Goal: Task Accomplishment & Management: Use online tool/utility

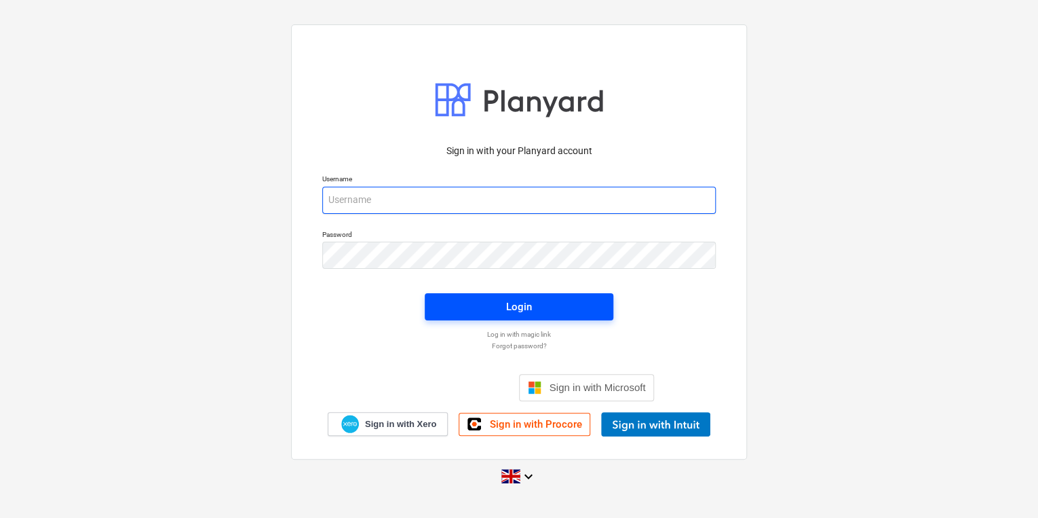
type input "[PERSON_NAME][EMAIL_ADDRESS][PERSON_NAME][DOMAIN_NAME]"
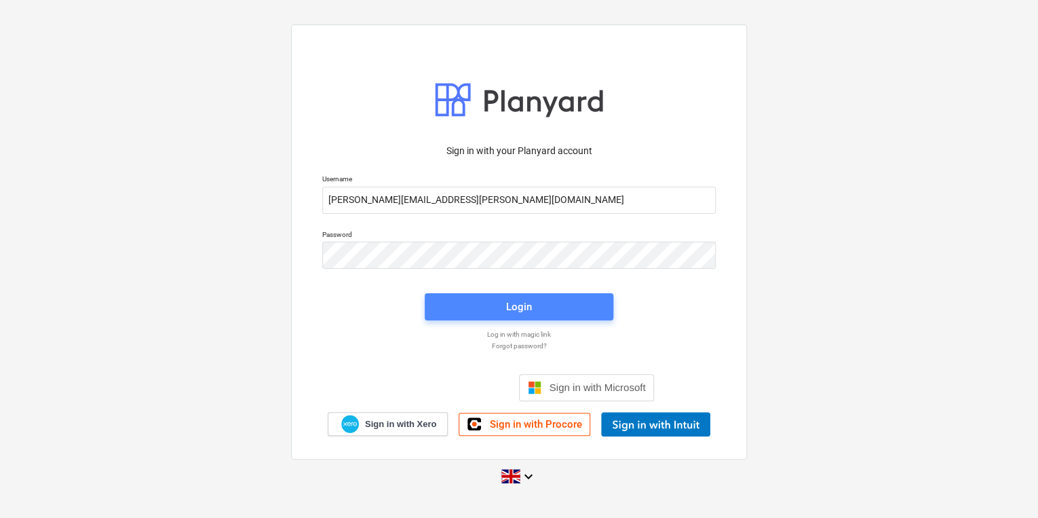
click at [470, 303] on span "Login" at bounding box center [519, 307] width 156 height 18
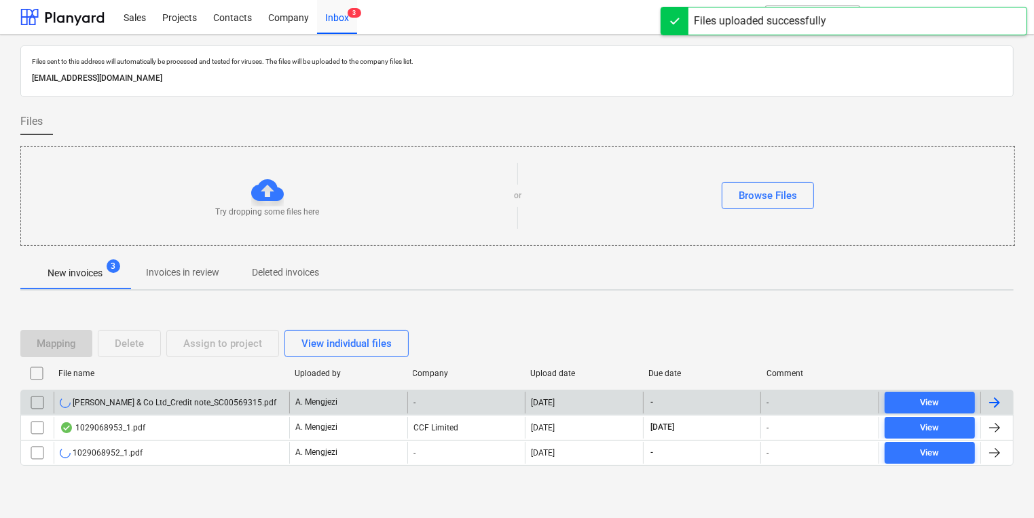
click at [38, 399] on input "checkbox" at bounding box center [37, 403] width 22 height 22
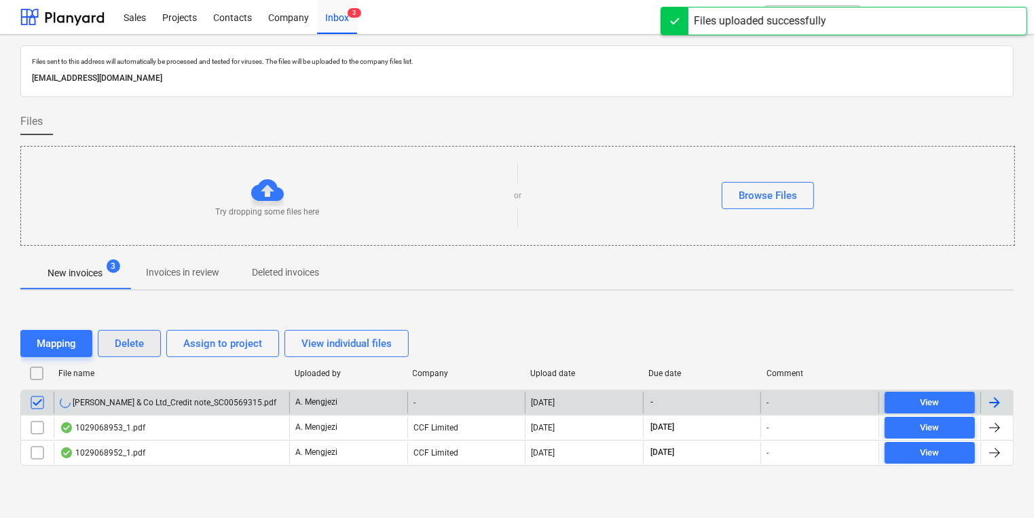
click at [147, 343] on button "Delete" at bounding box center [129, 343] width 63 height 27
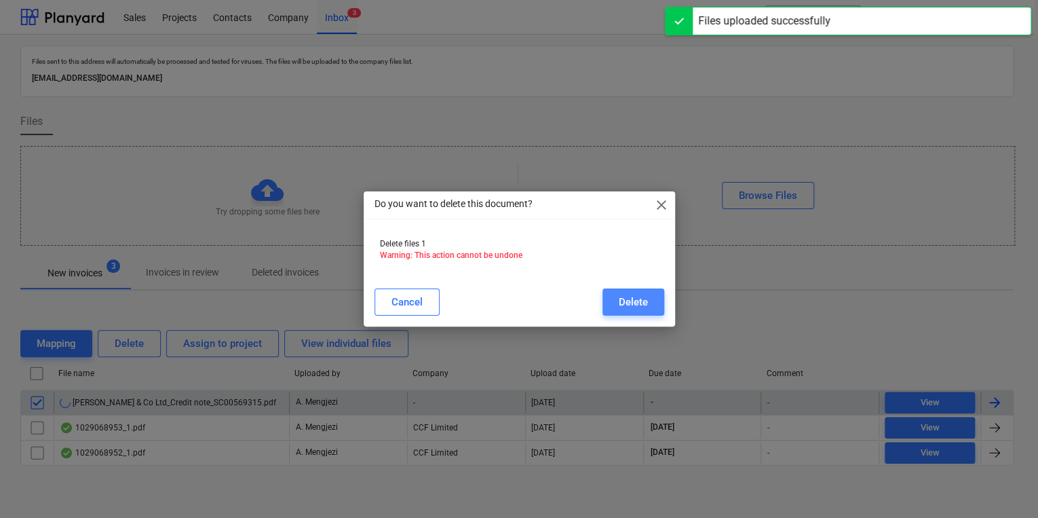
click at [624, 300] on div "Delete" at bounding box center [633, 302] width 29 height 18
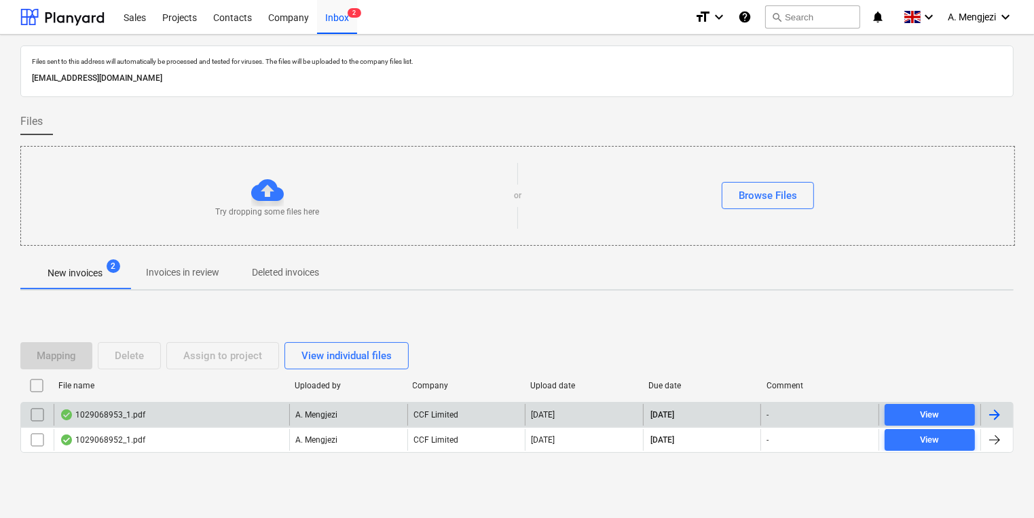
click at [195, 274] on p "Invoices in review" at bounding box center [182, 272] width 73 height 14
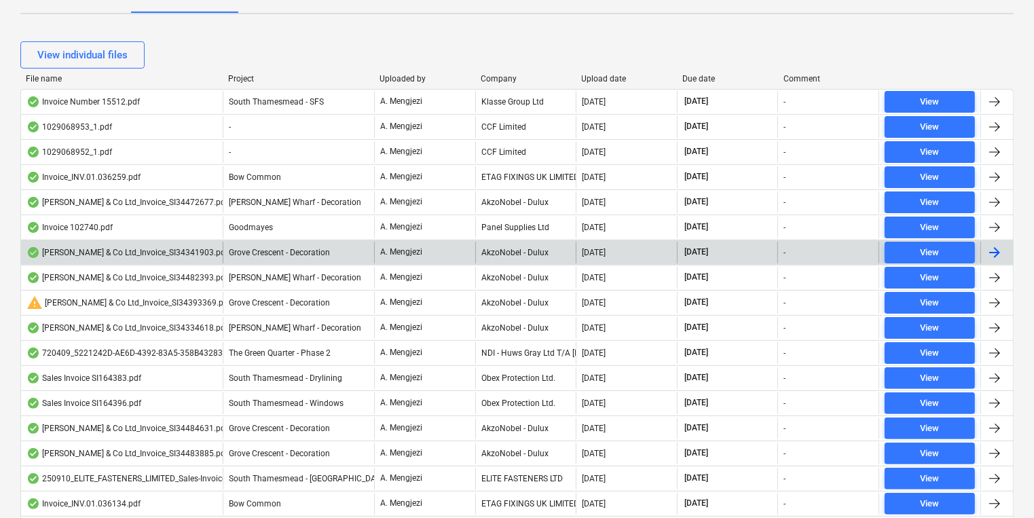
scroll to position [279, 0]
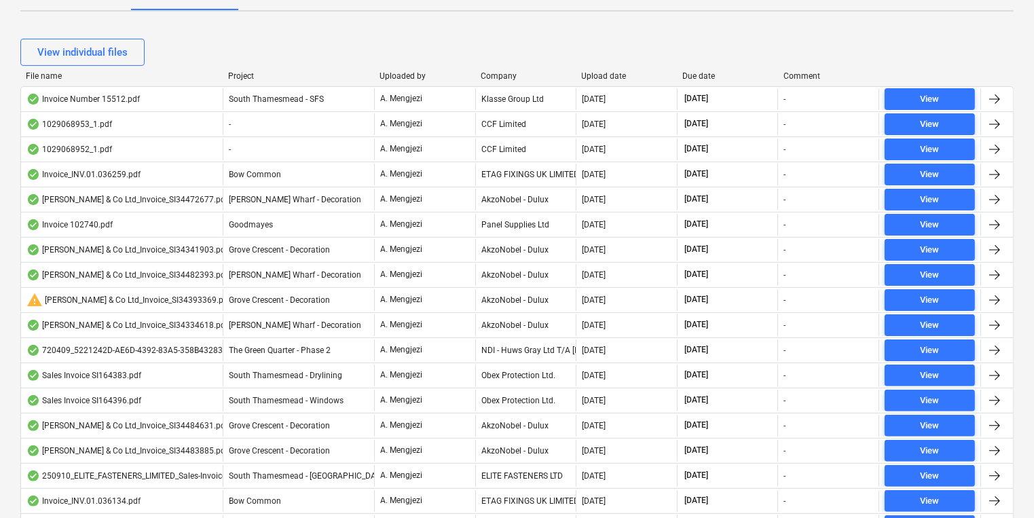
click at [508, 79] on div "Company" at bounding box center [525, 76] width 90 height 10
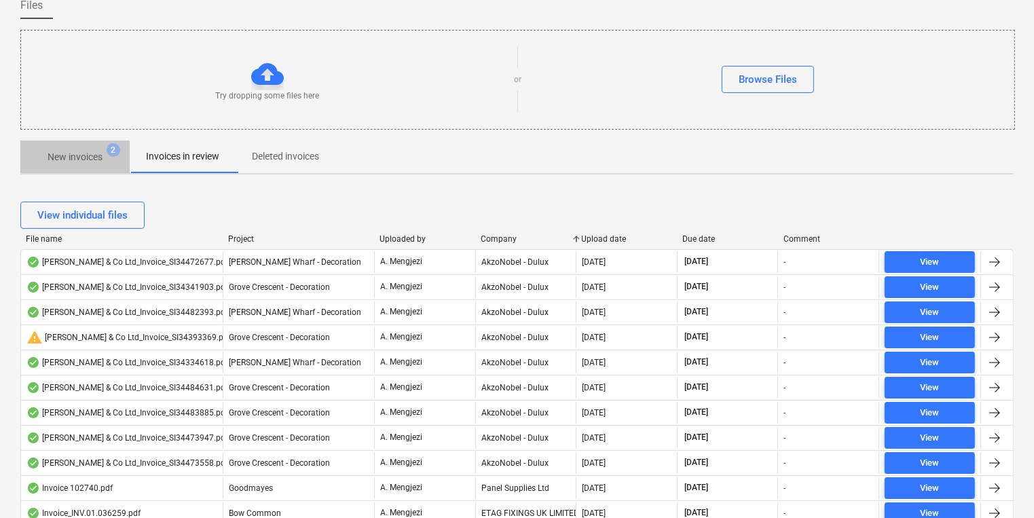
click at [98, 163] on p "New invoices" at bounding box center [75, 157] width 55 height 14
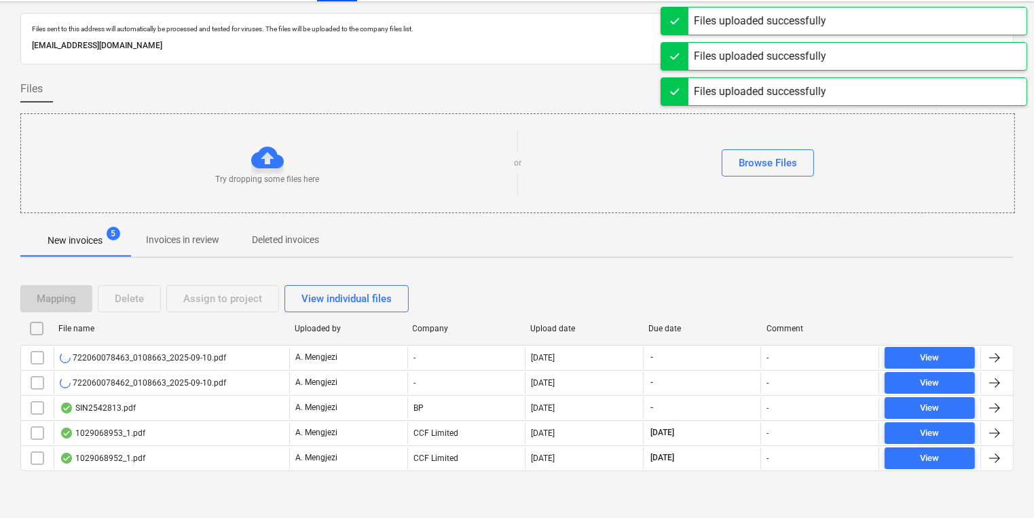
scroll to position [57, 0]
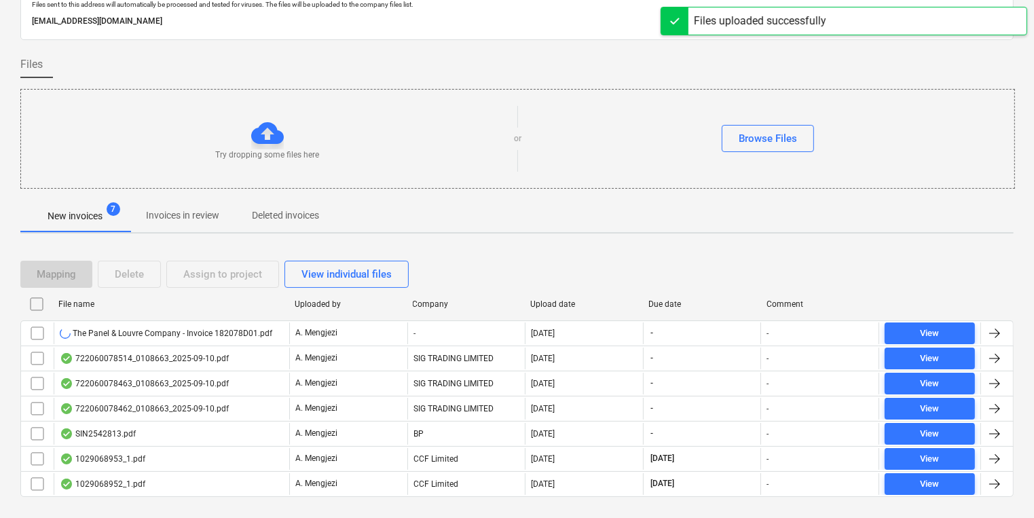
scroll to position [82, 0]
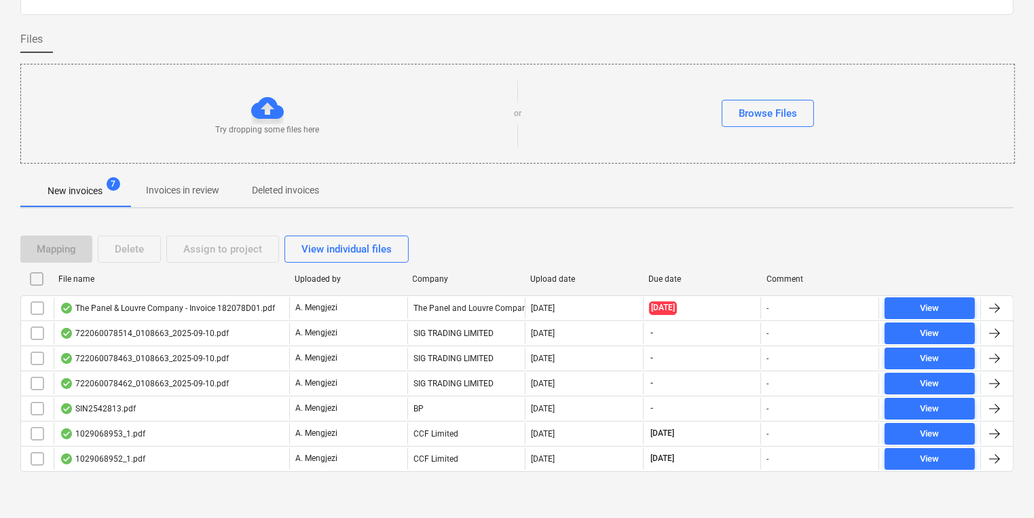
click at [807, 208] on div "Files sent to this address will automatically be processed and tested for virus…" at bounding box center [516, 230] width 993 height 535
click at [847, 491] on div "Mapping Delete Assign to project View individual files File name Uploaded by Co…" at bounding box center [516, 359] width 993 height 280
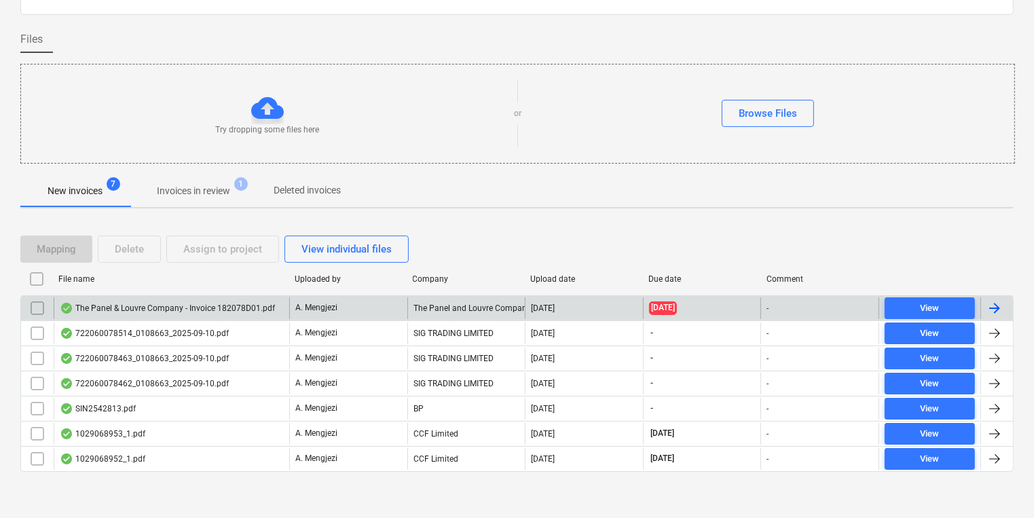
click at [508, 302] on div "The Panel and Louvre Company Ltd t/a Palco Specialist Building Products" at bounding box center [466, 308] width 118 height 22
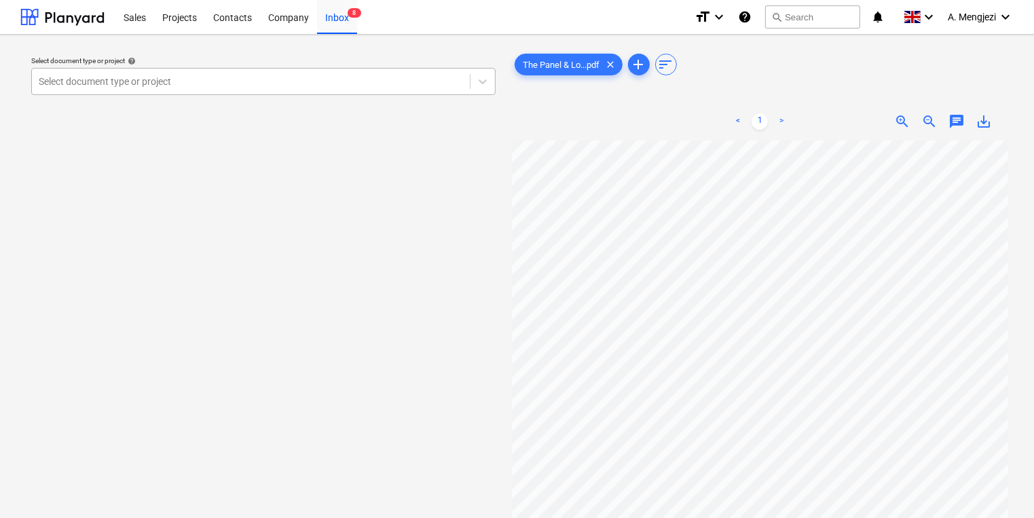
click at [407, 72] on div "Select document type or project" at bounding box center [251, 81] width 438 height 19
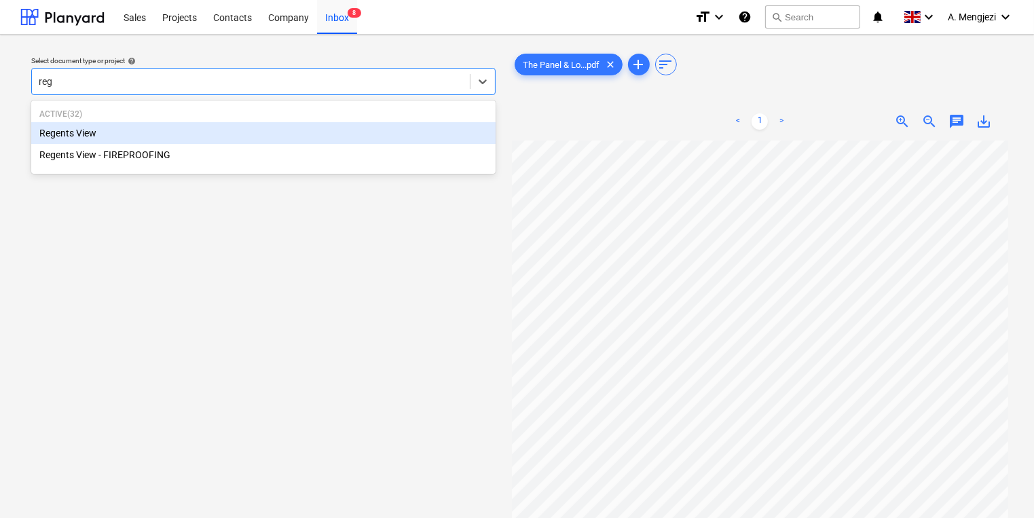
type input "rege"
click at [297, 129] on div "Regents View" at bounding box center [263, 133] width 464 height 22
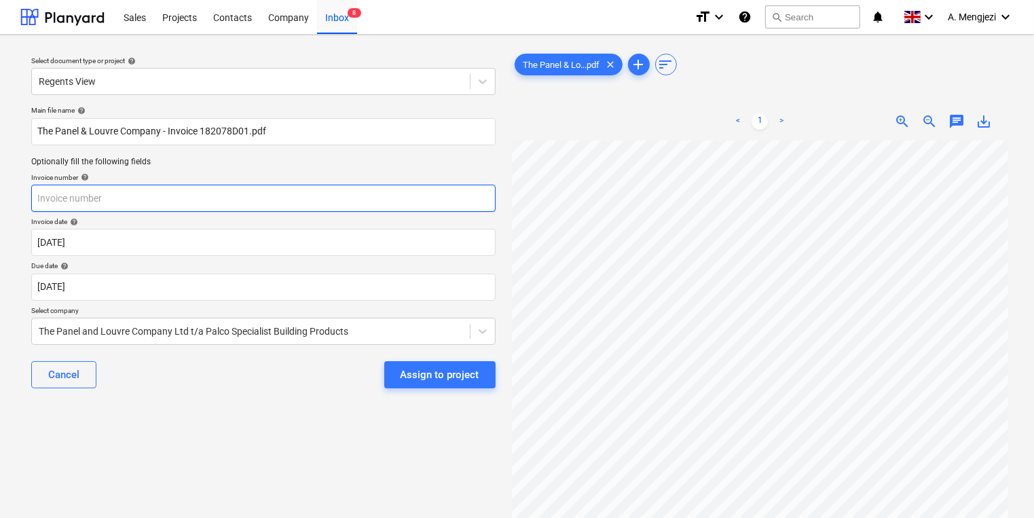
click at [293, 200] on input "text" at bounding box center [263, 198] width 464 height 27
click at [179, 175] on div "Invoice number help" at bounding box center [263, 177] width 464 height 9
click at [178, 194] on input "text" at bounding box center [263, 198] width 464 height 27
type input "182078D01"
click at [353, 306] on p "Select company" at bounding box center [263, 312] width 464 height 12
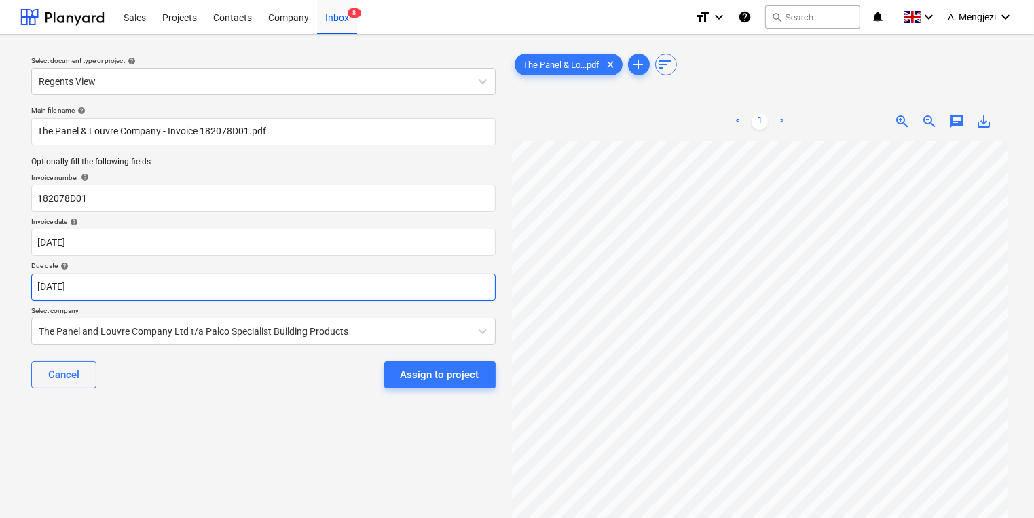
click at [358, 296] on body "Sales Projects Contacts Company Inbox 8 format_size keyboard_arrow_down help se…" at bounding box center [517, 259] width 1034 height 518
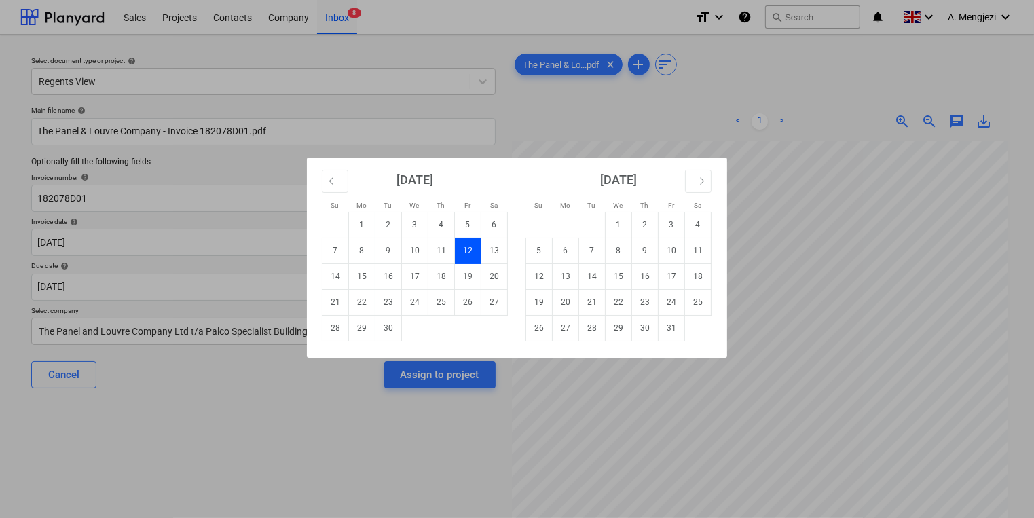
click at [806, 331] on div "Su Mo Tu We Th Fr Sa Su Mo Tu We Th Fr Sa [DATE] 1 2 3 4 5 6 7 8 9 10 11 12 13 …" at bounding box center [517, 259] width 1034 height 518
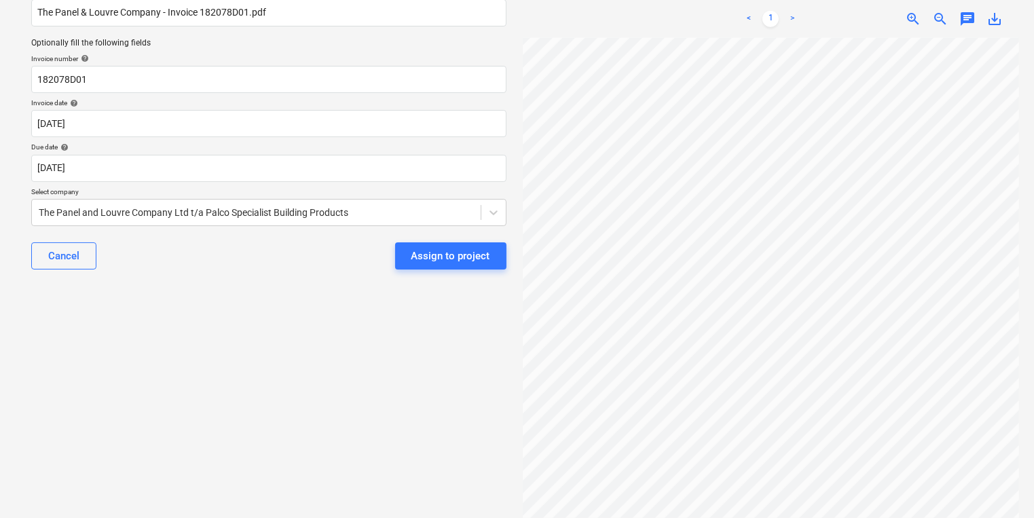
scroll to position [4, 0]
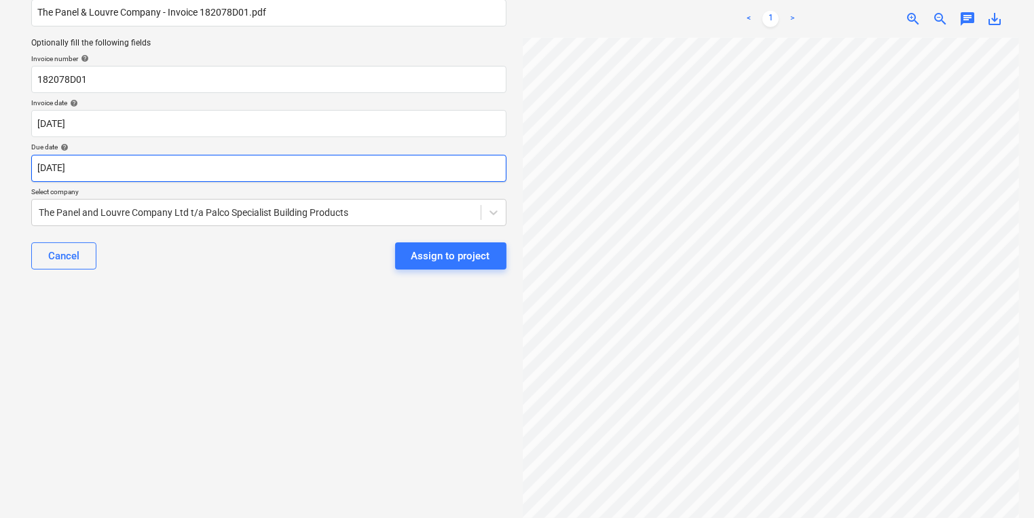
click at [335, 166] on body "Sales Projects Contacts Company Inbox 8 format_size keyboard_arrow_down help se…" at bounding box center [517, 140] width 1034 height 518
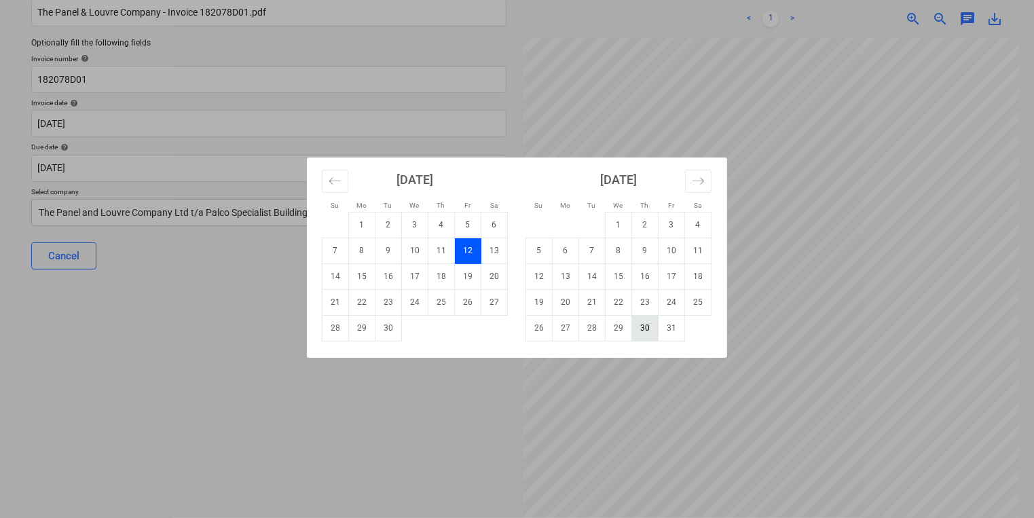
click at [652, 324] on td "30" at bounding box center [645, 328] width 26 height 26
type input "[DATE]"
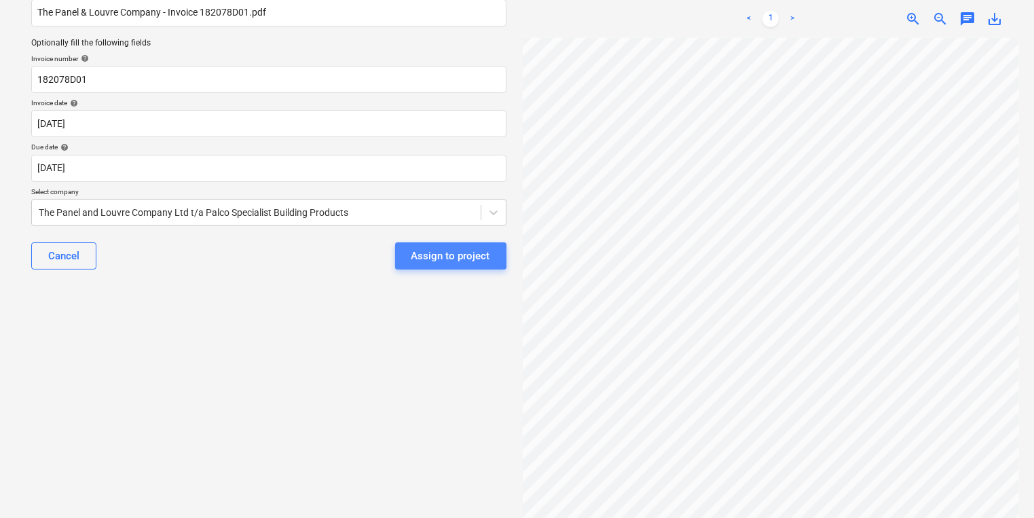
click at [480, 265] on button "Assign to project" at bounding box center [450, 255] width 111 height 27
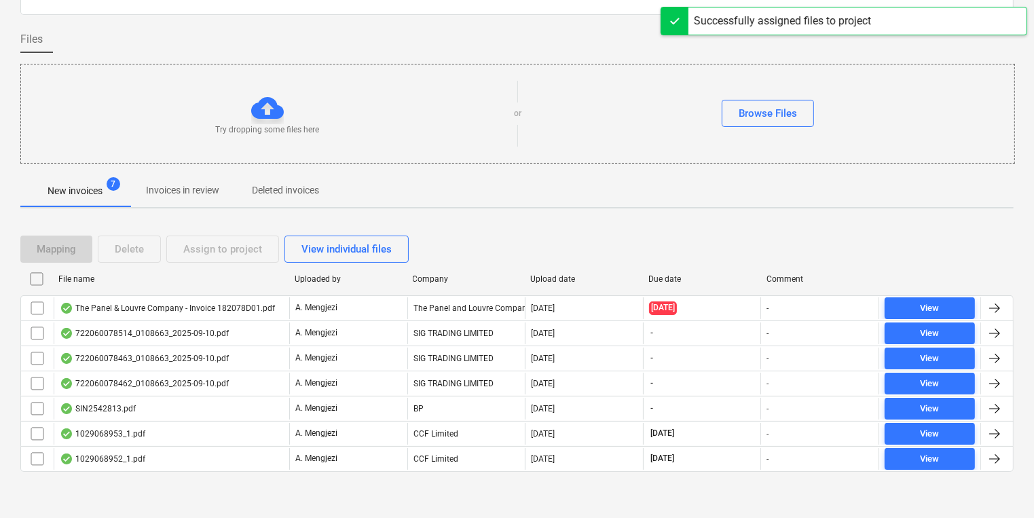
scroll to position [57, 0]
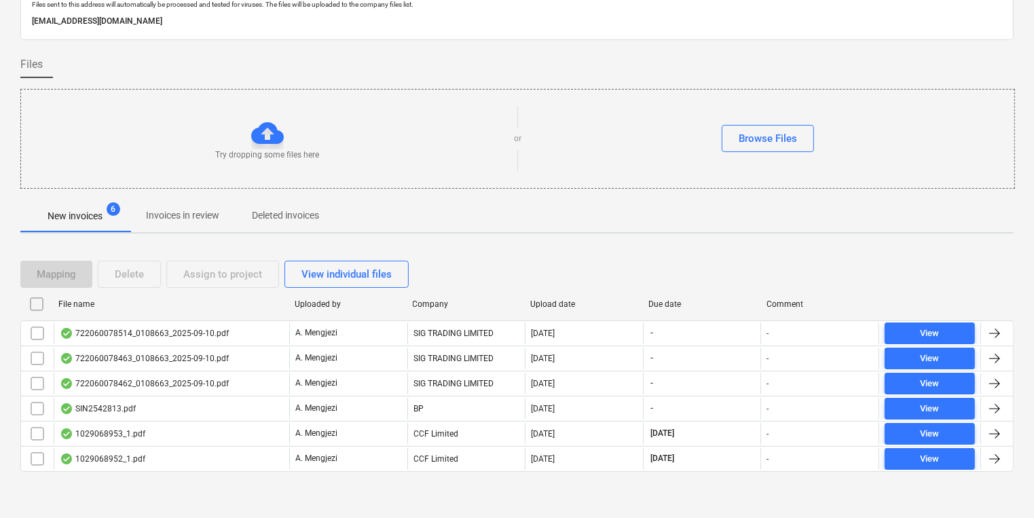
click at [800, 487] on div "Mapping Delete Assign to project View individual files File name Uploaded by Co…" at bounding box center [516, 371] width 993 height 254
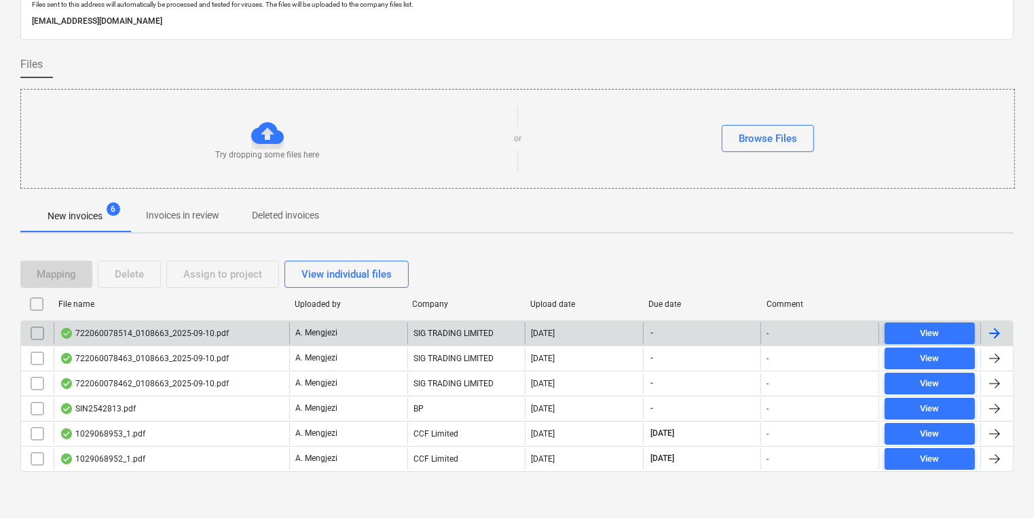
click at [214, 340] on div "722060078514_0108663_2025-09-10.pdf" at bounding box center [171, 333] width 235 height 22
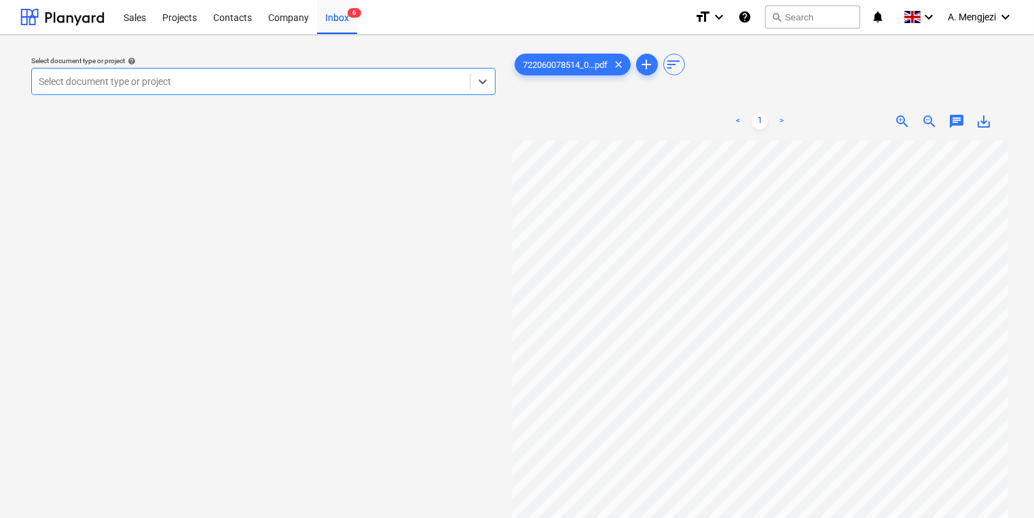
scroll to position [163, 0]
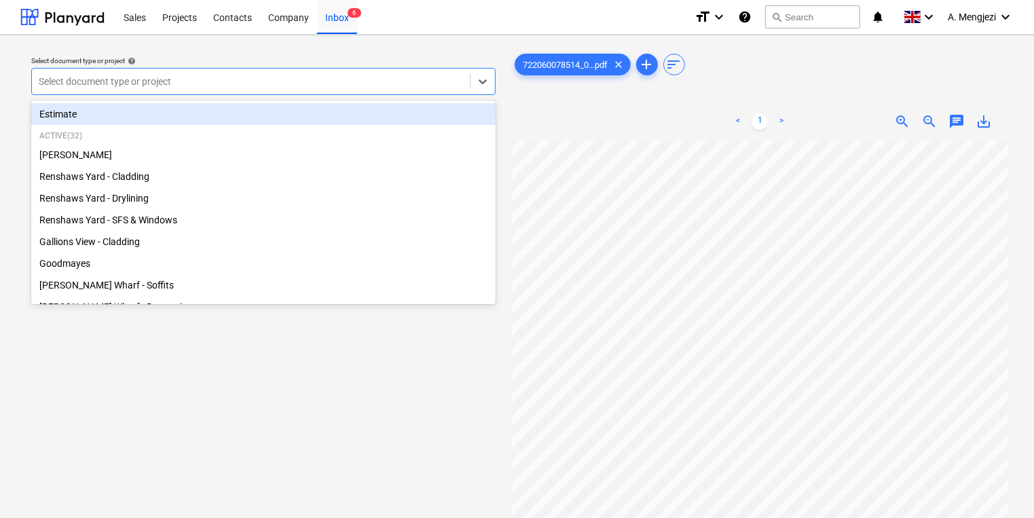
click at [316, 75] on div at bounding box center [251, 82] width 424 height 14
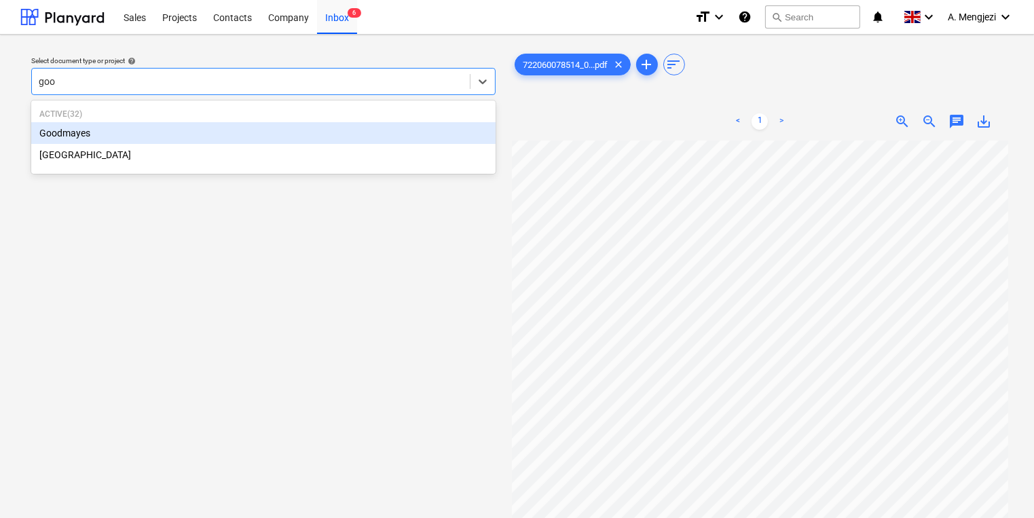
type input "good"
click at [324, 127] on div "Goodmayes" at bounding box center [263, 133] width 464 height 22
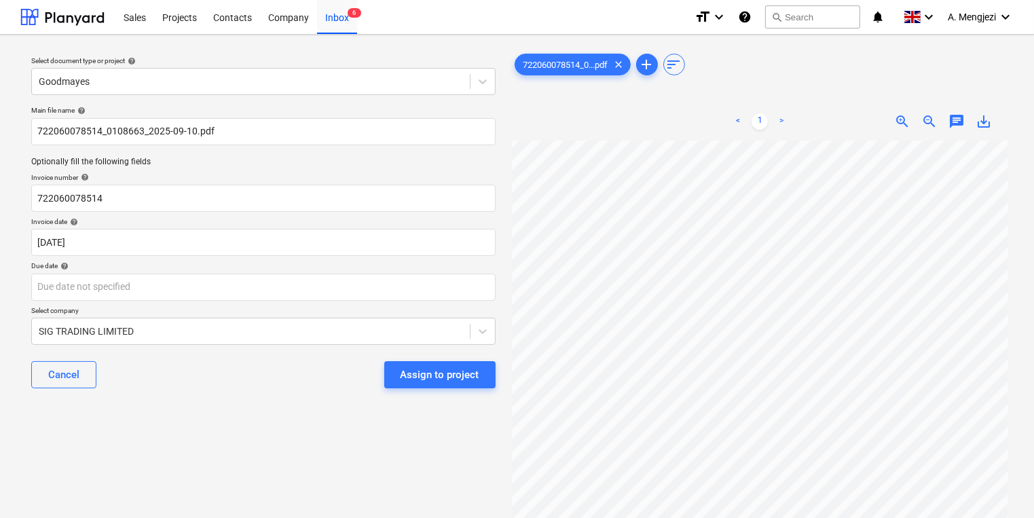
scroll to position [60, 0]
click at [795, 517] on html "Sales Projects Contacts Company Inbox 6 format_size keyboard_arrow_down help se…" at bounding box center [517, 259] width 1034 height 518
click at [166, 301] on div "Main file name help 722060078514_0108663_2025-09-10.pdf Optionally fill the fol…" at bounding box center [263, 252] width 475 height 304
click at [268, 302] on div "Main file name help 722060078514_0108663_2025-09-10.pdf Optionally fill the fol…" at bounding box center [263, 252] width 475 height 304
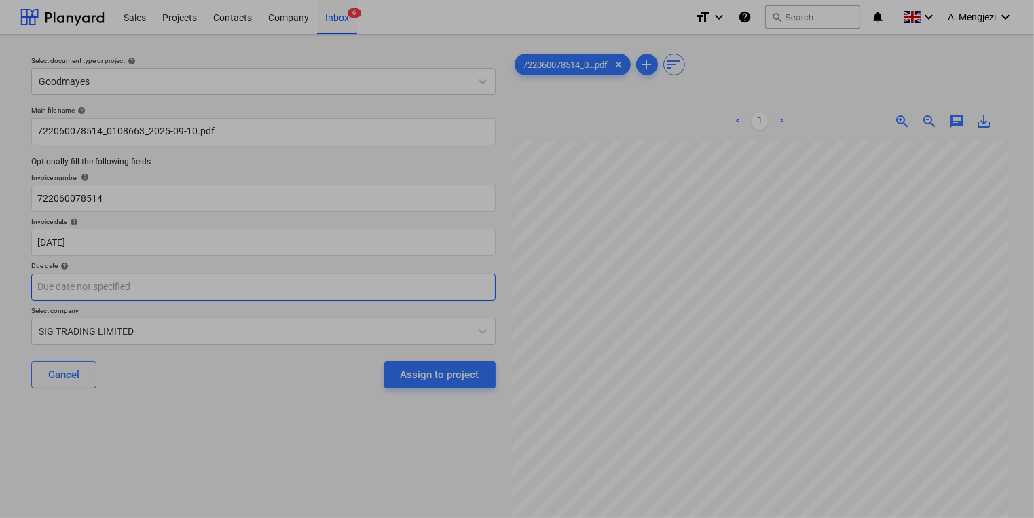
click at [271, 297] on body "Sales Projects Contacts Company Inbox 6 format_size keyboard_arrow_down help se…" at bounding box center [517, 259] width 1034 height 518
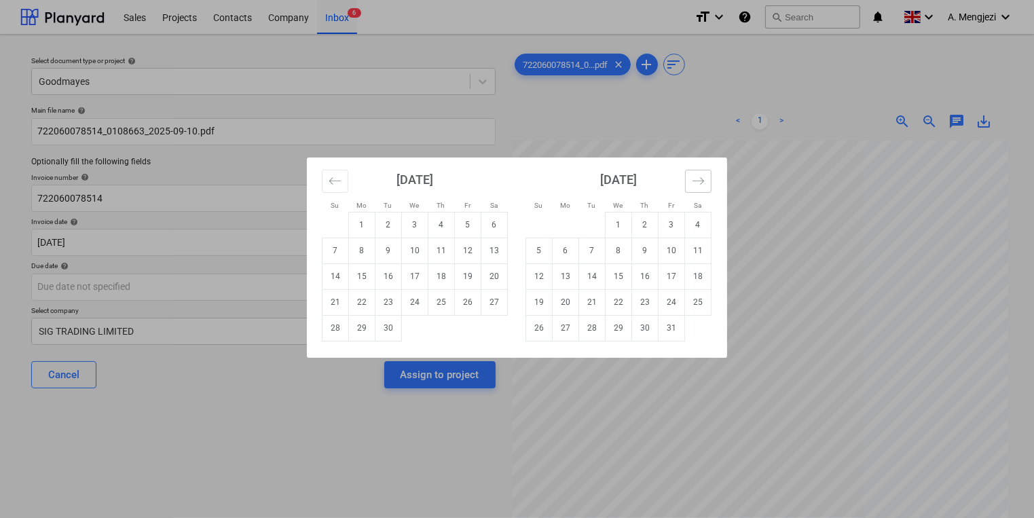
click at [688, 176] on button "Move forward to switch to the next month." at bounding box center [698, 181] width 26 height 23
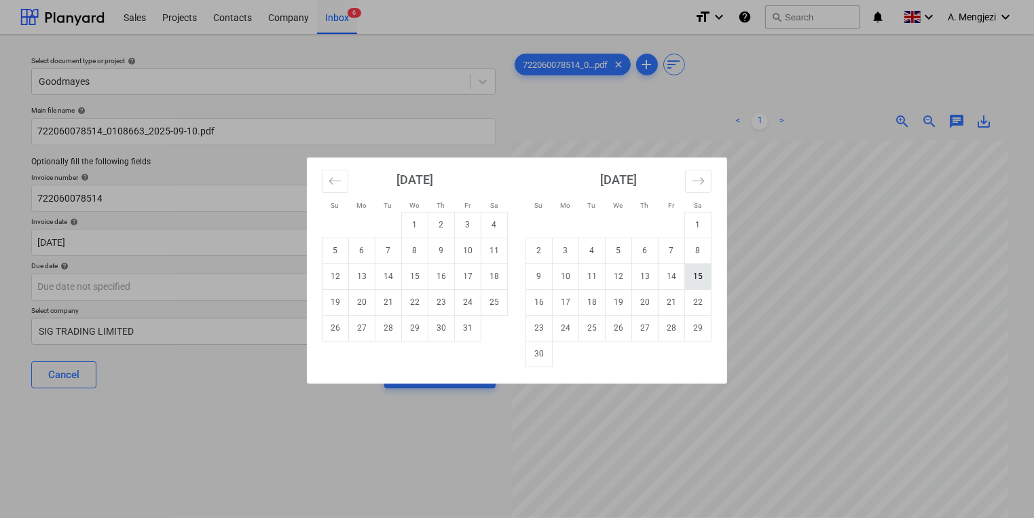
drag, startPoint x: 683, startPoint y: 280, endPoint x: 710, endPoint y: 277, distance: 26.7
click at [710, 277] on tr "9 10 11 12 13 14 15" at bounding box center [618, 276] width 185 height 26
click at [704, 276] on td "15" at bounding box center [698, 276] width 26 height 26
type input "[DATE]"
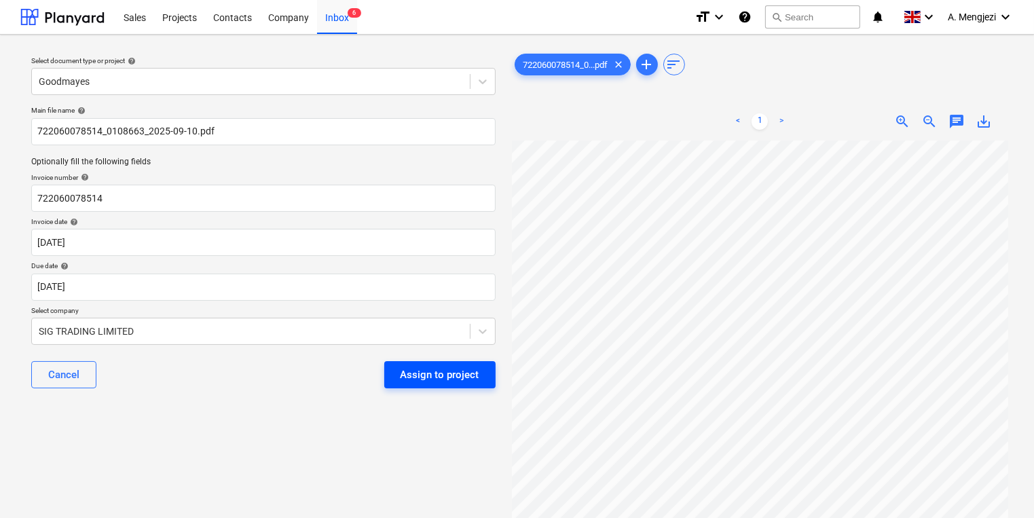
click at [432, 366] on div "Assign to project" at bounding box center [439, 375] width 79 height 18
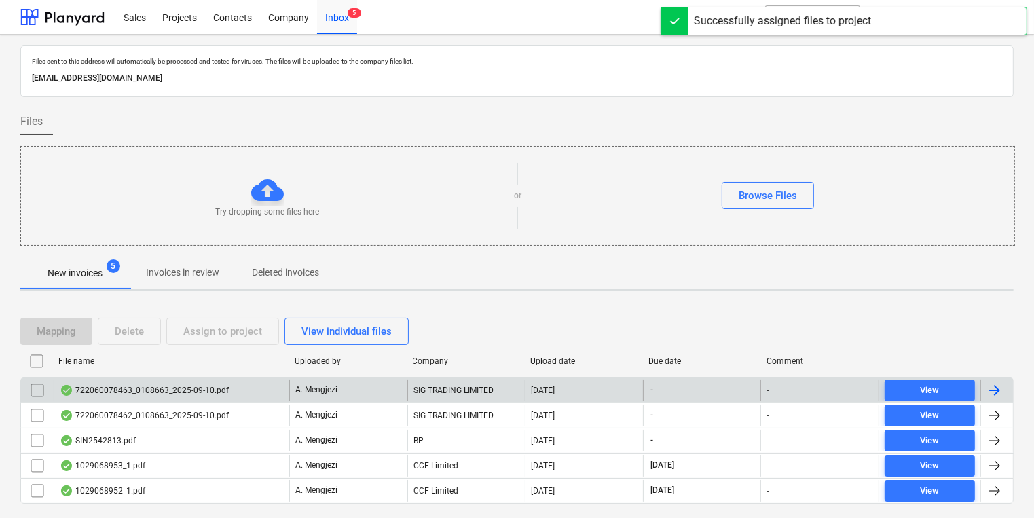
click at [352, 382] on div "A. Mengjezi" at bounding box center [348, 390] width 118 height 22
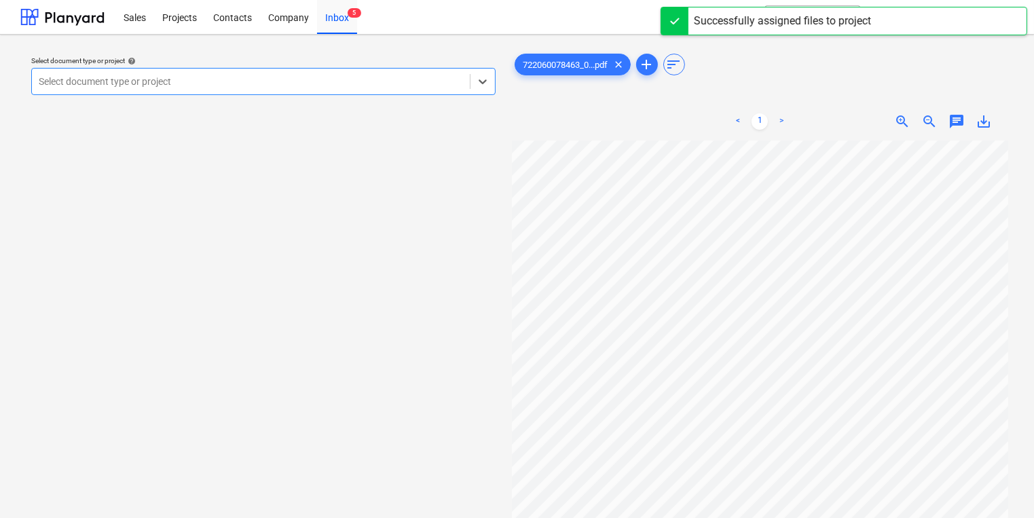
click at [219, 81] on div at bounding box center [251, 82] width 424 height 14
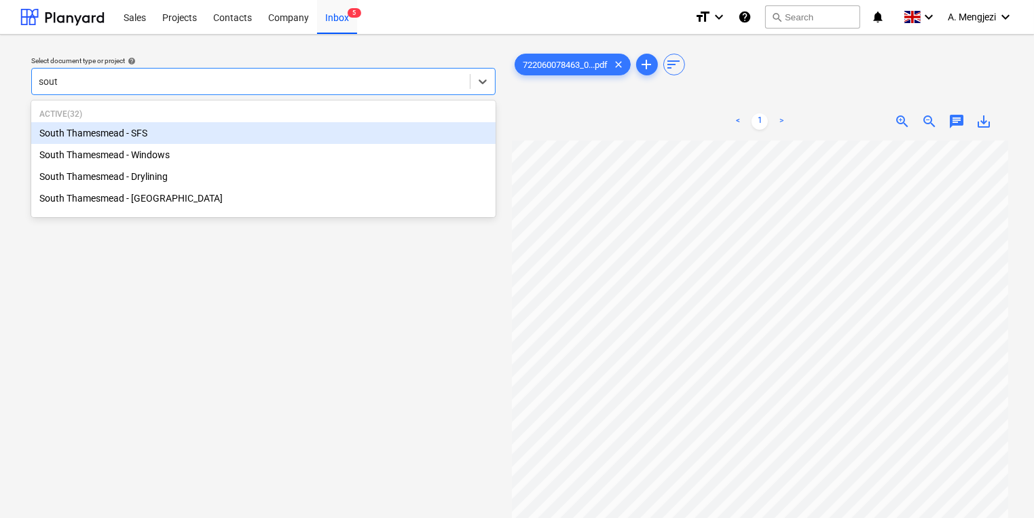
type input "south"
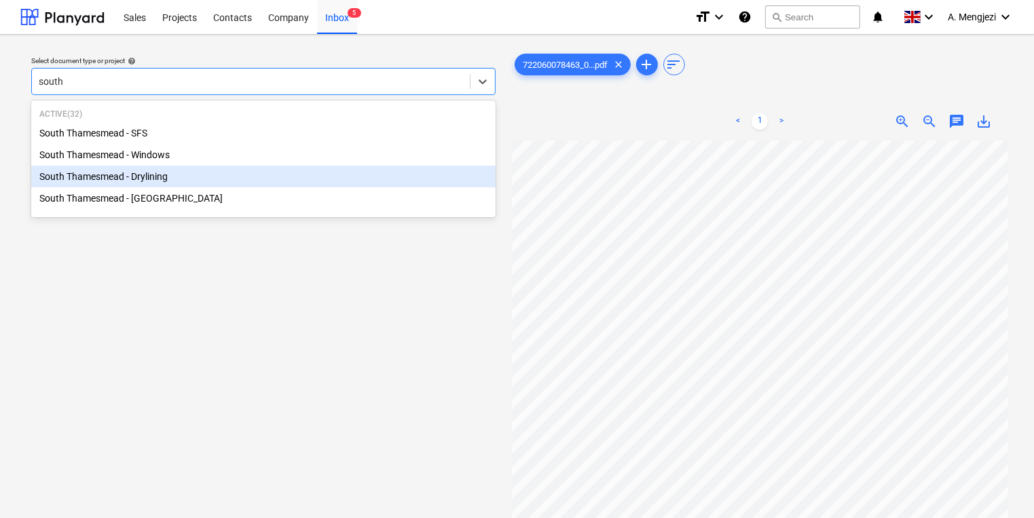
click at [210, 181] on div "South Thamesmead - Drylining" at bounding box center [263, 177] width 464 height 22
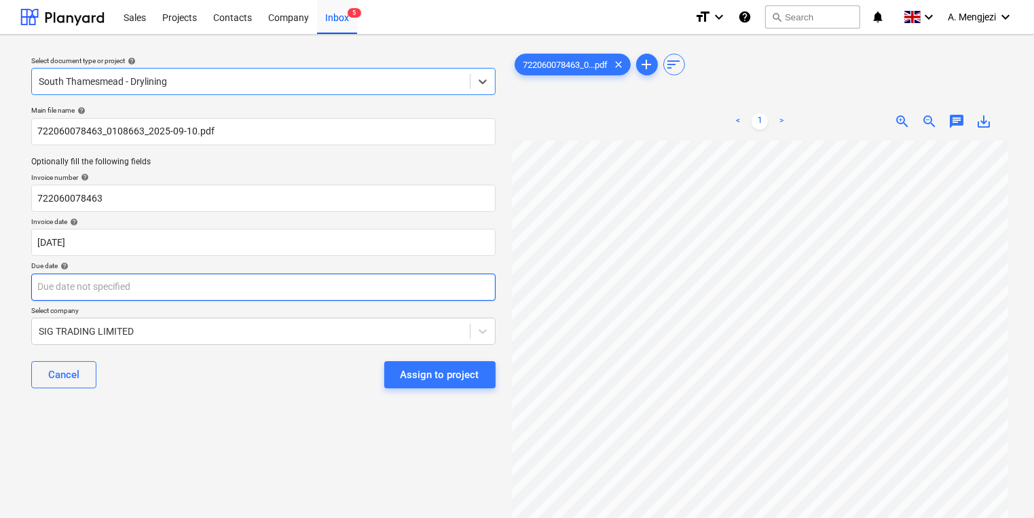
click at [252, 282] on body "Sales Projects Contacts Company Inbox 5 format_size keyboard_arrow_down help se…" at bounding box center [517, 259] width 1034 height 518
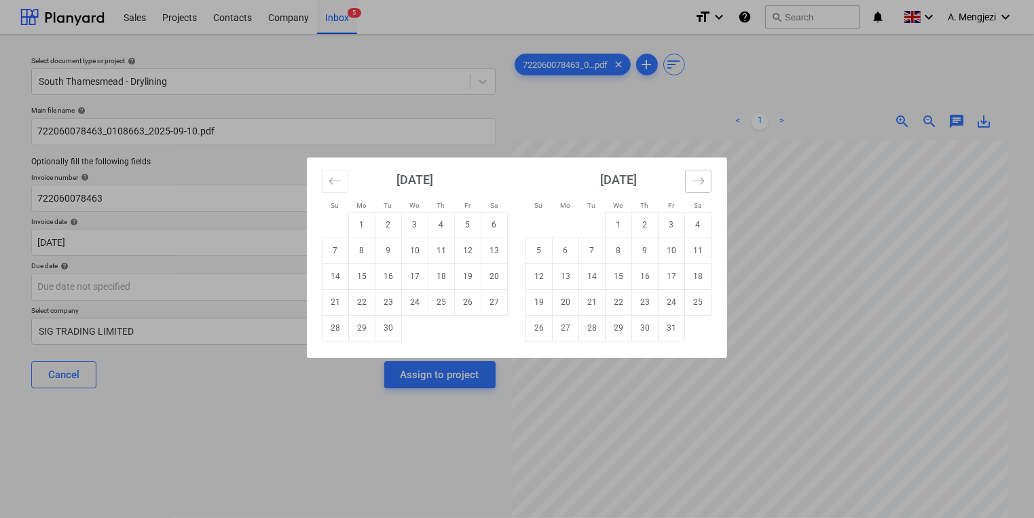
click at [695, 181] on icon "Move forward to switch to the next month." at bounding box center [698, 180] width 13 height 13
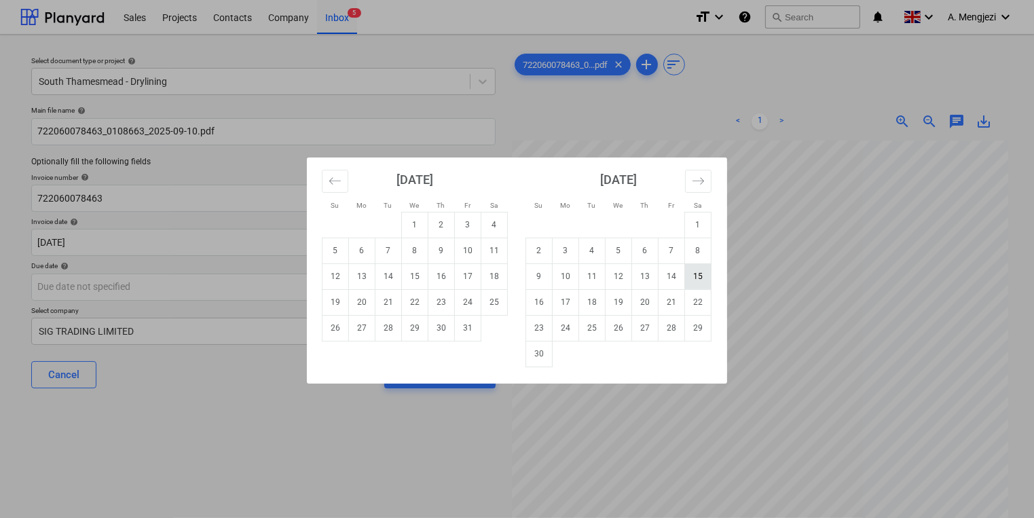
click at [696, 282] on td "15" at bounding box center [698, 276] width 26 height 26
type input "[DATE]"
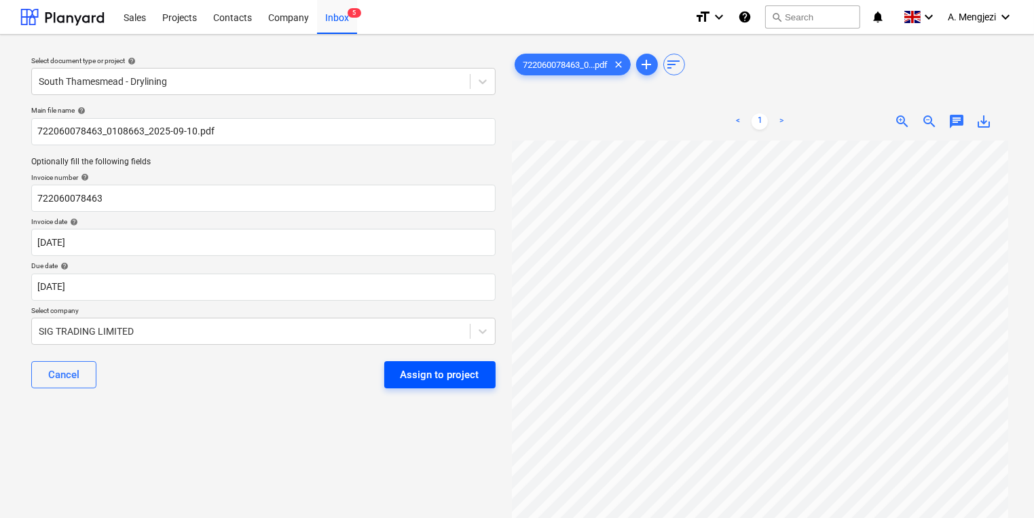
click at [458, 388] on button "Assign to project" at bounding box center [439, 374] width 111 height 27
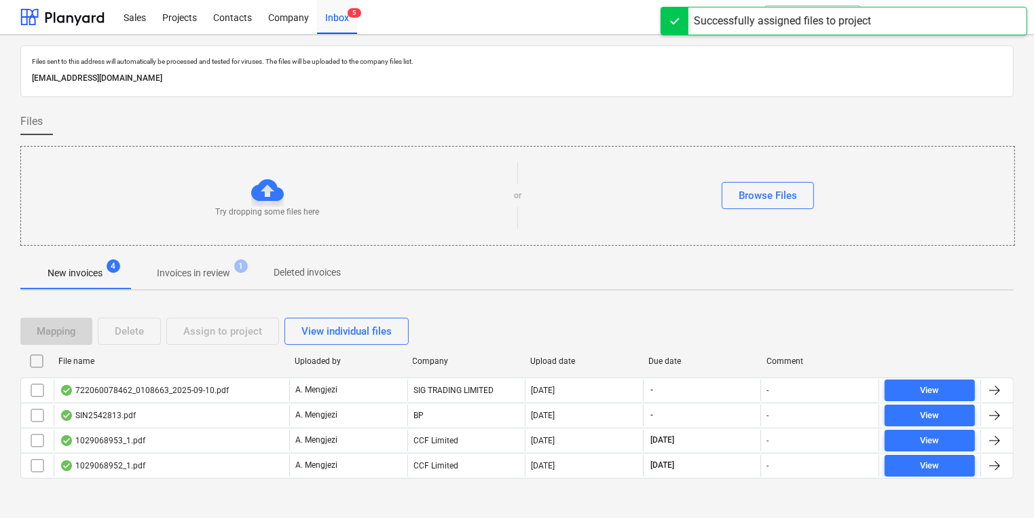
click at [456, 383] on div "SIG TRADING LIMITED" at bounding box center [466, 390] width 118 height 22
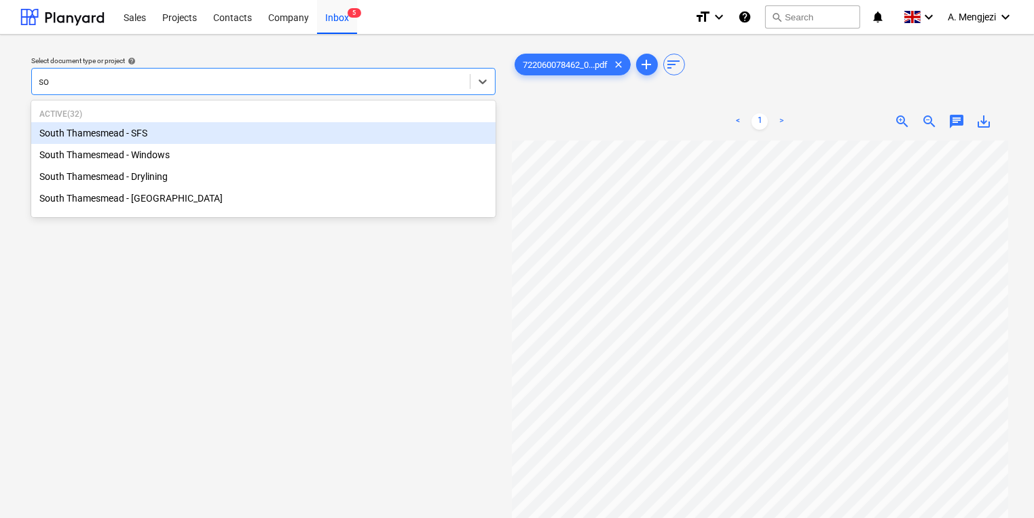
type input "sou"
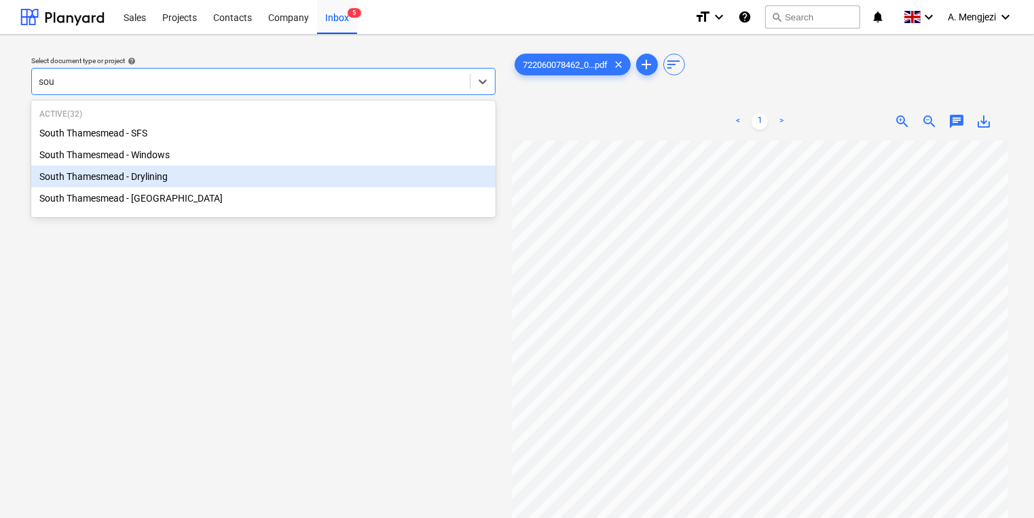
click at [220, 187] on div "South Thamesmead - Drylining" at bounding box center [263, 177] width 464 height 22
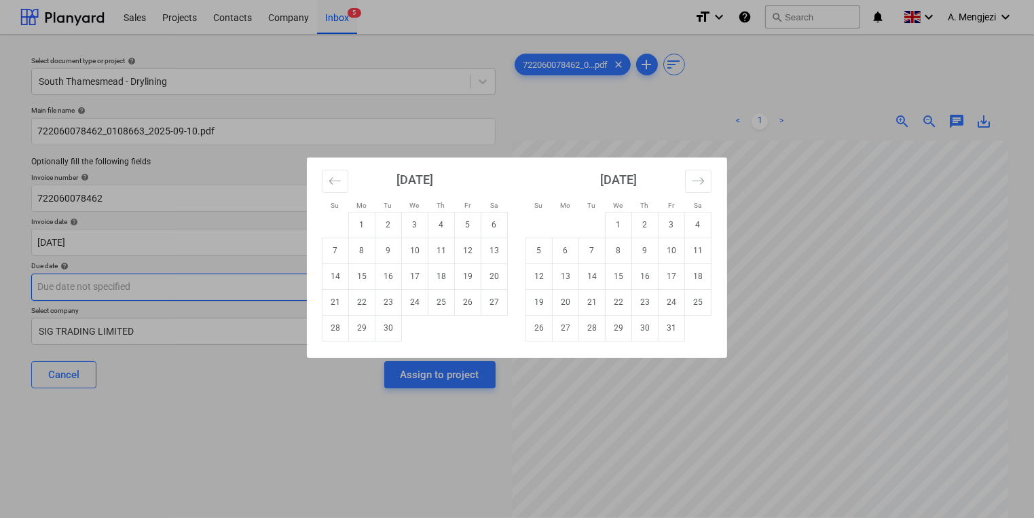
click at [209, 282] on body "Sales Projects Contacts Company Inbox 5 format_size keyboard_arrow_down help se…" at bounding box center [517, 259] width 1034 height 518
click at [705, 183] on button "Move forward to switch to the next month." at bounding box center [698, 181] width 26 height 23
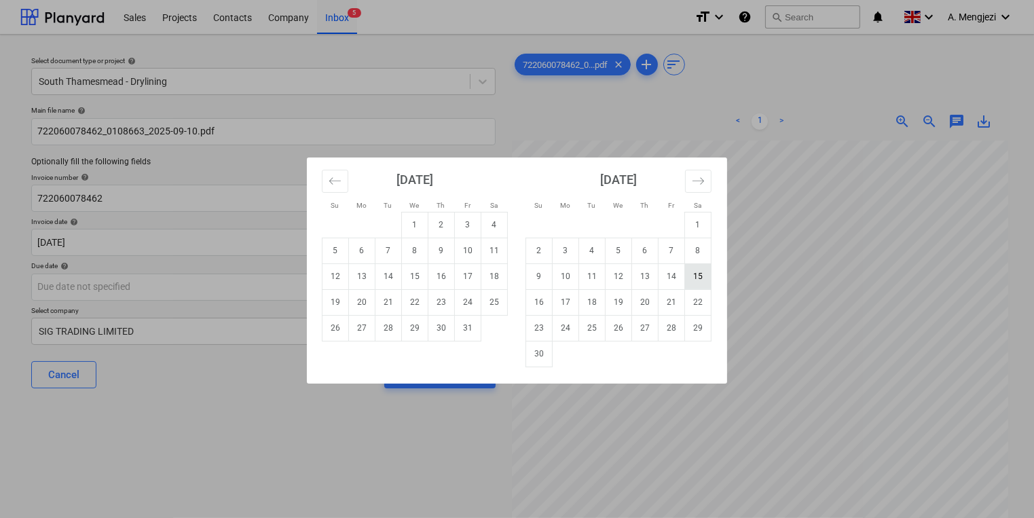
click at [688, 288] on td "15" at bounding box center [698, 276] width 26 height 26
type input "[DATE]"
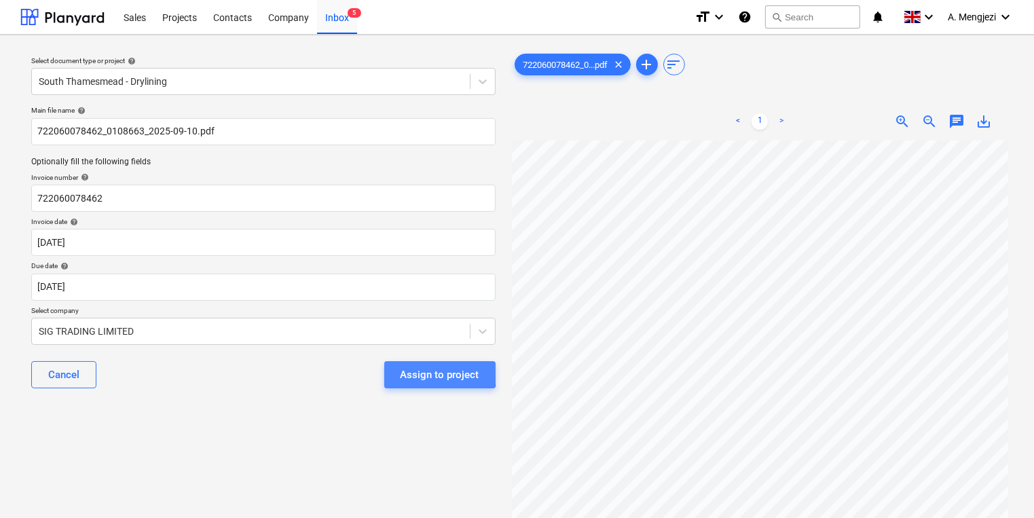
click at [429, 373] on div "Assign to project" at bounding box center [439, 375] width 79 height 18
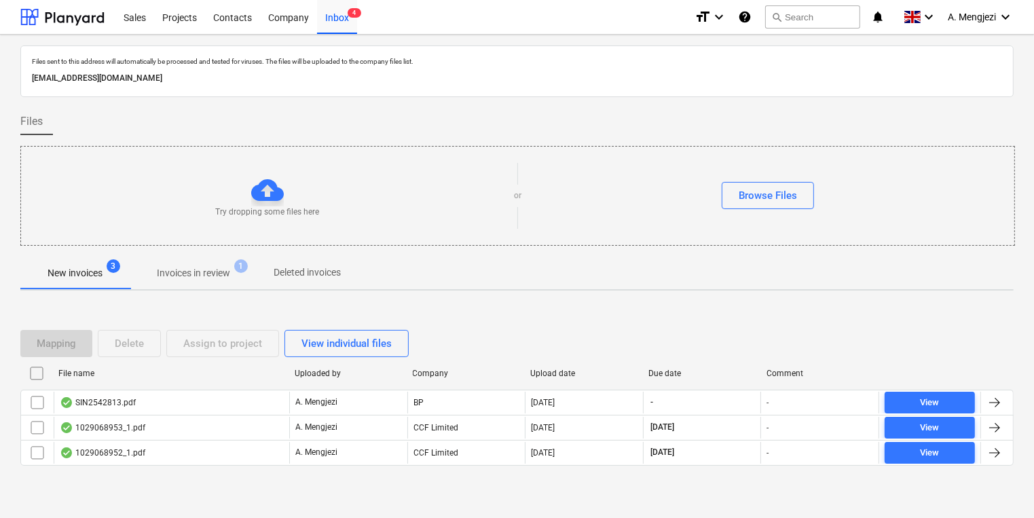
click at [836, 309] on div "Mapping Delete Assign to project View individual files File name Uploaded by Co…" at bounding box center [516, 403] width 993 height 204
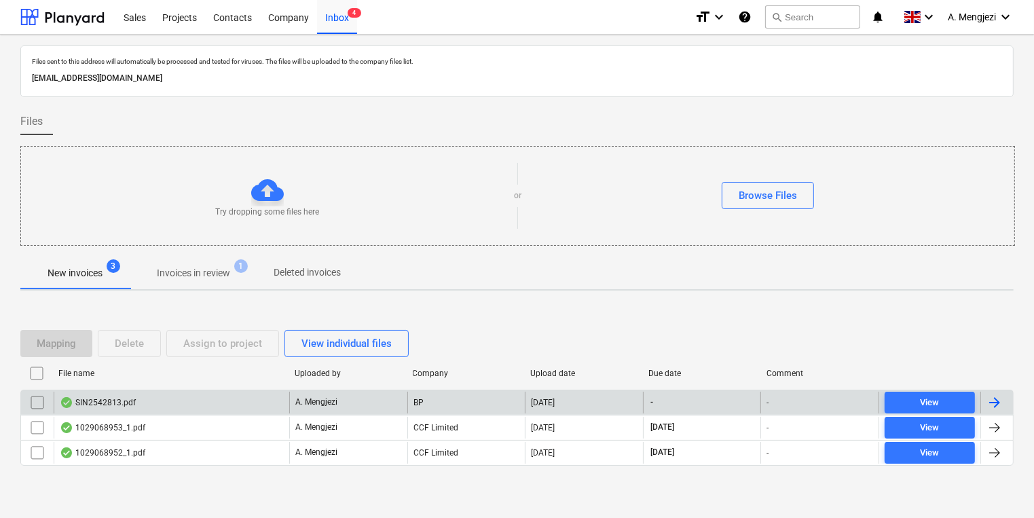
click at [343, 406] on div "A. Mengjezi" at bounding box center [348, 403] width 118 height 22
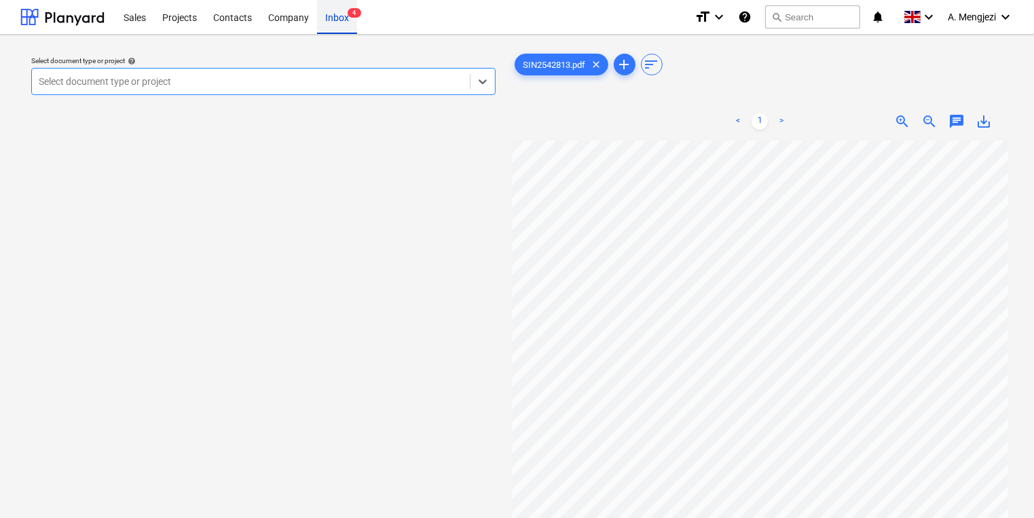
click at [358, 16] on span "4" at bounding box center [354, 13] width 14 height 10
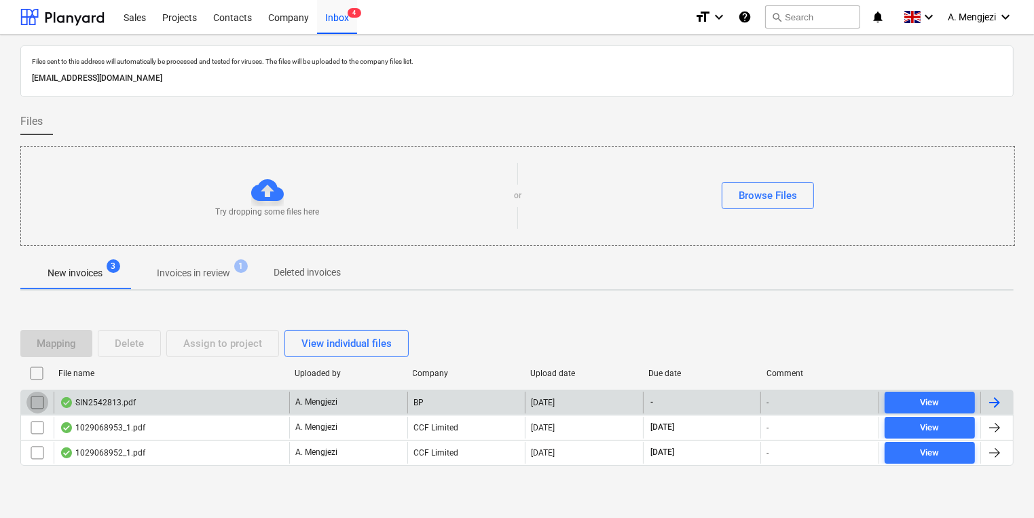
click at [33, 399] on input "checkbox" at bounding box center [37, 403] width 22 height 22
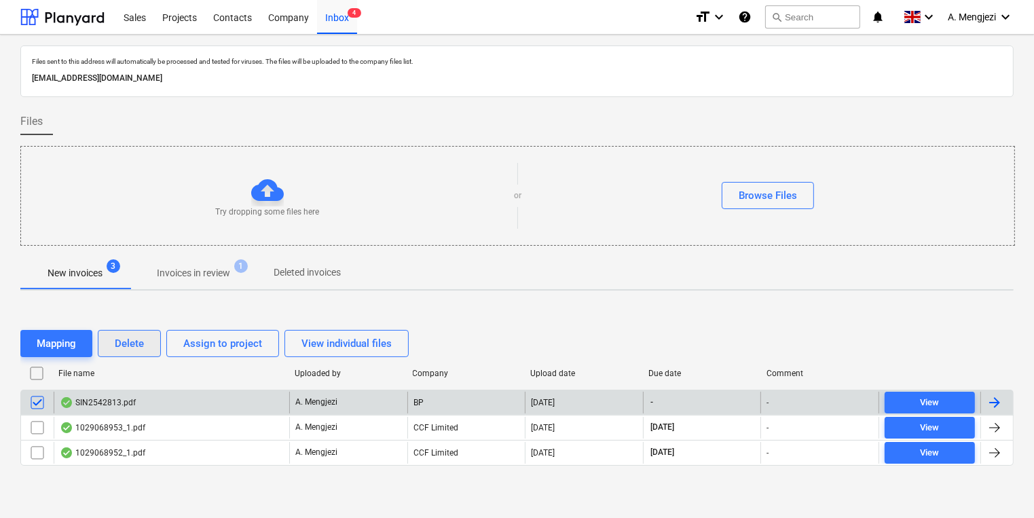
click at [132, 331] on button "Delete" at bounding box center [129, 343] width 63 height 27
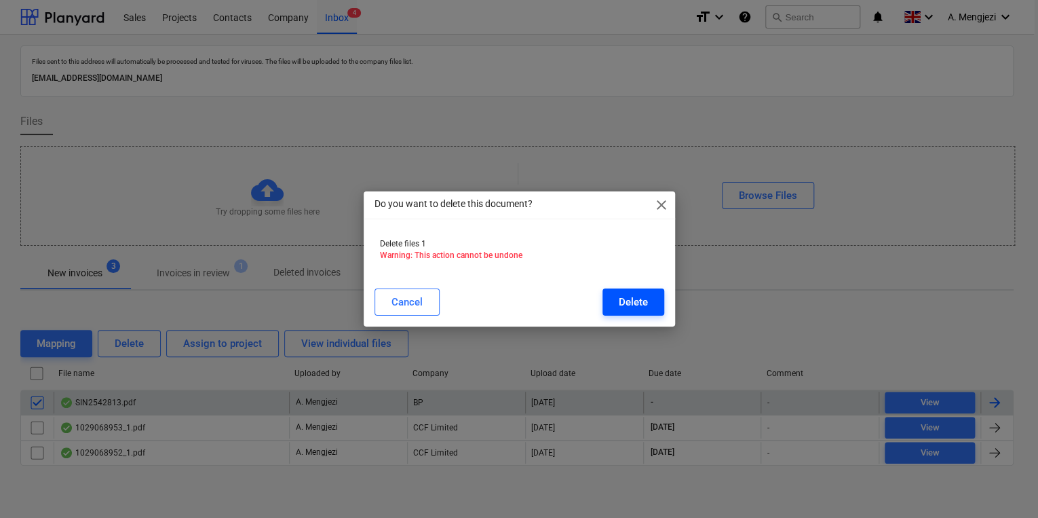
click at [643, 305] on div "Delete" at bounding box center [633, 302] width 29 height 18
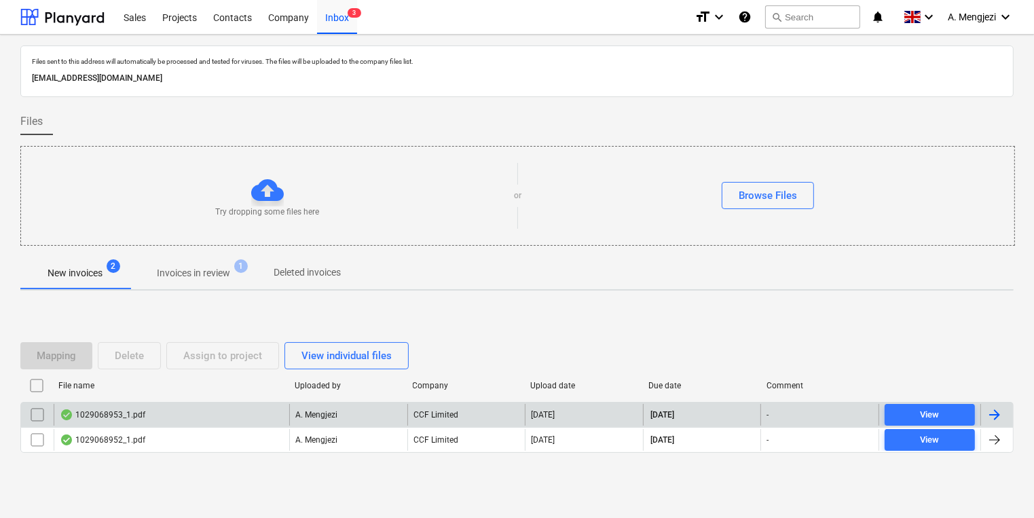
click at [195, 406] on div "1029068953_1.pdf" at bounding box center [171, 415] width 235 height 22
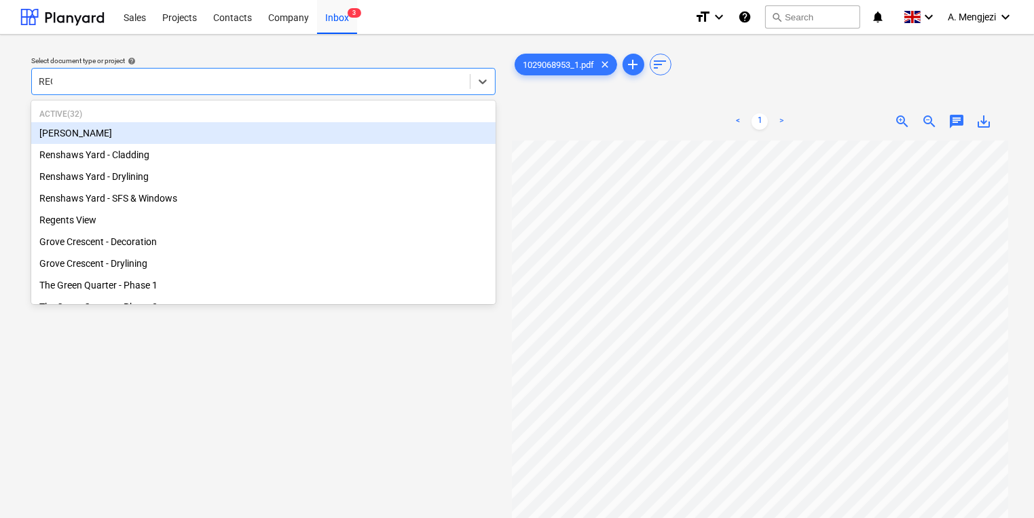
type input "REGE"
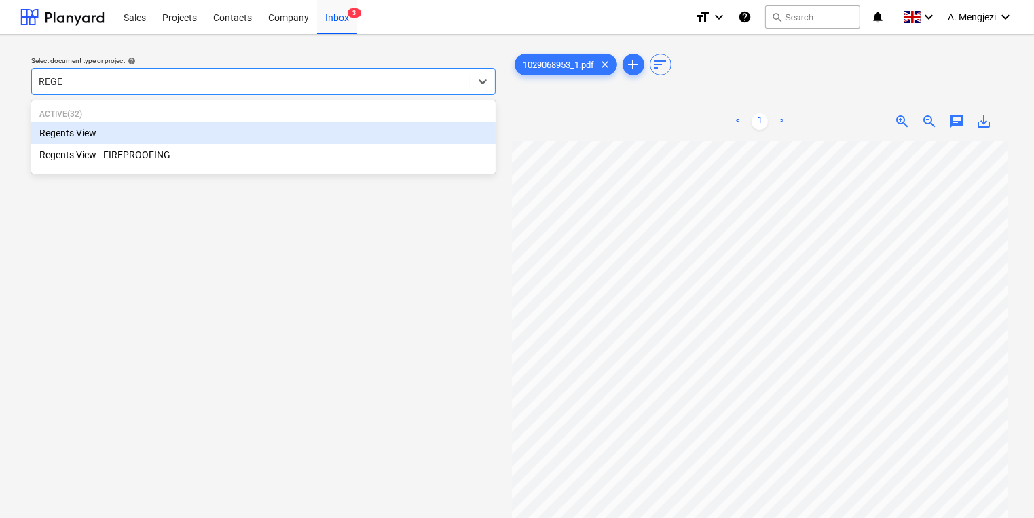
click at [204, 123] on div "Regents View" at bounding box center [263, 133] width 464 height 22
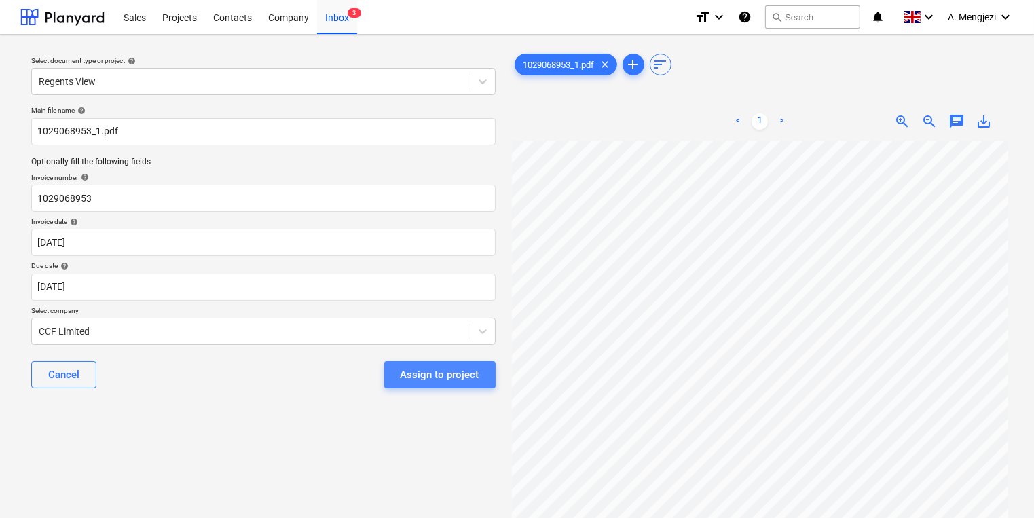
click at [467, 374] on div "Assign to project" at bounding box center [439, 375] width 79 height 18
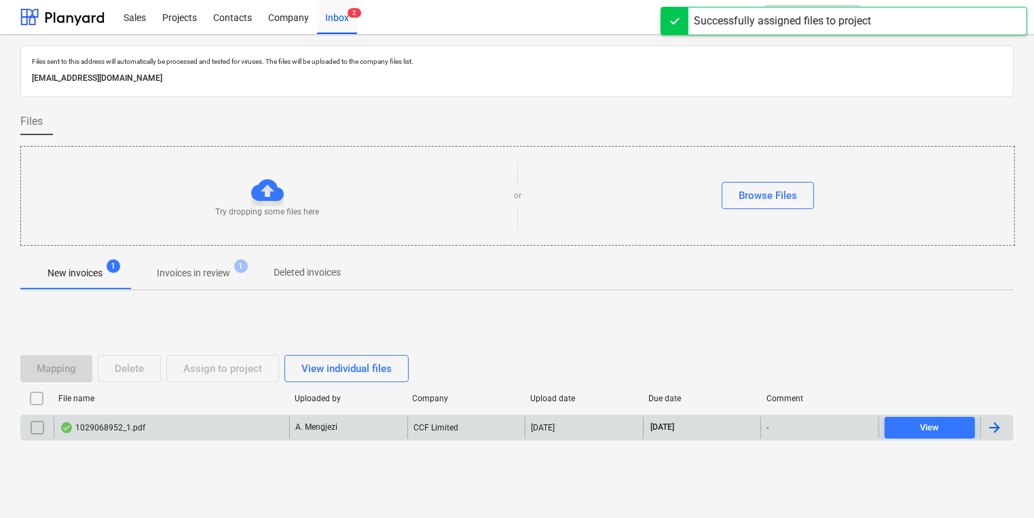
click at [399, 421] on div "A. Mengjezi" at bounding box center [348, 428] width 118 height 22
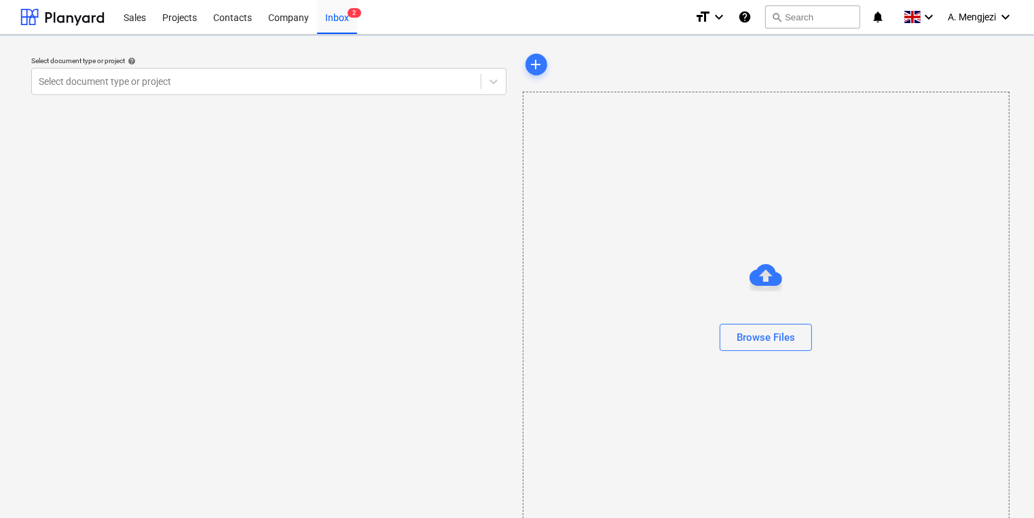
click at [846, 227] on div "Browse Files" at bounding box center [766, 310] width 487 height 437
click at [186, 108] on div "Select document type or project help Select document type or project" at bounding box center [268, 289] width 497 height 489
click at [187, 79] on div at bounding box center [256, 82] width 435 height 14
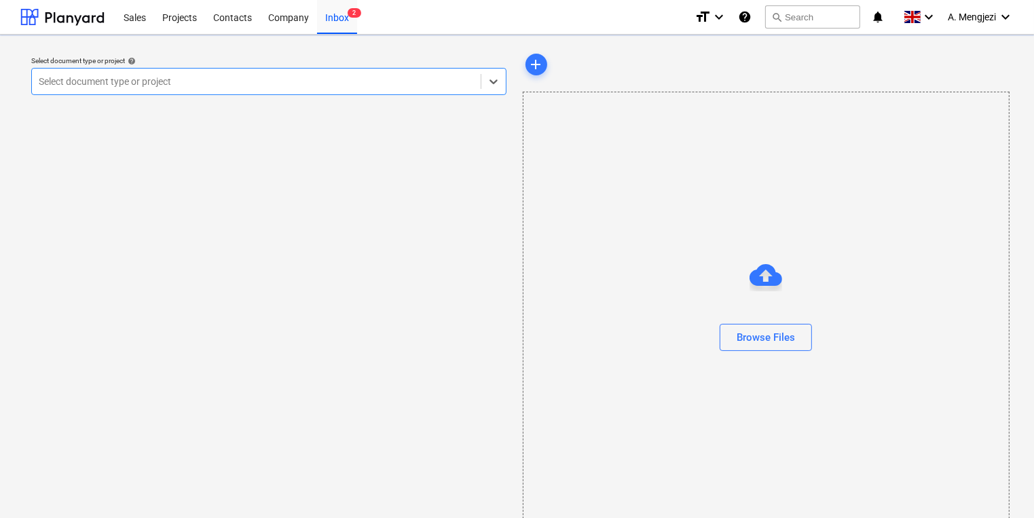
click at [187, 79] on div at bounding box center [256, 82] width 435 height 14
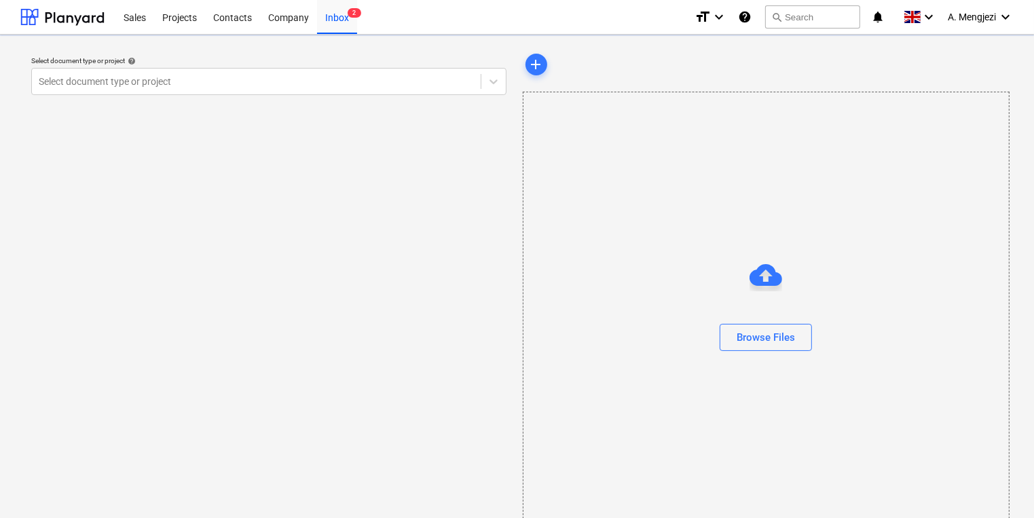
click at [513, 103] on div "Select document type or project help Select document type or project" at bounding box center [268, 289] width 497 height 489
click at [327, 14] on div "Inbox 2" at bounding box center [337, 16] width 40 height 35
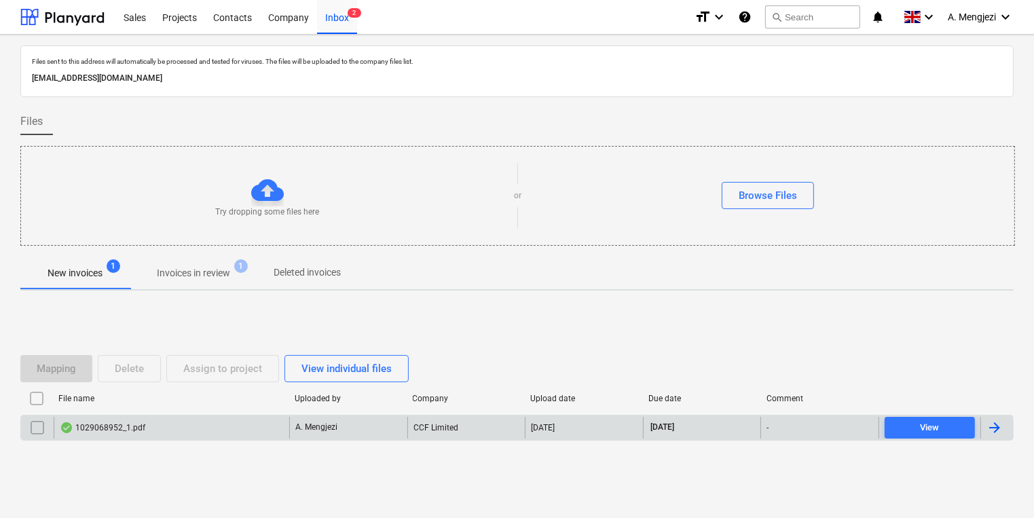
click at [328, 422] on p "A. Mengjezi" at bounding box center [316, 427] width 42 height 12
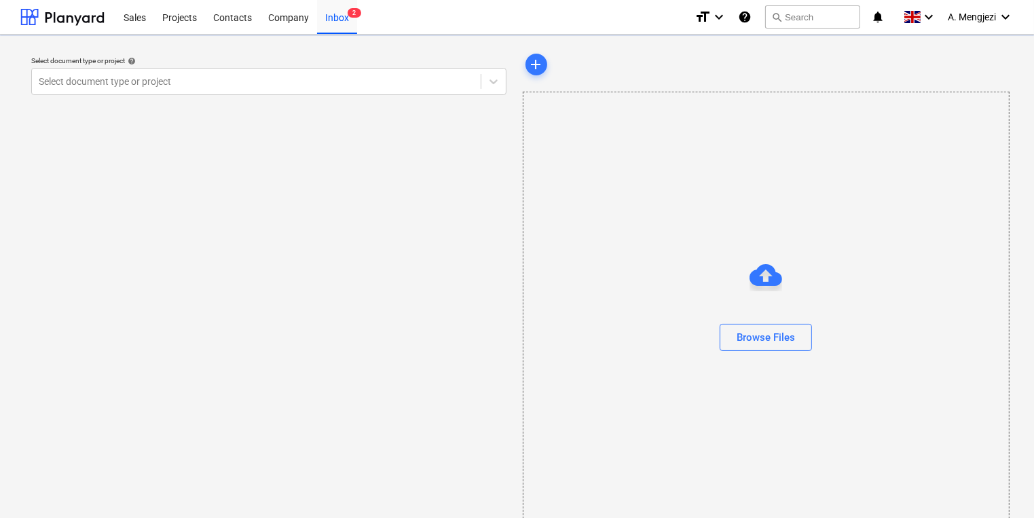
click at [352, 122] on div "Select document type or project help Select document type or project" at bounding box center [268, 289] width 497 height 489
click at [352, 24] on div "Inbox 2" at bounding box center [337, 16] width 40 height 35
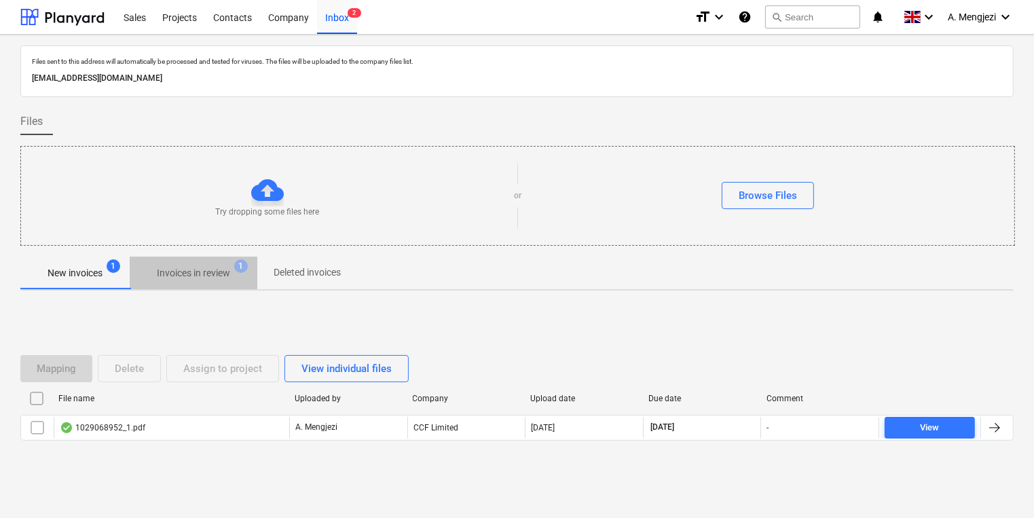
click at [240, 259] on button "Invoices in review 1" at bounding box center [194, 273] width 128 height 33
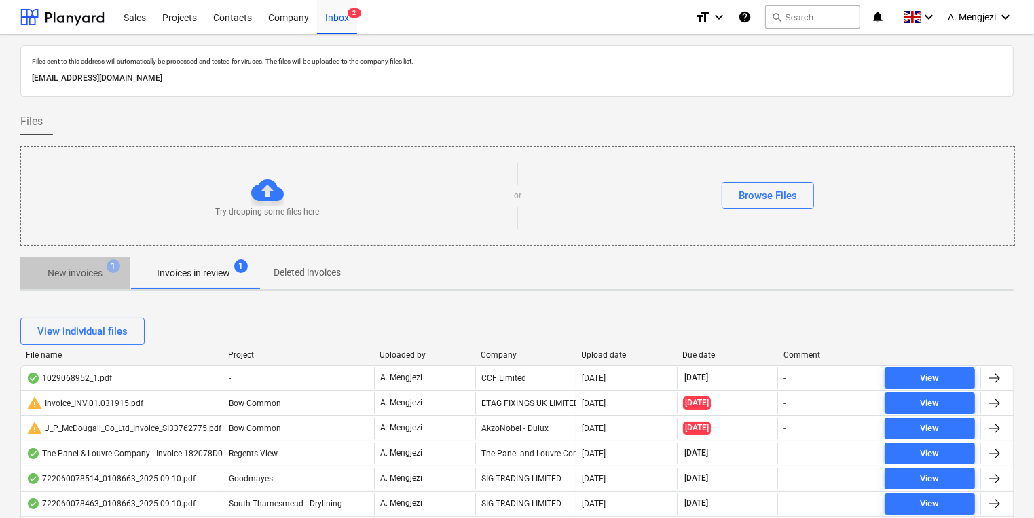
click at [96, 272] on p "New invoices" at bounding box center [75, 273] width 55 height 14
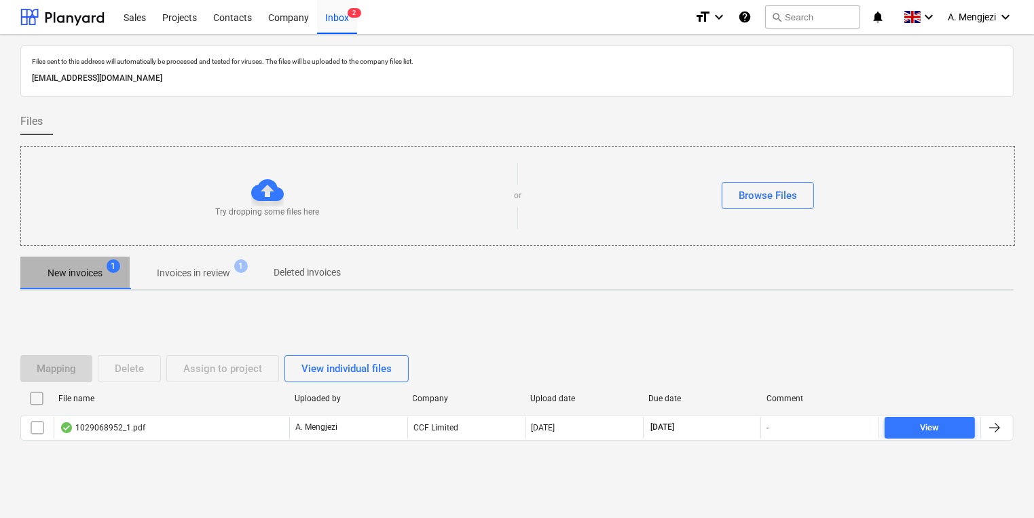
click at [95, 272] on p "New invoices" at bounding box center [75, 273] width 55 height 14
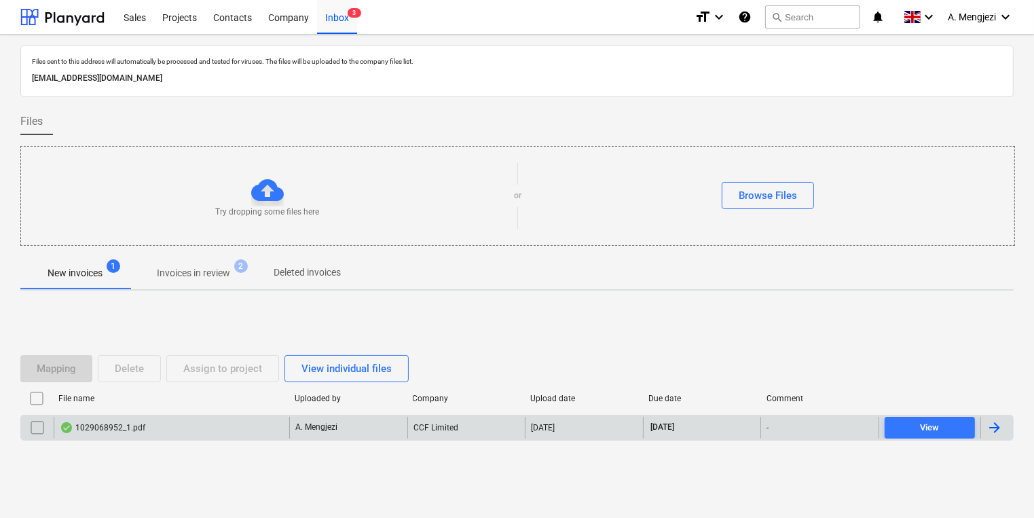
click at [212, 421] on div "1029068952_1.pdf" at bounding box center [171, 428] width 235 height 22
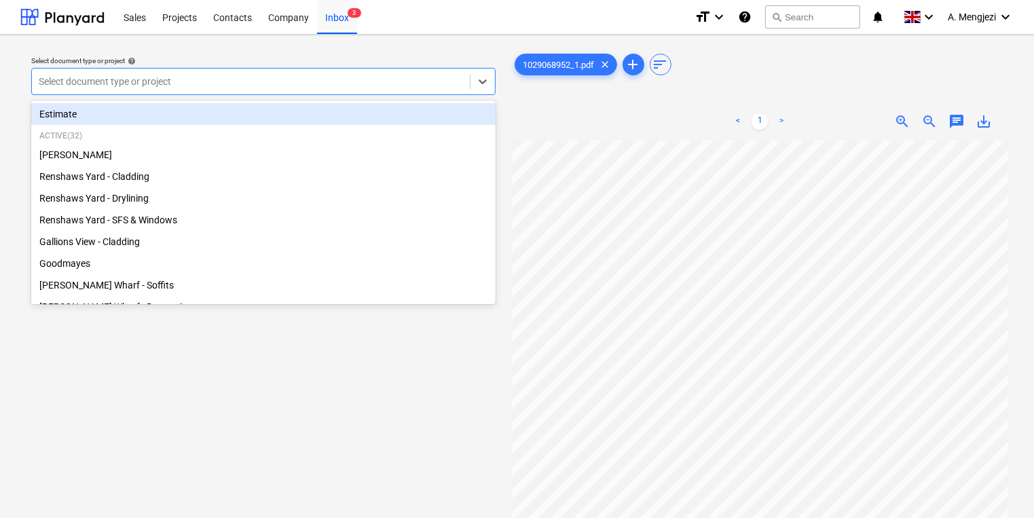
click at [213, 87] on div at bounding box center [251, 82] width 424 height 14
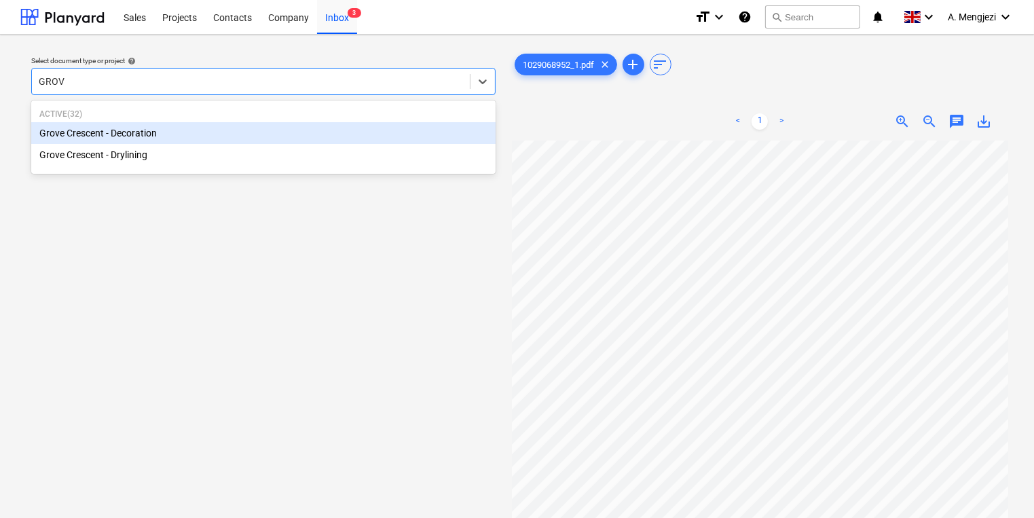
type input "GROVE"
click at [260, 138] on div "Grove Crescent - Decoration" at bounding box center [263, 133] width 464 height 22
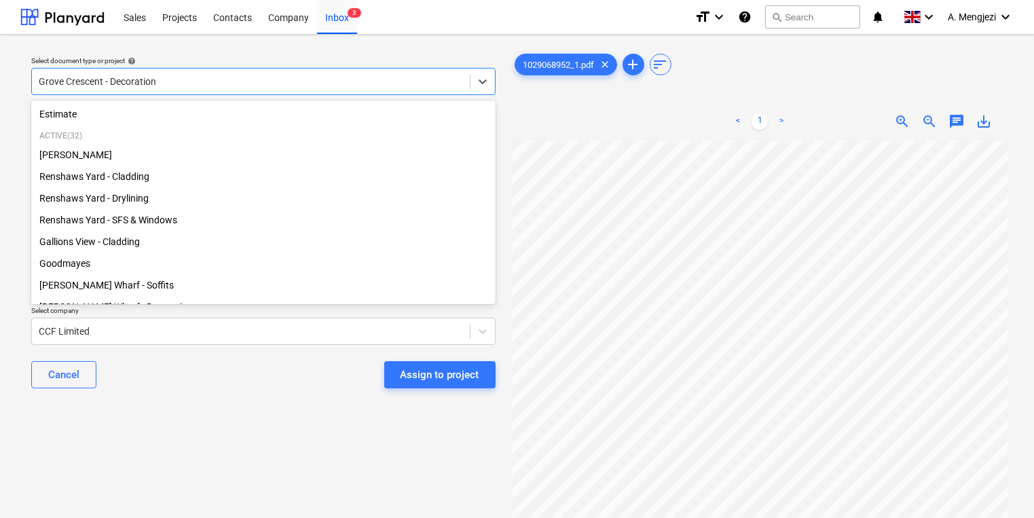
click at [246, 87] on div at bounding box center [251, 82] width 424 height 14
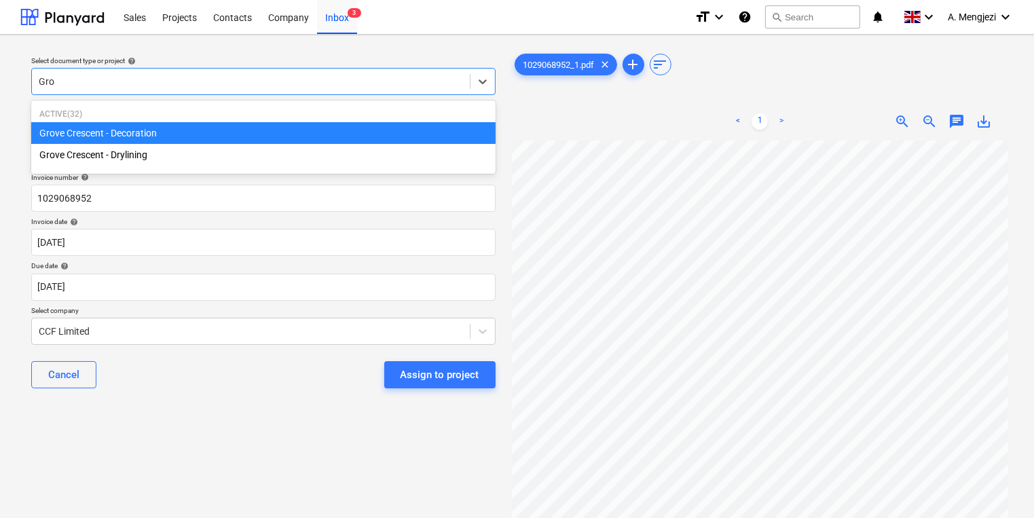
type input "Grov"
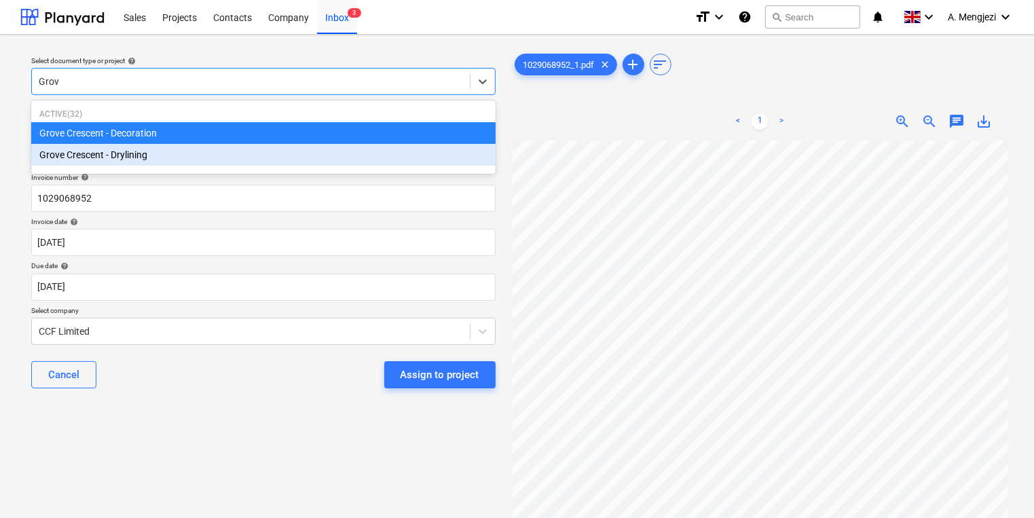
click at [235, 157] on div "Grove Crescent - Drylining" at bounding box center [263, 155] width 464 height 22
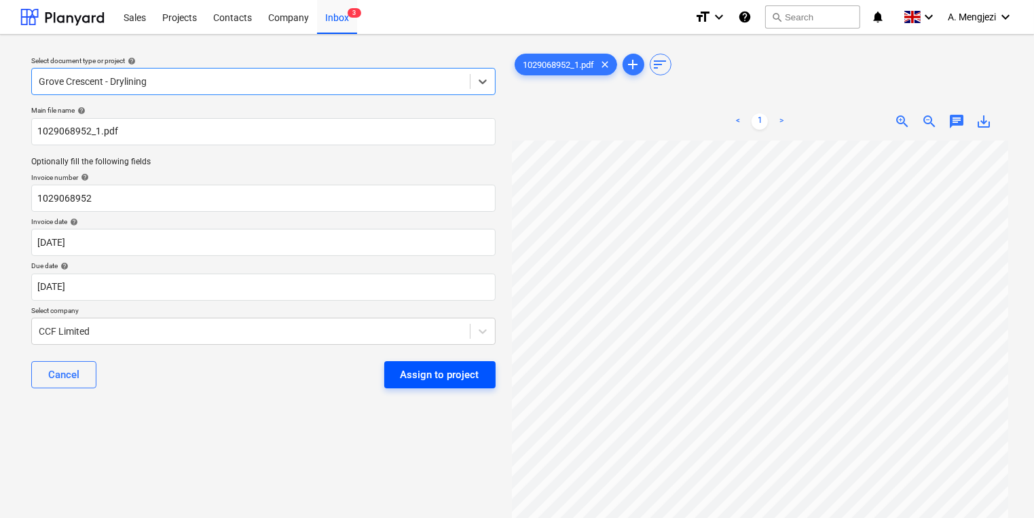
click at [409, 374] on div "Assign to project" at bounding box center [439, 375] width 79 height 18
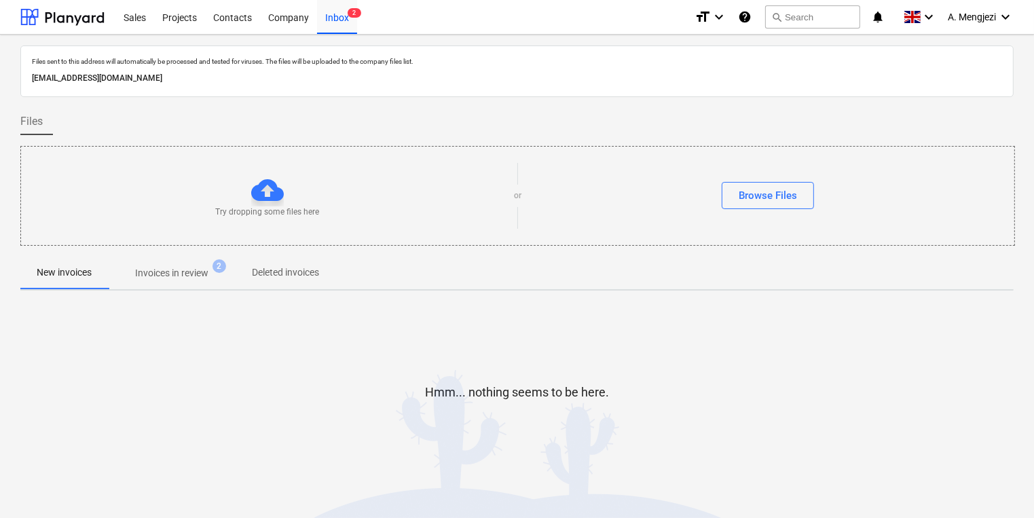
click at [224, 272] on span "Invoices in review 2" at bounding box center [172, 273] width 128 height 24
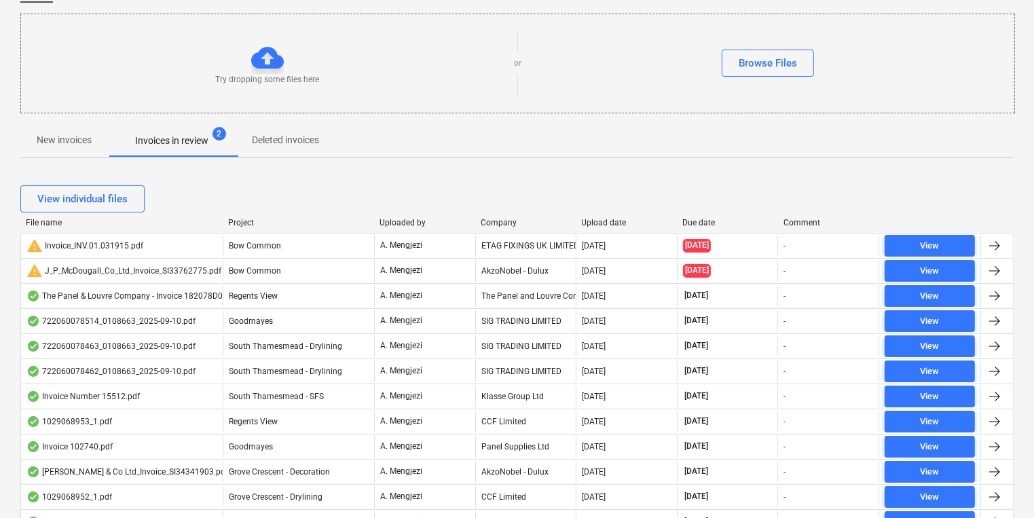
scroll to position [109, 0]
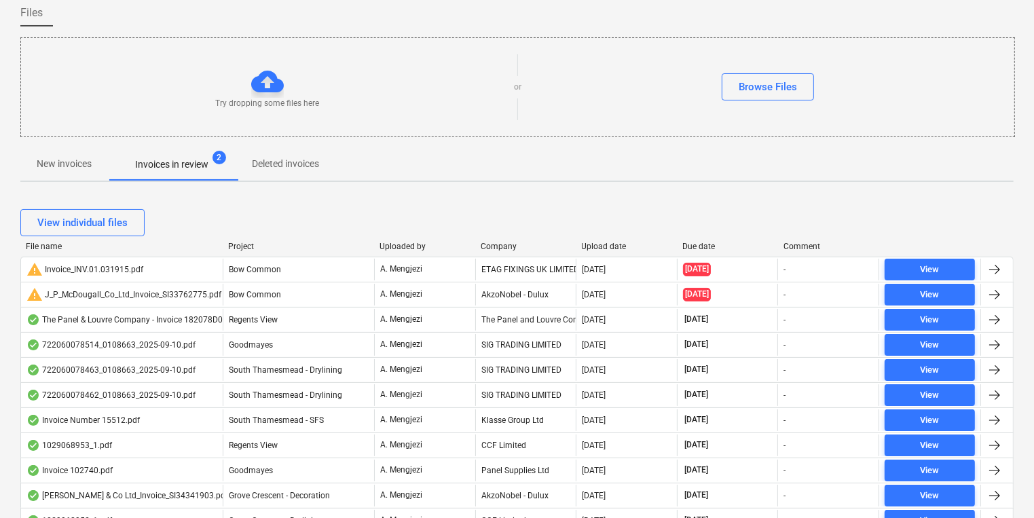
click at [491, 247] on div "Company" at bounding box center [525, 247] width 90 height 10
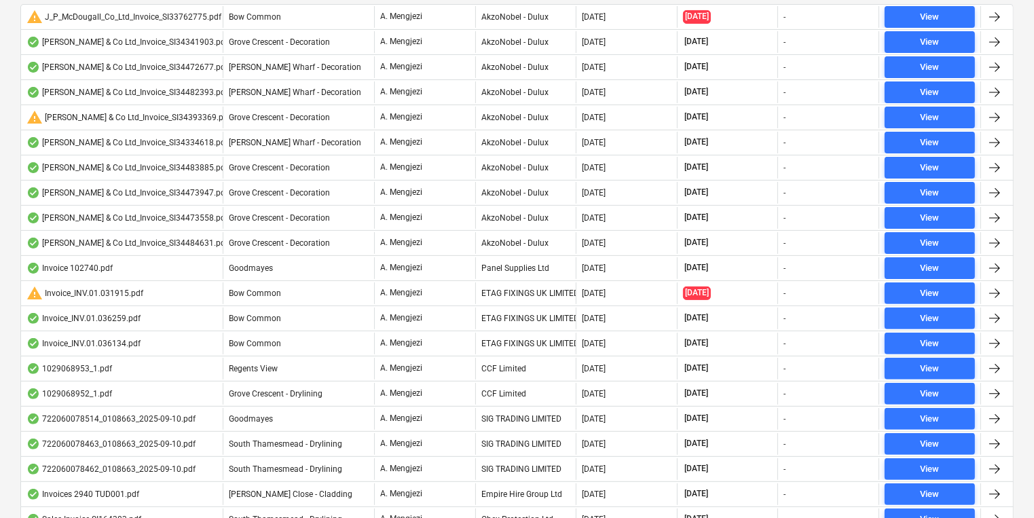
scroll to position [489, 0]
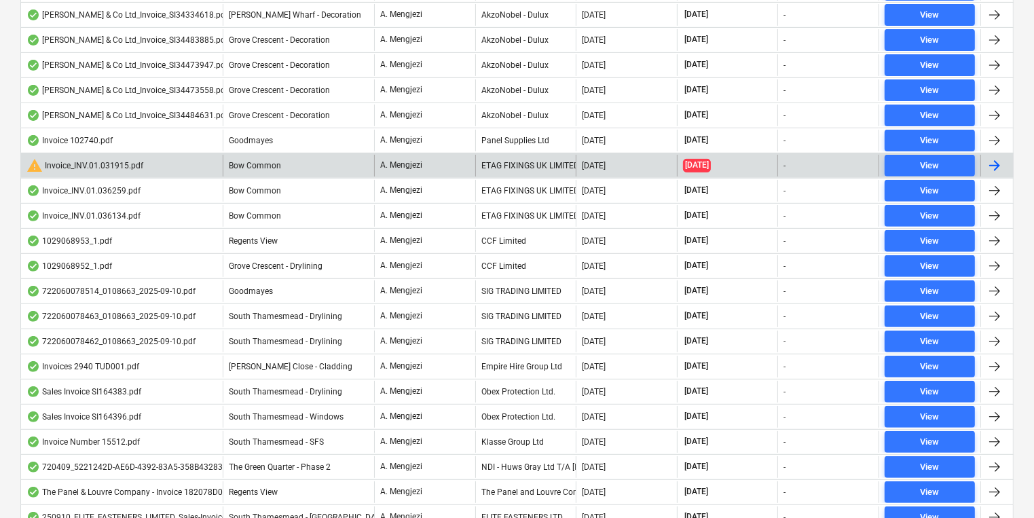
click at [494, 168] on div "ETAG FIXINGS UK LIMITED" at bounding box center [525, 166] width 101 height 22
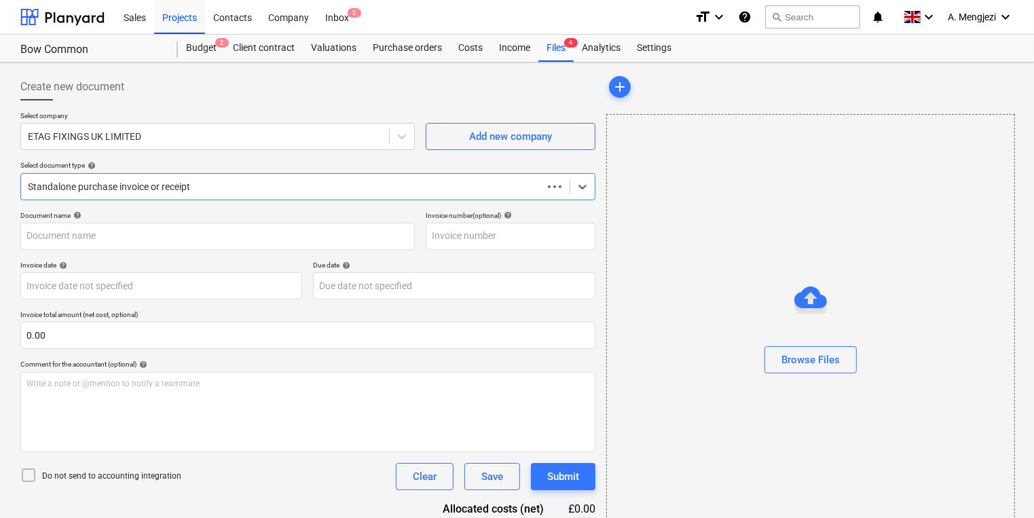
type input "#INV.01.031915"
type input "[DATE]"
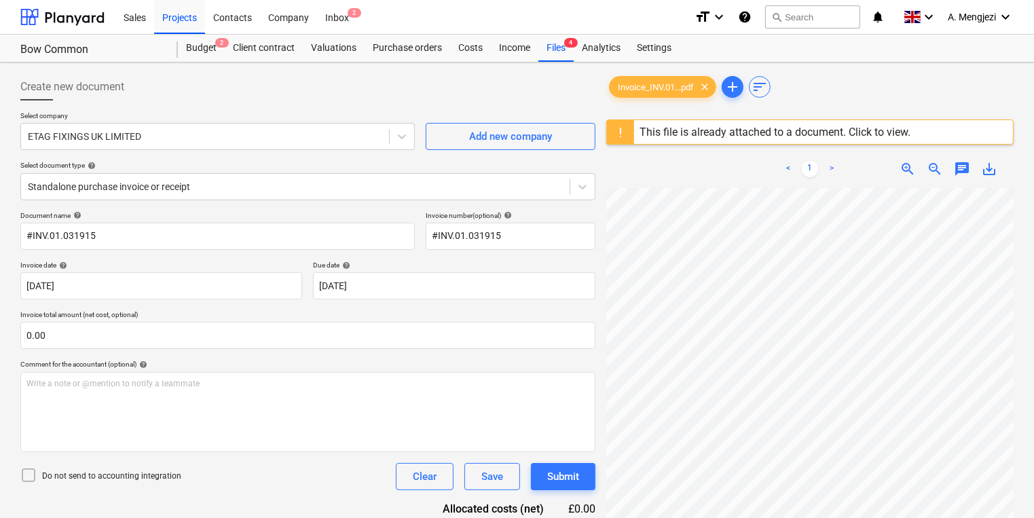
click at [811, 130] on div "This file is already attached to a document. Click to view." at bounding box center [774, 132] width 271 height 13
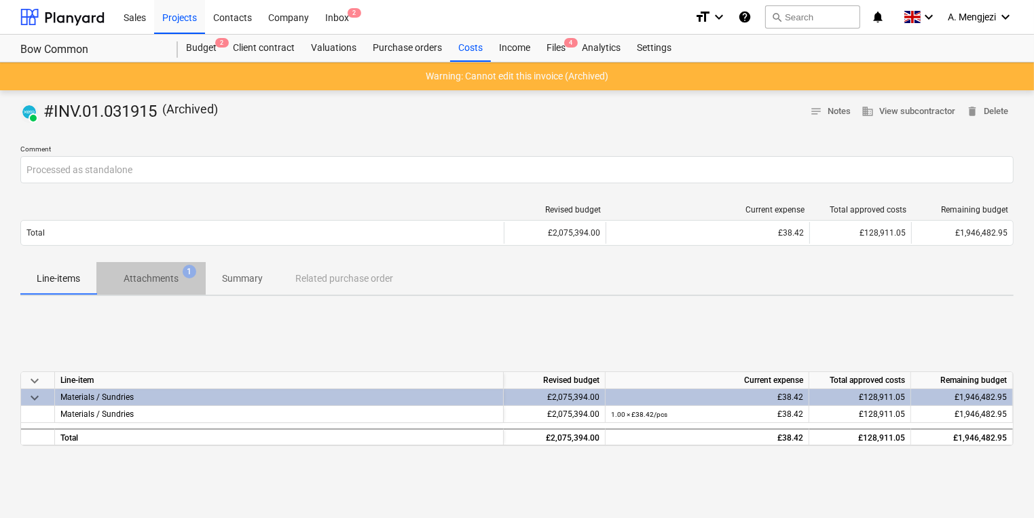
click at [149, 269] on span "Attachments 1" at bounding box center [150, 278] width 109 height 24
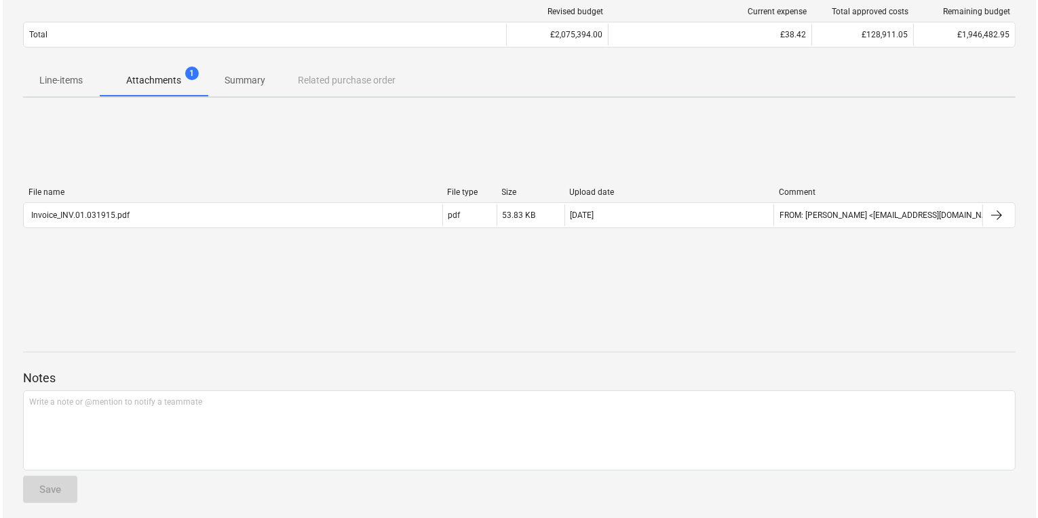
scroll to position [204, 0]
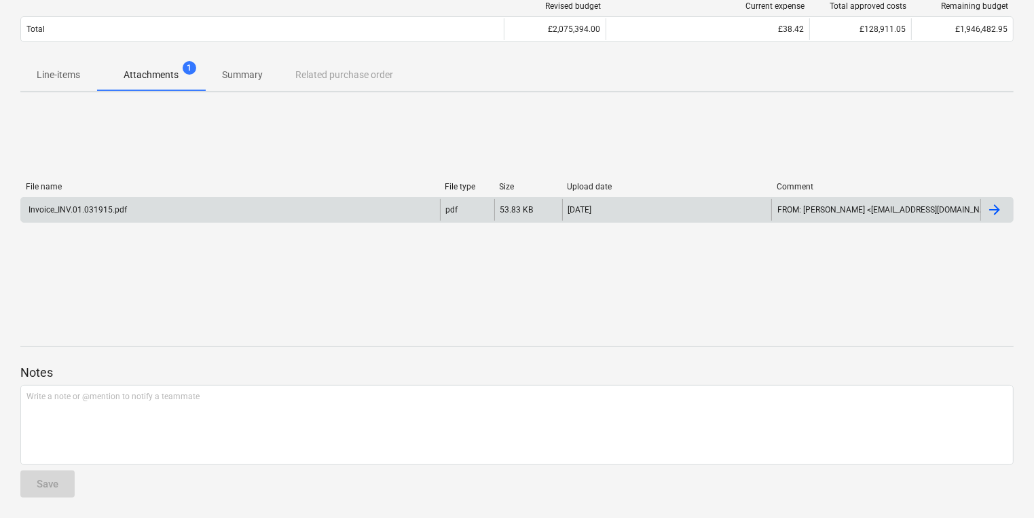
click at [317, 212] on div "Invoice_INV.01.031915.pdf" at bounding box center [230, 210] width 419 height 22
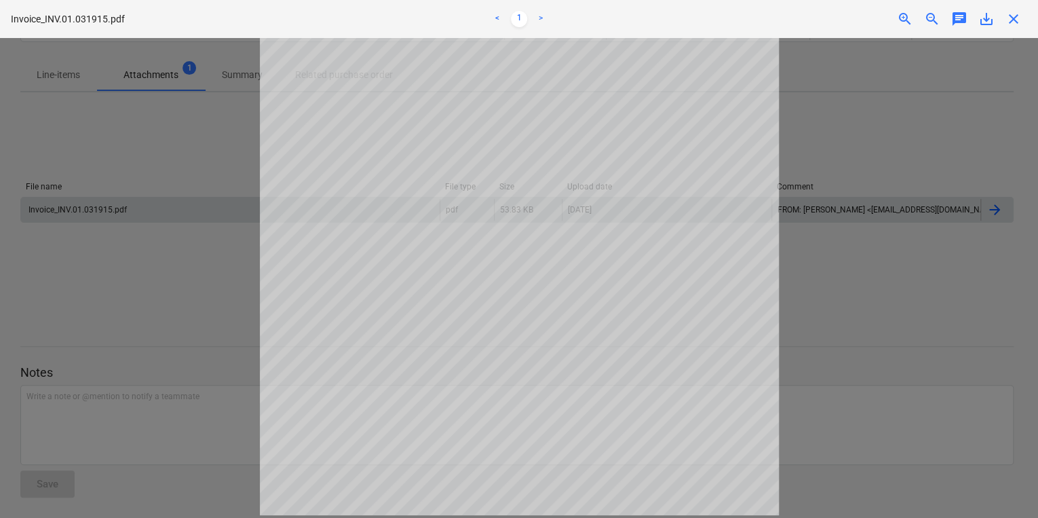
scroll to position [32, 0]
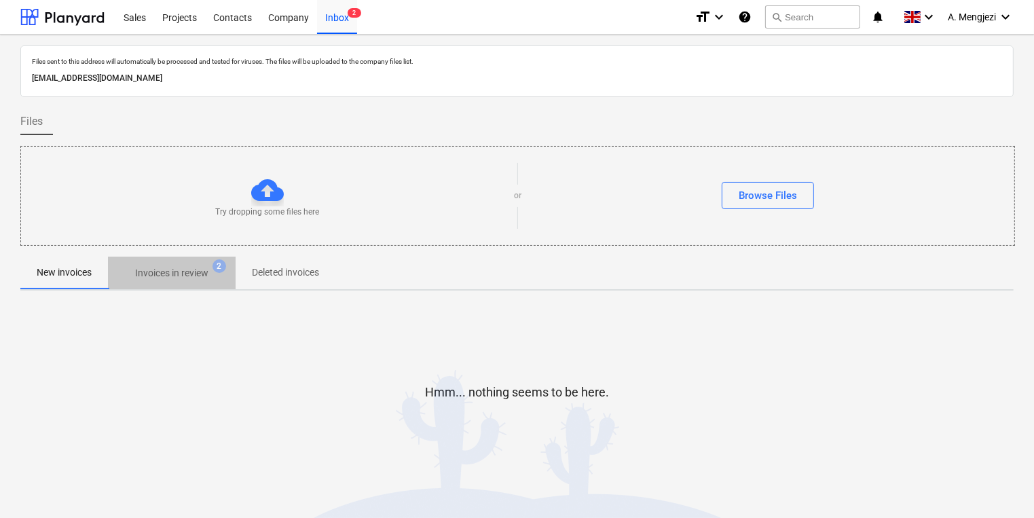
click at [164, 276] on p "Invoices in review" at bounding box center [171, 273] width 73 height 14
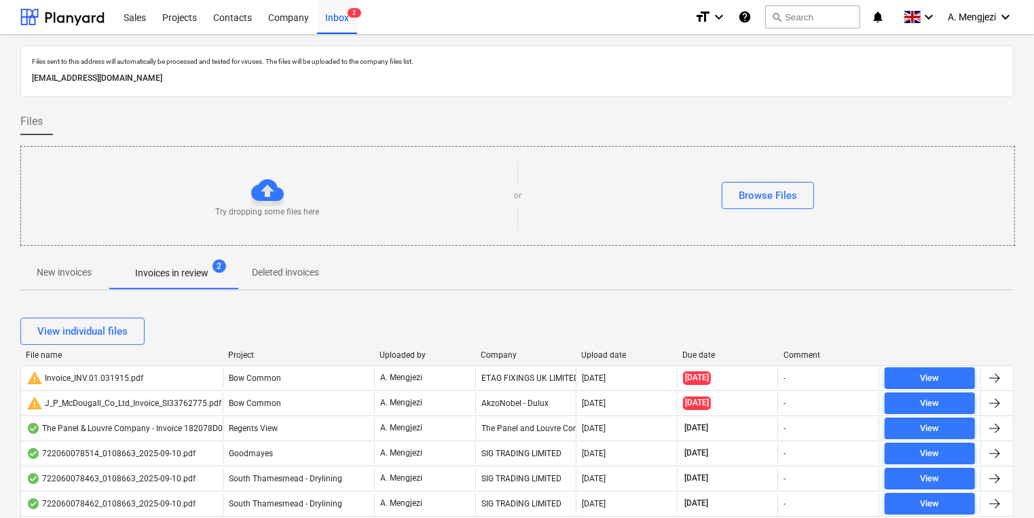
click at [508, 350] on div "Company" at bounding box center [525, 355] width 90 height 10
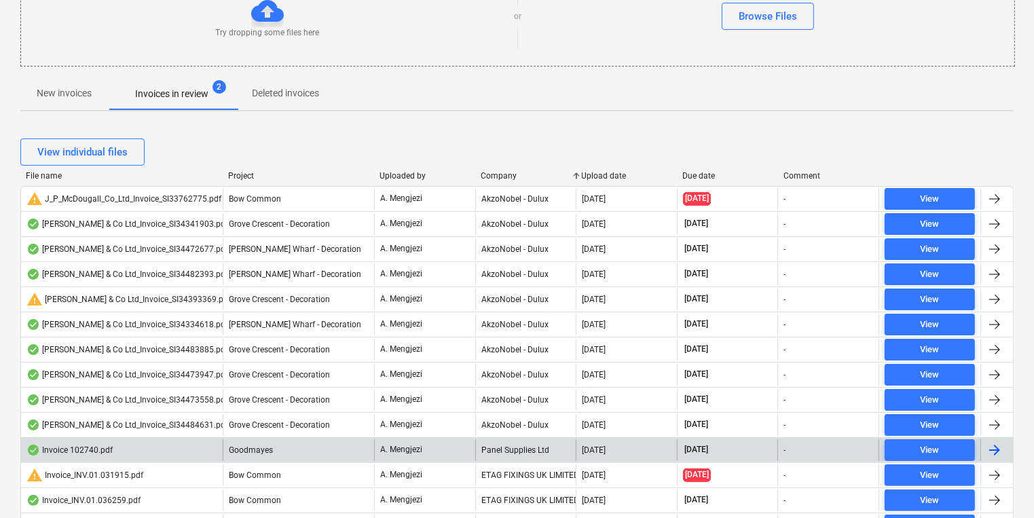
scroll to position [271, 0]
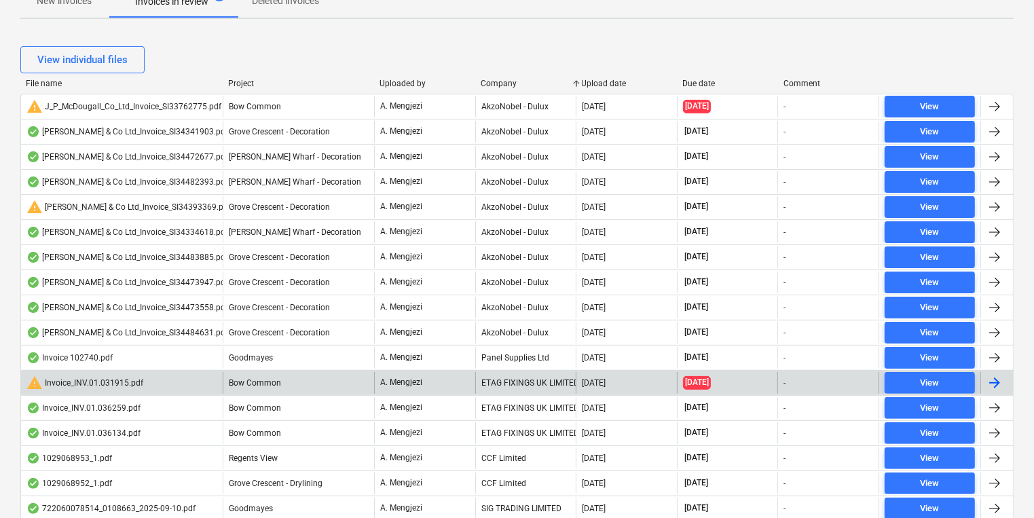
click at [504, 382] on div "ETAG FIXINGS UK LIMITED" at bounding box center [525, 383] width 101 height 22
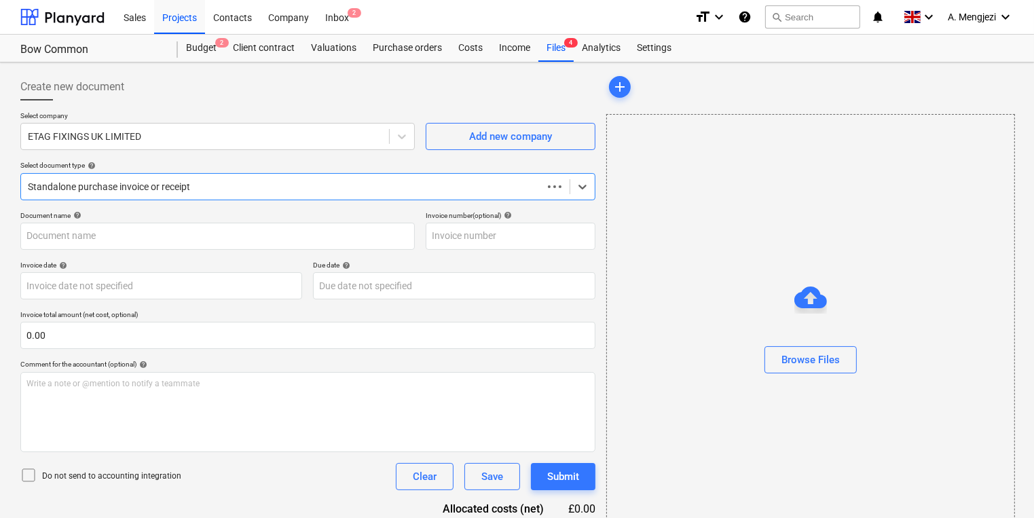
type input "#INV.01.031915"
type input "[DATE]"
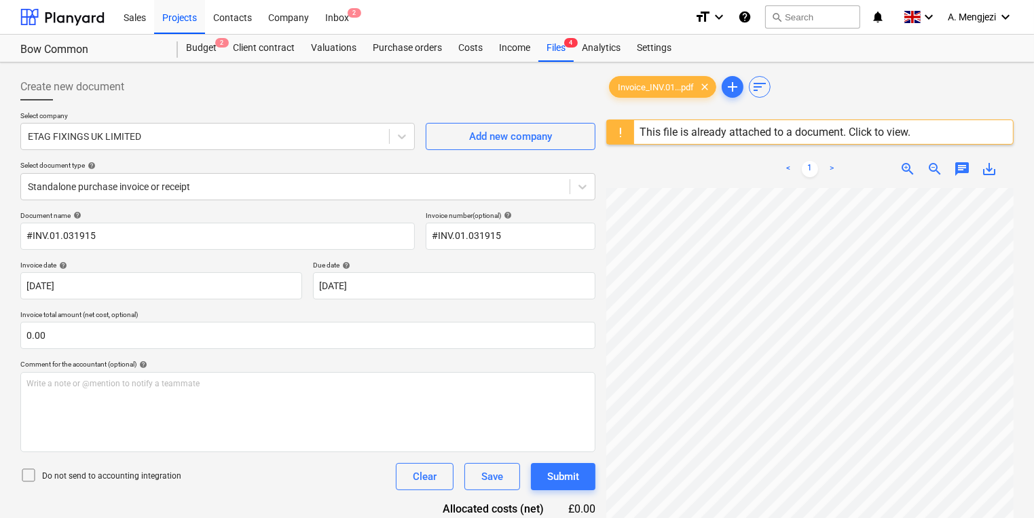
scroll to position [1, 119]
click at [205, 26] on div "Projects" at bounding box center [179, 16] width 51 height 35
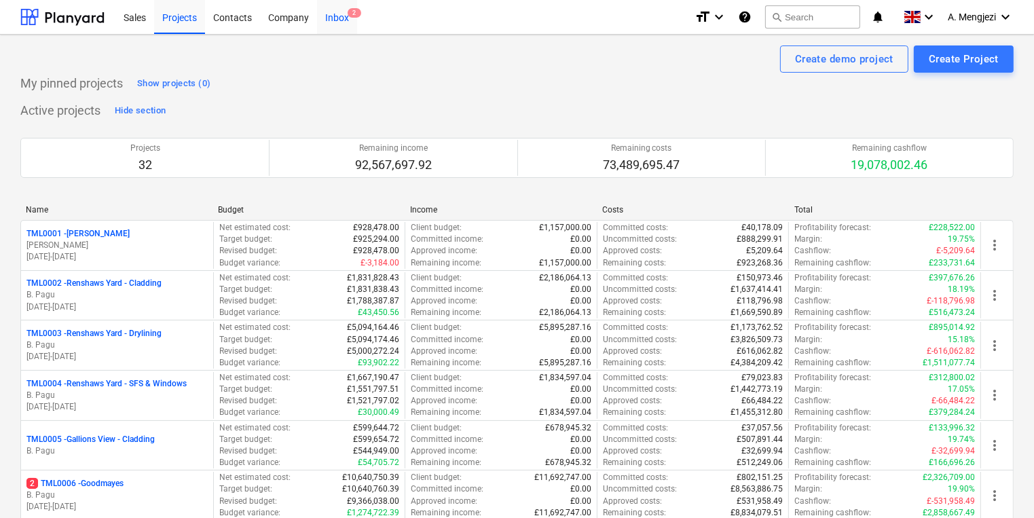
click at [332, 14] on div "Inbox 2" at bounding box center [337, 16] width 40 height 35
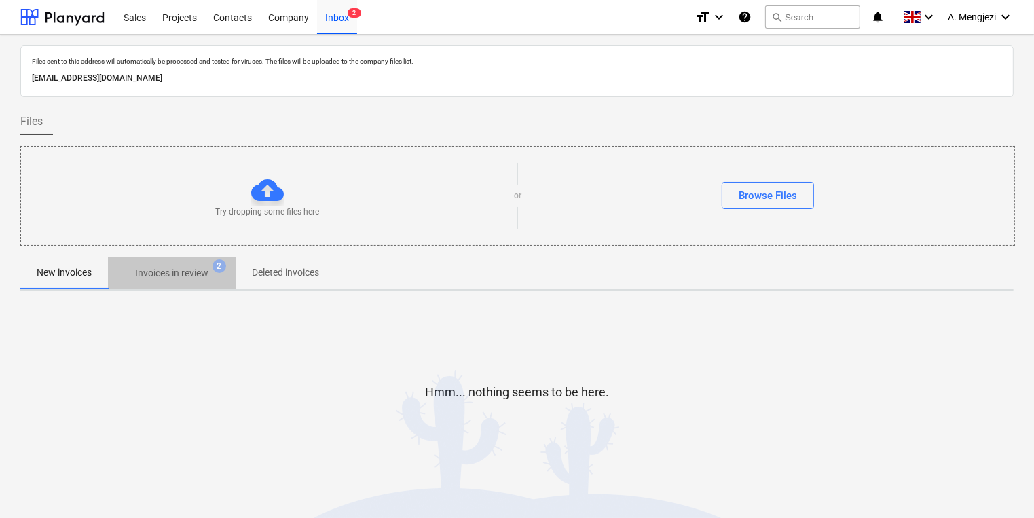
click at [197, 267] on p "Invoices in review" at bounding box center [171, 273] width 73 height 14
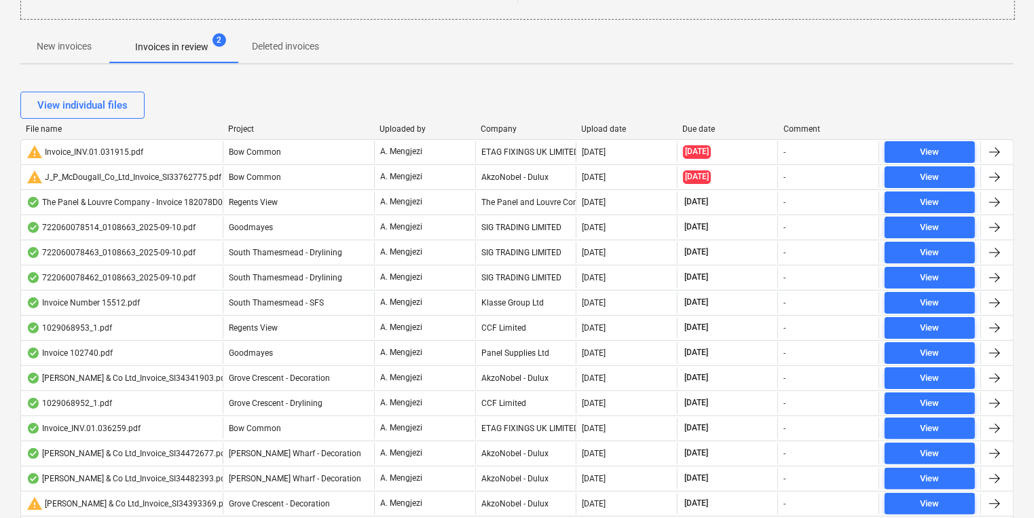
scroll to position [271, 0]
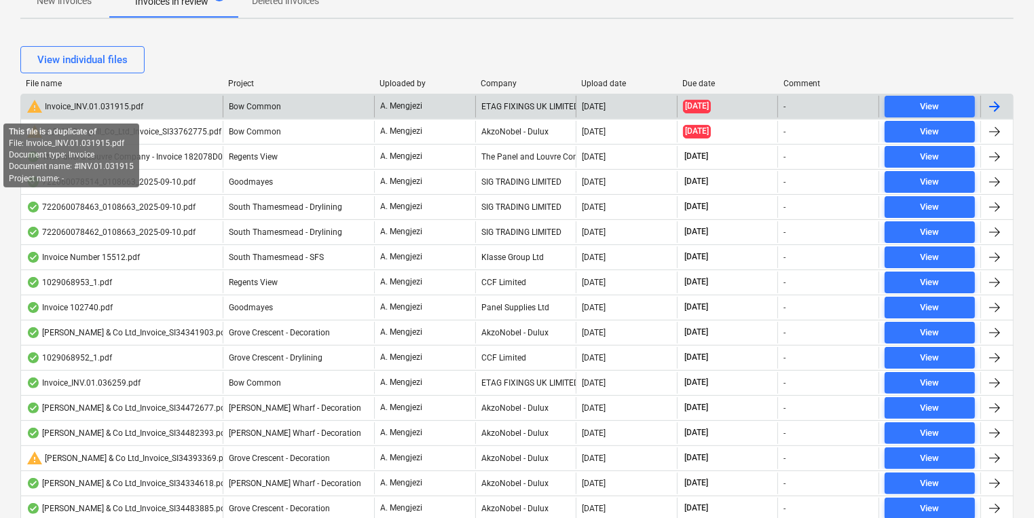
drag, startPoint x: 38, startPoint y: 106, endPoint x: 987, endPoint y: 102, distance: 949.5
click at [987, 102] on div at bounding box center [994, 106] width 16 height 16
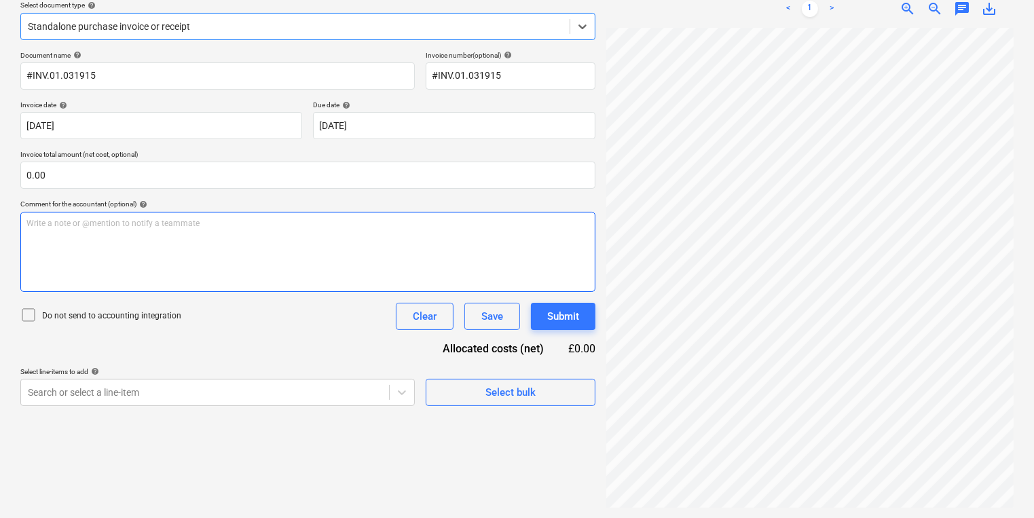
scroll to position [160, 0]
click at [416, 320] on div "Clear" at bounding box center [425, 316] width 24 height 18
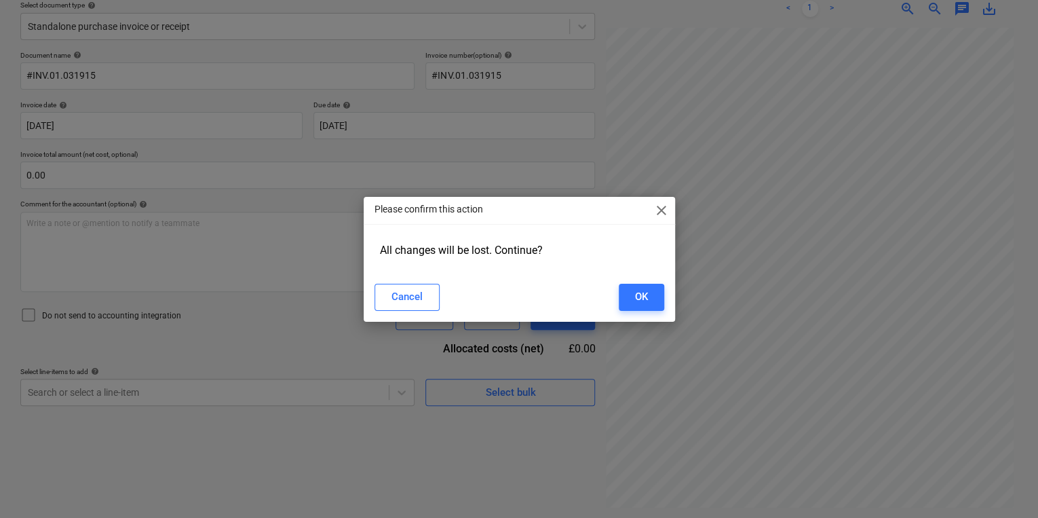
click at [665, 197] on div "Please confirm this action close" at bounding box center [520, 210] width 312 height 27
click at [660, 212] on span "close" at bounding box center [662, 210] width 16 height 16
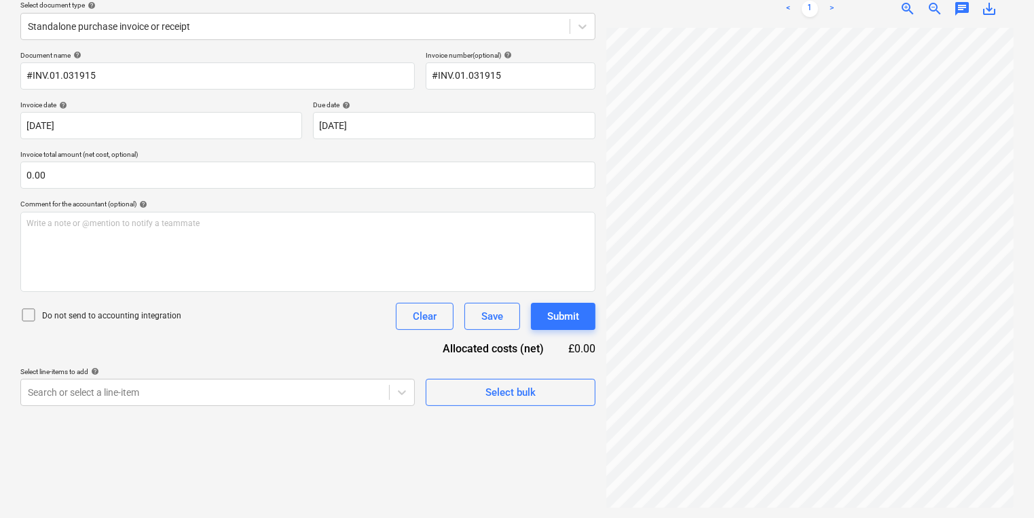
scroll to position [0, 0]
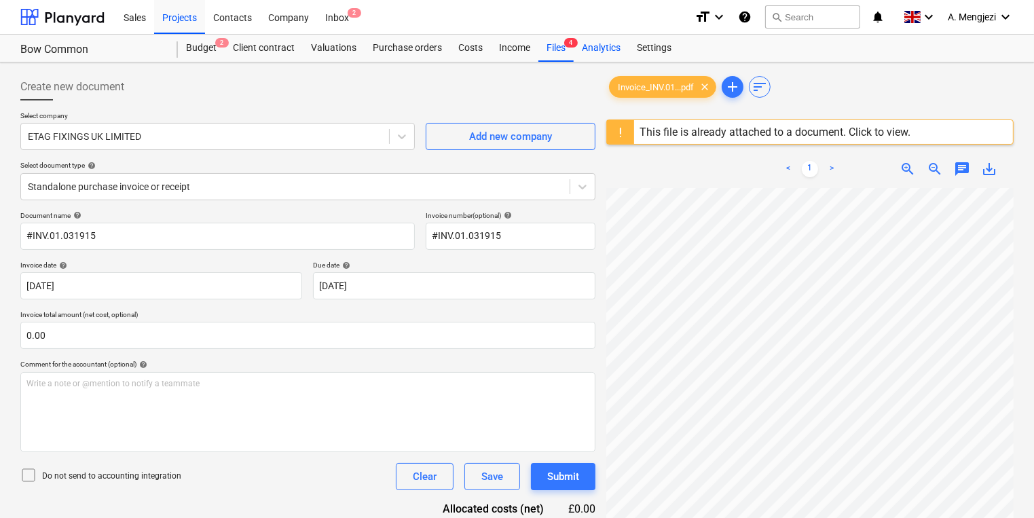
click at [573, 53] on div "Analytics" at bounding box center [600, 48] width 55 height 27
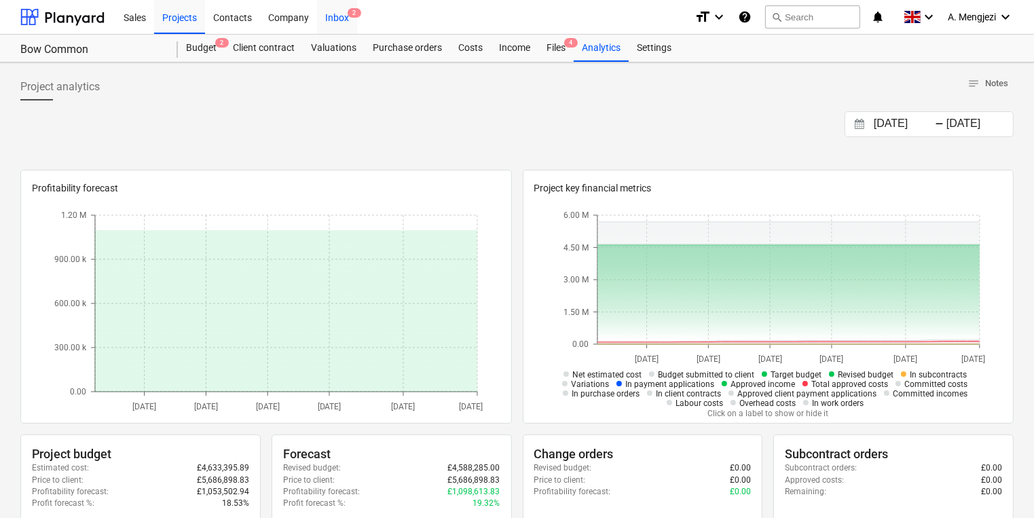
click at [346, 18] on div "Inbox 2" at bounding box center [337, 16] width 40 height 35
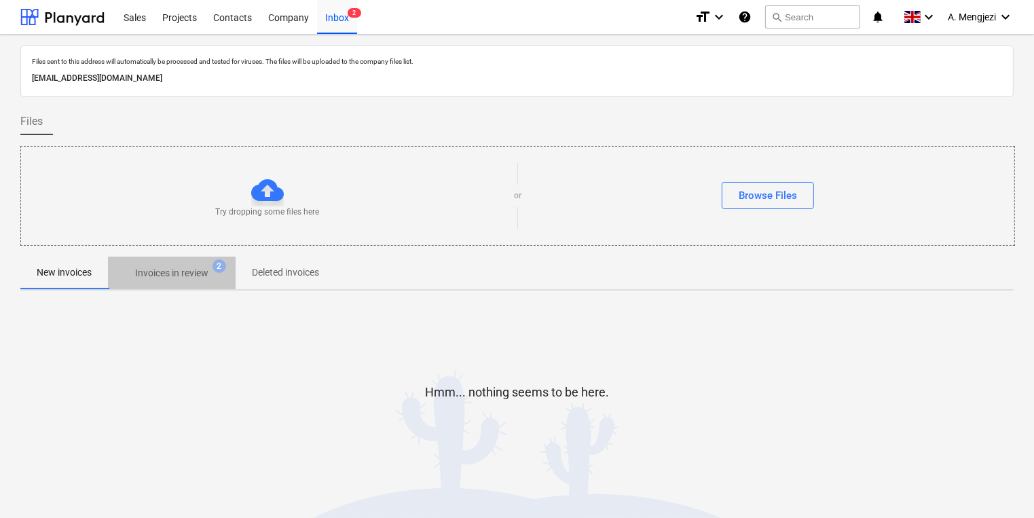
click at [201, 261] on span "Invoices in review 2" at bounding box center [172, 273] width 128 height 24
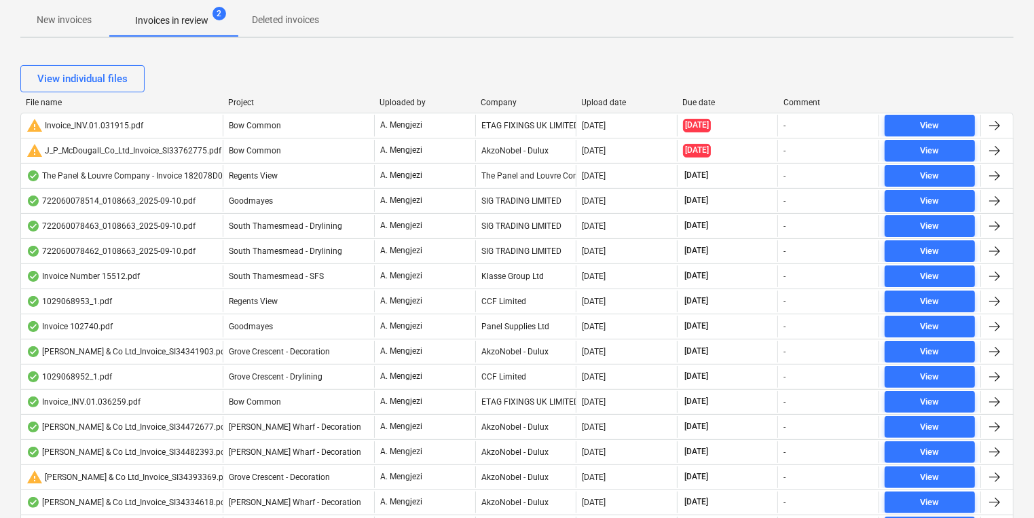
scroll to position [109, 0]
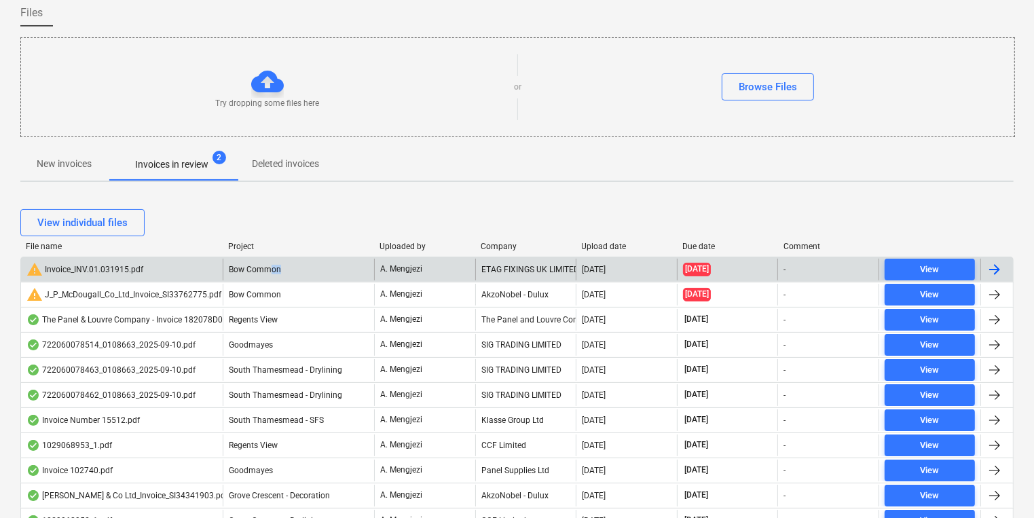
drag, startPoint x: 300, startPoint y: 274, endPoint x: 361, endPoint y: 263, distance: 62.0
click at [361, 263] on div "Bow Common" at bounding box center [298, 270] width 151 height 22
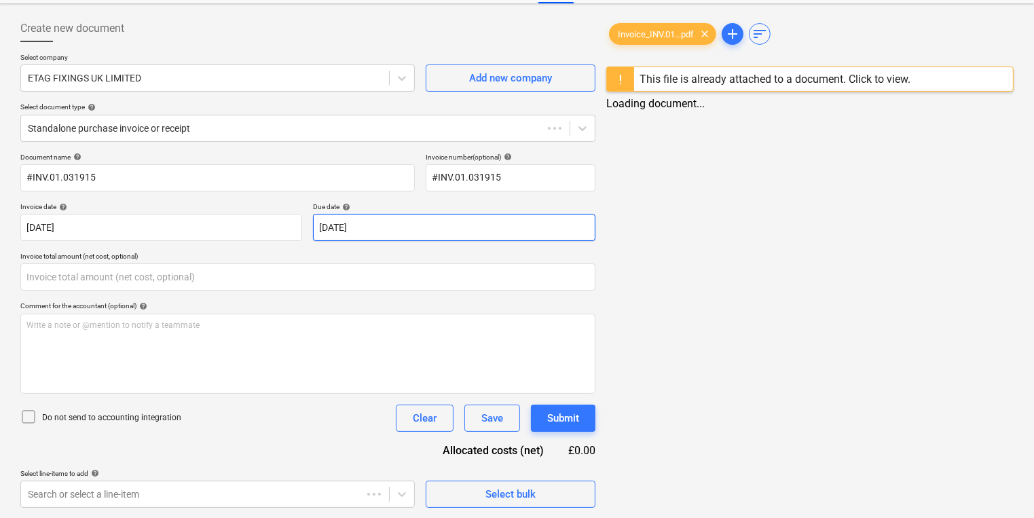
click at [337, 216] on div "Document name help #INV.01.031915 Invoice number (optional) help #INV.01.031915…" at bounding box center [307, 330] width 575 height 355
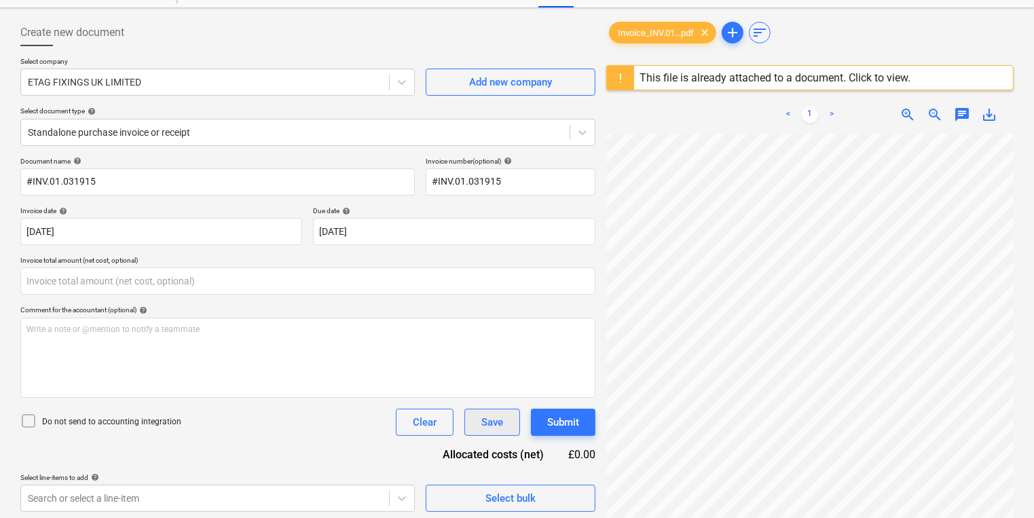
scroll to position [0, 0]
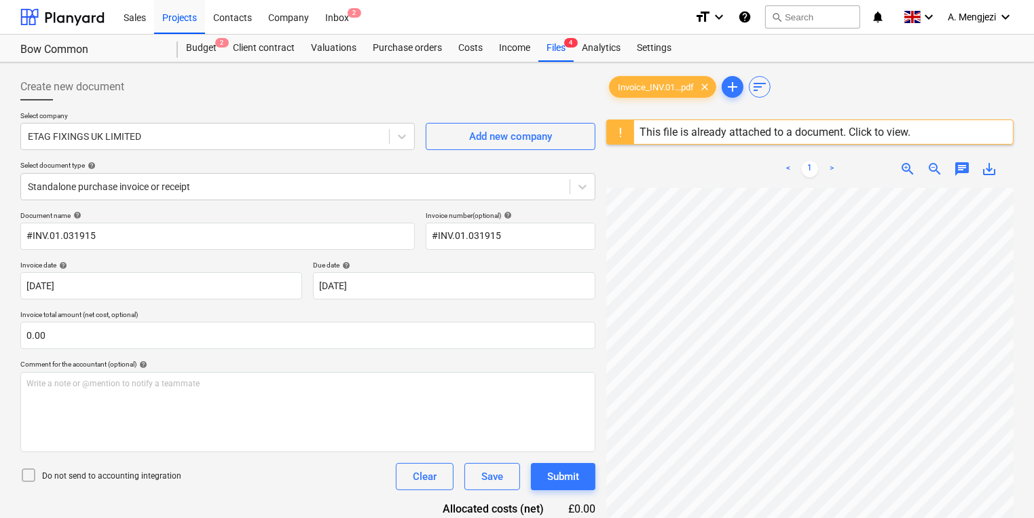
type input "0.00"
click at [328, 22] on div "Inbox 2" at bounding box center [337, 16] width 40 height 35
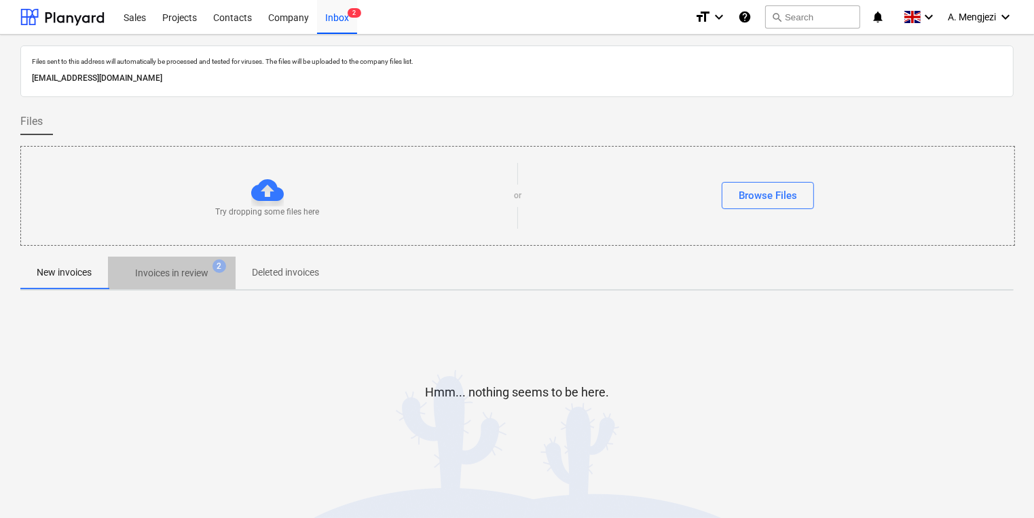
click at [202, 271] on p "Invoices in review" at bounding box center [171, 273] width 73 height 14
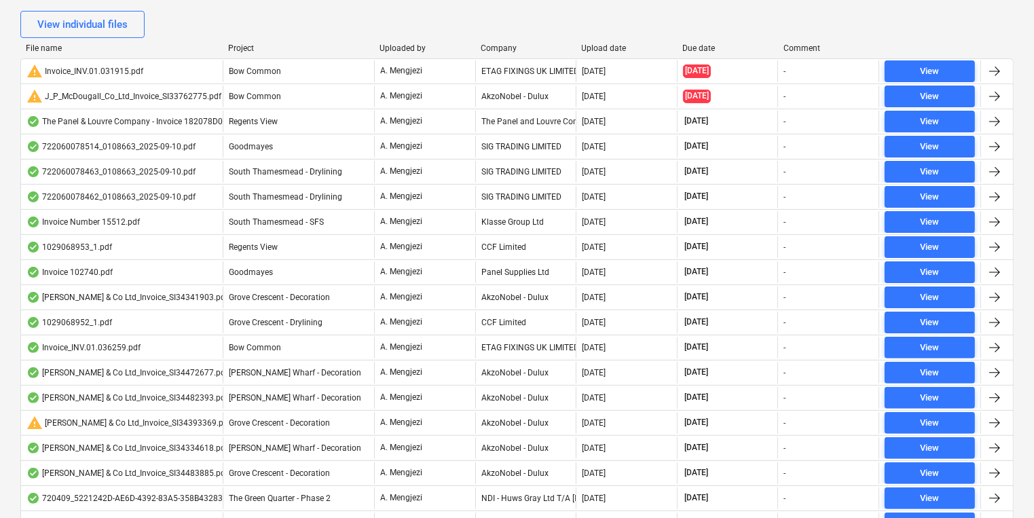
scroll to position [326, 0]
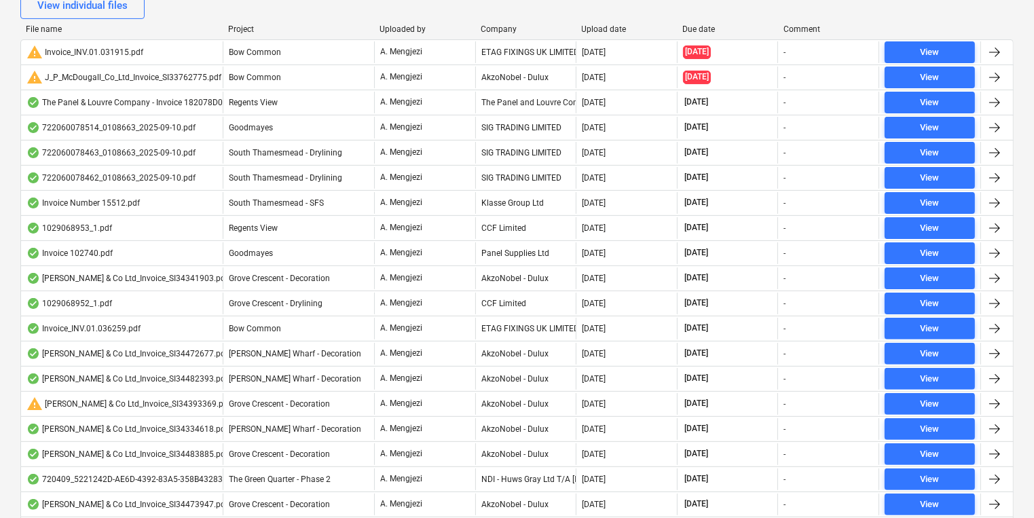
click at [507, 26] on div "Company" at bounding box center [525, 29] width 90 height 10
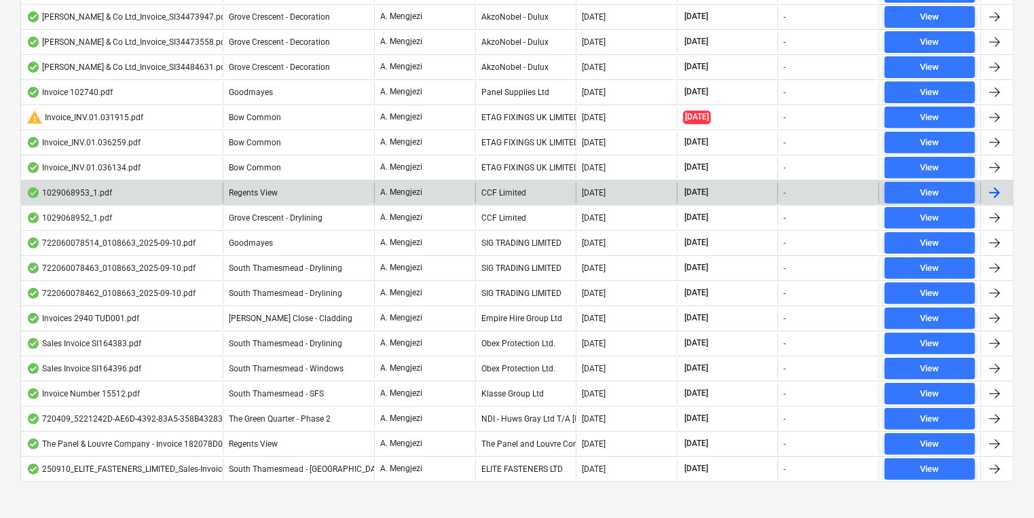
scroll to position [545, 0]
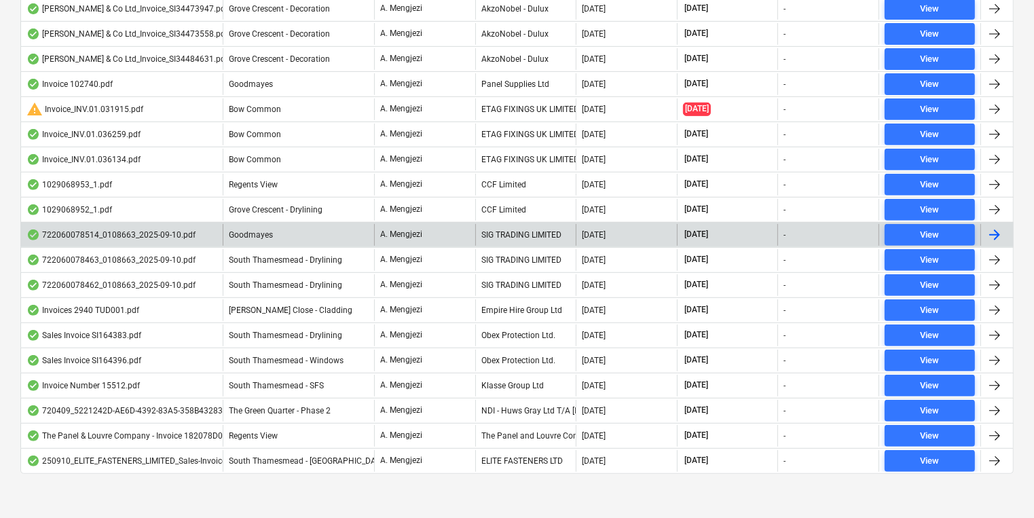
click at [497, 228] on div "SIG TRADING LIMITED" at bounding box center [525, 235] width 101 height 22
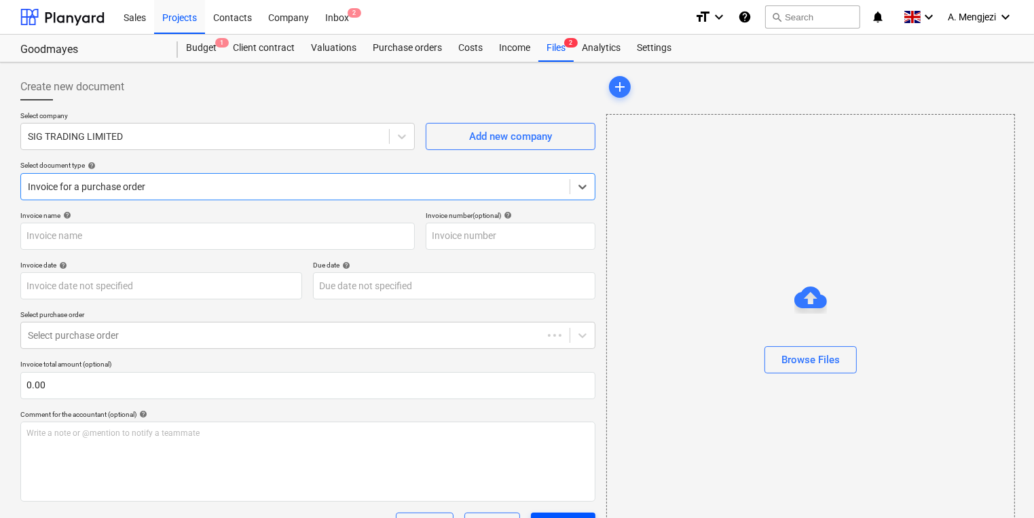
type input "722060078514"
type input "[DATE]"
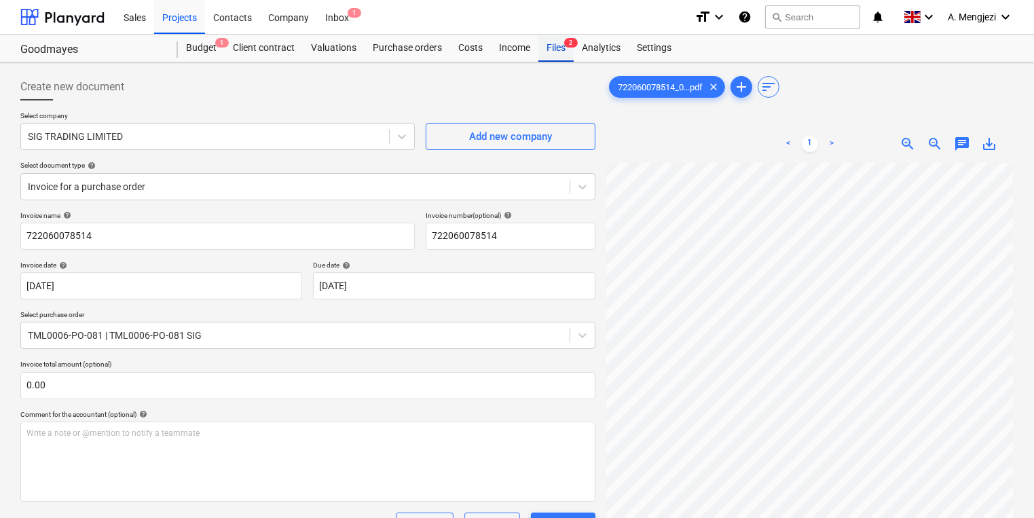
click at [561, 56] on div "Files 2" at bounding box center [555, 48] width 35 height 27
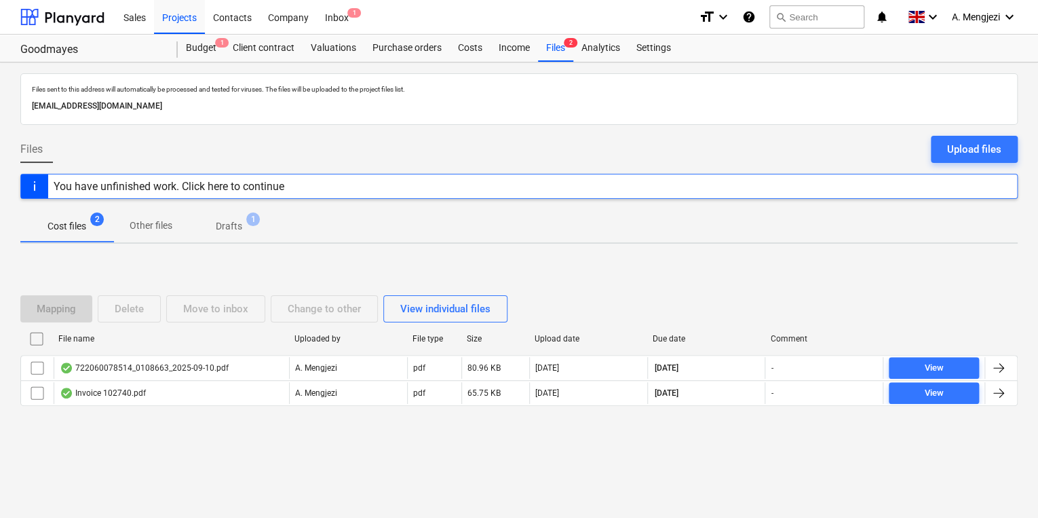
click at [362, 11] on div "Sales Projects Contacts Company Inbox 1" at bounding box center [401, 17] width 573 height 34
click at [356, 18] on div "Inbox 1" at bounding box center [337, 16] width 40 height 35
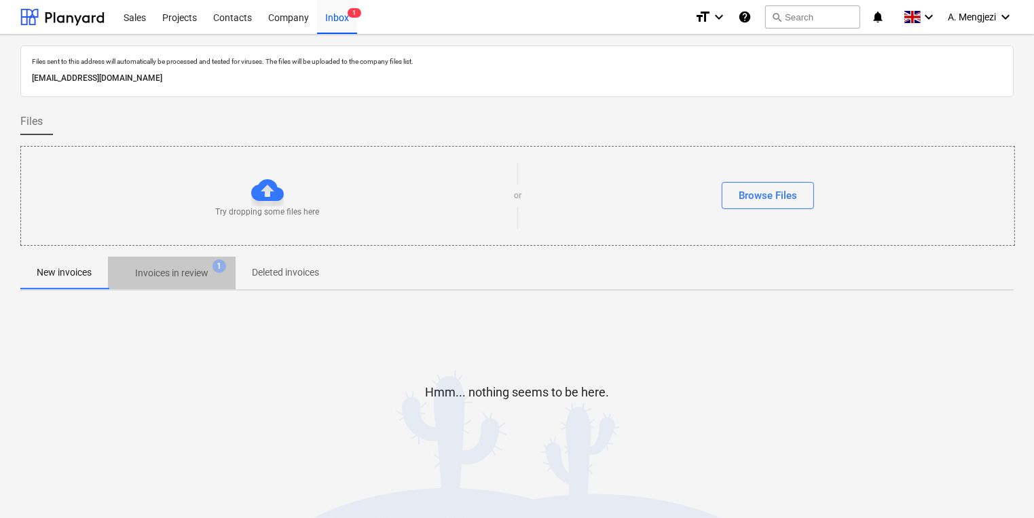
click at [149, 282] on span "Invoices in review 1" at bounding box center [172, 273] width 128 height 24
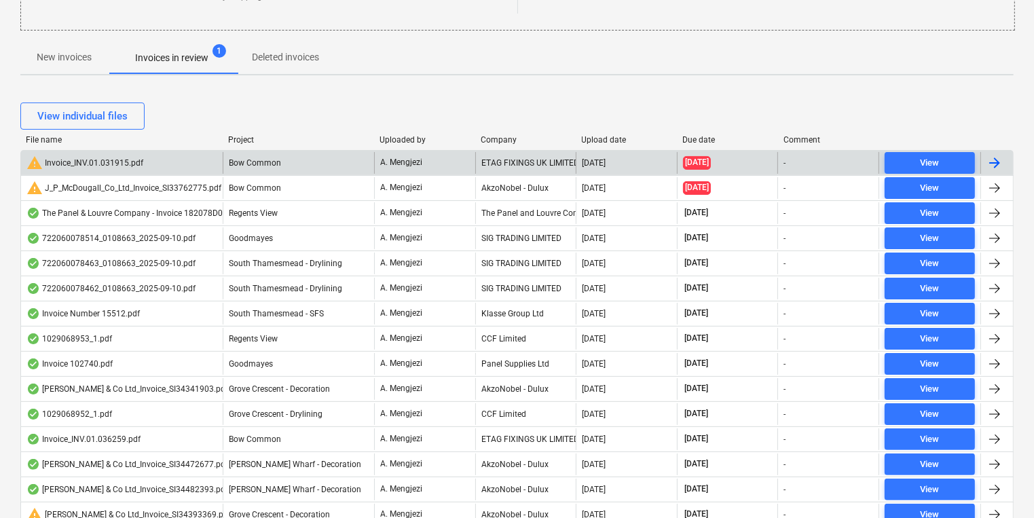
scroll to position [217, 0]
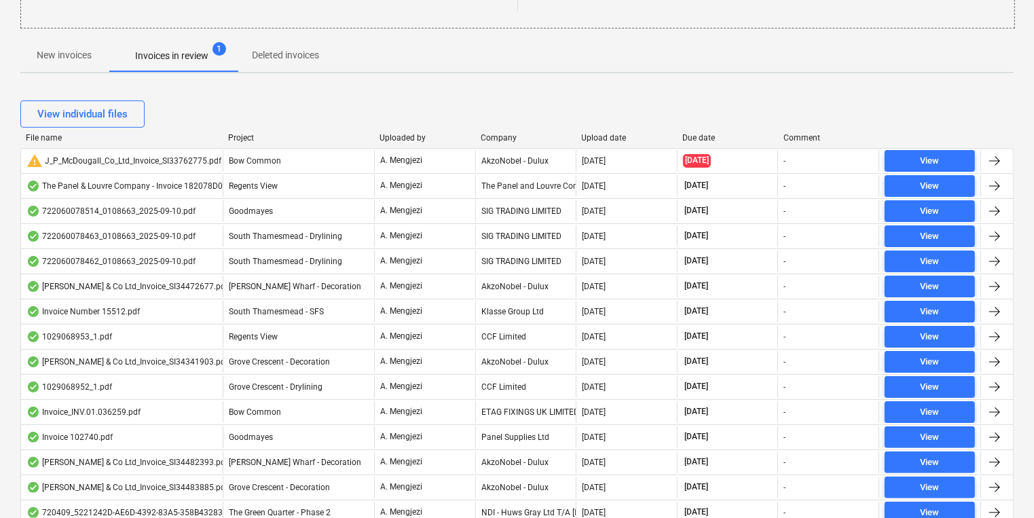
click at [495, 140] on div "Company" at bounding box center [525, 138] width 90 height 10
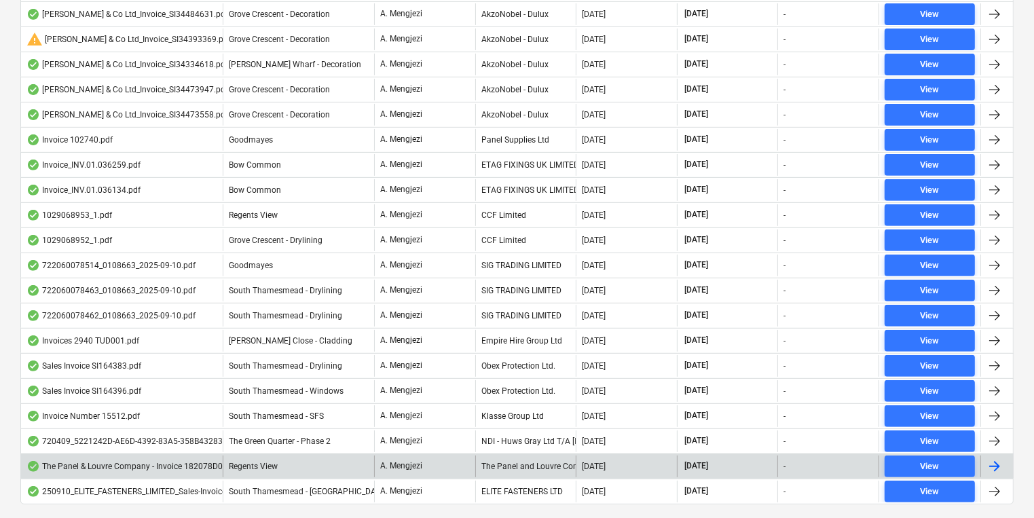
scroll to position [466, 0]
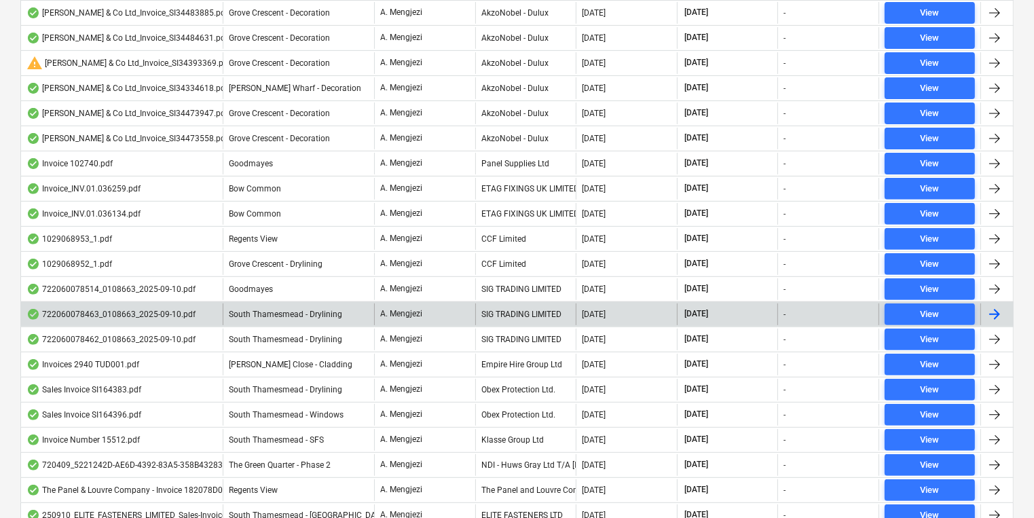
click at [512, 303] on div "SIG TRADING LIMITED" at bounding box center [525, 314] width 101 height 22
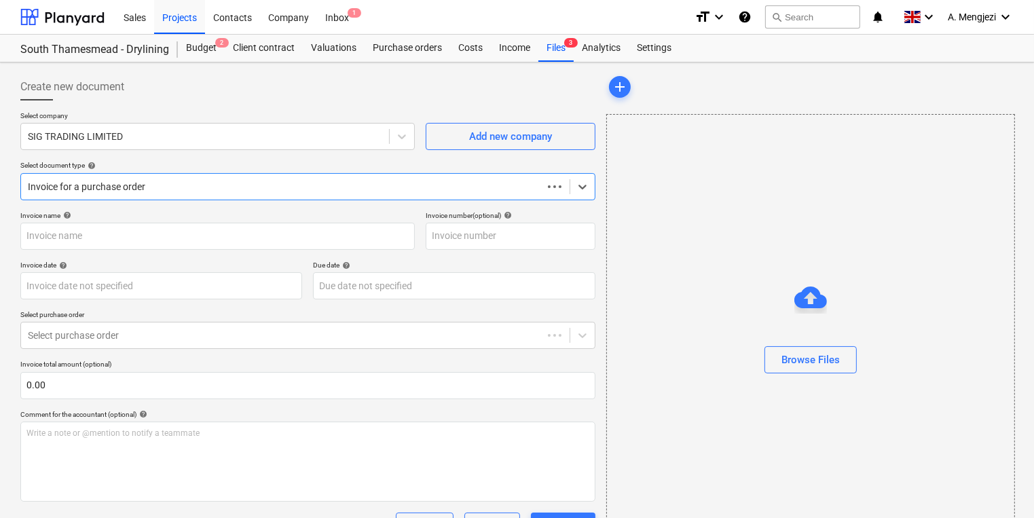
type input "722060078463"
type input "[DATE]"
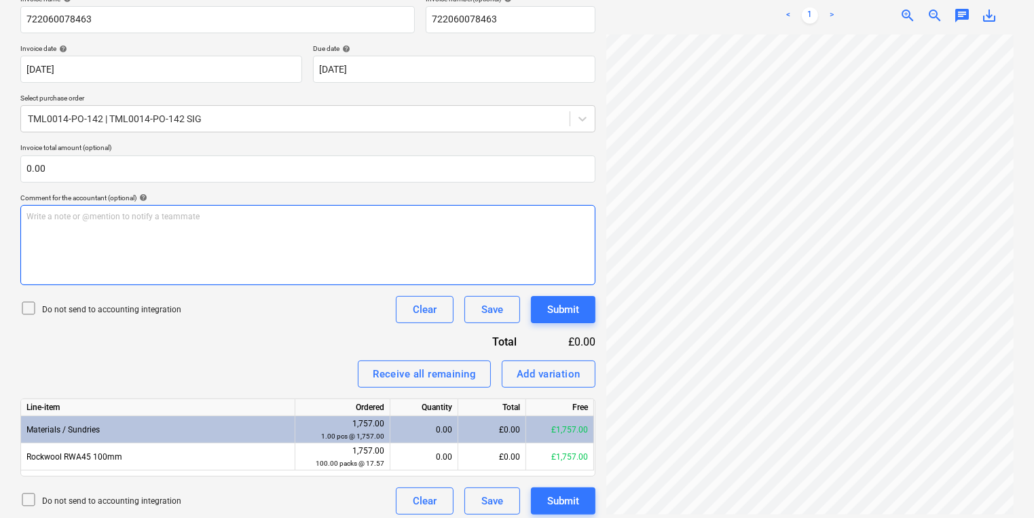
scroll to position [223, 0]
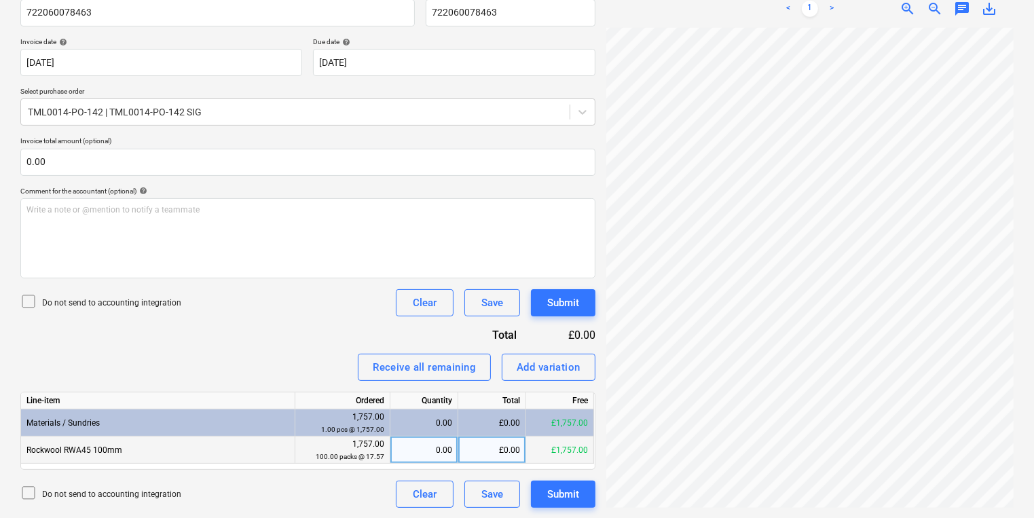
click at [416, 454] on div "0.00" at bounding box center [424, 449] width 56 height 27
type input "100"
click at [559, 503] on button "Submit" at bounding box center [563, 493] width 64 height 27
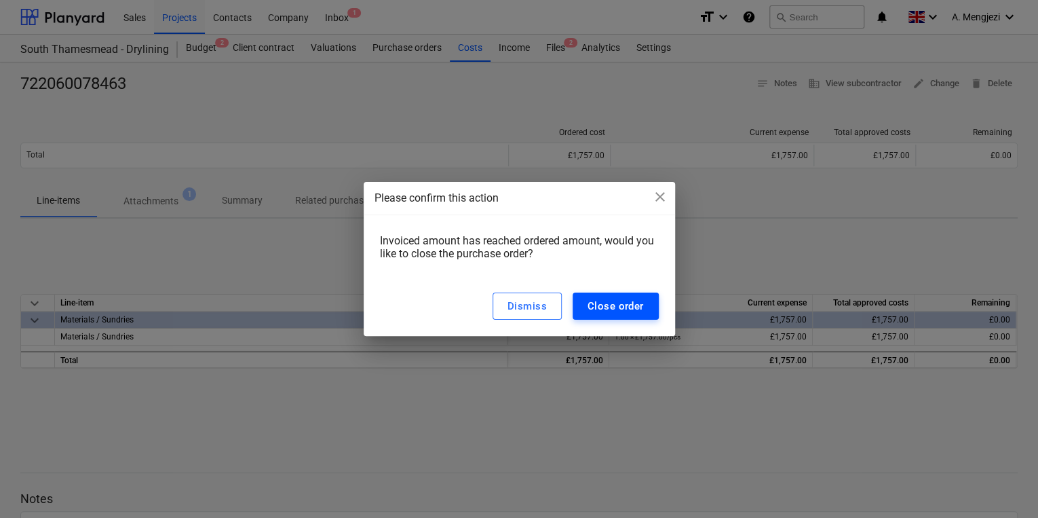
click at [624, 293] on button "Close order" at bounding box center [616, 306] width 86 height 27
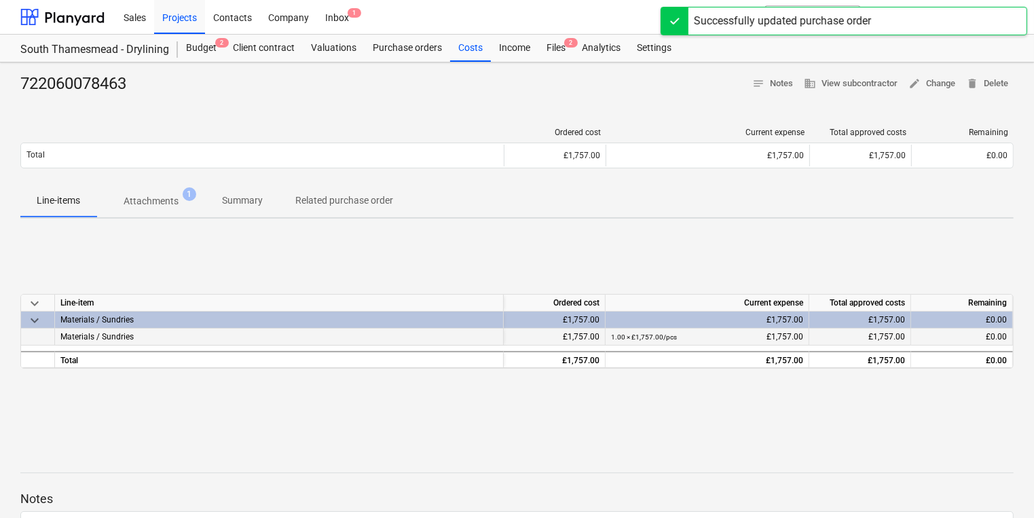
click at [378, 334] on div "Materials / Sundries" at bounding box center [279, 336] width 449 height 17
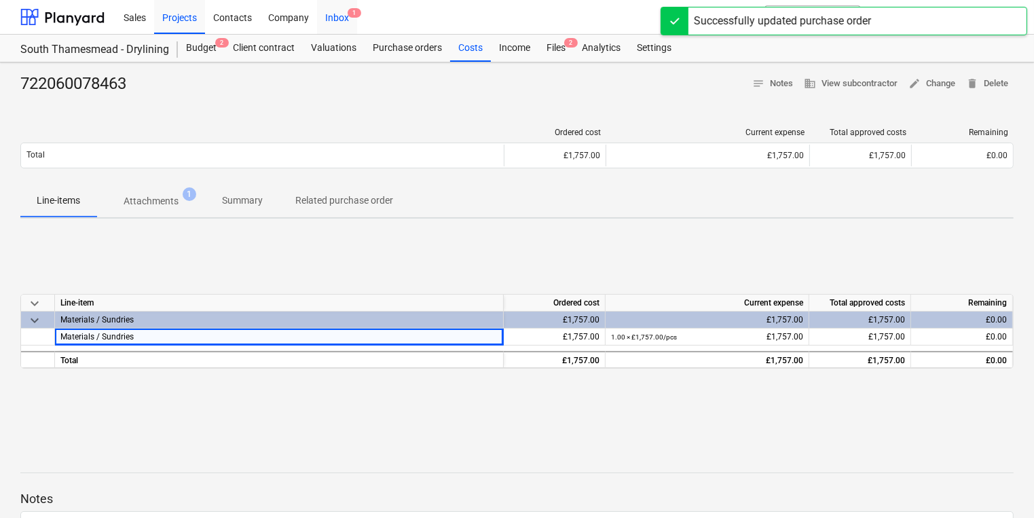
click at [339, 10] on div "Inbox 1" at bounding box center [337, 16] width 40 height 35
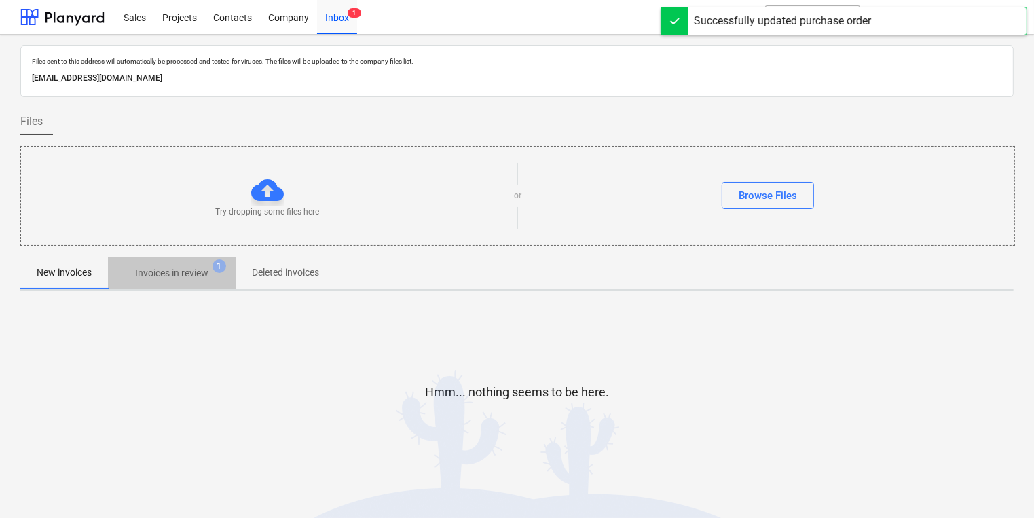
click at [183, 281] on span "Invoices in review 1" at bounding box center [172, 273] width 128 height 24
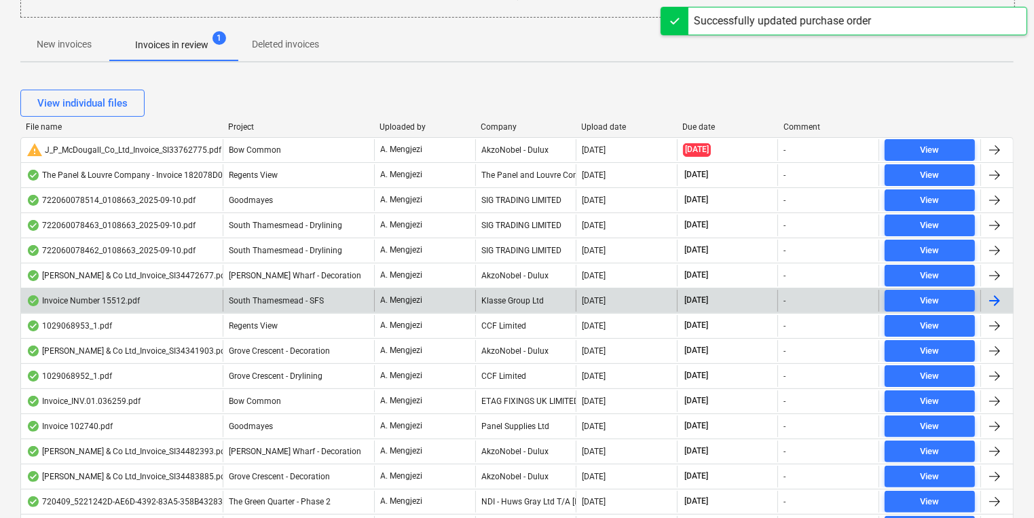
scroll to position [271, 0]
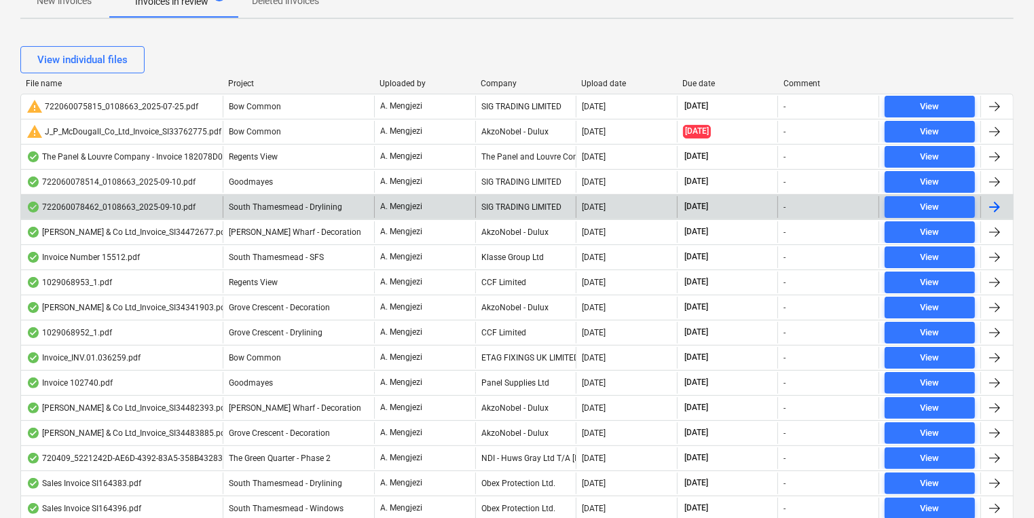
click at [502, 209] on div "SIG TRADING LIMITED" at bounding box center [525, 207] width 101 height 22
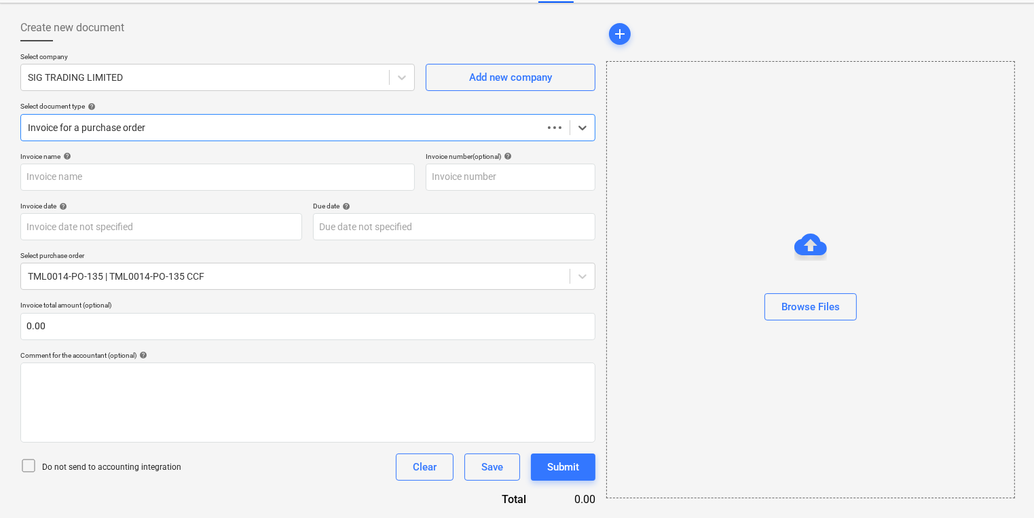
scroll to position [58, 0]
type input "722060078462"
type input "[DATE]"
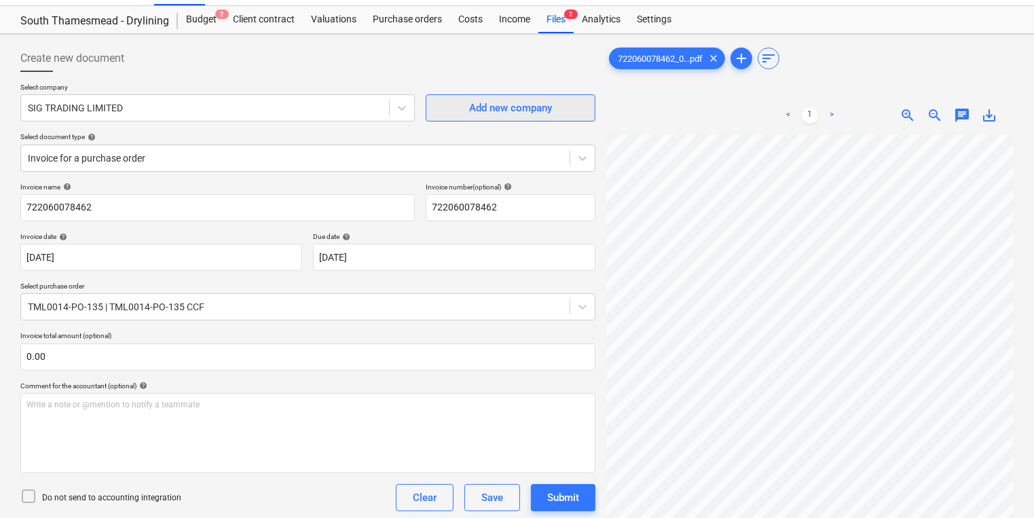
scroll to position [0, 0]
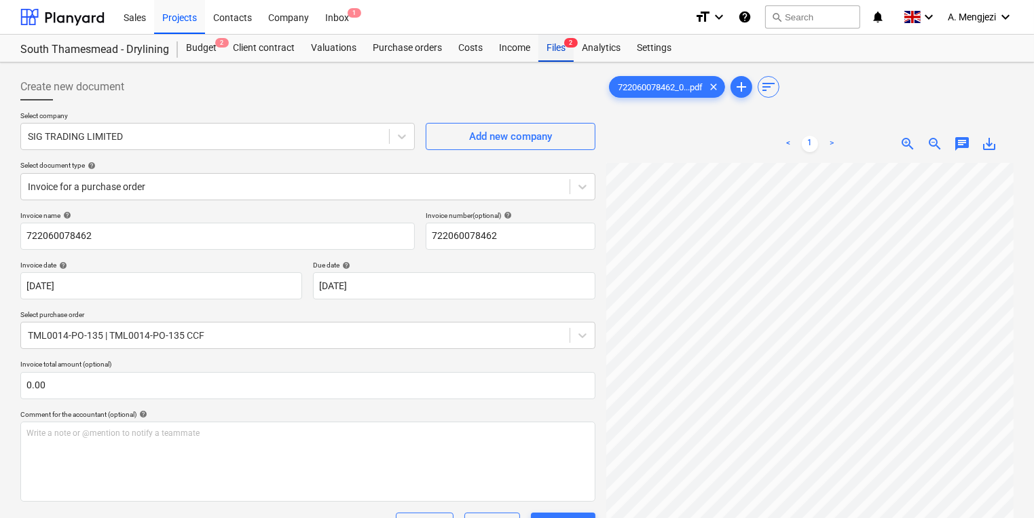
click at [565, 56] on div "Files 2" at bounding box center [555, 48] width 35 height 27
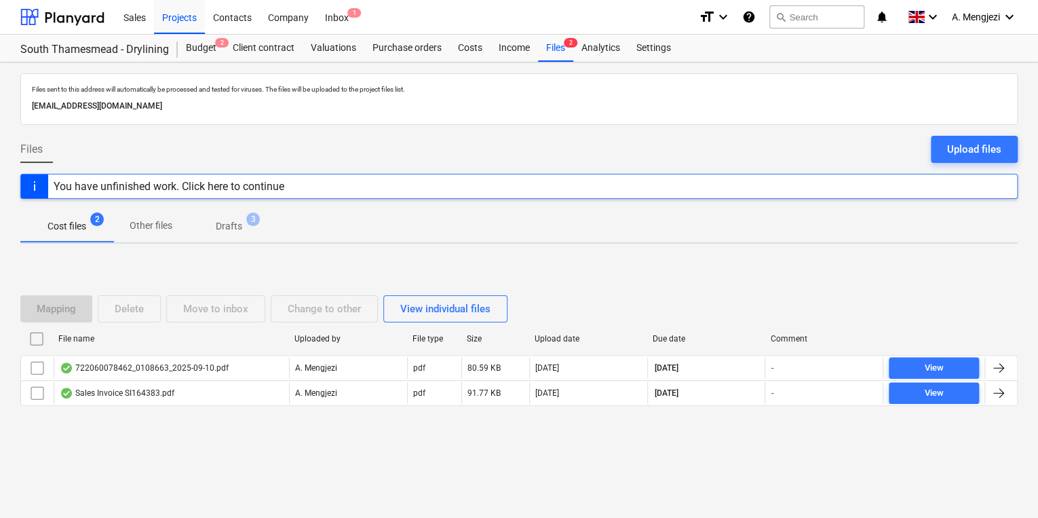
click at [358, 26] on div "Sales Projects Contacts Company Inbox 1" at bounding box center [401, 17] width 573 height 34
click at [355, 20] on div "Inbox 1" at bounding box center [337, 16] width 40 height 35
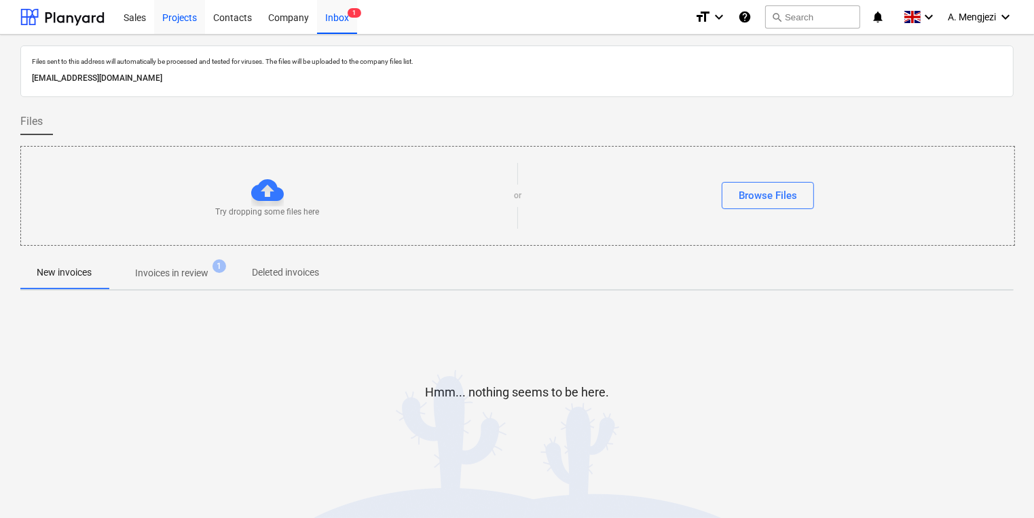
click at [200, 8] on div "Projects" at bounding box center [179, 16] width 51 height 35
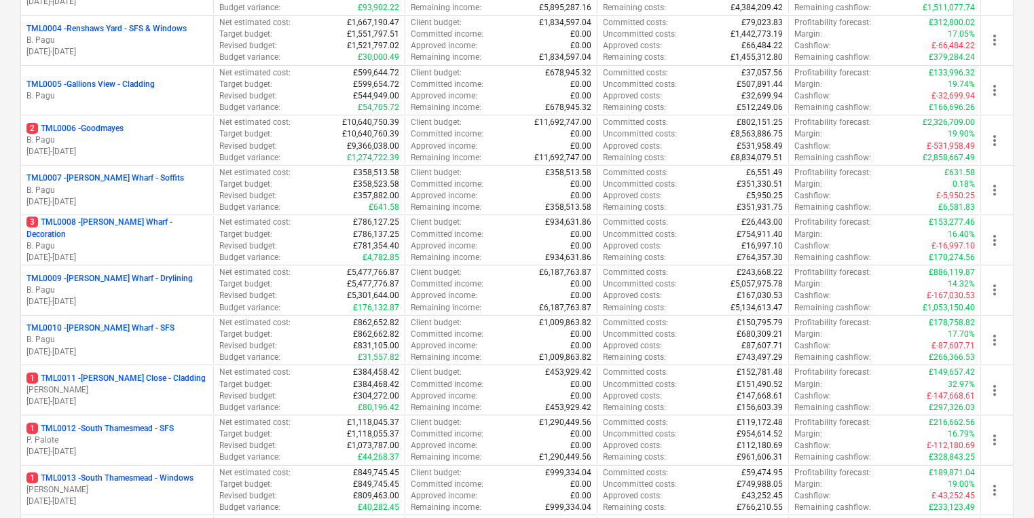
scroll to position [265, 0]
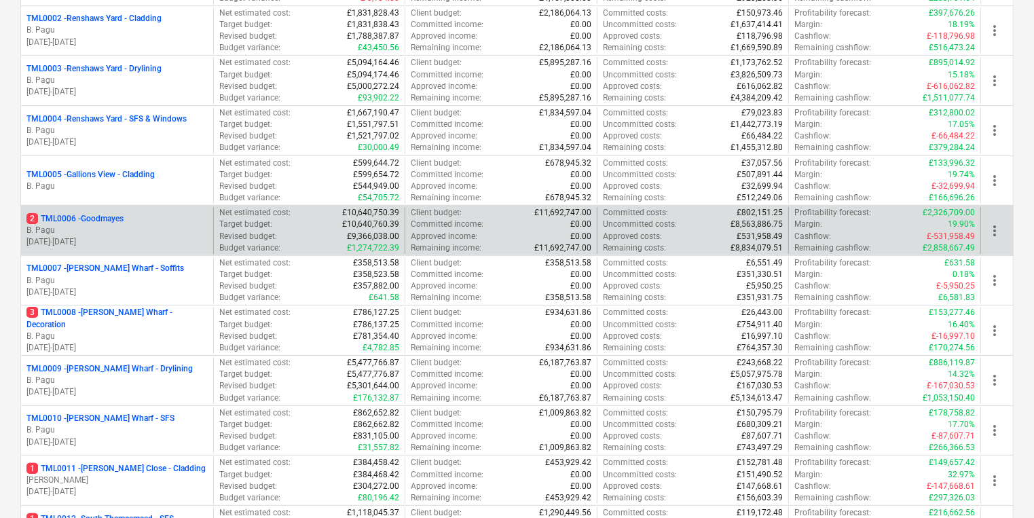
click at [163, 227] on p "B. Pagu" at bounding box center [116, 231] width 181 height 12
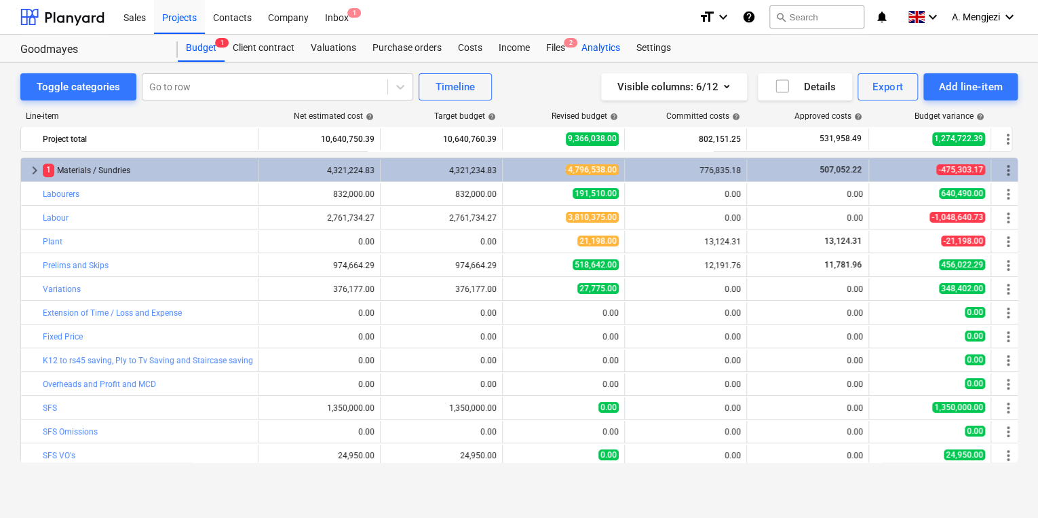
click at [573, 48] on div "Budget 1 Client contract Valuations Purchase orders Costs Income Files 2 Analyt…" at bounding box center [598, 48] width 840 height 27
click at [573, 49] on div "Analytics" at bounding box center [600, 48] width 55 height 27
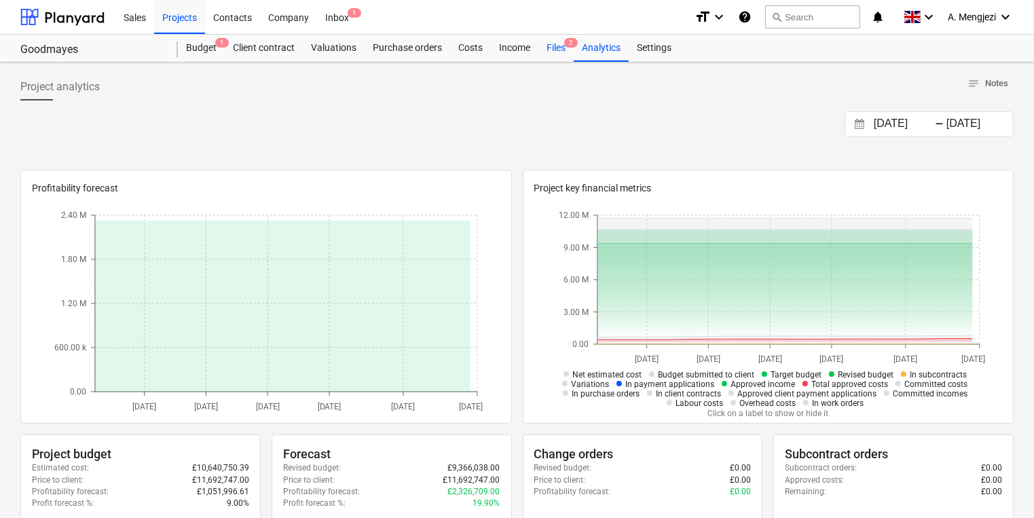
click at [562, 50] on div "Files 2" at bounding box center [555, 48] width 35 height 27
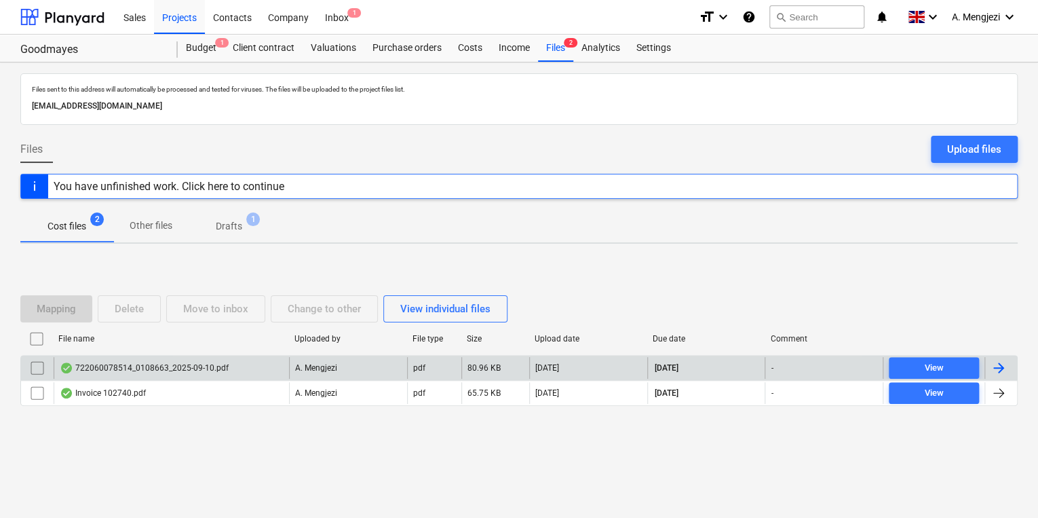
click at [279, 368] on div "722060078514_0108663_2025-09-10.pdf" at bounding box center [171, 368] width 235 height 22
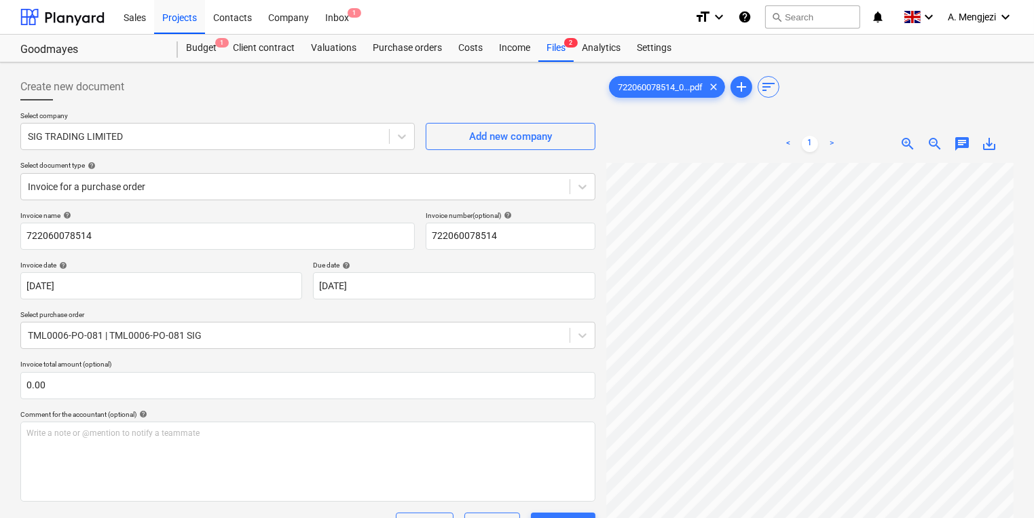
scroll to position [217, 0]
click at [113, 365] on p "Invoice total amount (optional)" at bounding box center [307, 366] width 575 height 12
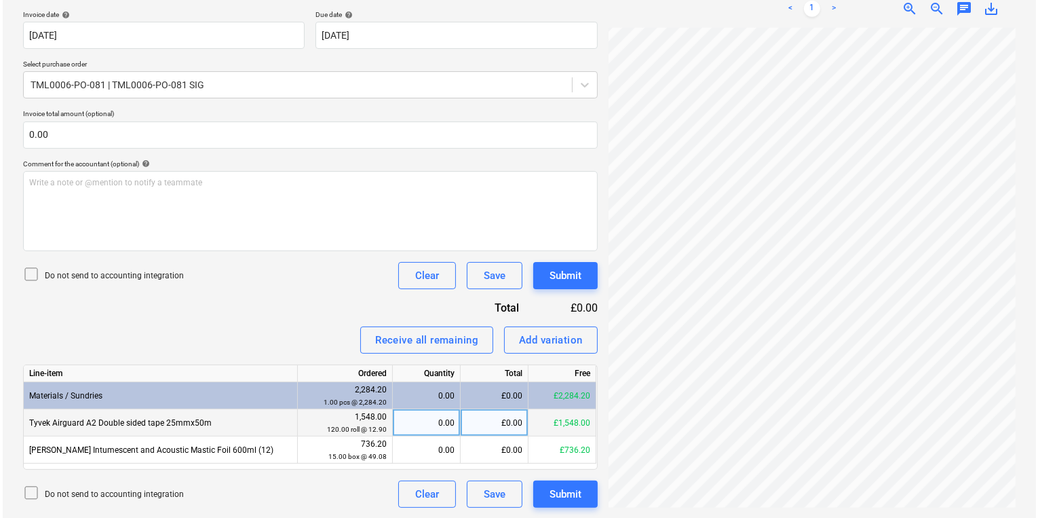
scroll to position [206, 105]
click at [429, 427] on div "0.00" at bounding box center [424, 422] width 56 height 27
type input "120"
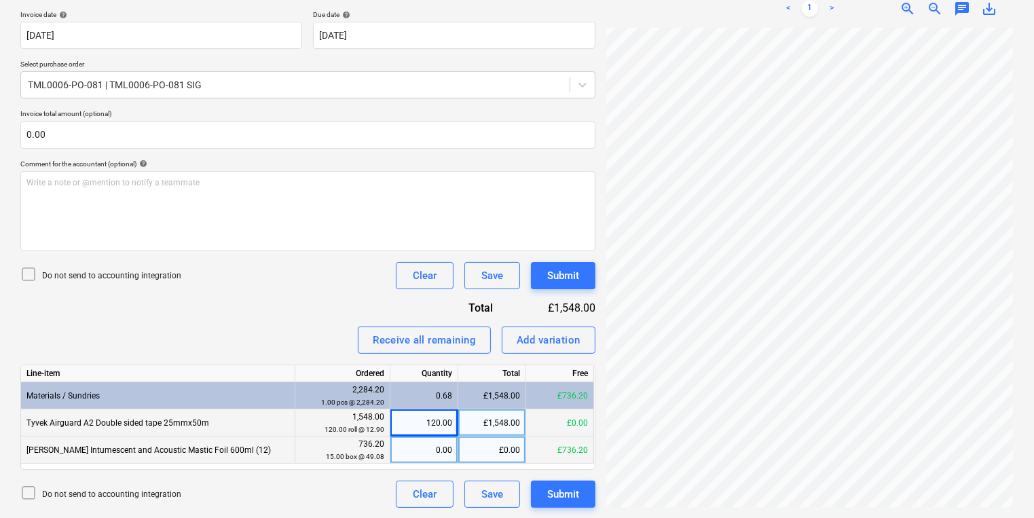
click at [419, 448] on div "0.00" at bounding box center [424, 449] width 56 height 27
type input "15"
click at [568, 495] on div "Submit" at bounding box center [563, 494] width 32 height 18
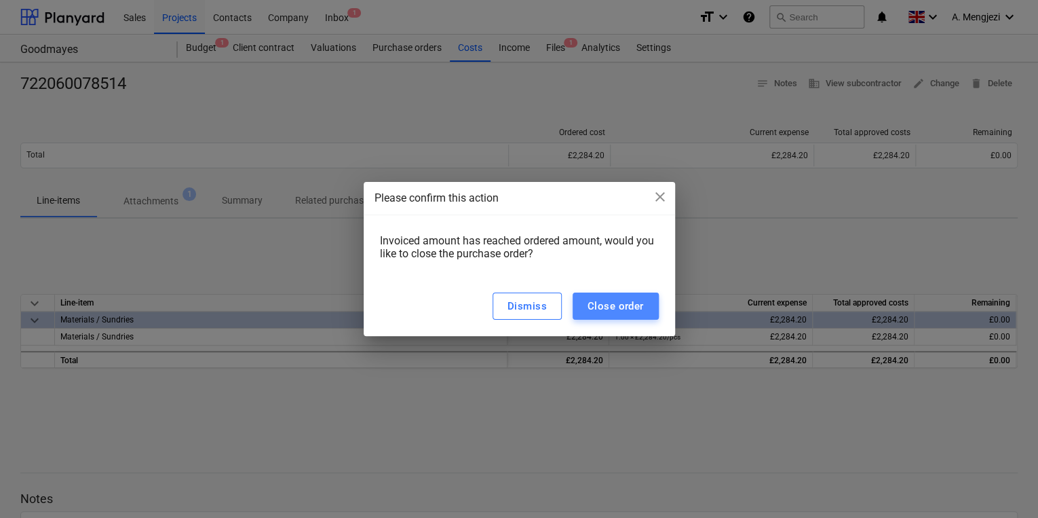
click at [616, 305] on div "Close order" at bounding box center [616, 306] width 56 height 18
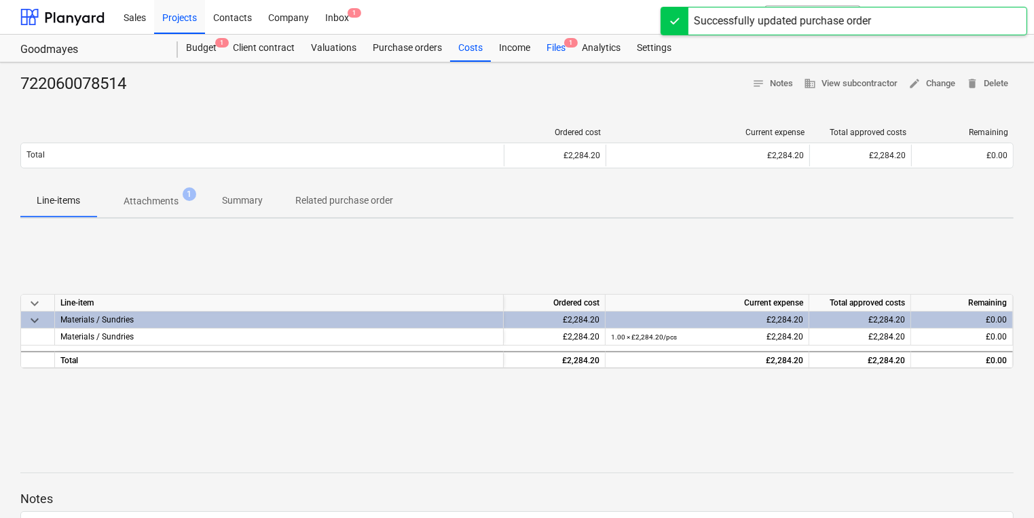
click at [569, 56] on div "Files 1" at bounding box center [555, 48] width 35 height 27
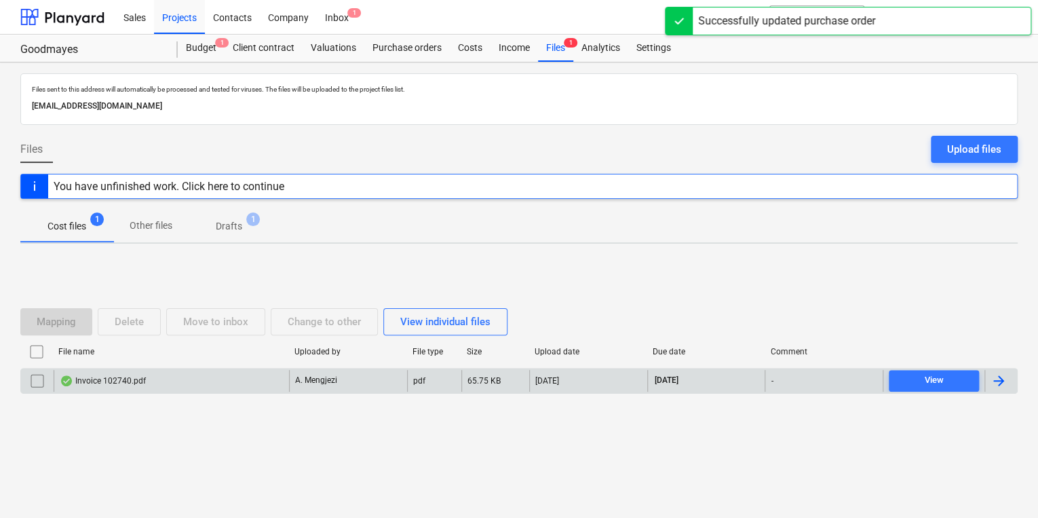
click at [196, 378] on div "Invoice 102740.pdf" at bounding box center [171, 381] width 235 height 22
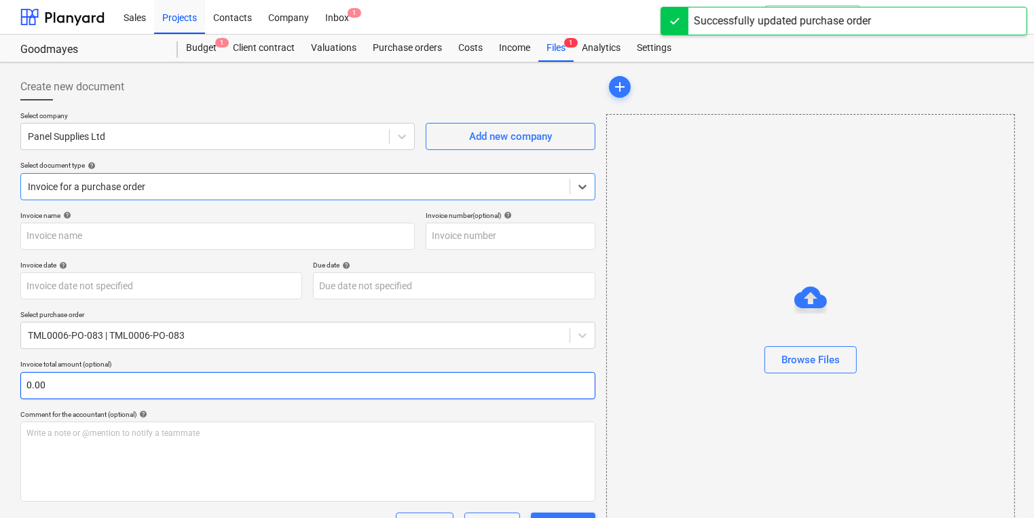
type input "102740"
type input "[DATE]"
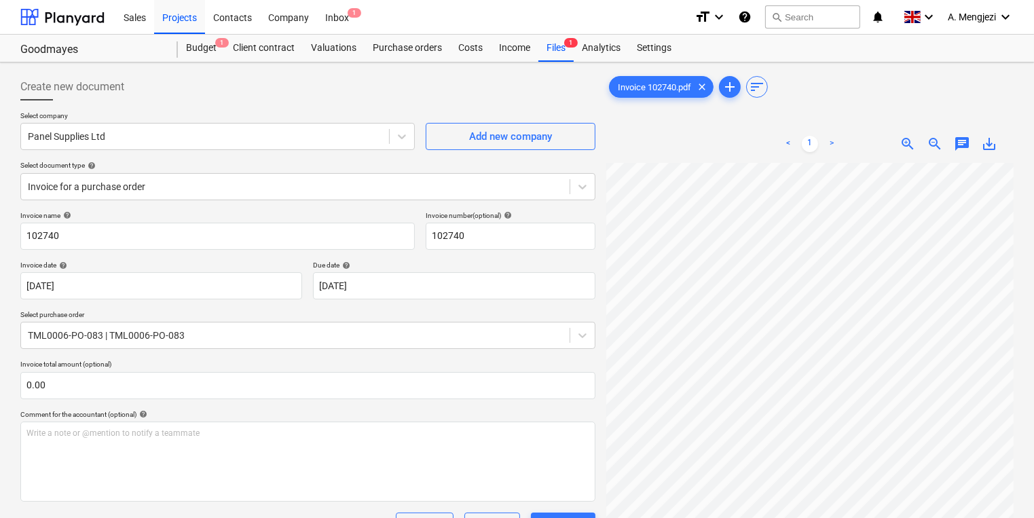
scroll to position [0, 37]
click at [336, 19] on div "Inbox 1" at bounding box center [337, 16] width 40 height 35
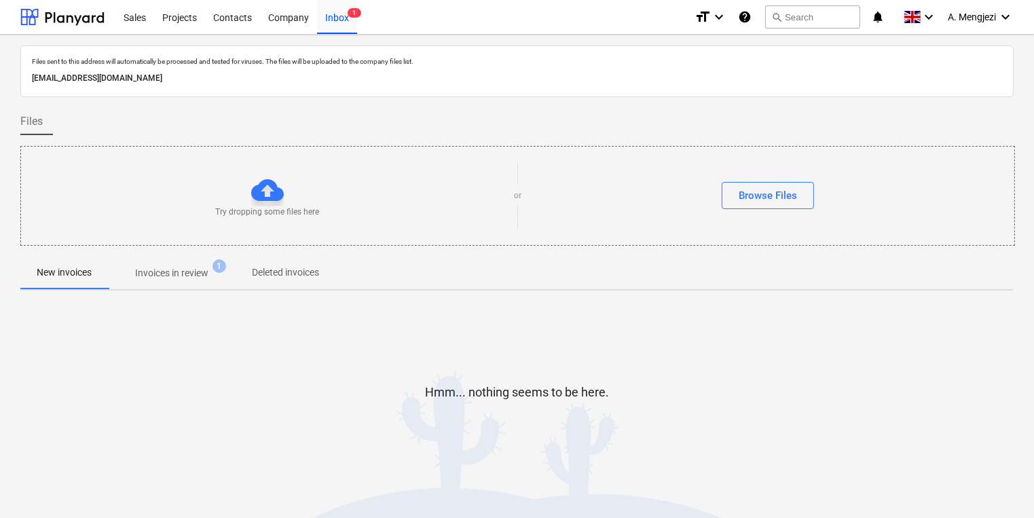
click at [187, 274] on p "Invoices in review" at bounding box center [171, 273] width 73 height 14
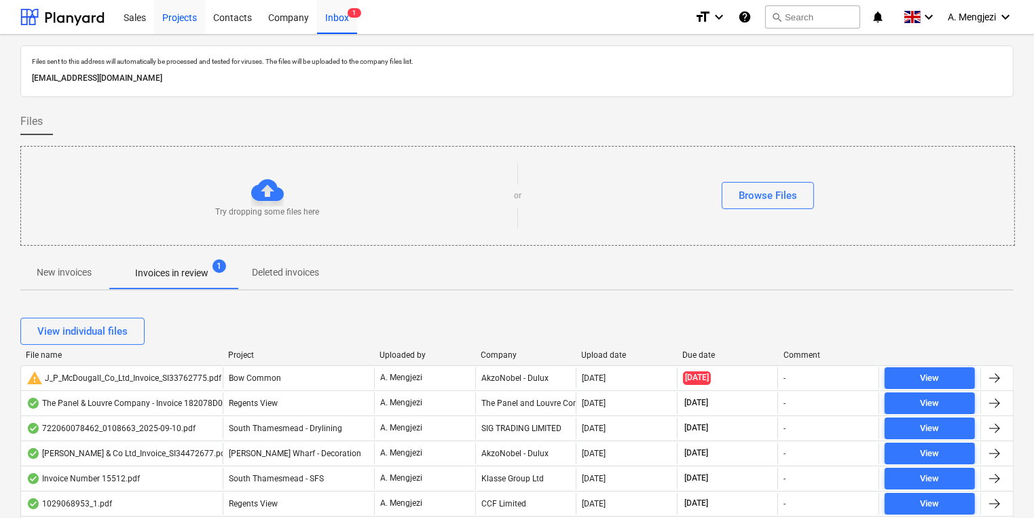
click at [158, 21] on div "Projects" at bounding box center [179, 16] width 51 height 35
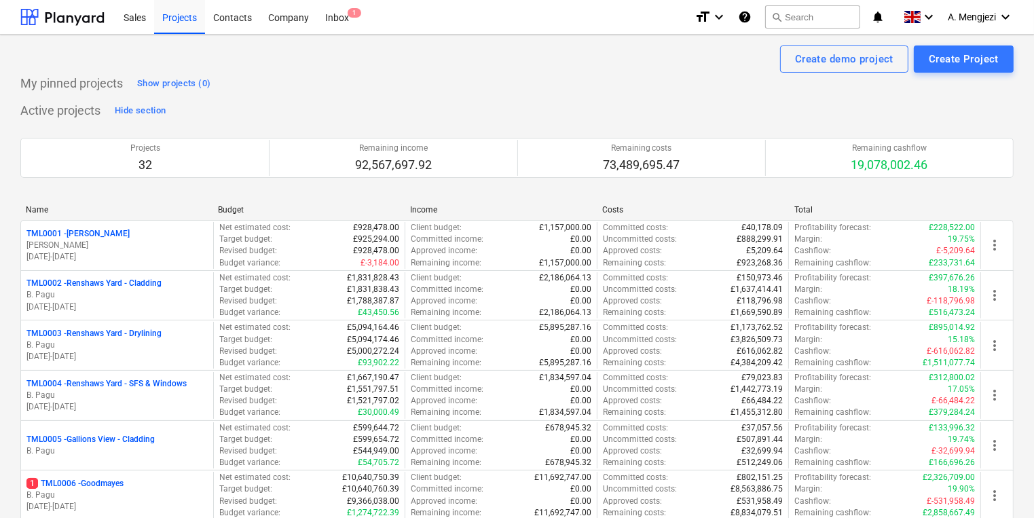
click at [358, 22] on div "Sales Projects Contacts Company Inbox 1" at bounding box center [399, 17] width 568 height 34
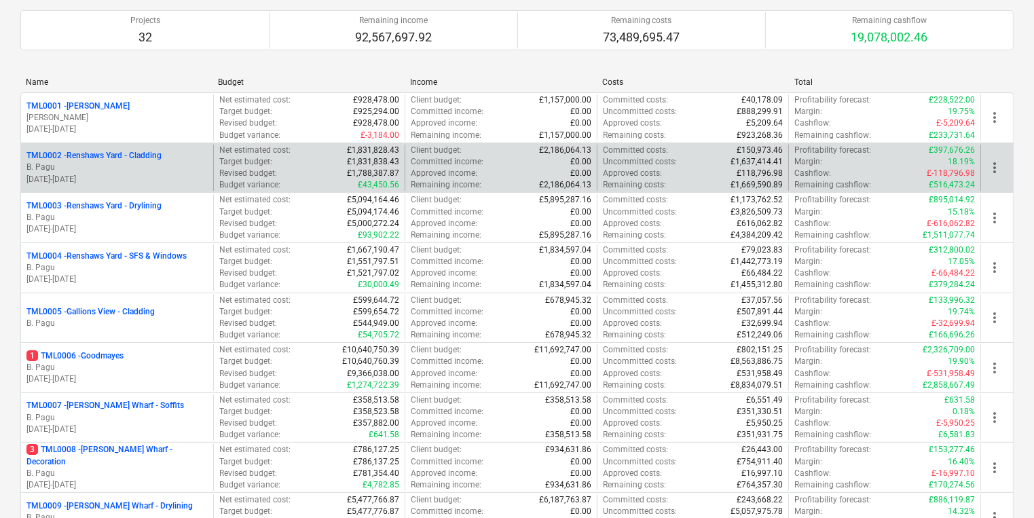
scroll to position [380, 0]
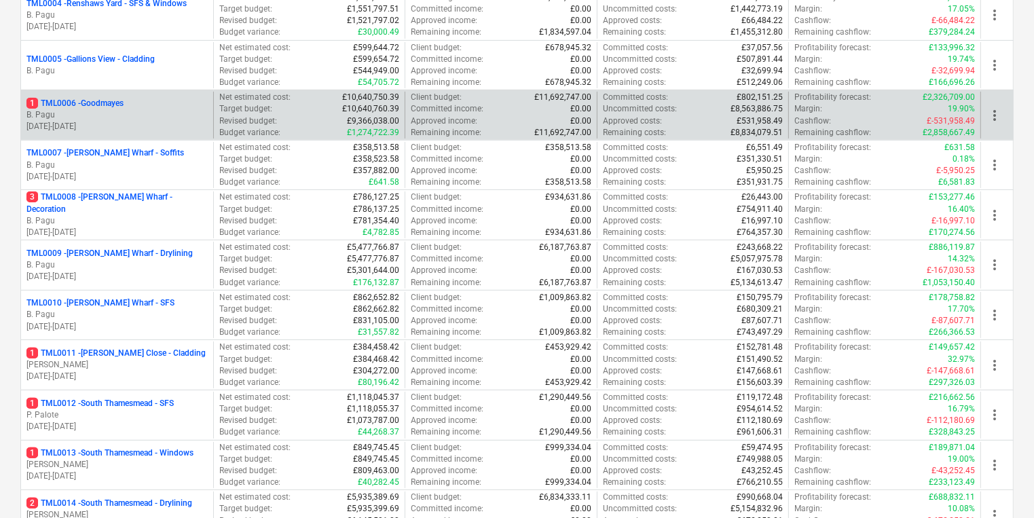
click at [134, 109] on p "B. Pagu" at bounding box center [116, 115] width 181 height 12
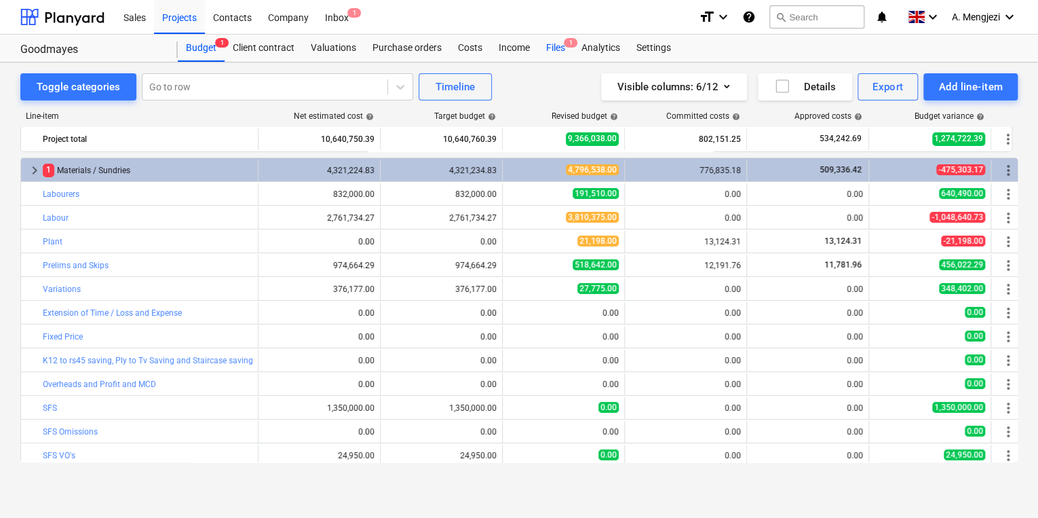
click at [559, 52] on div "Files 1" at bounding box center [555, 48] width 35 height 27
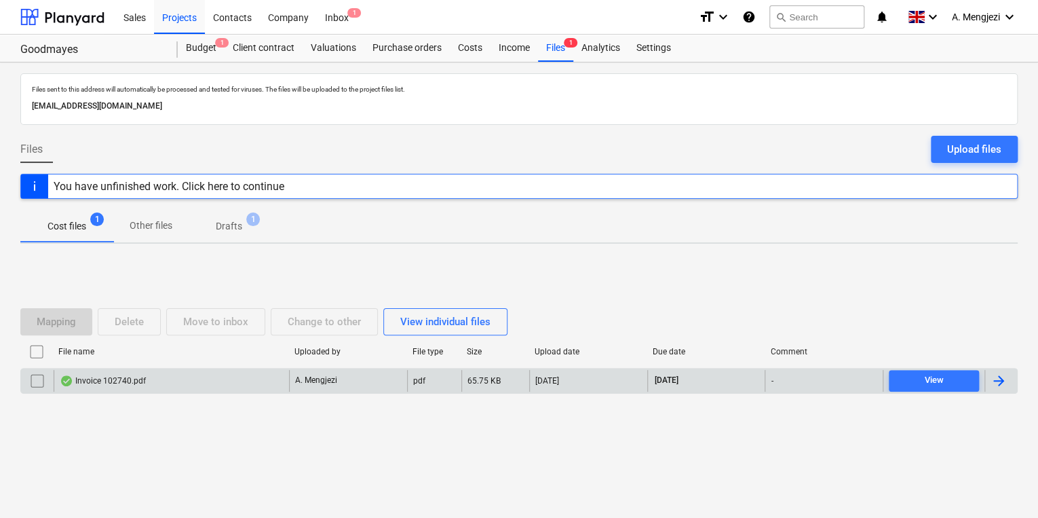
click at [174, 378] on div "Invoice 102740.pdf" at bounding box center [171, 381] width 235 height 22
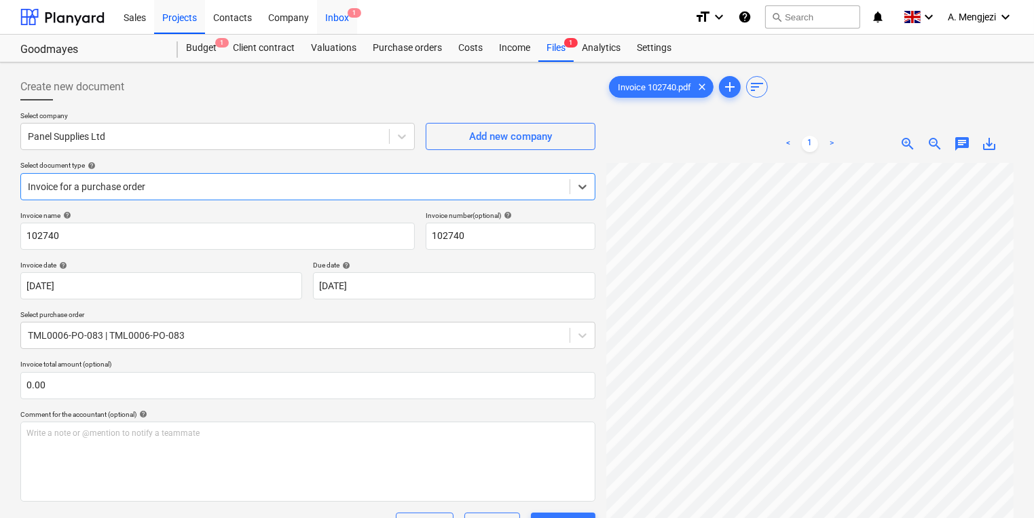
click at [331, 24] on div "Inbox 1" at bounding box center [337, 16] width 40 height 35
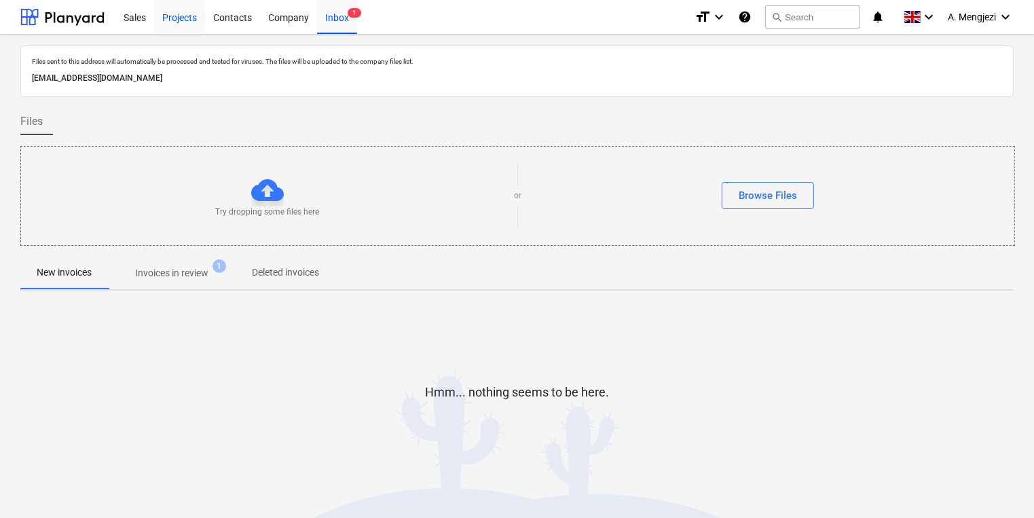
click at [174, 31] on div "Projects" at bounding box center [179, 16] width 51 height 35
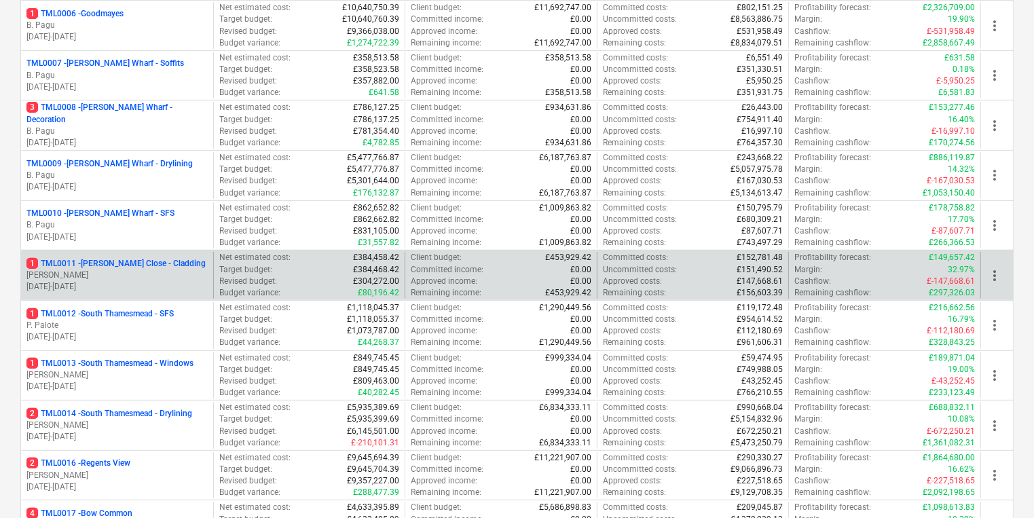
scroll to position [489, 0]
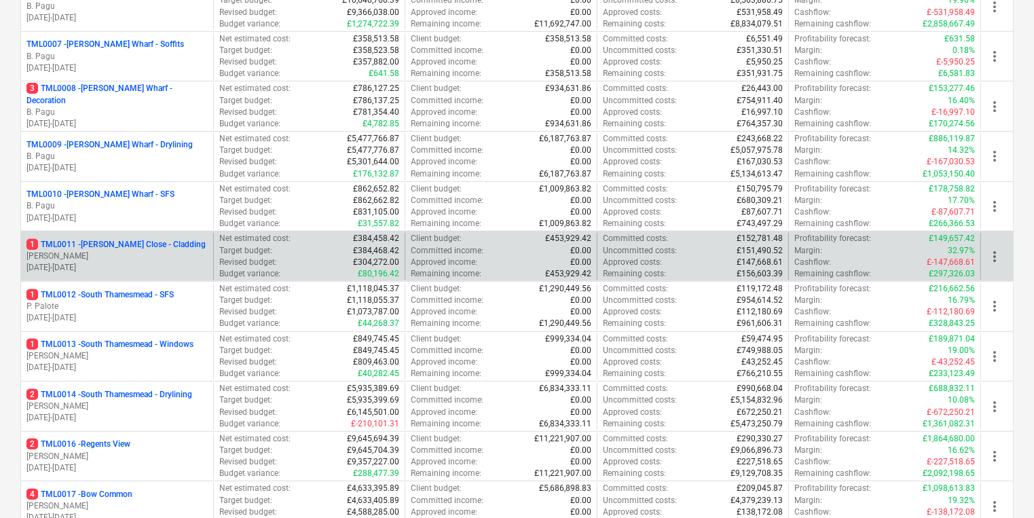
click at [168, 318] on p "[DATE] - [DATE]" at bounding box center [116, 318] width 181 height 12
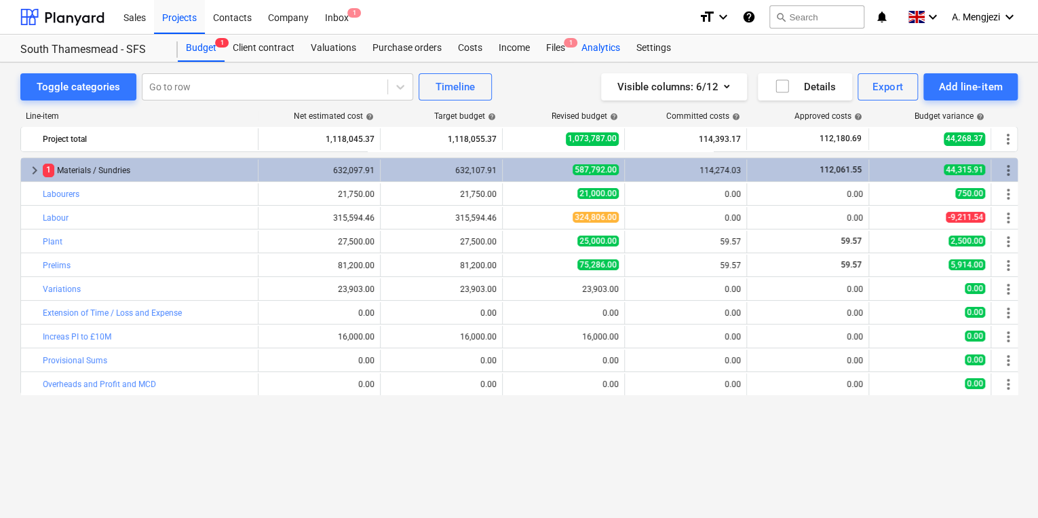
click at [576, 49] on div "Analytics" at bounding box center [600, 48] width 55 height 27
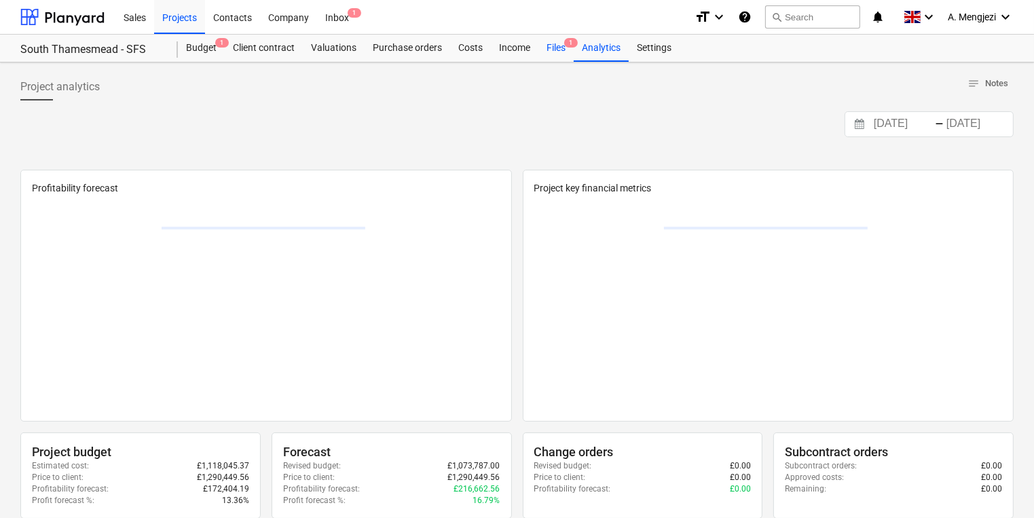
click at [567, 50] on div "Files 1" at bounding box center [555, 48] width 35 height 27
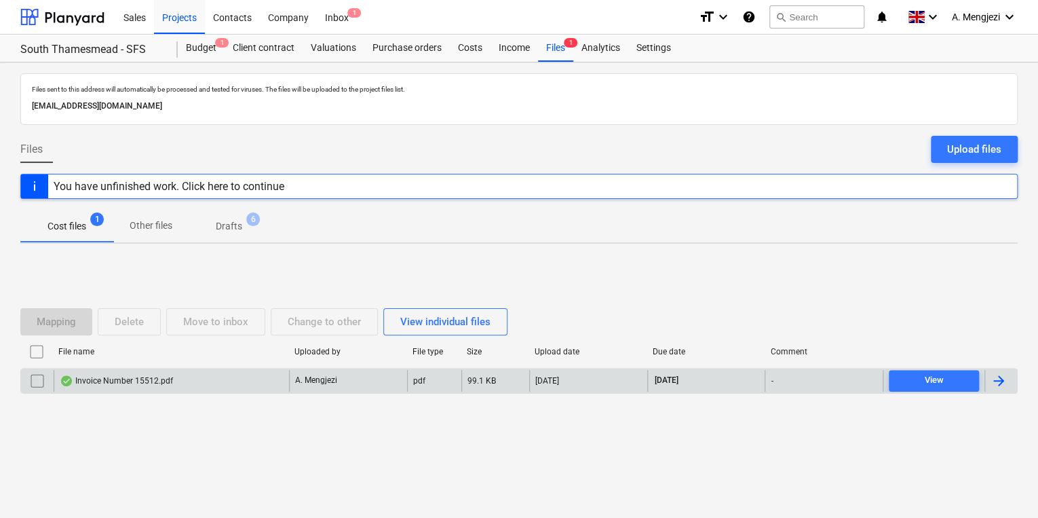
click at [251, 379] on div "Invoice Number 15512.pdf" at bounding box center [171, 381] width 235 height 22
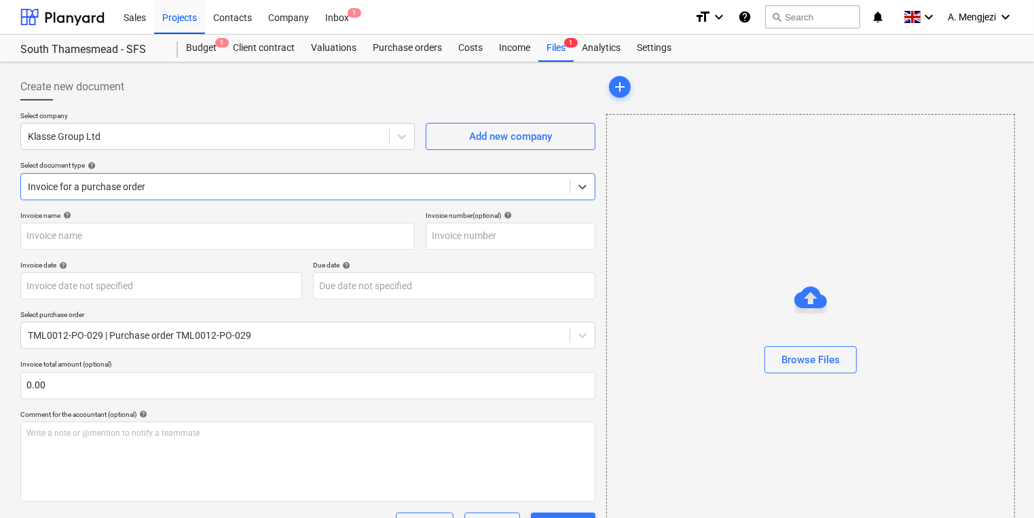
type input "15512"
type input "[DATE]"
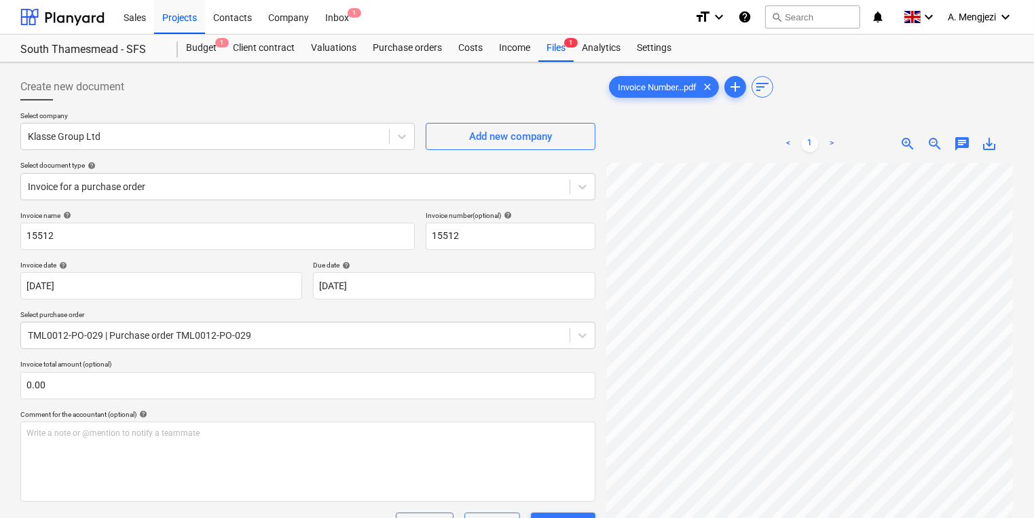
scroll to position [0, 73]
click at [176, 26] on div "Projects" at bounding box center [179, 16] width 51 height 35
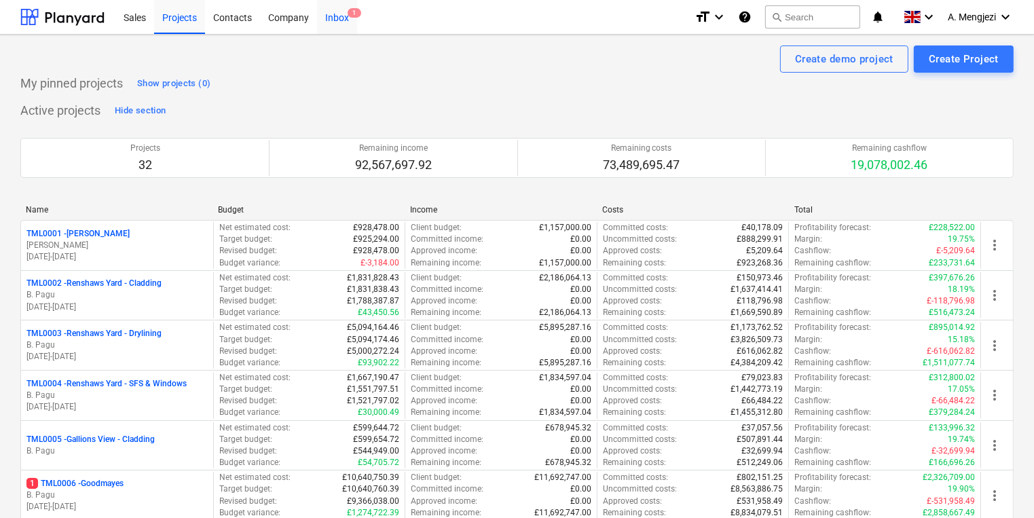
click at [337, 8] on div "Inbox 1" at bounding box center [337, 16] width 40 height 35
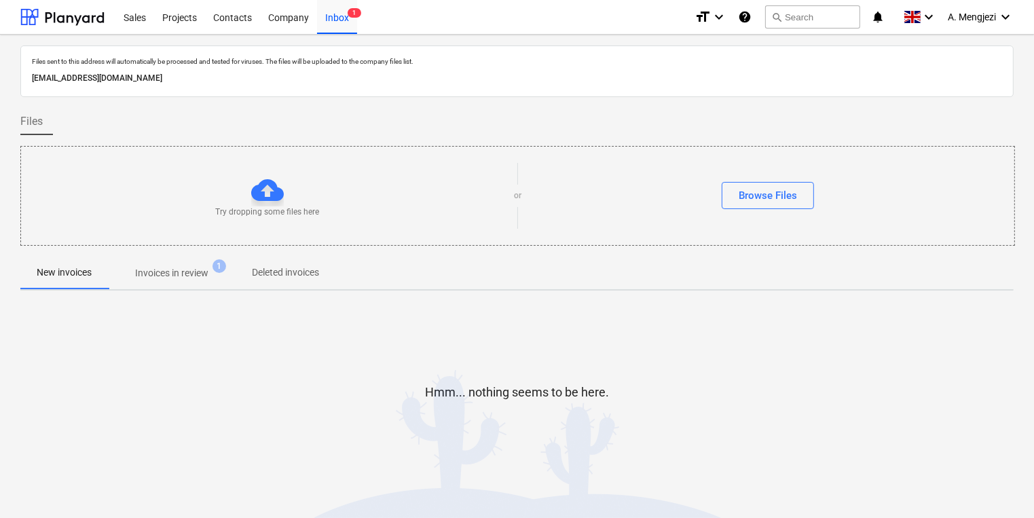
click at [138, 269] on span "Invoices in review 1" at bounding box center [171, 273] width 95 height 14
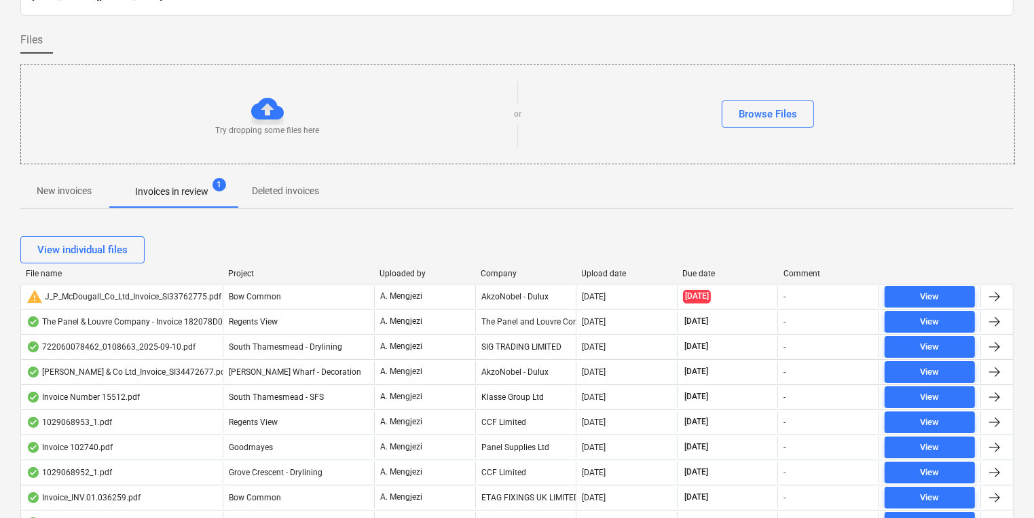
scroll to position [109, 0]
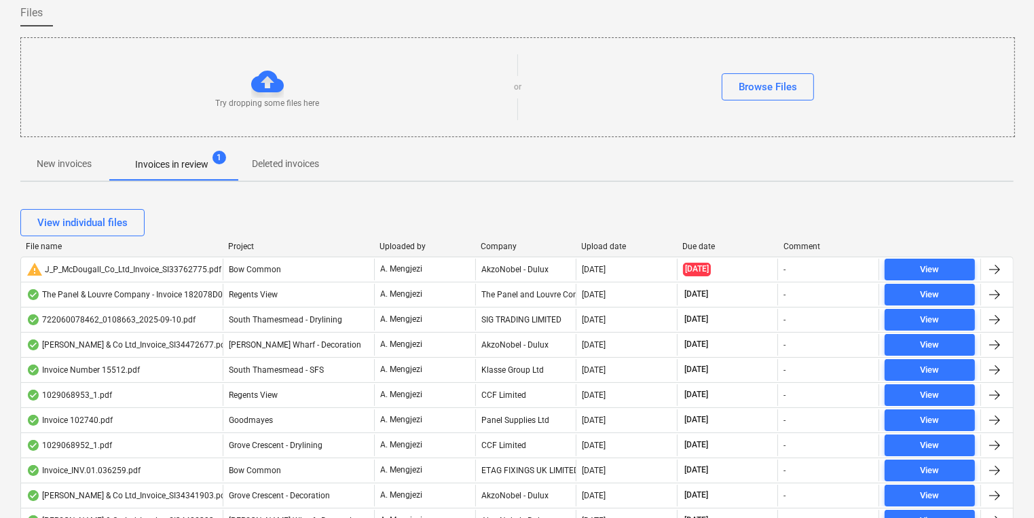
click at [491, 242] on div "Company" at bounding box center [525, 247] width 90 height 10
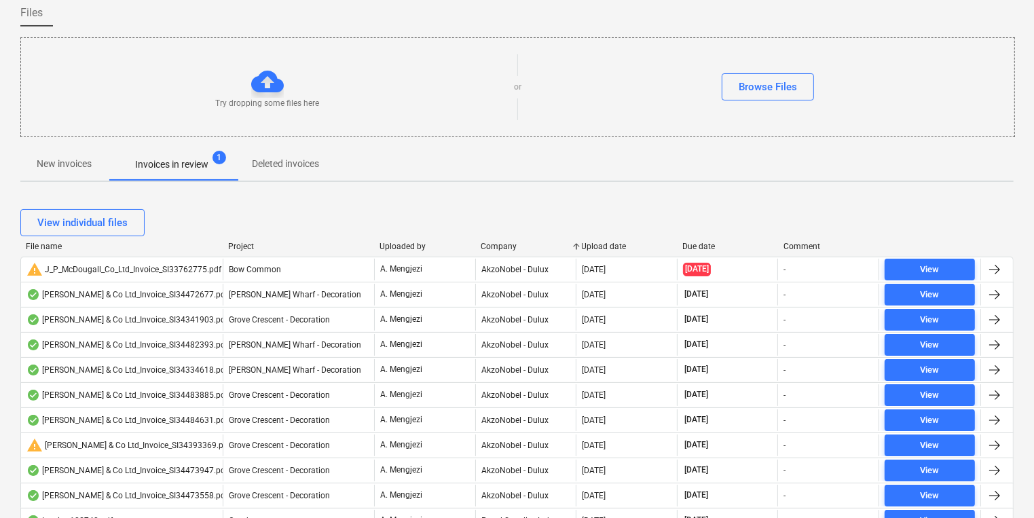
click at [491, 242] on div "Company" at bounding box center [525, 247] width 90 height 10
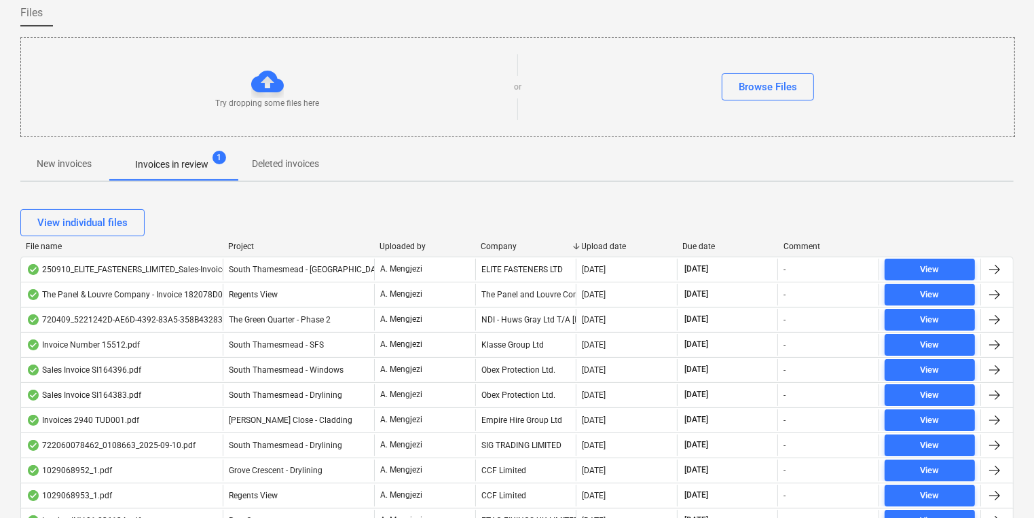
click at [491, 242] on div "Company" at bounding box center [525, 247] width 90 height 10
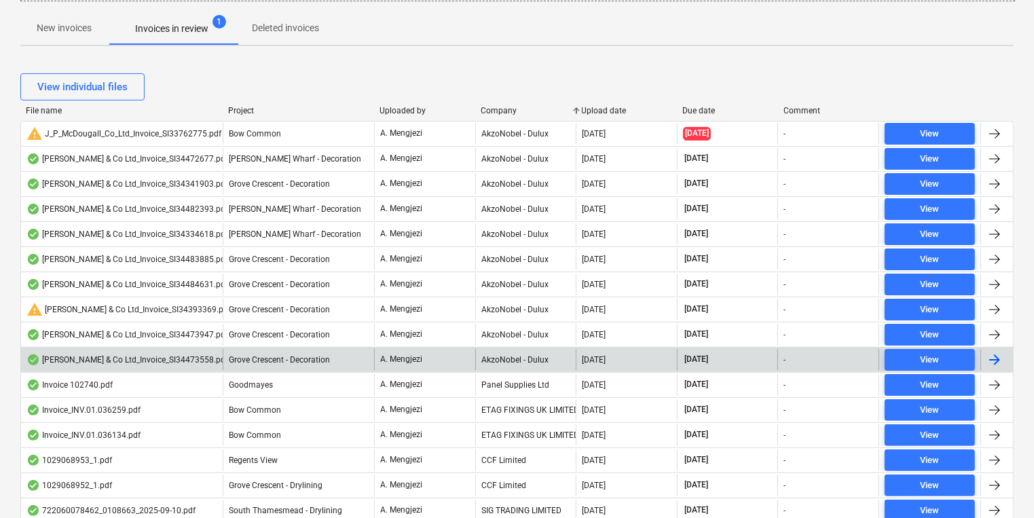
scroll to position [217, 0]
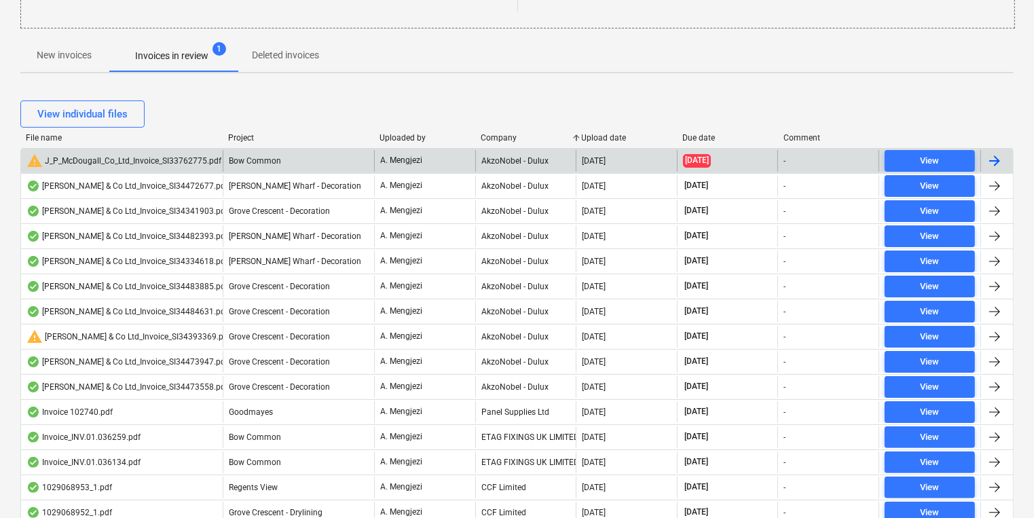
click at [181, 163] on div "warning J_P_McDougall_Co_Ltd_Invoice_SI33762775.pdf" at bounding box center [123, 161] width 195 height 16
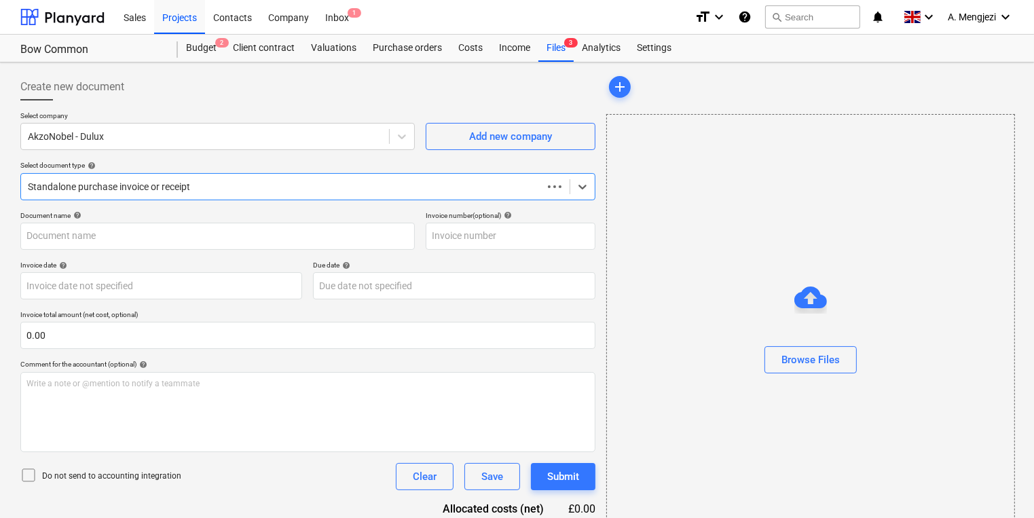
type input "S133762775"
type input "[DATE]"
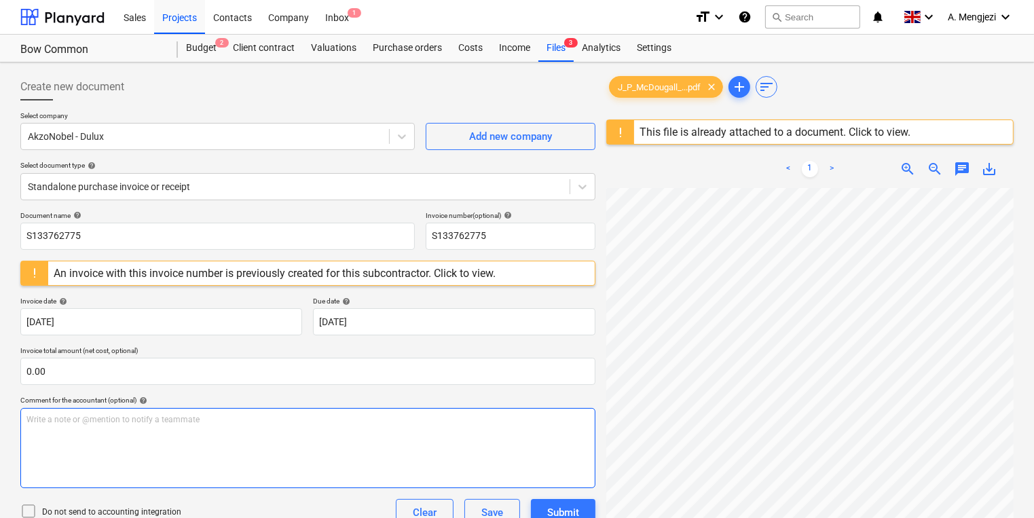
scroll to position [171, 105]
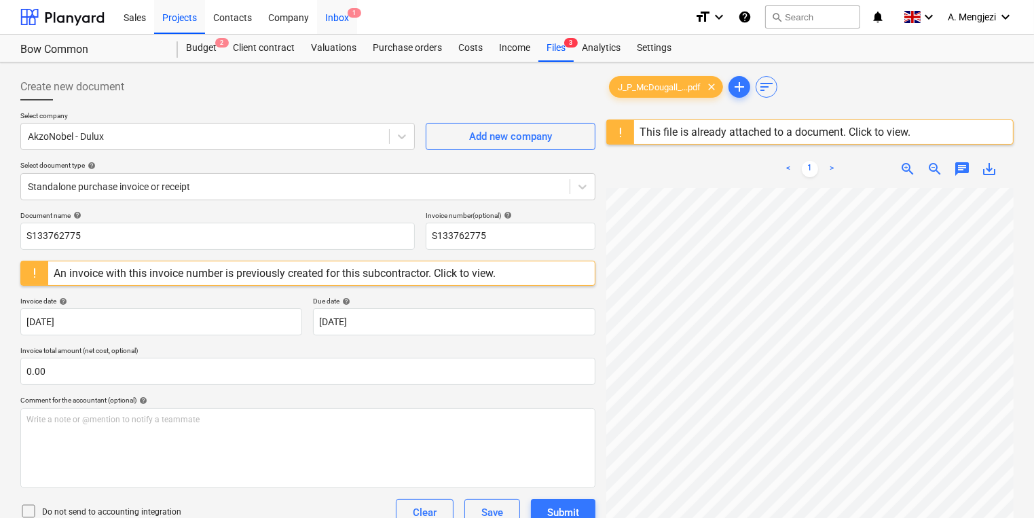
click at [348, 18] on div "Inbox 1" at bounding box center [337, 16] width 40 height 35
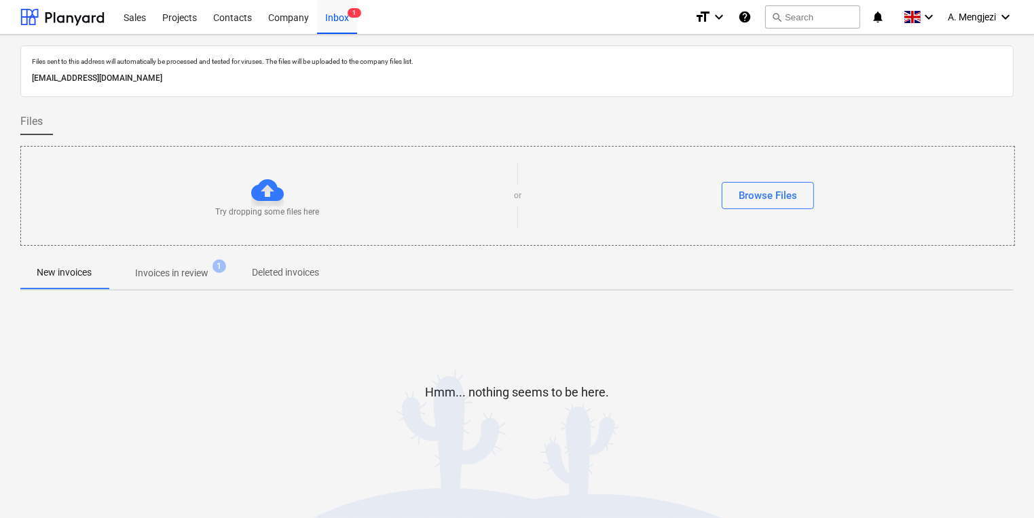
click at [195, 271] on p "Invoices in review" at bounding box center [171, 273] width 73 height 14
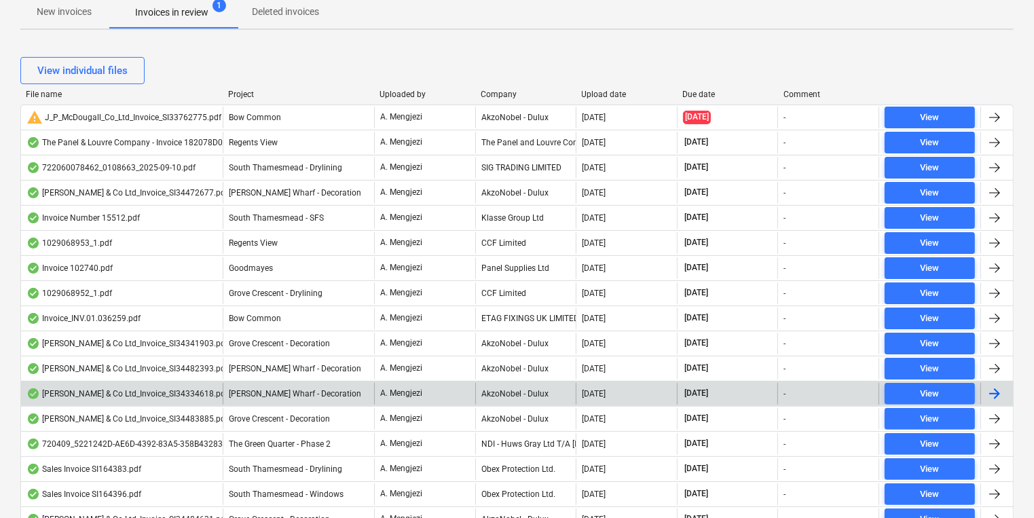
scroll to position [271, 0]
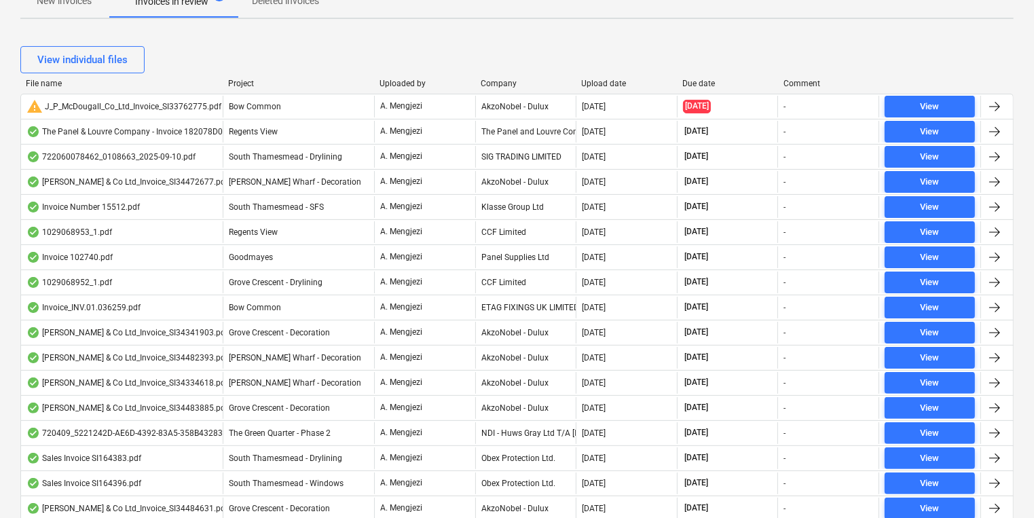
click at [514, 81] on div "Company" at bounding box center [525, 84] width 90 height 10
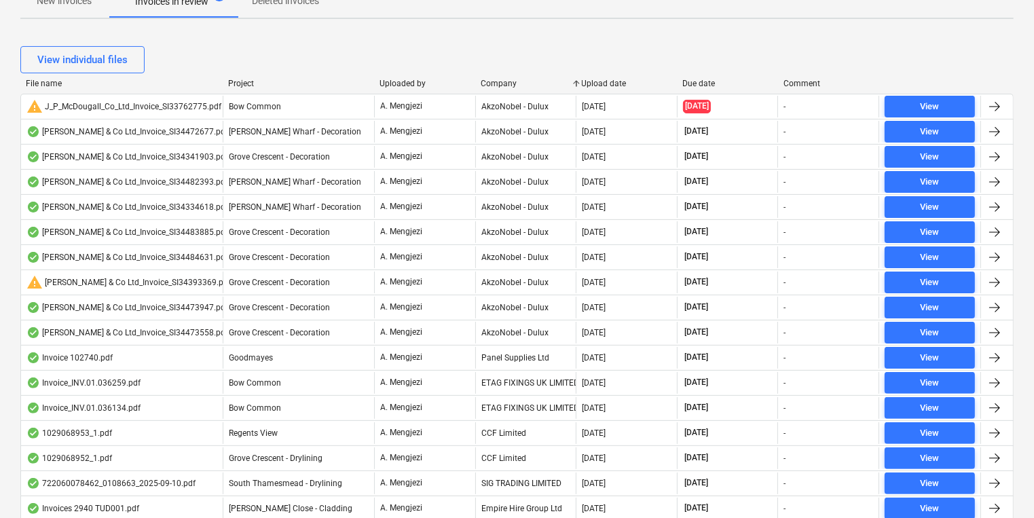
click at [508, 79] on div "Company" at bounding box center [525, 84] width 90 height 10
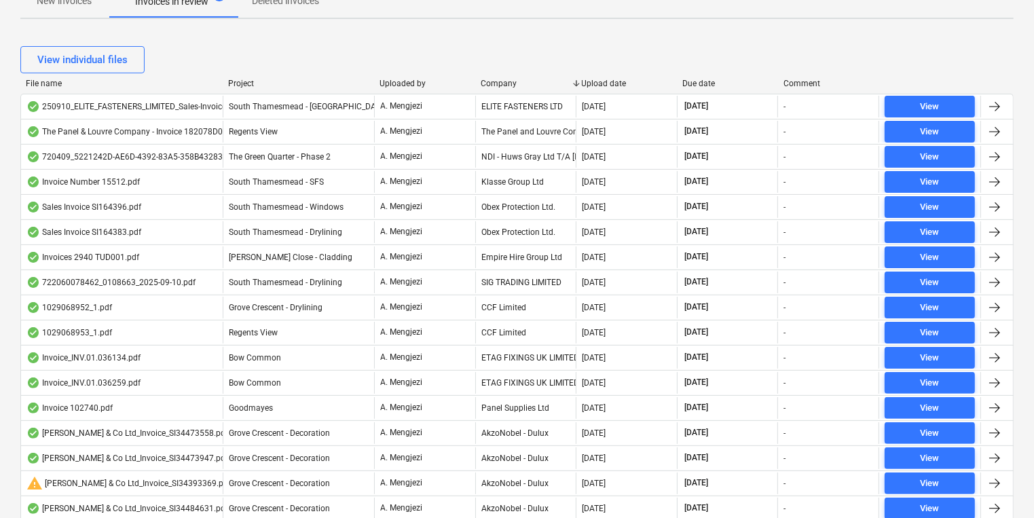
click at [508, 79] on div "Company" at bounding box center [525, 84] width 90 height 10
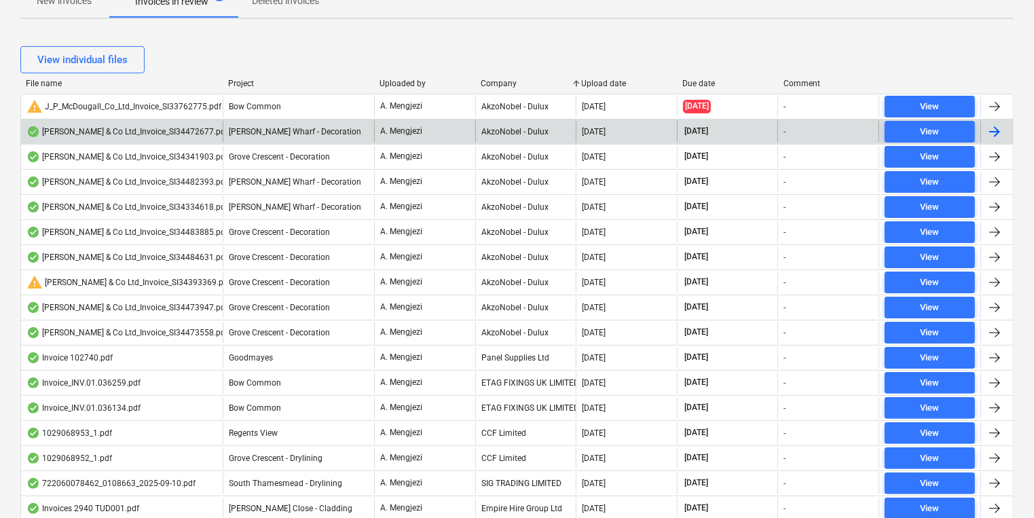
click at [511, 130] on div "AkzoNobel - Dulux" at bounding box center [525, 132] width 101 height 22
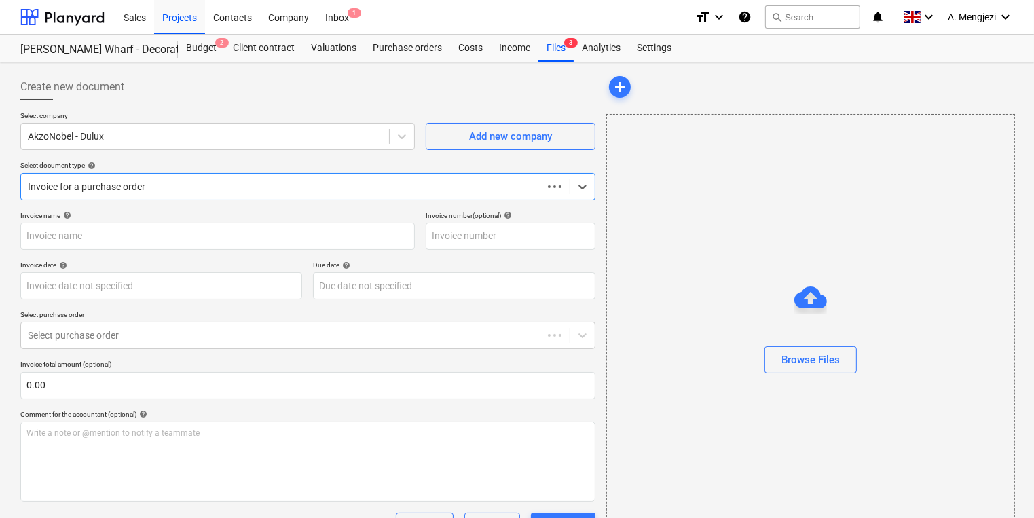
type input "S134472677"
type input "[DATE]"
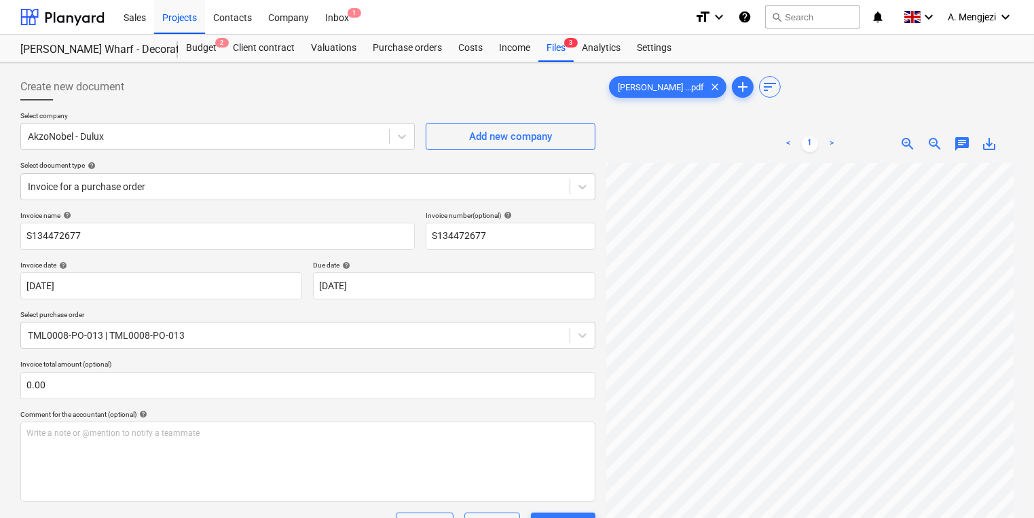
scroll to position [110, 105]
click at [590, 215] on div "Create new document Select company AkzoNobel - Dulux Add new company Select doc…" at bounding box center [517, 416] width 1004 height 696
click at [169, 14] on div "Projects" at bounding box center [179, 16] width 51 height 35
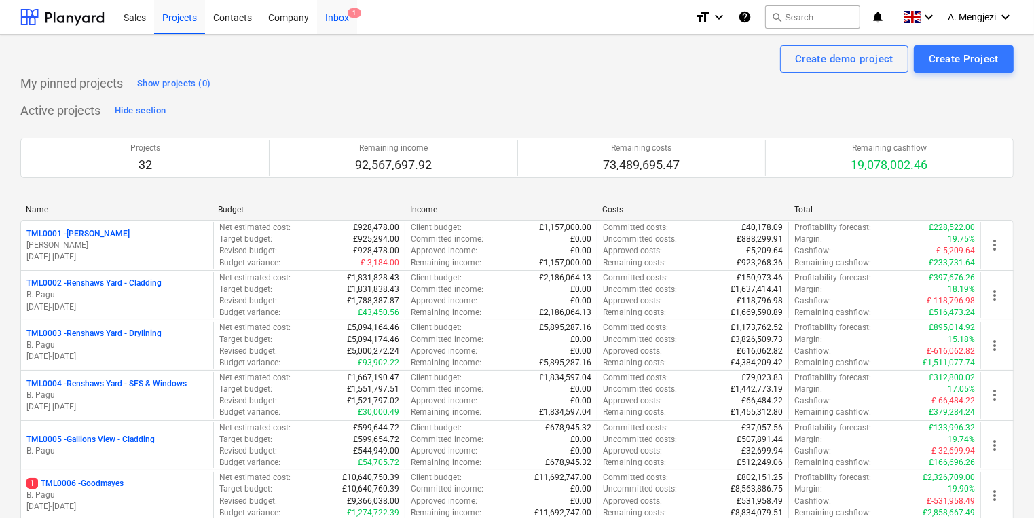
click at [329, 15] on div "Inbox 1" at bounding box center [337, 16] width 40 height 35
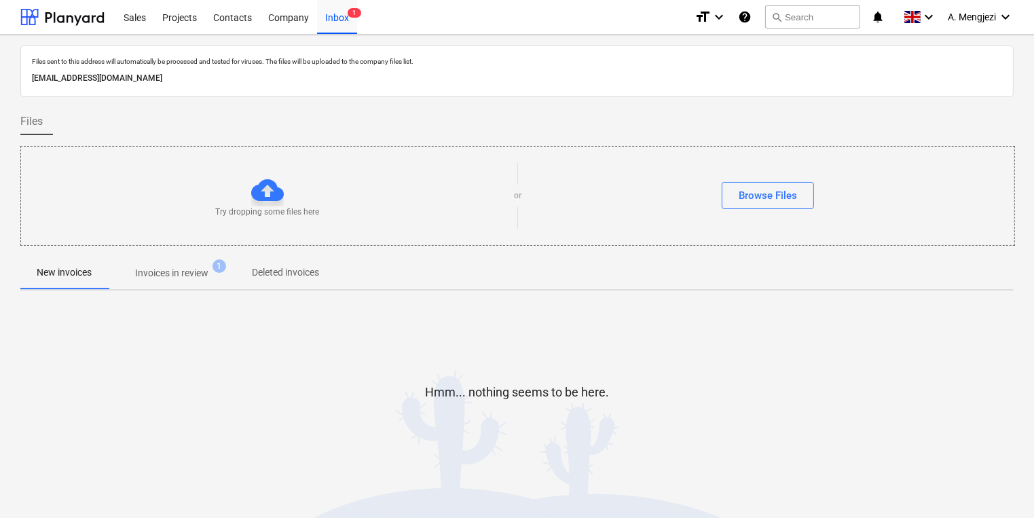
click at [159, 265] on span "Invoices in review 1" at bounding box center [172, 273] width 128 height 24
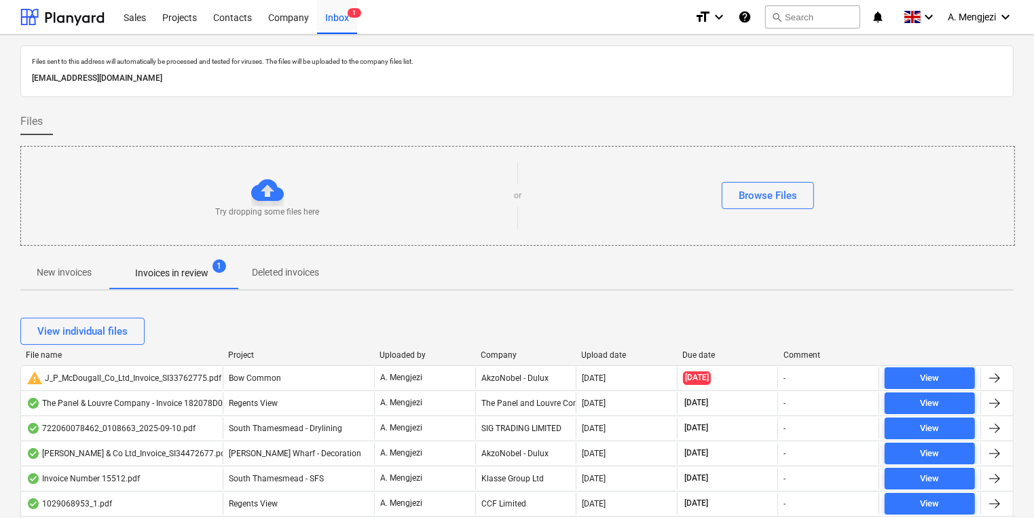
click at [502, 355] on div "Company" at bounding box center [525, 355] width 90 height 10
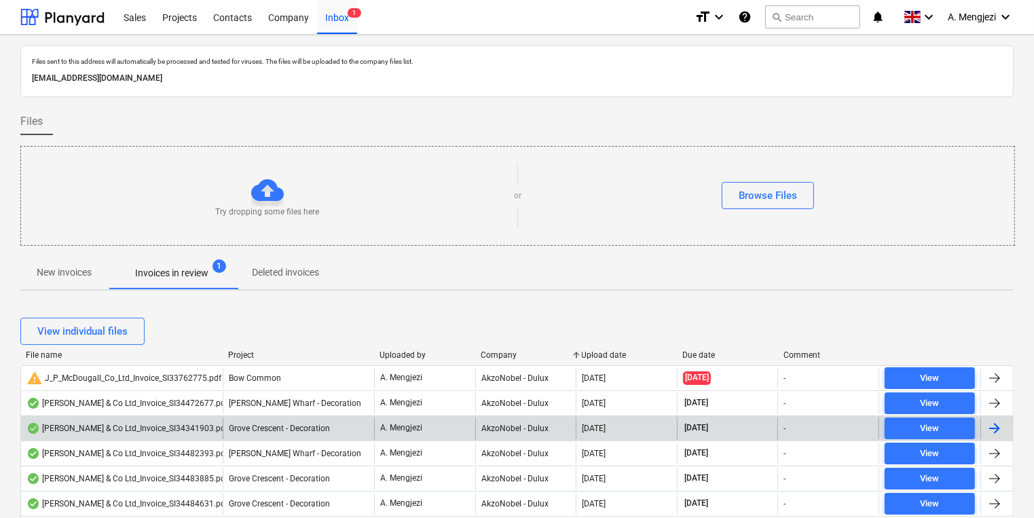
click at [503, 429] on div "AkzoNobel - Dulux" at bounding box center [525, 428] width 101 height 22
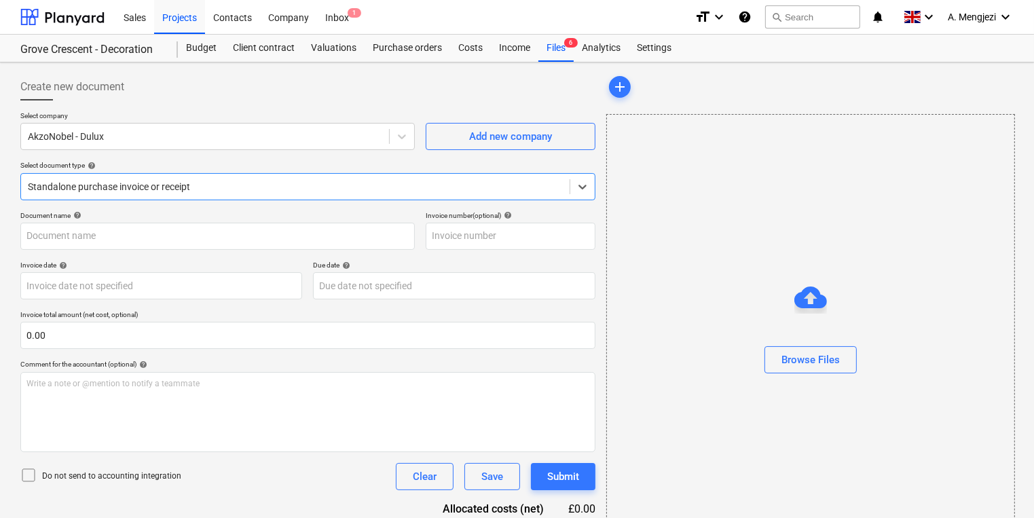
type input "S134341903"
type input "[DATE]"
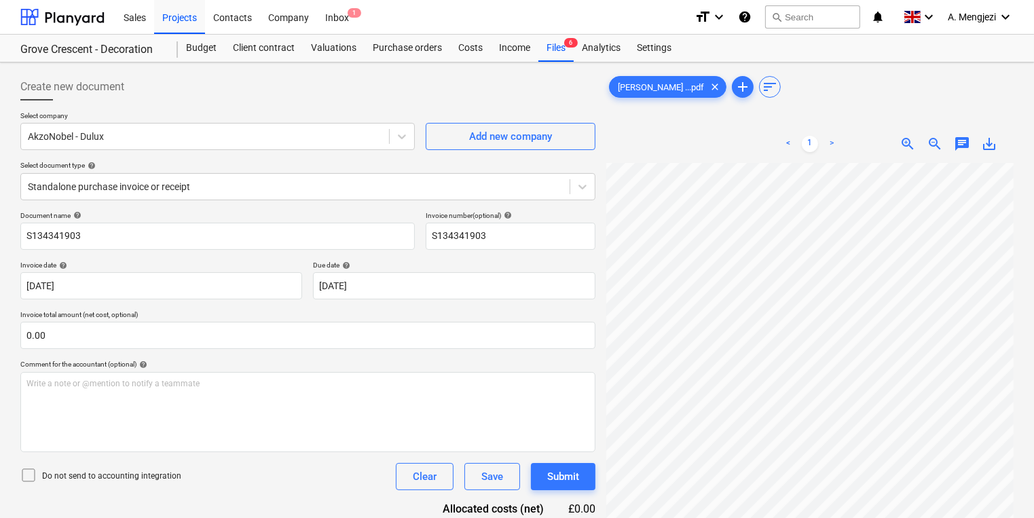
scroll to position [244, 105]
click at [337, 17] on div "Inbox 1" at bounding box center [337, 16] width 40 height 35
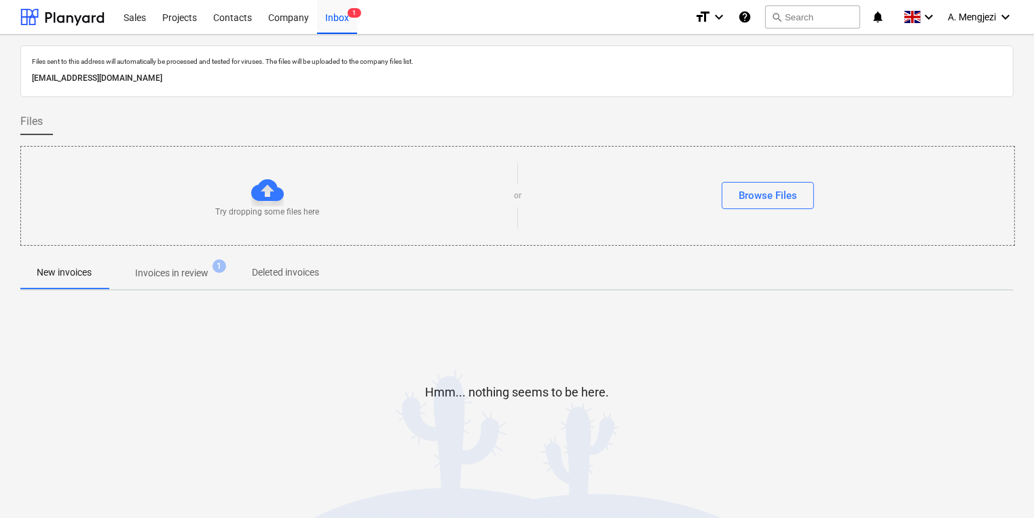
click at [899, 379] on div "Hmm... nothing seems to be here." at bounding box center [516, 403] width 993 height 103
click at [185, 263] on span "Invoices in review 1" at bounding box center [172, 273] width 128 height 24
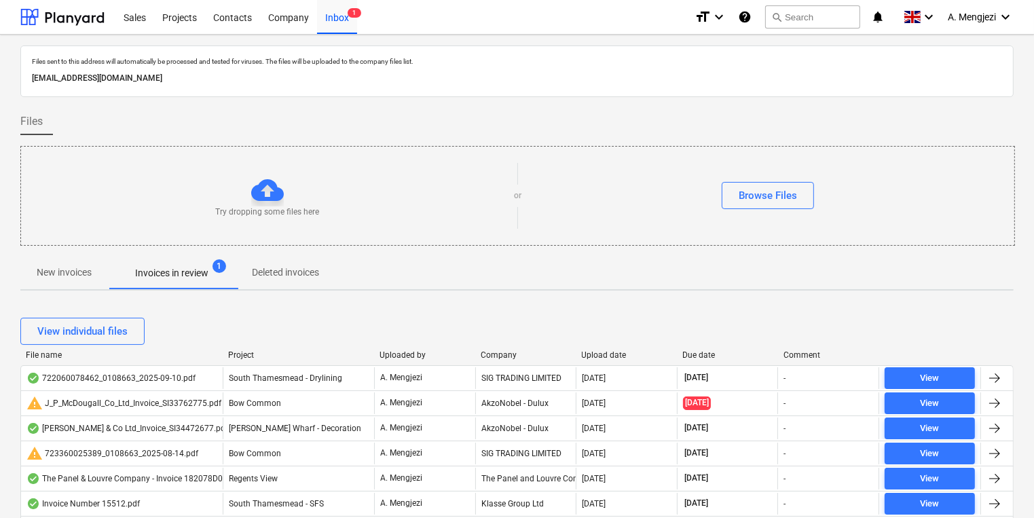
click at [480, 360] on div "File name Project Uploaded by Company Upload date Due date Comment" at bounding box center [516, 357] width 993 height 15
click at [492, 353] on div "Company" at bounding box center [525, 355] width 90 height 10
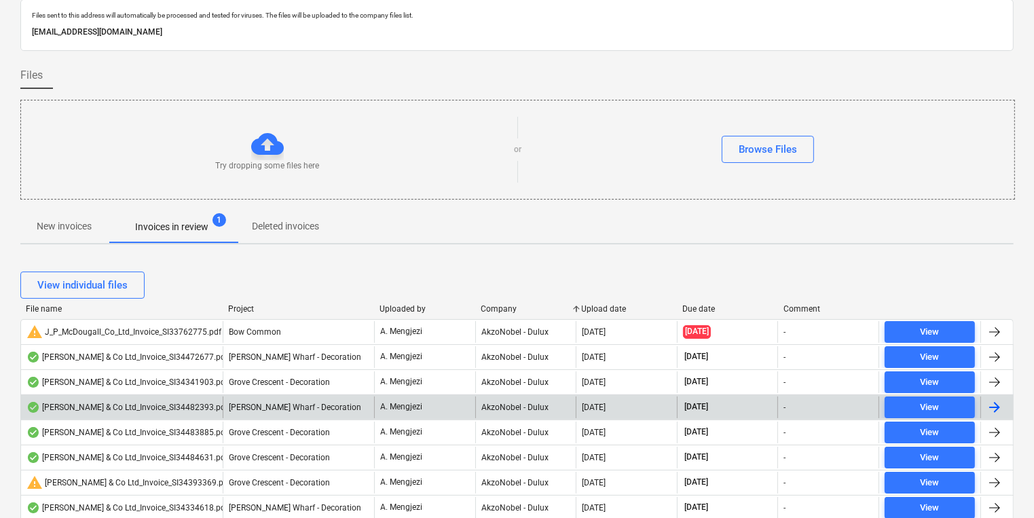
scroll to position [271, 0]
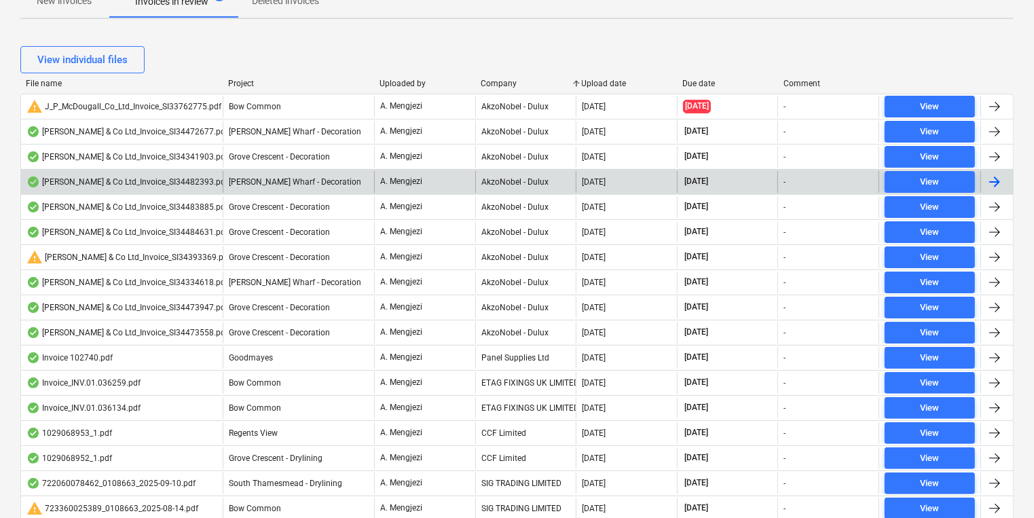
click at [460, 176] on div "A. Mengjezi" at bounding box center [424, 182] width 101 height 22
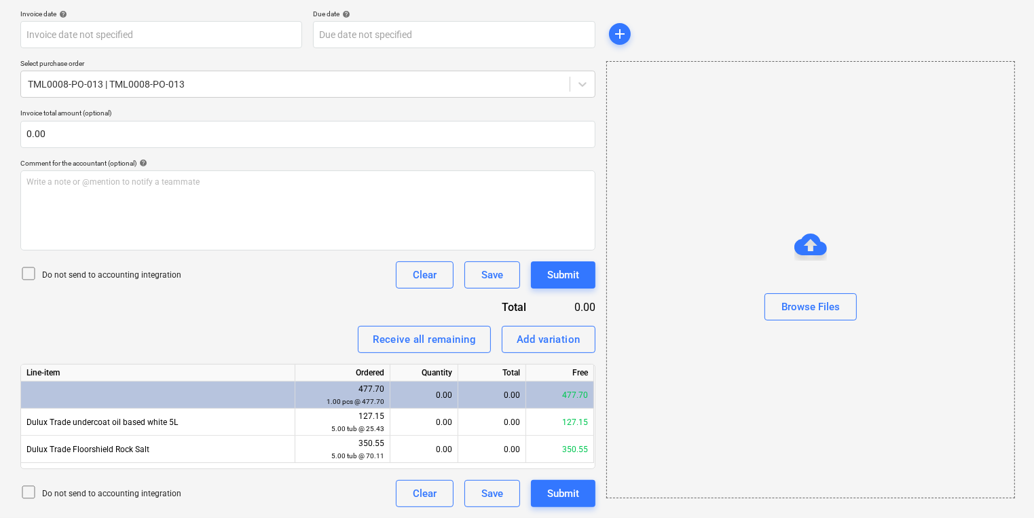
scroll to position [58, 0]
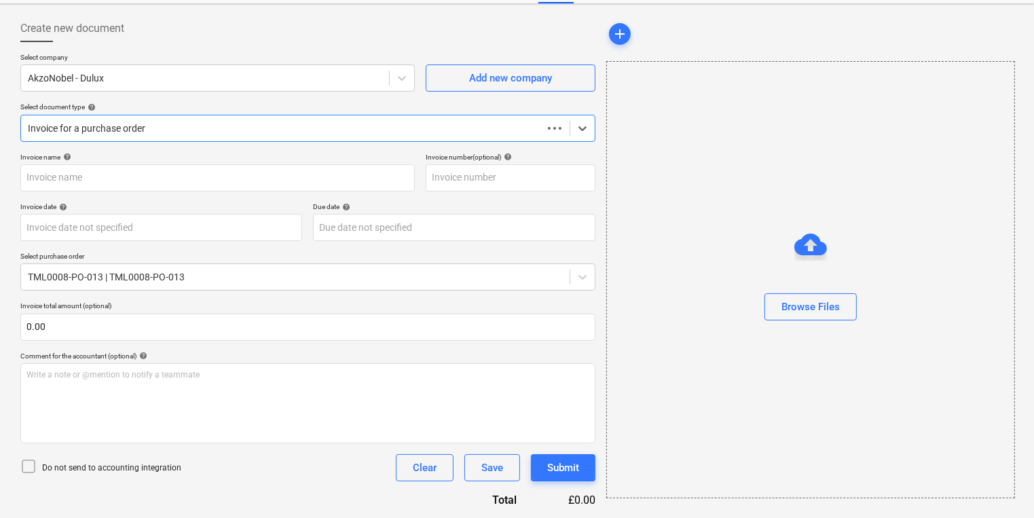
type input "S134482393"
type input "[DATE]"
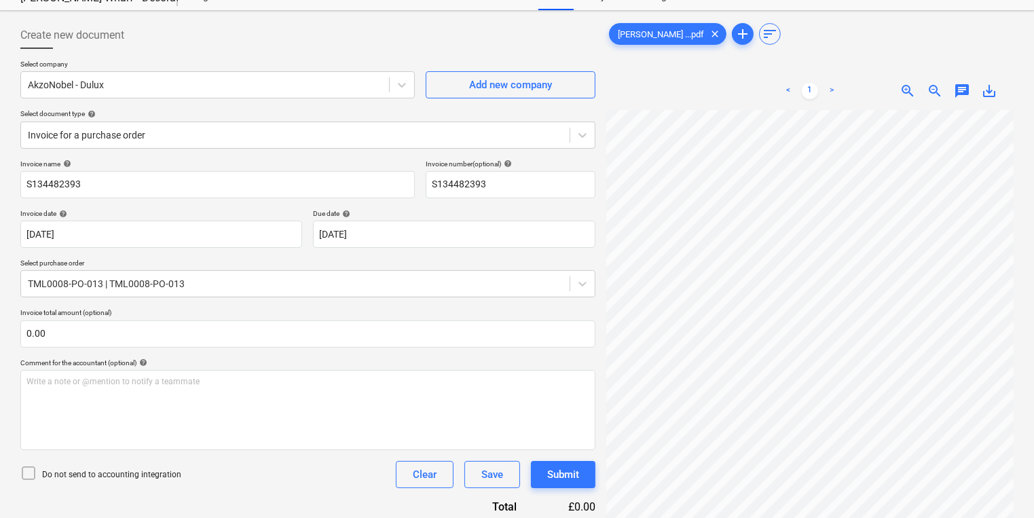
scroll to position [0, 0]
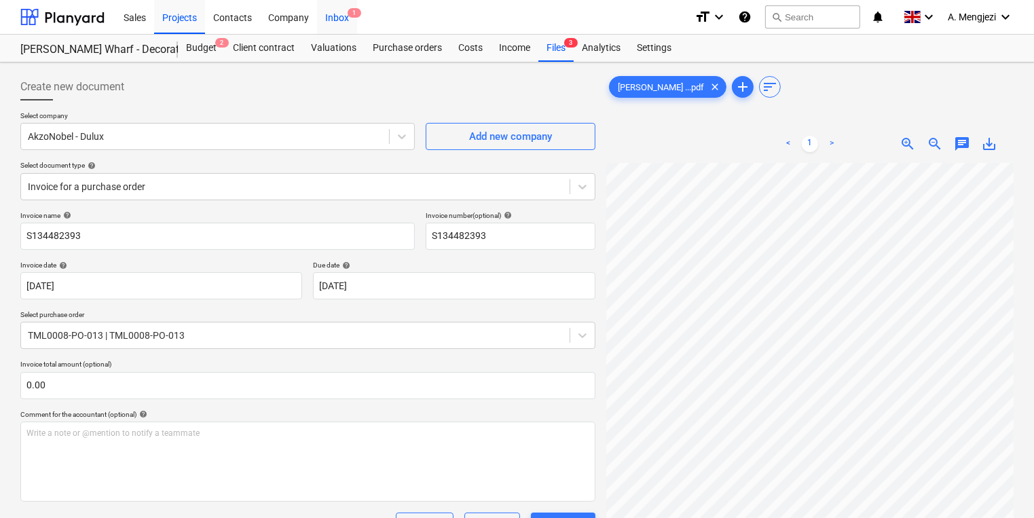
click at [341, 10] on div "Inbox 1" at bounding box center [337, 16] width 40 height 35
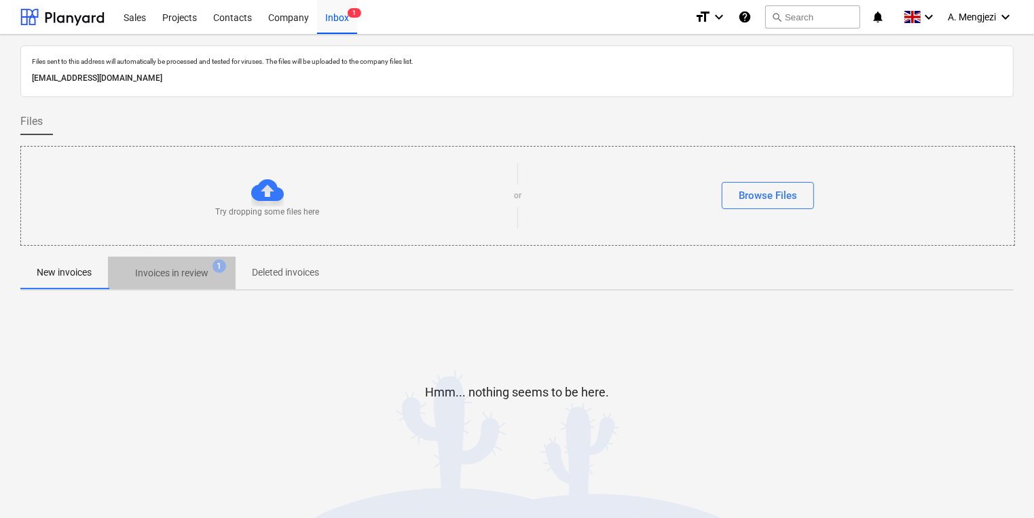
click at [198, 269] on p "Invoices in review" at bounding box center [171, 273] width 73 height 14
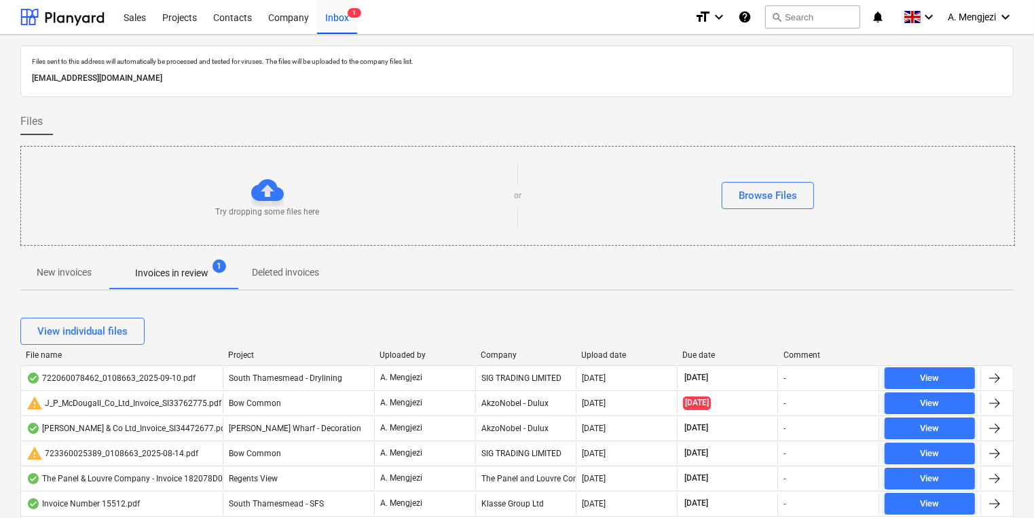
click at [504, 350] on div "Company" at bounding box center [525, 355] width 90 height 10
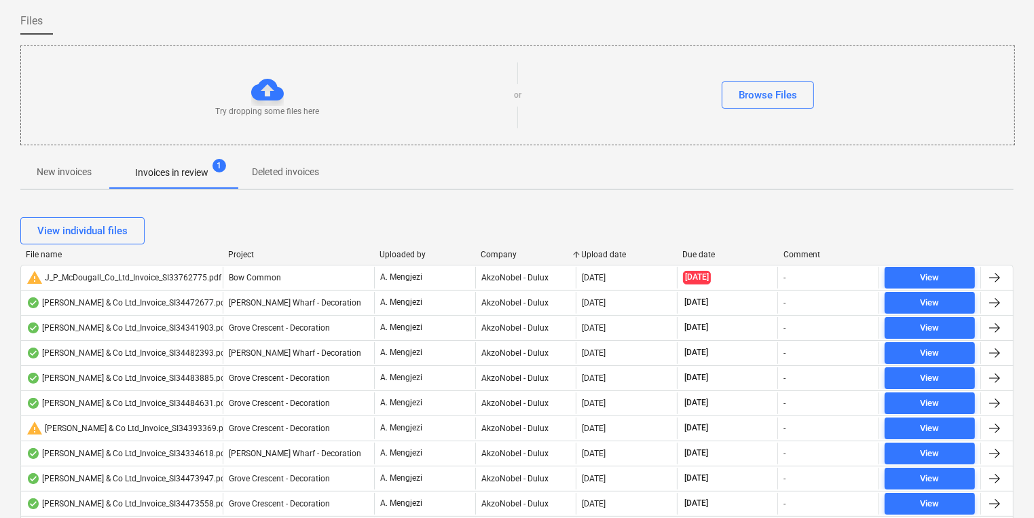
scroll to position [109, 0]
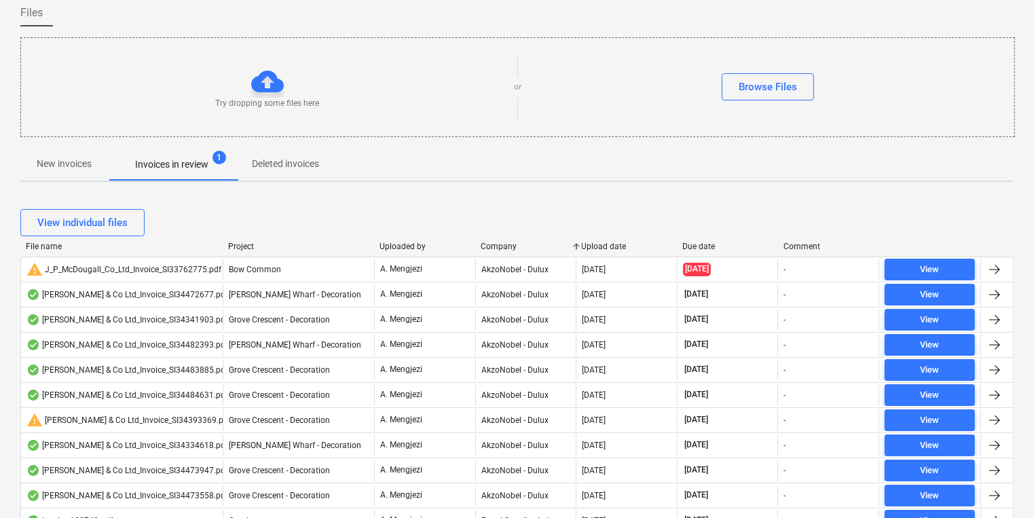
click at [504, 350] on div "AkzoNobel - Dulux" at bounding box center [525, 345] width 101 height 22
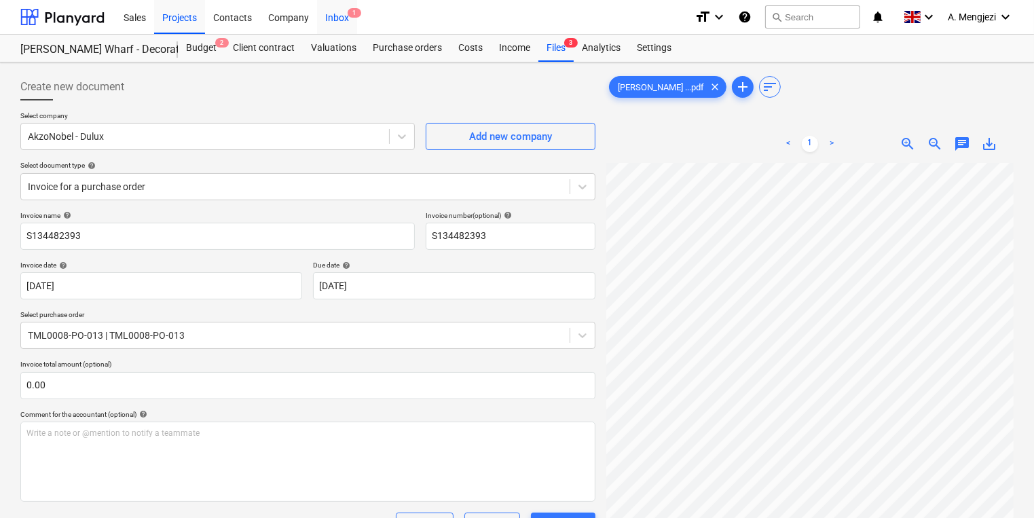
click at [359, 14] on span "1" at bounding box center [354, 13] width 14 height 10
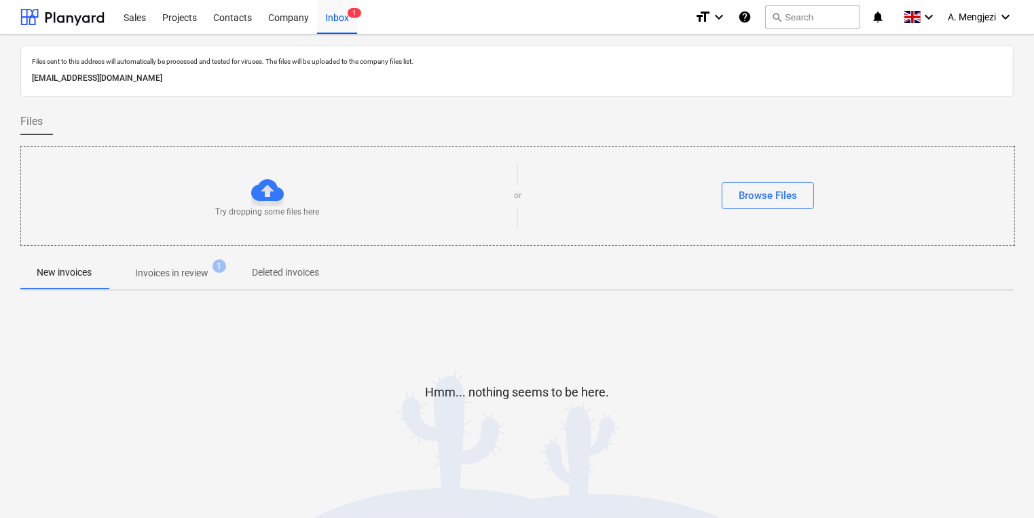
click at [212, 266] on span "Invoices in review 1" at bounding box center [171, 273] width 95 height 14
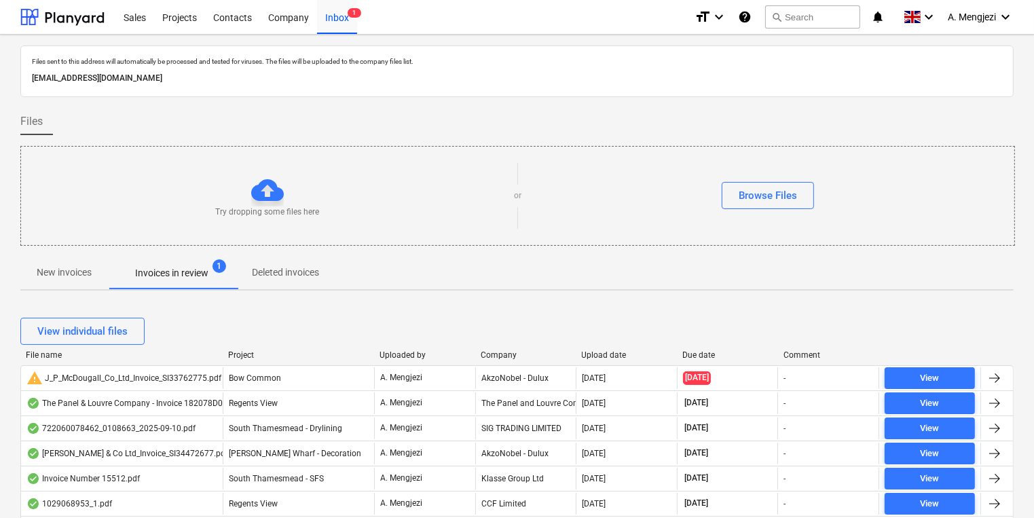
click at [511, 353] on div "Company" at bounding box center [525, 355] width 90 height 10
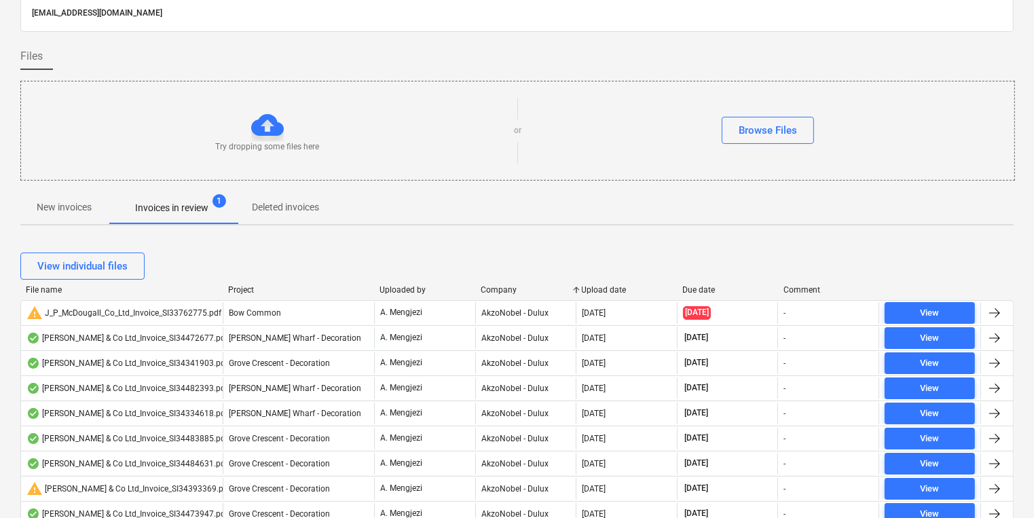
scroll to position [54, 0]
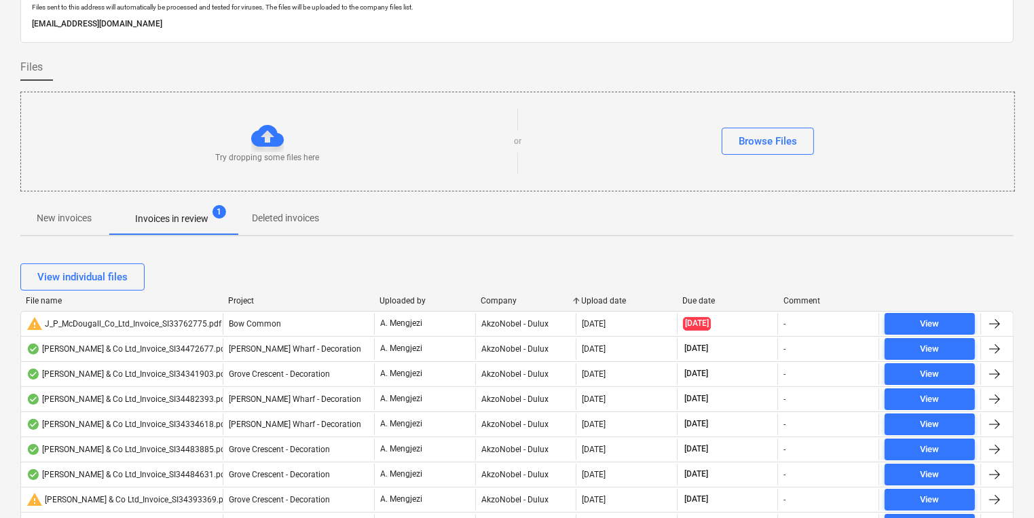
click at [508, 300] on div "Company" at bounding box center [525, 301] width 90 height 10
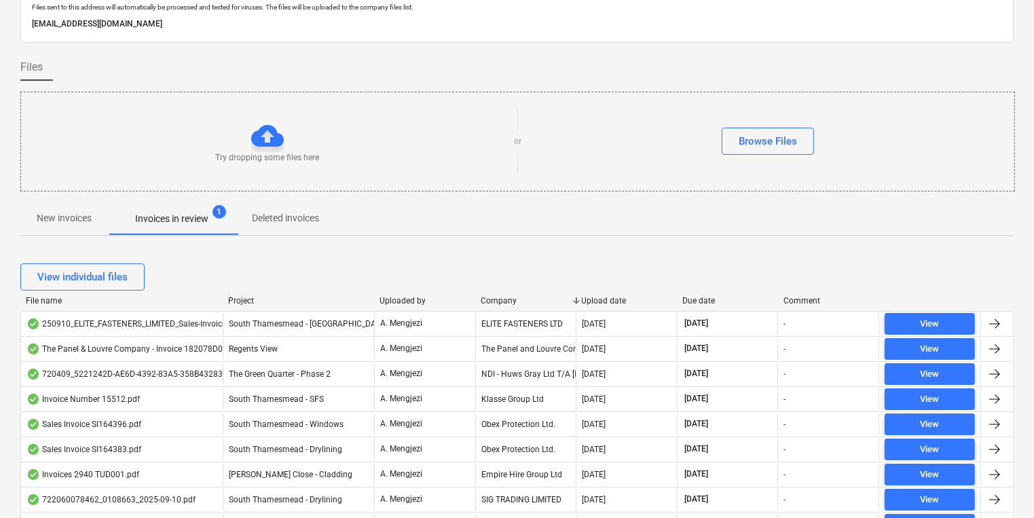
click at [508, 300] on div "Company" at bounding box center [525, 301] width 90 height 10
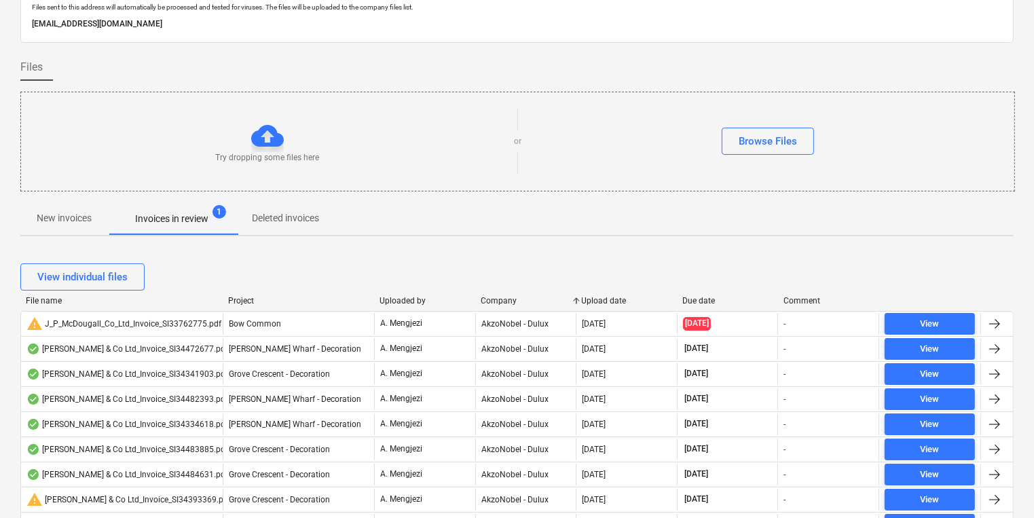
scroll to position [217, 0]
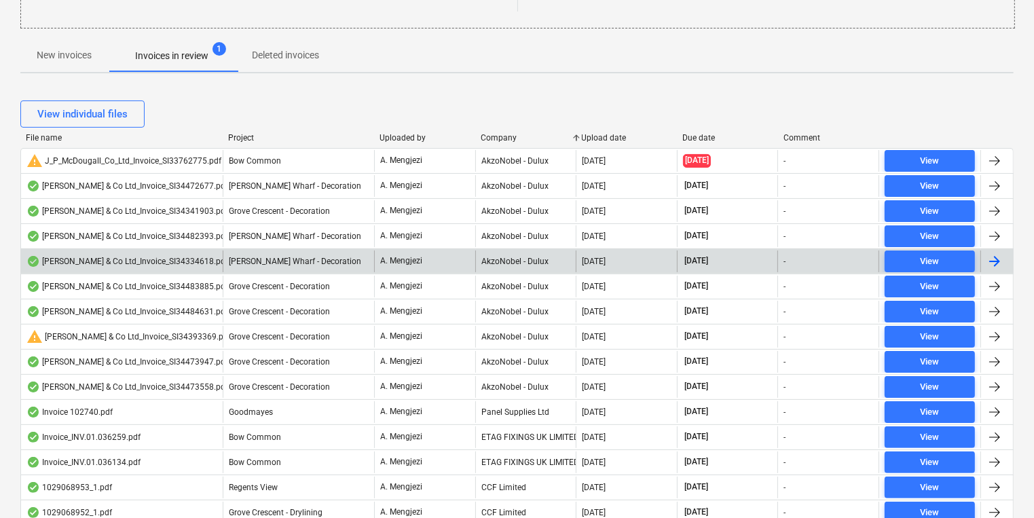
click at [508, 262] on div "AkzoNobel - Dulux" at bounding box center [525, 261] width 101 height 22
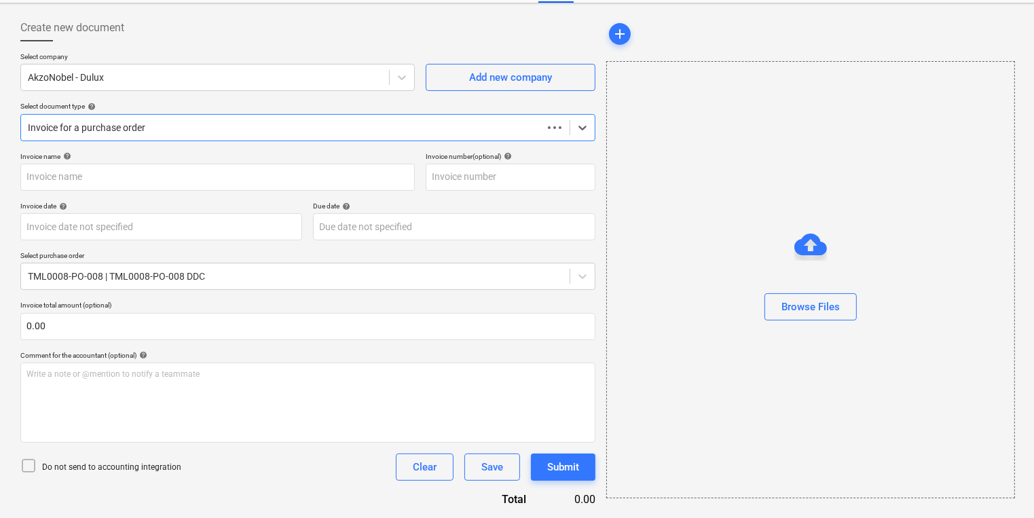
scroll to position [58, 0]
type input "S134334618"
type input "[DATE]"
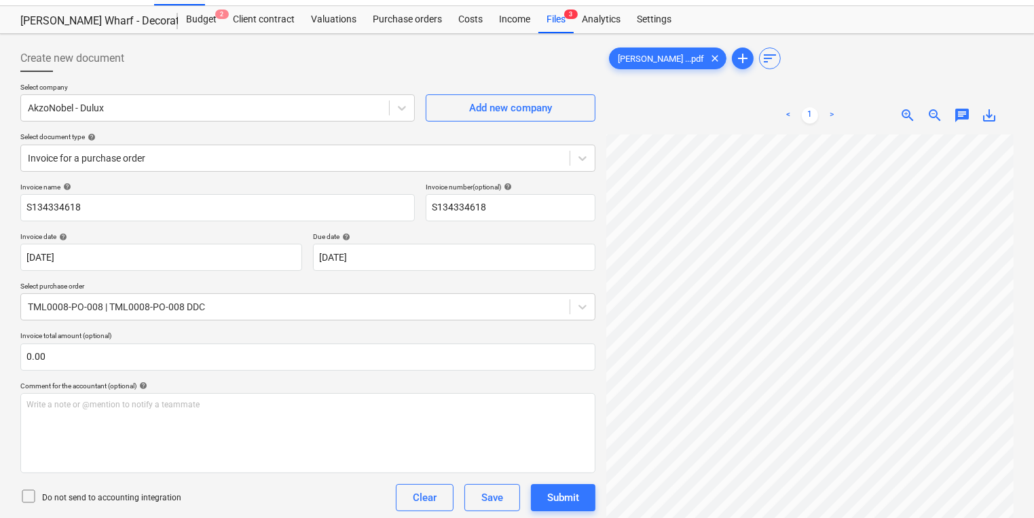
scroll to position [0, 0]
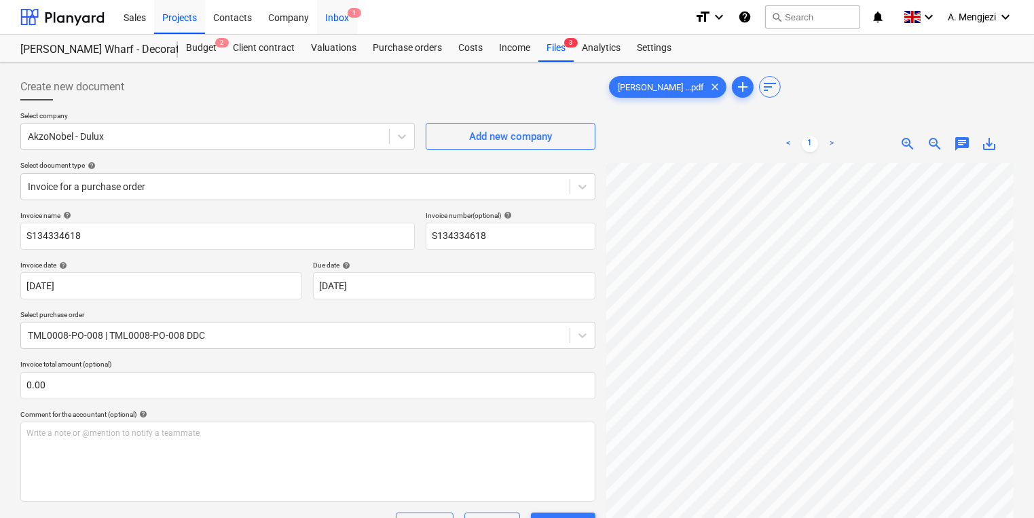
click at [344, 19] on div "Inbox 1" at bounding box center [337, 16] width 40 height 35
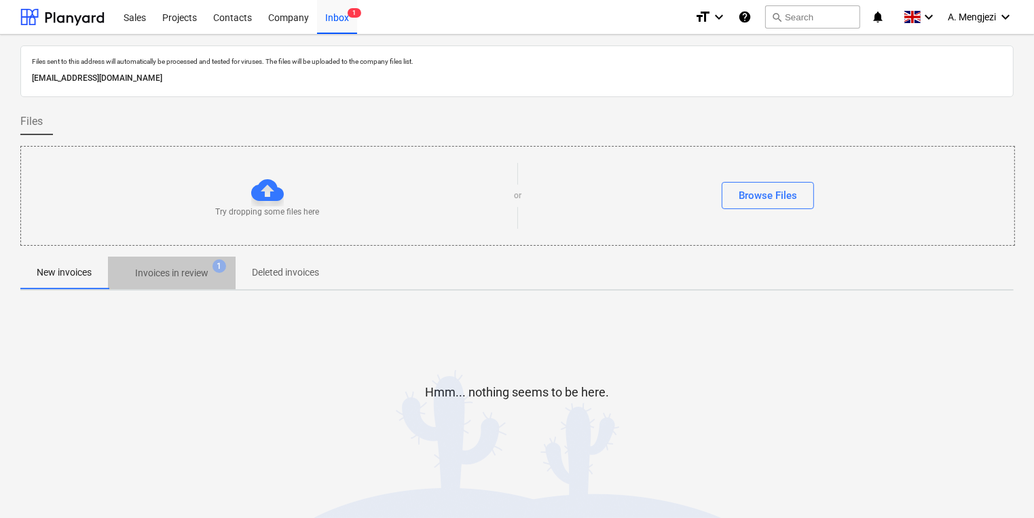
click at [197, 266] on p "Invoices in review" at bounding box center [171, 273] width 73 height 14
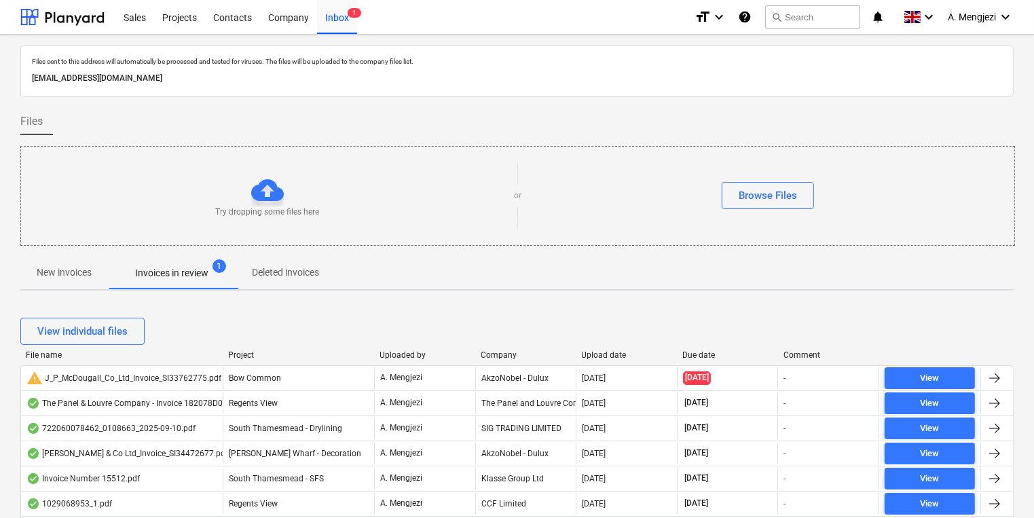
click at [507, 358] on div "Company" at bounding box center [525, 355] width 90 height 10
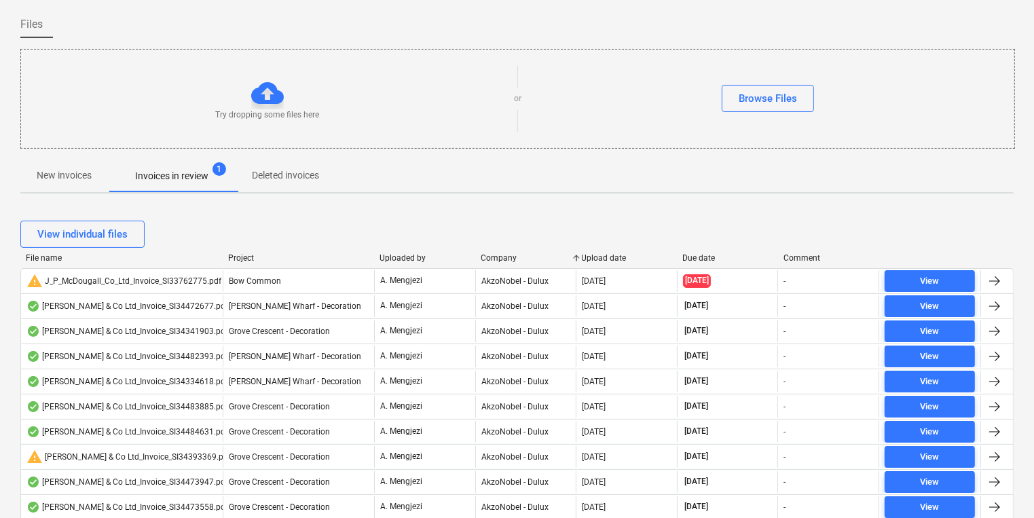
scroll to position [271, 0]
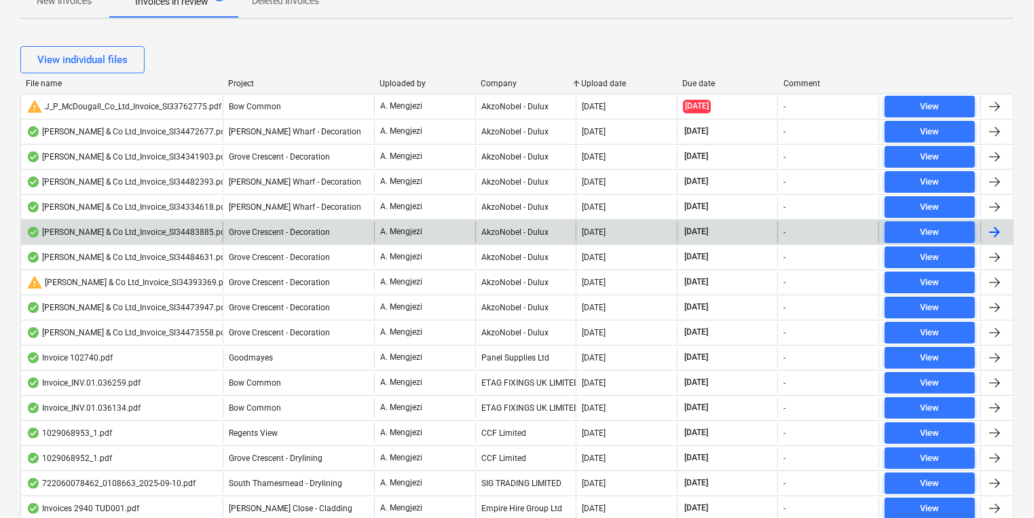
click at [506, 231] on div "AkzoNobel - Dulux" at bounding box center [525, 232] width 101 height 22
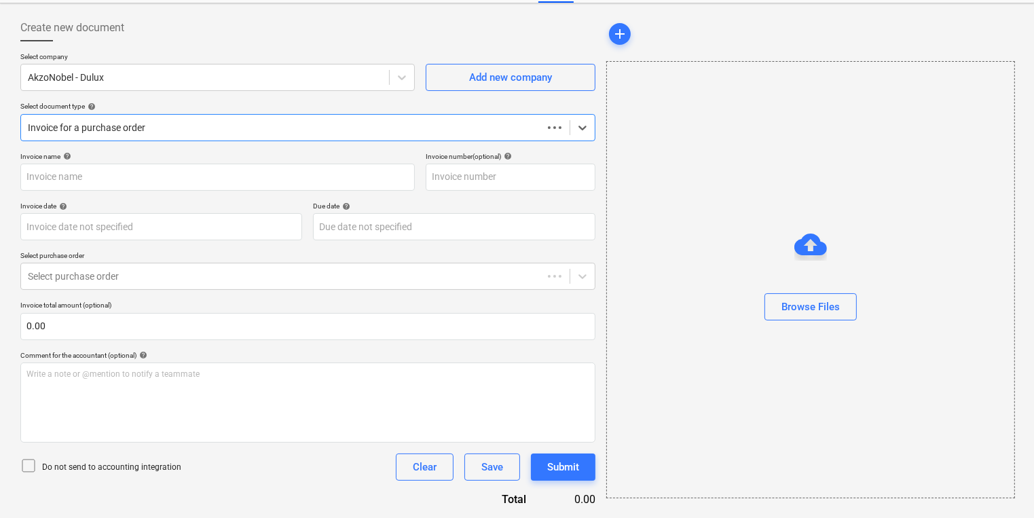
scroll to position [58, 0]
type input "S134483885"
type input "[DATE]"
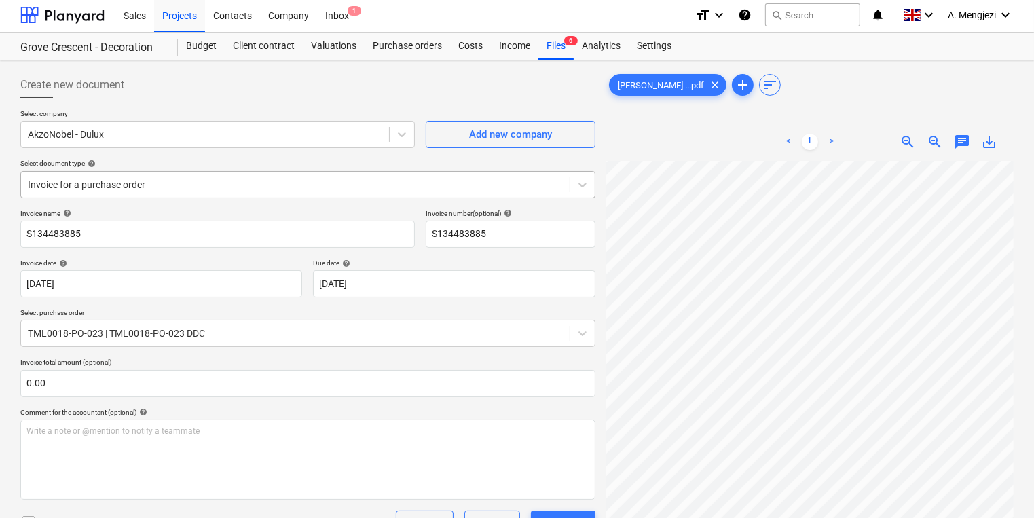
scroll to position [0, 0]
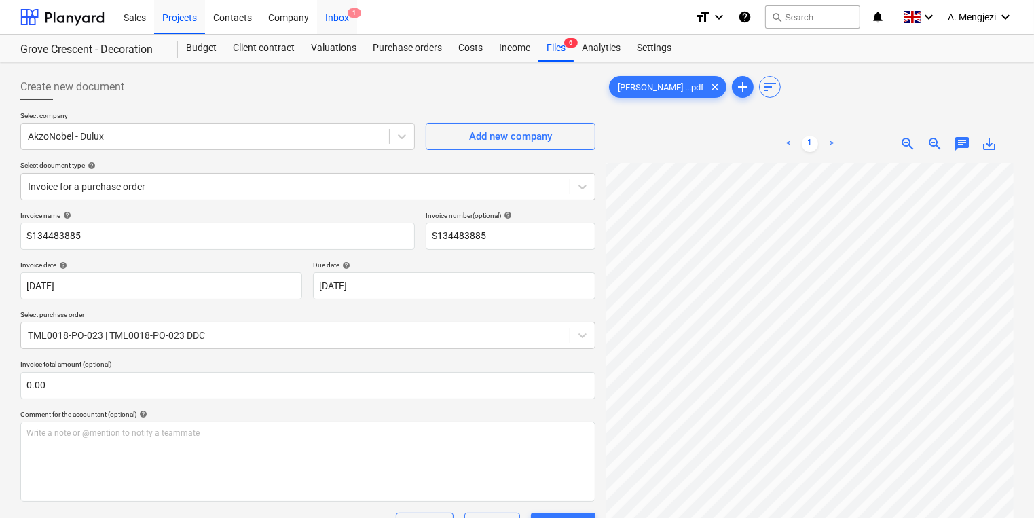
click at [345, 14] on div "Inbox 1" at bounding box center [337, 16] width 40 height 35
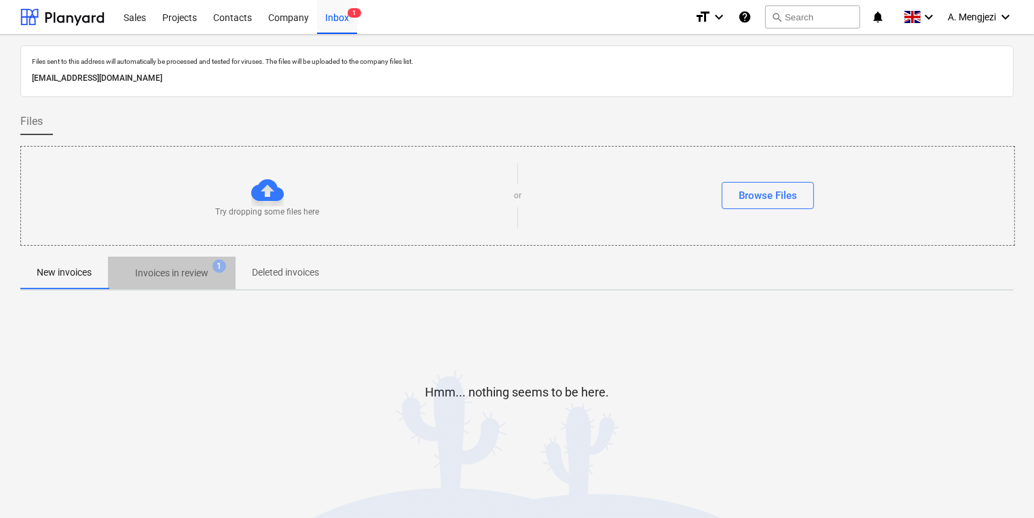
click at [225, 267] on span "1" at bounding box center [219, 266] width 14 height 14
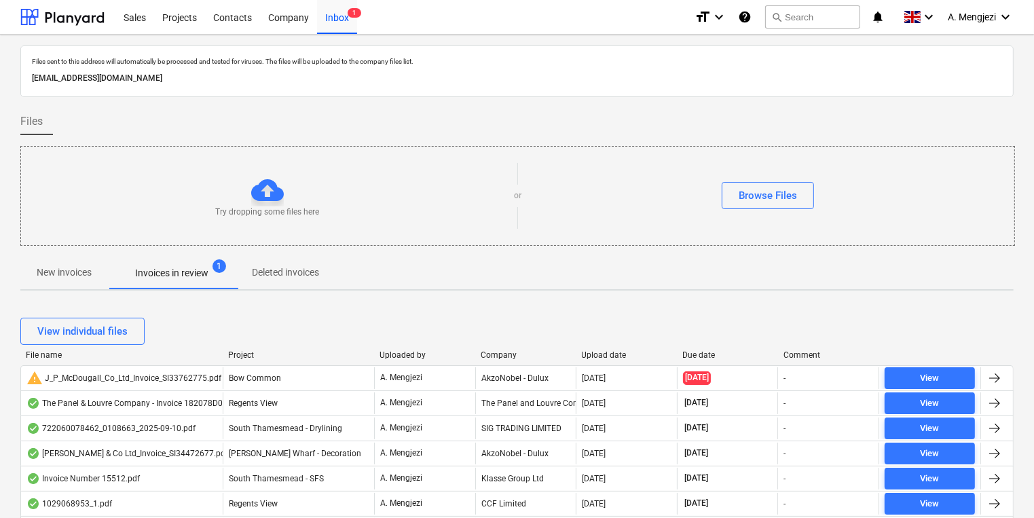
click at [498, 352] on div "Company" at bounding box center [525, 355] width 90 height 10
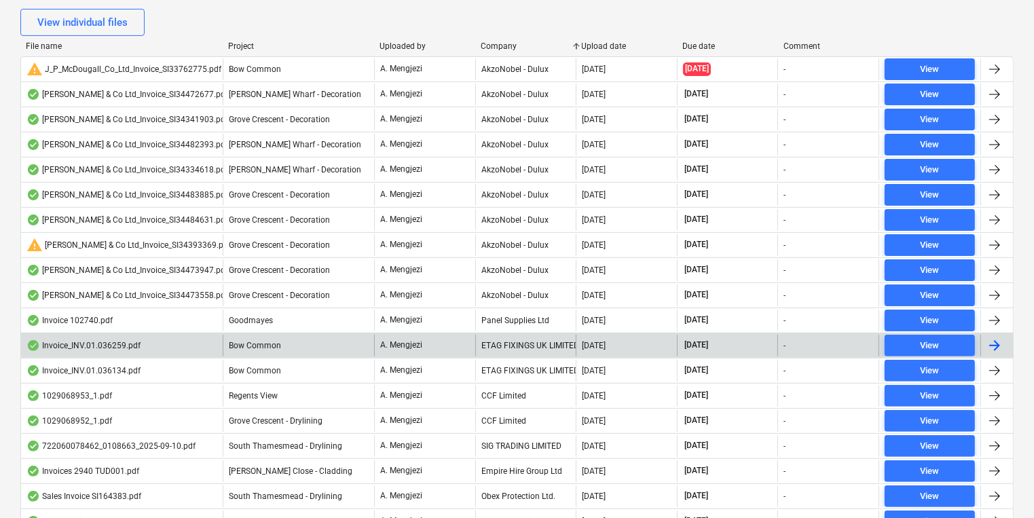
scroll to position [307, 0]
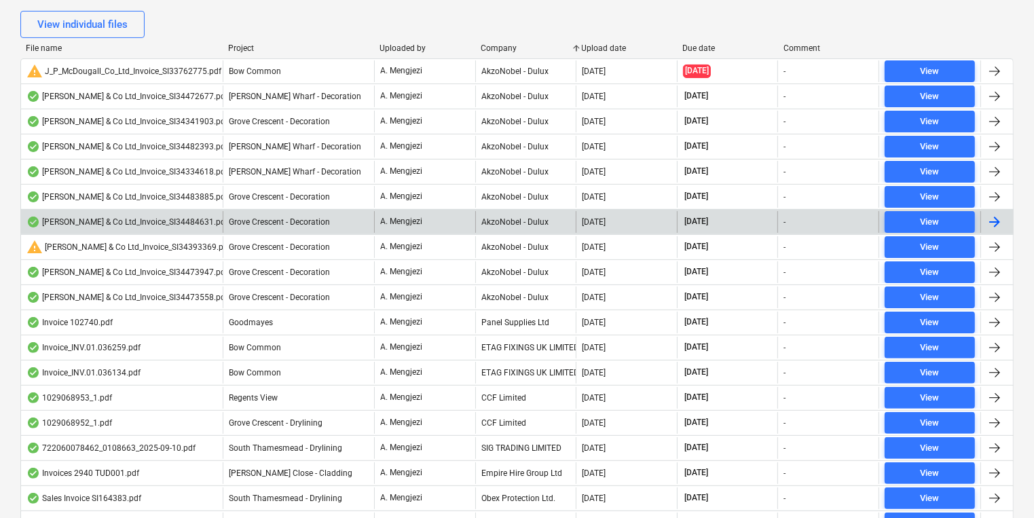
click at [521, 225] on div "AkzoNobel - Dulux" at bounding box center [525, 222] width 101 height 22
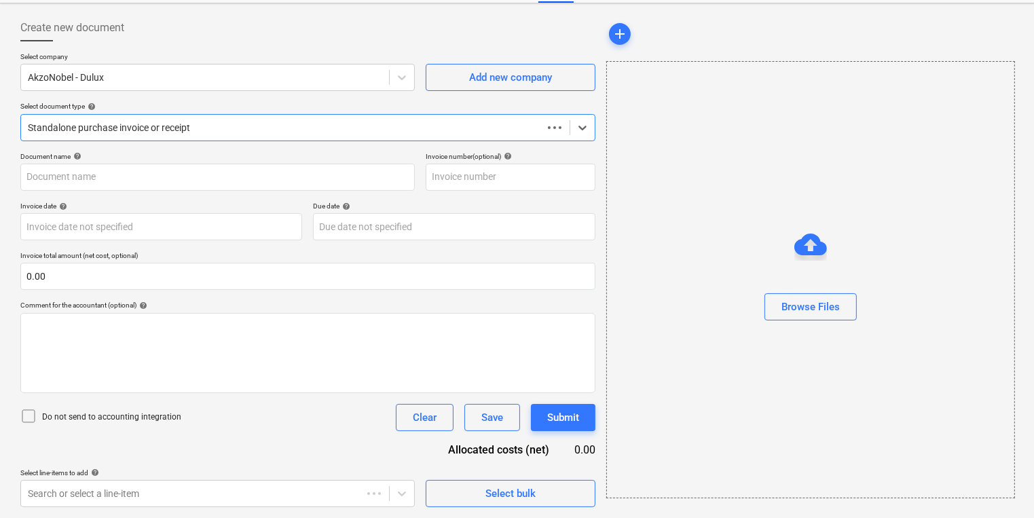
scroll to position [58, 0]
type input "S134484631"
type input "[DATE]"
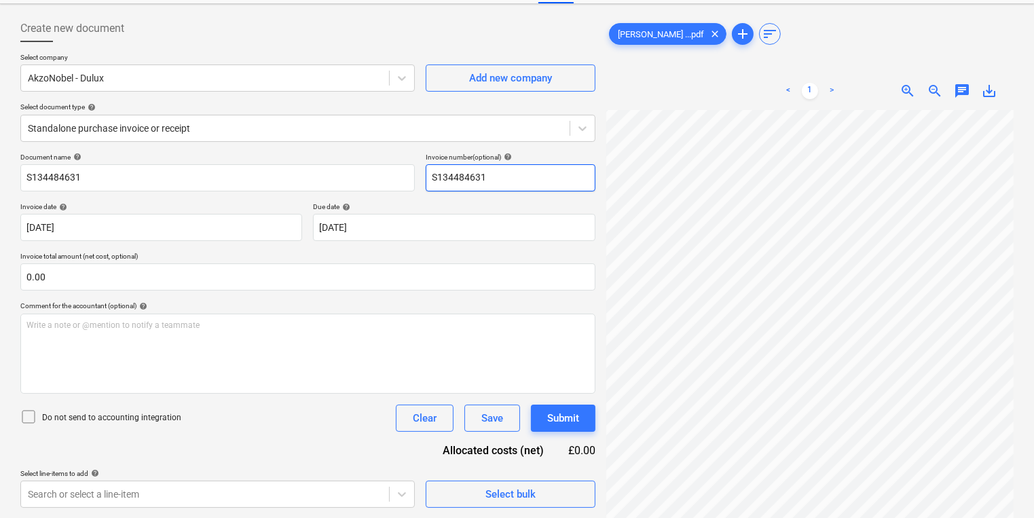
scroll to position [0, 105]
click at [527, 187] on div "Create new document Select company AkzoNobel - Dulux Add new company Select doc…" at bounding box center [517, 262] width 1004 height 504
drag, startPoint x: 392, startPoint y: 14, endPoint x: 395, endPoint y: 5, distance: 9.2
click at [392, 16] on div "Create new document" at bounding box center [307, 28] width 575 height 27
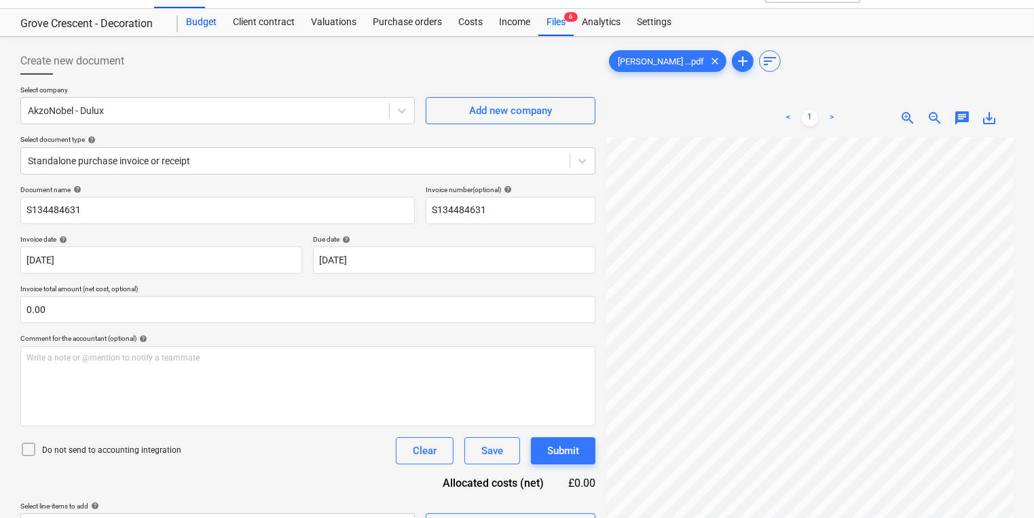
scroll to position [0, 0]
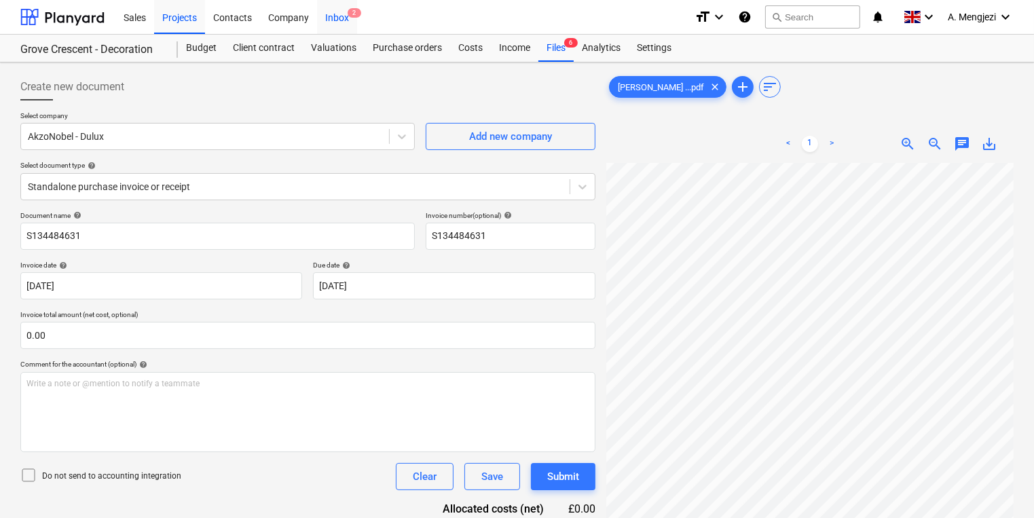
click at [353, 16] on span "2" at bounding box center [354, 13] width 14 height 10
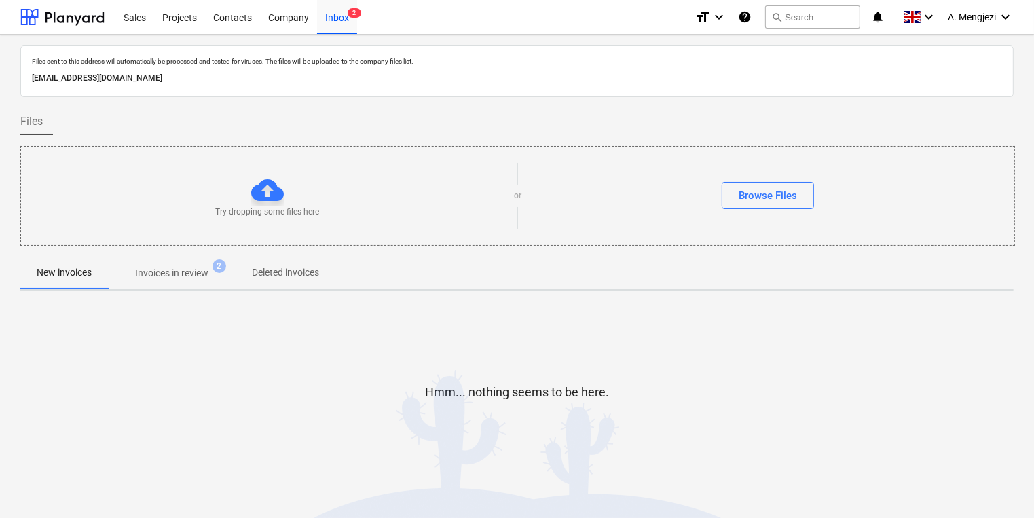
click at [214, 269] on span "Invoices in review 2" at bounding box center [171, 273] width 95 height 14
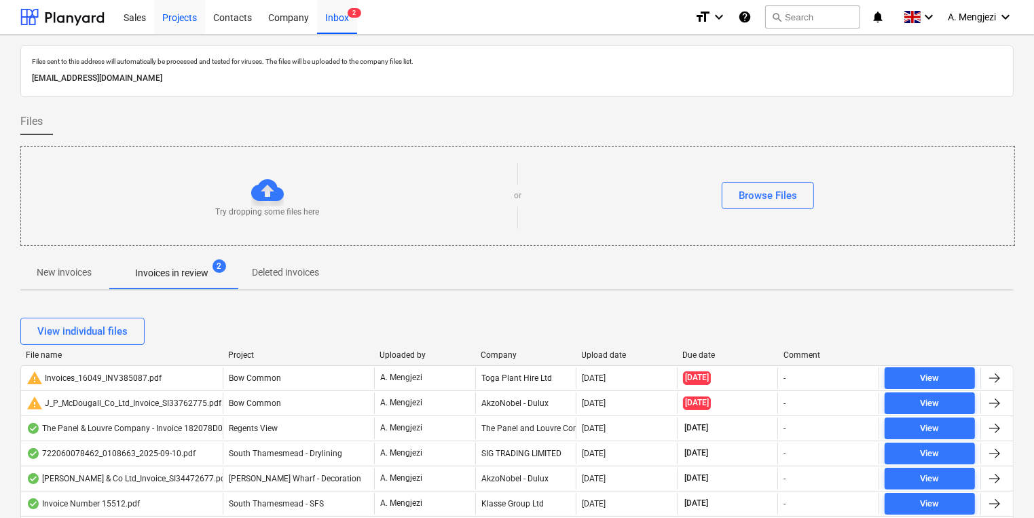
click at [186, 10] on div "Projects" at bounding box center [179, 16] width 51 height 35
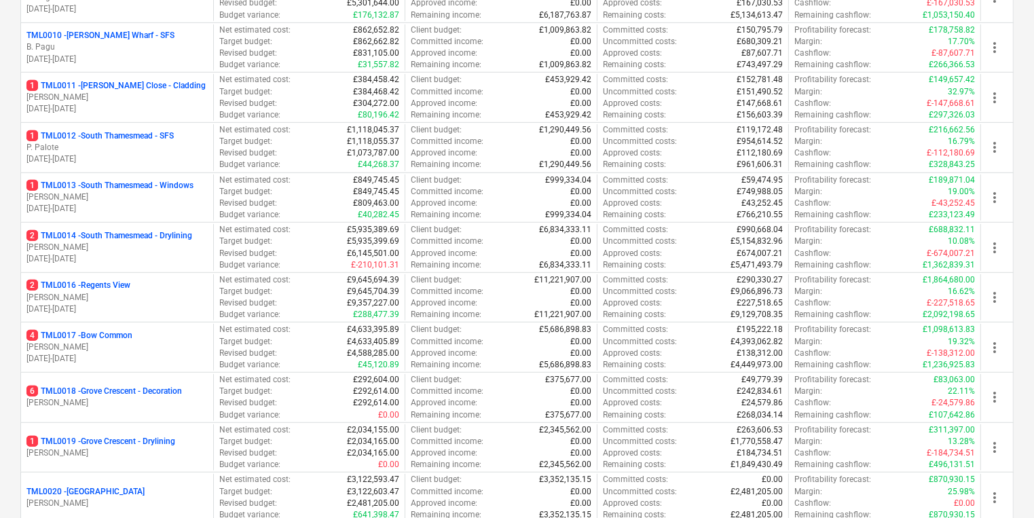
scroll to position [652, 0]
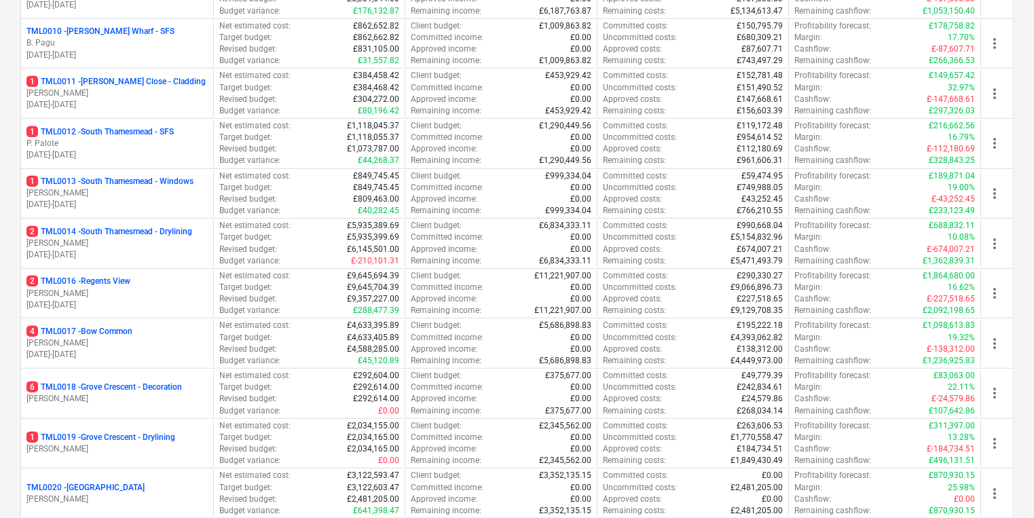
click at [159, 253] on p "[DATE] - [DATE]" at bounding box center [116, 255] width 181 height 12
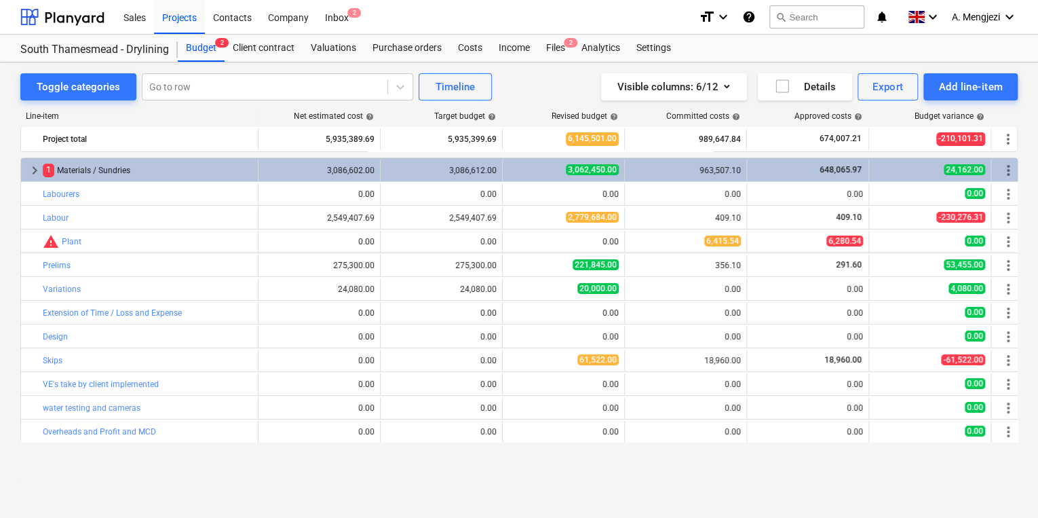
click at [578, 30] on div "Sales Projects Contacts Company Inbox 2" at bounding box center [401, 17] width 573 height 34
click at [562, 43] on div "Files 2" at bounding box center [555, 48] width 35 height 27
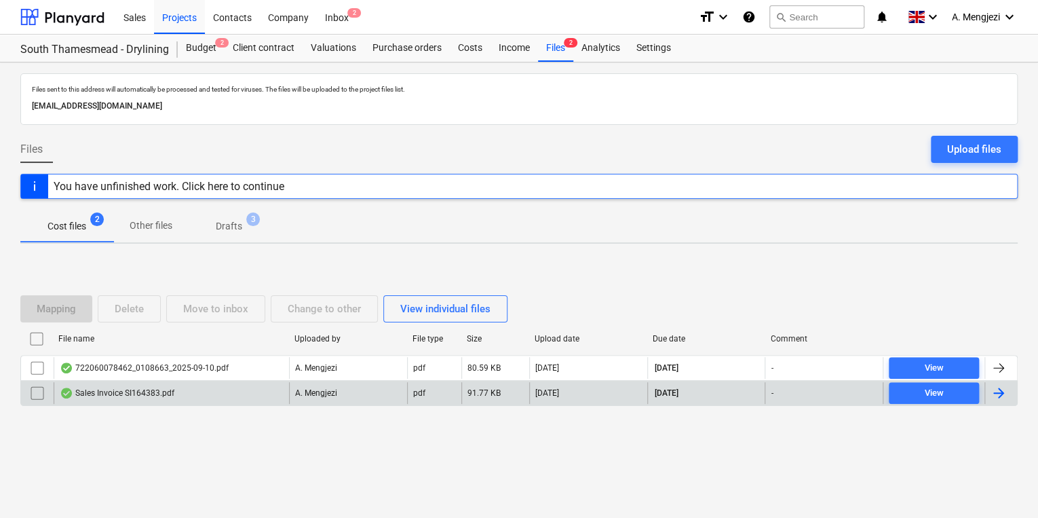
click at [130, 388] on div "Sales Invoice SI164383.pdf" at bounding box center [117, 393] width 115 height 11
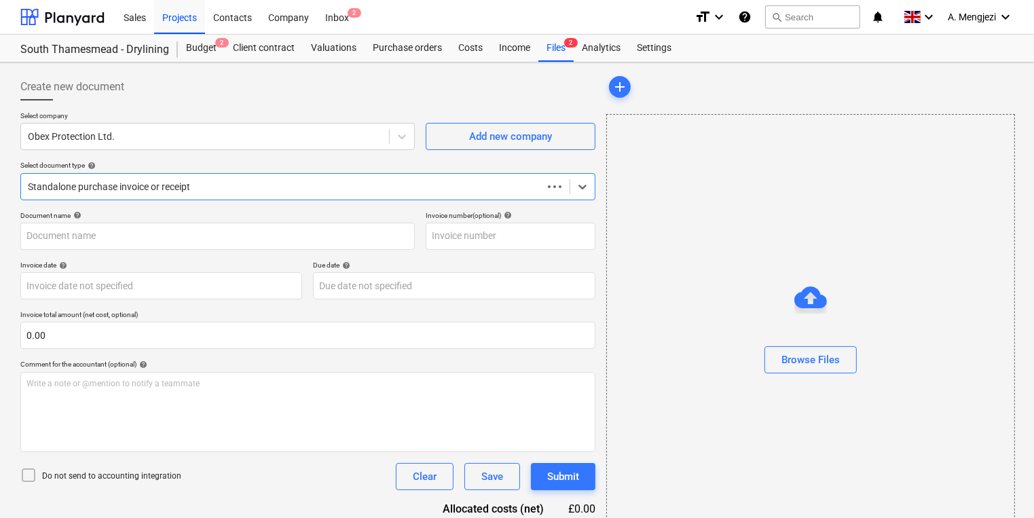
type input "SI164383"
type input "[DATE]"
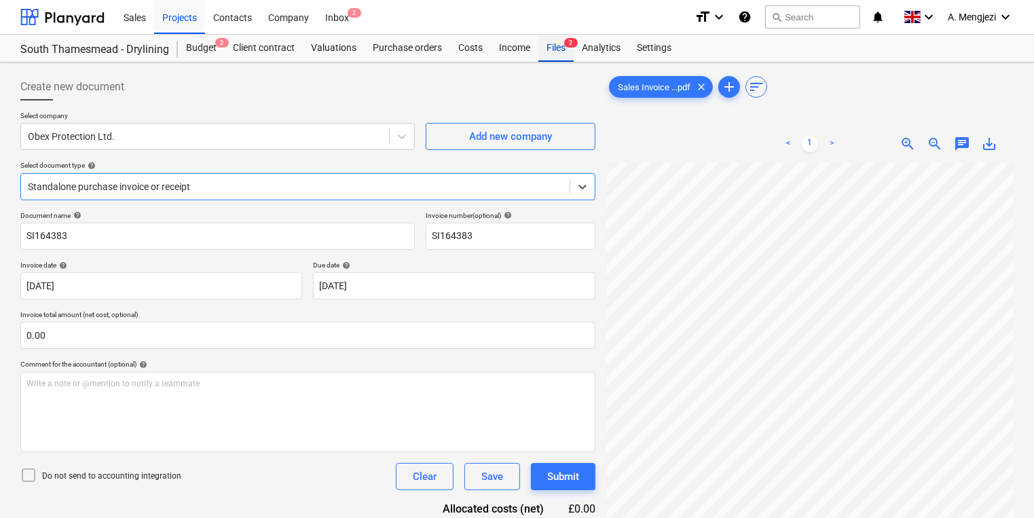
click at [564, 50] on div "Files 2" at bounding box center [555, 48] width 35 height 27
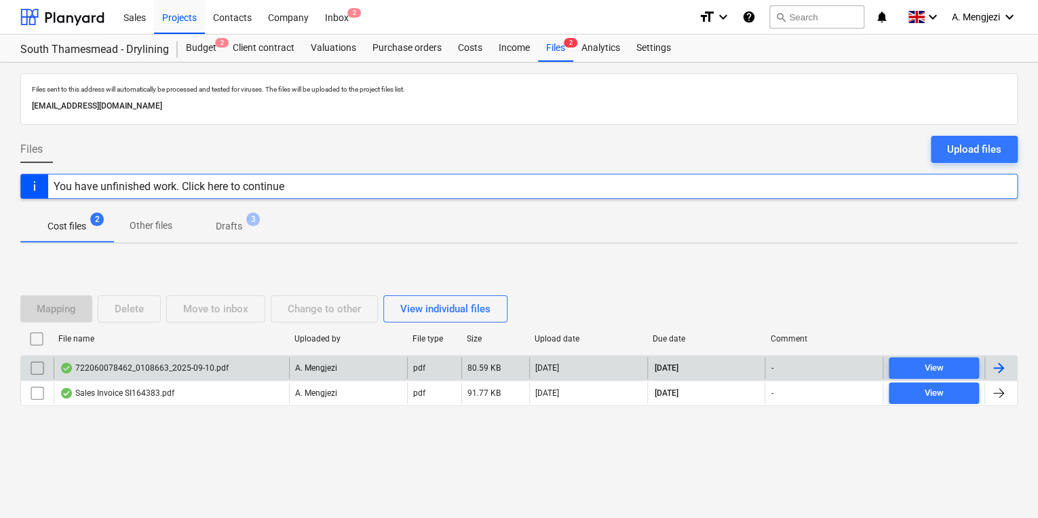
click at [163, 364] on div "722060078462_0108663_2025-09-10.pdf" at bounding box center [144, 367] width 169 height 11
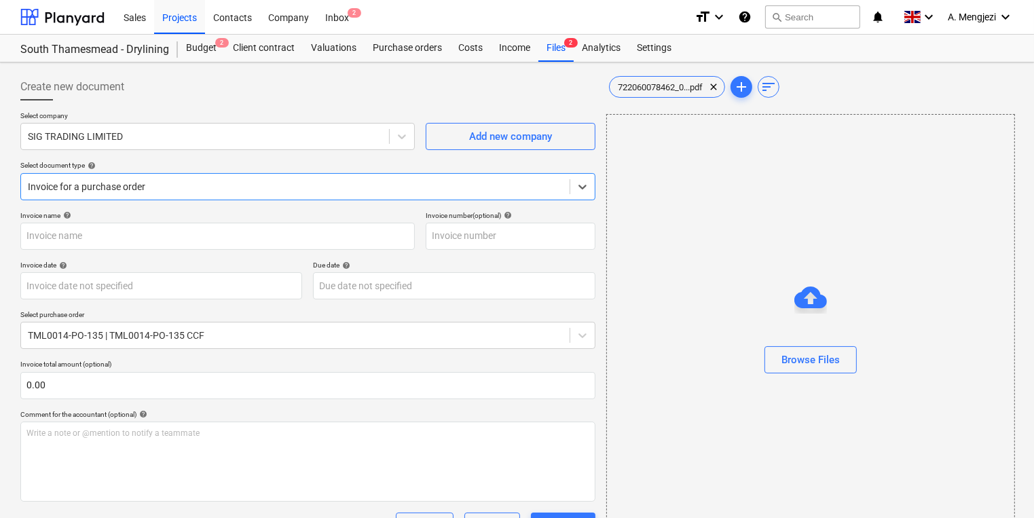
type input "722060078462"
type input "[DATE]"
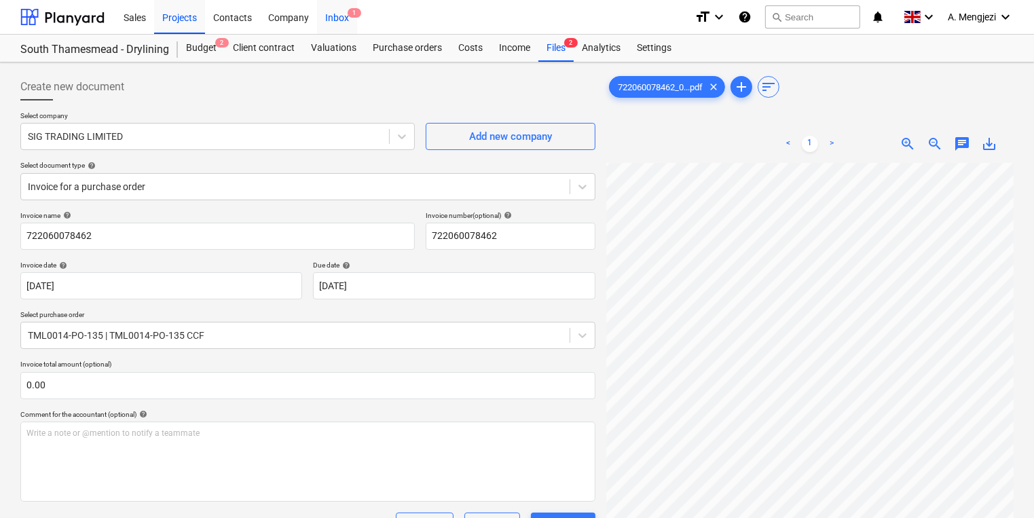
click at [341, 13] on div "Inbox 1" at bounding box center [337, 16] width 40 height 35
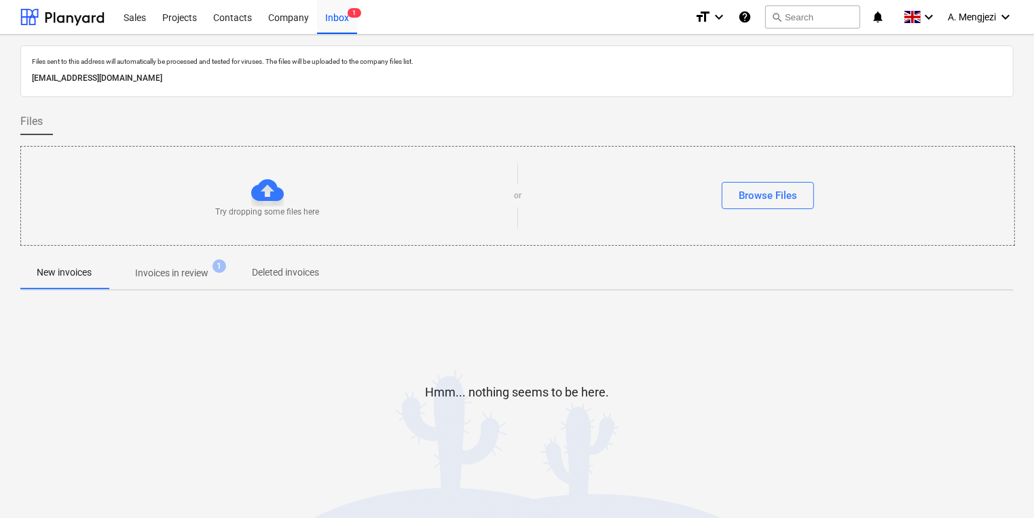
click at [385, 239] on div "Try dropping some files here or Browse Files" at bounding box center [517, 196] width 994 height 100
click at [183, 261] on span "Invoices in review 1" at bounding box center [172, 273] width 128 height 24
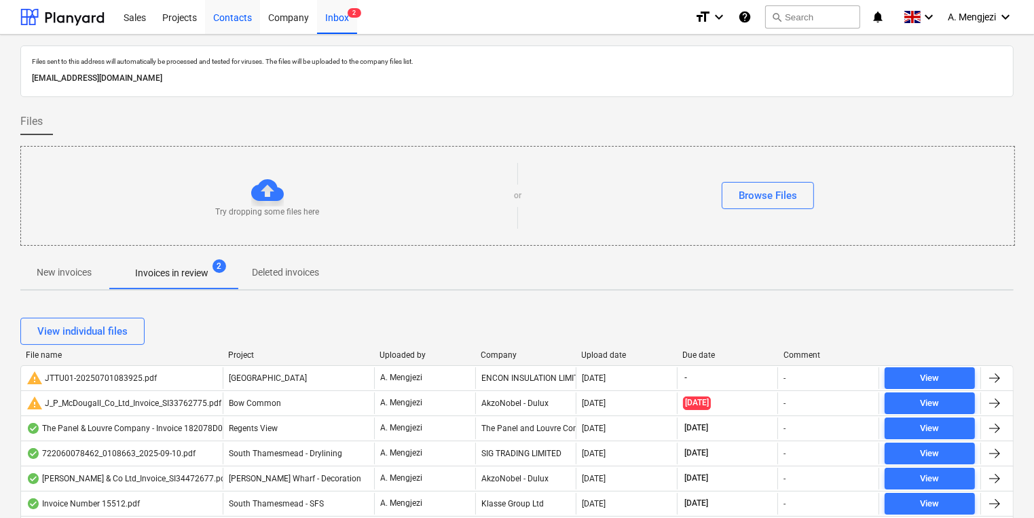
click at [231, 1] on div "Contacts" at bounding box center [232, 16] width 55 height 35
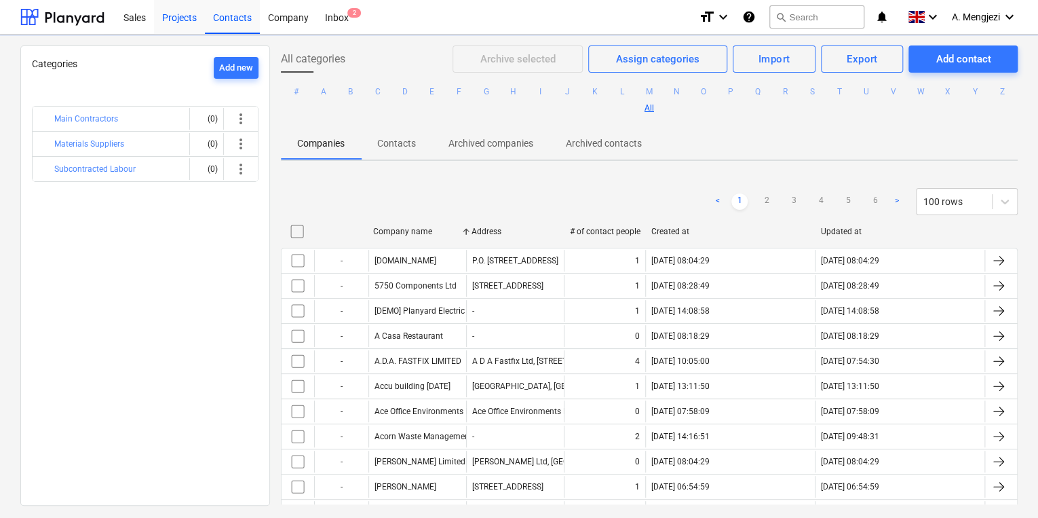
drag, startPoint x: 182, startPoint y: 19, endPoint x: 190, endPoint y: 28, distance: 12.0
click at [183, 18] on div "Projects" at bounding box center [179, 16] width 51 height 35
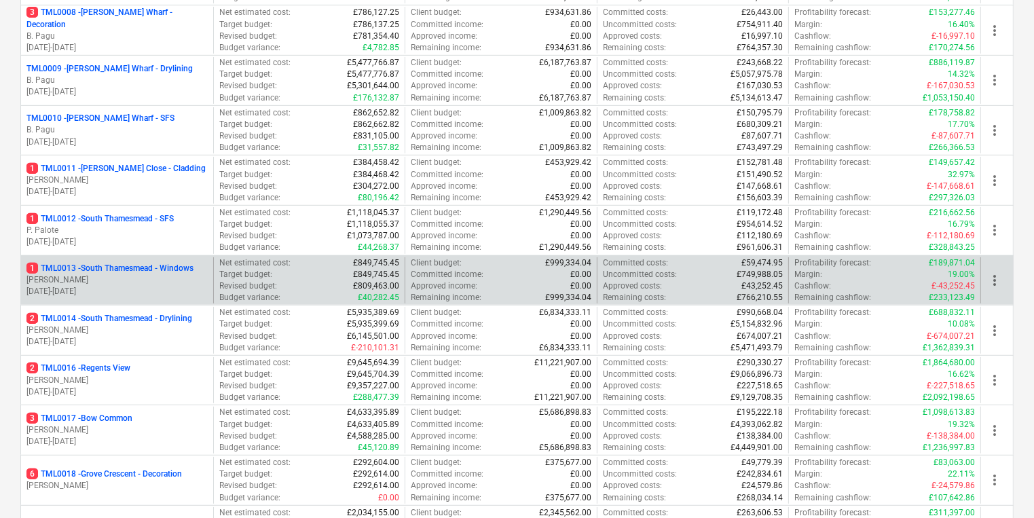
scroll to position [706, 0]
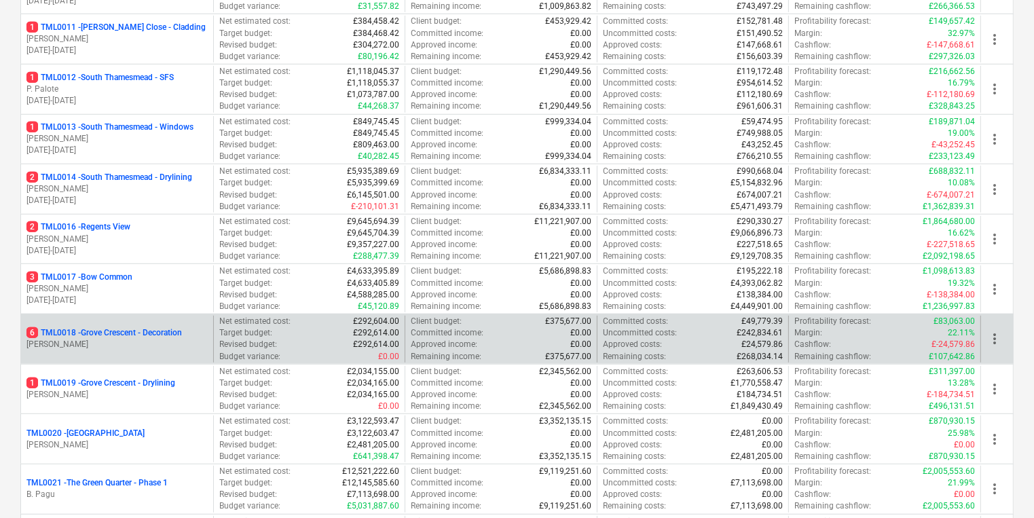
click at [138, 321] on div "6 TML0018 - Grove Crescent - Decoration [PERSON_NAME]" at bounding box center [117, 339] width 192 height 47
click at [149, 334] on p "6 TML0018 - Grove Crescent - Decoration" at bounding box center [103, 333] width 155 height 12
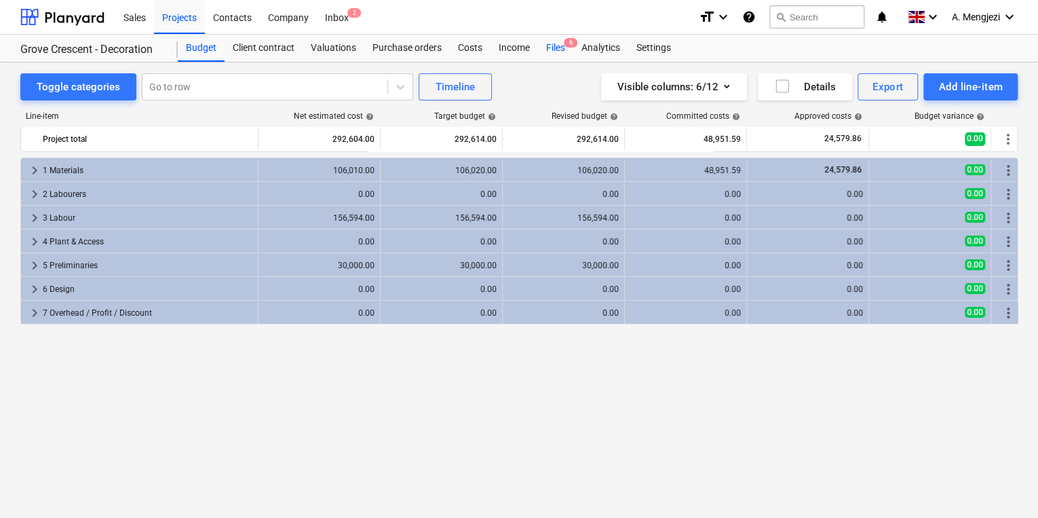
click at [541, 41] on div "Files 6" at bounding box center [555, 48] width 35 height 27
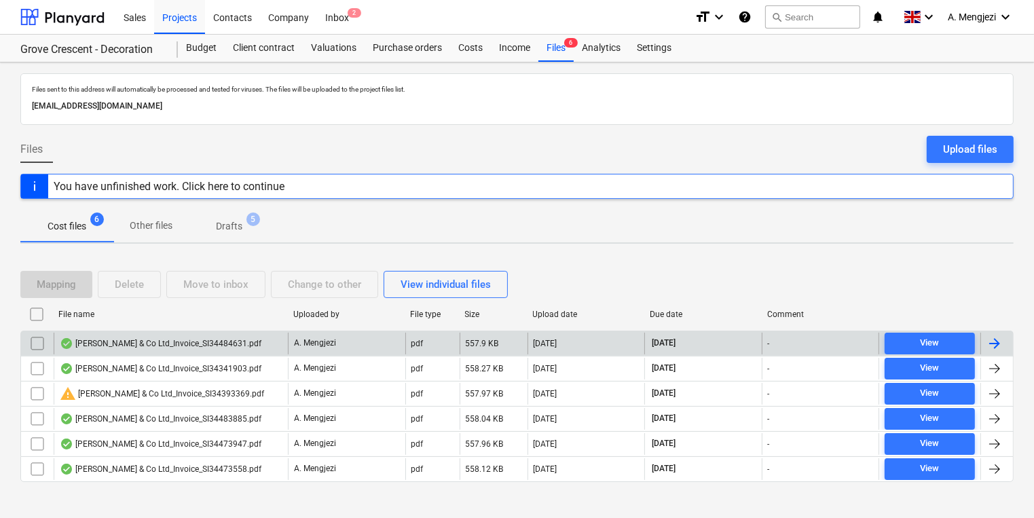
click at [383, 341] on div "A. Mengjezi" at bounding box center [346, 344] width 117 height 22
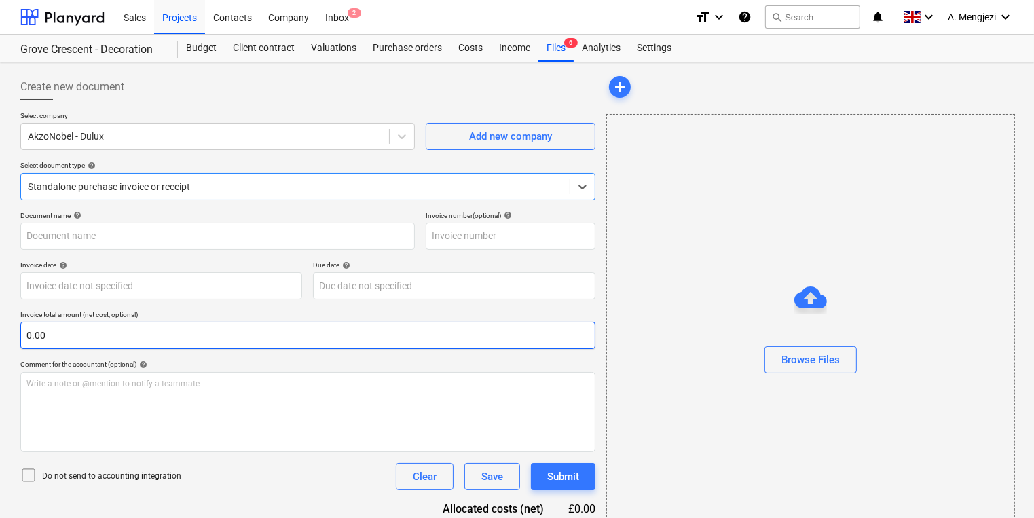
type input "S134484631"
type input "[DATE]"
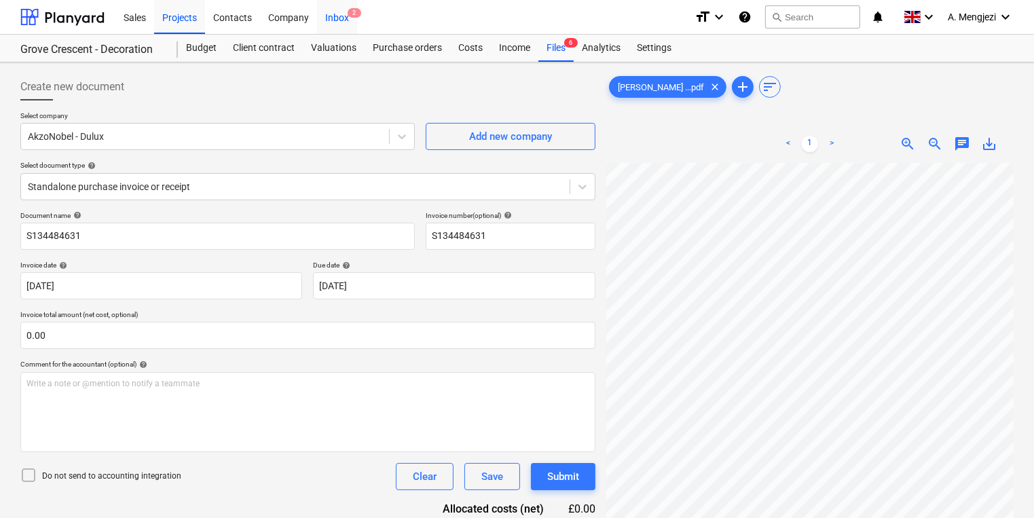
click at [326, 20] on div "Inbox 2" at bounding box center [337, 16] width 40 height 35
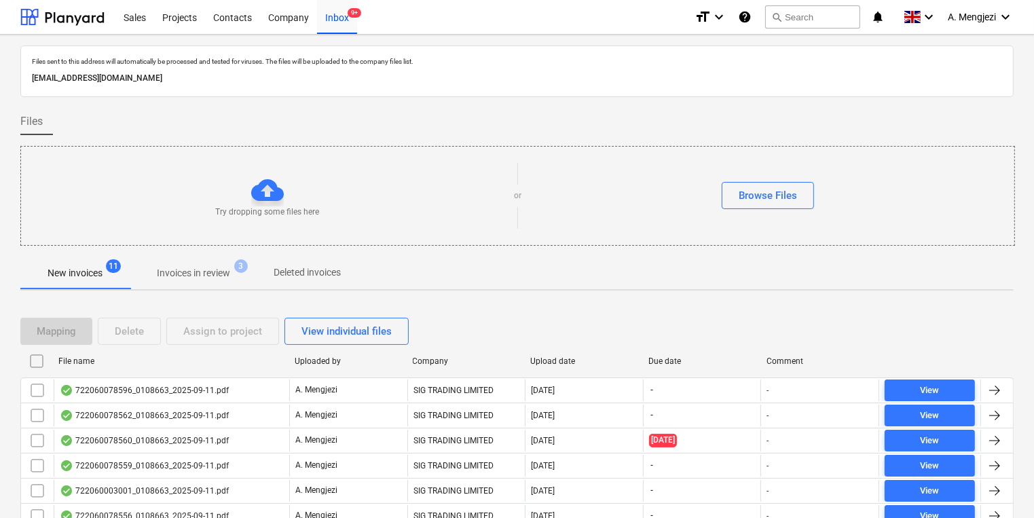
click at [90, 231] on div "Try dropping some files here or Browse Files" at bounding box center [517, 195] width 993 height 77
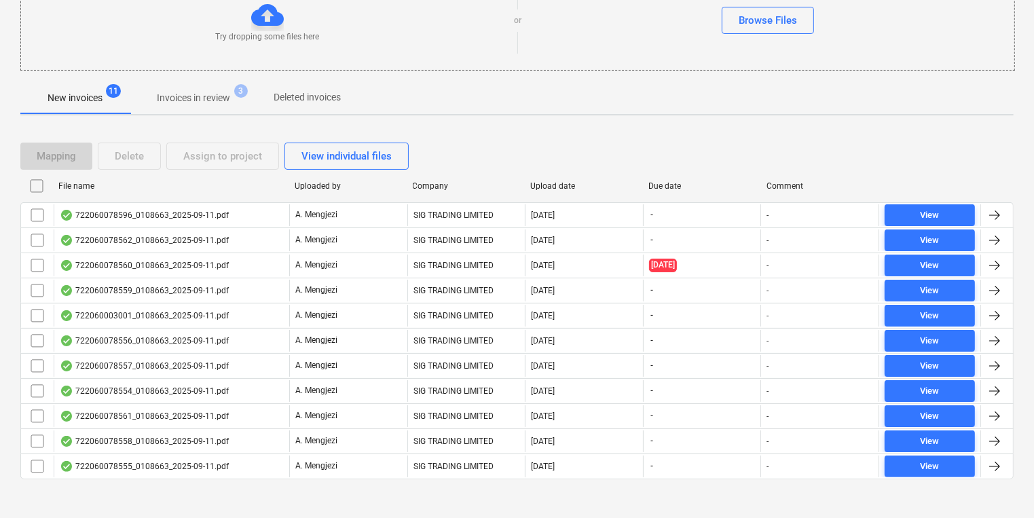
scroll to position [182, 0]
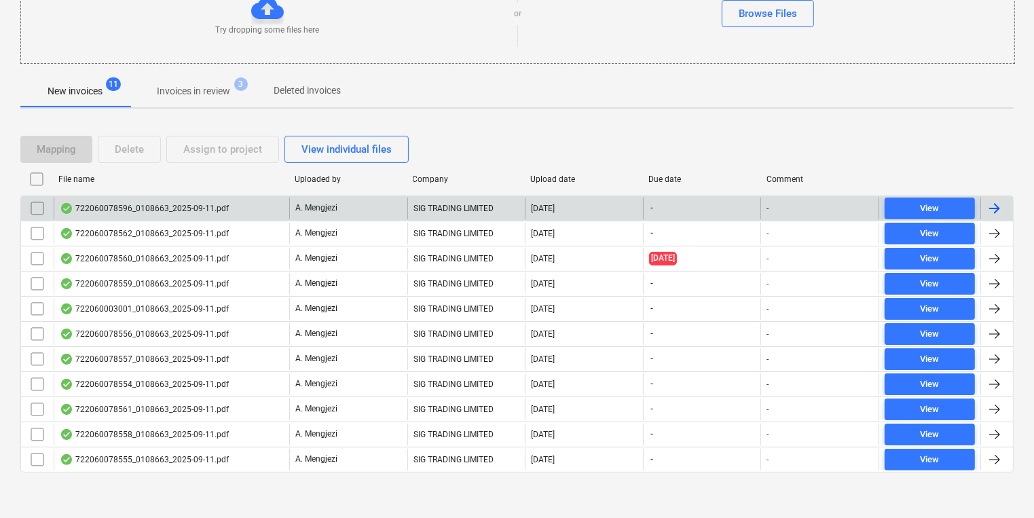
click at [276, 216] on div "722060078596_0108663_2025-09-11.pdf" at bounding box center [171, 208] width 235 height 22
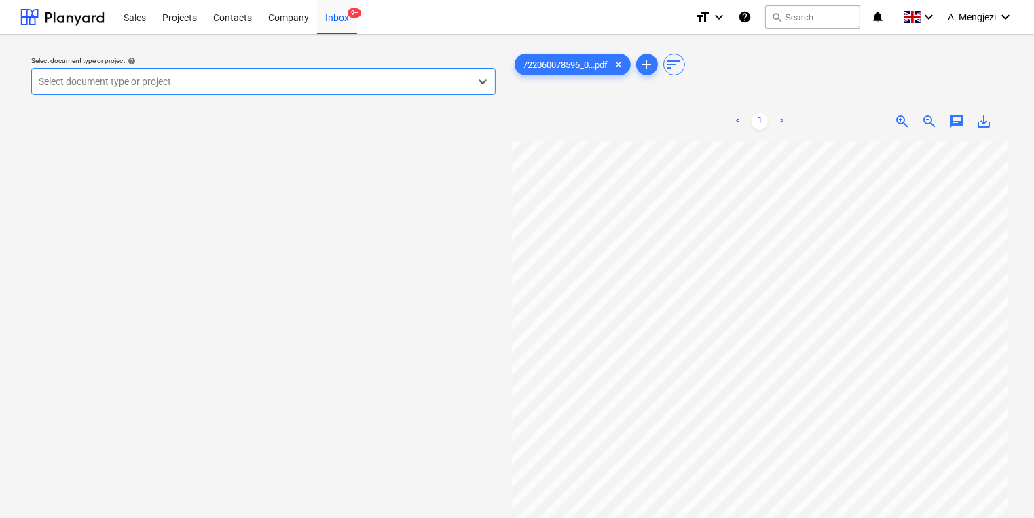
scroll to position [54, 0]
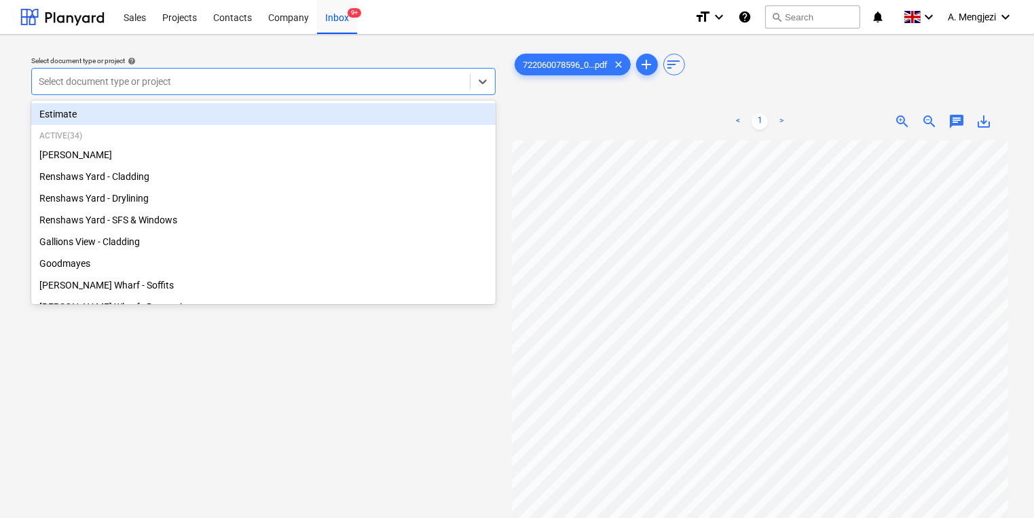
click at [350, 76] on div at bounding box center [251, 82] width 424 height 14
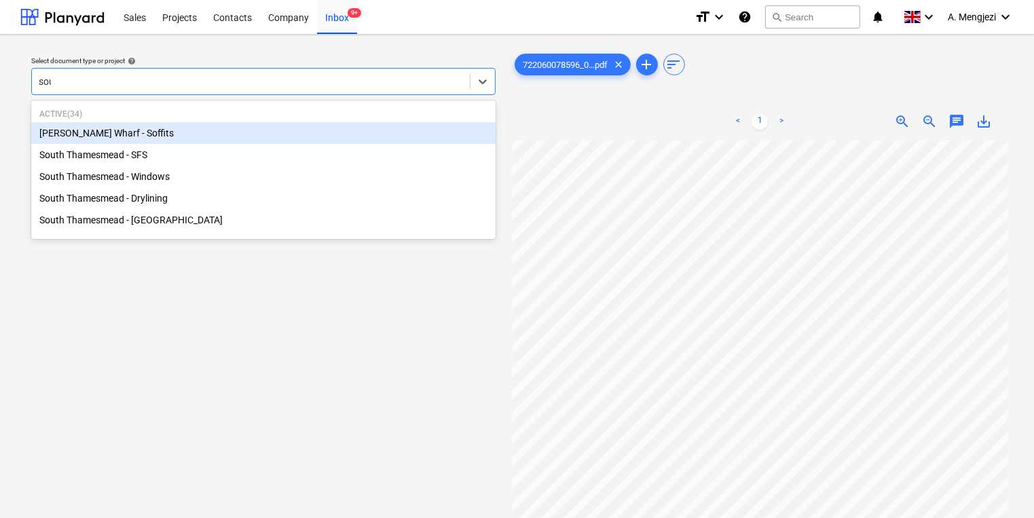
type input "south"
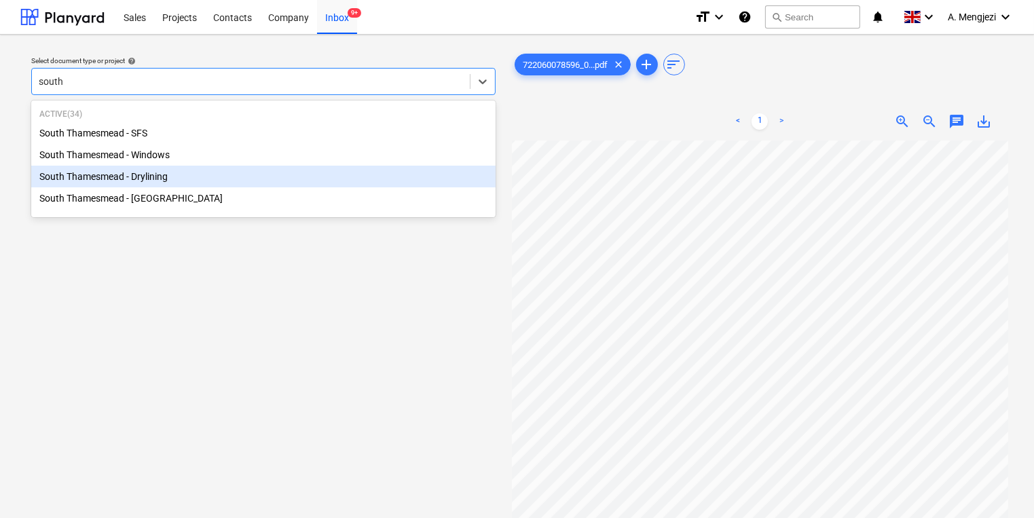
click at [210, 182] on div "South Thamesmead - Drylining" at bounding box center [263, 177] width 464 height 22
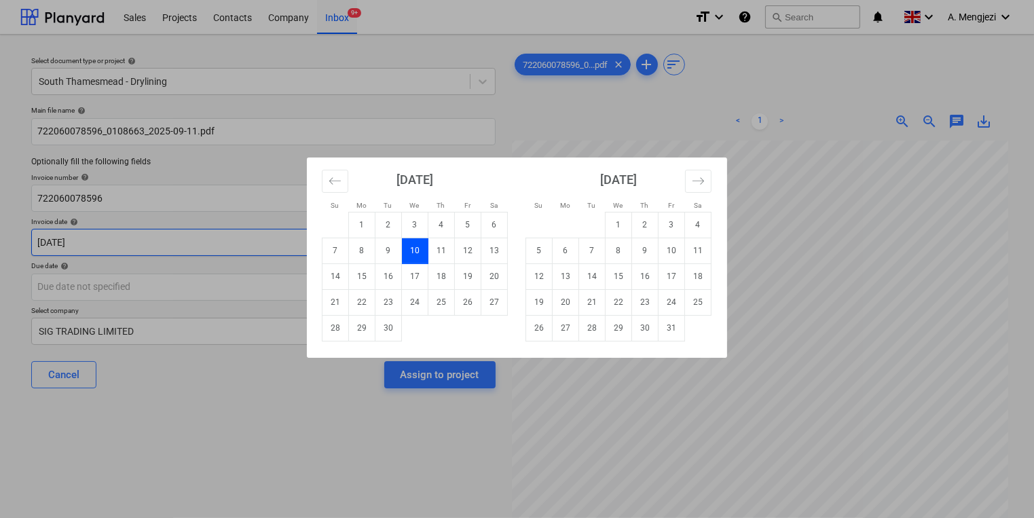
click at [217, 248] on body "Sales Projects Contacts Company Inbox 9+ format_size keyboard_arrow_down help s…" at bounding box center [517, 259] width 1034 height 518
click at [449, 254] on td "11" at bounding box center [441, 251] width 26 height 26
type input "[DATE]"
click at [428, 284] on body "Sales Projects Contacts Company Inbox 9+ format_size keyboard_arrow_down help s…" at bounding box center [517, 259] width 1034 height 518
click at [687, 176] on button "Move forward to switch to the next month." at bounding box center [698, 181] width 26 height 23
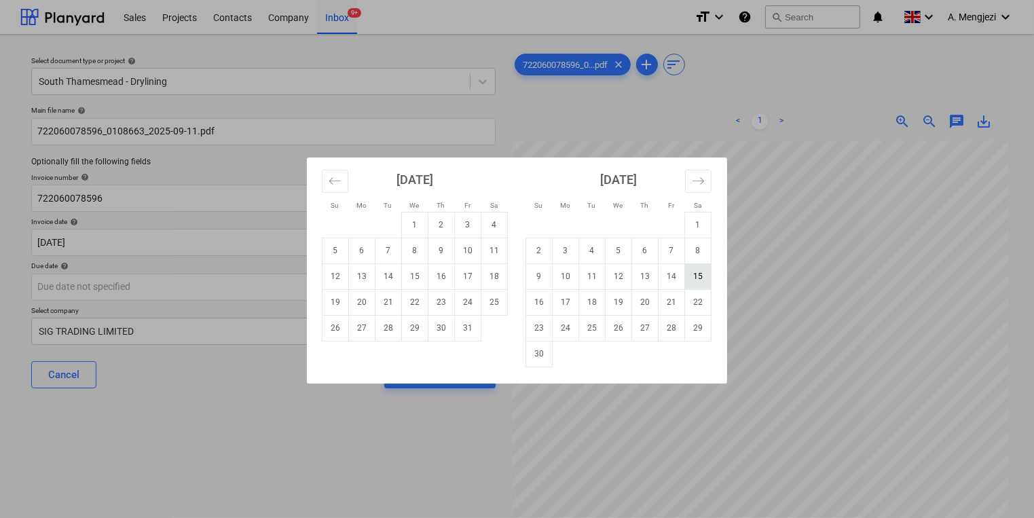
click at [695, 278] on td "15" at bounding box center [698, 276] width 26 height 26
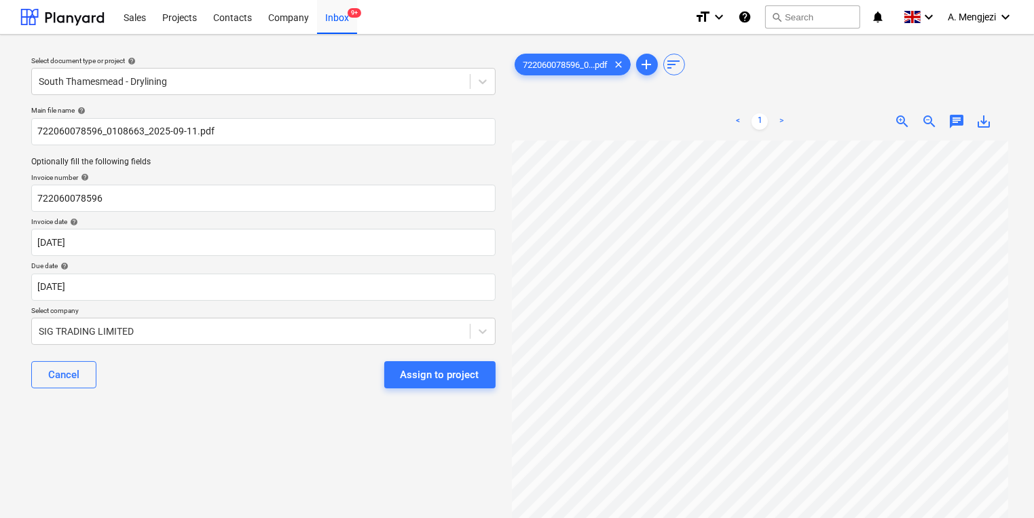
type input "[DATE]"
click at [436, 364] on button "Assign to project" at bounding box center [439, 374] width 111 height 27
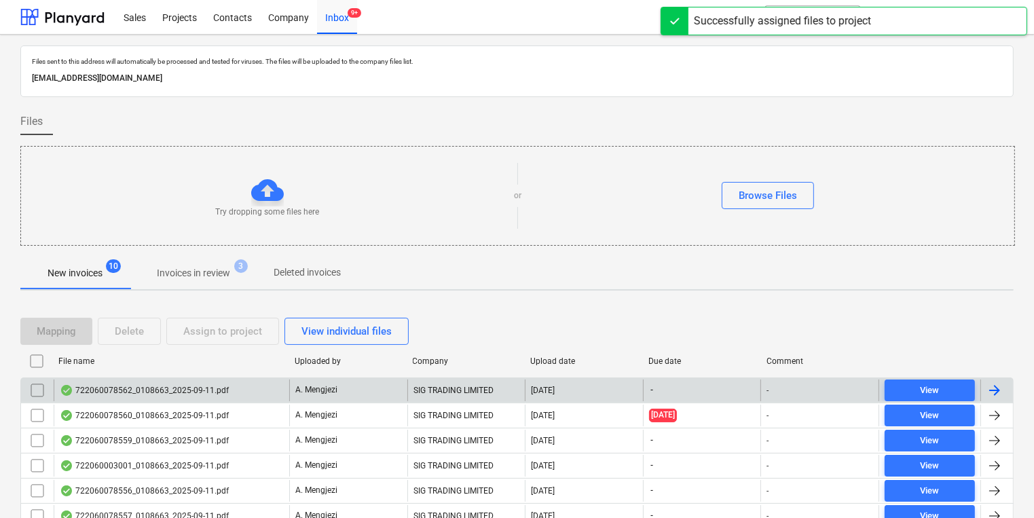
click at [431, 383] on div "SIG TRADING LIMITED" at bounding box center [466, 390] width 118 height 22
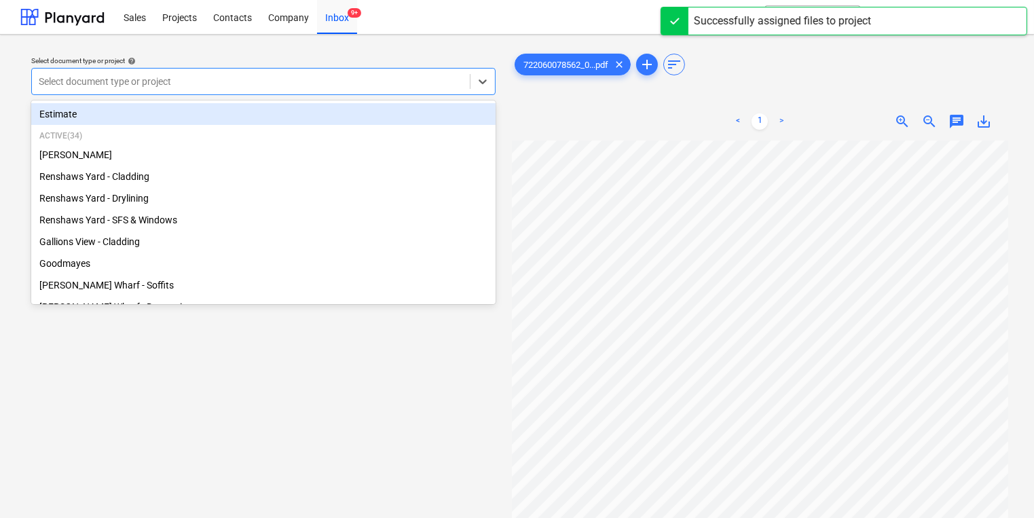
click at [341, 82] on div at bounding box center [251, 82] width 424 height 14
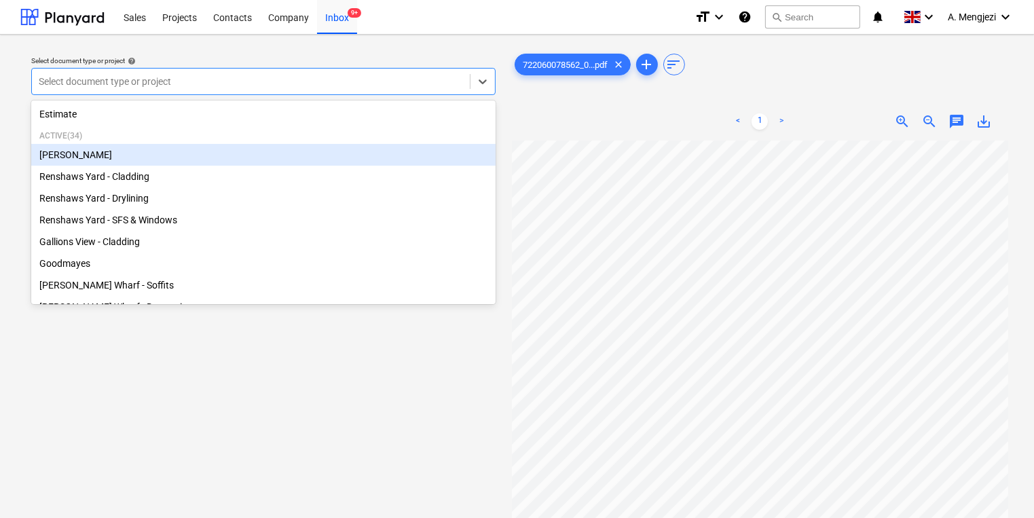
type input "e"
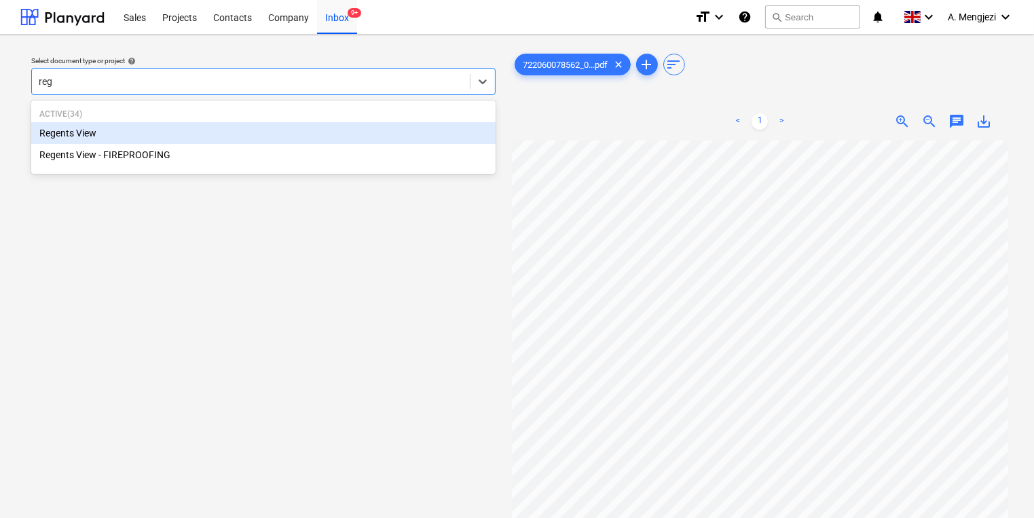
type input "rege"
click at [323, 126] on div "Regents View" at bounding box center [263, 133] width 464 height 22
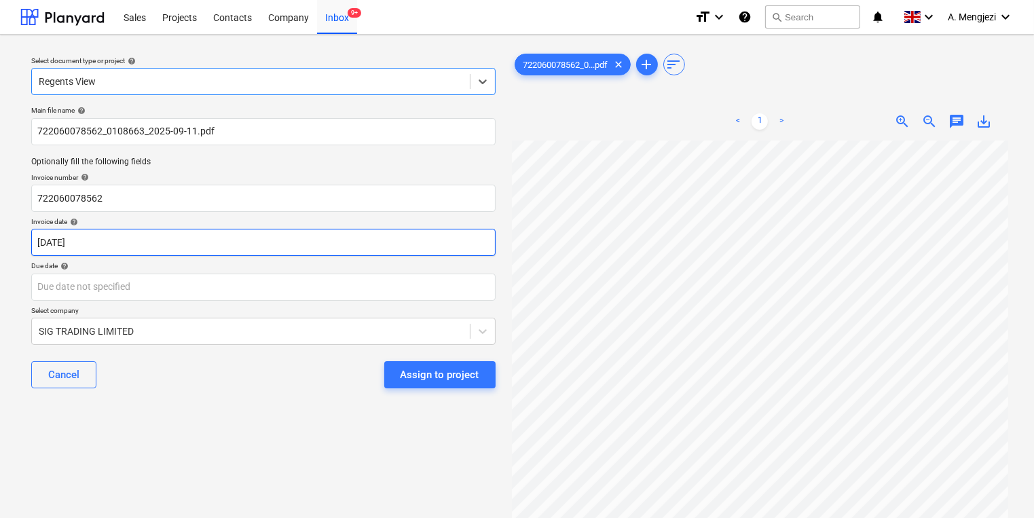
click at [288, 237] on body "Sales Projects Contacts Company Inbox 9+ format_size keyboard_arrow_down help s…" at bounding box center [517, 259] width 1034 height 518
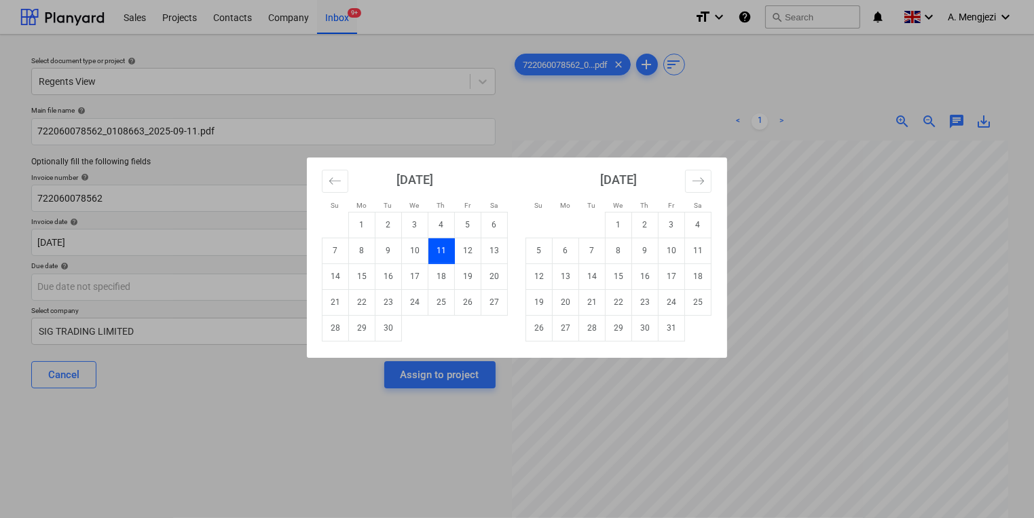
click at [276, 277] on div "Su Mo Tu We Th Fr Sa Su Mo Tu We Th Fr Sa [DATE] 1 2 3 4 5 6 7 8 9 10 11 12 13 …" at bounding box center [517, 259] width 1034 height 518
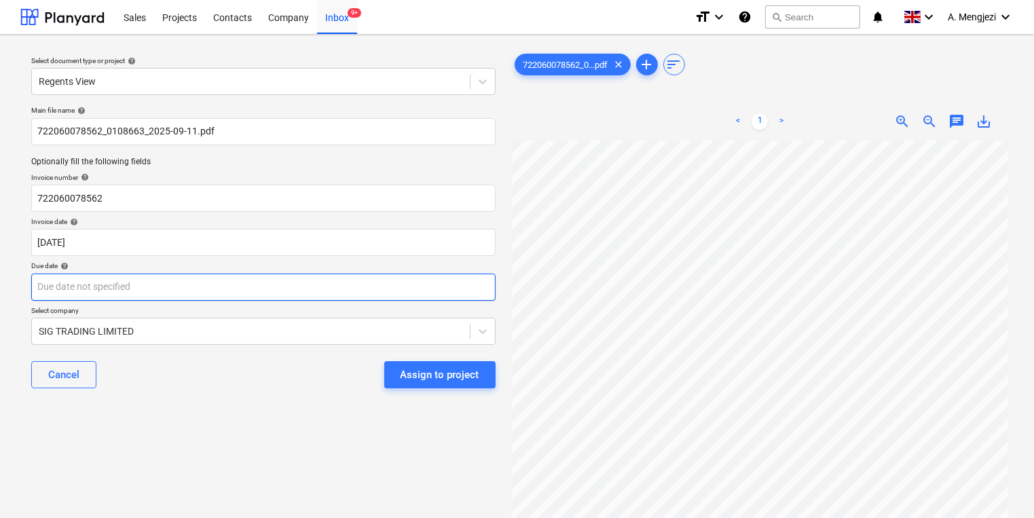
click at [276, 281] on body "Sales Projects Contacts Company Inbox 9+ format_size keyboard_arrow_down help s…" at bounding box center [517, 259] width 1034 height 518
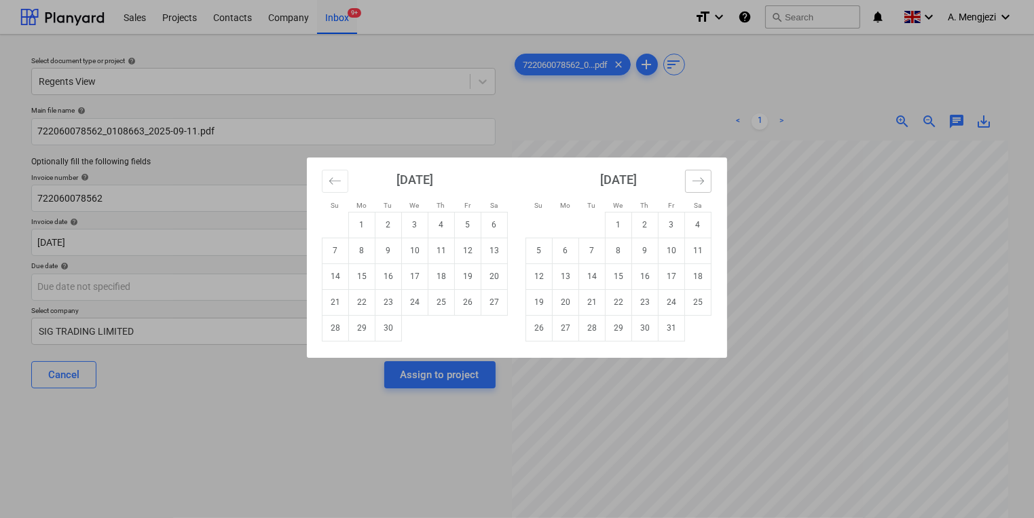
click at [692, 181] on icon "Move forward to switch to the next month." at bounding box center [698, 180] width 13 height 13
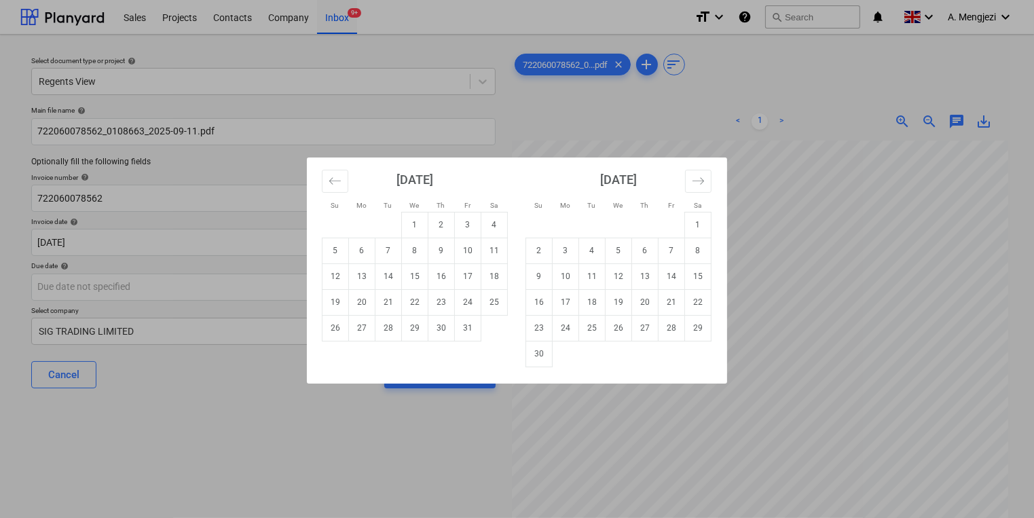
click at [719, 277] on div "[DATE] 1 2 3 4 5 6 7 8 9 10 11 12 13 14 15 16 17 18 19 20 21 22 23 24 25 26 27 …" at bounding box center [618, 262] width 204 height 210
click at [690, 271] on td "15" at bounding box center [698, 276] width 26 height 26
type input "[DATE]"
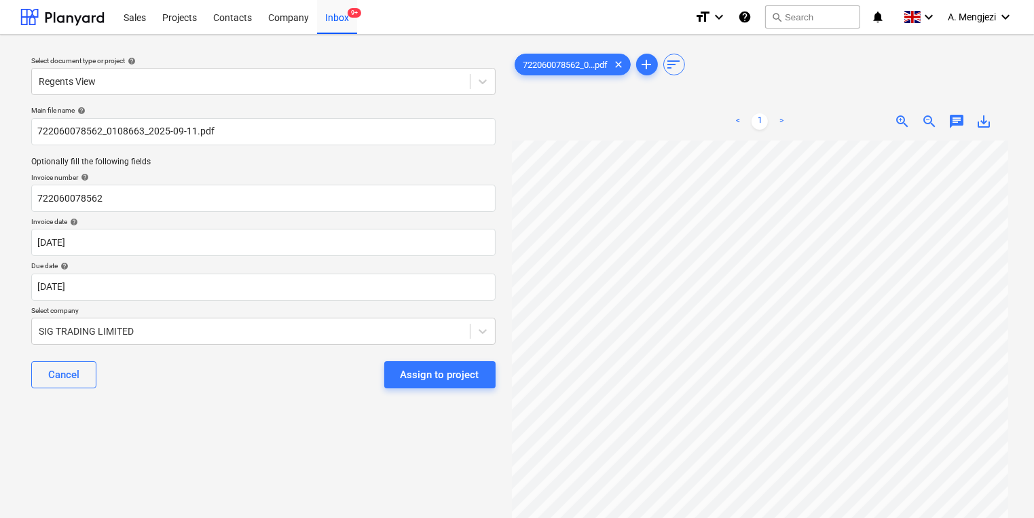
drag, startPoint x: 366, startPoint y: 385, endPoint x: 373, endPoint y: 383, distance: 7.1
click at [368, 385] on div "Cancel Assign to project" at bounding box center [263, 374] width 464 height 49
click at [430, 381] on div "Assign to project" at bounding box center [439, 375] width 79 height 18
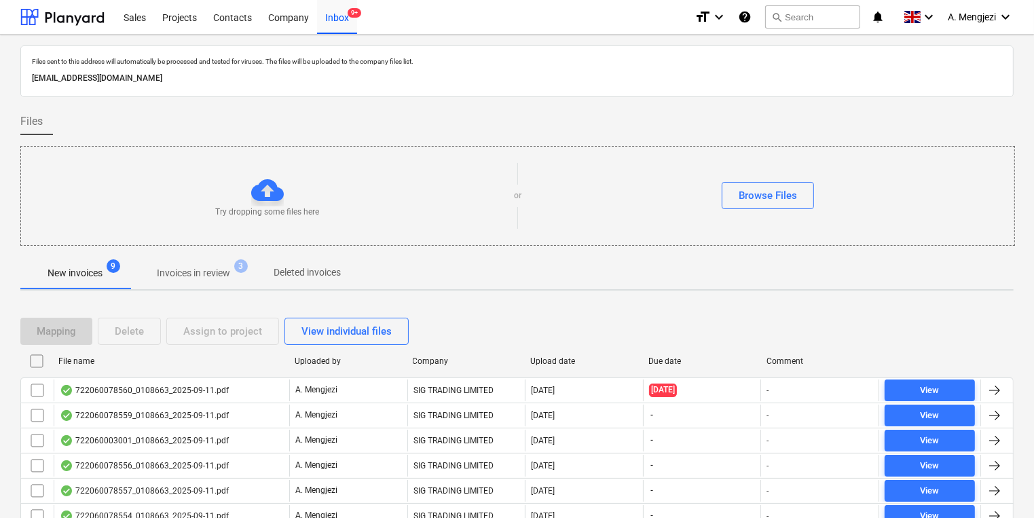
click at [234, 273] on span "Invoices in review 3" at bounding box center [193, 273] width 95 height 14
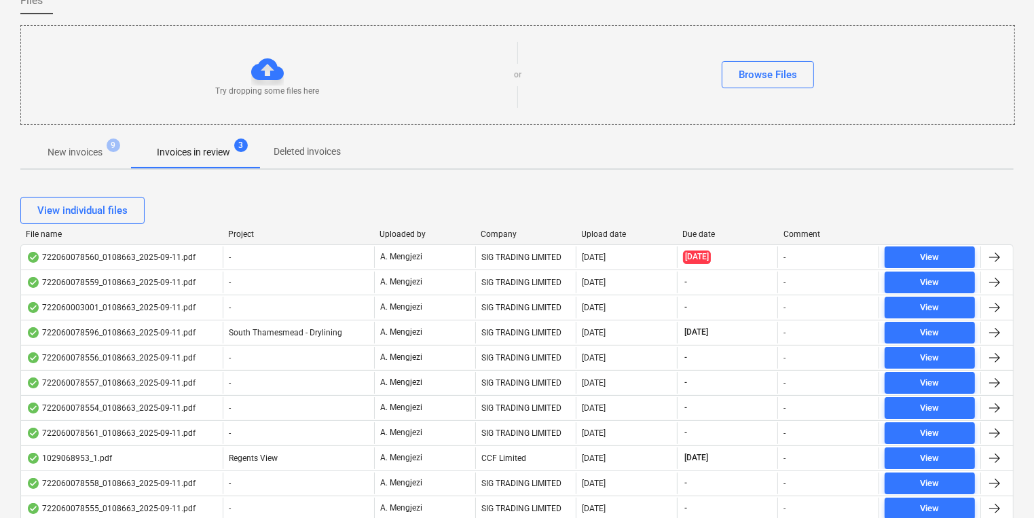
scroll to position [10, 0]
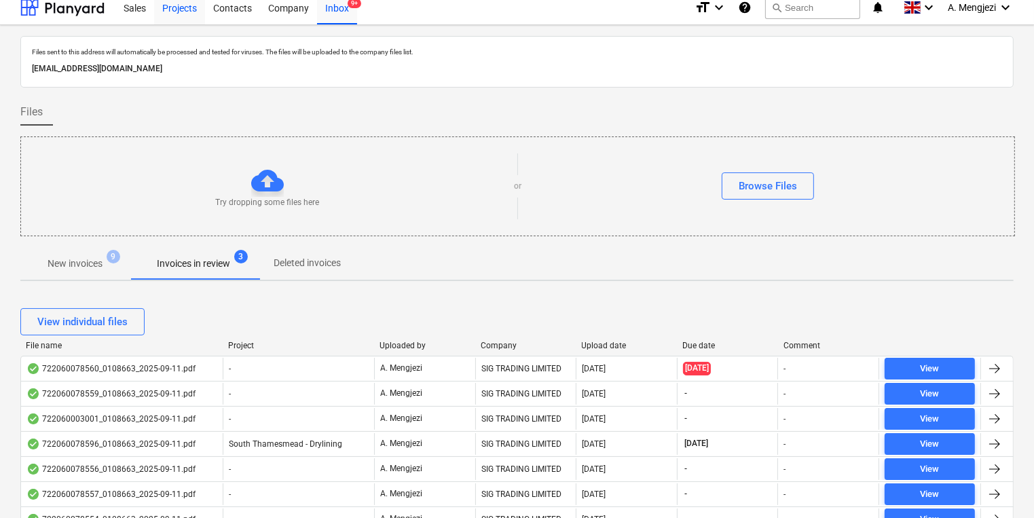
click at [176, 16] on div "Projects" at bounding box center [179, 7] width 51 height 35
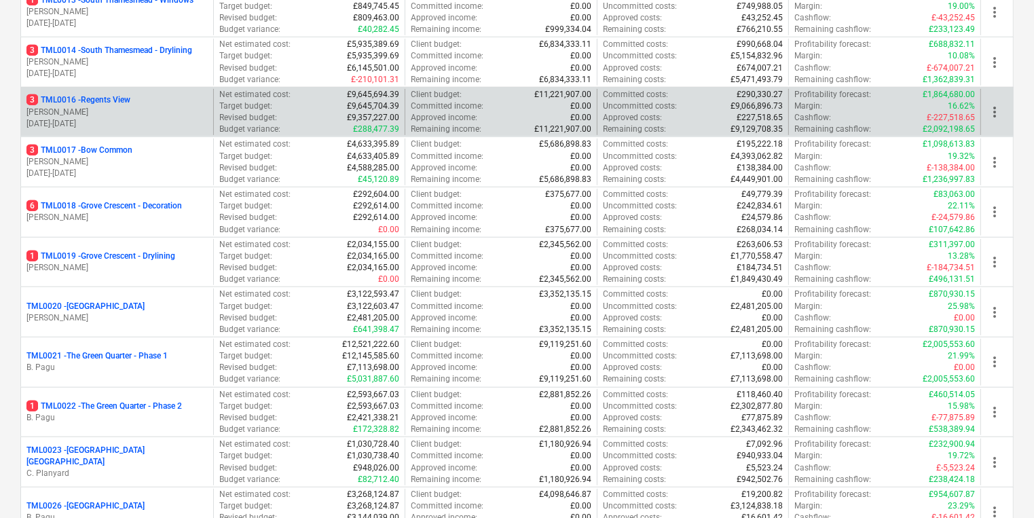
scroll to position [878, 0]
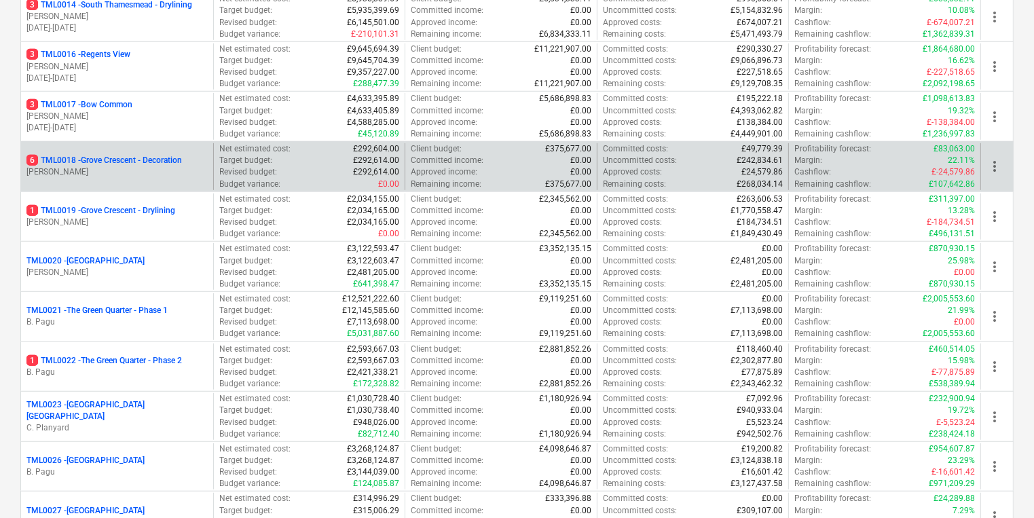
click at [170, 171] on p "[PERSON_NAME]" at bounding box center [116, 172] width 181 height 12
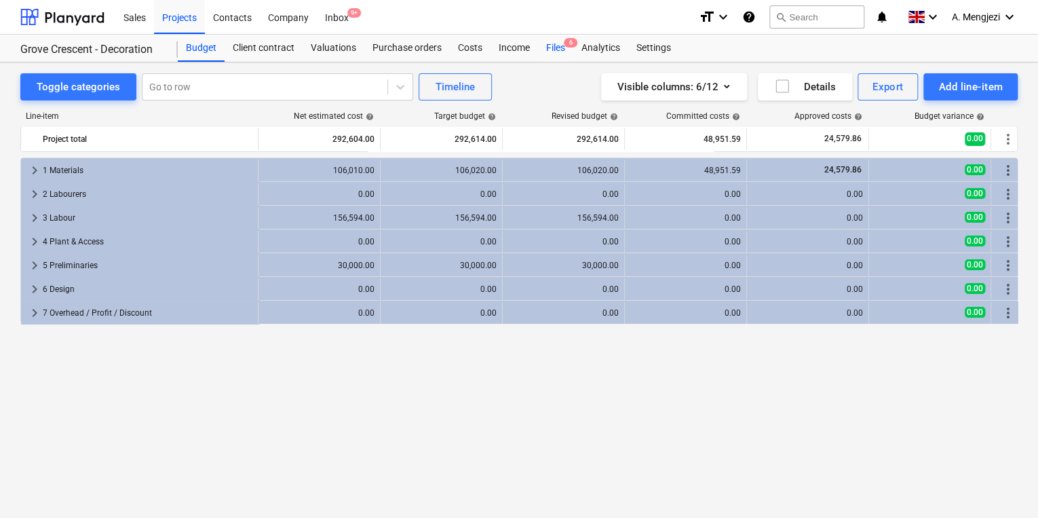
click at [544, 53] on div "Files 6" at bounding box center [555, 48] width 35 height 27
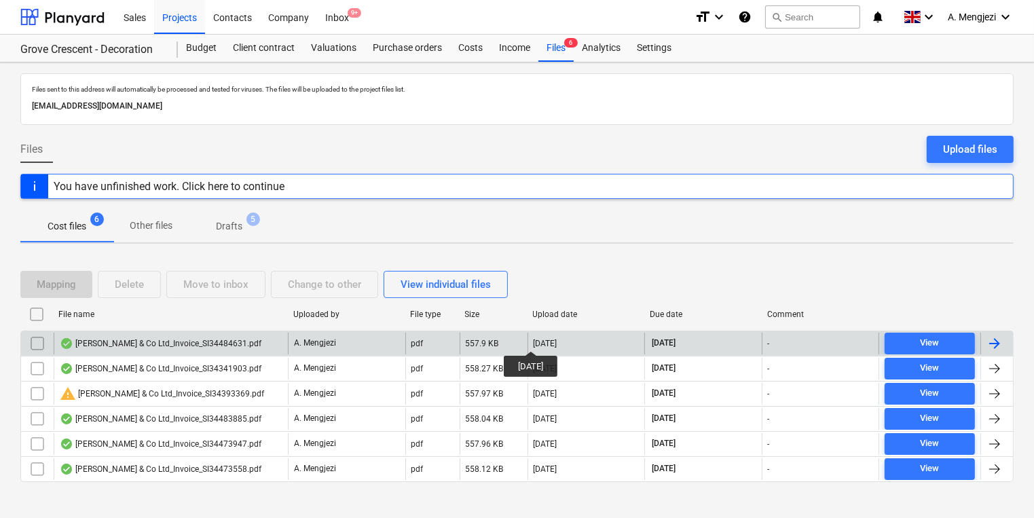
click at [540, 339] on div "[DATE]" at bounding box center [545, 344] width 24 height 10
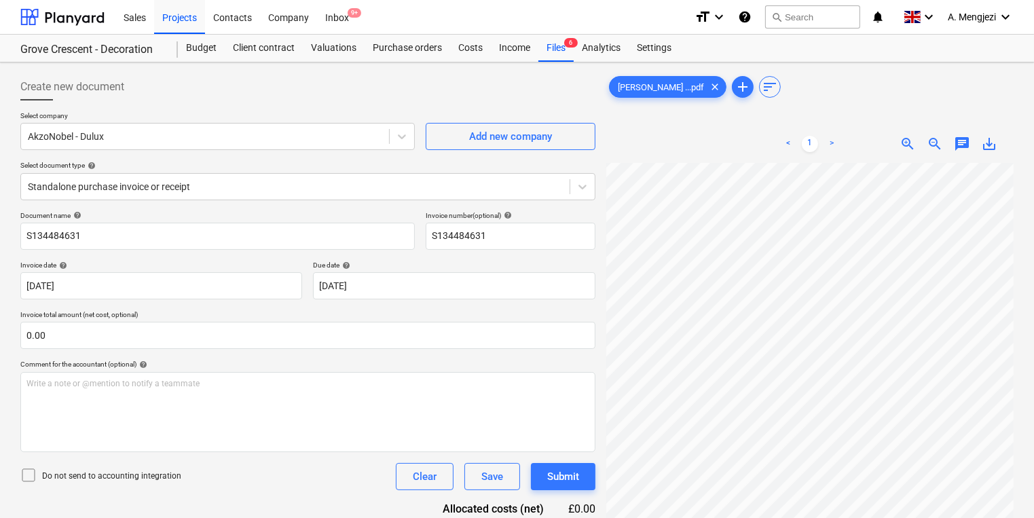
scroll to position [244, 105]
click at [650, 121] on div at bounding box center [809, 121] width 407 height 5
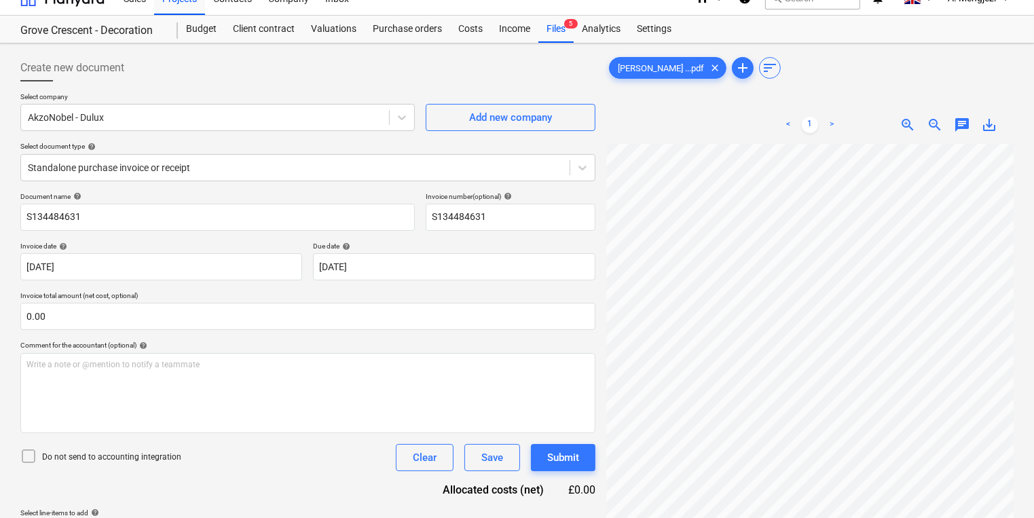
scroll to position [0, 0]
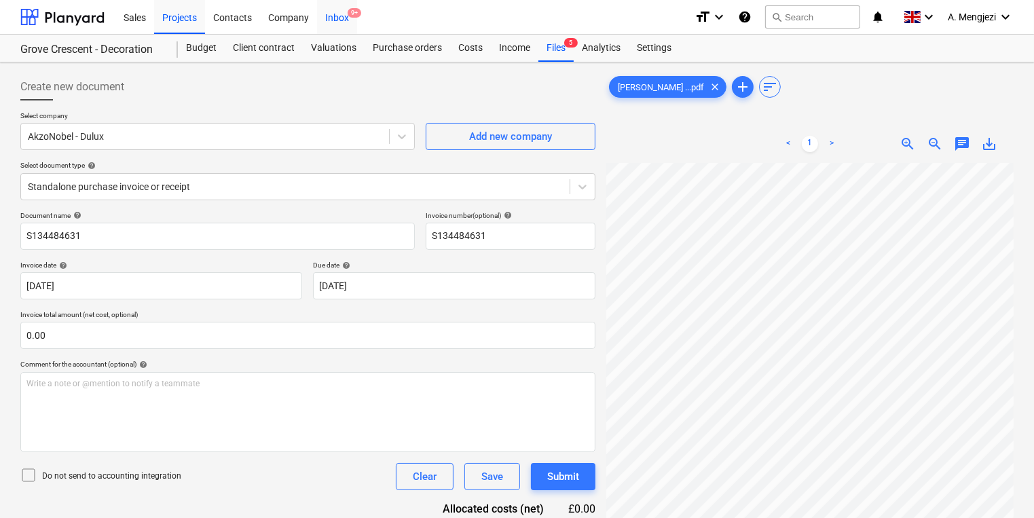
click at [350, 13] on span "9+" at bounding box center [354, 13] width 14 height 10
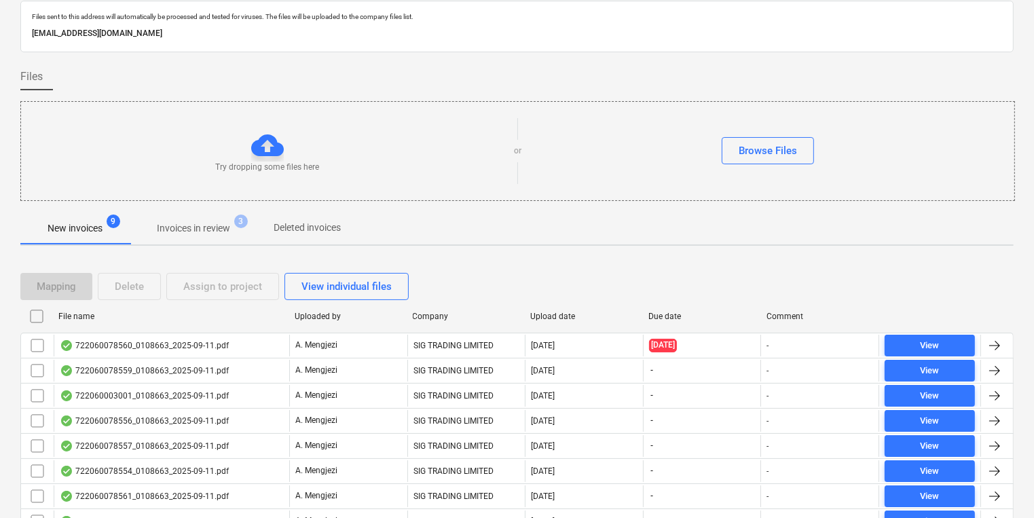
scroll to position [132, 0]
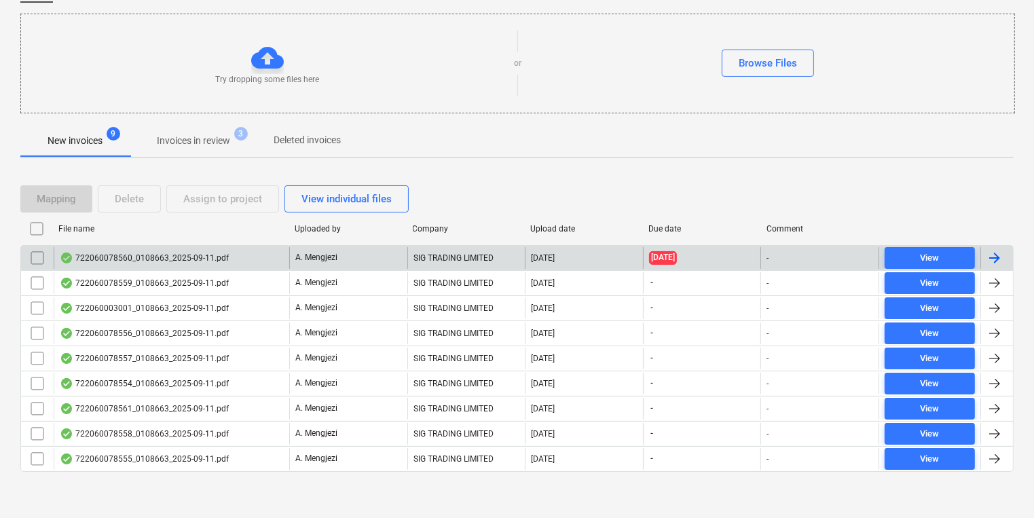
click at [207, 263] on div "722060078560_0108663_2025-09-11.pdf" at bounding box center [171, 258] width 235 height 22
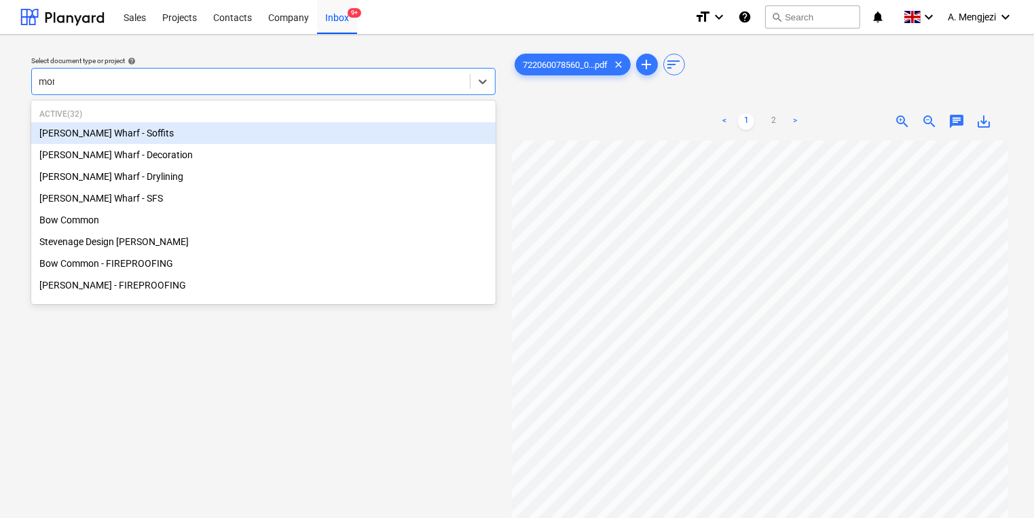
type input "mont"
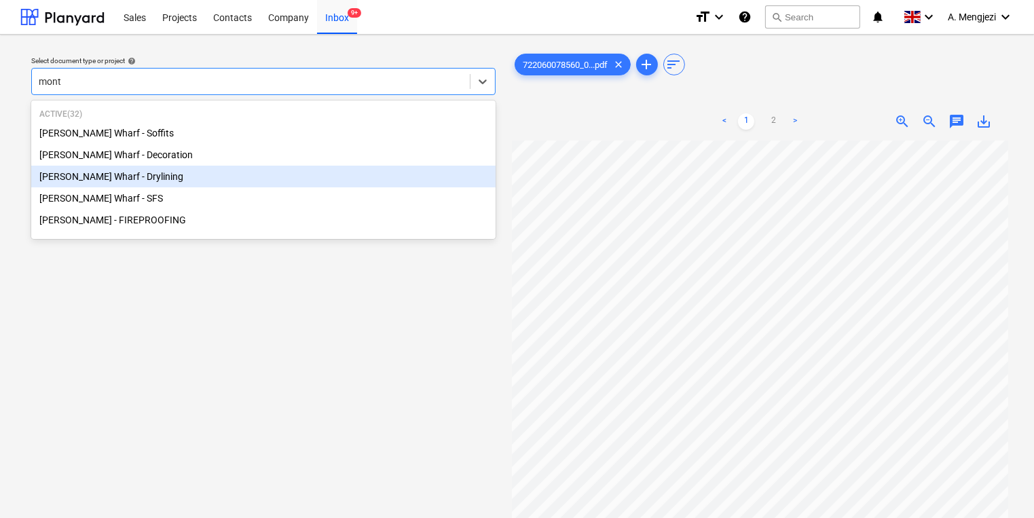
click at [212, 185] on div "[PERSON_NAME] Wharf - Drylining" at bounding box center [263, 177] width 464 height 22
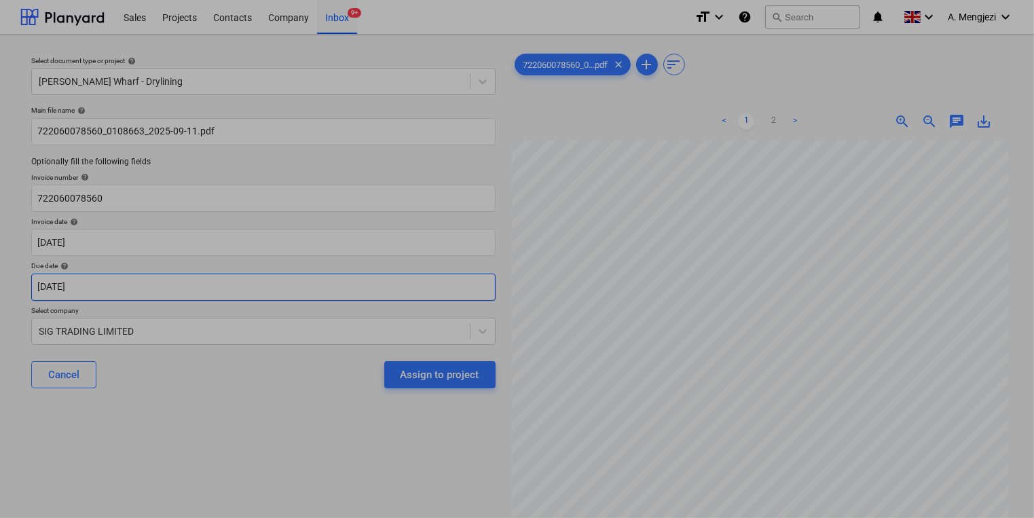
click at [233, 290] on body "Sales Projects Contacts Company Inbox 9+ format_size keyboard_arrow_down help s…" at bounding box center [517, 259] width 1034 height 518
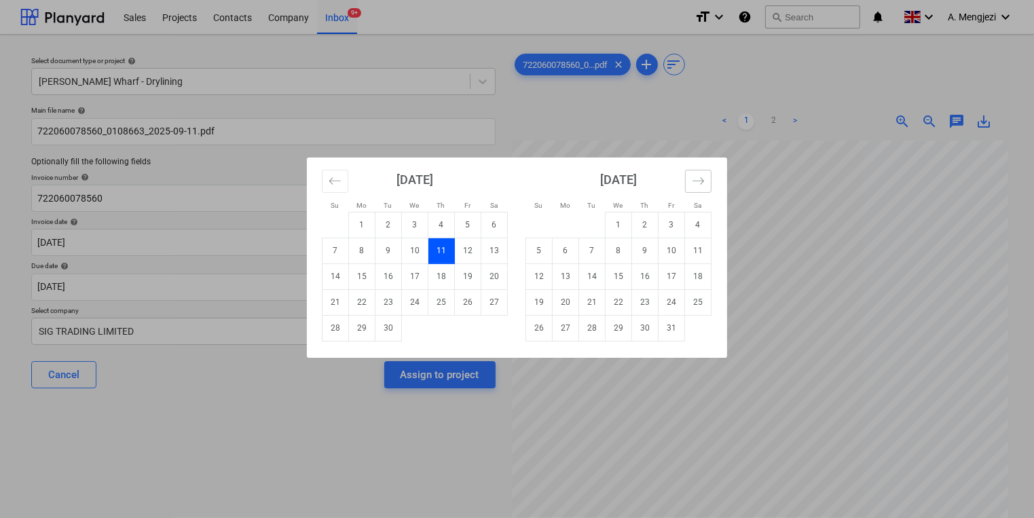
click at [706, 172] on button "Move forward to switch to the next month." at bounding box center [698, 181] width 26 height 23
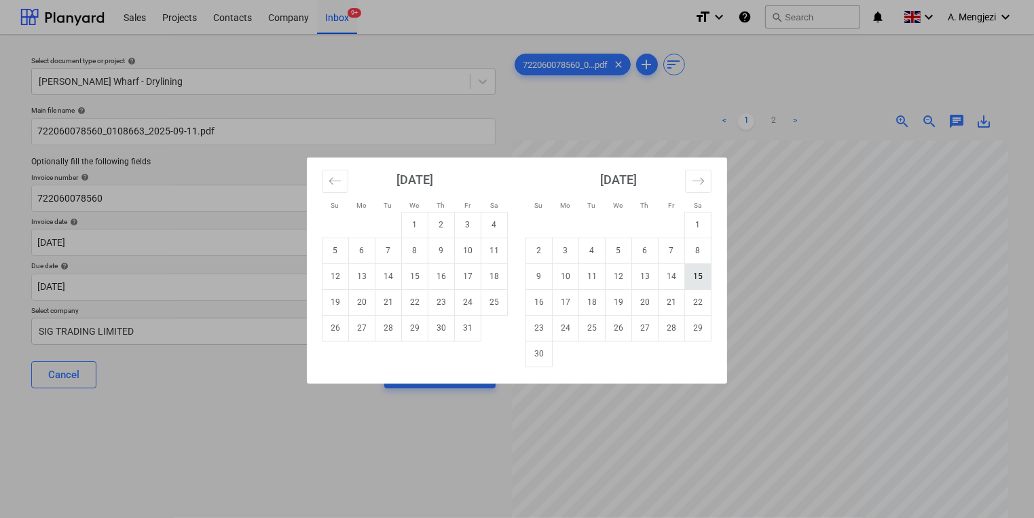
click at [692, 277] on td "15" at bounding box center [698, 276] width 26 height 26
type input "[DATE]"
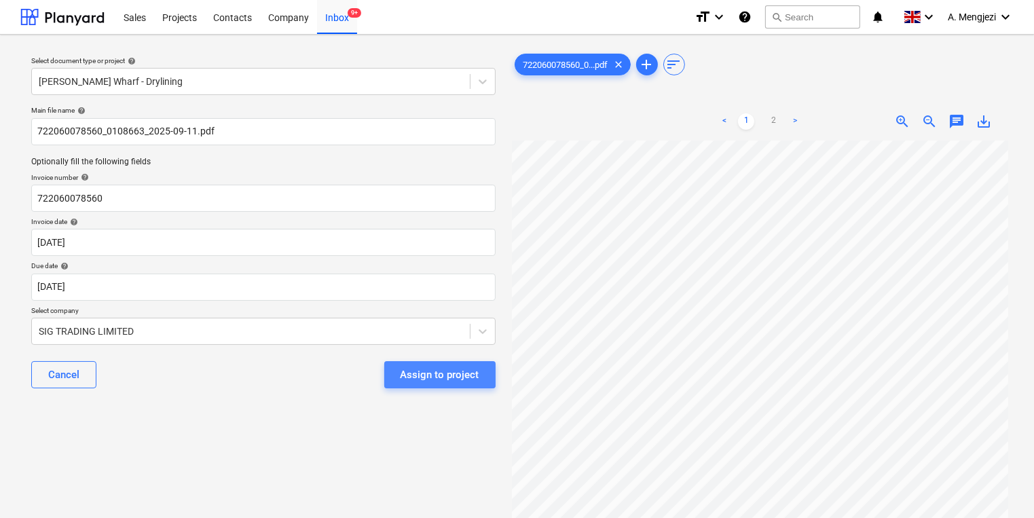
click at [456, 374] on div "Assign to project" at bounding box center [439, 375] width 79 height 18
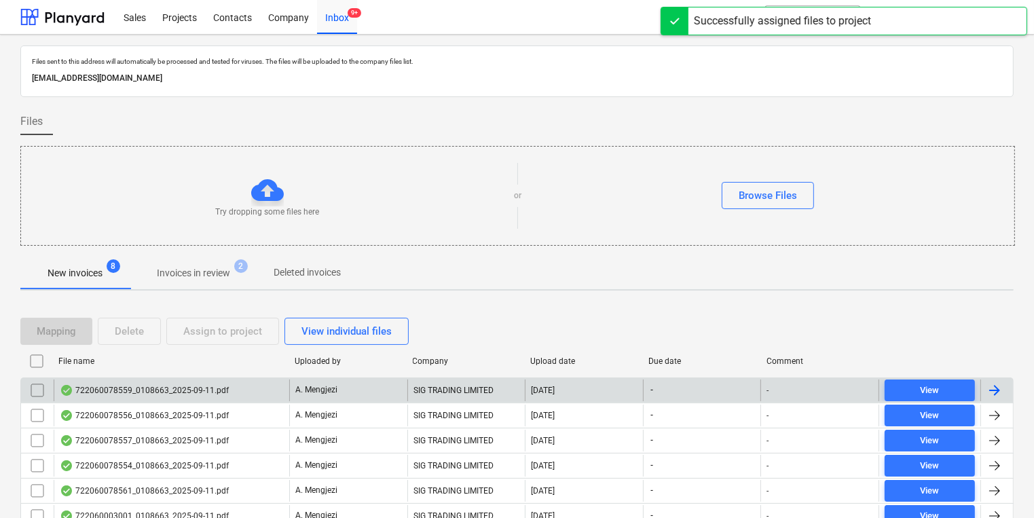
click at [325, 399] on div "A. Mengjezi" at bounding box center [348, 390] width 118 height 22
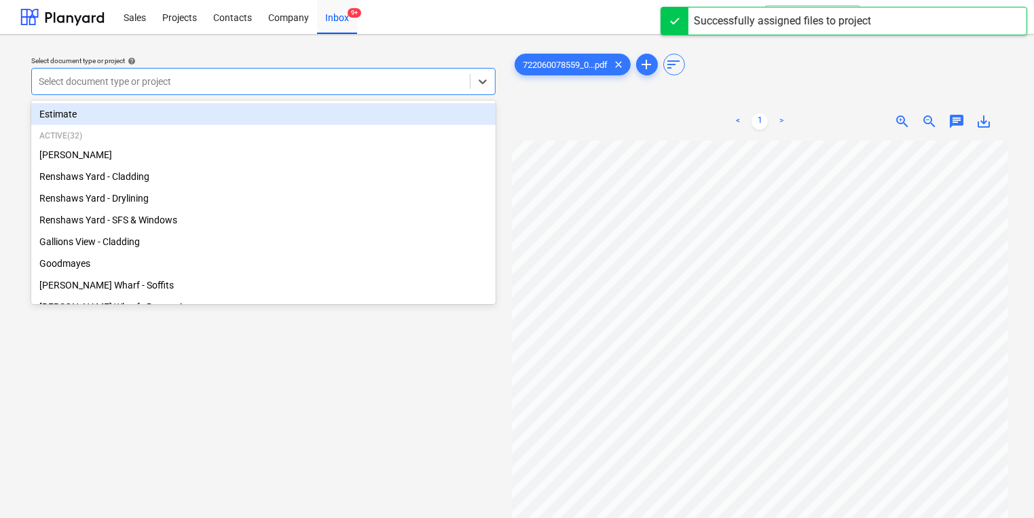
click at [234, 83] on div at bounding box center [251, 82] width 424 height 14
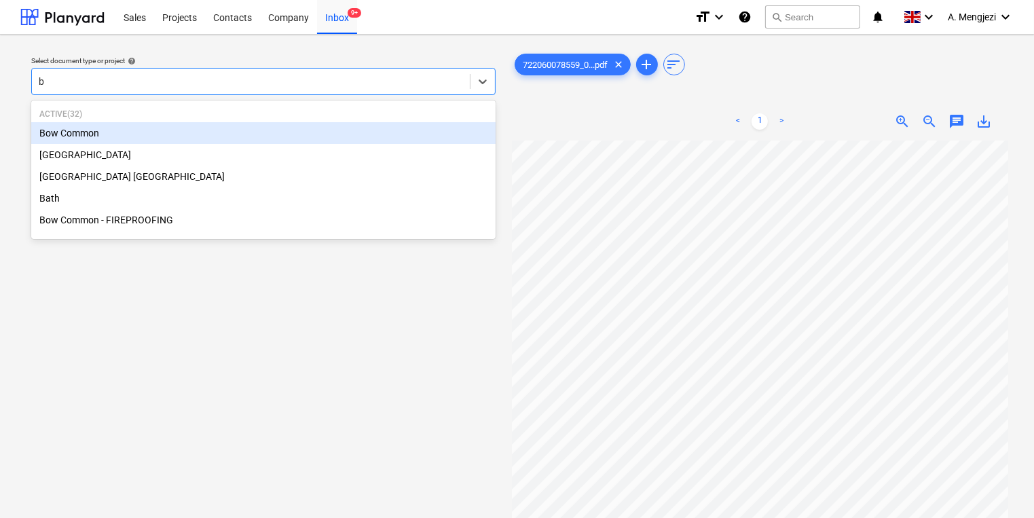
type input "bo"
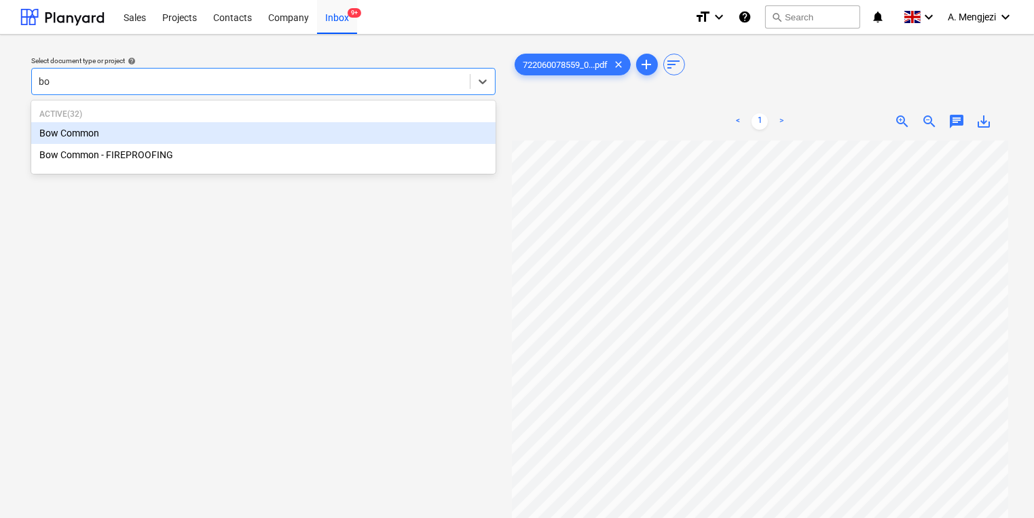
click at [213, 132] on div "Bow Common" at bounding box center [263, 133] width 464 height 22
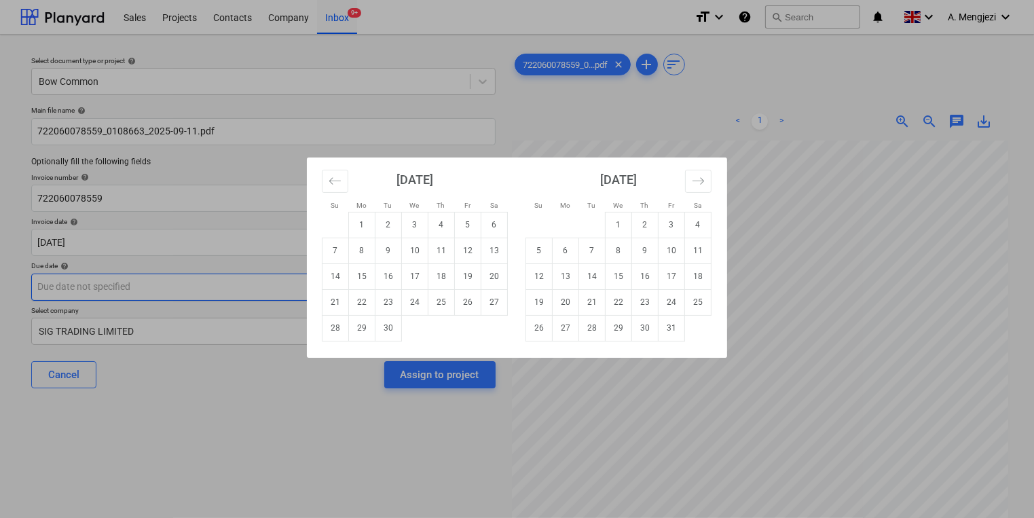
click at [185, 295] on body "Sales Projects Contacts Company Inbox 9+ format_size keyboard_arrow_down help s…" at bounding box center [517, 259] width 1034 height 518
click at [104, 223] on div "Su Mo Tu We Th Fr Sa Su Mo Tu We Th Fr Sa [DATE] 1 2 3 4 5 6 7 8 9 10 11 12 13 …" at bounding box center [517, 259] width 1034 height 518
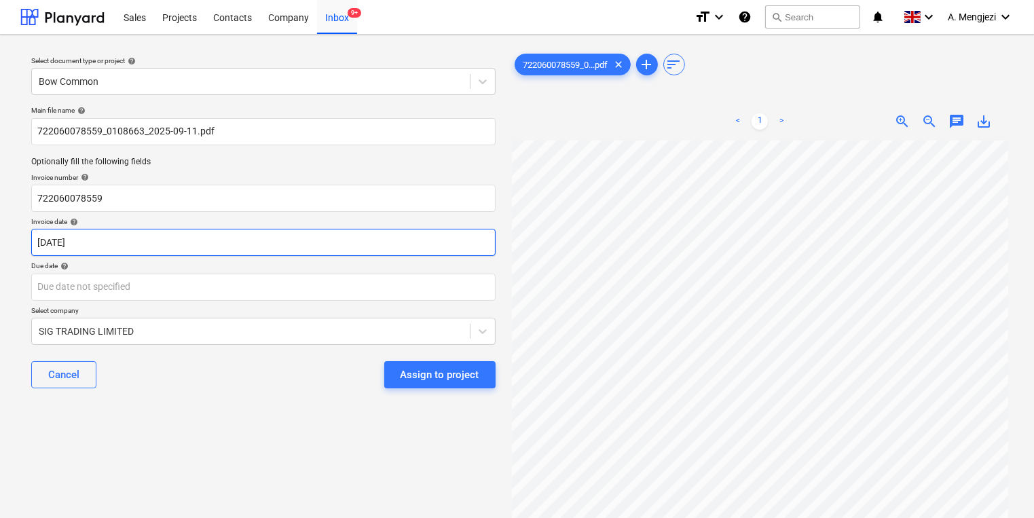
click at [128, 244] on body "Sales Projects Contacts Company Inbox 9+ format_size keyboard_arrow_down help s…" at bounding box center [517, 259] width 1034 height 518
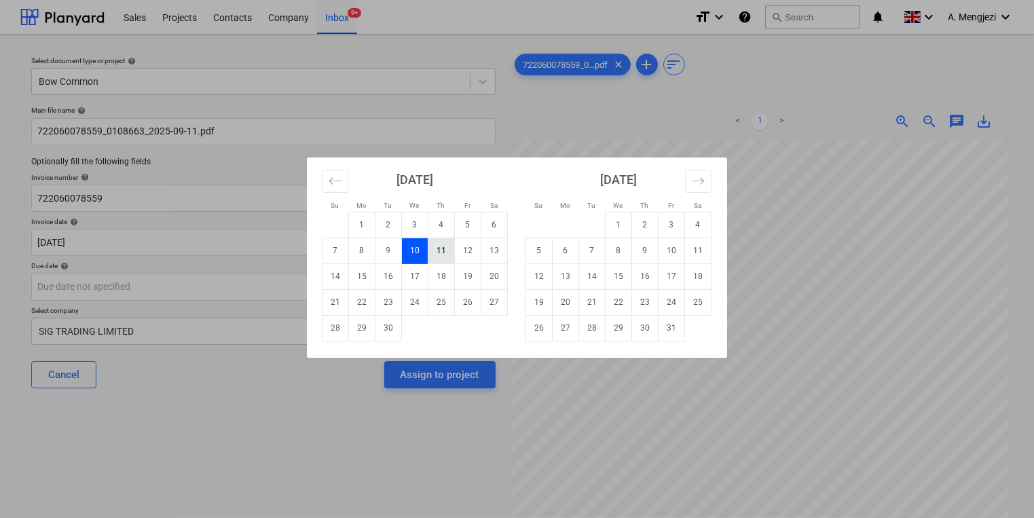
click at [440, 242] on td "11" at bounding box center [441, 251] width 26 height 26
type input "[DATE]"
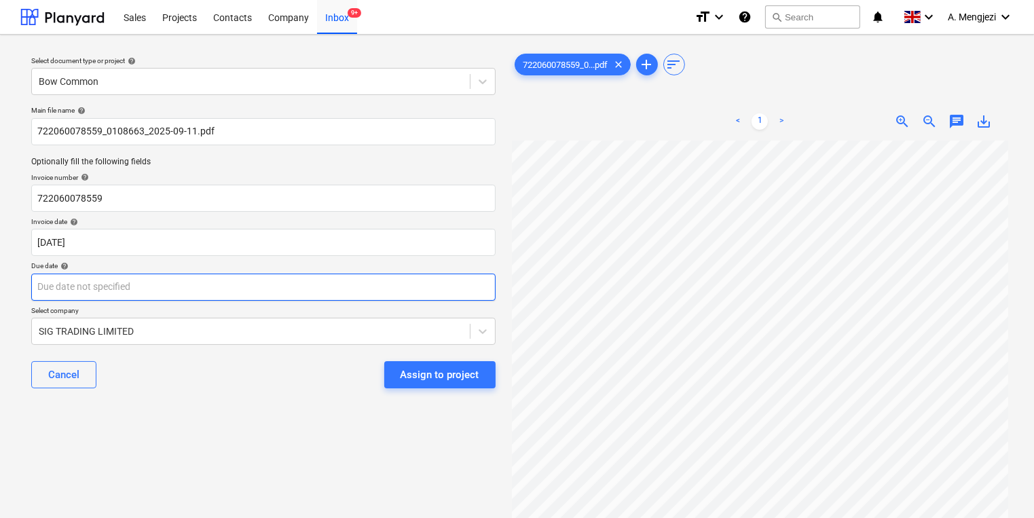
click at [400, 276] on body "Sales Projects Contacts Company Inbox 9+ format_size keyboard_arrow_down help s…" at bounding box center [517, 259] width 1034 height 518
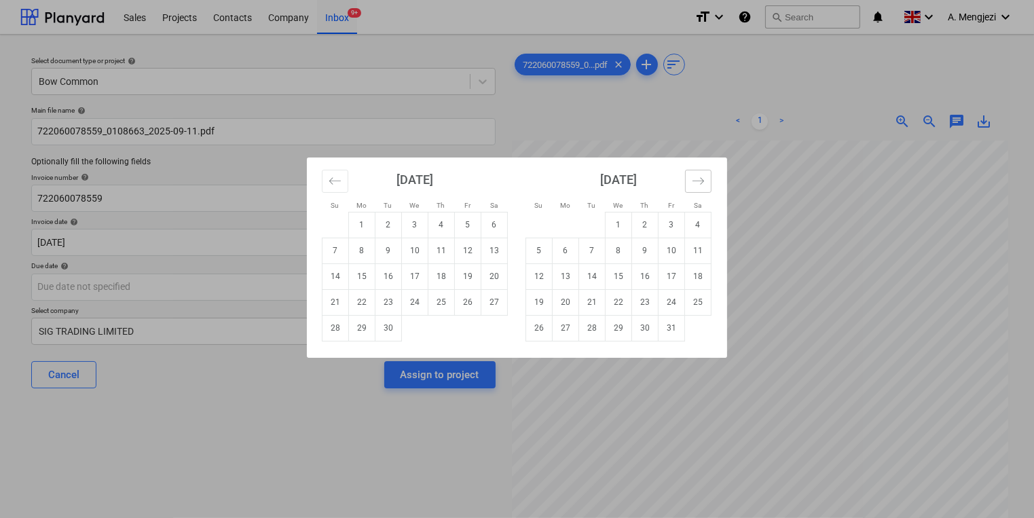
click at [702, 176] on icon "Move forward to switch to the next month." at bounding box center [698, 180] width 13 height 13
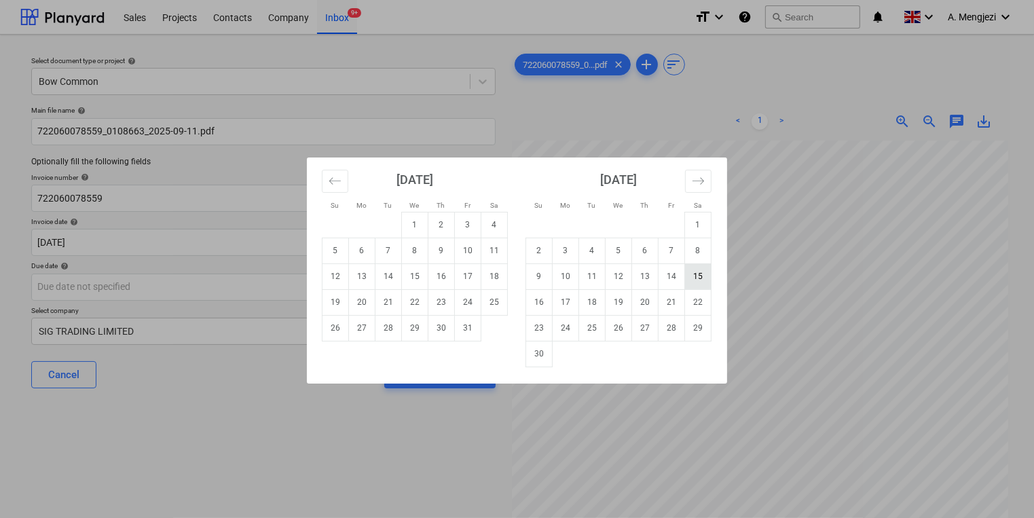
click at [705, 274] on td "15" at bounding box center [698, 276] width 26 height 26
type input "[DATE]"
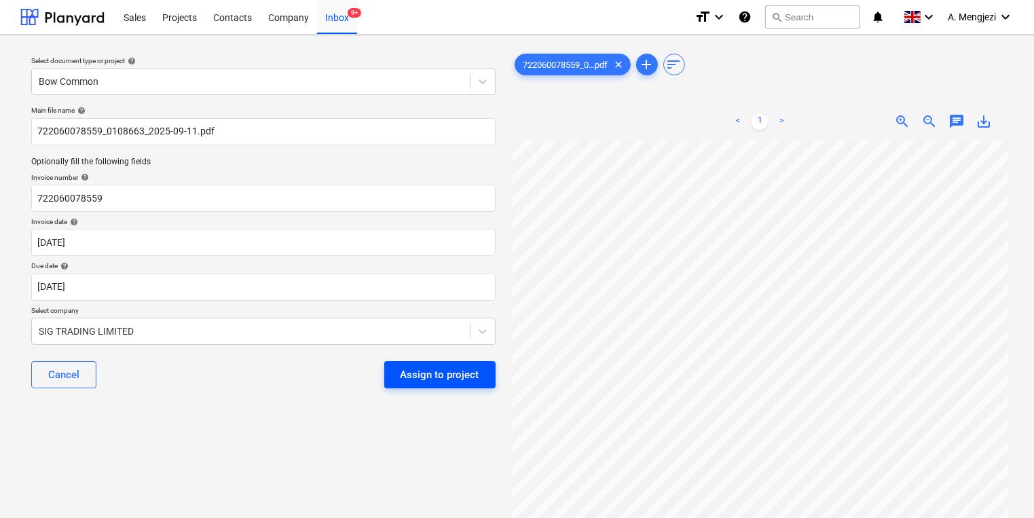
click at [422, 375] on div "Assign to project" at bounding box center [439, 375] width 79 height 18
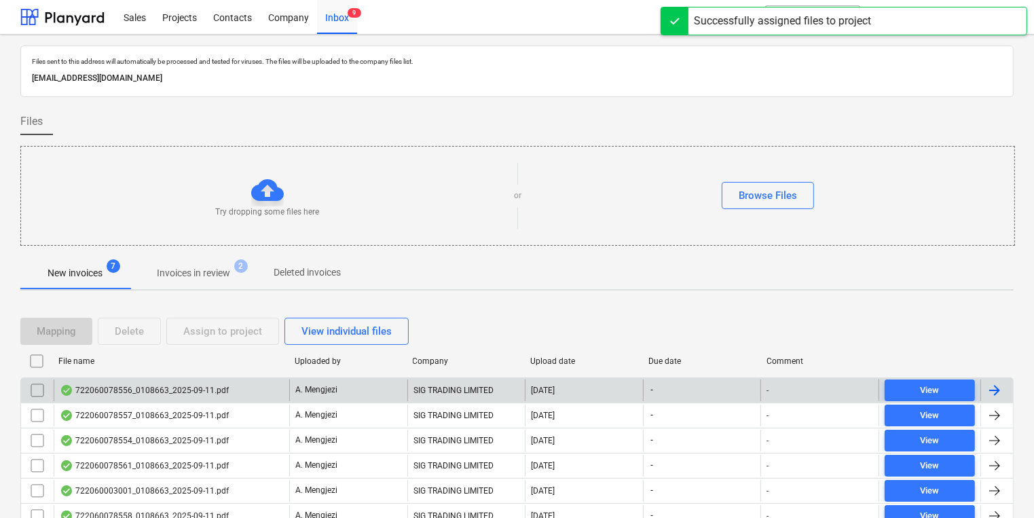
click at [430, 387] on div "SIG TRADING LIMITED" at bounding box center [466, 390] width 118 height 22
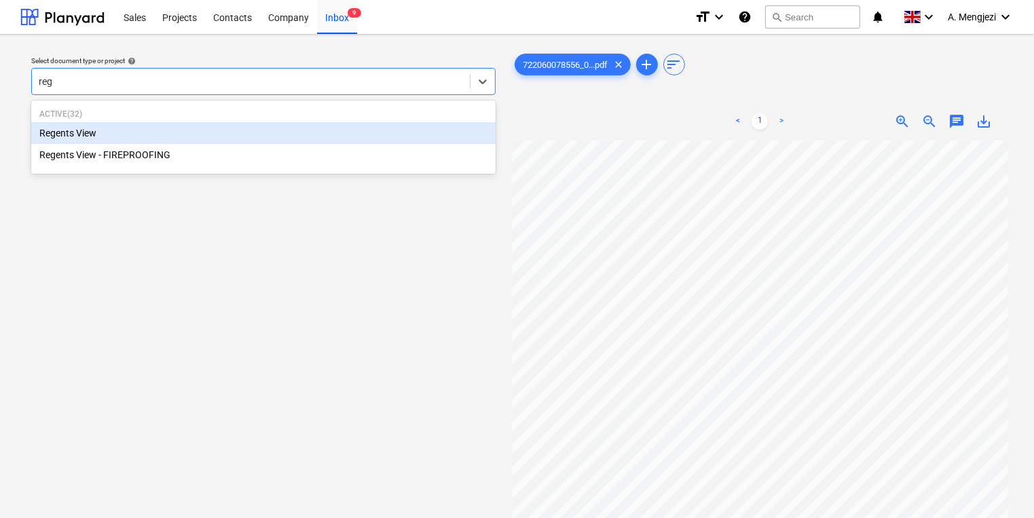
type input "rege"
click at [243, 125] on div "Regents View" at bounding box center [263, 133] width 464 height 22
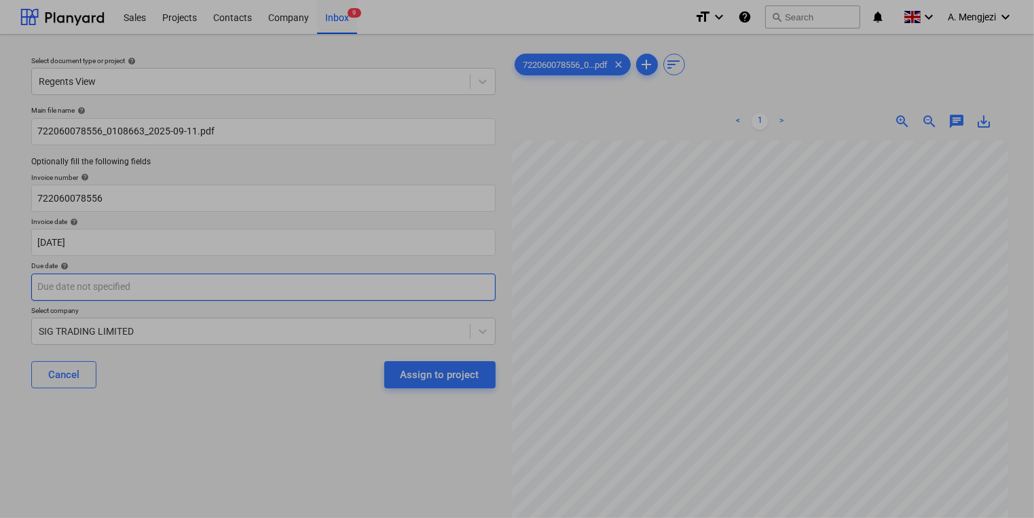
click at [213, 285] on body "Sales Projects Contacts Company Inbox 9 format_size keyboard_arrow_down help se…" at bounding box center [517, 259] width 1034 height 518
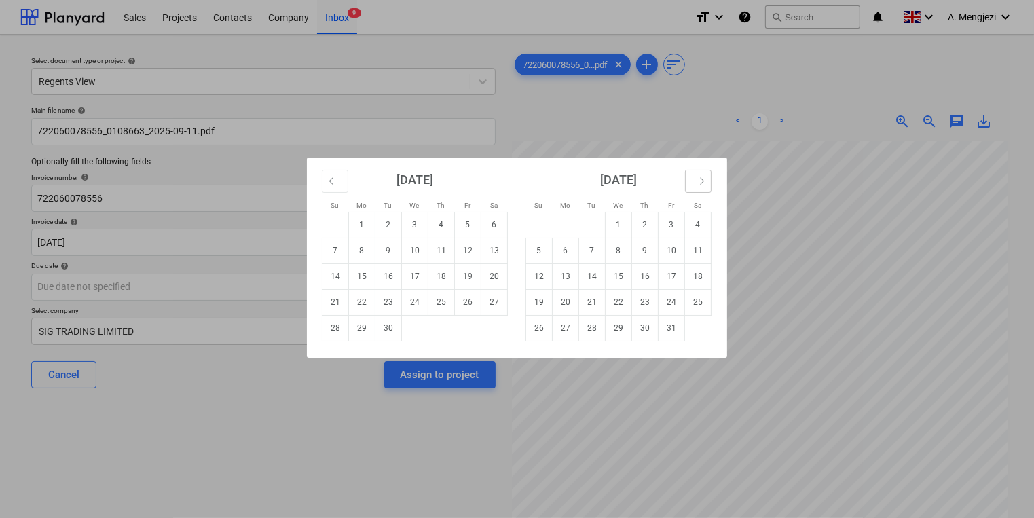
click at [702, 181] on icon "Move forward to switch to the next month." at bounding box center [698, 180] width 12 height 7
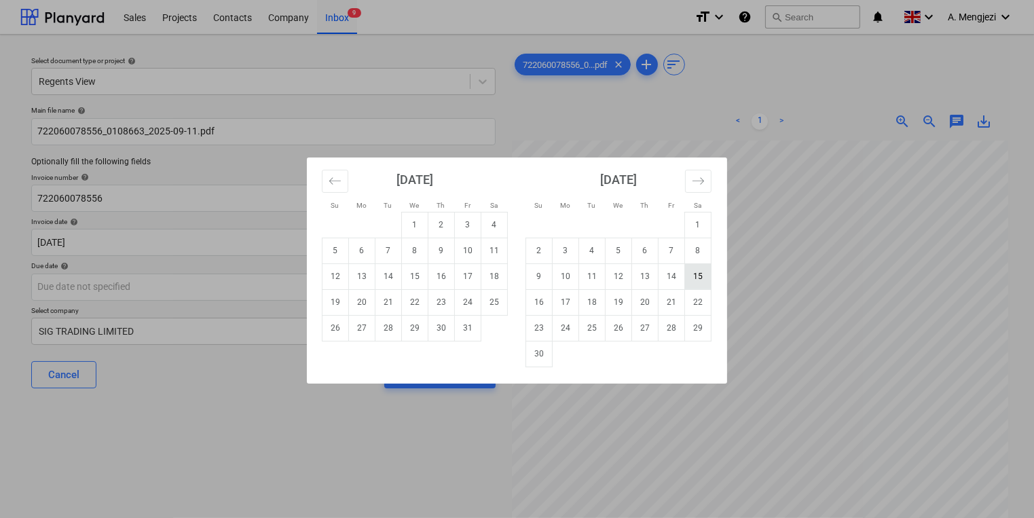
click at [702, 276] on td "15" at bounding box center [698, 276] width 26 height 26
type input "[DATE]"
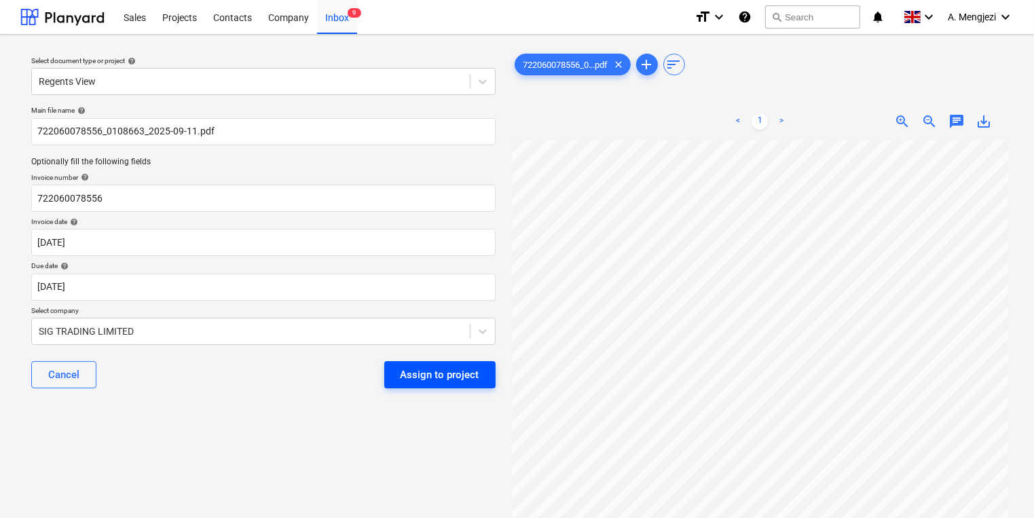
click at [487, 379] on button "Assign to project" at bounding box center [439, 374] width 111 height 27
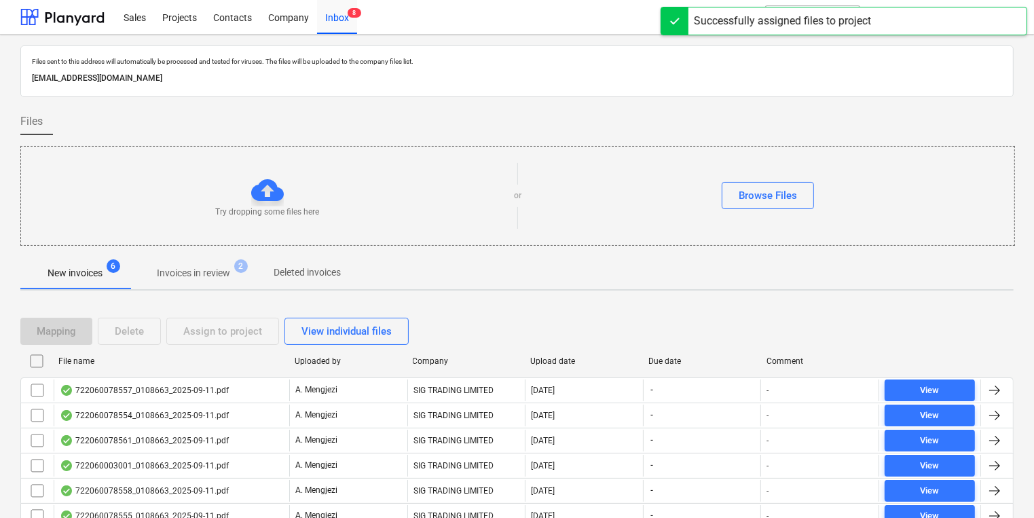
click at [217, 374] on div "File name Uploaded by Company Upload date Due date Comment" at bounding box center [516, 363] width 993 height 27
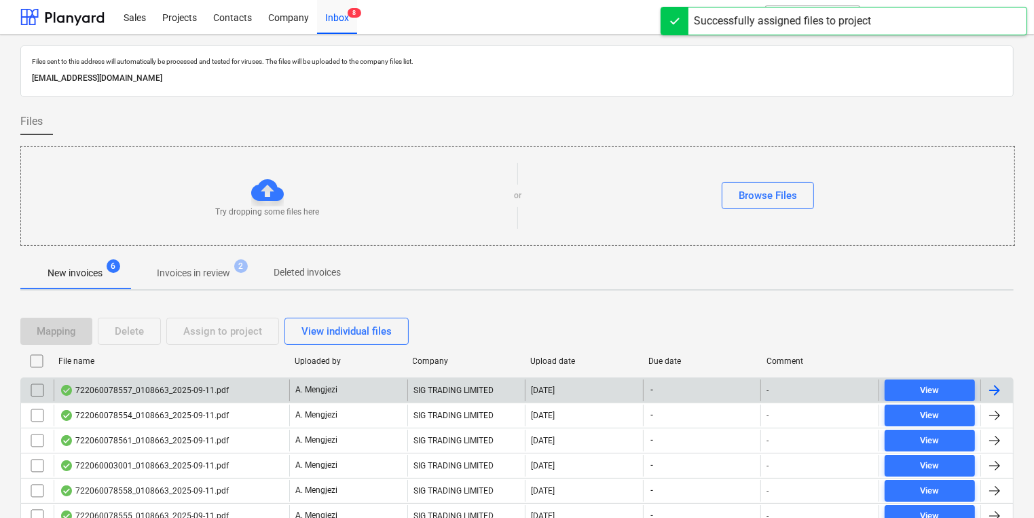
click at [219, 385] on div "722060078557_0108663_2025-09-11.pdf" at bounding box center [144, 390] width 169 height 11
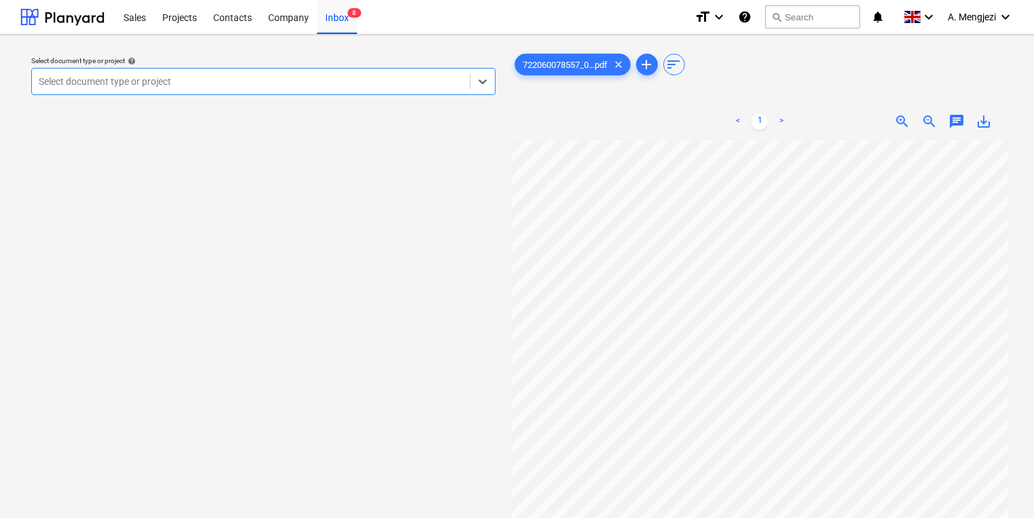
click at [284, 85] on div at bounding box center [251, 82] width 424 height 14
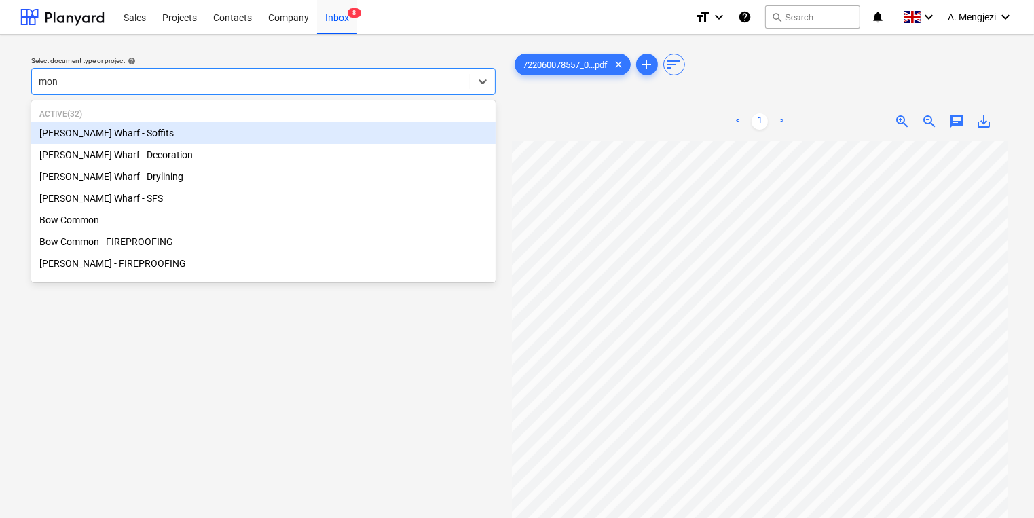
type input "mont"
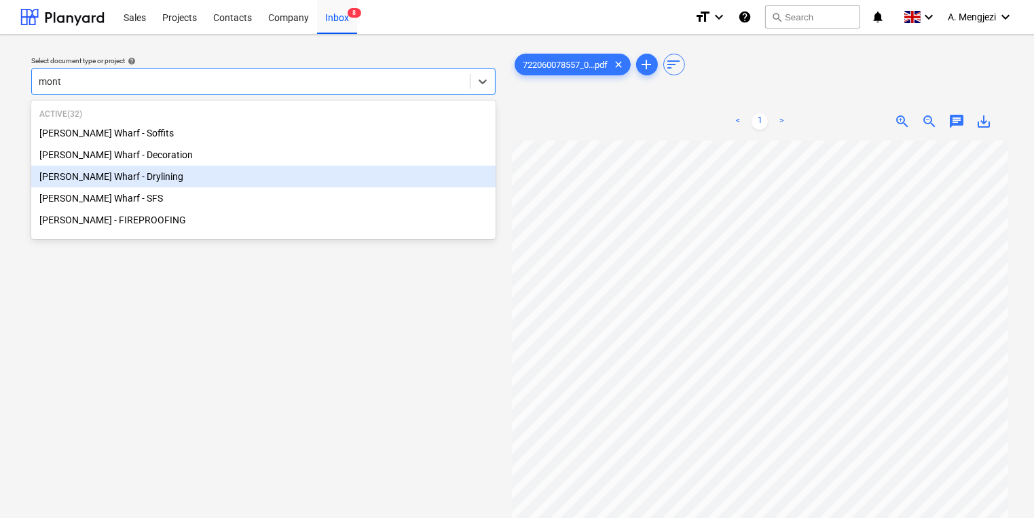
click at [244, 181] on div "[PERSON_NAME] Wharf - Drylining" at bounding box center [263, 177] width 464 height 22
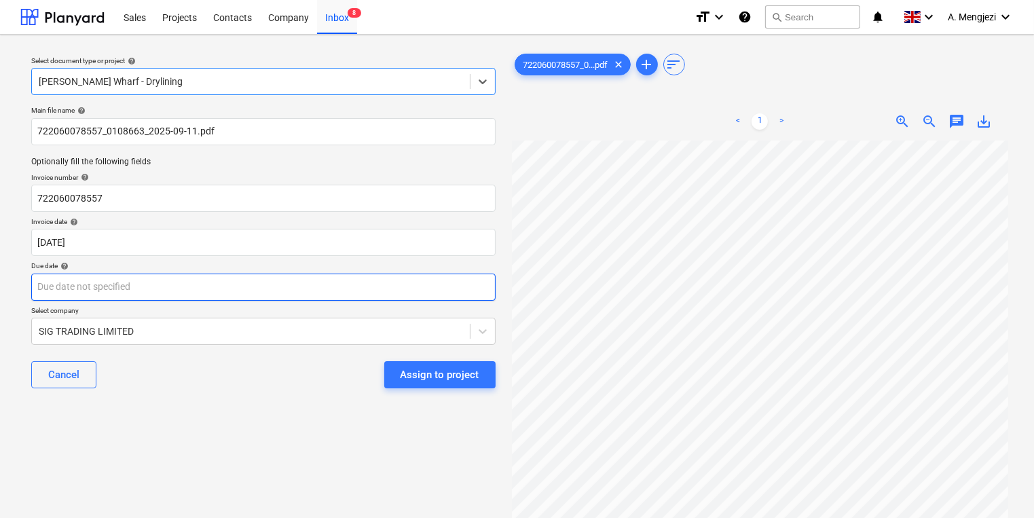
click at [243, 274] on div "Due date help" at bounding box center [263, 280] width 464 height 39
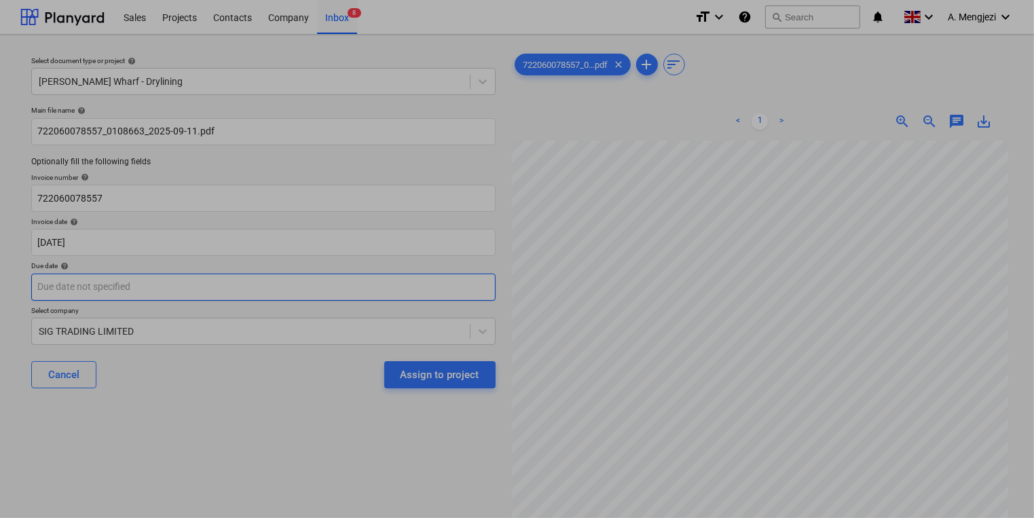
click at [381, 284] on body "Sales Projects Contacts Company Inbox 8 format_size keyboard_arrow_down help se…" at bounding box center [517, 259] width 1034 height 518
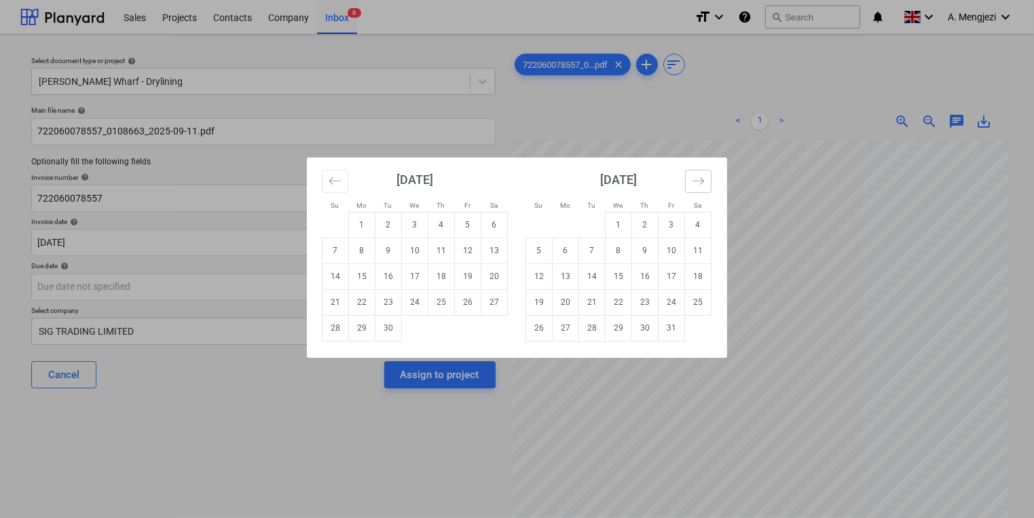
click at [709, 182] on button "Move forward to switch to the next month." at bounding box center [698, 181] width 26 height 23
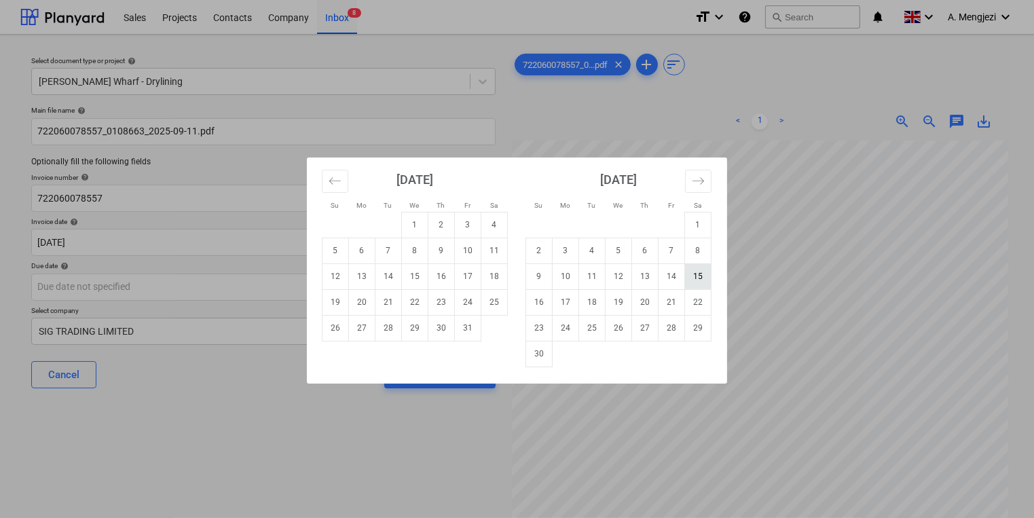
click at [709, 278] on td "15" at bounding box center [698, 276] width 26 height 26
type input "[DATE]"
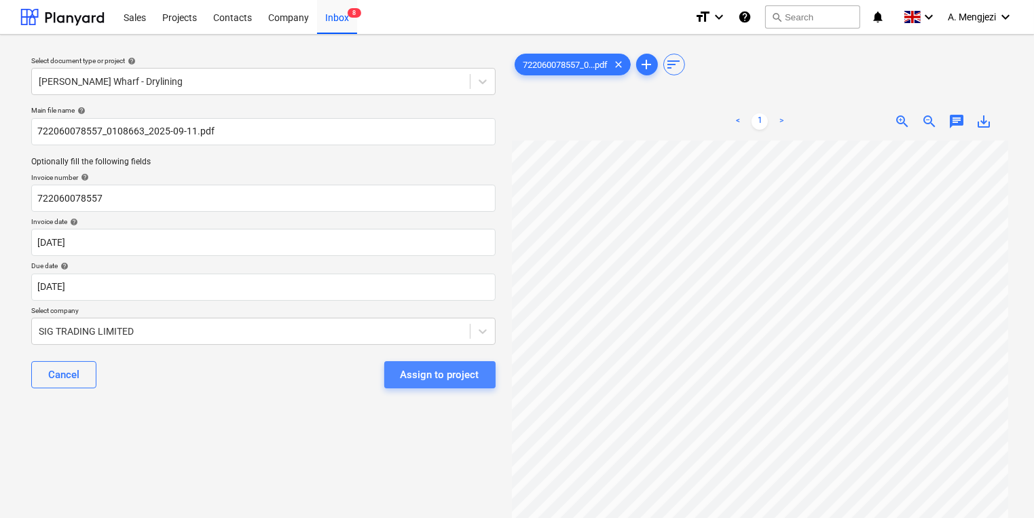
click at [444, 380] on div "Assign to project" at bounding box center [439, 375] width 79 height 18
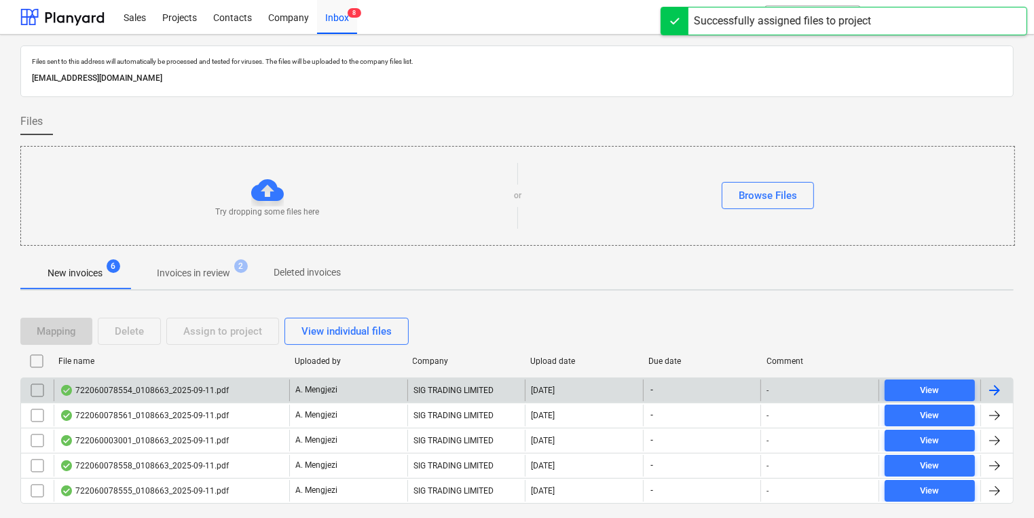
click at [402, 390] on div "A. Mengjezi" at bounding box center [348, 390] width 118 height 22
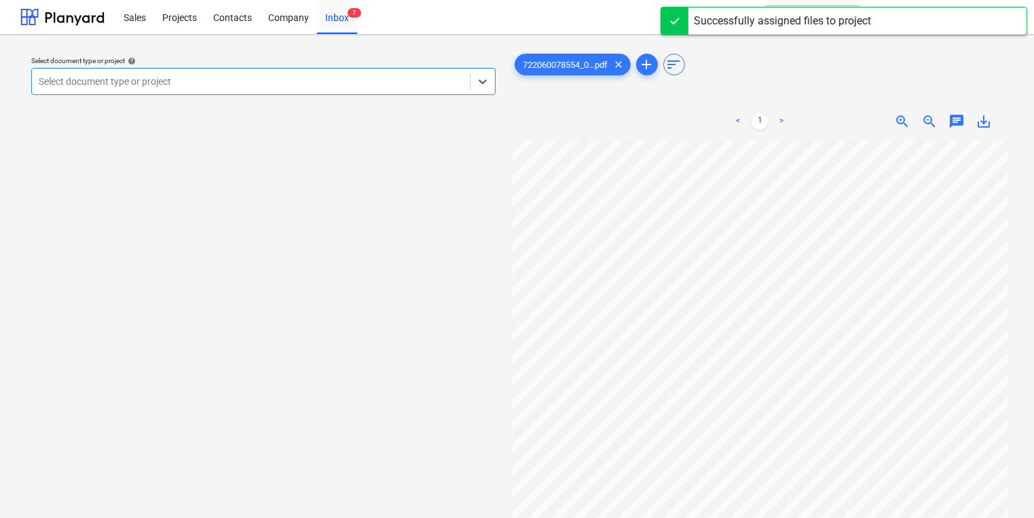
click at [300, 71] on div "Select document type or project" at bounding box center [263, 81] width 464 height 27
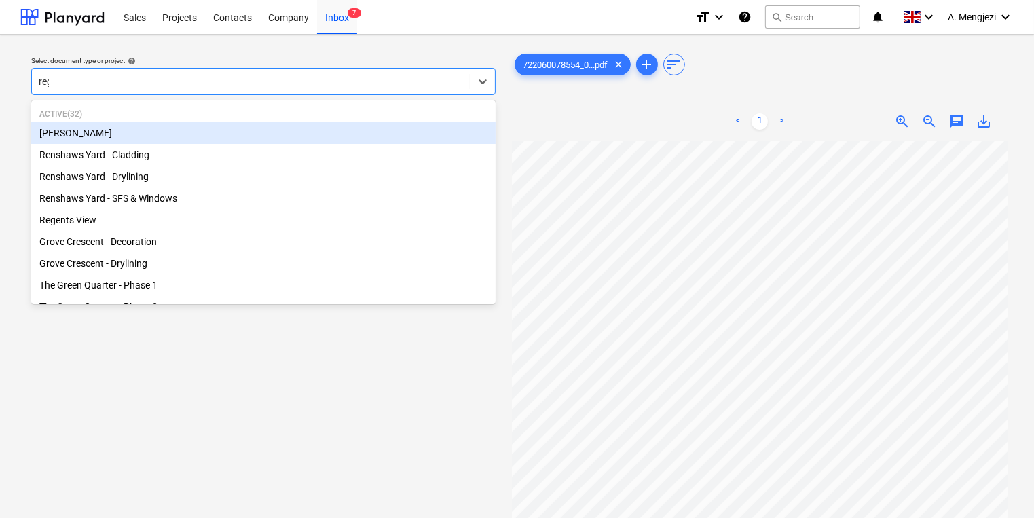
type input "rege"
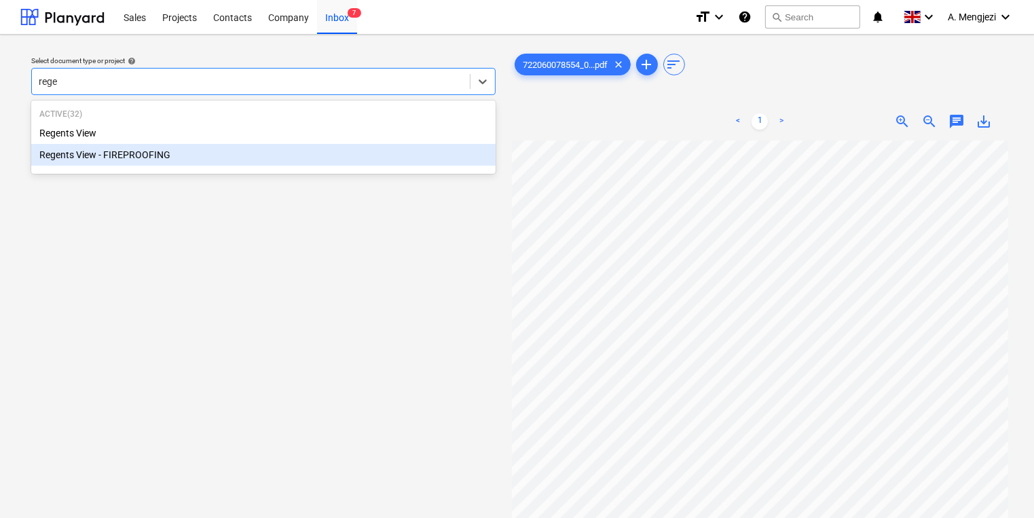
click at [234, 166] on div "Regents View - FIREPROOFING" at bounding box center [263, 155] width 464 height 22
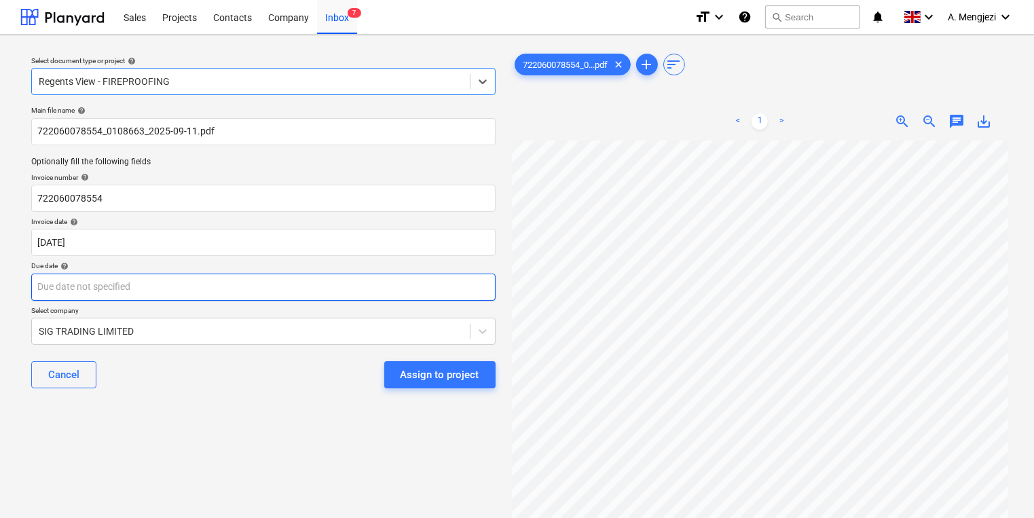
click at [237, 285] on body "Sales Projects Contacts Company Inbox 7 format_size keyboard_arrow_down help se…" at bounding box center [517, 259] width 1034 height 518
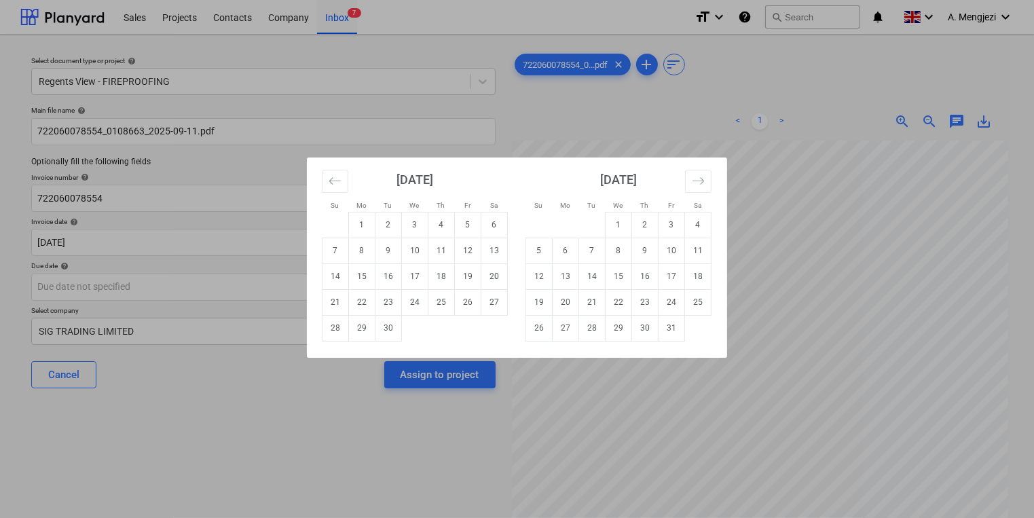
click at [687, 193] on div "[DATE]" at bounding box center [618, 184] width 186 height 54
click at [693, 187] on icon "Move forward to switch to the next month." at bounding box center [698, 180] width 13 height 13
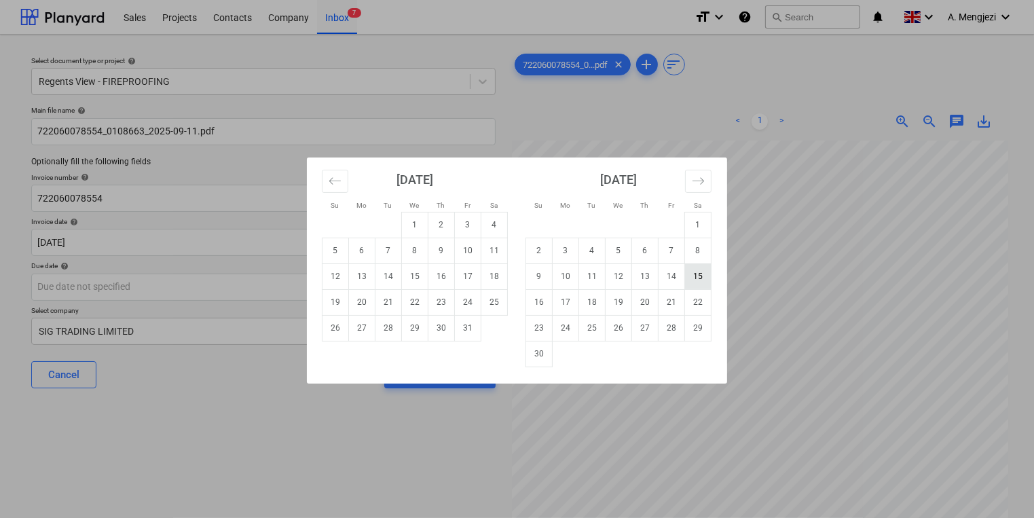
click at [695, 276] on td "15" at bounding box center [698, 276] width 26 height 26
type input "[DATE]"
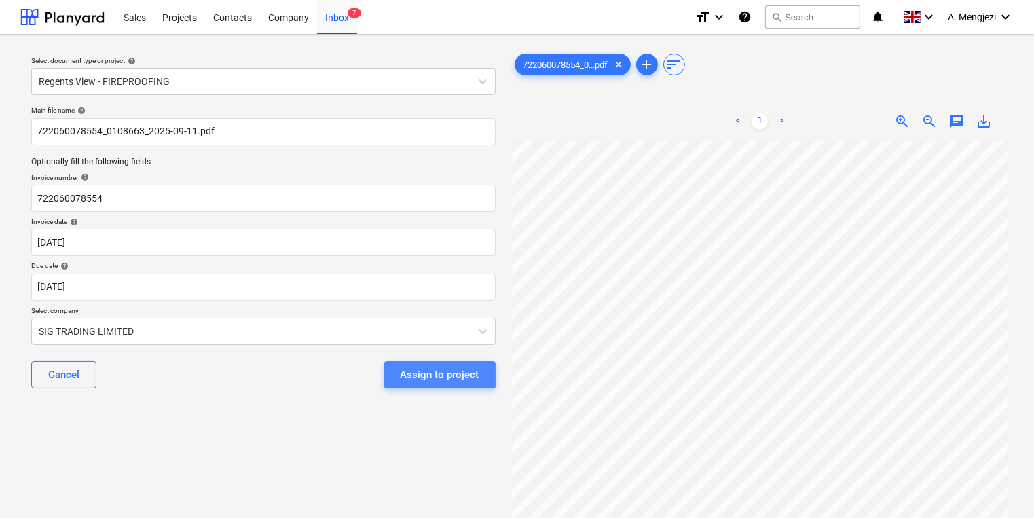
click at [415, 367] on div "Assign to project" at bounding box center [439, 375] width 79 height 18
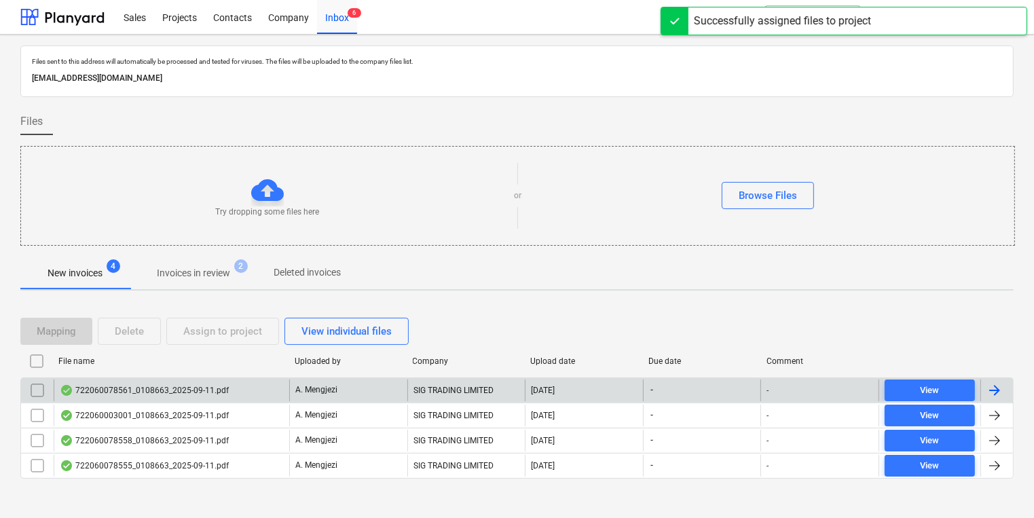
click at [351, 394] on div "A. Mengjezi" at bounding box center [348, 390] width 118 height 22
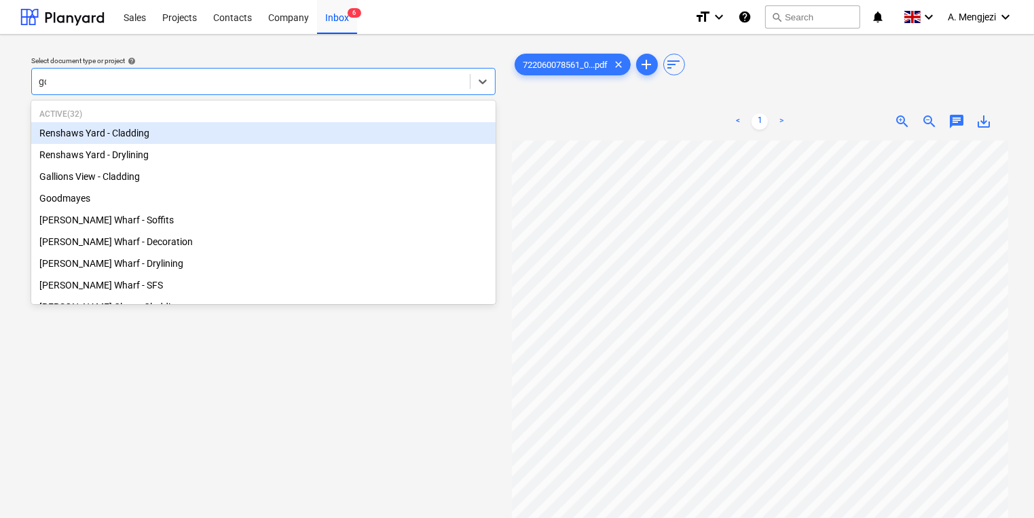
type input "goo"
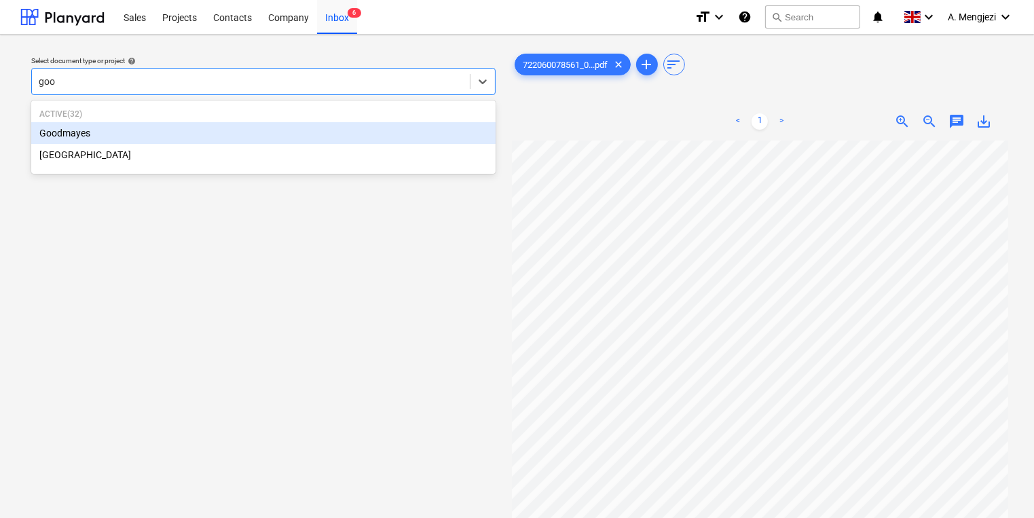
click at [166, 131] on div "Goodmayes" at bounding box center [263, 133] width 464 height 22
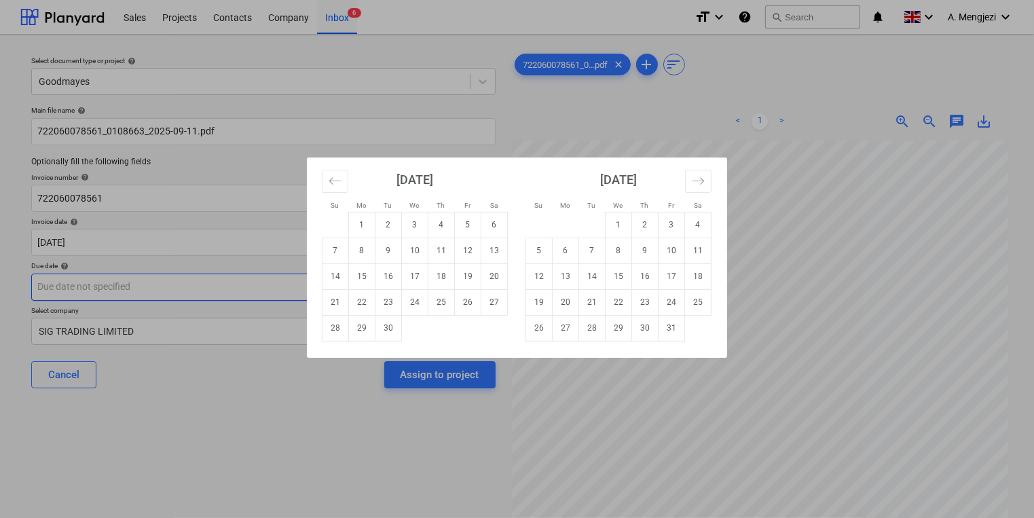
click at [171, 296] on body "Sales Projects Contacts Company Inbox 6 format_size keyboard_arrow_down help se…" at bounding box center [517, 259] width 1034 height 518
click at [701, 172] on button "Move forward to switch to the next month." at bounding box center [698, 181] width 26 height 23
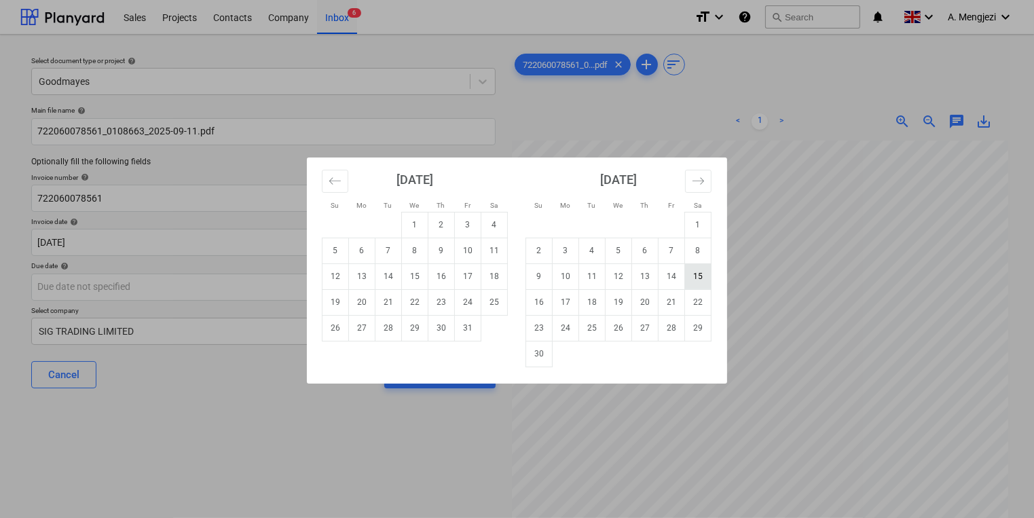
click at [699, 274] on td "15" at bounding box center [698, 276] width 26 height 26
type input "[DATE]"
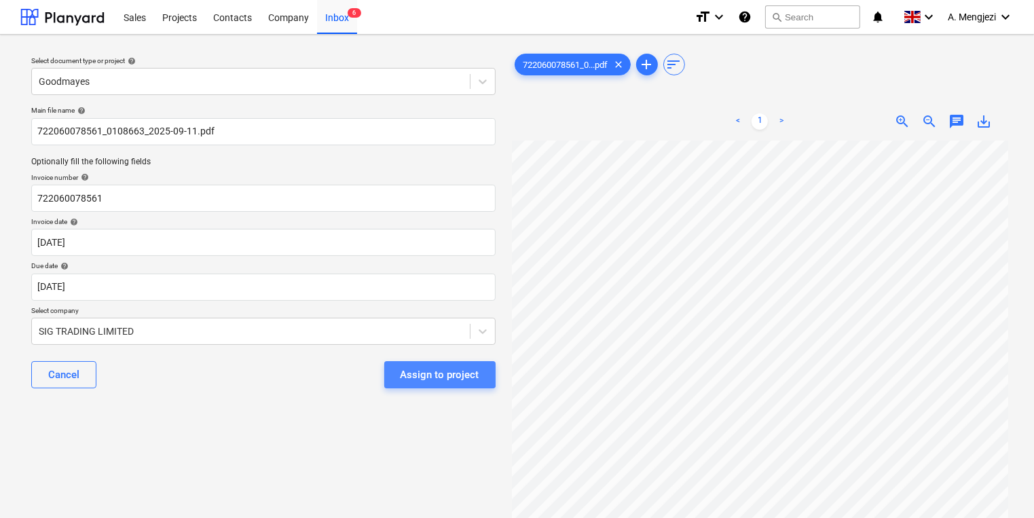
click at [427, 372] on div "Assign to project" at bounding box center [439, 375] width 79 height 18
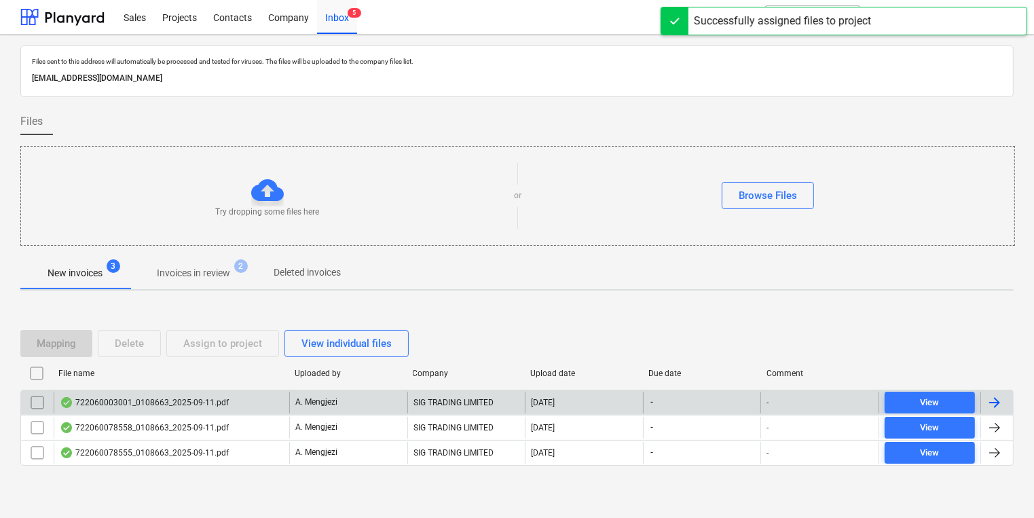
click at [255, 394] on div "722060003001_0108663_2025-09-11.pdf" at bounding box center [171, 403] width 235 height 22
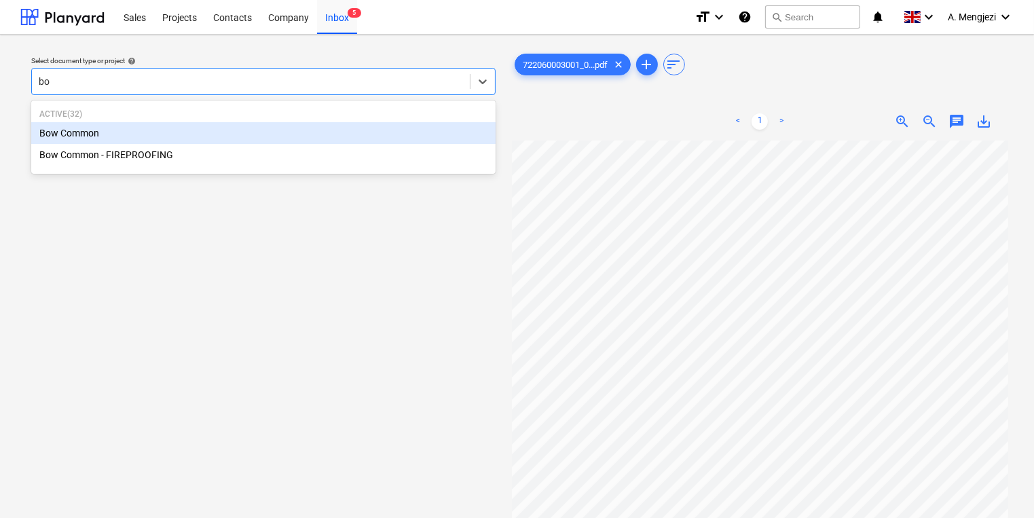
type input "bow"
click at [229, 126] on div "Bow Common" at bounding box center [263, 133] width 464 height 22
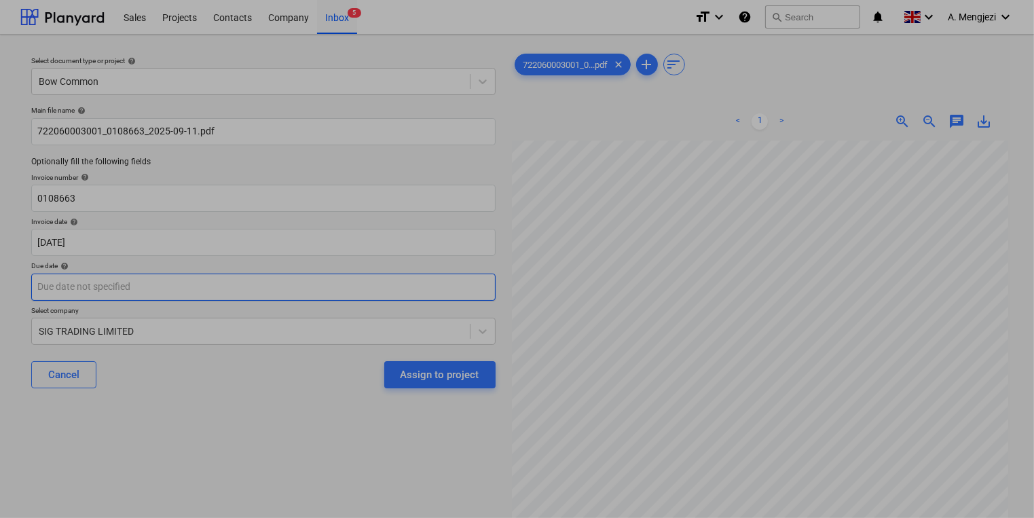
click at [202, 290] on body "Sales Projects Contacts Company Inbox 5 format_size keyboard_arrow_down help se…" at bounding box center [517, 259] width 1034 height 518
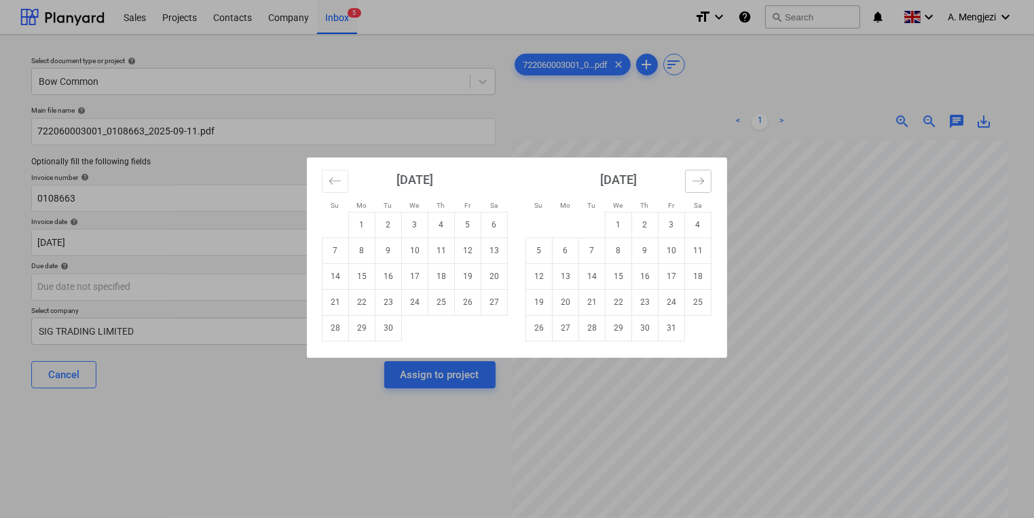
click at [704, 178] on button "Move forward to switch to the next month." at bounding box center [698, 181] width 26 height 23
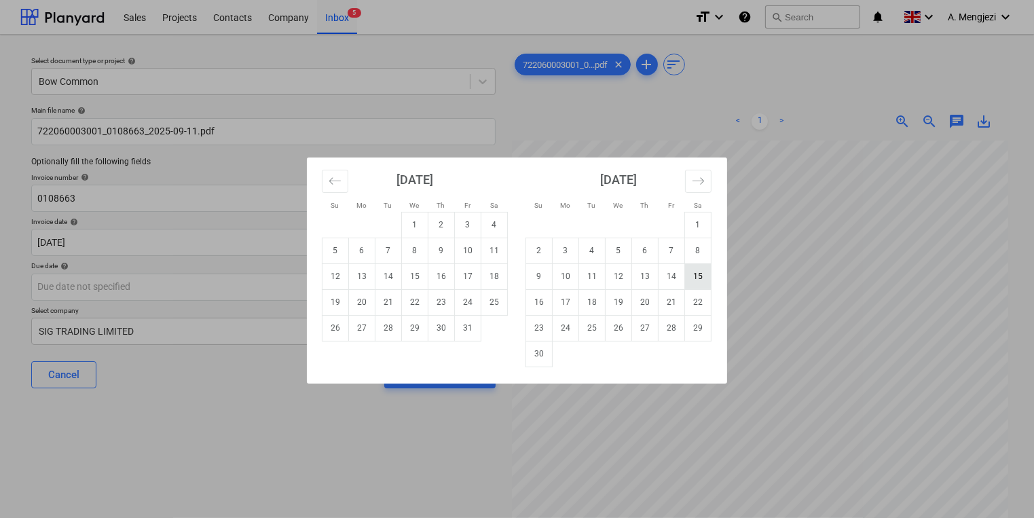
click at [698, 278] on td "15" at bounding box center [698, 276] width 26 height 26
type input "[DATE]"
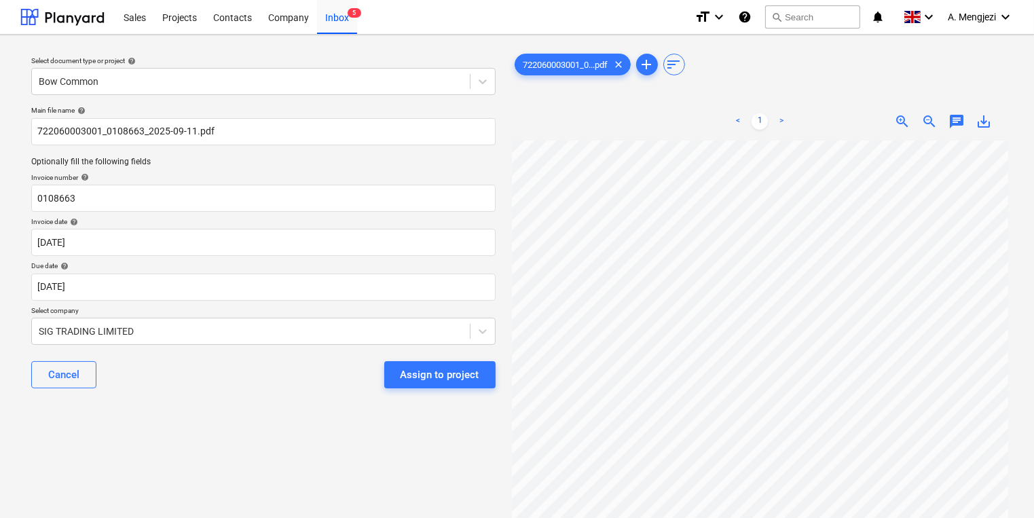
click at [453, 352] on div "Cancel Assign to project" at bounding box center [263, 374] width 464 height 49
click at [444, 375] on div "Assign to project" at bounding box center [439, 375] width 79 height 18
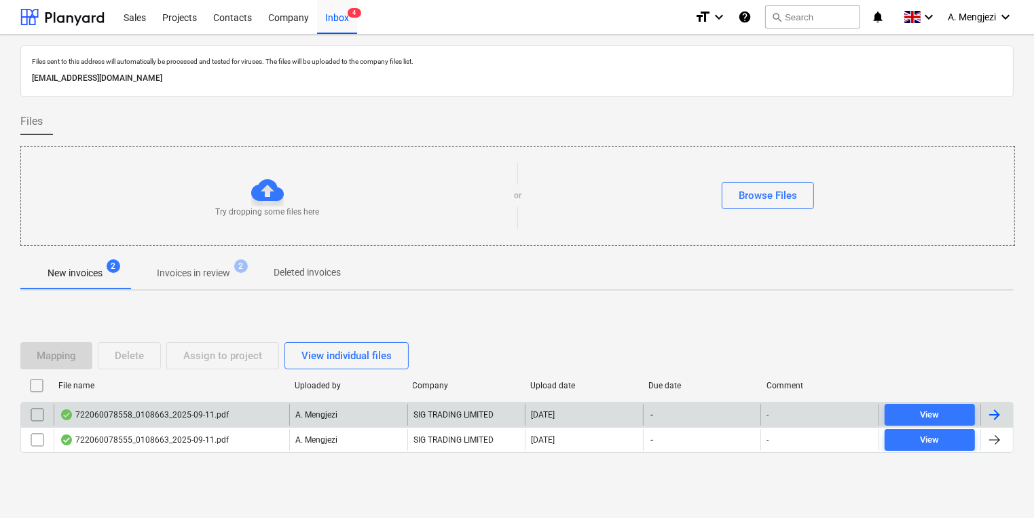
click at [400, 415] on div "A. Mengjezi" at bounding box center [348, 415] width 118 height 22
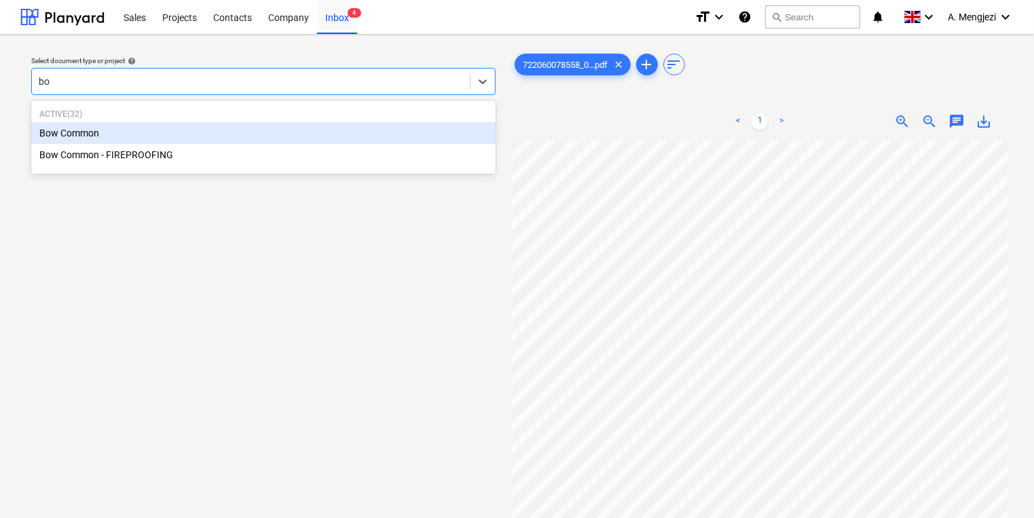
type input "bow"
click at [328, 141] on div "Bow Common" at bounding box center [263, 133] width 464 height 22
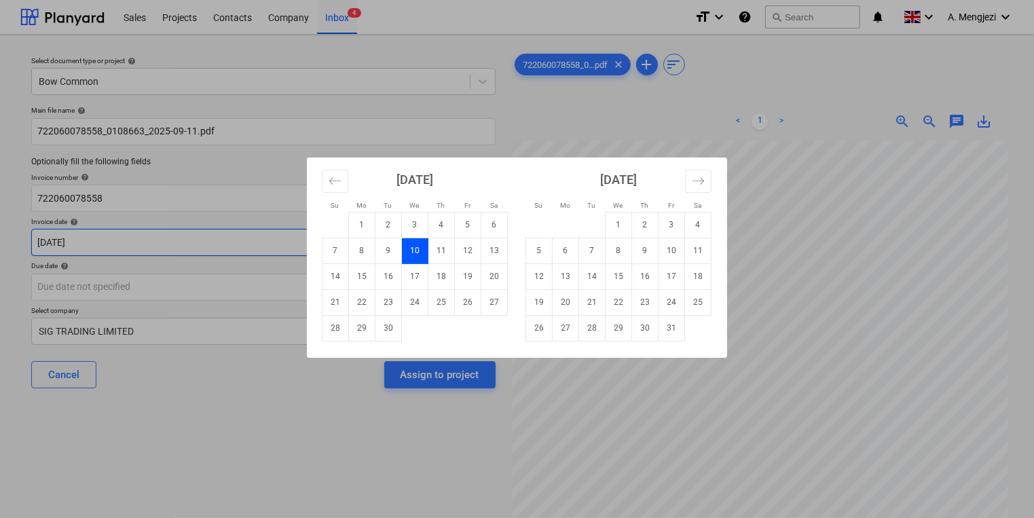
click at [318, 239] on body "Sales Projects Contacts Company Inbox 4 format_size keyboard_arrow_down help se…" at bounding box center [517, 259] width 1034 height 518
click at [432, 252] on td "11" at bounding box center [441, 251] width 26 height 26
type input "[DATE]"
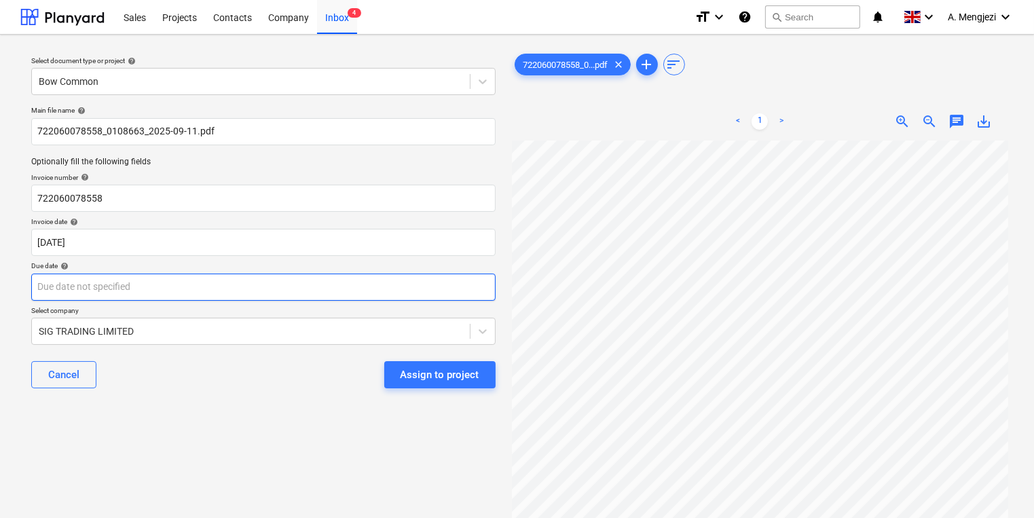
click at [394, 286] on body "Sales Projects Contacts Company Inbox 4 format_size keyboard_arrow_down help se…" at bounding box center [517, 259] width 1034 height 518
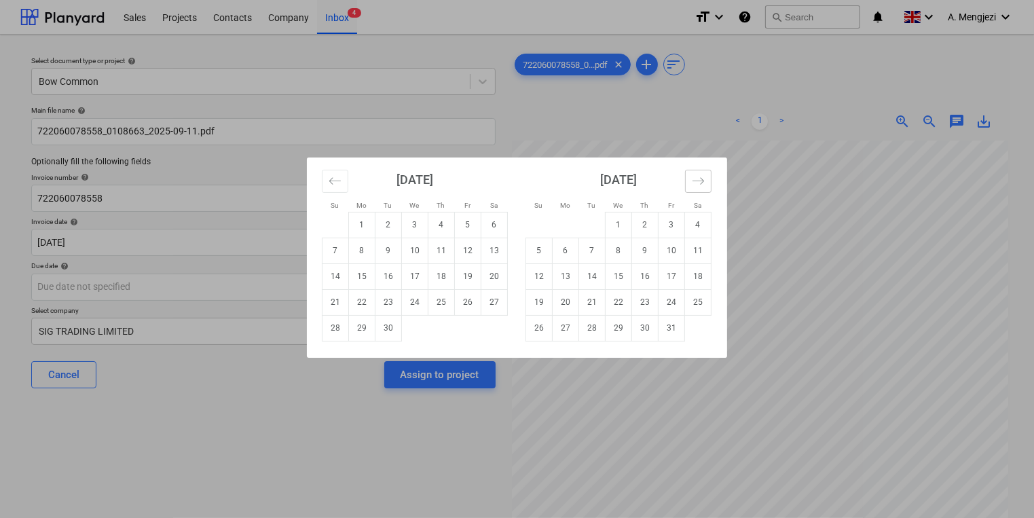
click at [699, 182] on icon "Move forward to switch to the next month." at bounding box center [698, 180] width 13 height 13
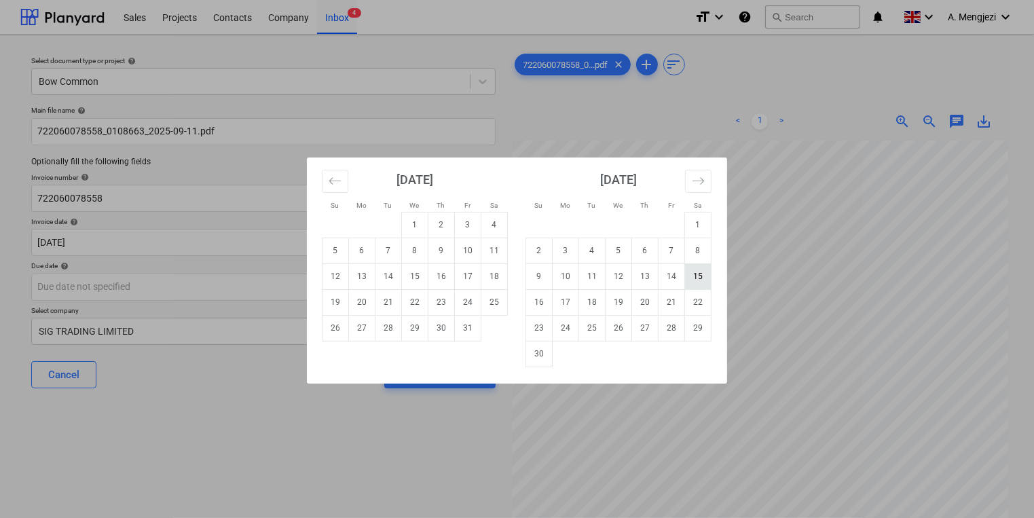
click at [702, 276] on td "15" at bounding box center [698, 276] width 26 height 26
type input "[DATE]"
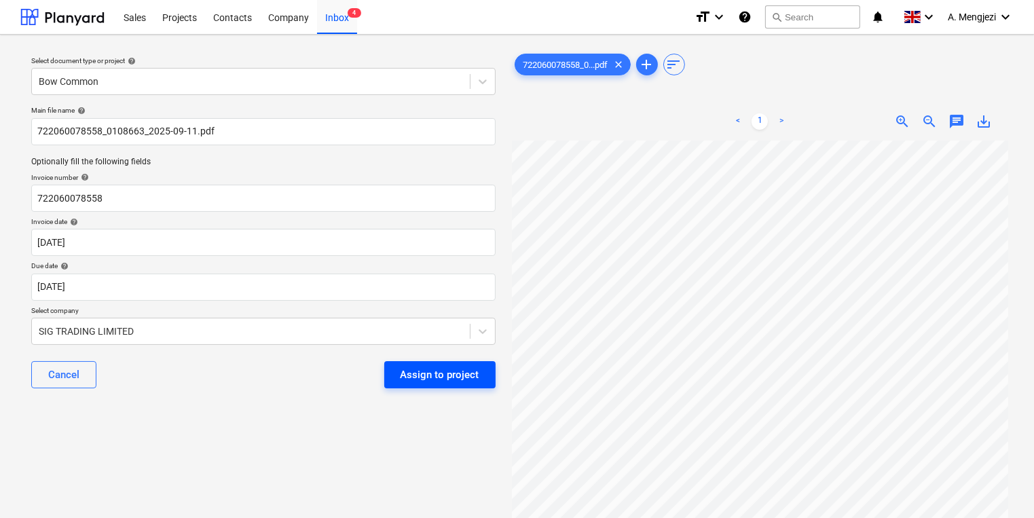
click at [448, 371] on div "Assign to project" at bounding box center [439, 375] width 79 height 18
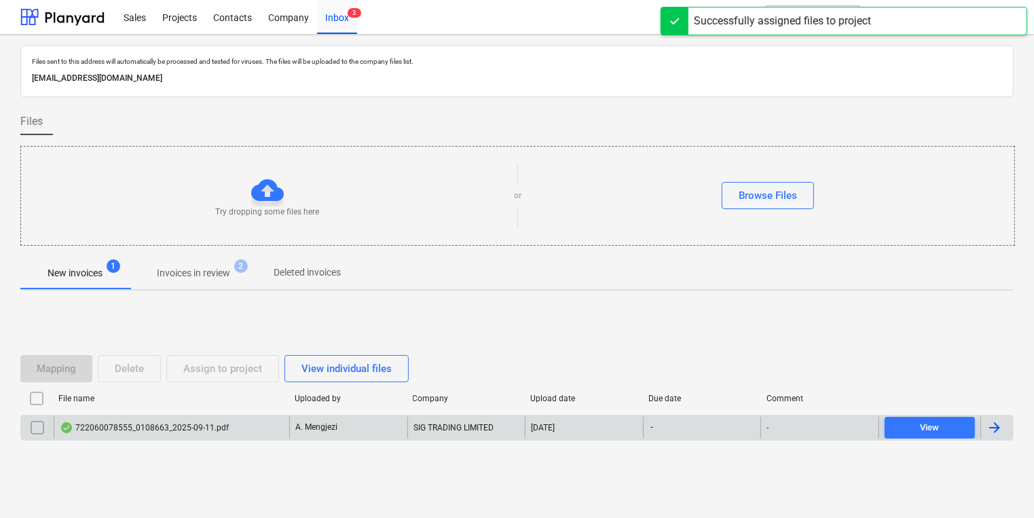
click at [364, 426] on div "A. Mengjezi" at bounding box center [348, 428] width 118 height 22
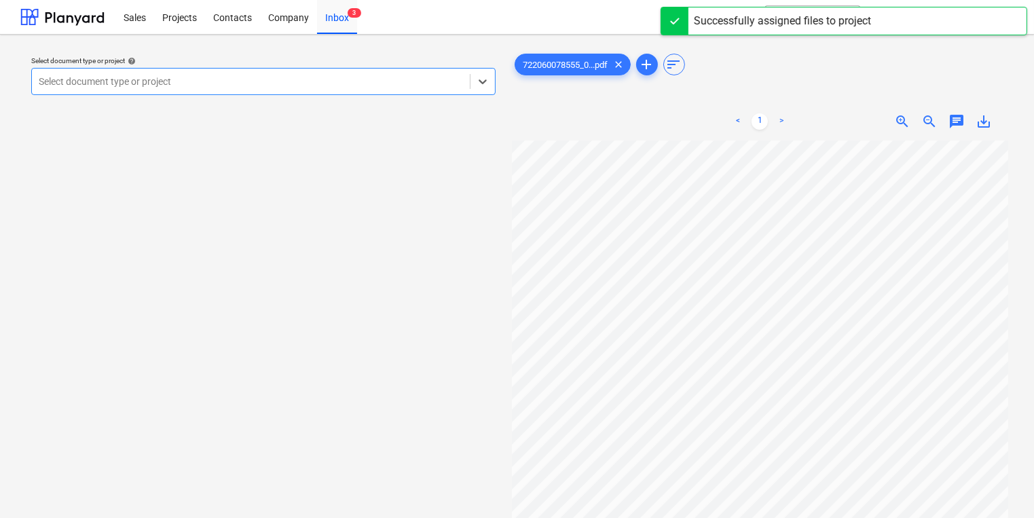
click at [263, 95] on div "Select document type or project help Select is focused ,type to refine list, pr…" at bounding box center [263, 76] width 475 height 50
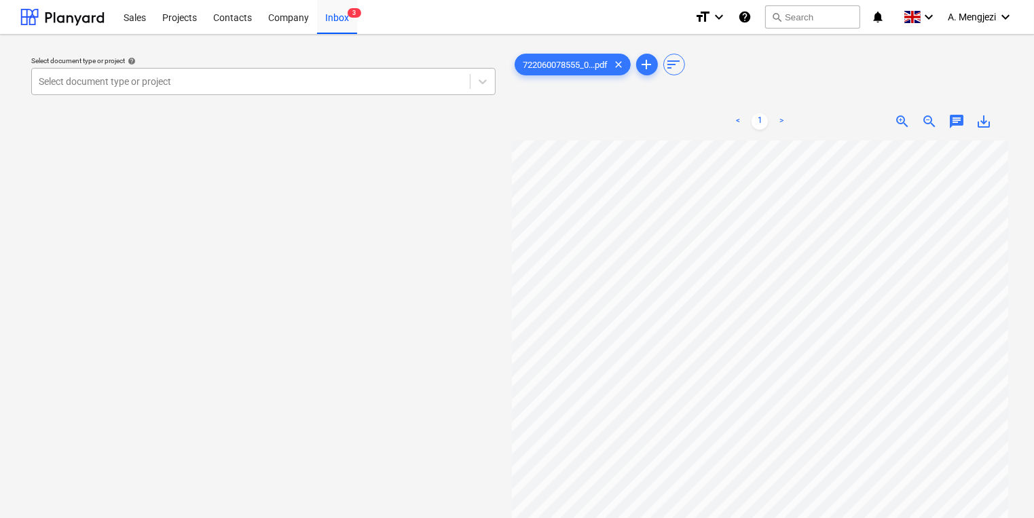
click at [262, 82] on div at bounding box center [251, 82] width 424 height 14
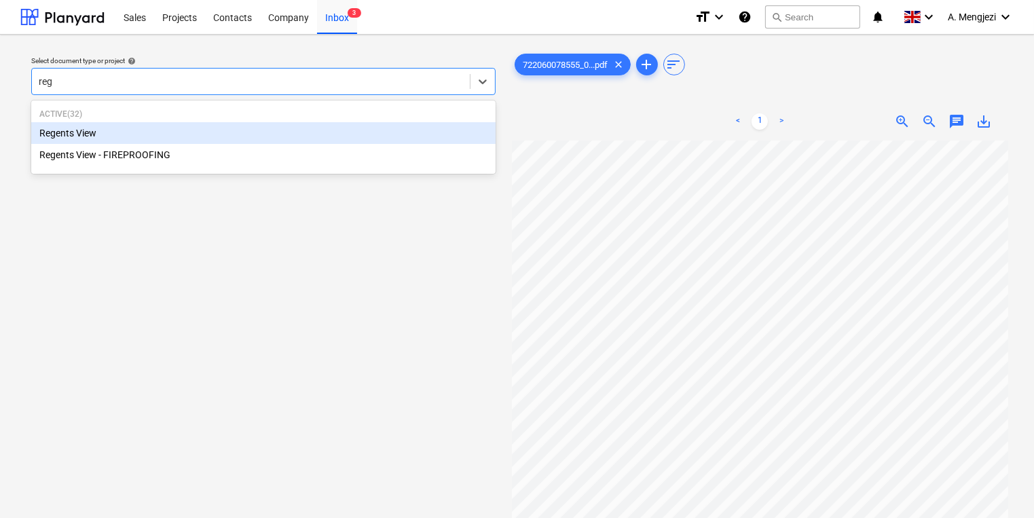
type input "rege"
click at [235, 133] on div "Regents View" at bounding box center [263, 133] width 464 height 22
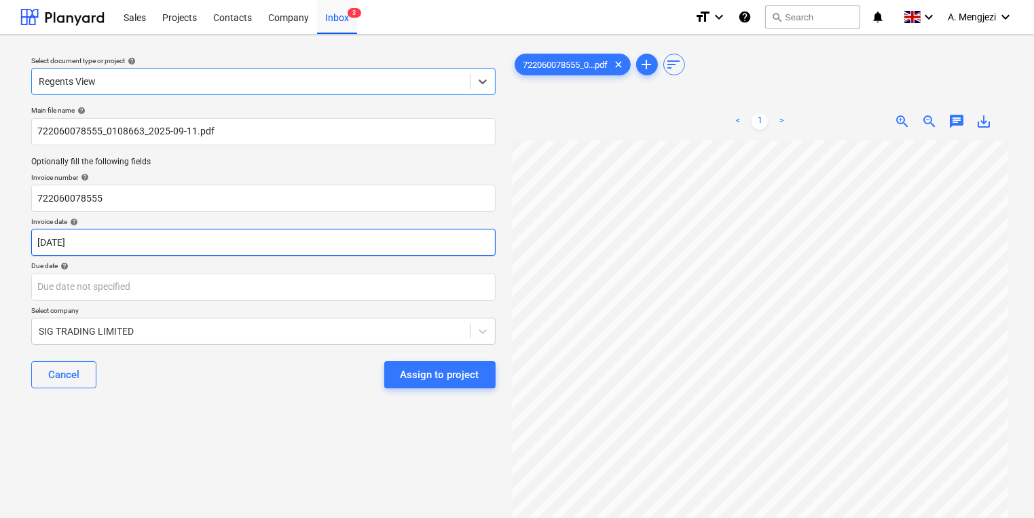
click at [208, 243] on body "Sales Projects Contacts Company Inbox 3 format_size keyboard_arrow_down help se…" at bounding box center [517, 259] width 1034 height 518
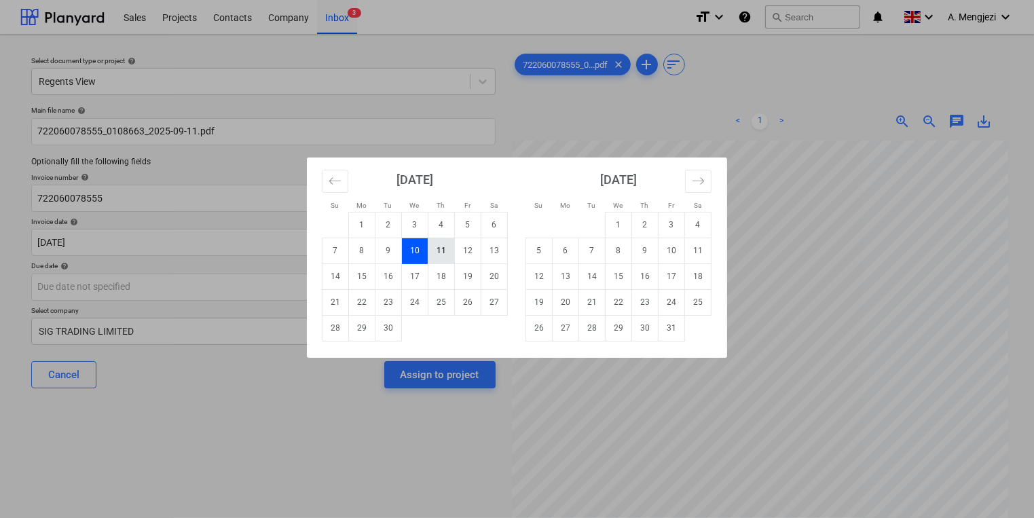
click at [447, 254] on td "11" at bounding box center [441, 251] width 26 height 26
type input "[DATE]"
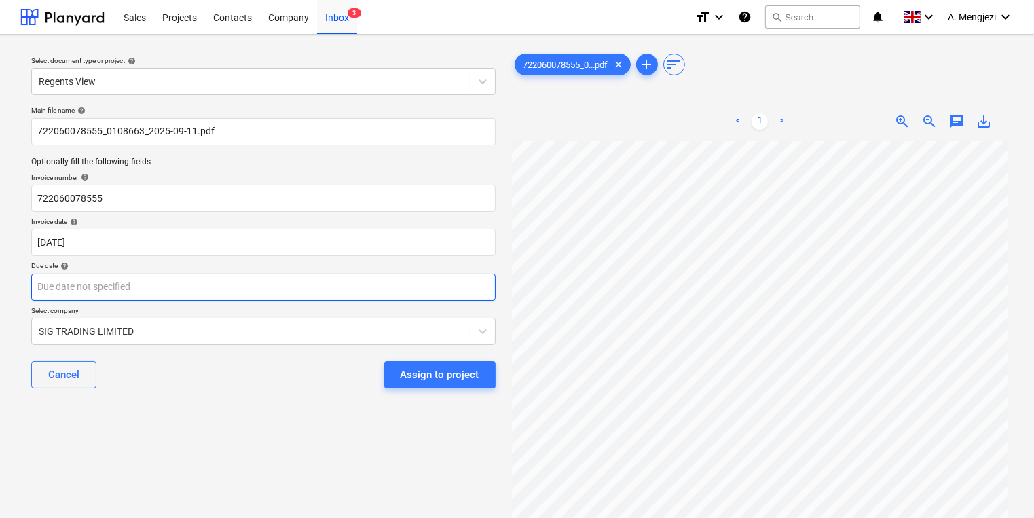
click at [435, 291] on body "Sales Projects Contacts Company Inbox 3 format_size keyboard_arrow_down help se…" at bounding box center [517, 259] width 1034 height 518
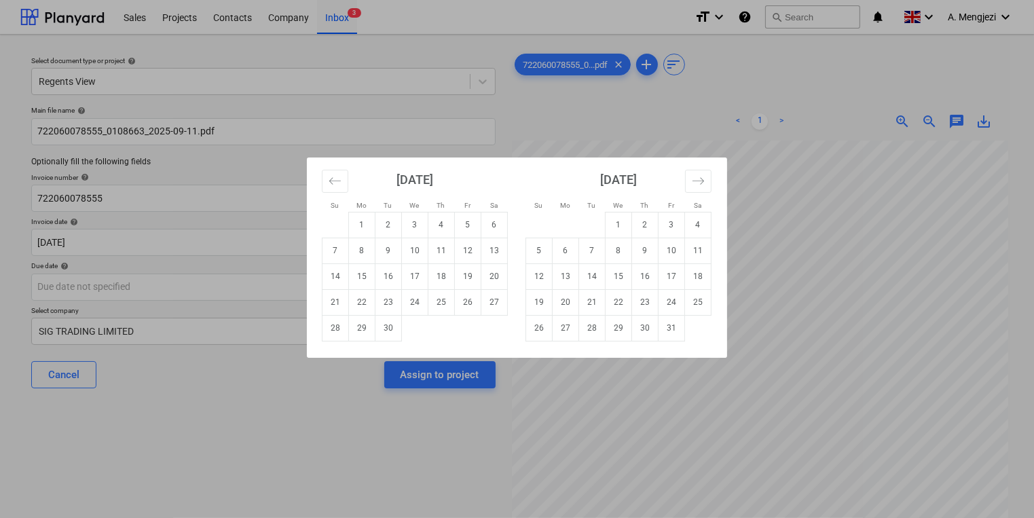
click at [683, 181] on div "[DATE]" at bounding box center [618, 184] width 186 height 54
click at [691, 178] on button "Move forward to switch to the next month." at bounding box center [698, 181] width 26 height 23
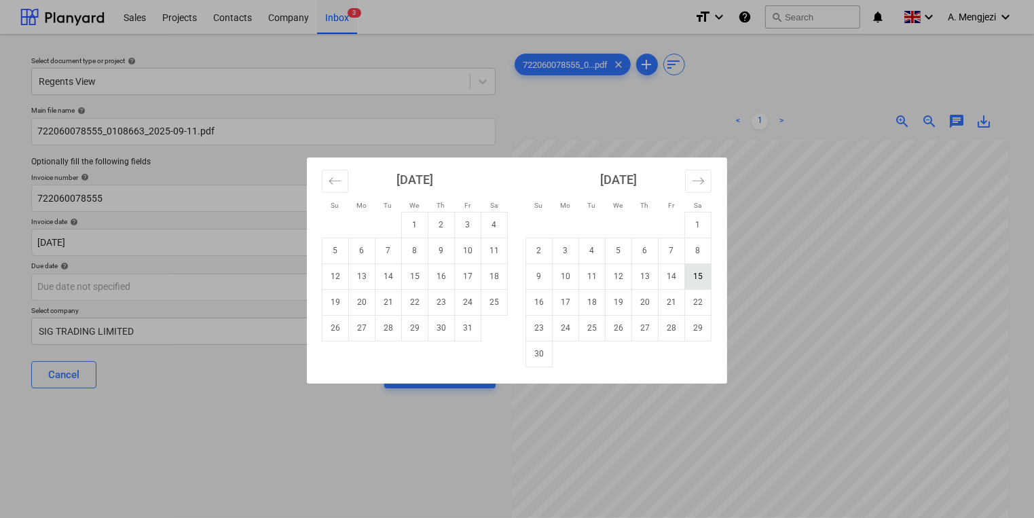
click at [706, 284] on td "15" at bounding box center [698, 276] width 26 height 26
type input "[DATE]"
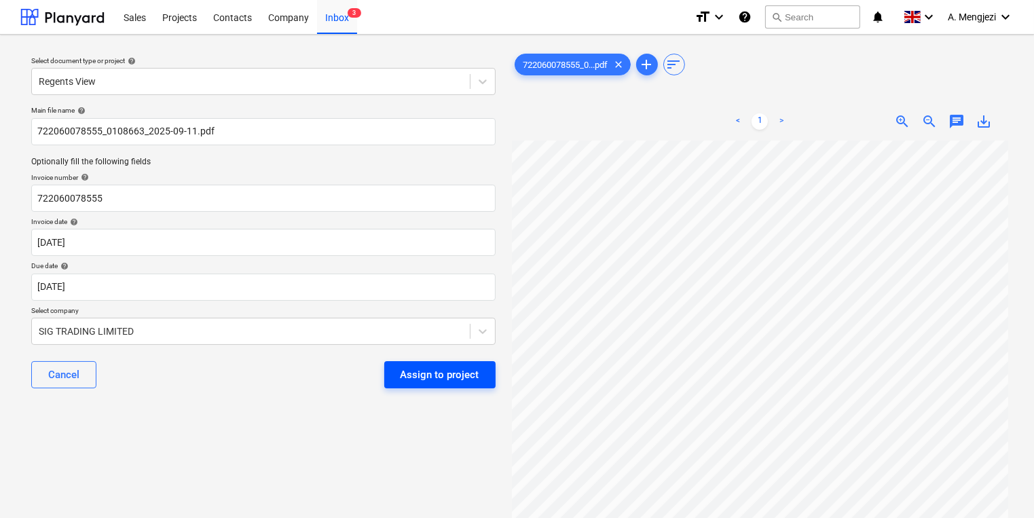
click at [467, 374] on div "Assign to project" at bounding box center [439, 375] width 79 height 18
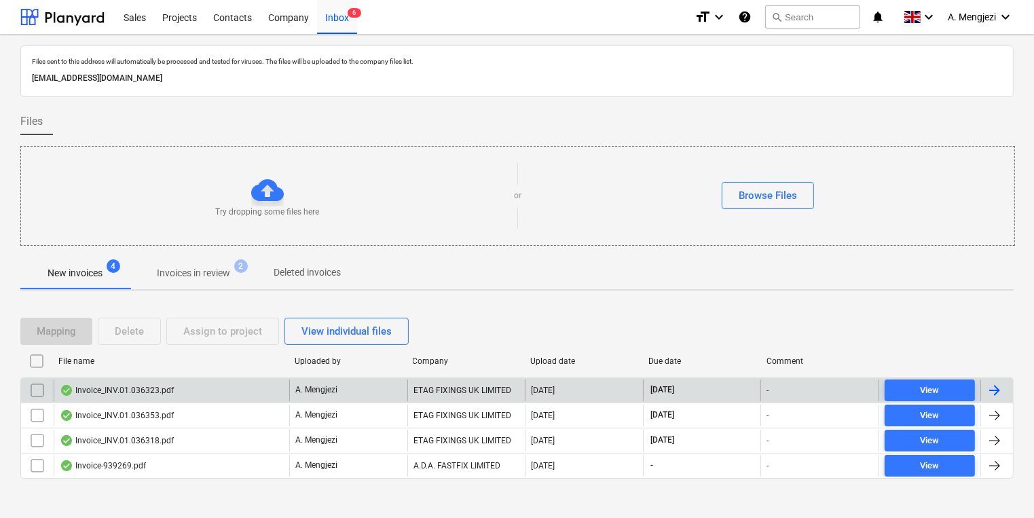
click at [197, 379] on div "Invoice_INV.01.036323.pdf" at bounding box center [171, 390] width 235 height 22
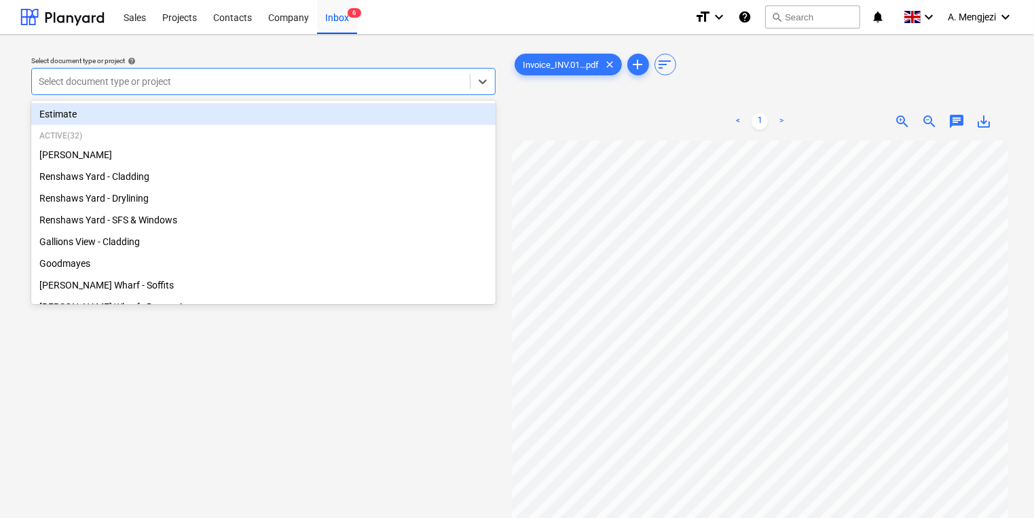
click at [305, 90] on div "Select document type or project" at bounding box center [251, 81] width 438 height 19
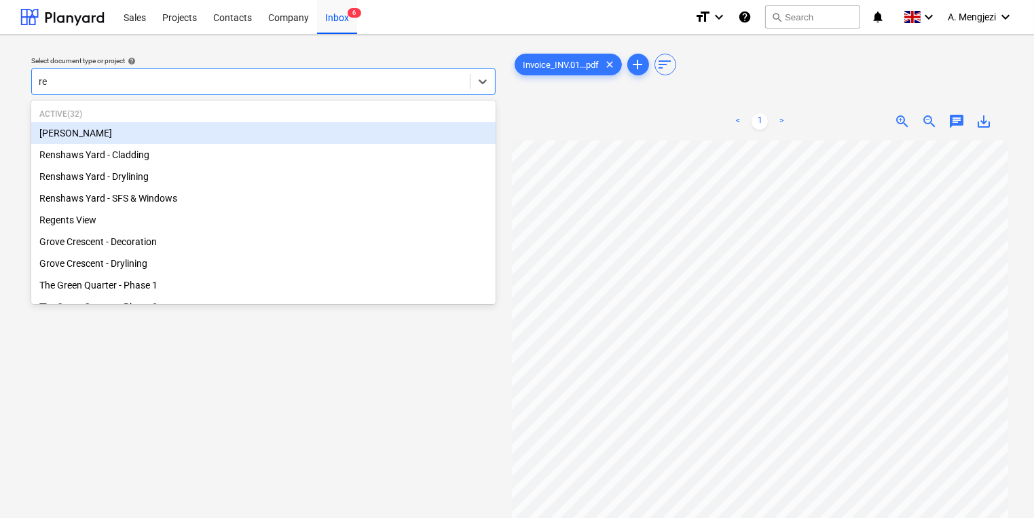
type input "ren"
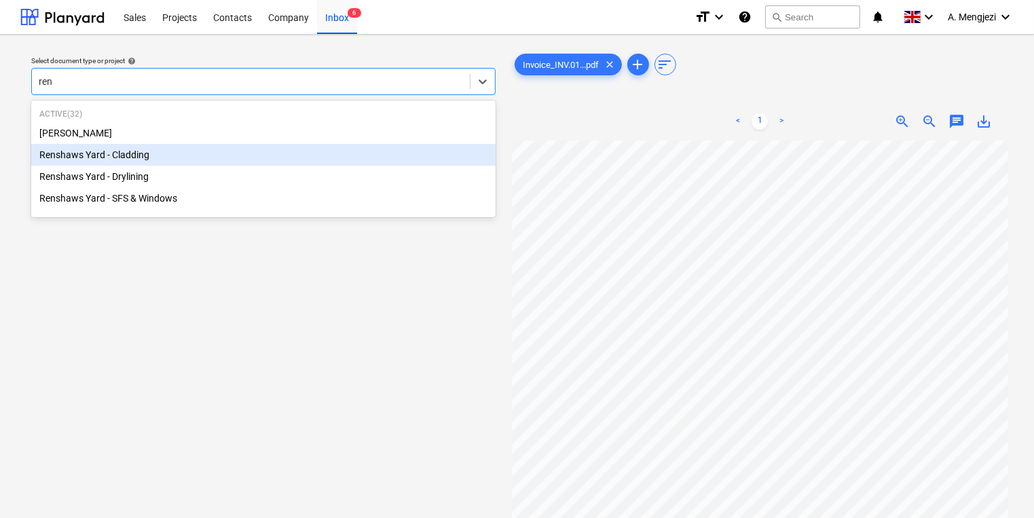
click at [246, 162] on div "Renshaws Yard - Cladding" at bounding box center [263, 155] width 464 height 22
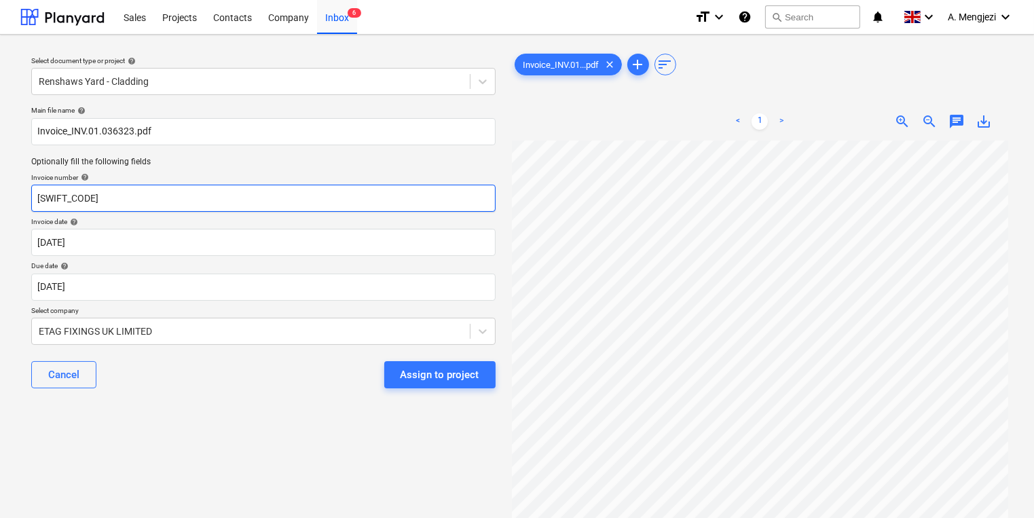
drag, startPoint x: 244, startPoint y: 193, endPoint x: 16, endPoint y: 193, distance: 228.0
click at [16, 193] on div "Select document type or project help Renshaws Yard - Cladding Main file name he…" at bounding box center [517, 336] width 1034 height 602
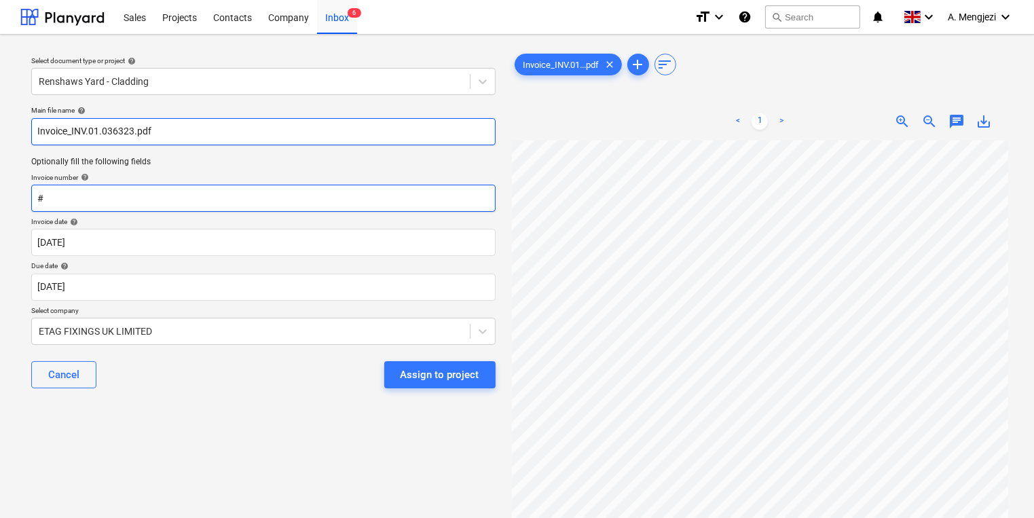
type input "#"
drag, startPoint x: 130, startPoint y: 132, endPoint x: 119, endPoint y: 133, distance: 10.9
click at [119, 133] on input "Invoice_INV.01.036323.pdf" at bounding box center [263, 131] width 464 height 27
click at [133, 134] on input "Invoice_INV.01.032363.pdf" at bounding box center [263, 131] width 464 height 27
drag, startPoint x: 133, startPoint y: 134, endPoint x: 100, endPoint y: 136, distance: 32.7
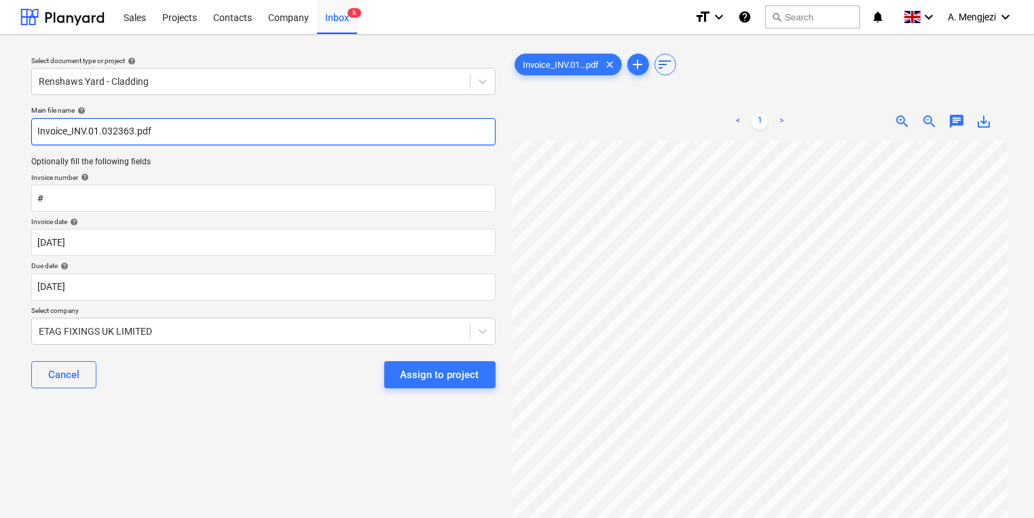
click at [100, 136] on input "Invoice_INV.01.032363.pdf" at bounding box center [263, 131] width 464 height 27
click at [100, 135] on input "Invoice_INV.01.032363.pdf" at bounding box center [263, 131] width 464 height 27
drag, startPoint x: 134, startPoint y: 133, endPoint x: 73, endPoint y: 140, distance: 61.5
click at [73, 140] on input "Invoice_INV.01.032363.pdf" at bounding box center [263, 131] width 464 height 27
type input "Invoice_INV.01.032363.pdf"
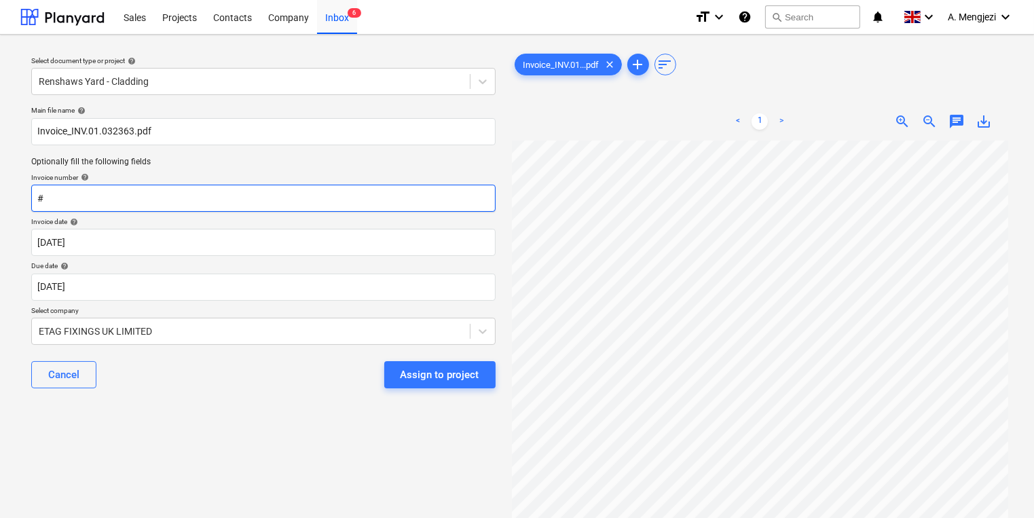
click at [92, 203] on input "#" at bounding box center [263, 198] width 464 height 27
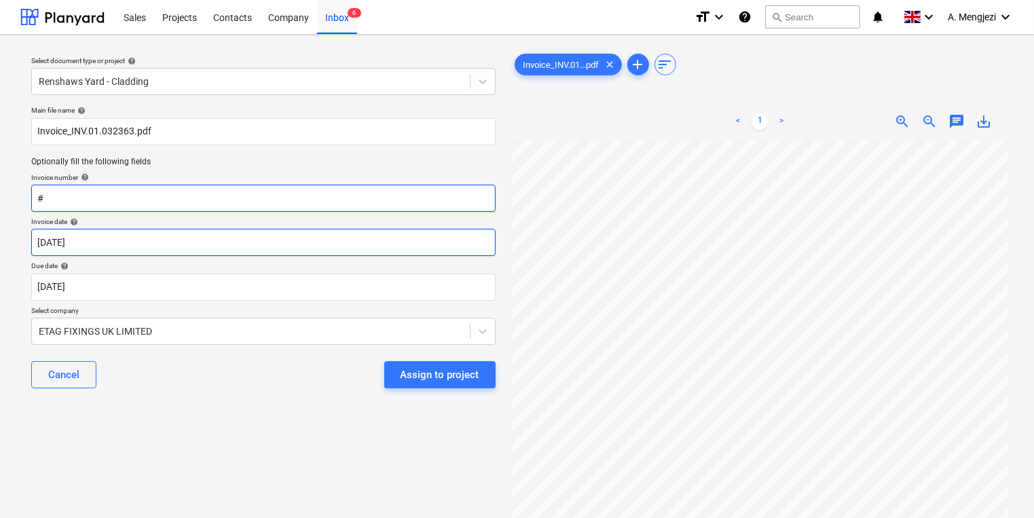
paste input "INV.01.032363"
type input "#INV.01.032363"
click at [145, 250] on body "Sales Projects Contacts Company Inbox 6 format_size keyboard_arrow_down help se…" at bounding box center [517, 259] width 1034 height 518
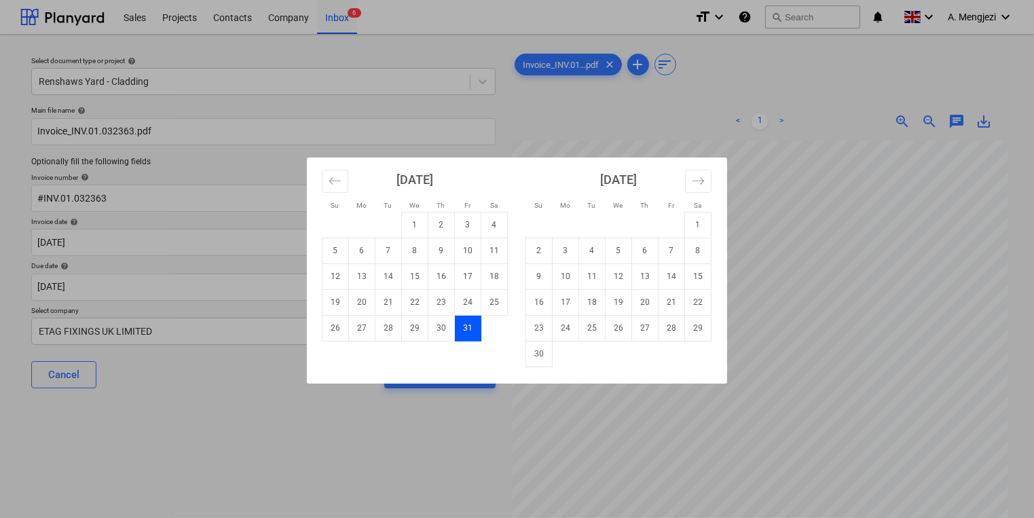
click at [349, 190] on div "[DATE]" at bounding box center [415, 184] width 186 height 54
click at [342, 188] on button "Move backward to switch to the previous month." at bounding box center [335, 181] width 26 height 23
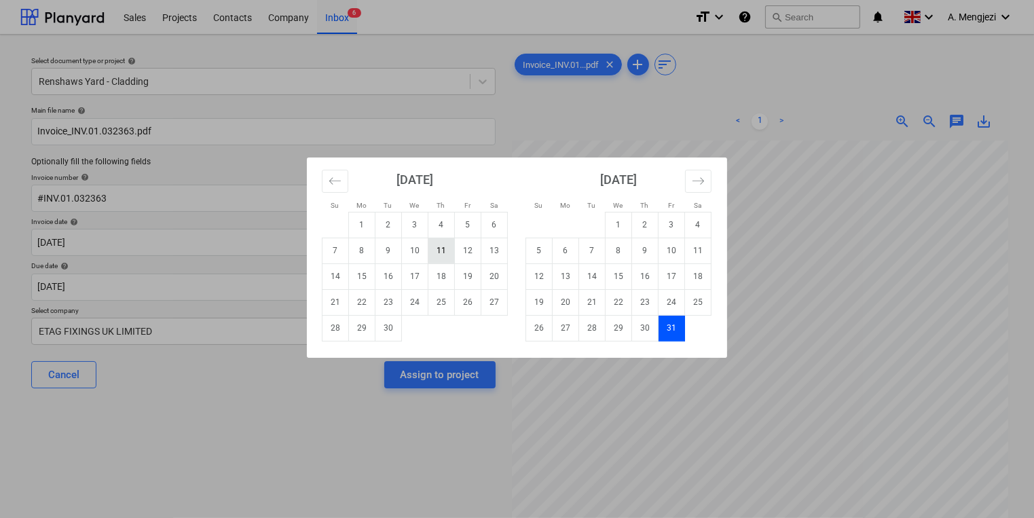
click at [445, 250] on td "11" at bounding box center [441, 251] width 26 height 26
type input "[DATE]"
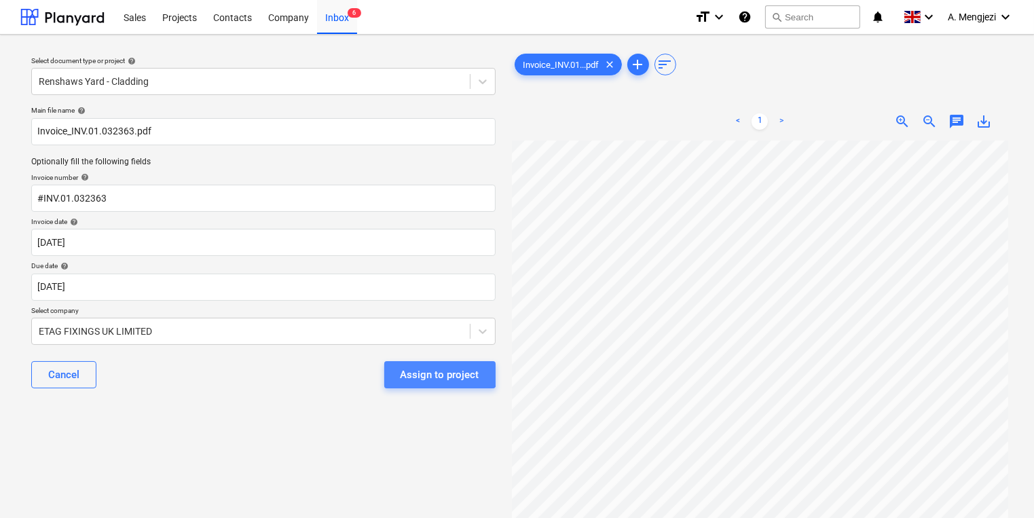
click at [431, 372] on div "Assign to project" at bounding box center [439, 375] width 79 height 18
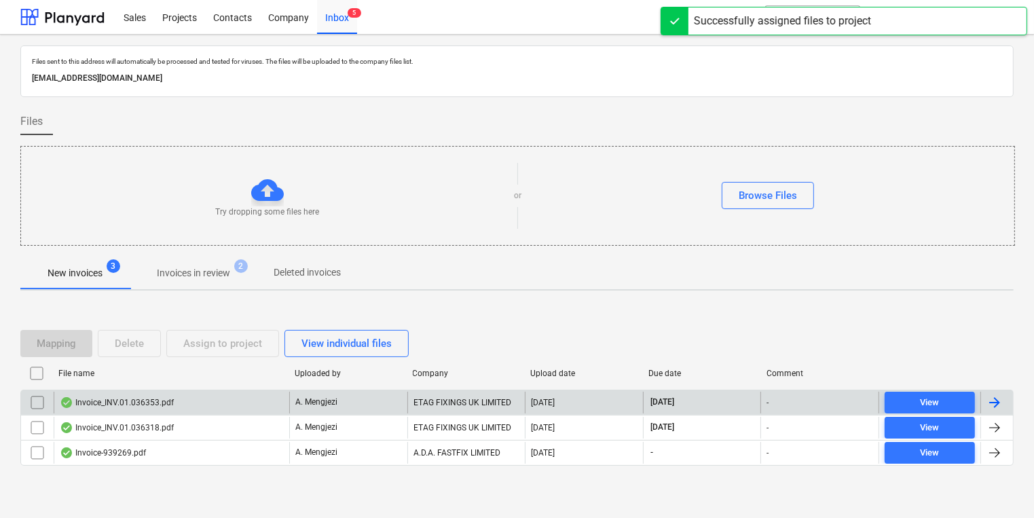
click at [315, 402] on p "A. Mengjezi" at bounding box center [316, 402] width 42 height 12
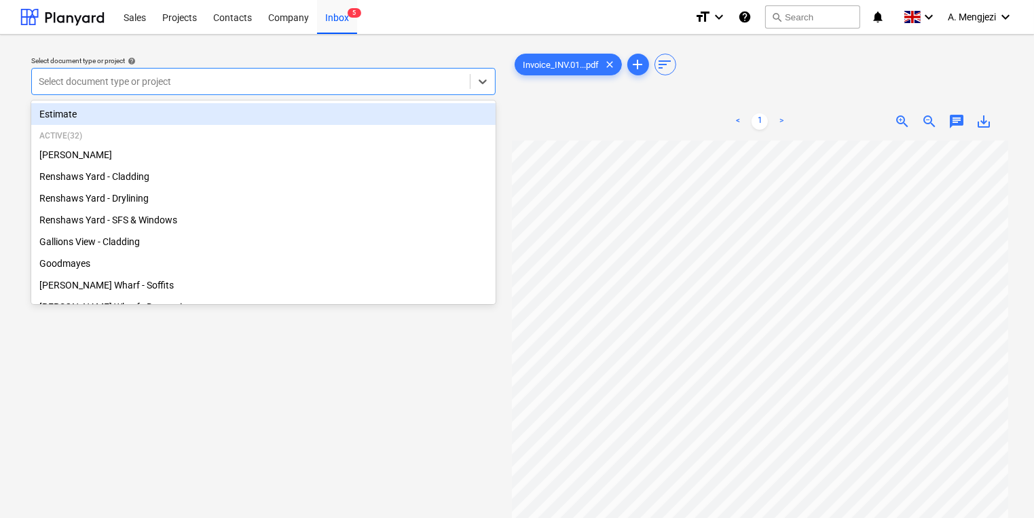
click at [344, 81] on div at bounding box center [251, 82] width 424 height 14
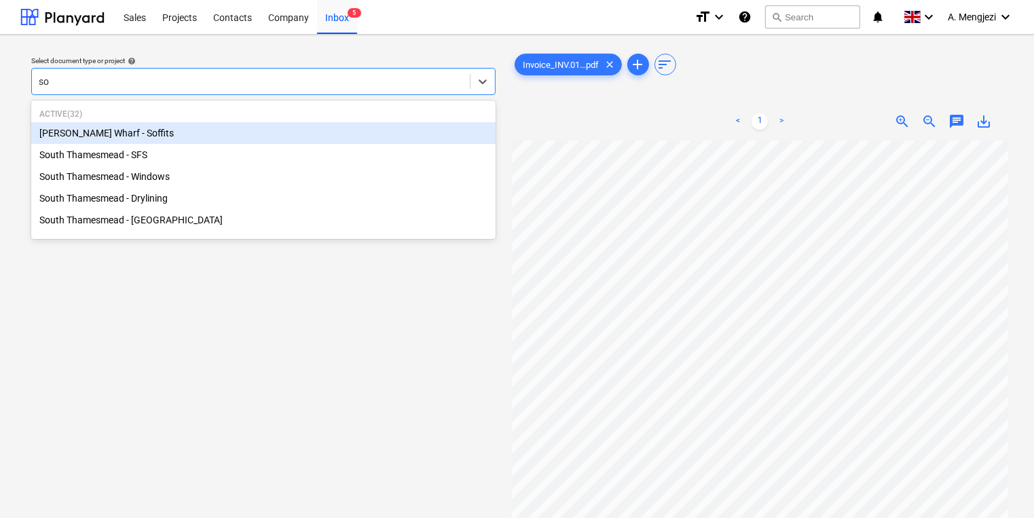
type input "sou"
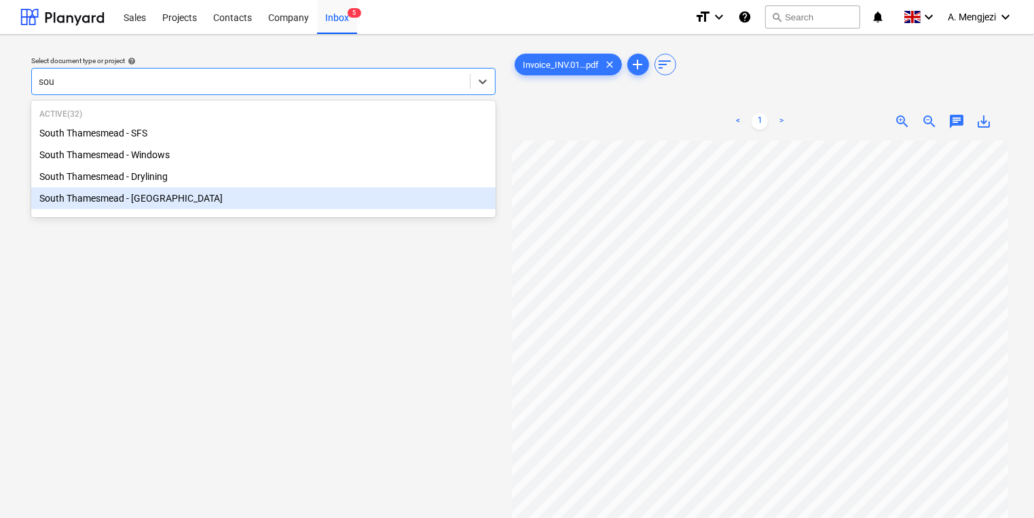
click at [313, 193] on div "South Thamesmead - [GEOGRAPHIC_DATA]" at bounding box center [263, 198] width 464 height 22
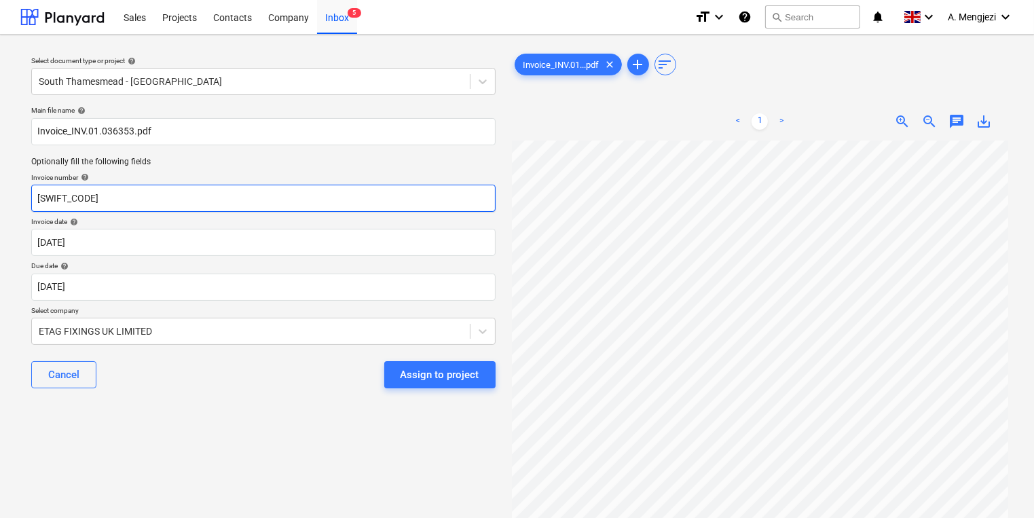
drag, startPoint x: 311, startPoint y: 196, endPoint x: -29, endPoint y: 197, distance: 340.0
click at [0, 197] on html "Sales Projects Contacts Company Inbox 5 format_size keyboard_arrow_down help se…" at bounding box center [517, 259] width 1034 height 518
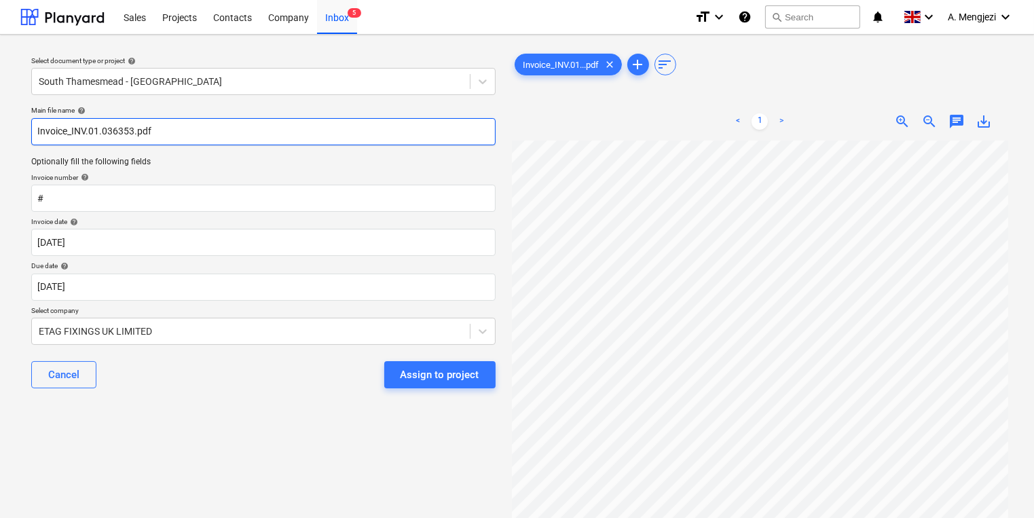
drag, startPoint x: 132, startPoint y: 136, endPoint x: 71, endPoint y: 137, distance: 61.1
click at [71, 137] on input "Invoice_INV.01.036353.pdf" at bounding box center [263, 131] width 464 height 27
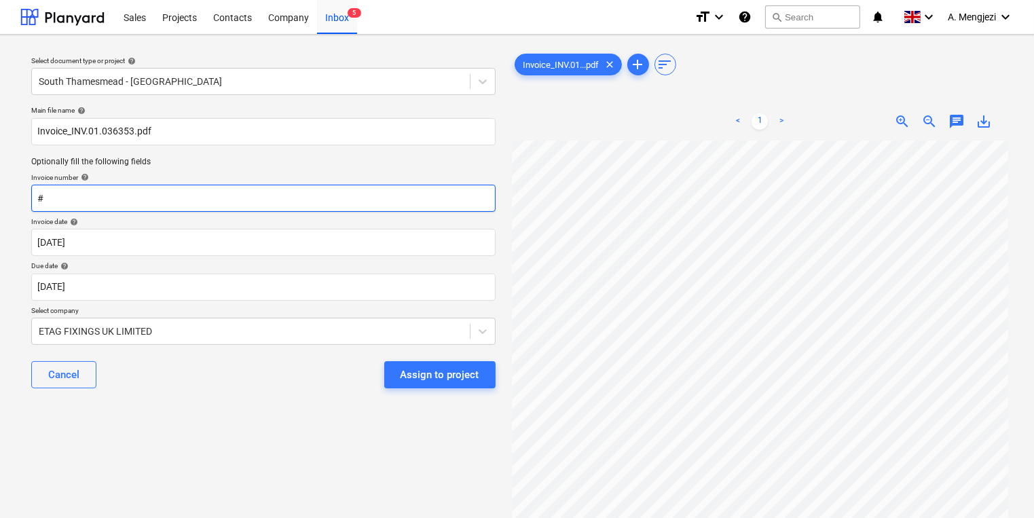
click at [111, 193] on input "#" at bounding box center [263, 198] width 464 height 27
paste input "INV.01.036353"
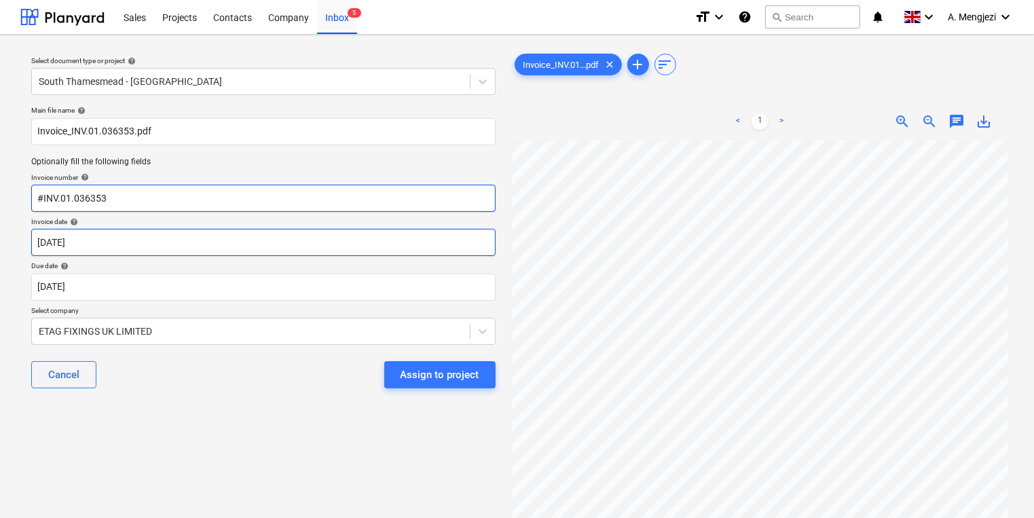
type input "#INV.01.036353"
click at [328, 239] on body "Sales Projects Contacts Company Inbox 5 format_size keyboard_arrow_down help se…" at bounding box center [517, 259] width 1034 height 518
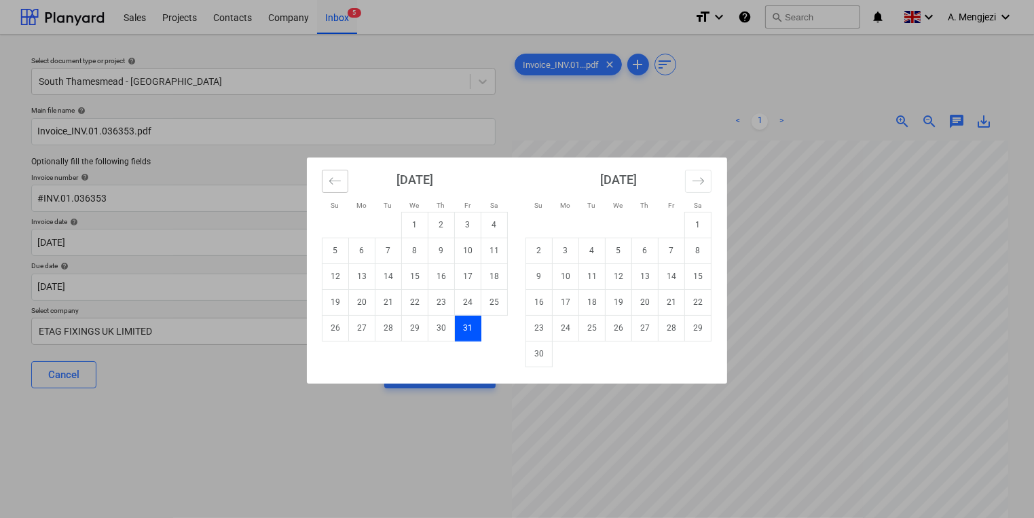
click at [331, 176] on icon "Move backward to switch to the previous month." at bounding box center [334, 180] width 13 height 13
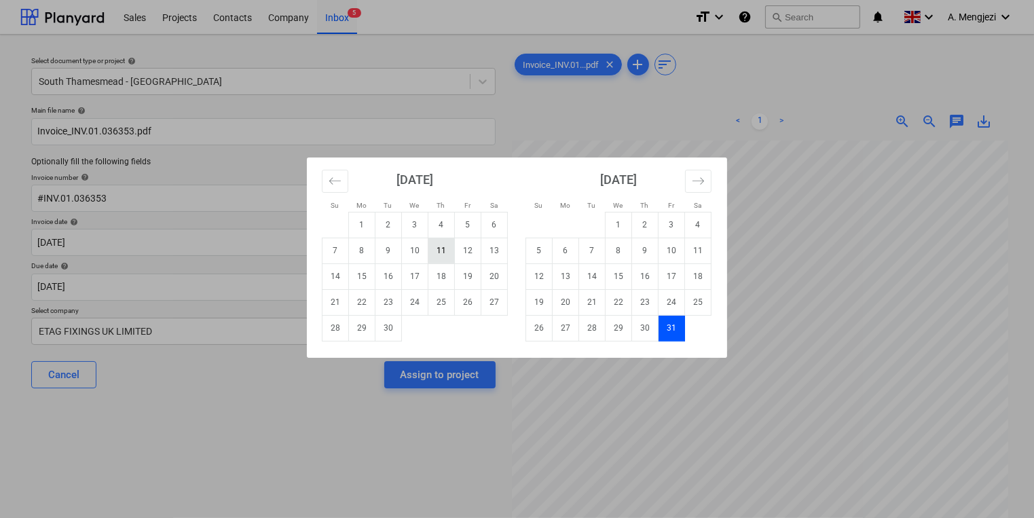
click at [443, 252] on td "11" at bounding box center [441, 251] width 26 height 26
type input "[DATE]"
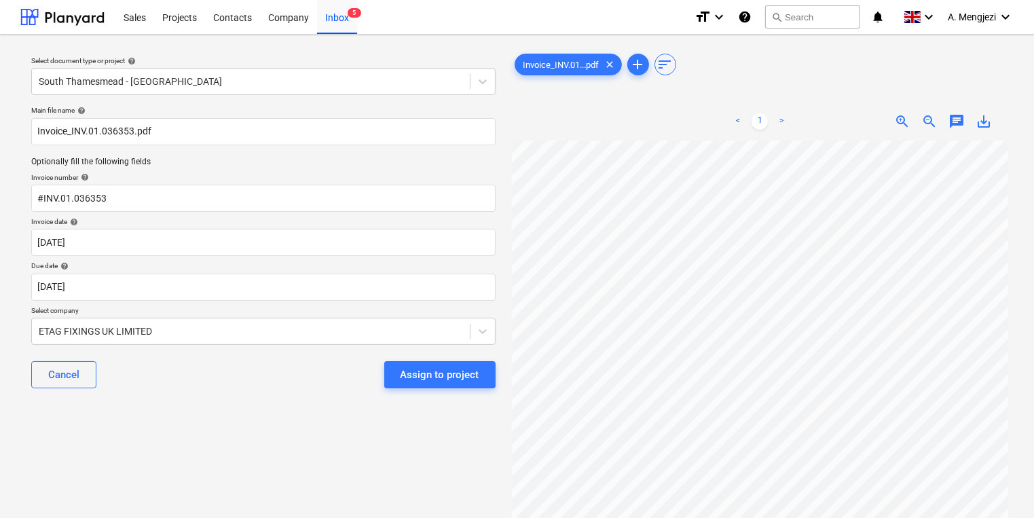
click at [421, 375] on div "Assign to project" at bounding box center [439, 375] width 79 height 18
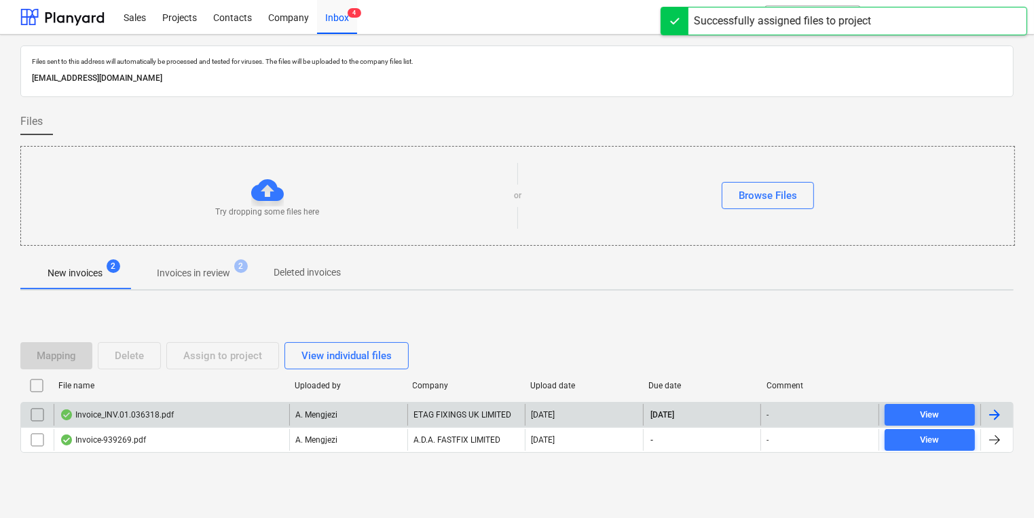
click at [307, 411] on p "A. Mengjezi" at bounding box center [316, 415] width 42 height 12
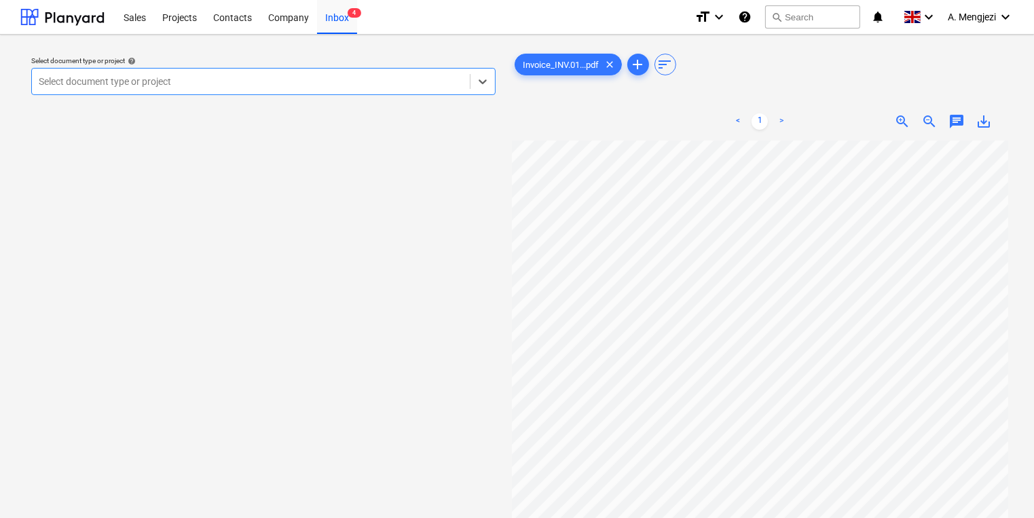
click at [347, 69] on div "Select document type or project" at bounding box center [263, 81] width 464 height 27
type input "rege"
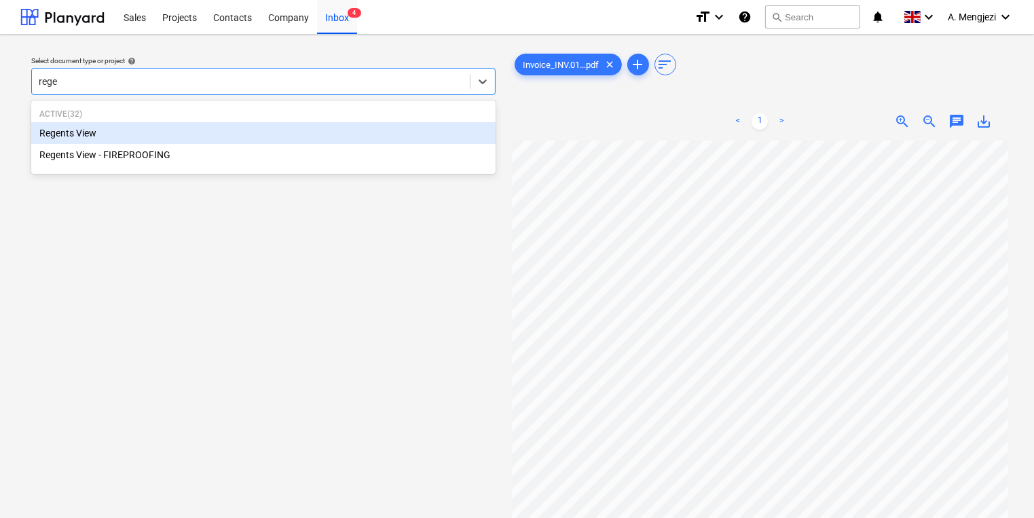
click at [307, 124] on div "Regents View" at bounding box center [263, 133] width 464 height 22
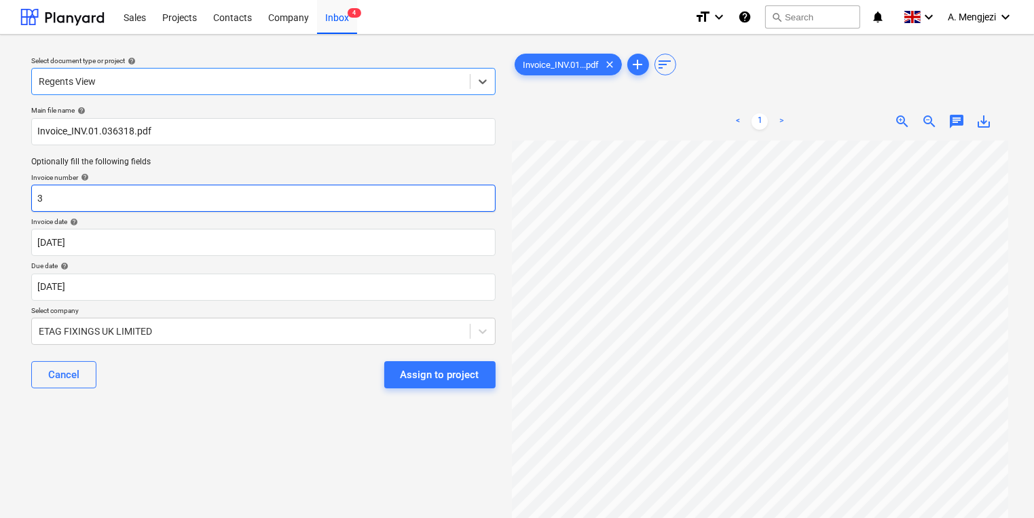
click at [100, 202] on input "3" at bounding box center [263, 198] width 464 height 27
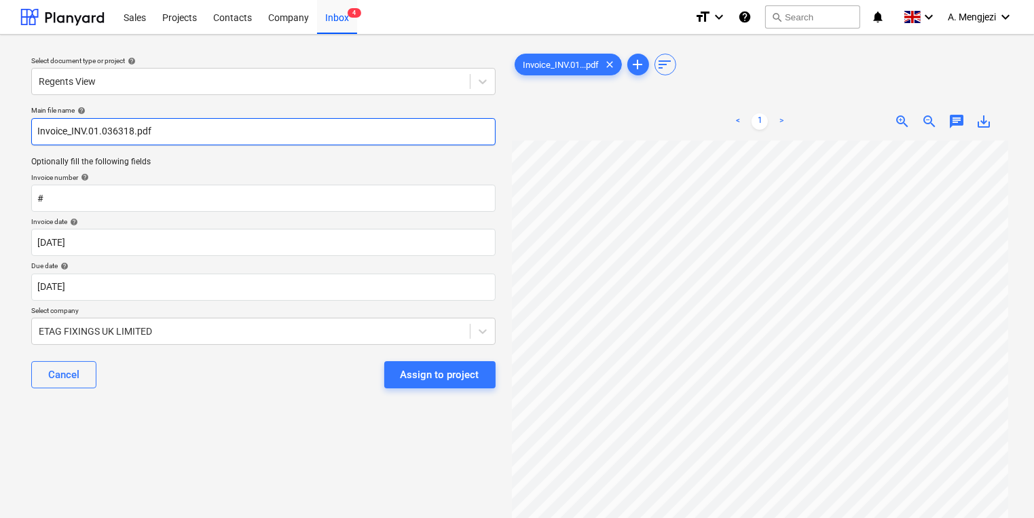
drag, startPoint x: 132, startPoint y: 132, endPoint x: 70, endPoint y: 136, distance: 62.6
click at [70, 136] on input "Invoice_INV.01.036318.pdf" at bounding box center [263, 131] width 464 height 27
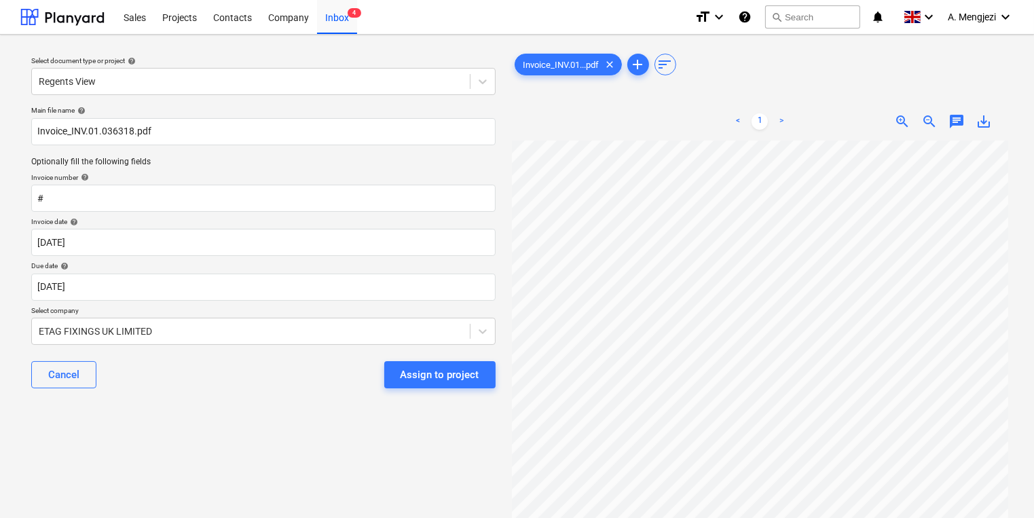
click at [92, 213] on div "Main file name help Invoice_INV.01.036318.pdf Optionally fill the following fie…" at bounding box center [263, 252] width 475 height 304
click at [96, 206] on input "#" at bounding box center [263, 198] width 464 height 27
paste input "INV.01.036318"
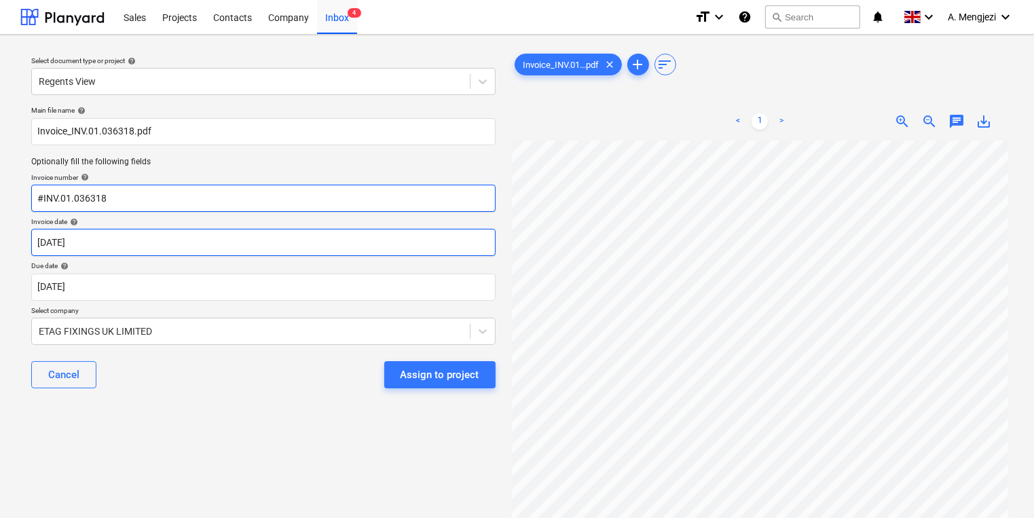
type input "#INV.01.036318"
click at [116, 242] on body "Sales Projects Contacts Company Inbox 4 format_size keyboard_arrow_down help se…" at bounding box center [517, 259] width 1034 height 518
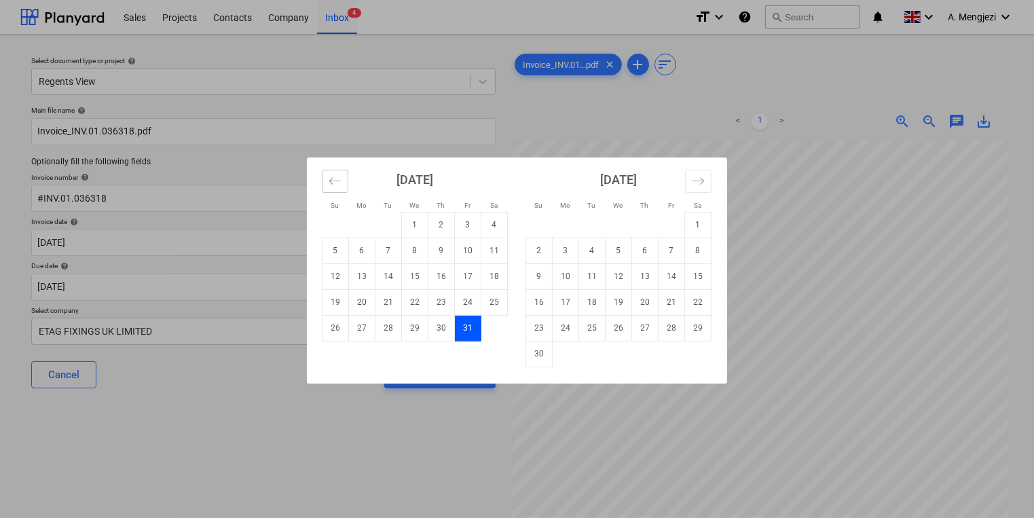
click at [336, 176] on icon "Move backward to switch to the previous month." at bounding box center [334, 180] width 13 height 13
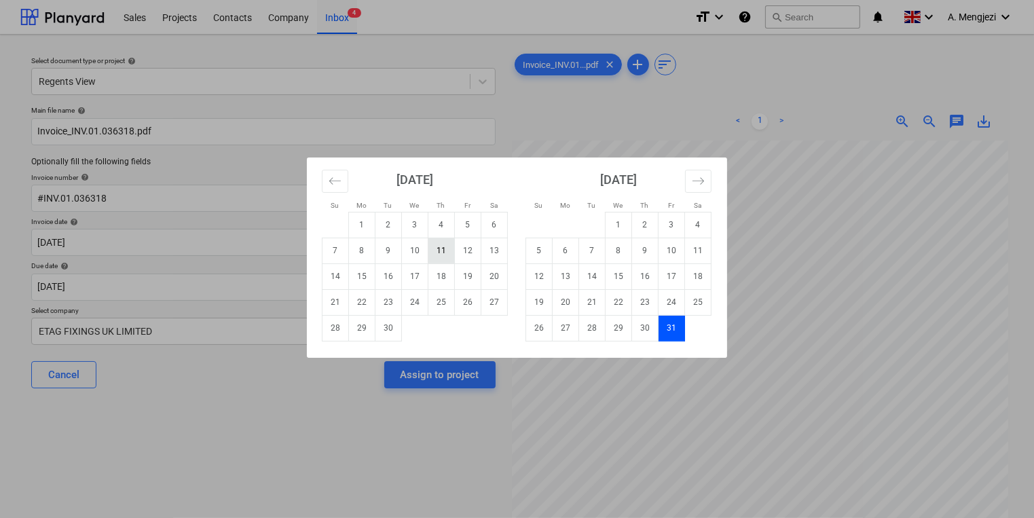
click at [441, 258] on td "11" at bounding box center [441, 251] width 26 height 26
type input "[DATE]"
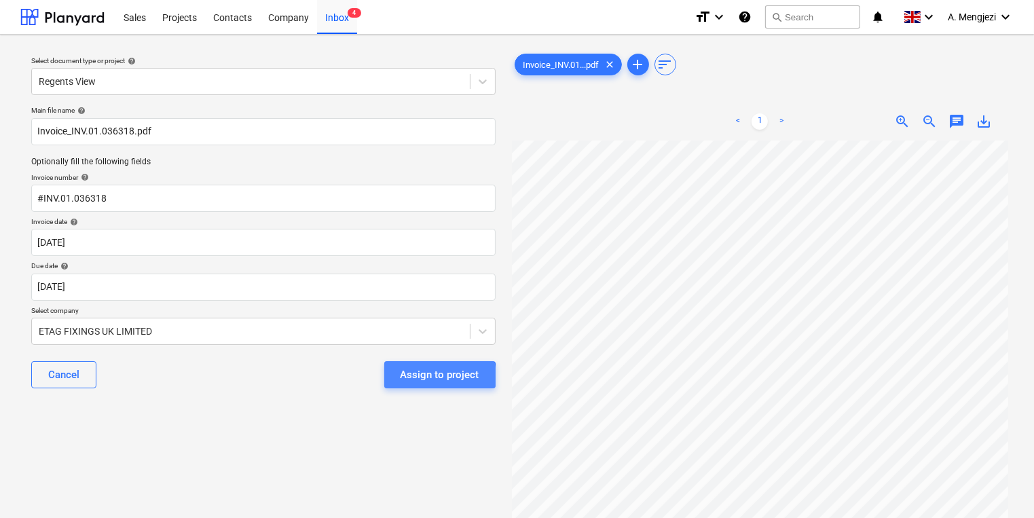
click at [415, 377] on div "Assign to project" at bounding box center [439, 375] width 79 height 18
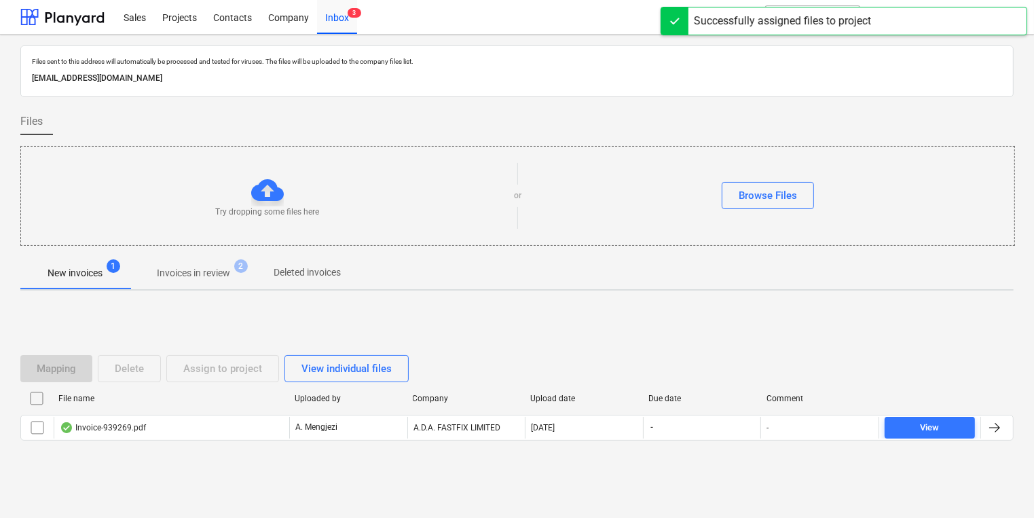
click at [304, 442] on div "File name Uploaded by Company Upload date Due date Comment Invoice-939269.pdf A…" at bounding box center [516, 417] width 993 height 58
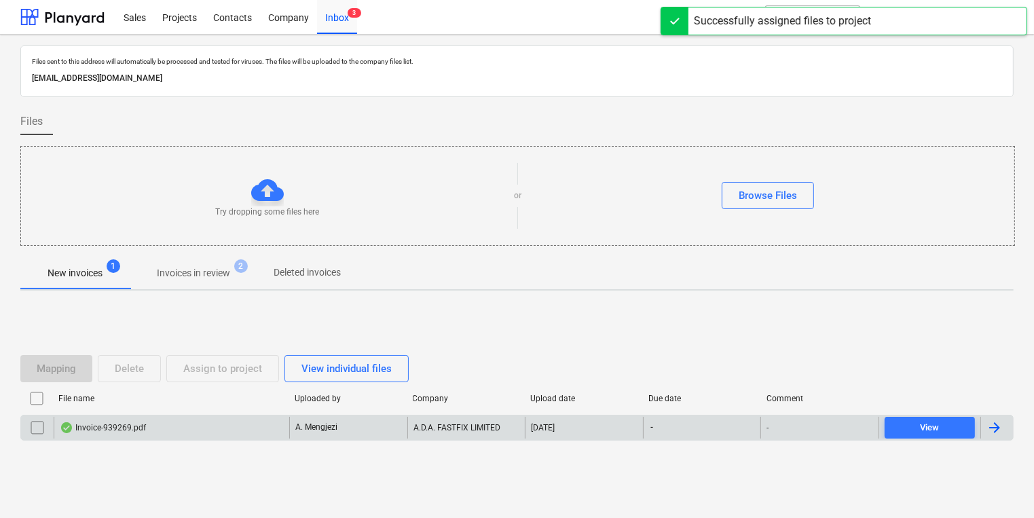
click at [307, 432] on p "A. Mengjezi" at bounding box center [316, 427] width 42 height 12
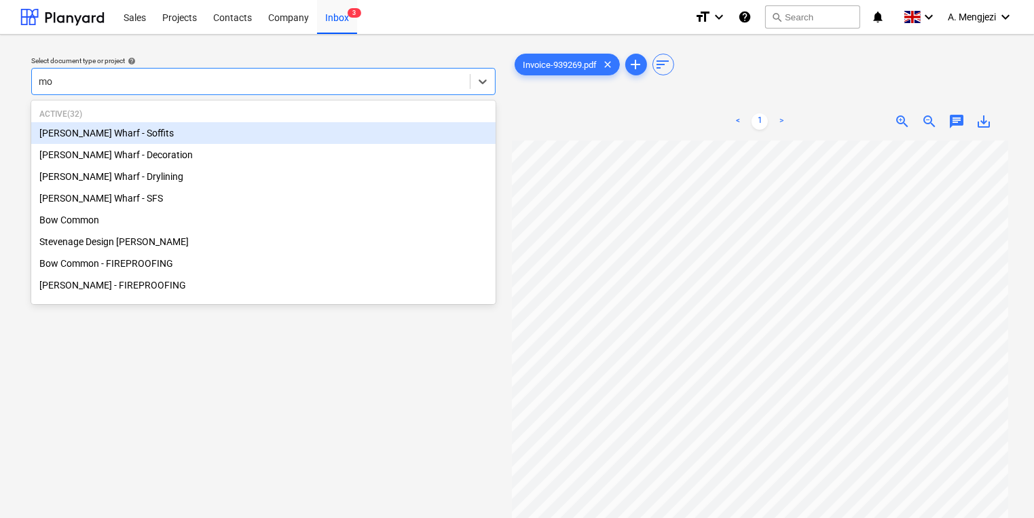
type input "mon"
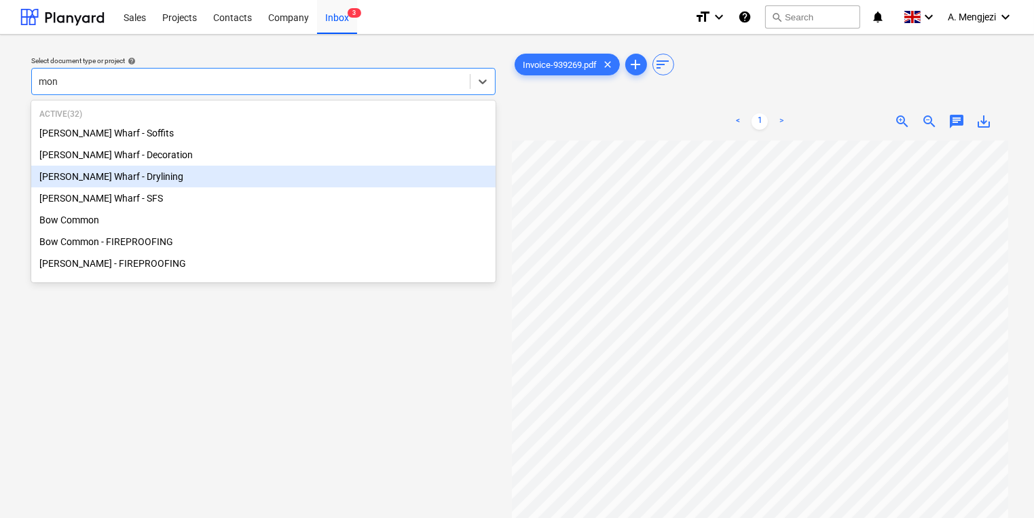
click at [163, 172] on div "[PERSON_NAME] Wharf - Drylining" at bounding box center [263, 177] width 464 height 22
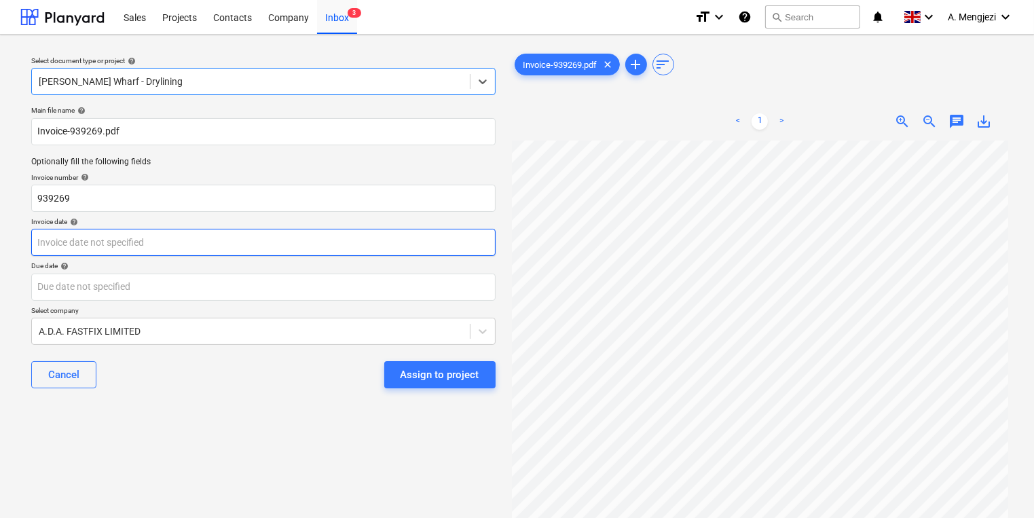
click at [174, 248] on body "Sales Projects Contacts Company Inbox 3 format_size keyboard_arrow_down help se…" at bounding box center [517, 259] width 1034 height 518
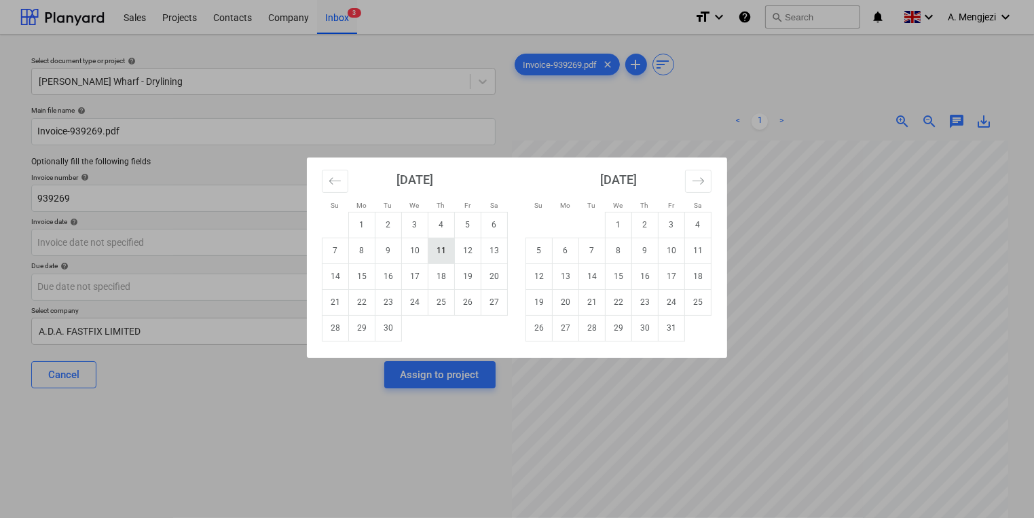
click at [449, 247] on td "11" at bounding box center [441, 251] width 26 height 26
type input "[DATE]"
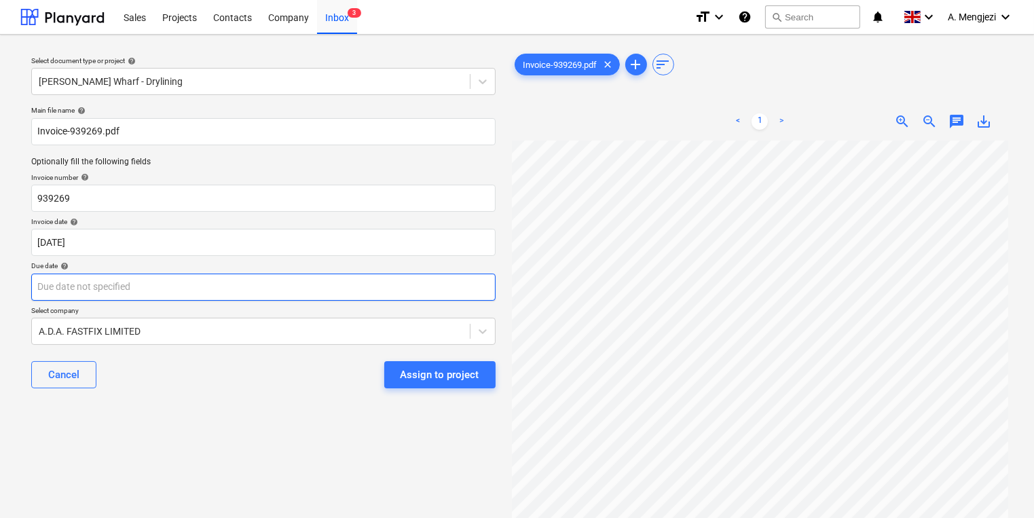
click at [434, 280] on body "Sales Projects Contacts Company Inbox 3 format_size keyboard_arrow_down help se…" at bounding box center [517, 259] width 1034 height 518
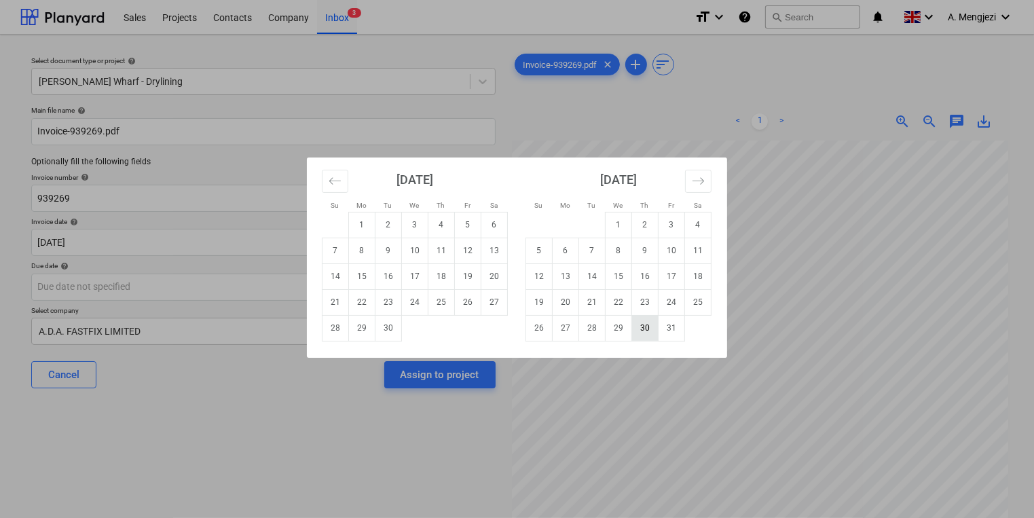
click at [643, 334] on td "30" at bounding box center [645, 328] width 26 height 26
type input "[DATE]"
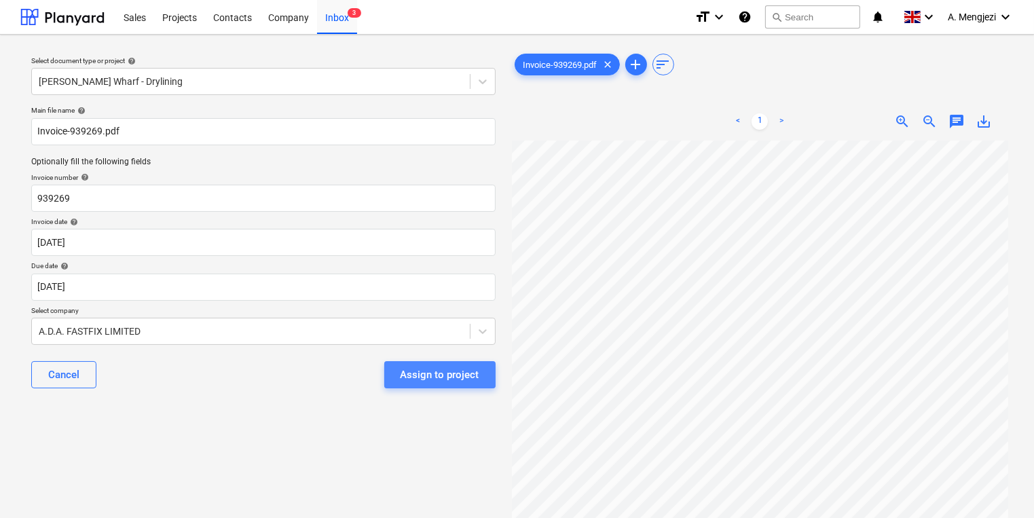
click at [464, 377] on div "Assign to project" at bounding box center [439, 375] width 79 height 18
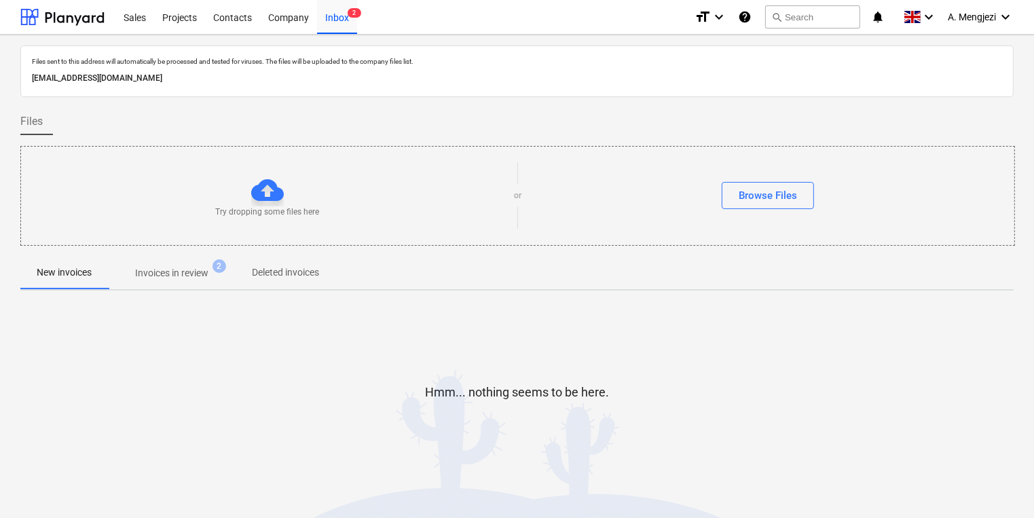
click at [183, 252] on div at bounding box center [516, 251] width 993 height 11
click at [182, 278] on p "Invoices in review" at bounding box center [171, 273] width 73 height 14
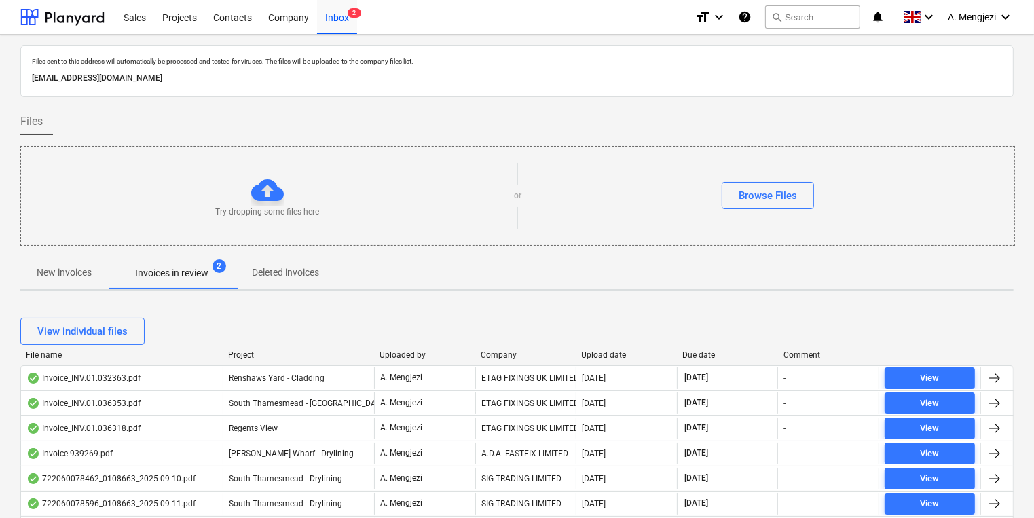
click at [190, 23] on div "Projects" at bounding box center [179, 16] width 51 height 35
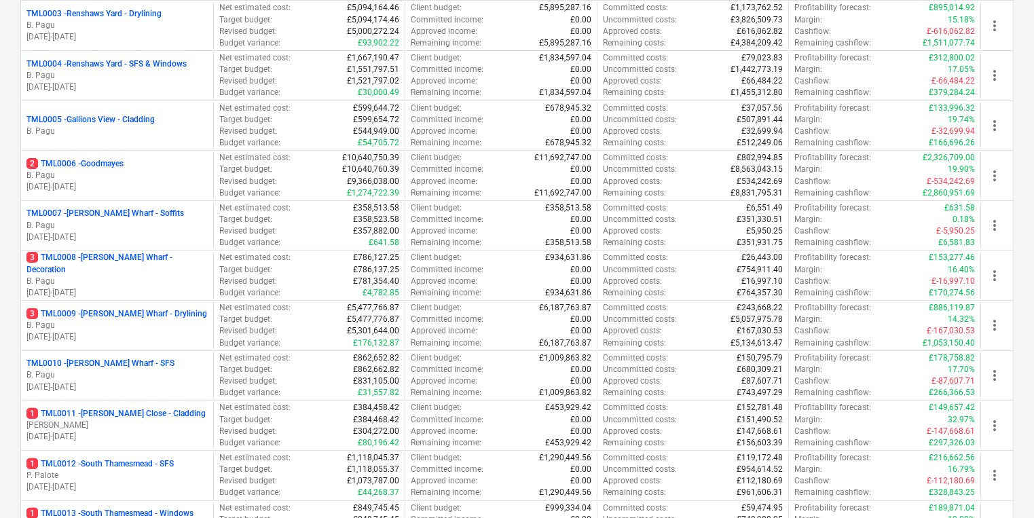
scroll to position [326, 0]
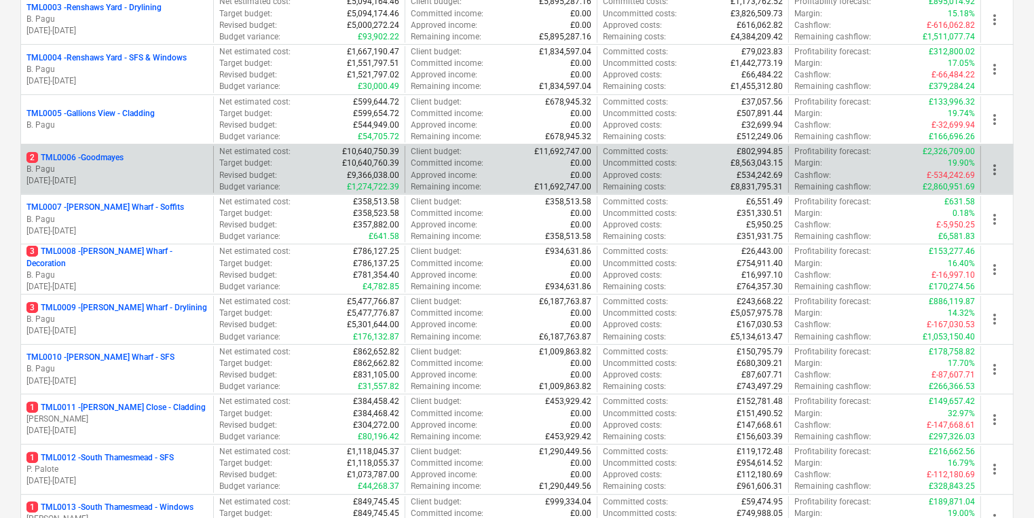
click at [163, 166] on p "B. Pagu" at bounding box center [116, 170] width 181 height 12
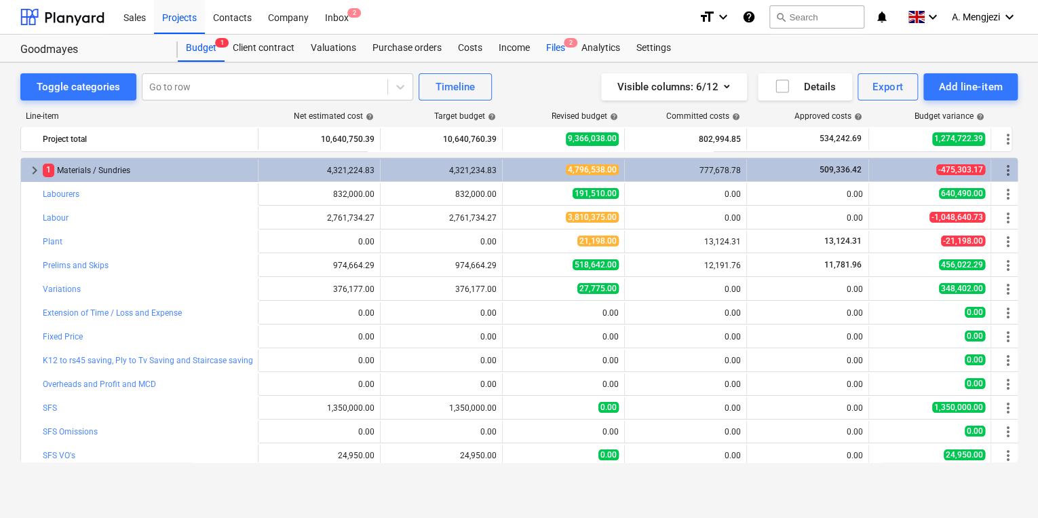
click at [559, 56] on div "Files 2" at bounding box center [555, 48] width 35 height 27
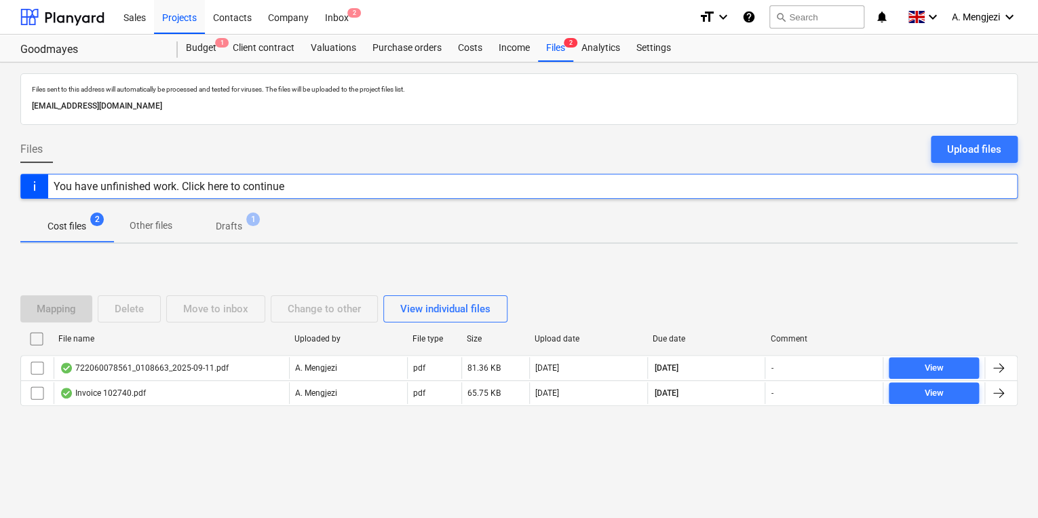
click at [415, 439] on div "Mapping Delete Move to inbox Change to other View individual files File name Up…" at bounding box center [519, 356] width 998 height 204
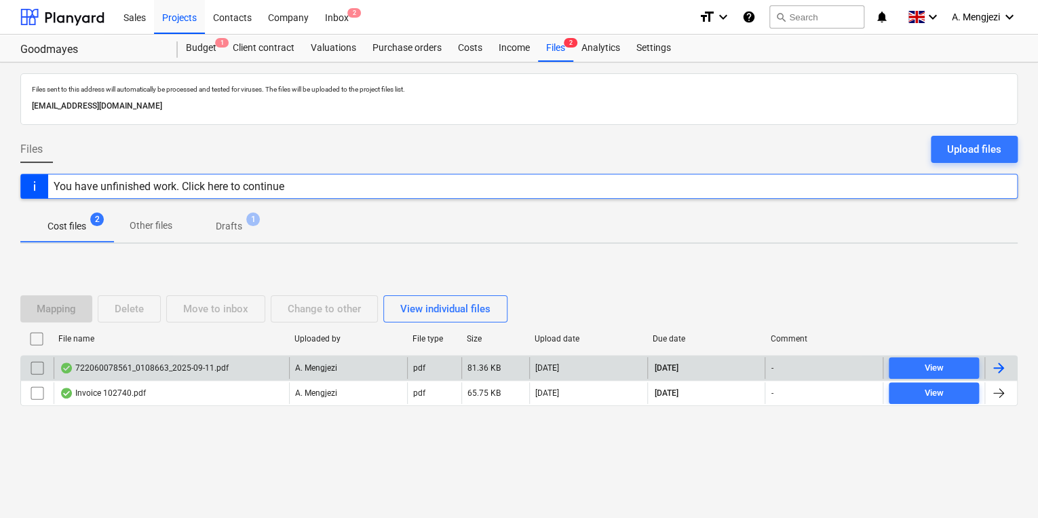
click at [363, 377] on div "A. Mengjezi" at bounding box center [348, 368] width 118 height 22
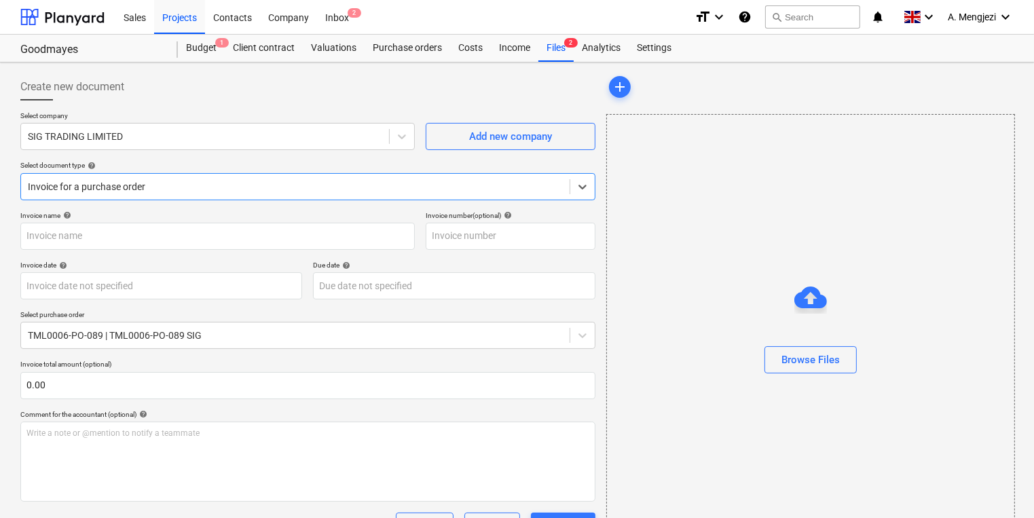
type input "722060078561"
type input "[DATE]"
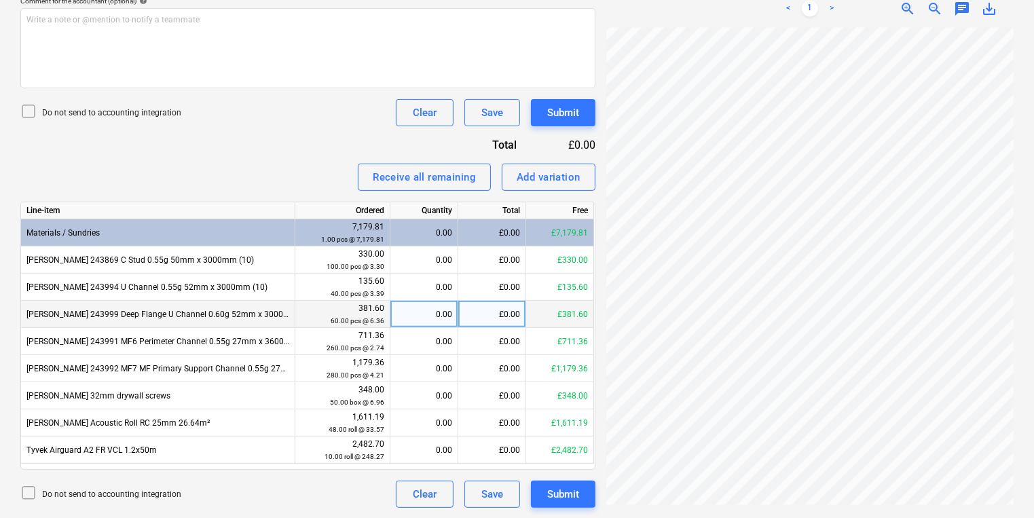
scroll to position [189, 41]
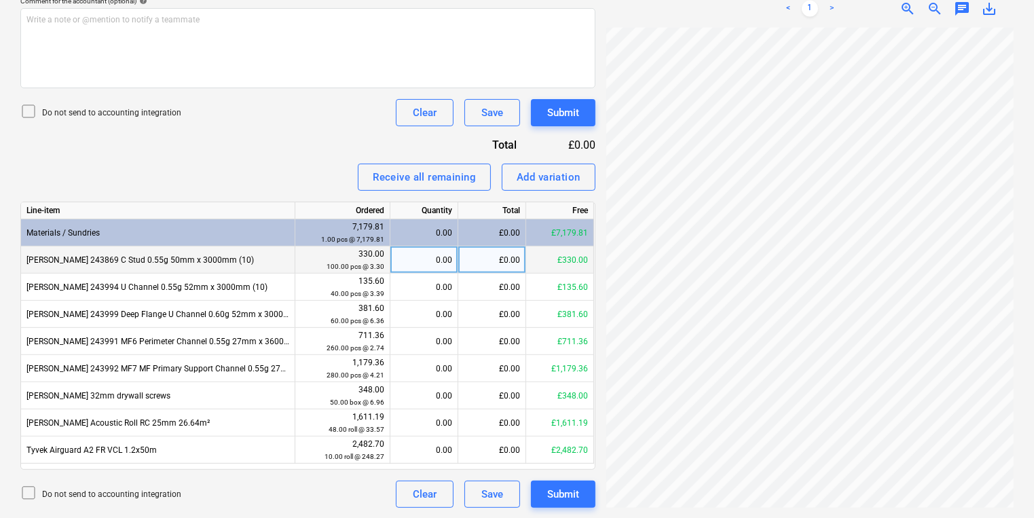
click at [442, 266] on div "0.00" at bounding box center [424, 259] width 56 height 27
type input "100"
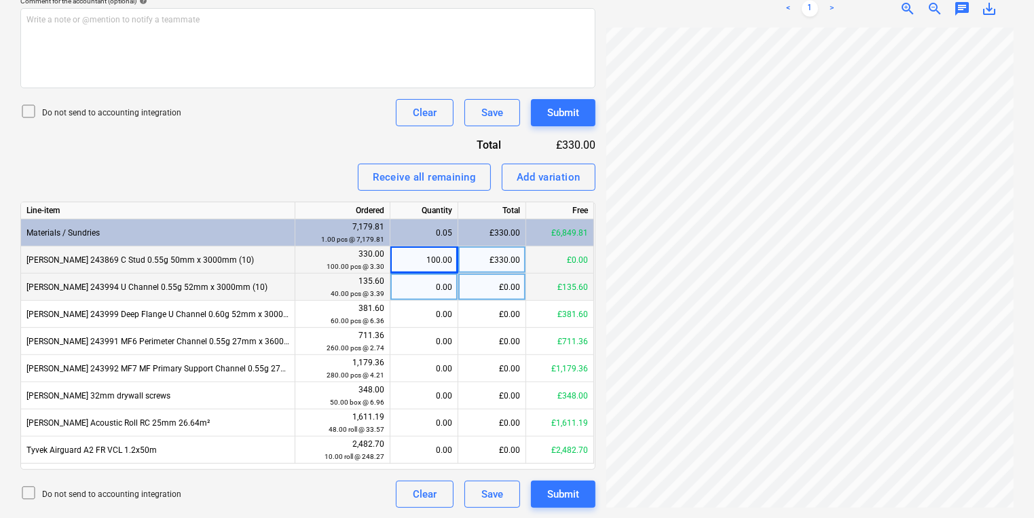
click at [426, 290] on div "0.00" at bounding box center [424, 287] width 56 height 27
type input "40"
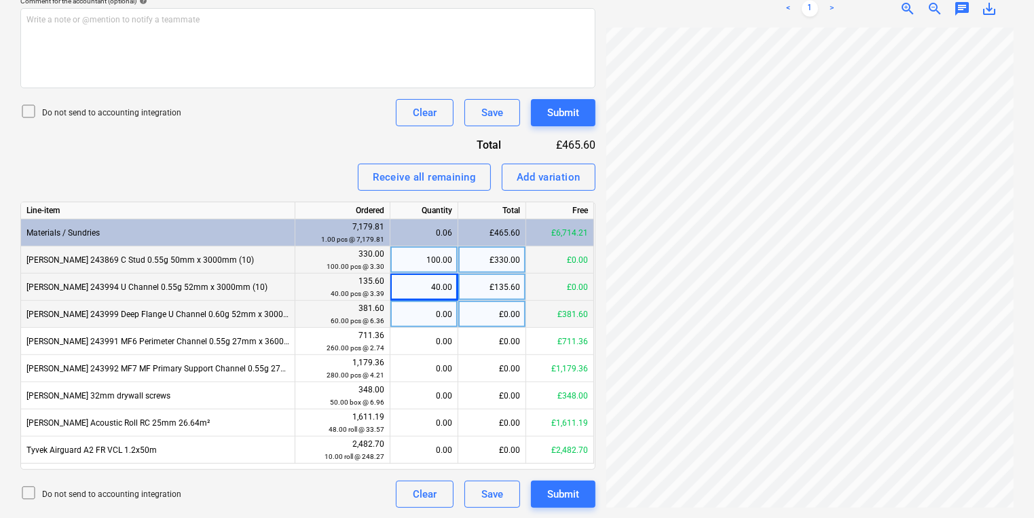
click at [421, 312] on div "0.00" at bounding box center [424, 314] width 56 height 27
type input "60"
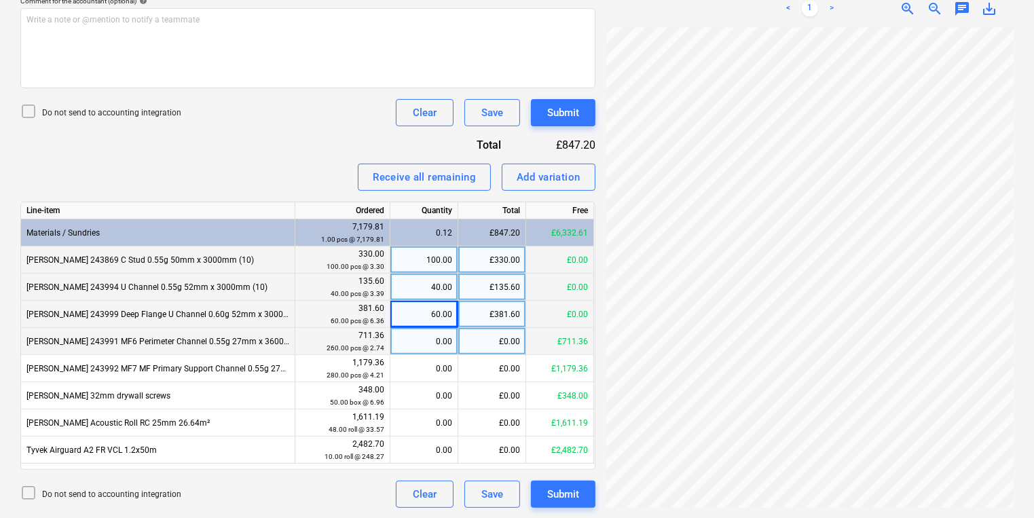
click at [428, 340] on div "0.00" at bounding box center [424, 341] width 56 height 27
type input "260"
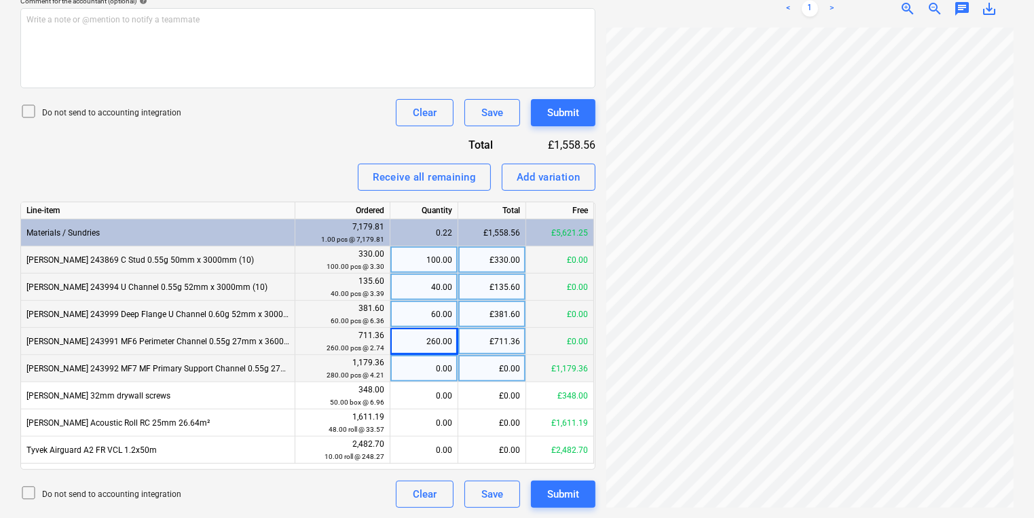
click at [421, 369] on div "0.00" at bounding box center [424, 368] width 56 height 27
type input "280"
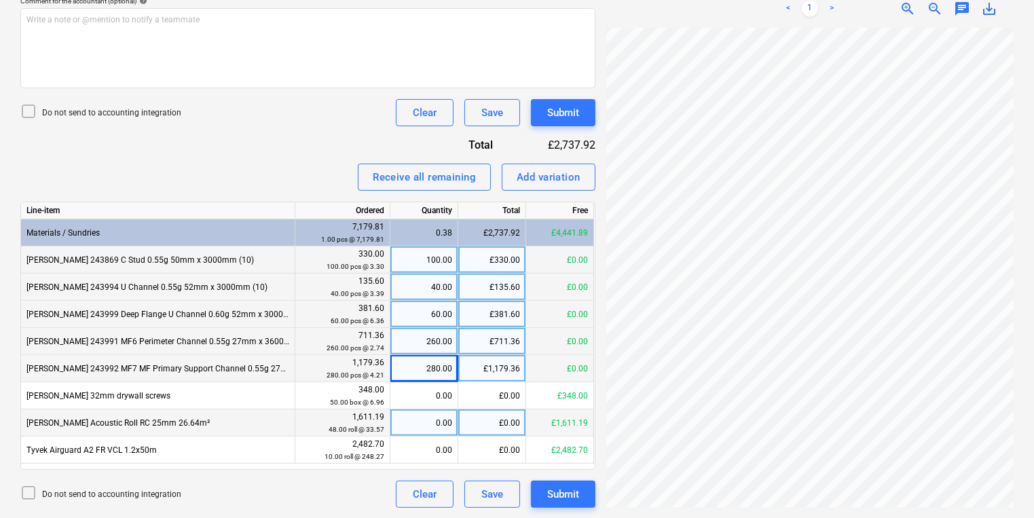
click at [435, 426] on div "0.00" at bounding box center [424, 422] width 56 height 27
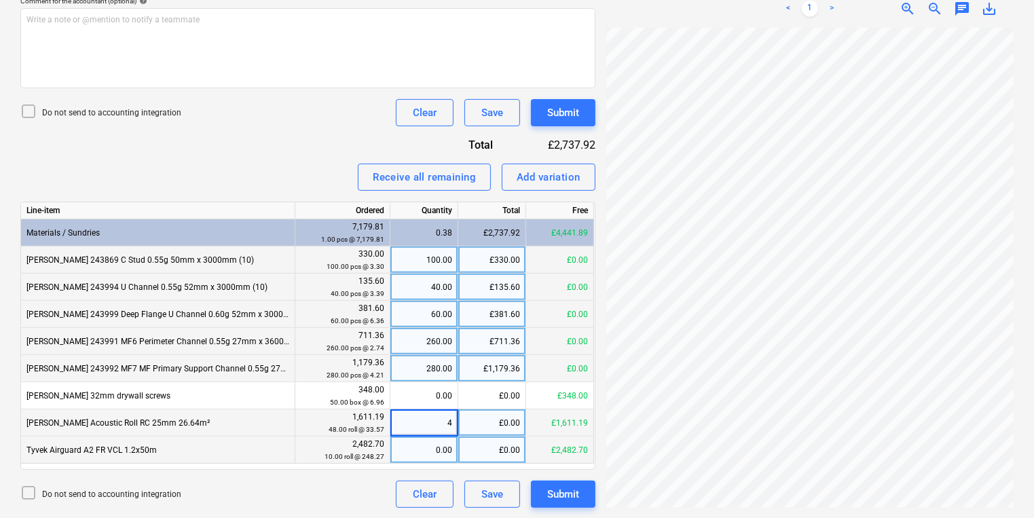
type input "48"
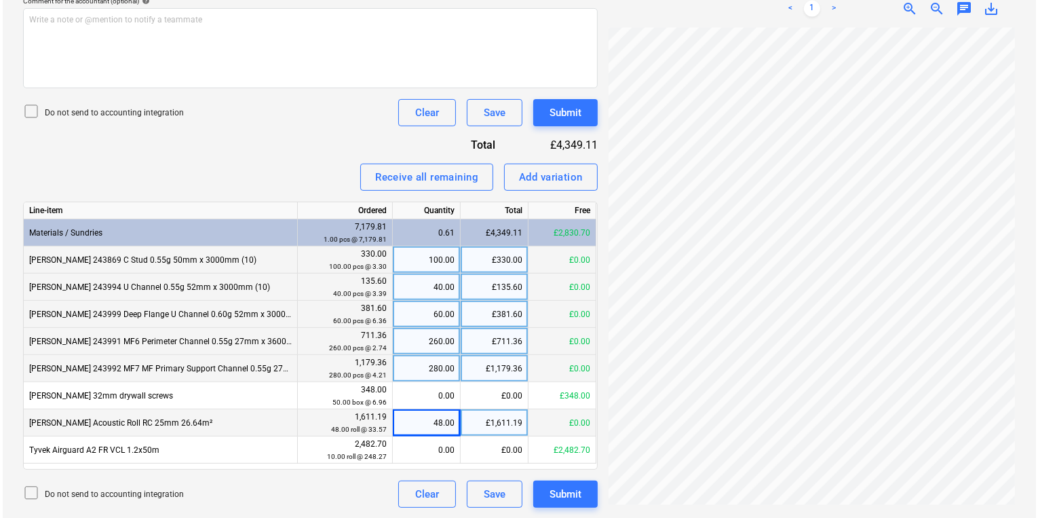
scroll to position [242, 105]
click at [570, 502] on div "Submit" at bounding box center [563, 494] width 32 height 18
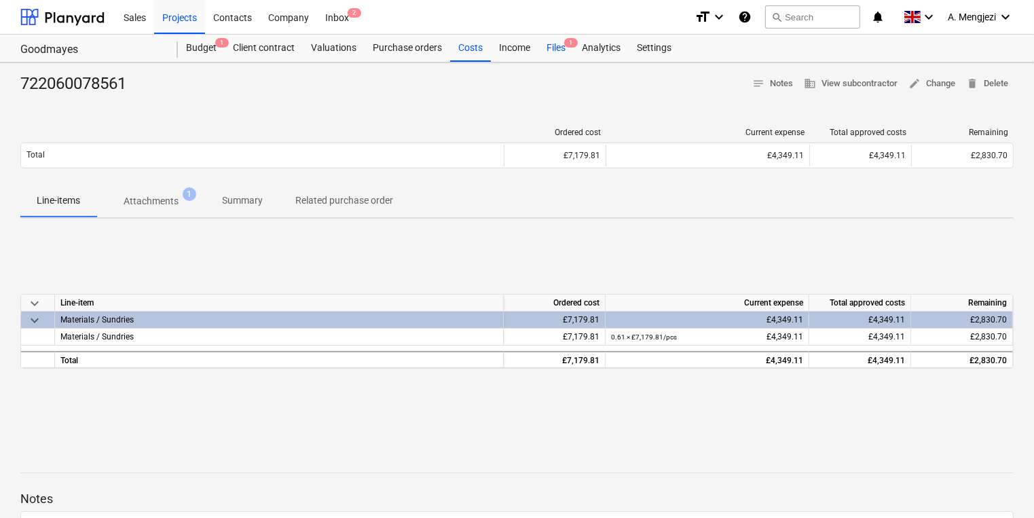
click at [573, 43] on span "1" at bounding box center [571, 43] width 14 height 10
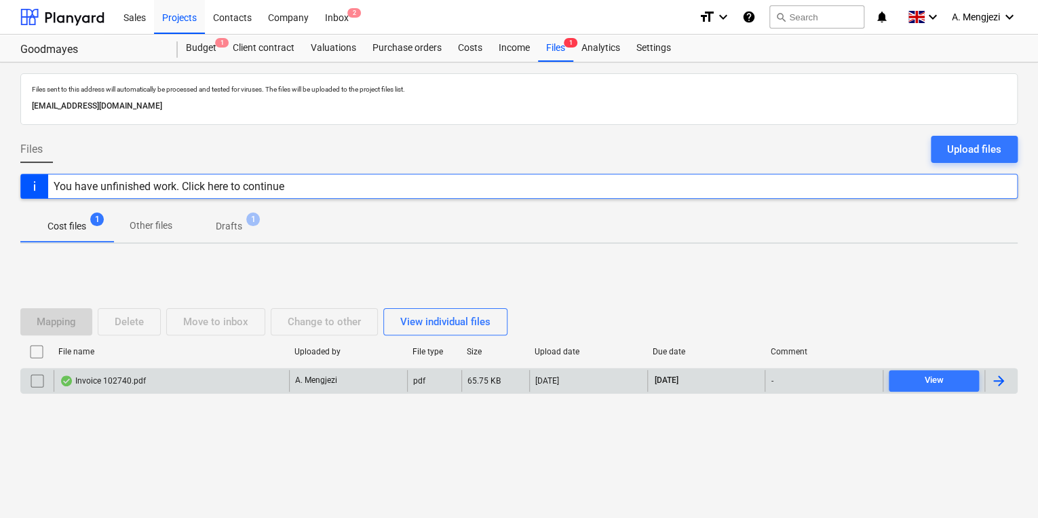
click at [260, 375] on div "Invoice 102740.pdf" at bounding box center [171, 381] width 235 height 22
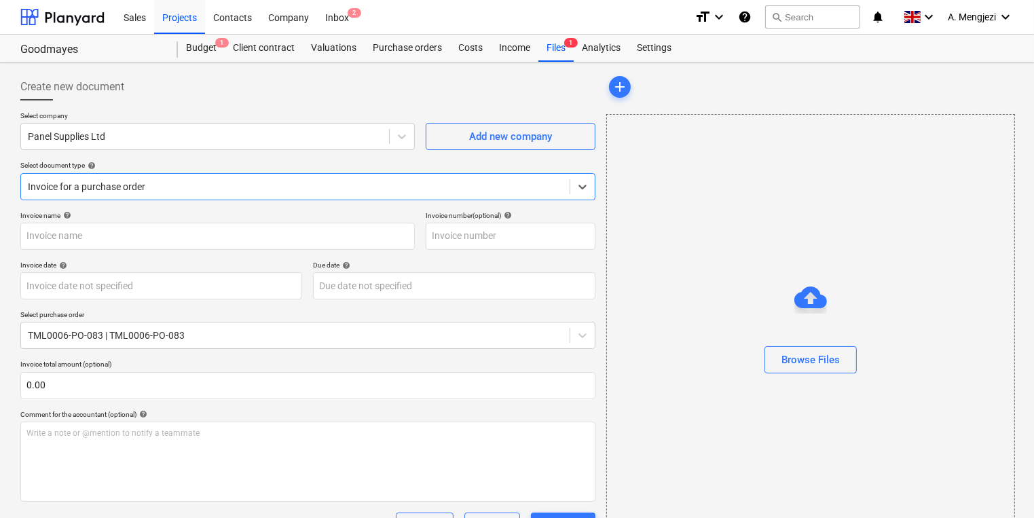
type input "102740"
type input "[DATE]"
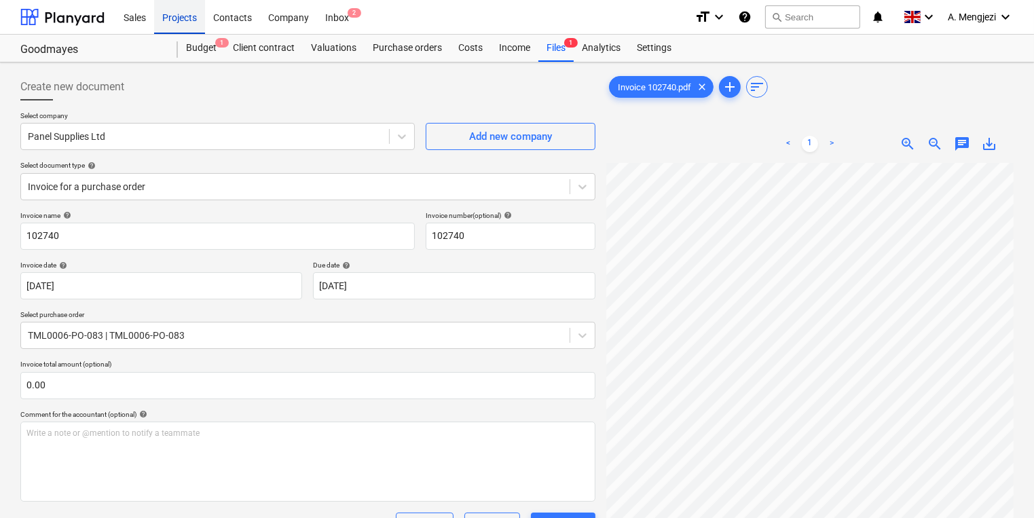
click at [177, 20] on div "Projects" at bounding box center [179, 16] width 51 height 35
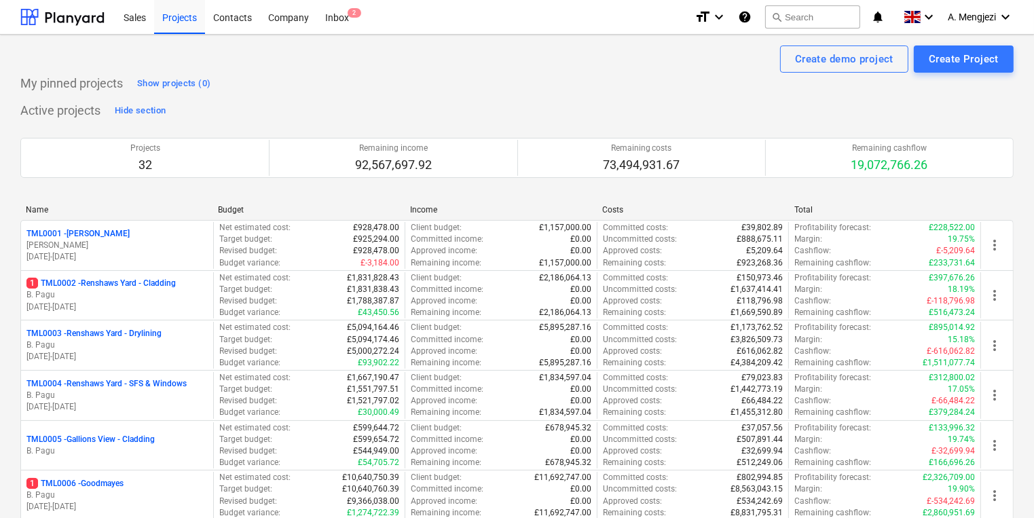
click at [163, 287] on p "1 TML0002 - Renshaws Yard - Cladding" at bounding box center [100, 284] width 149 height 12
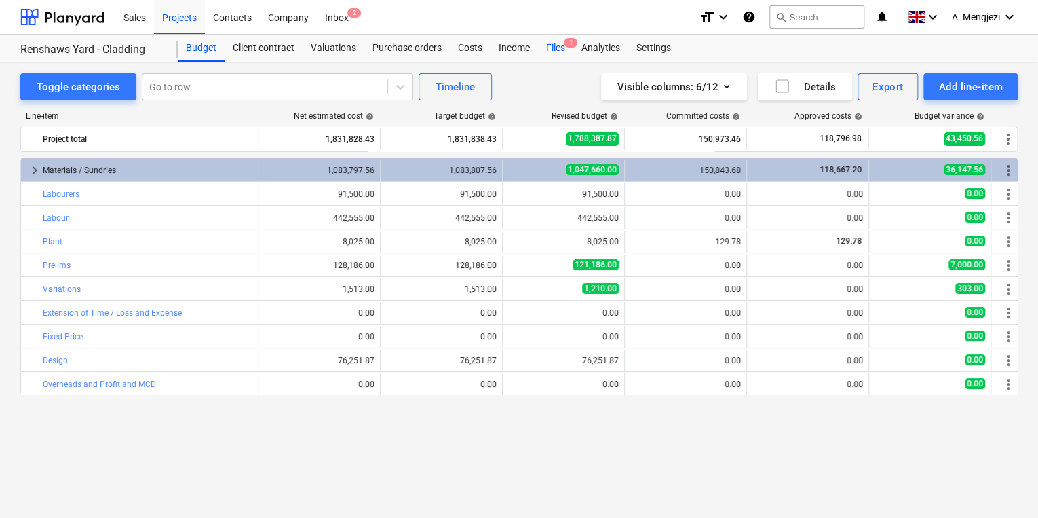
click at [562, 38] on div "Files 1" at bounding box center [555, 48] width 35 height 27
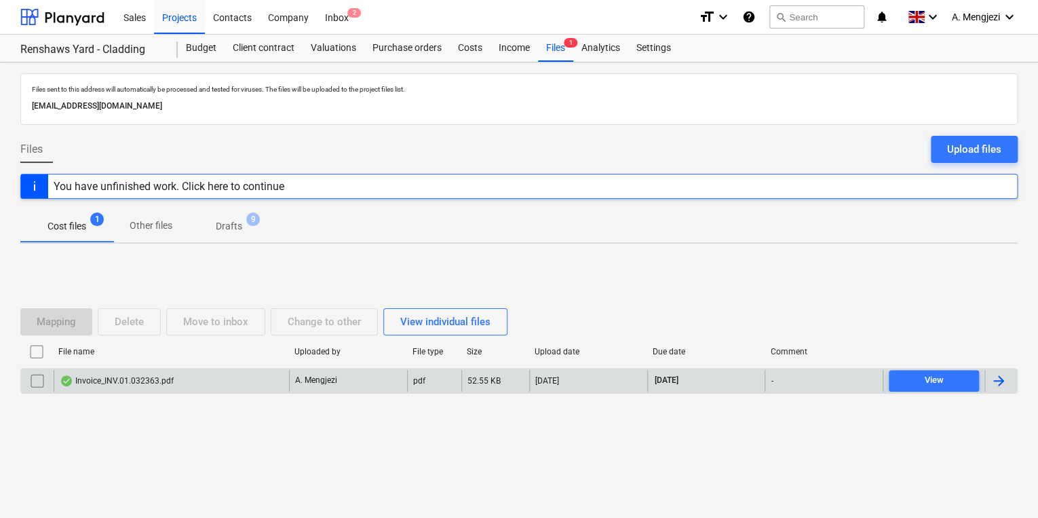
click at [529, 377] on div "[DATE]" at bounding box center [588, 381] width 118 height 22
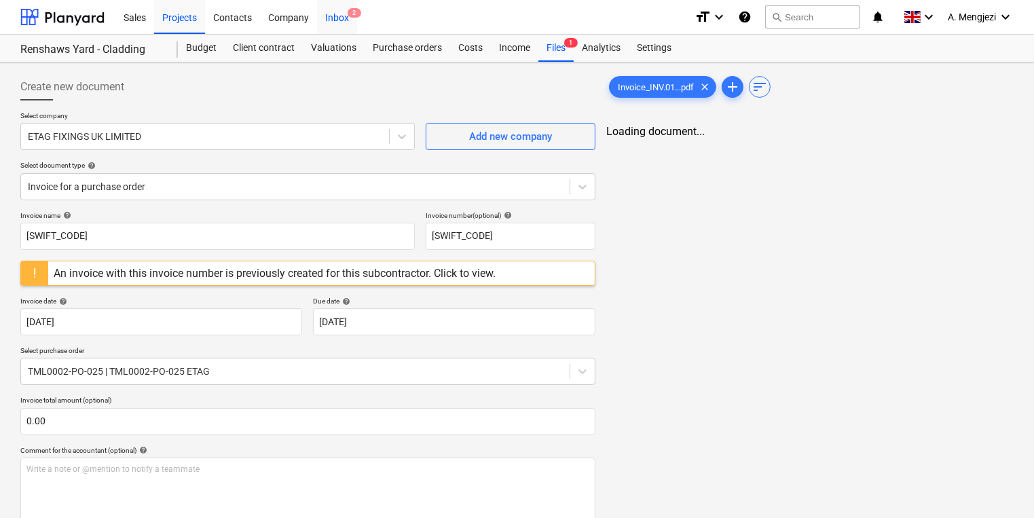
click at [335, 9] on div "Inbox 2" at bounding box center [337, 16] width 40 height 35
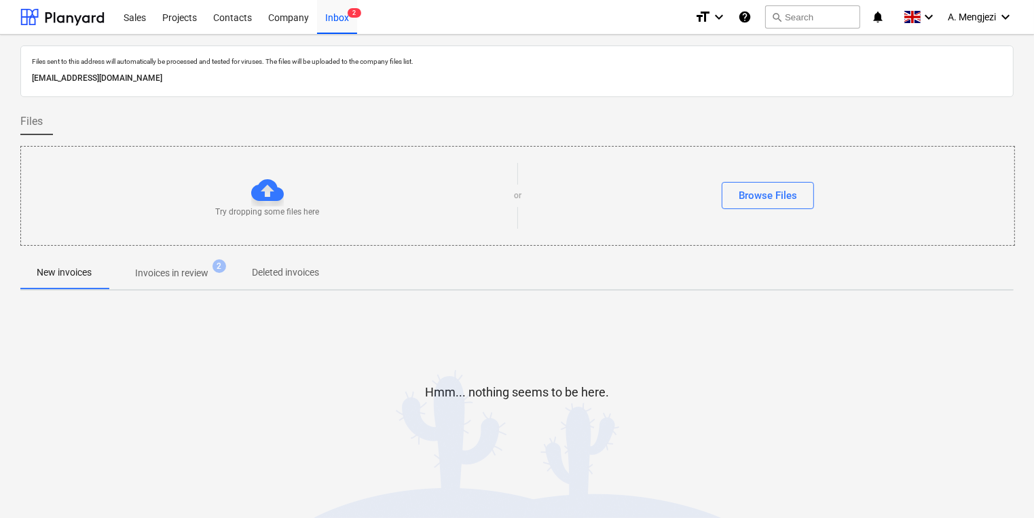
click at [180, 288] on div "New invoices Invoices in review 2 Deleted invoices" at bounding box center [516, 274] width 993 height 34
click at [180, 282] on span "Invoices in review 2" at bounding box center [172, 273] width 128 height 24
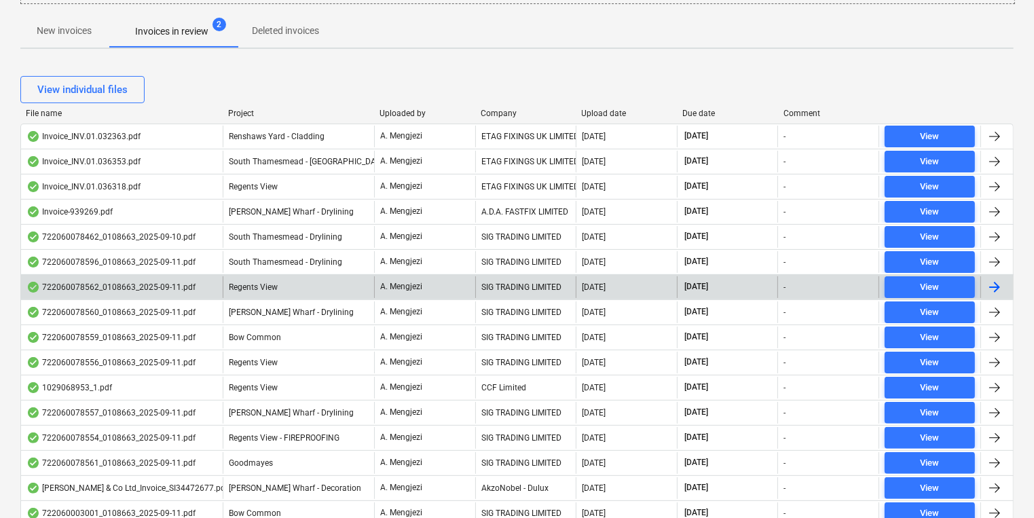
scroll to position [271, 0]
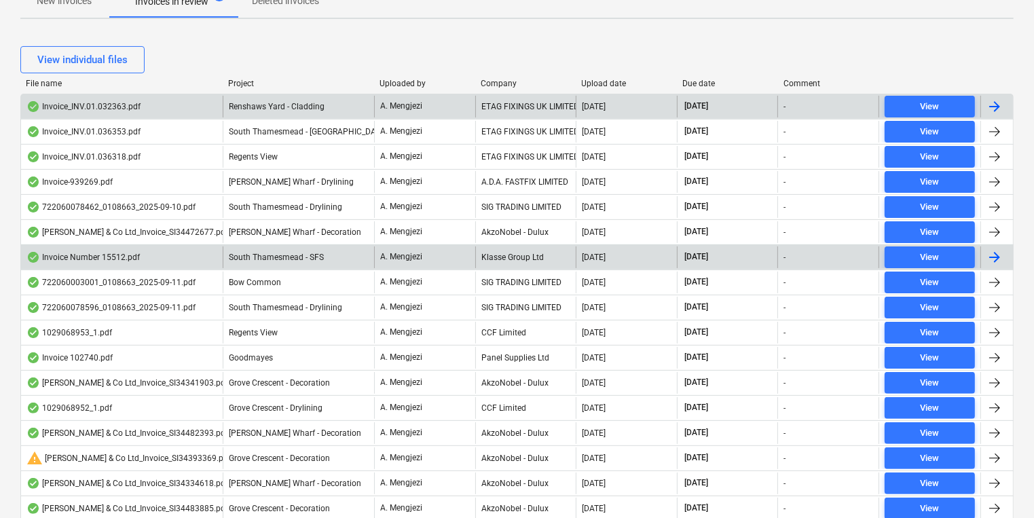
click at [502, 110] on div "ETAG FIXINGS UK LIMITED" at bounding box center [525, 107] width 101 height 22
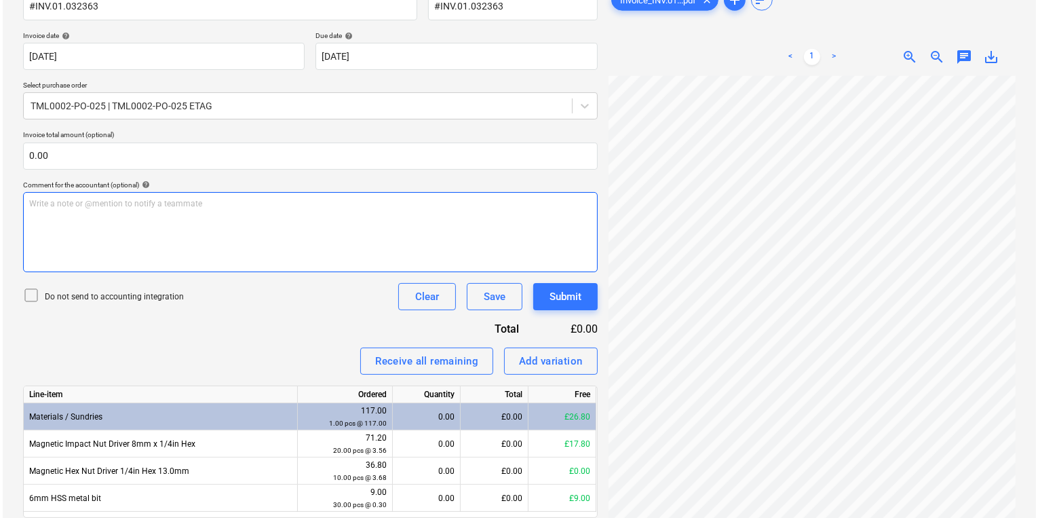
scroll to position [278, 0]
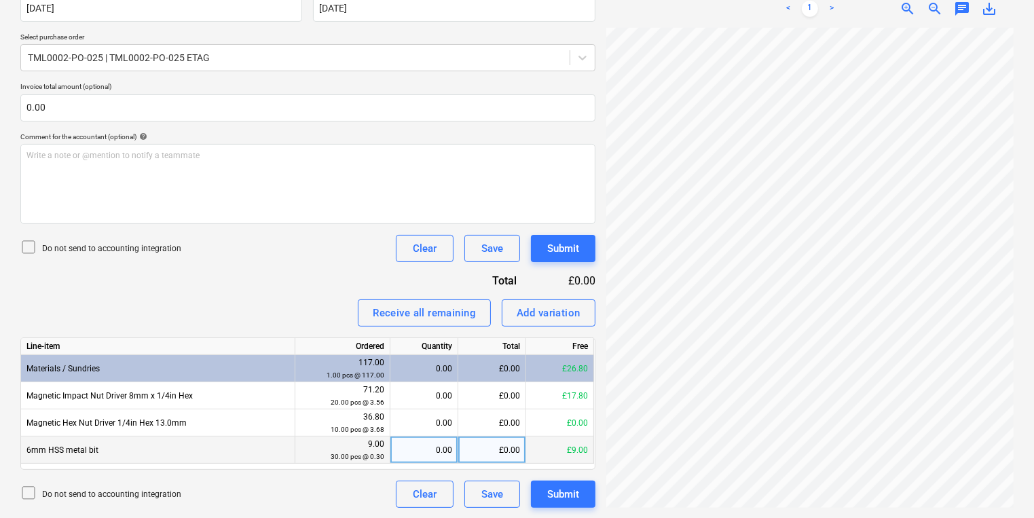
click at [417, 448] on div "0.00" at bounding box center [424, 449] width 56 height 27
type input "30"
click at [579, 483] on button "Submit" at bounding box center [563, 493] width 64 height 27
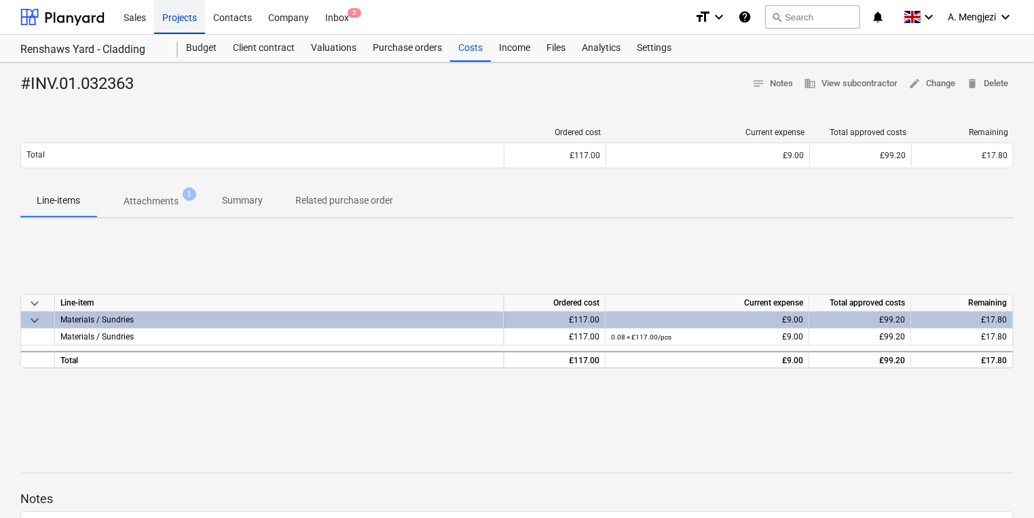
click at [187, 17] on div "Projects" at bounding box center [179, 16] width 51 height 35
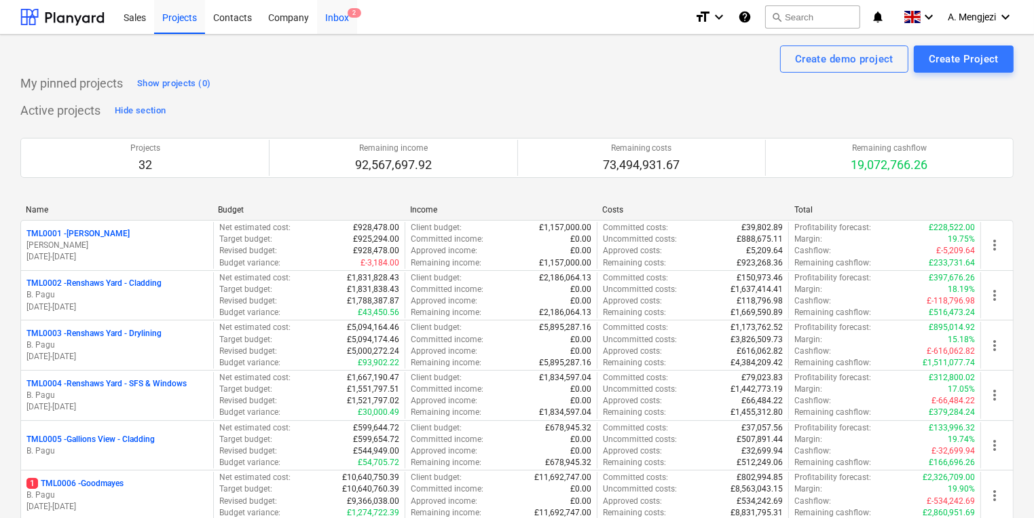
click at [352, 13] on span "2" at bounding box center [354, 13] width 14 height 10
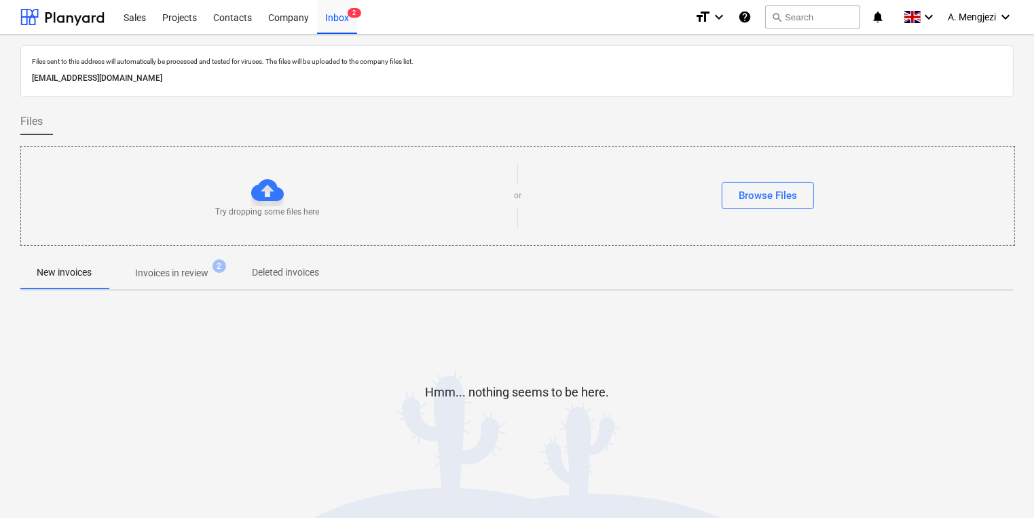
click at [212, 281] on span "Invoices in review 2" at bounding box center [172, 273] width 128 height 24
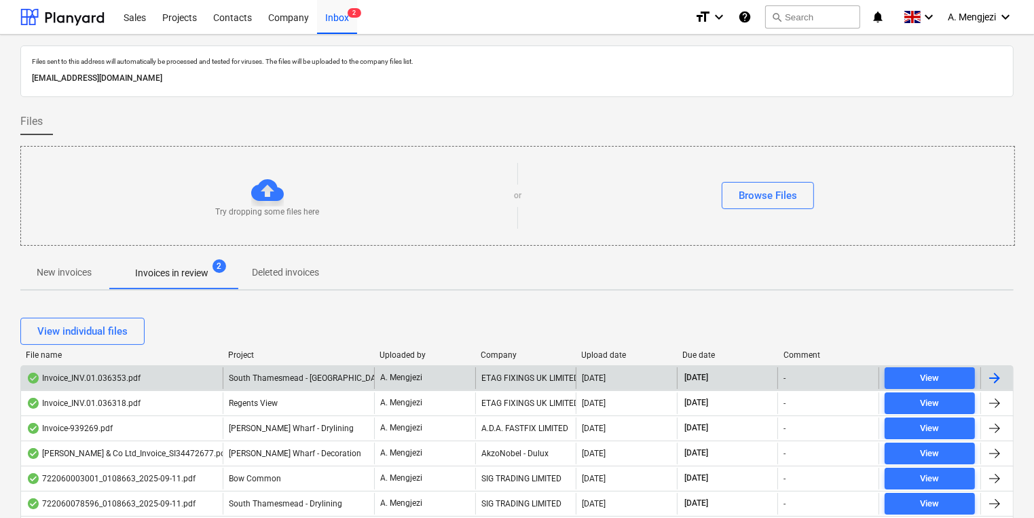
click at [523, 382] on div "ETAG FIXINGS UK LIMITED" at bounding box center [525, 378] width 101 height 22
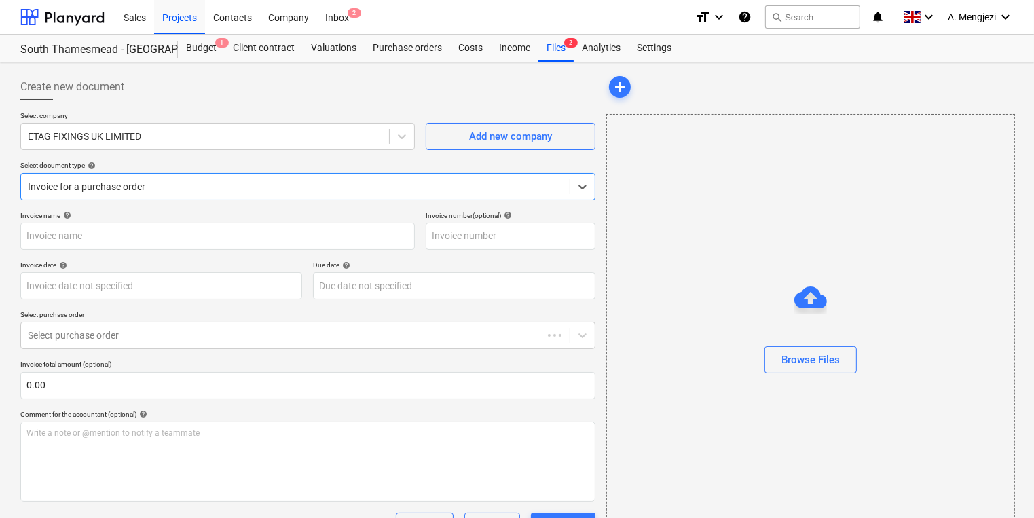
type input "#INV.01.036353"
type input "[DATE]"
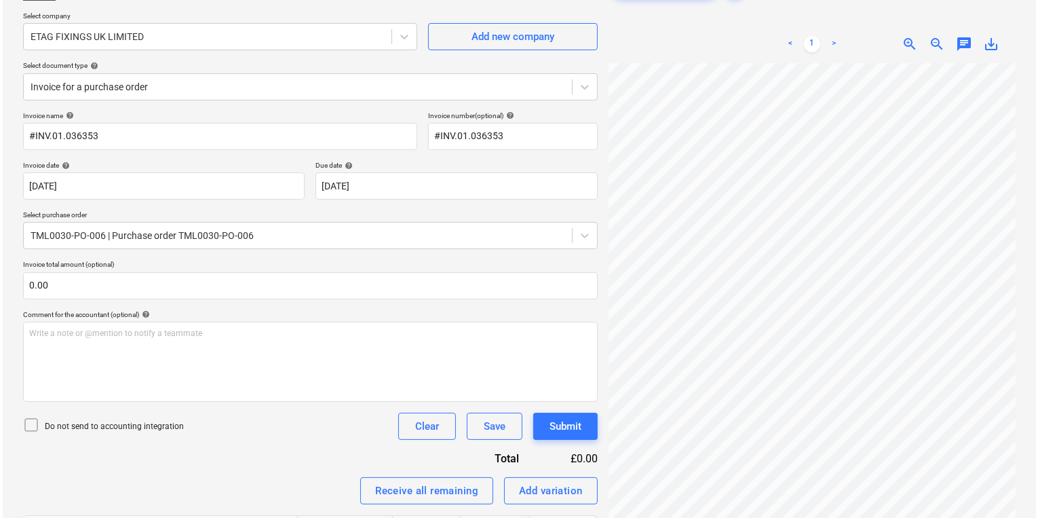
scroll to position [250, 0]
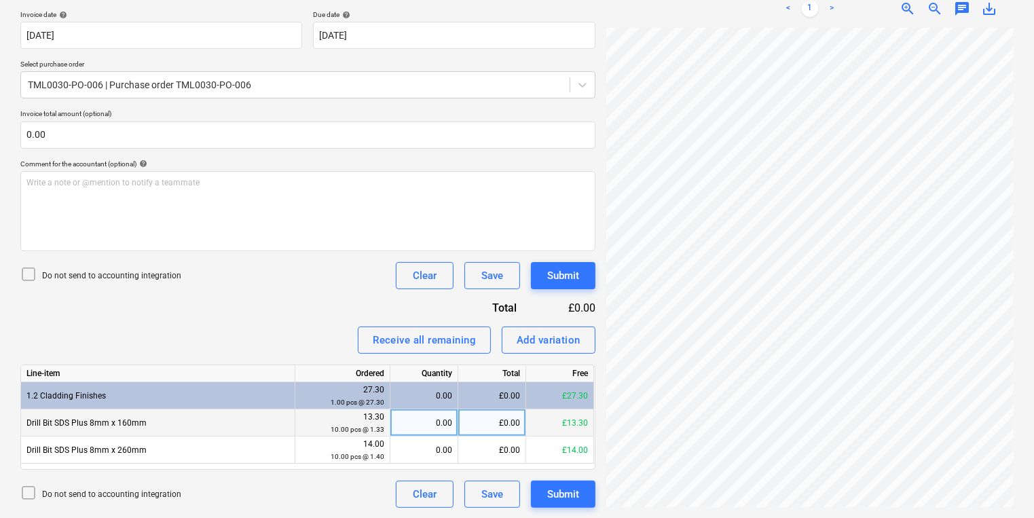
click at [410, 423] on div "0.00" at bounding box center [424, 422] width 56 height 27
type input "10"
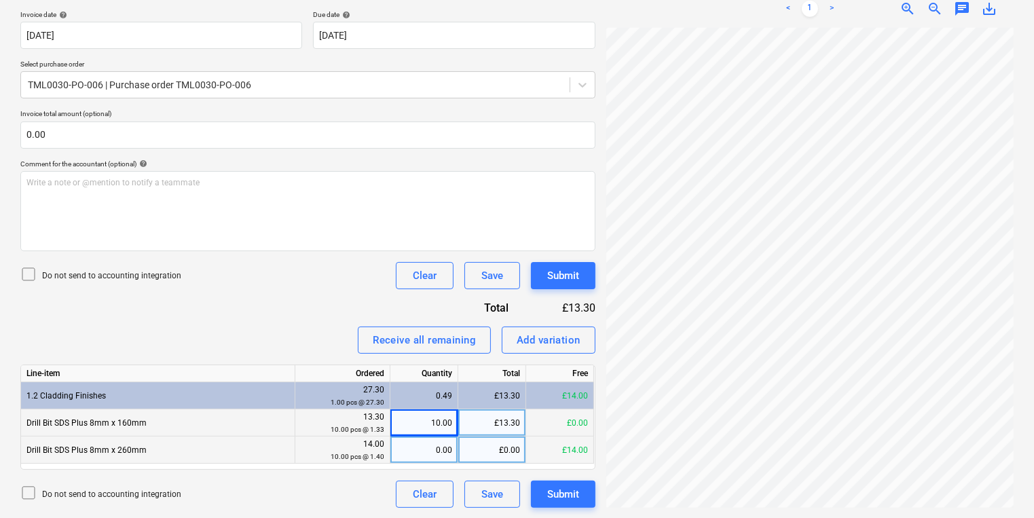
click at [432, 461] on div "0.00" at bounding box center [424, 449] width 56 height 27
type input "10"
click at [579, 489] on button "Submit" at bounding box center [563, 493] width 64 height 27
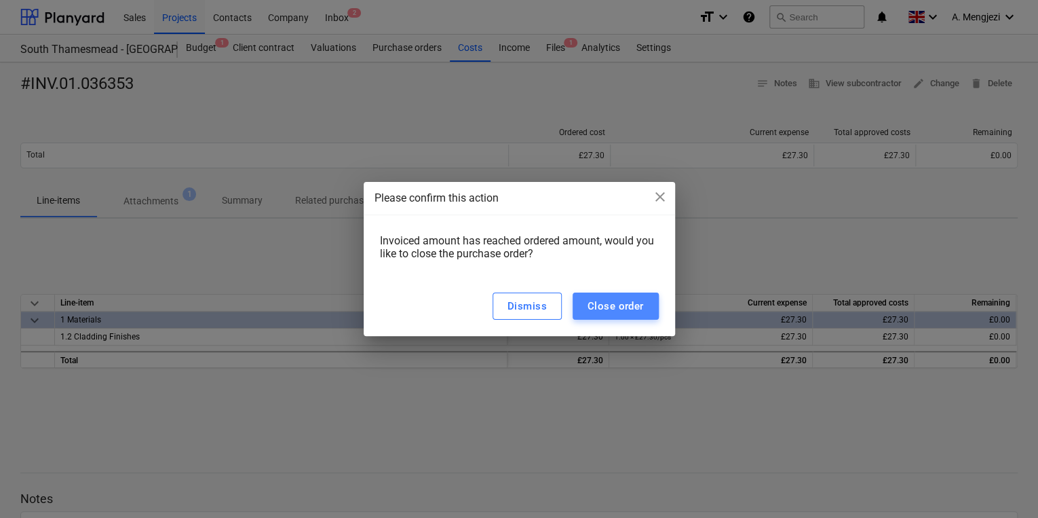
click at [597, 298] on div "Close order" at bounding box center [616, 306] width 56 height 18
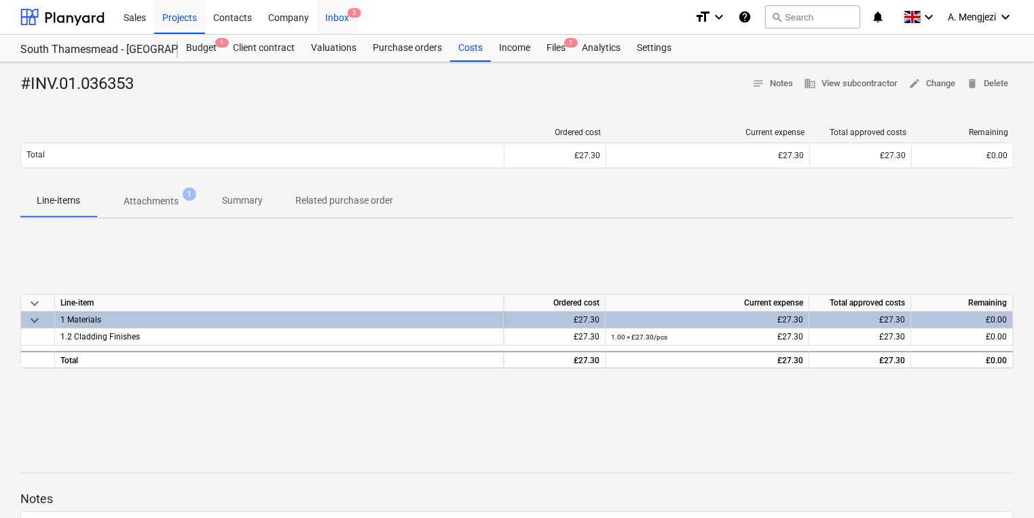
click at [355, 19] on div "Inbox 2" at bounding box center [337, 16] width 40 height 35
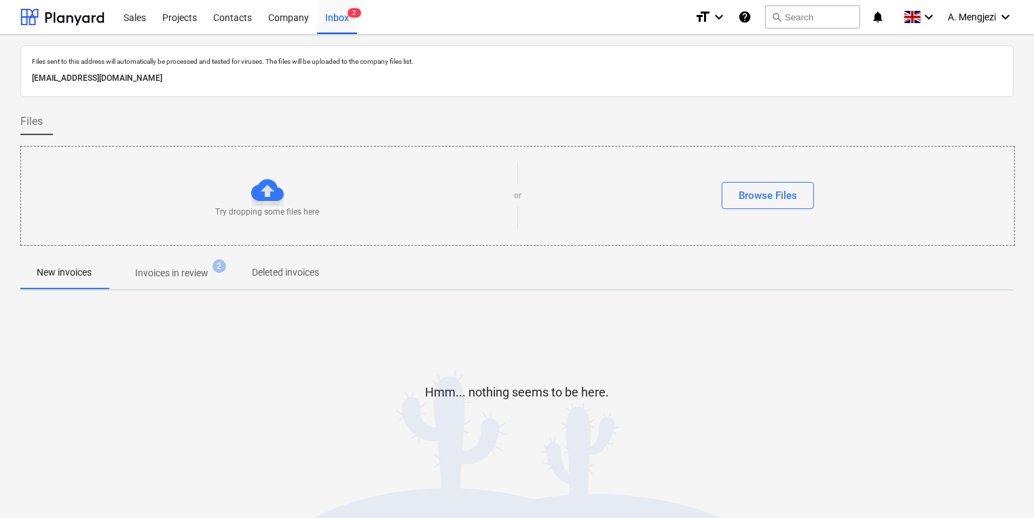
click at [165, 269] on p "Invoices in review" at bounding box center [171, 273] width 73 height 14
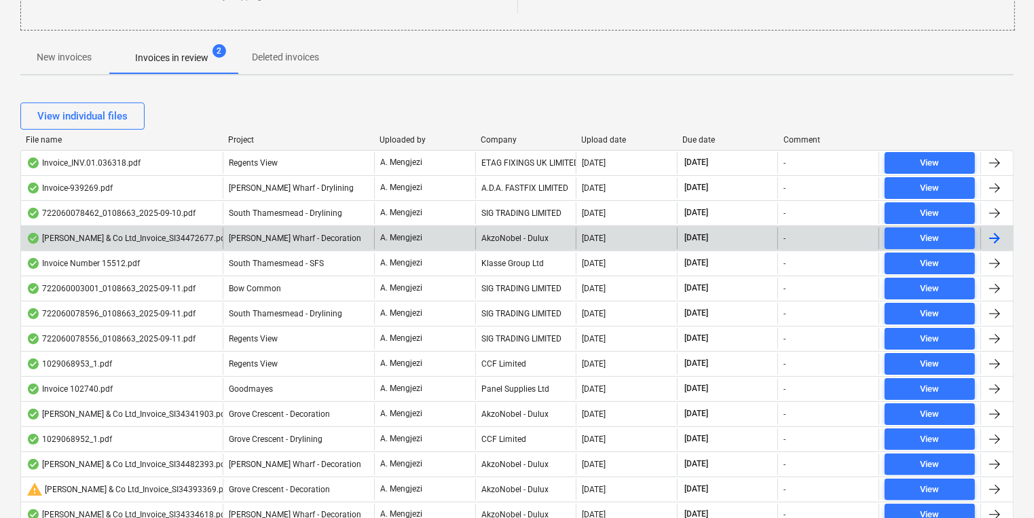
scroll to position [217, 0]
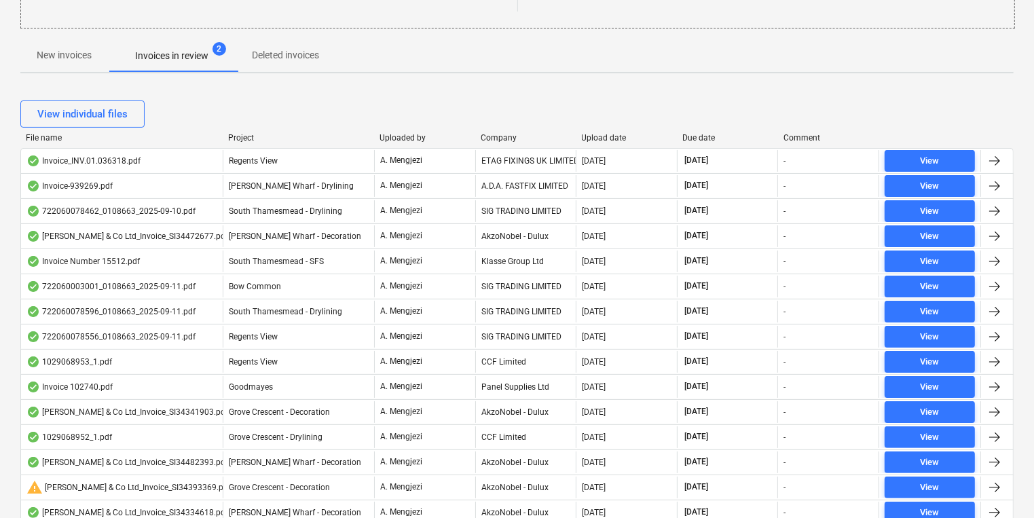
click at [522, 152] on div "ETAG FIXINGS UK LIMITED" at bounding box center [525, 161] width 101 height 22
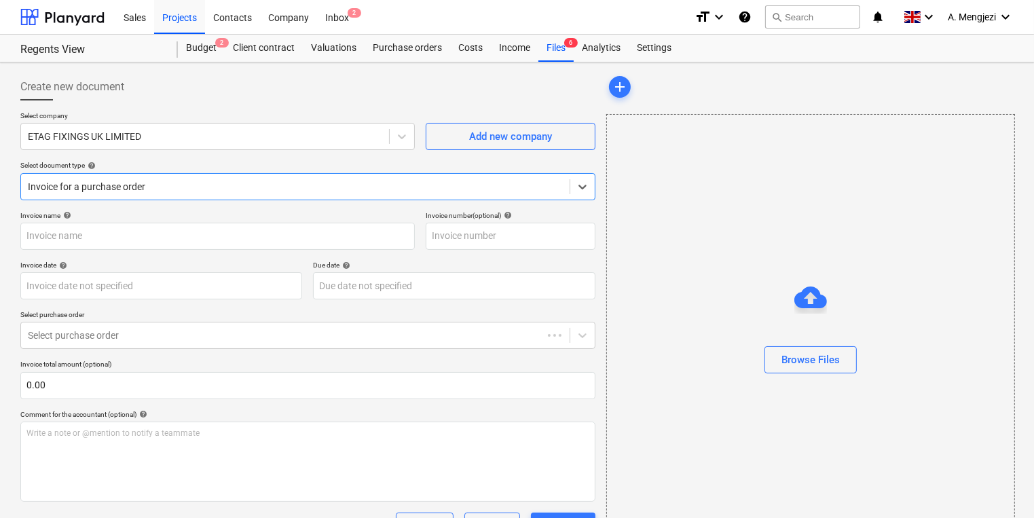
type input "#INV.01.036318"
type input "[DATE]"
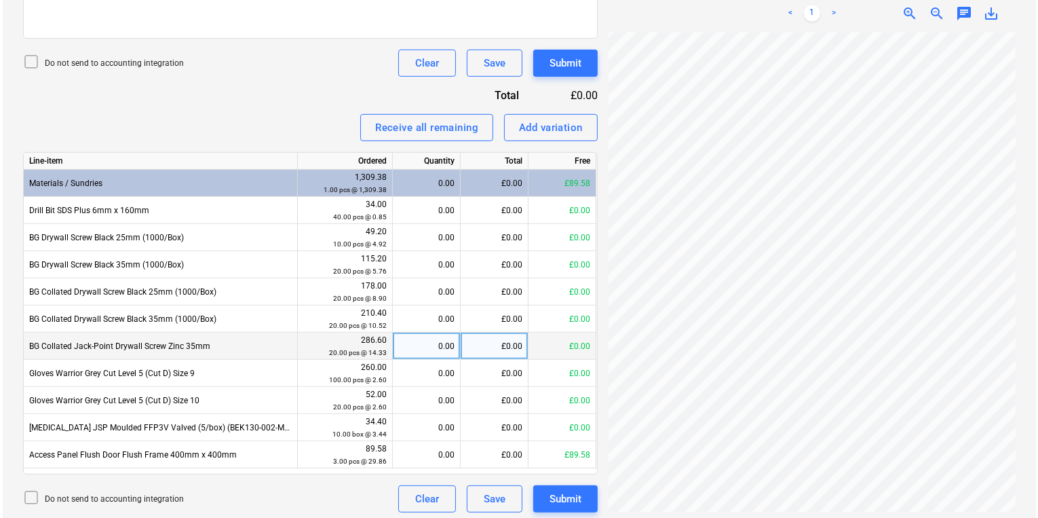
scroll to position [468, 0]
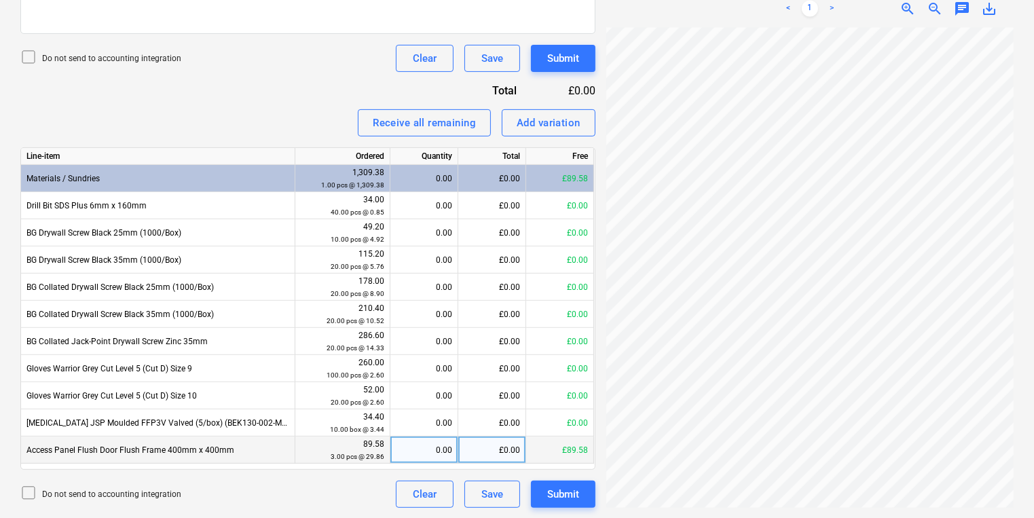
click at [402, 457] on div "0.00" at bounding box center [424, 449] width 56 height 27
click at [573, 489] on div "Submit" at bounding box center [563, 494] width 32 height 18
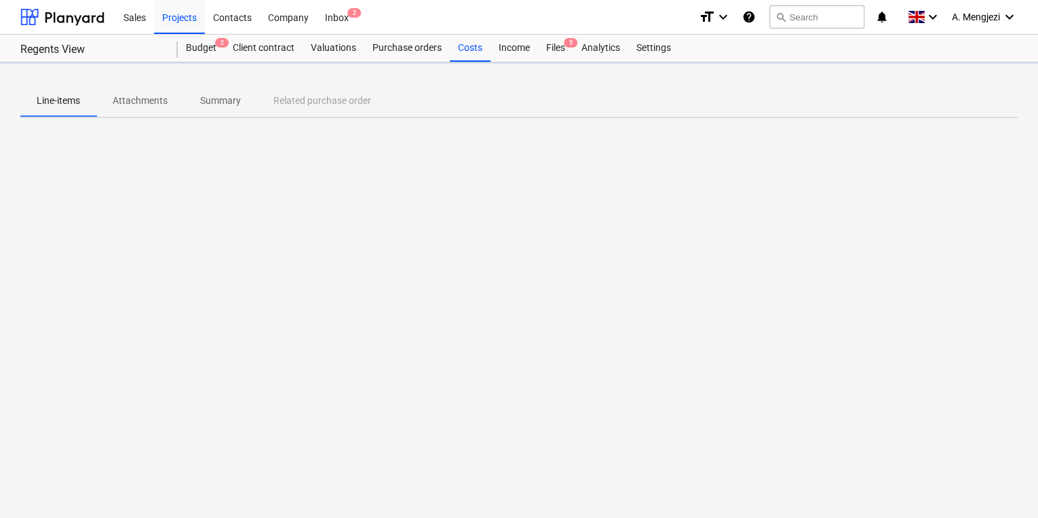
drag, startPoint x: 793, startPoint y: 411, endPoint x: 775, endPoint y: 414, distance: 17.9
click at [775, 414] on div "Line-items Attachments Summary Related purchase order" at bounding box center [519, 289] width 1038 height 455
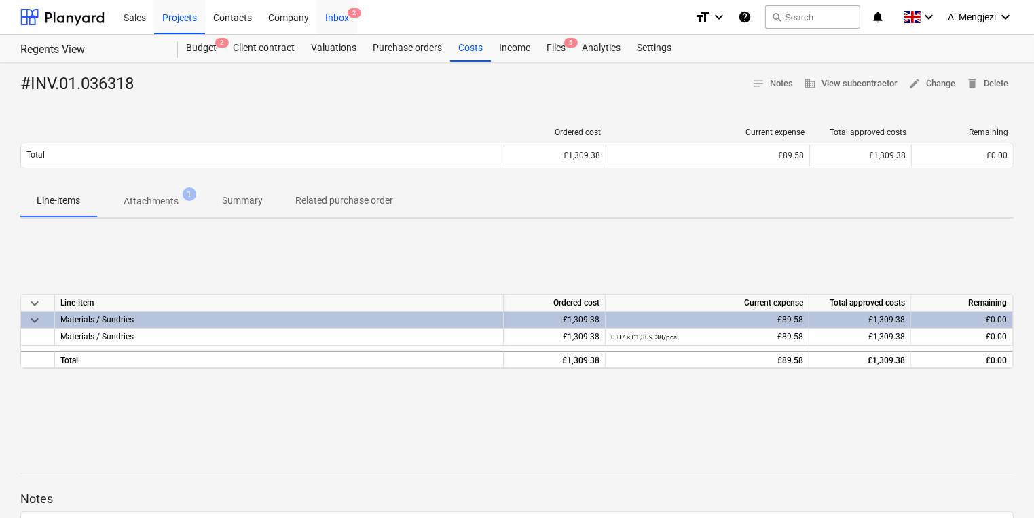
click at [326, 19] on div "Inbox 2" at bounding box center [337, 16] width 40 height 35
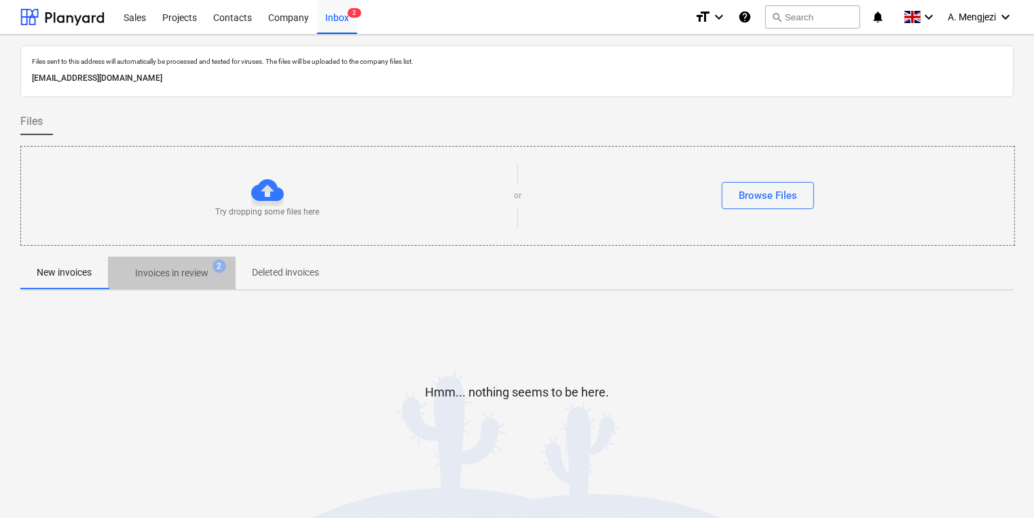
click at [192, 264] on span "Invoices in review 2" at bounding box center [172, 273] width 128 height 24
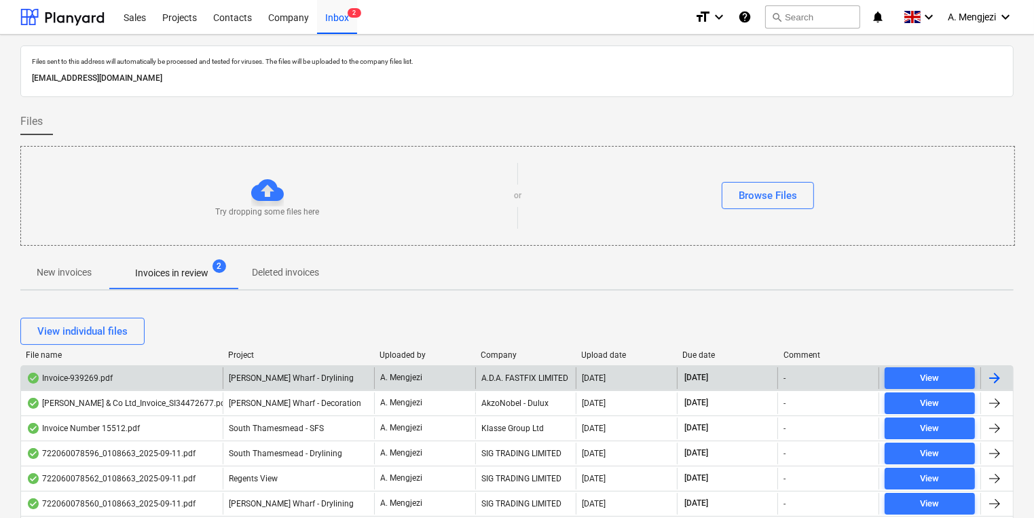
click at [494, 370] on div "A.D.A. FASTFIX LIMITED" at bounding box center [525, 378] width 101 height 22
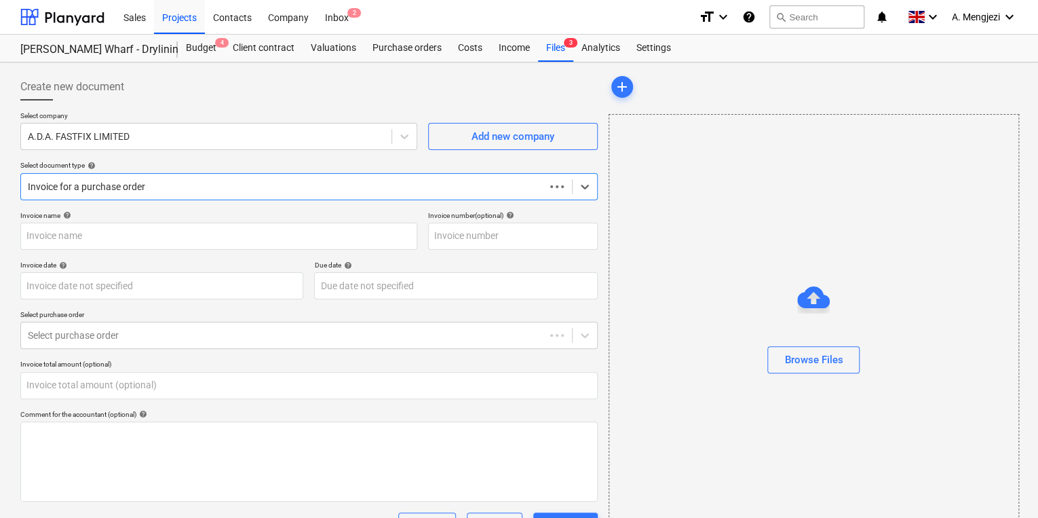
type input "0.00"
type input "939269"
type input "[DATE]"
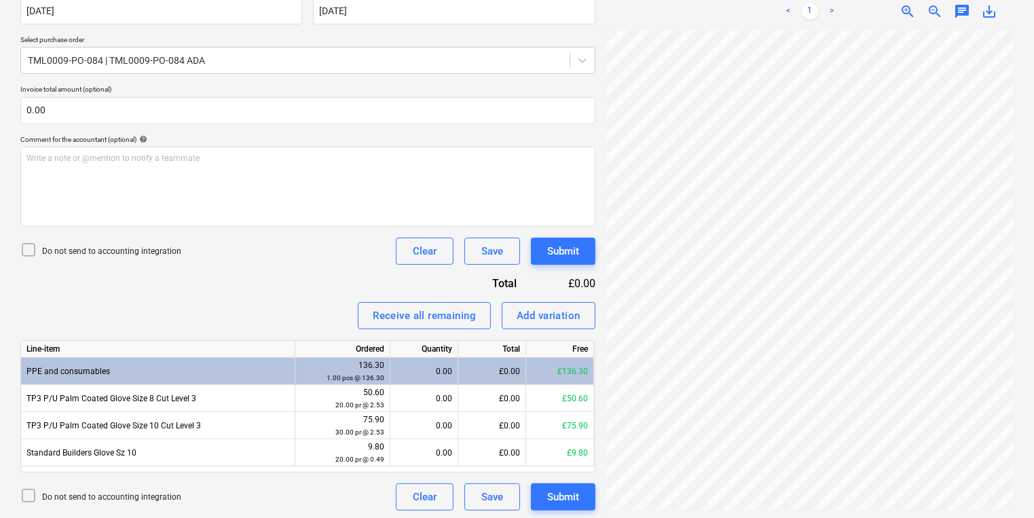
scroll to position [278, 0]
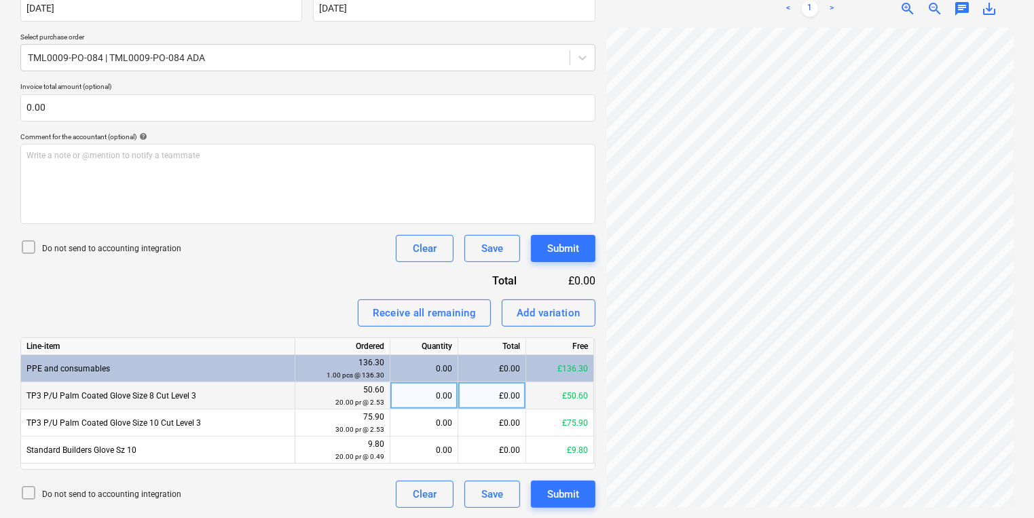
click at [443, 394] on div "0.00" at bounding box center [424, 395] width 56 height 27
type input "20"
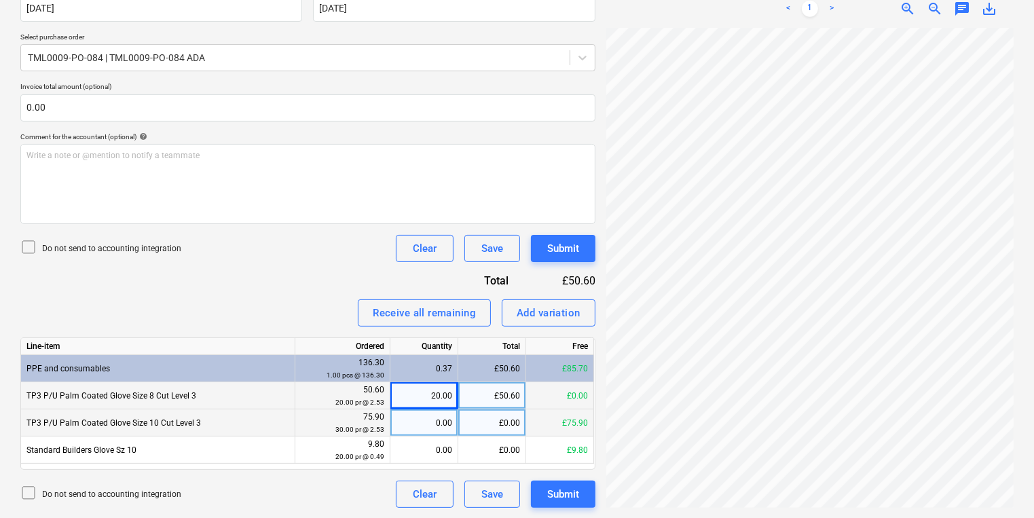
click at [447, 426] on div "0.00" at bounding box center [424, 422] width 56 height 27
type input "30"
click at [423, 432] on div "30.00" at bounding box center [424, 422] width 56 height 27
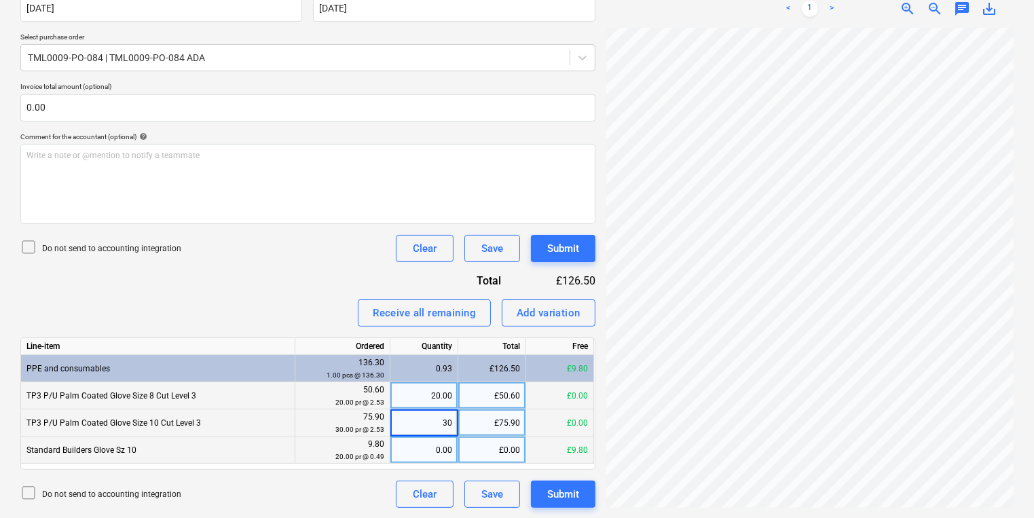
click at [434, 444] on div "0.00" at bounding box center [424, 449] width 56 height 27
type input "20"
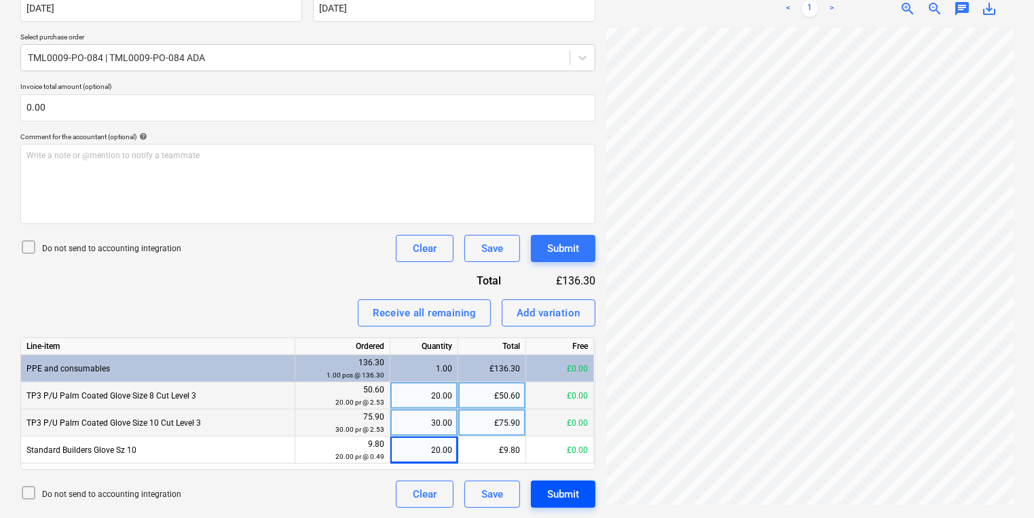
click at [555, 494] on div "Submit" at bounding box center [563, 494] width 32 height 18
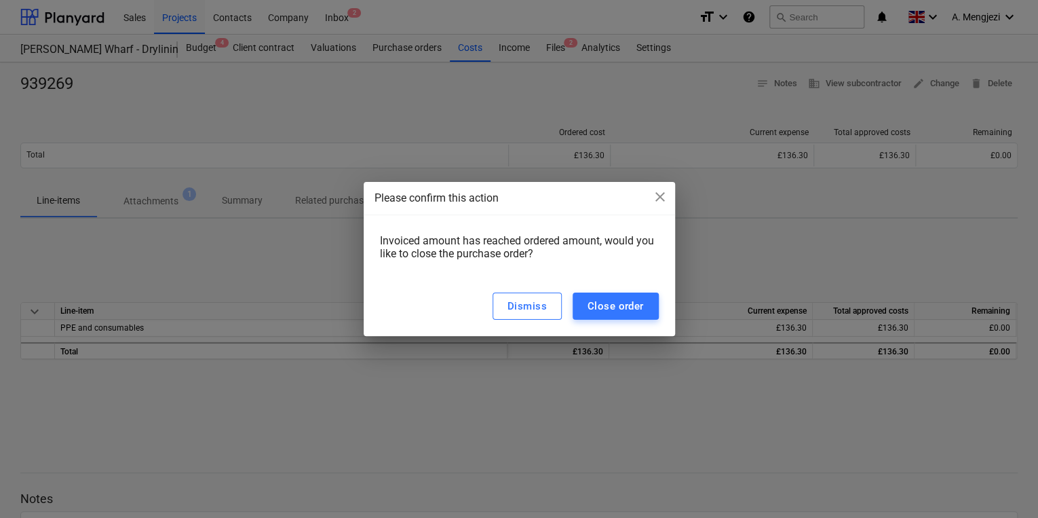
click at [408, 58] on div "Please confirm this action close Invoiced amount has reached ordered amount, wo…" at bounding box center [519, 259] width 1038 height 518
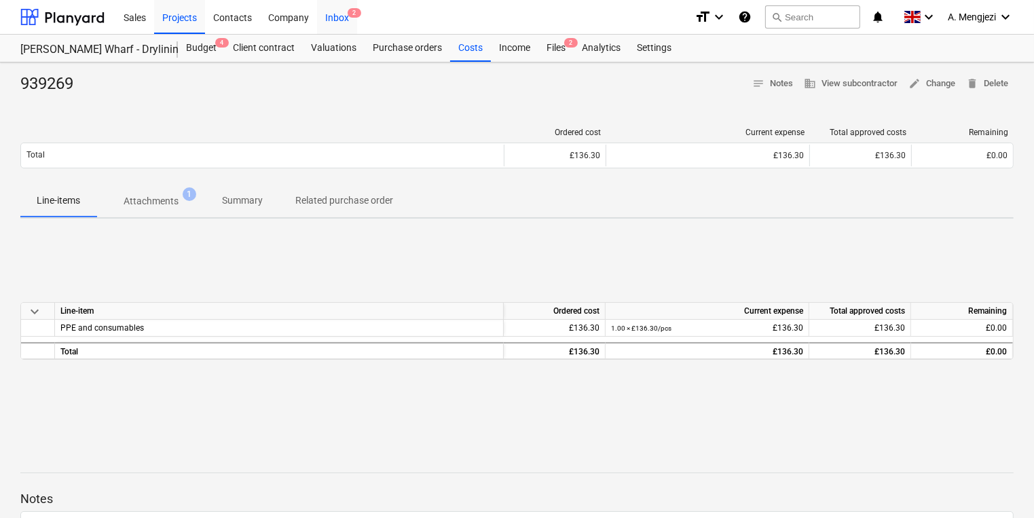
click at [326, 14] on div "Inbox 2" at bounding box center [337, 16] width 40 height 35
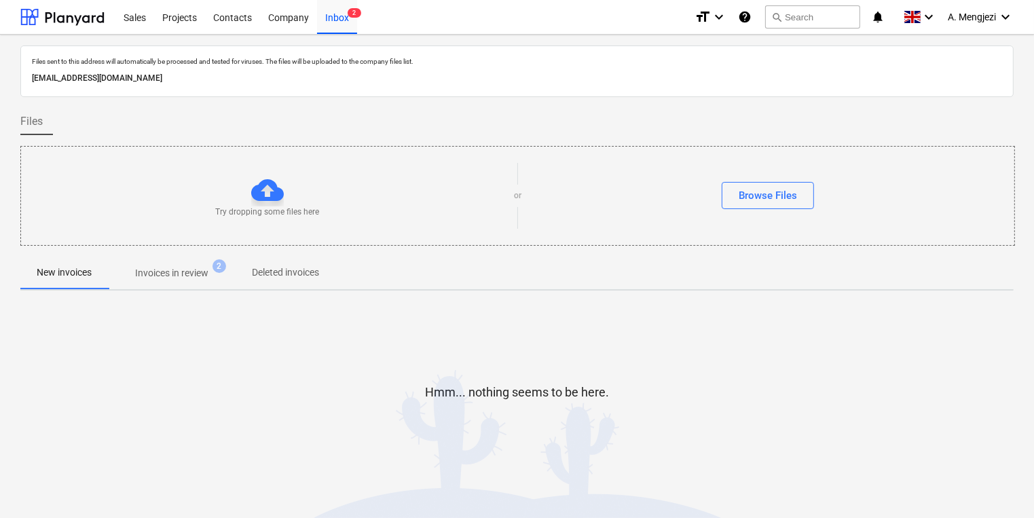
click at [195, 275] on p "Invoices in review" at bounding box center [171, 273] width 73 height 14
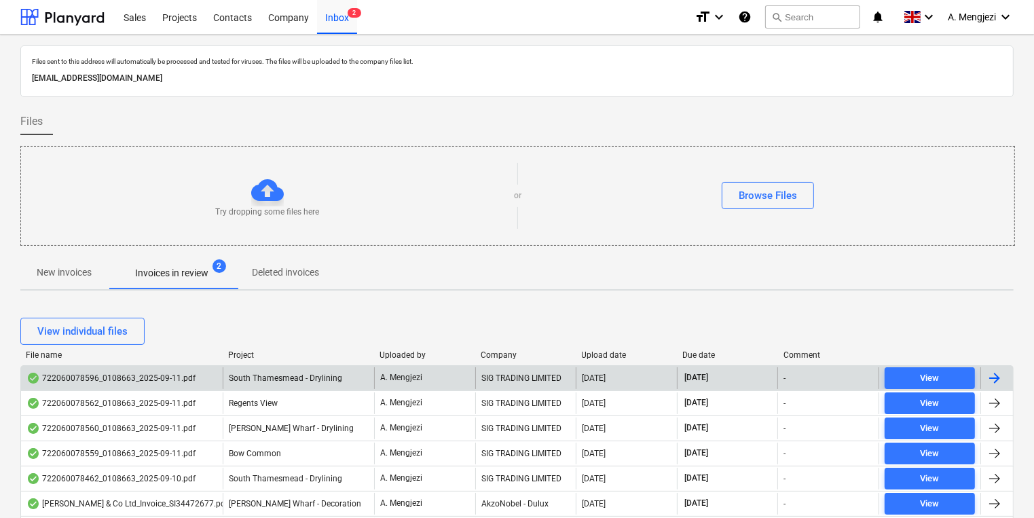
click at [557, 377] on div "SIG TRADING LIMITED" at bounding box center [525, 378] width 101 height 22
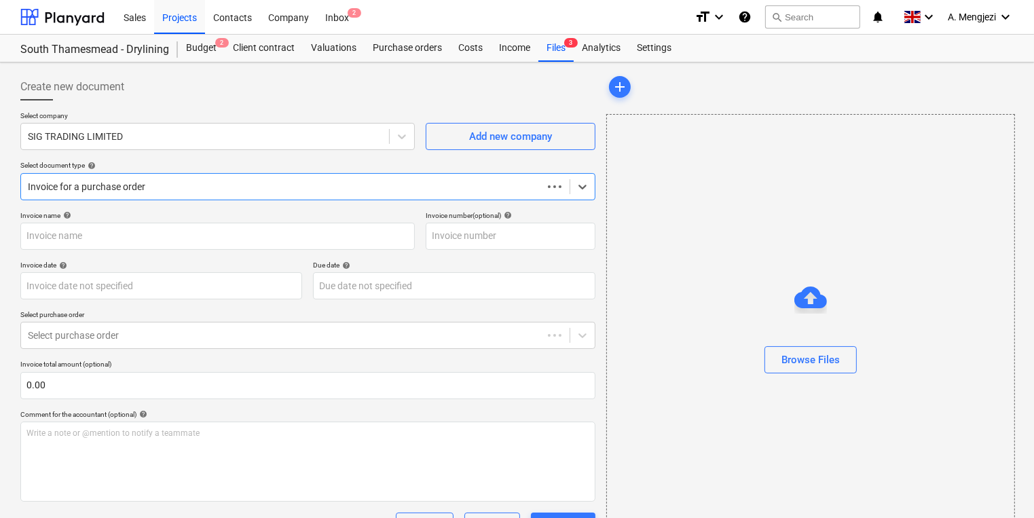
type input "722060078596"
type input "[DATE]"
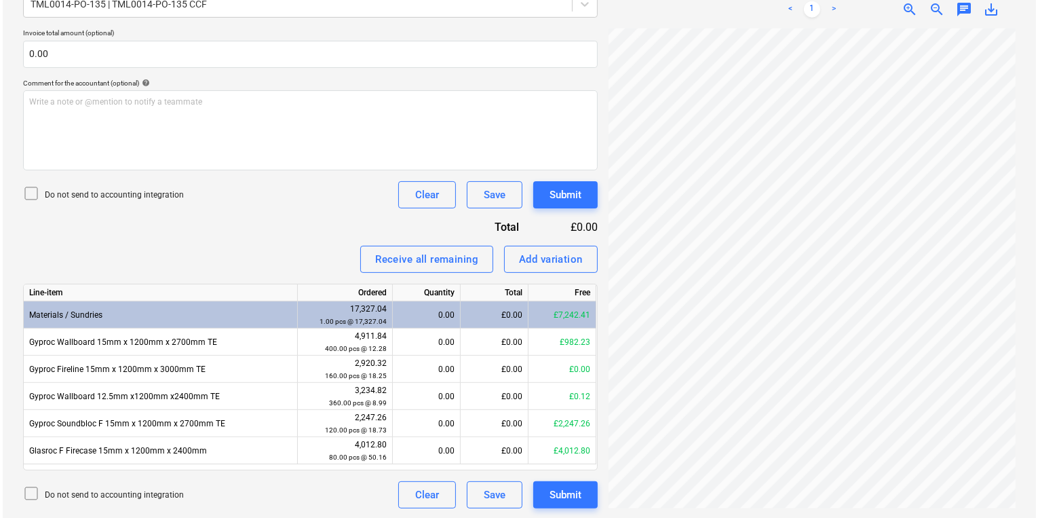
scroll to position [332, 0]
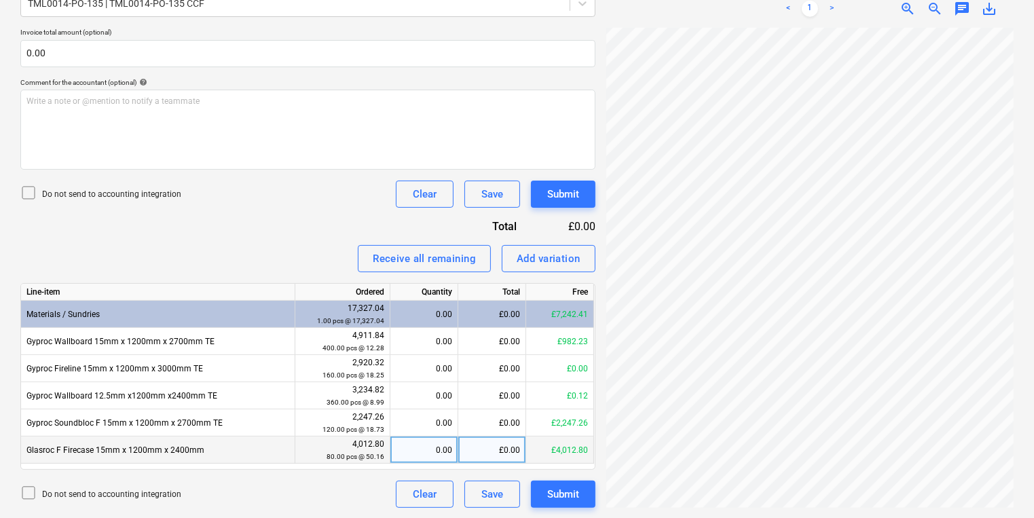
click at [448, 442] on div "0.00" at bounding box center [424, 449] width 56 height 27
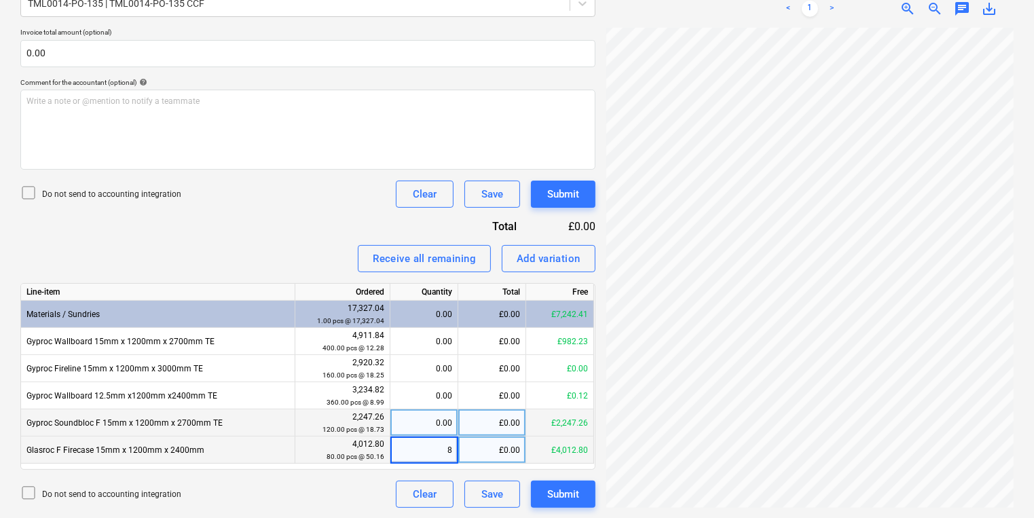
type input "80"
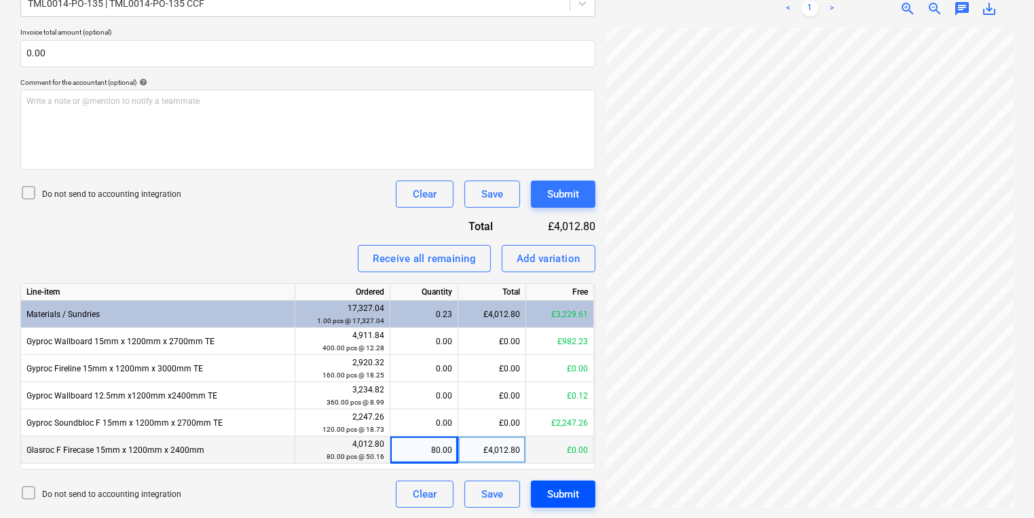
click at [576, 499] on div "Submit" at bounding box center [563, 494] width 32 height 18
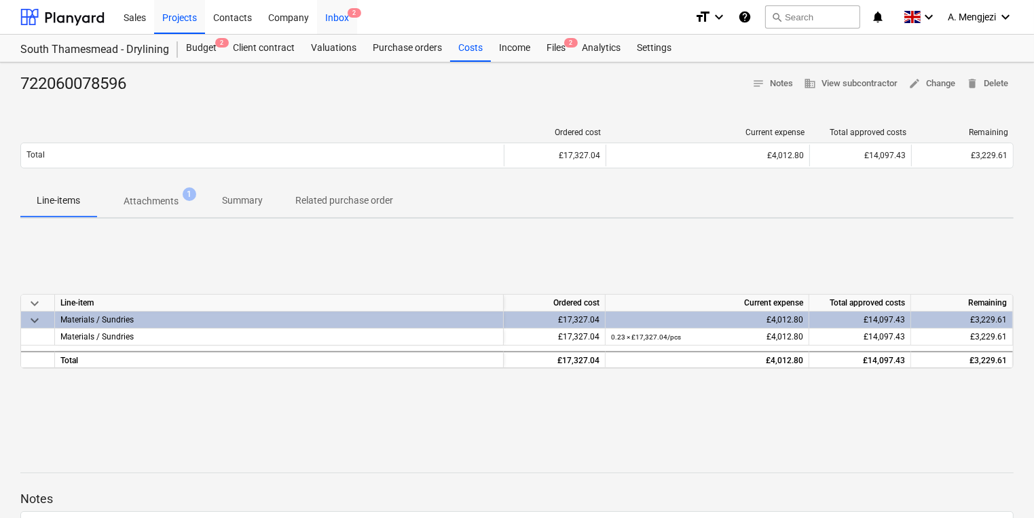
click at [345, 20] on div "Inbox 2" at bounding box center [337, 16] width 40 height 35
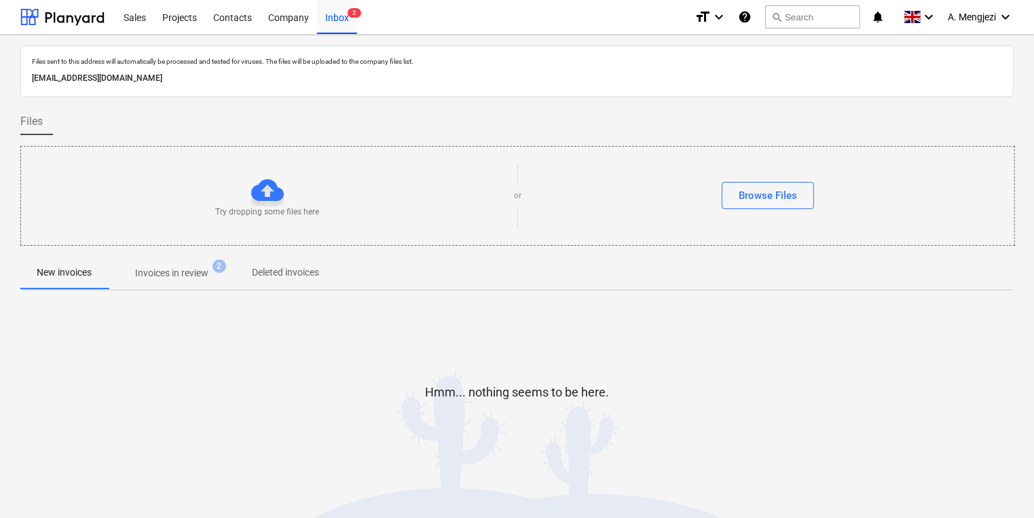
click at [208, 280] on p "Invoices in review" at bounding box center [171, 273] width 73 height 14
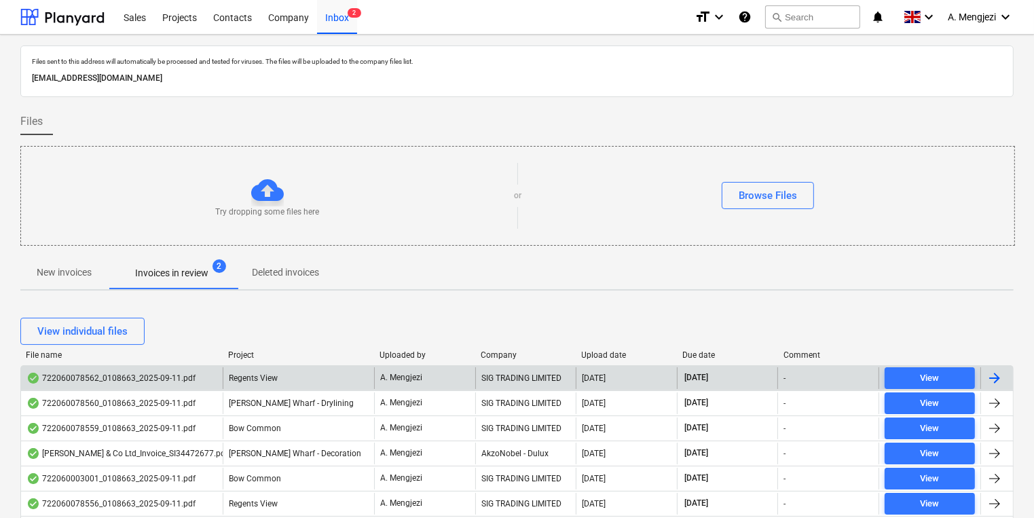
click at [532, 379] on div "SIG TRADING LIMITED" at bounding box center [525, 378] width 101 height 22
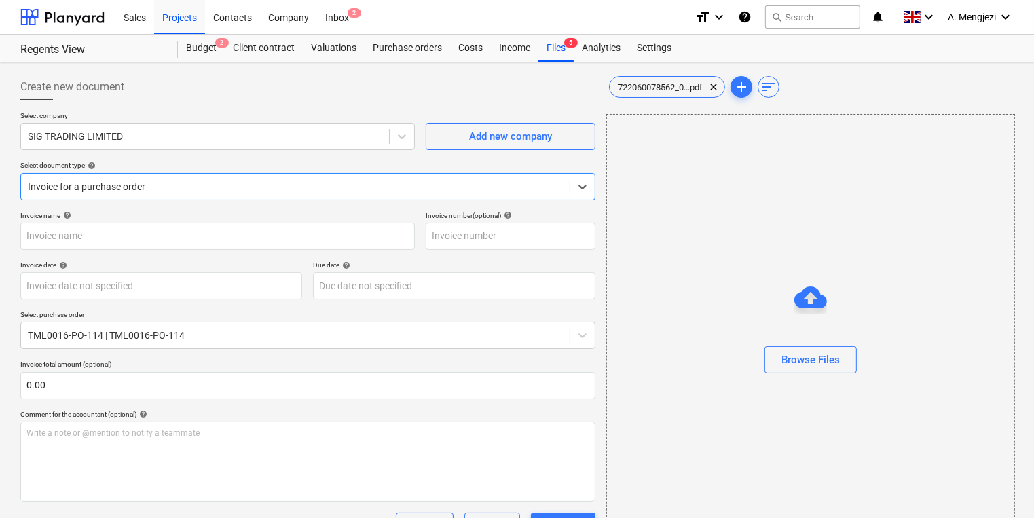
type input "722060078562"
type input "[DATE]"
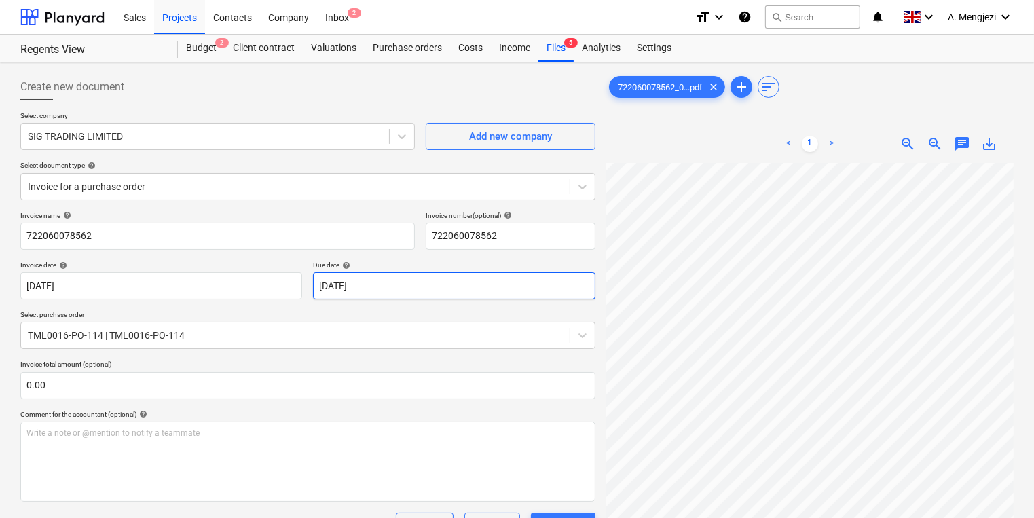
scroll to position [209, 105]
click at [326, 18] on div "Inbox 2" at bounding box center [337, 16] width 40 height 35
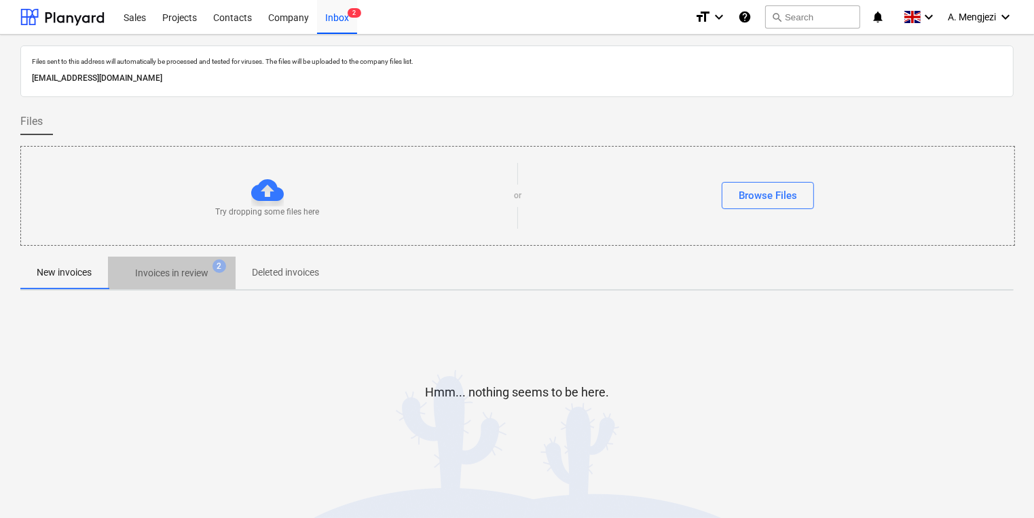
click at [196, 267] on p "Invoices in review" at bounding box center [171, 273] width 73 height 14
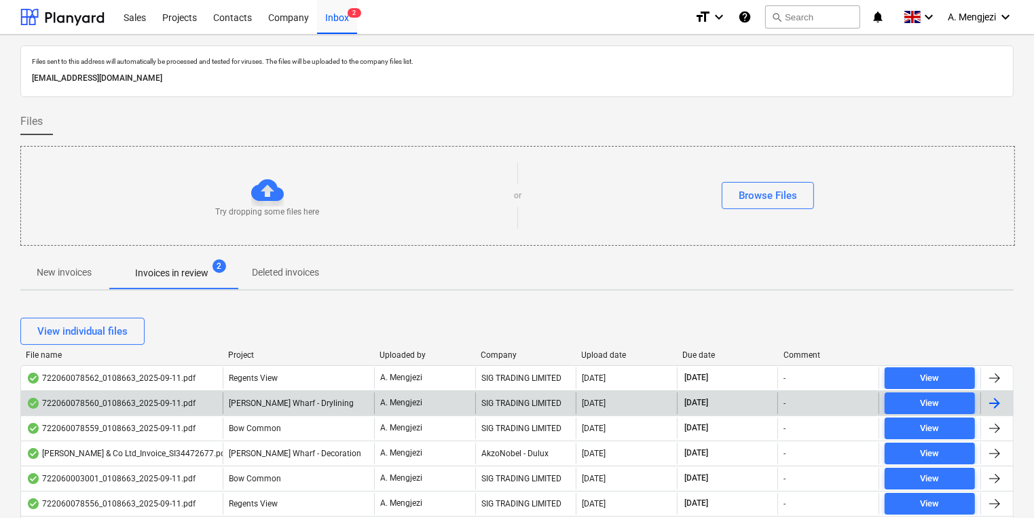
click at [533, 402] on div "SIG TRADING LIMITED" at bounding box center [525, 403] width 101 height 22
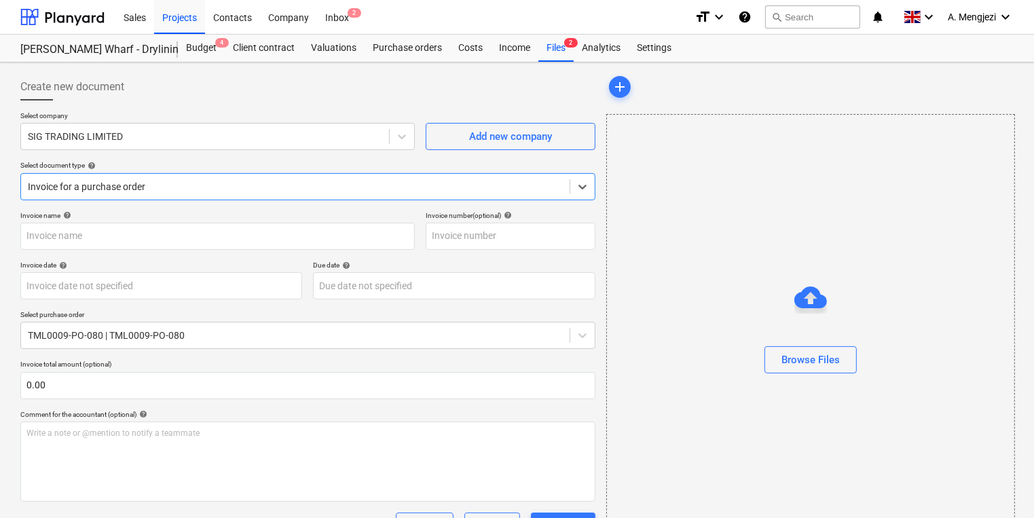
type input "722060078560"
type input "[DATE]"
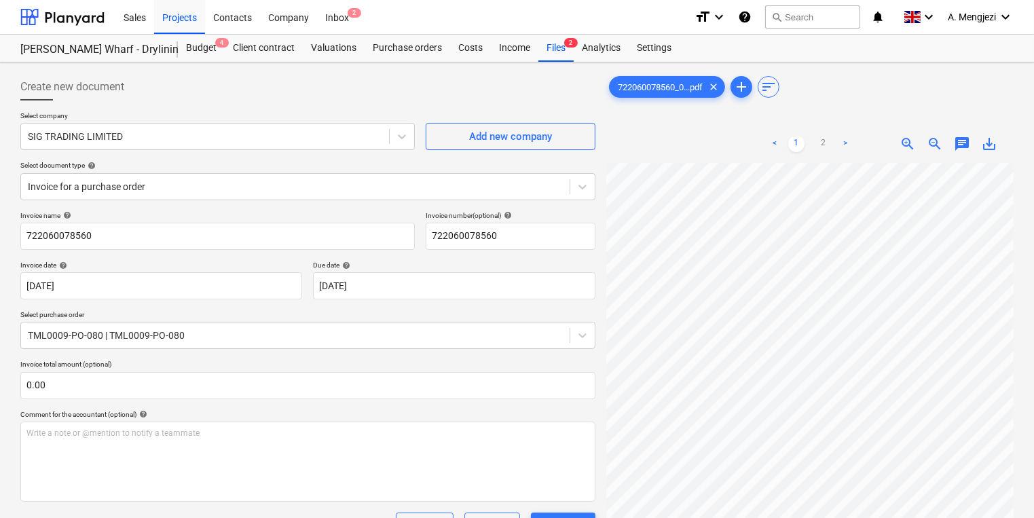
click at [440, 73] on div "Create new document" at bounding box center [307, 86] width 575 height 27
click at [347, 2] on div "Inbox 2" at bounding box center [337, 16] width 40 height 35
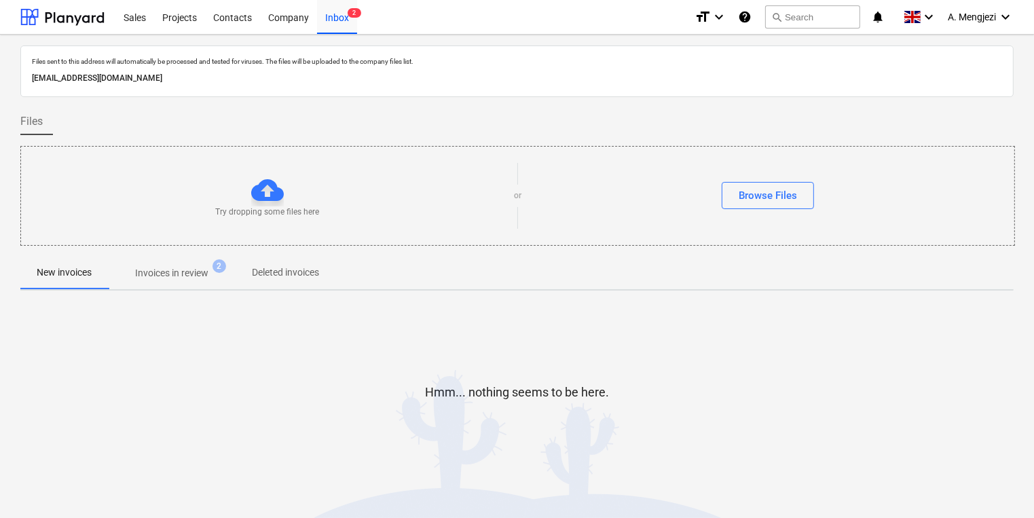
click at [170, 284] on button "Invoices in review 2" at bounding box center [172, 273] width 128 height 33
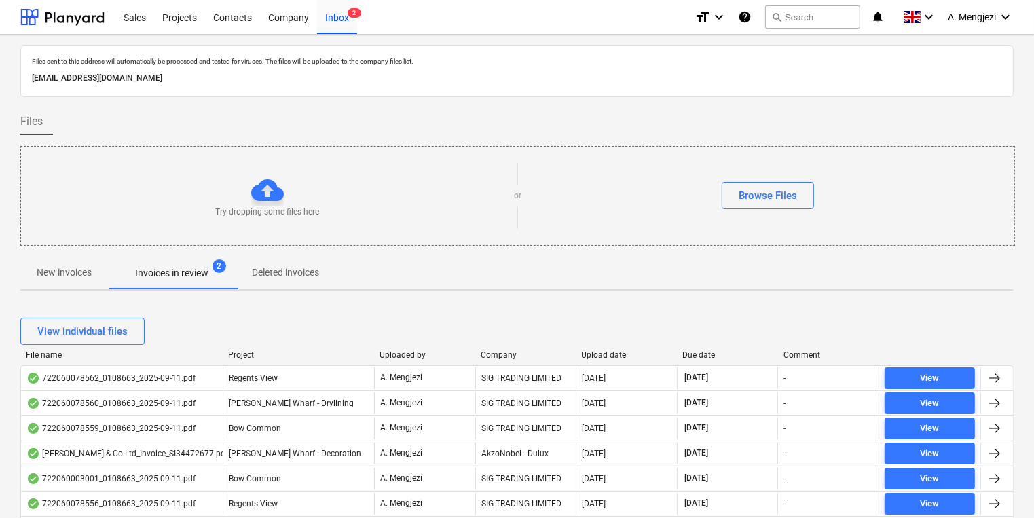
click at [172, 272] on p "Invoices in review" at bounding box center [171, 273] width 73 height 14
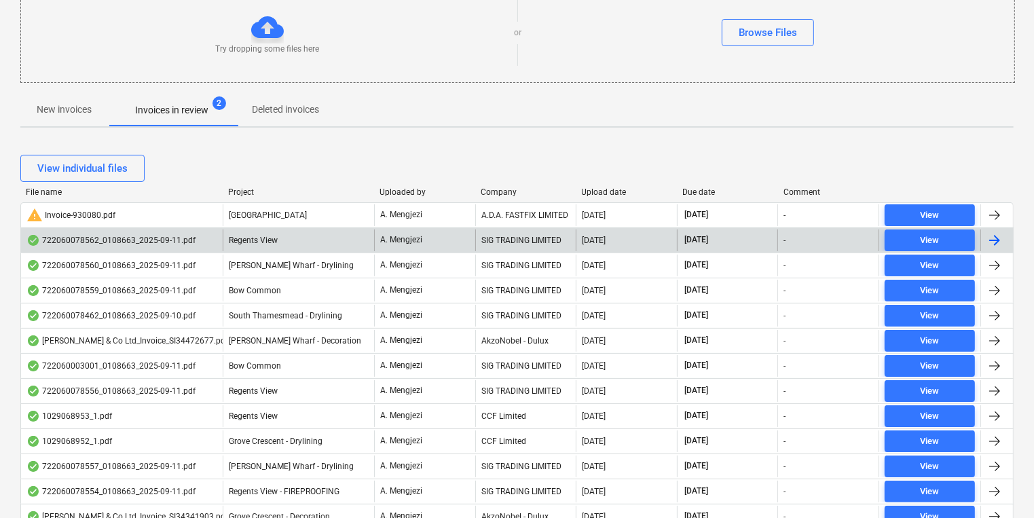
click at [516, 237] on div "SIG TRADING LIMITED" at bounding box center [525, 240] width 101 height 22
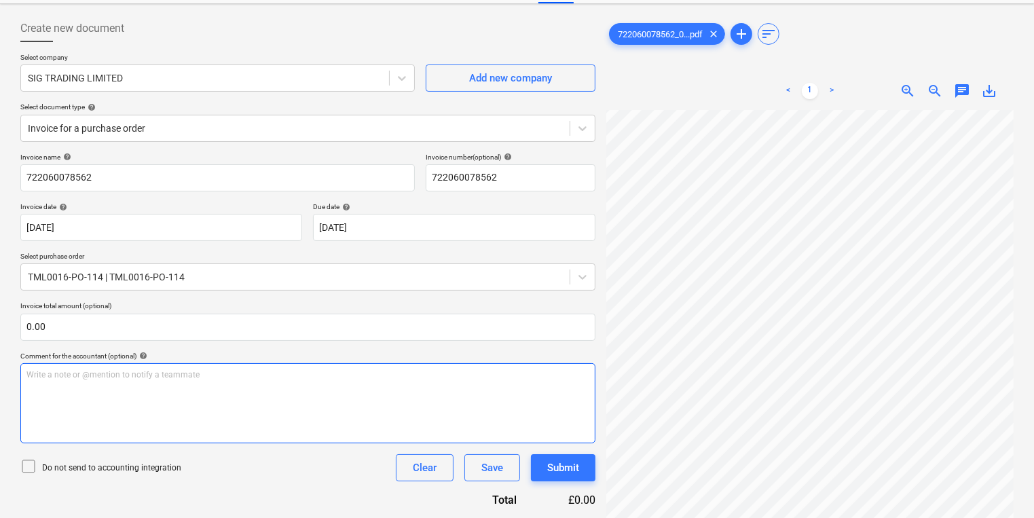
scroll to position [54, 105]
click at [517, 396] on div "Create new document Select company SIG TRADING LIMITED Add new company Select d…" at bounding box center [517, 412] width 1004 height 804
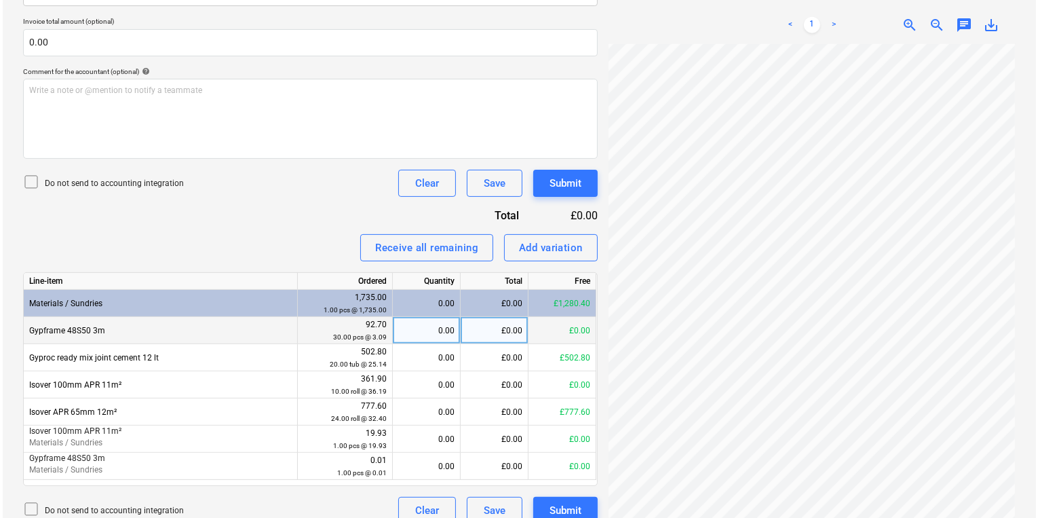
scroll to position [359, 0]
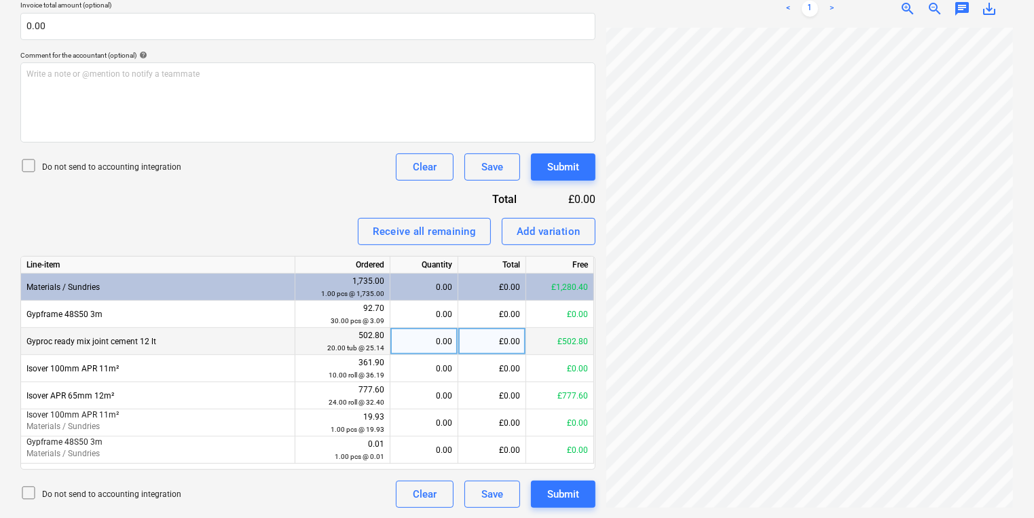
click at [415, 352] on div "0.00" at bounding box center [424, 341] width 56 height 27
type input "2"
click at [568, 497] on div "Submit" at bounding box center [563, 494] width 32 height 18
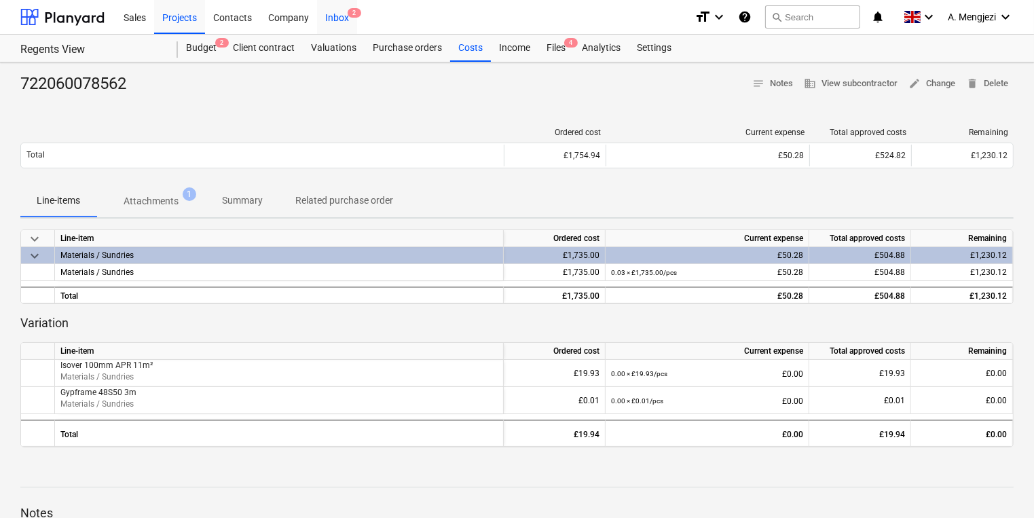
click at [341, 20] on div "Inbox 2" at bounding box center [337, 16] width 40 height 35
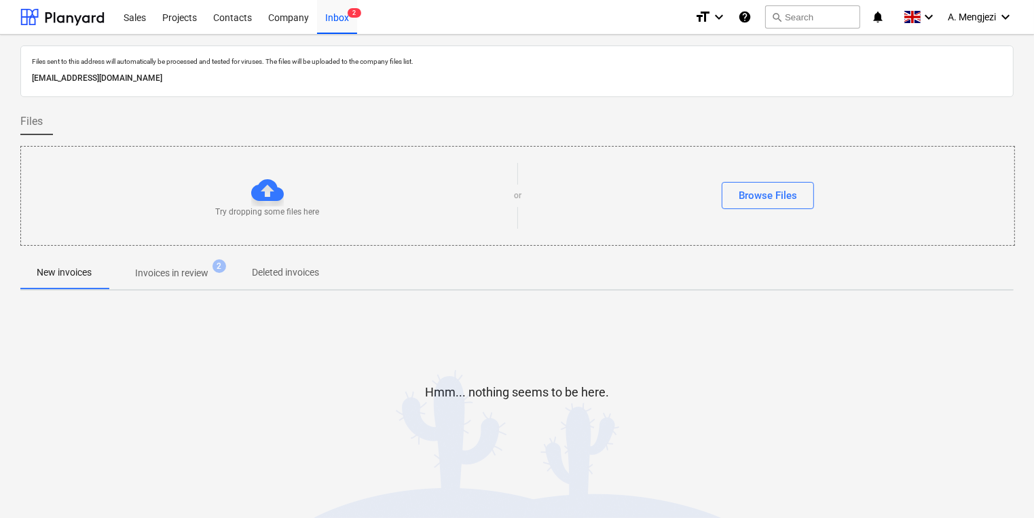
click at [201, 262] on span "Invoices in review 2" at bounding box center [172, 273] width 128 height 24
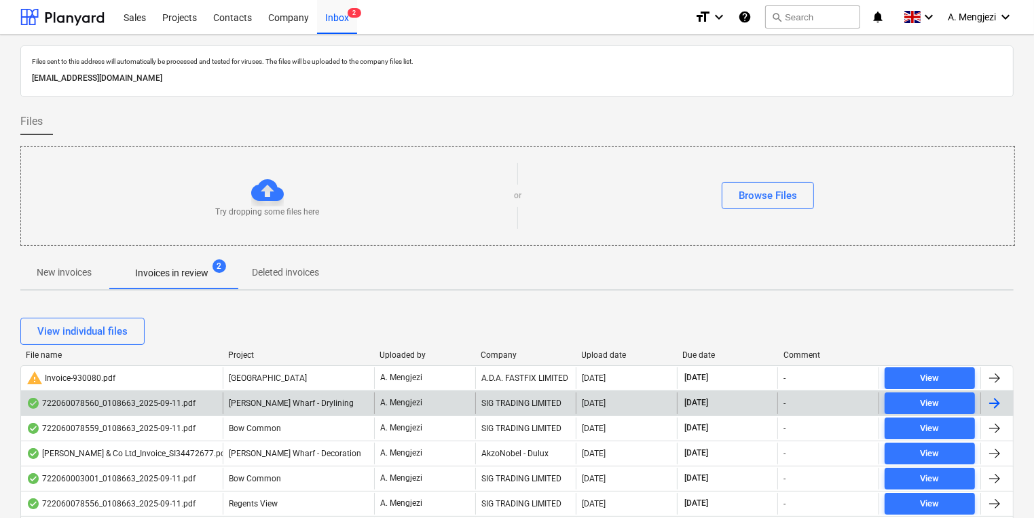
click at [534, 406] on div "SIG TRADING LIMITED" at bounding box center [525, 403] width 101 height 22
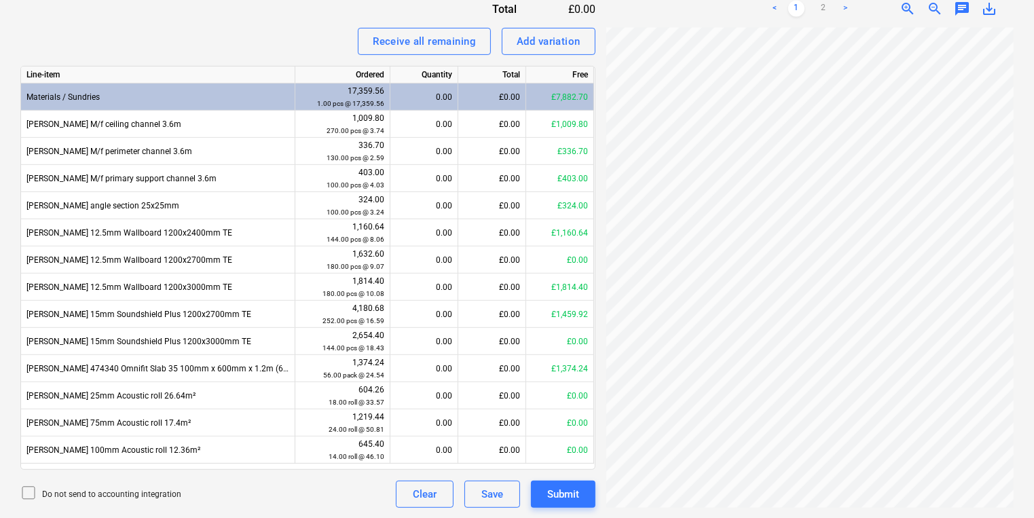
scroll to position [235, 29]
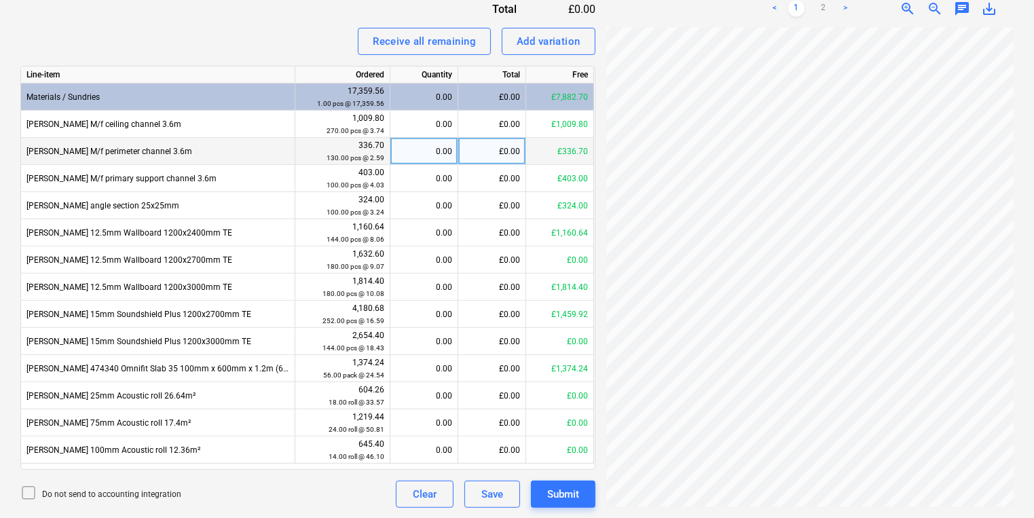
click at [432, 149] on div "0.00" at bounding box center [424, 151] width 56 height 27
type input "130"
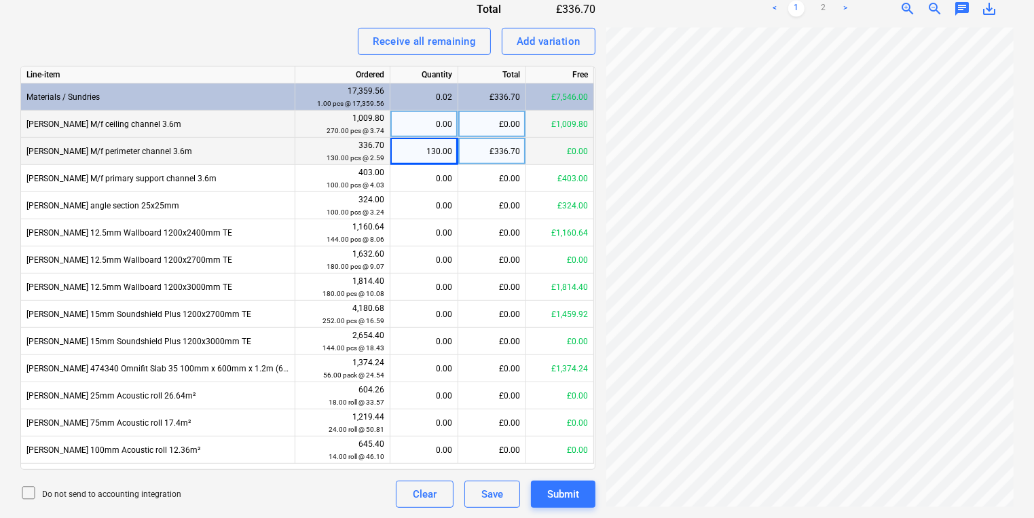
click at [434, 128] on div "0.00" at bounding box center [424, 124] width 56 height 27
type input "2"
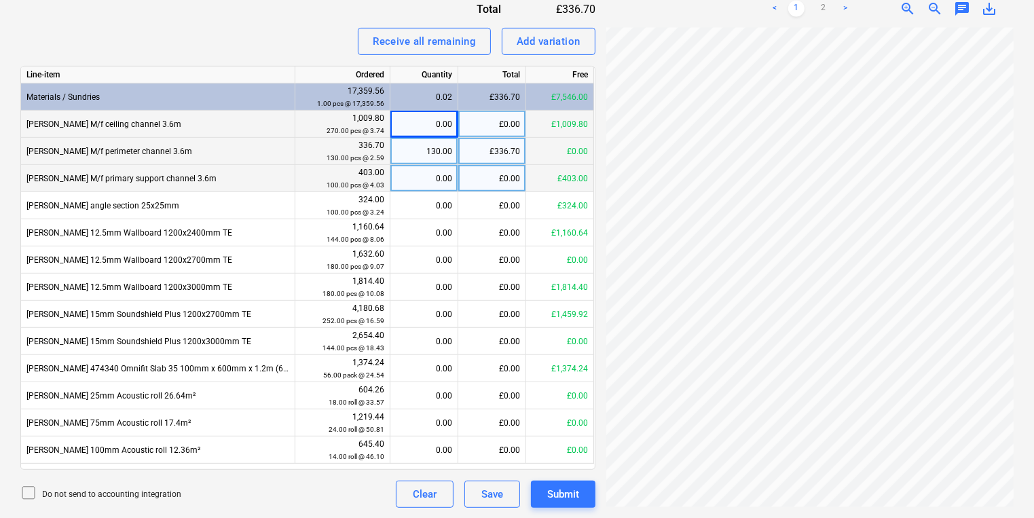
click at [423, 187] on div "0.00" at bounding box center [424, 178] width 56 height 27
type input "100"
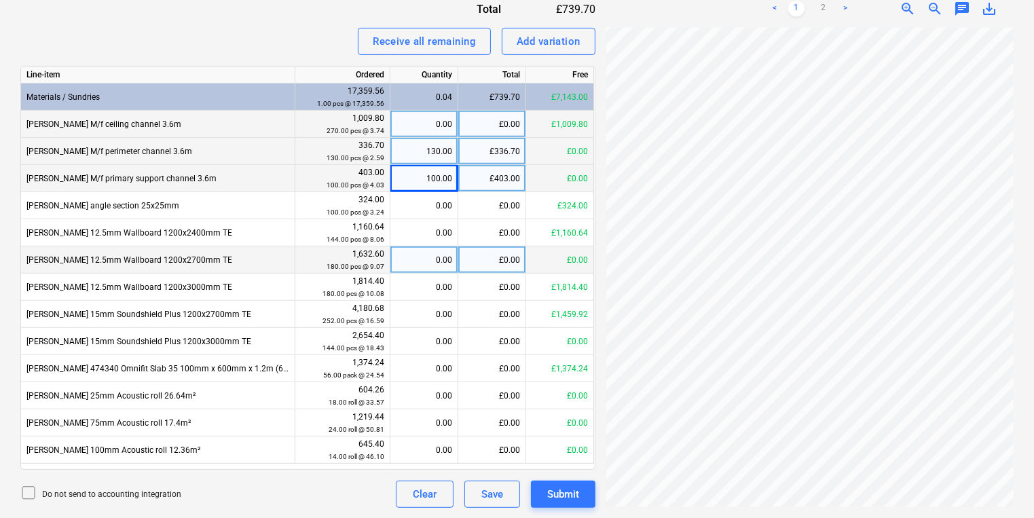
click at [426, 257] on div "0.00" at bounding box center [424, 259] width 56 height 27
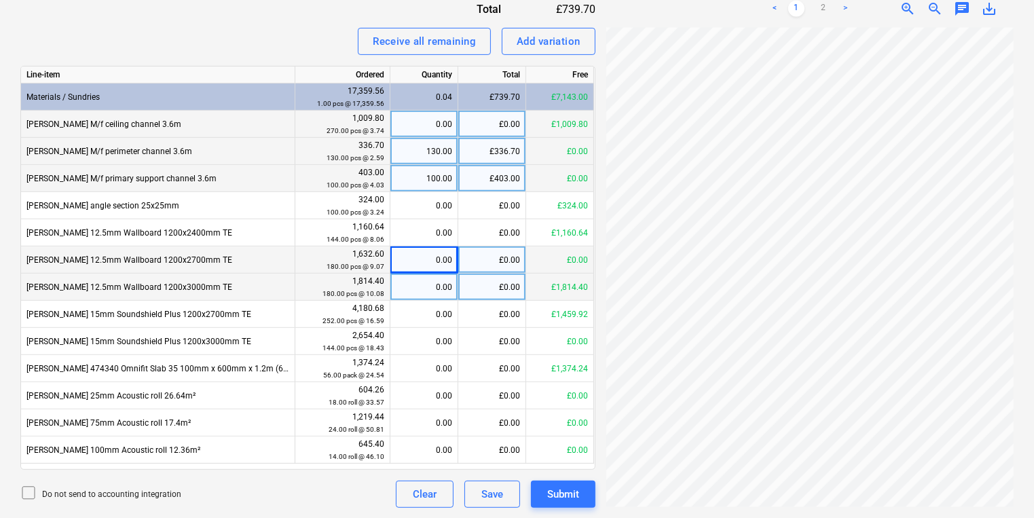
click at [423, 288] on div "0.00" at bounding box center [424, 287] width 56 height 27
type input "180"
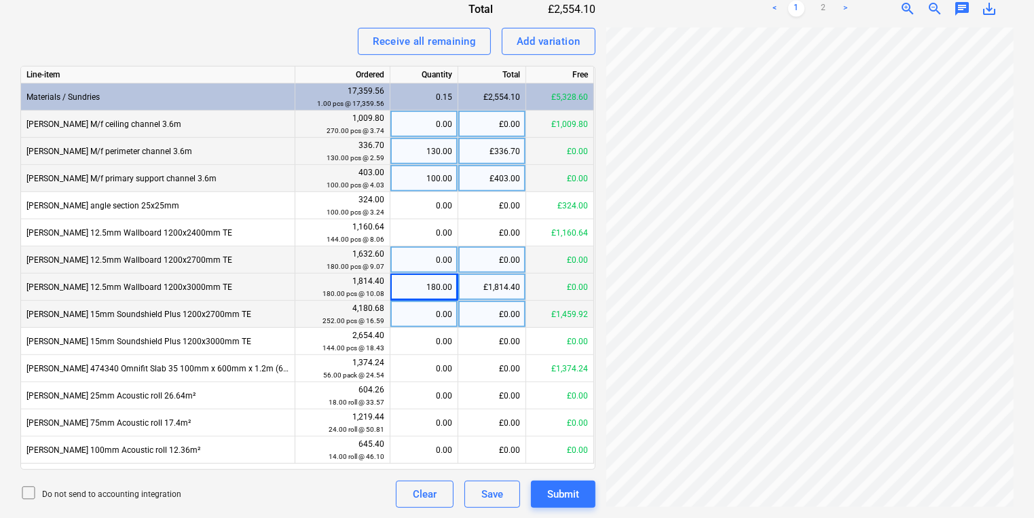
click at [440, 310] on div "0.00" at bounding box center [424, 314] width 56 height 27
click at [442, 116] on div "0.00" at bounding box center [424, 124] width 56 height 27
type input "270"
click at [429, 177] on div "100.00" at bounding box center [424, 178] width 56 height 27
type input "100"
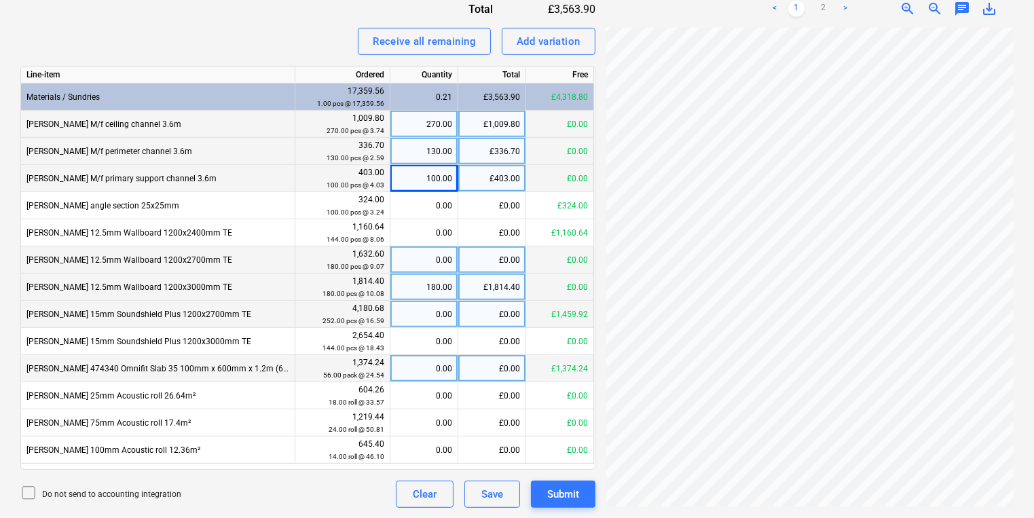
click at [443, 369] on div "0.00" at bounding box center [424, 368] width 56 height 27
type input "56"
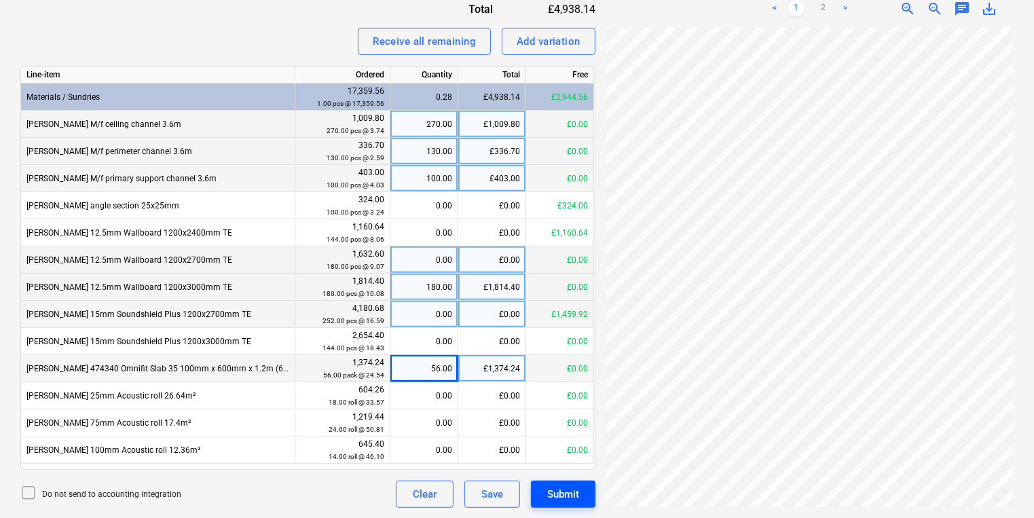
click at [578, 496] on div "Submit" at bounding box center [563, 494] width 32 height 18
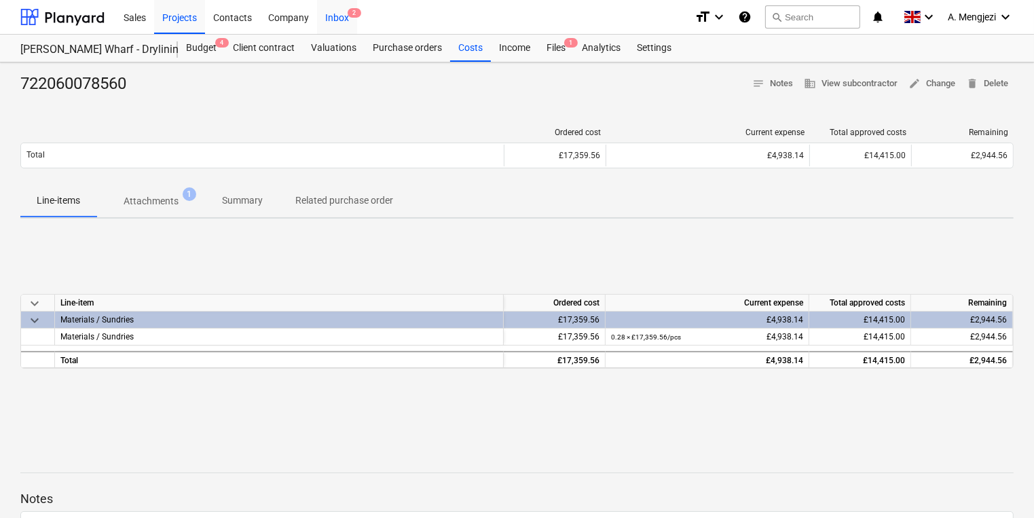
click at [342, 5] on div "Inbox 2" at bounding box center [337, 16] width 40 height 35
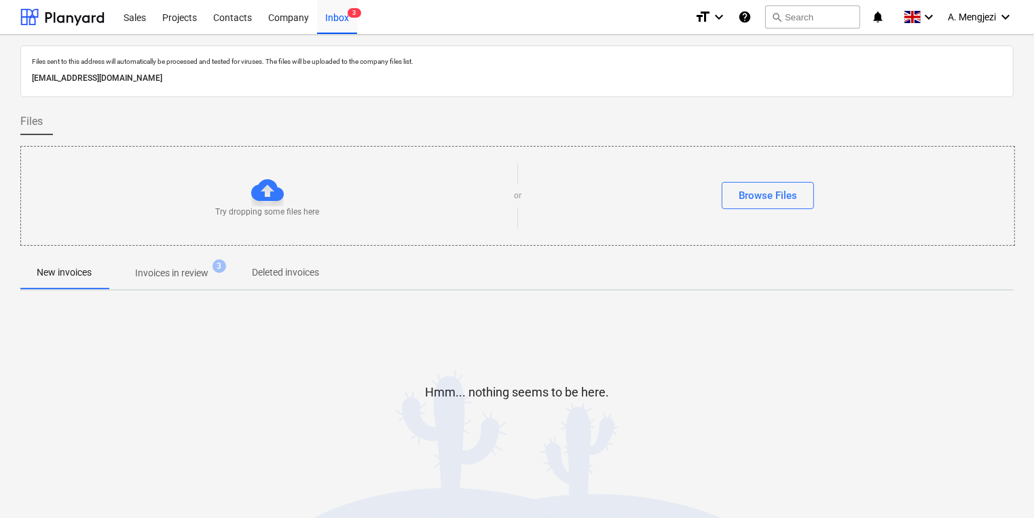
click at [214, 283] on span "Invoices in review 3" at bounding box center [172, 273] width 128 height 24
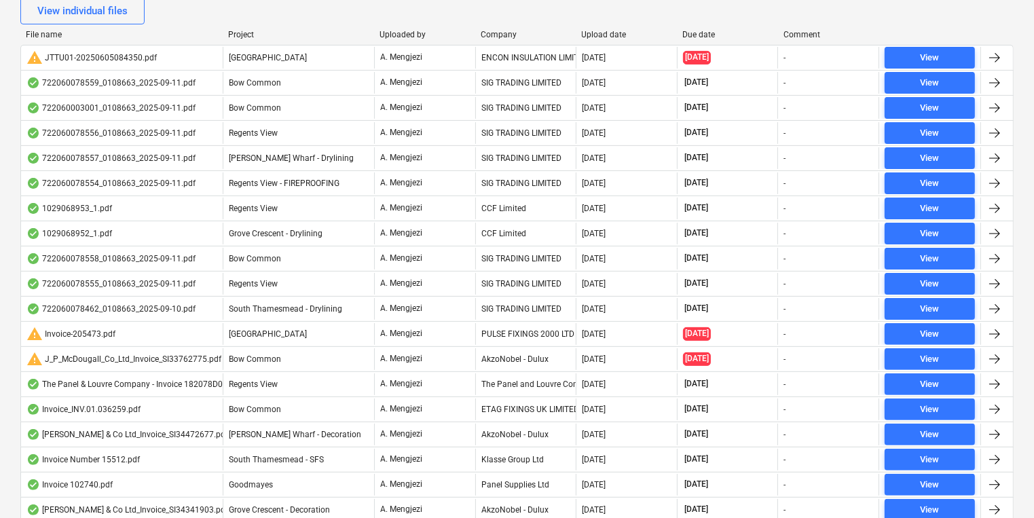
scroll to position [326, 0]
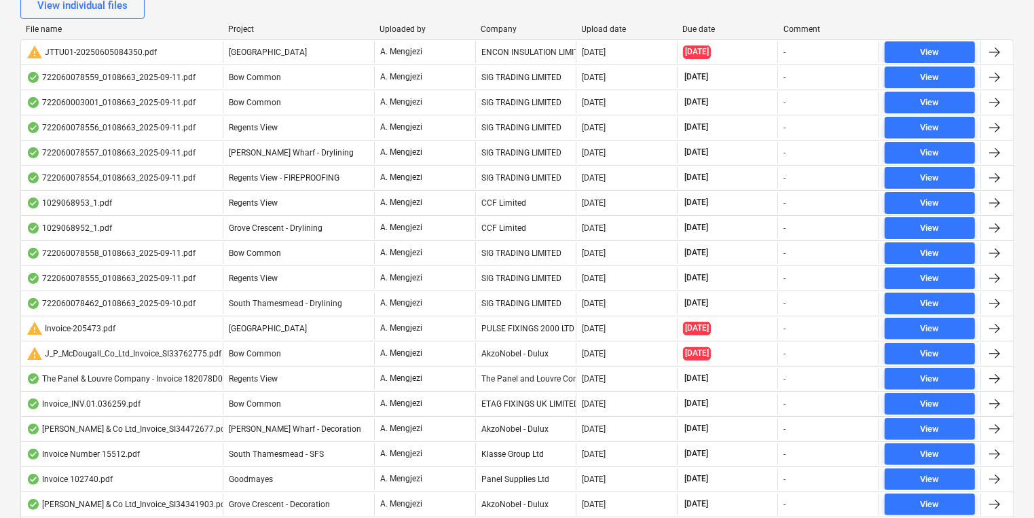
click at [508, 33] on div "Company" at bounding box center [525, 29] width 90 height 10
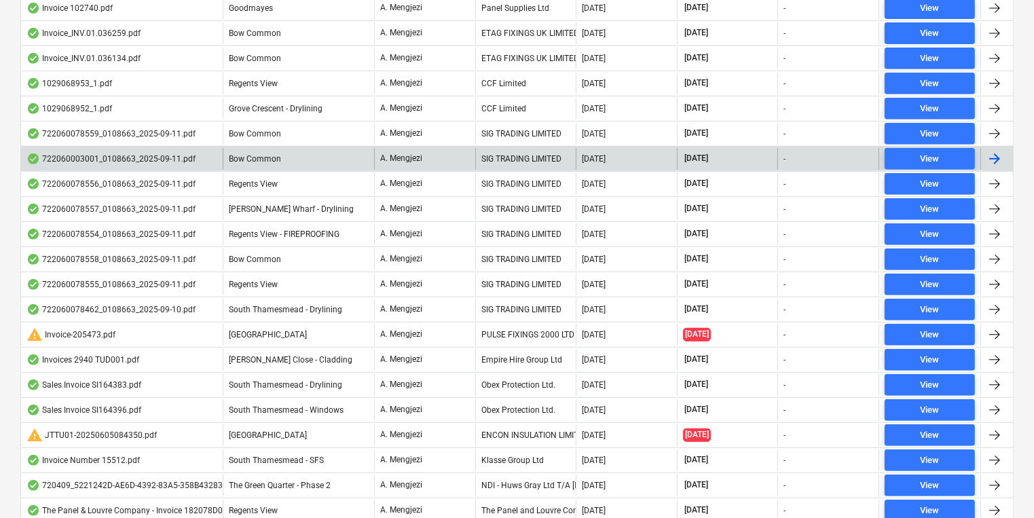
scroll to position [597, 0]
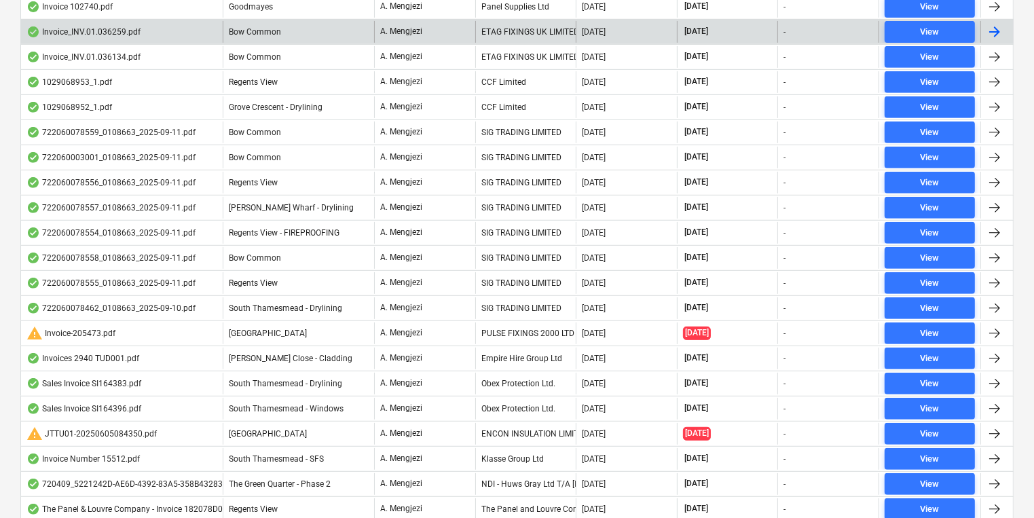
click at [525, 34] on div "ETAG FIXINGS UK LIMITED" at bounding box center [525, 32] width 101 height 22
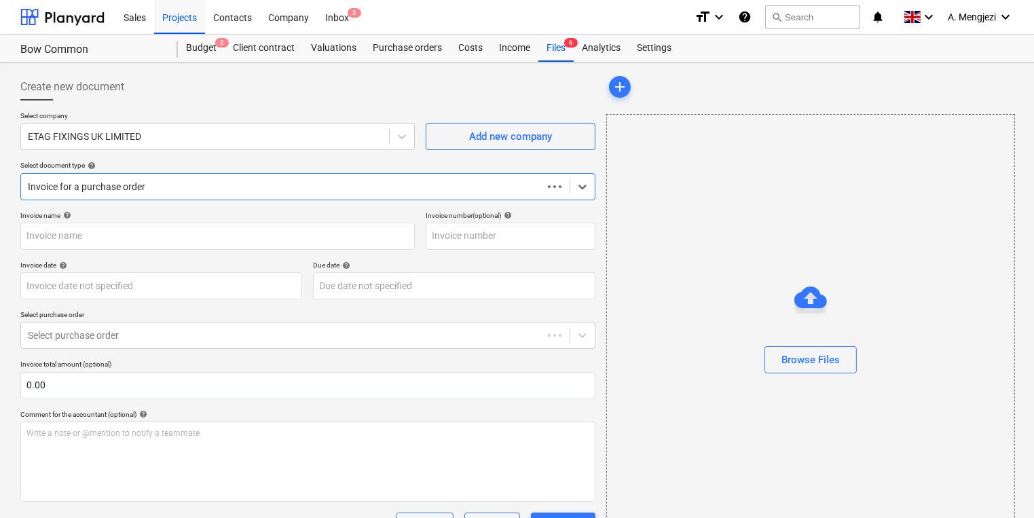
type input "#INV.01.036259"
type input "[DATE]"
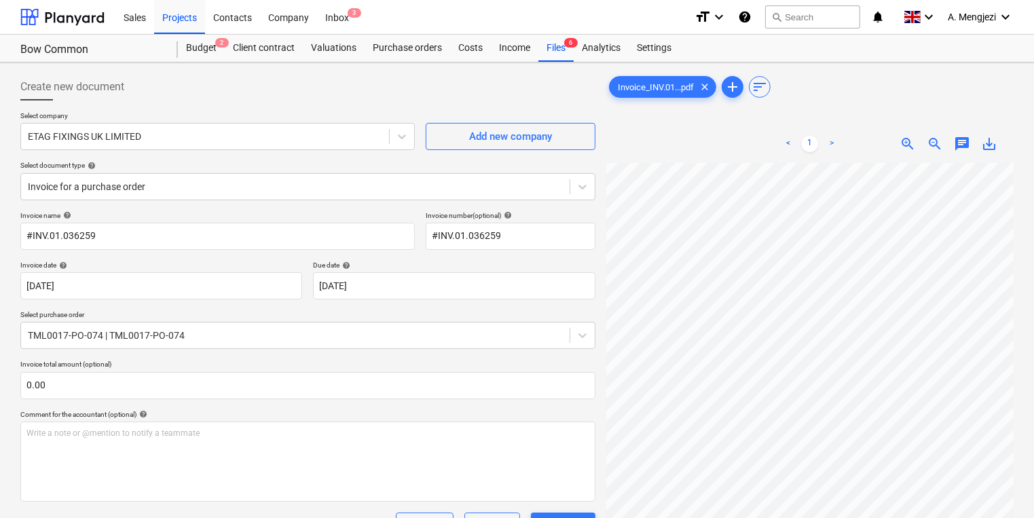
scroll to position [0, 119]
click at [337, 18] on div "Inbox 3" at bounding box center [337, 16] width 40 height 35
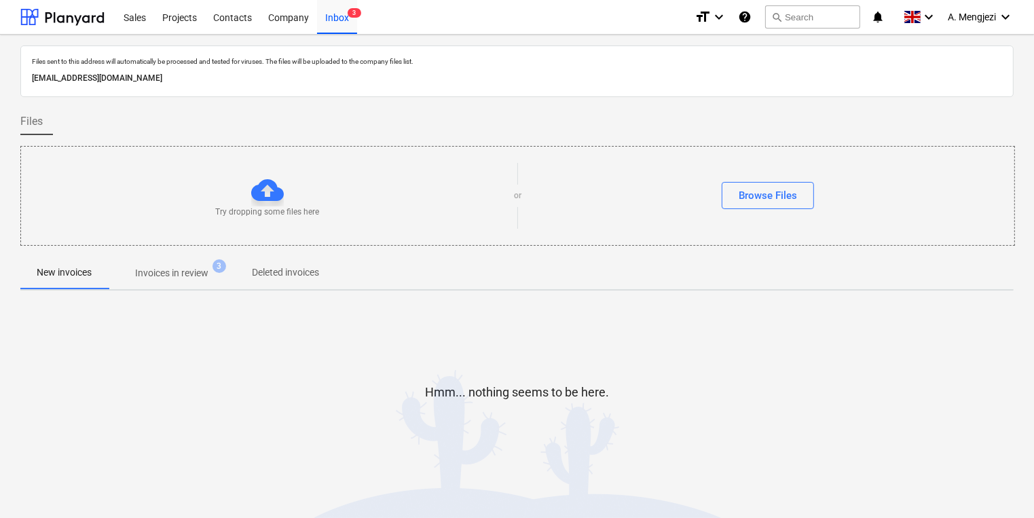
click at [233, 270] on span "Invoices in review 3" at bounding box center [172, 273] width 128 height 24
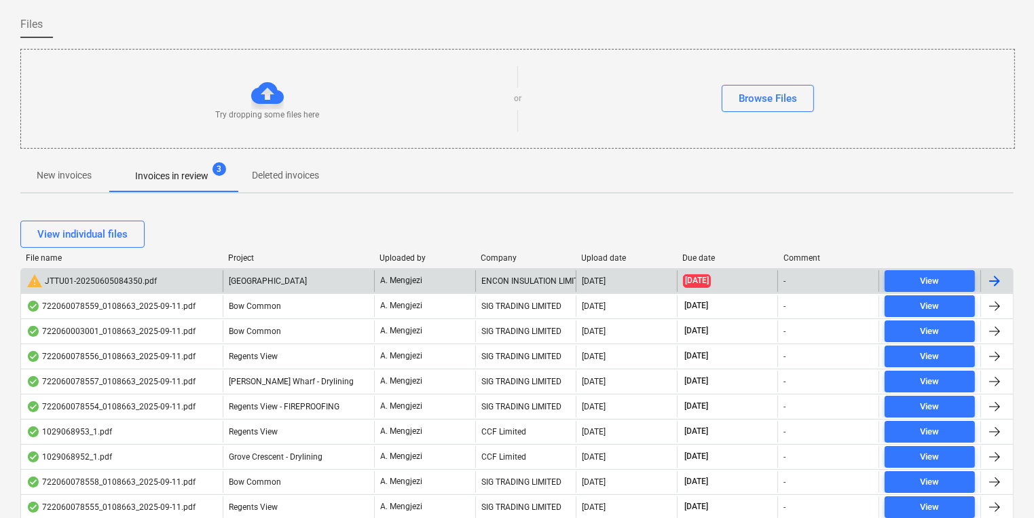
scroll to position [109, 0]
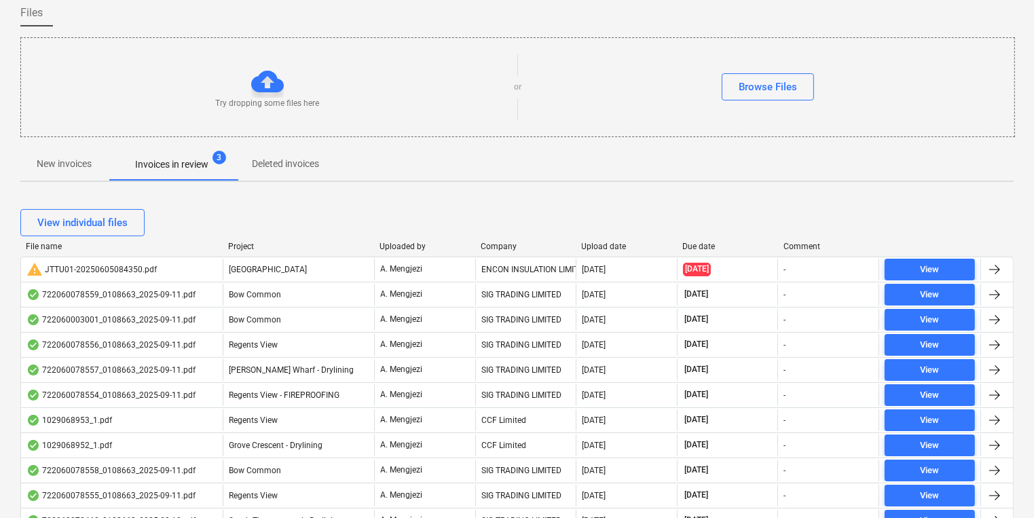
click at [492, 248] on div "Company" at bounding box center [525, 247] width 90 height 10
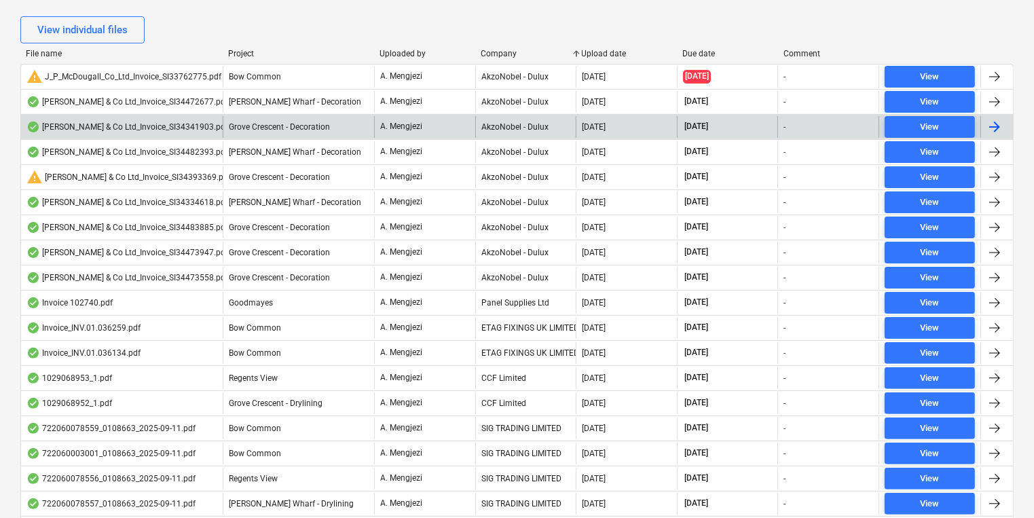
scroll to position [434, 0]
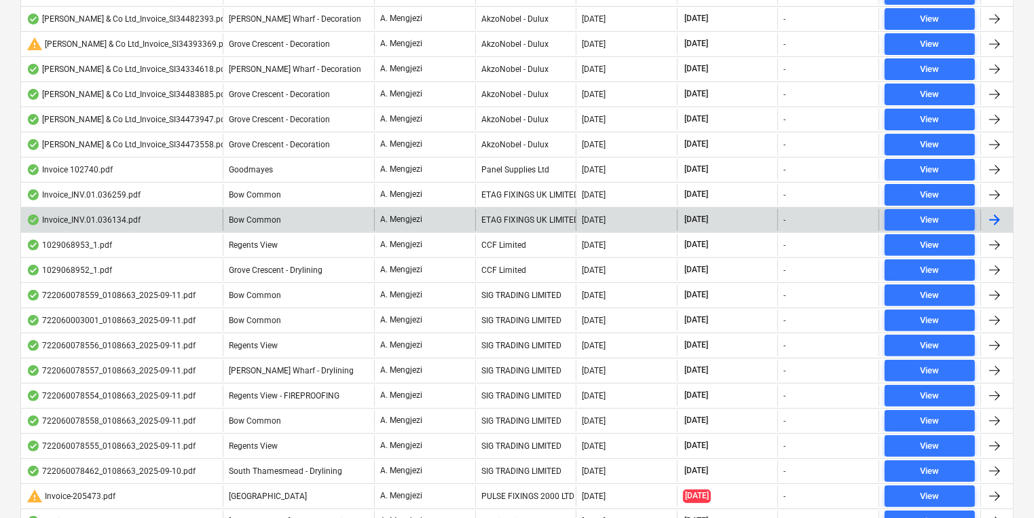
click at [499, 224] on div "ETAG FIXINGS UK LIMITED" at bounding box center [525, 220] width 101 height 22
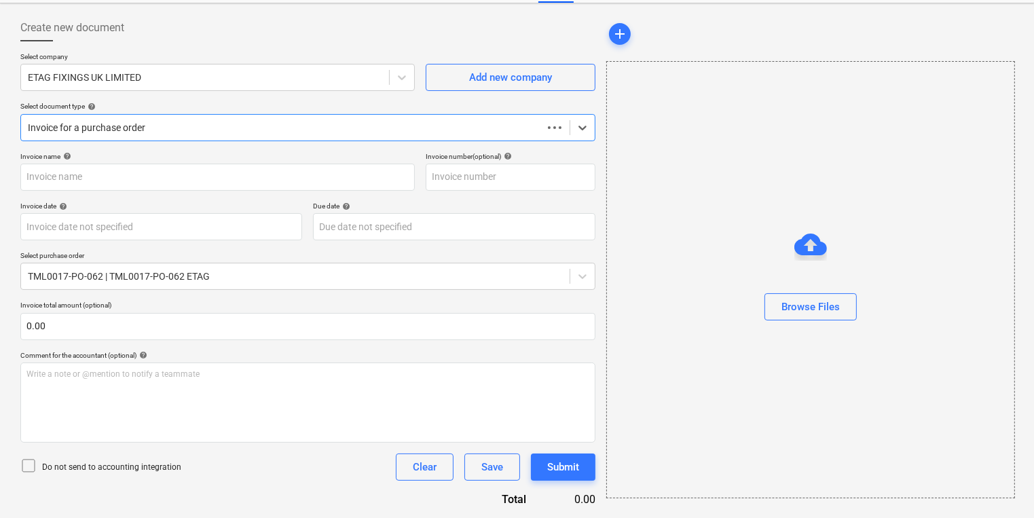
scroll to position [58, 0]
type input "#INV.01.036134"
type input "[DATE]"
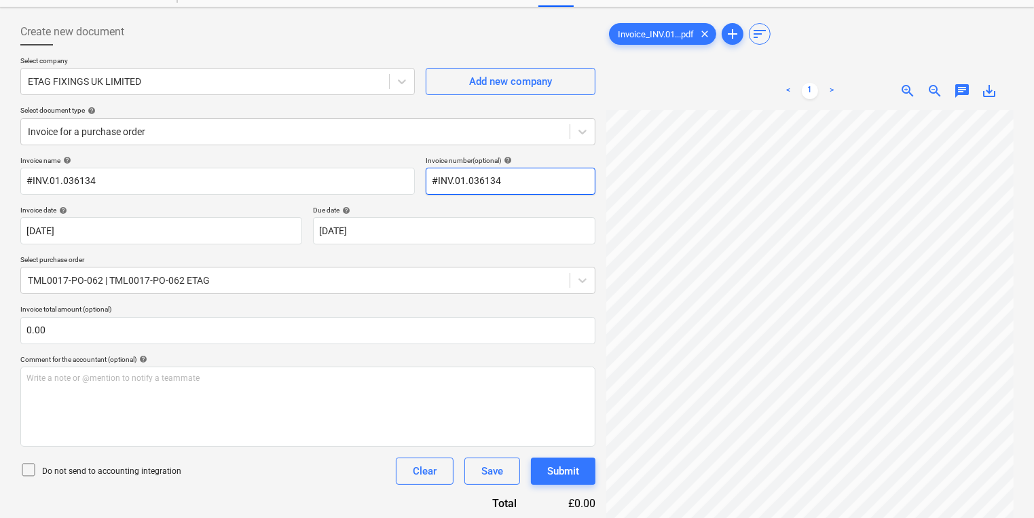
scroll to position [0, 0]
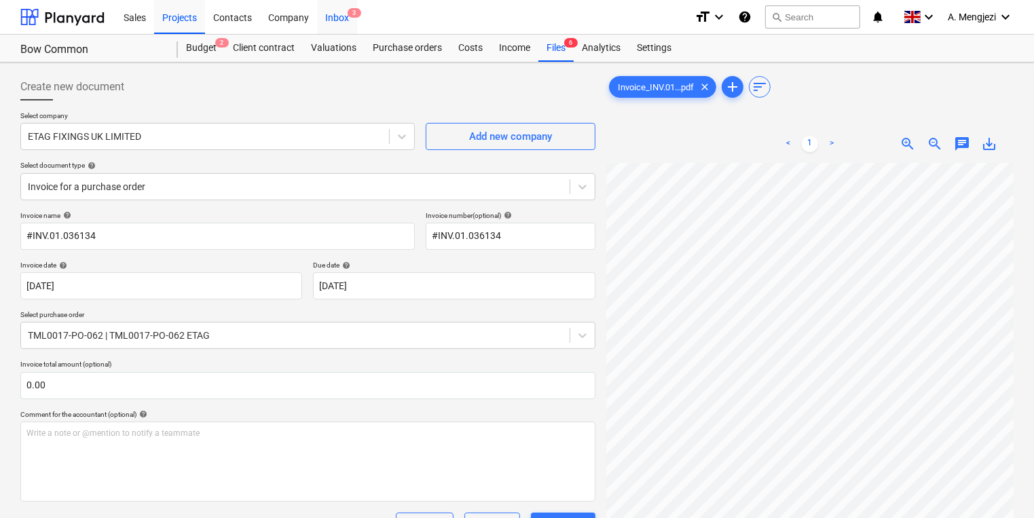
click at [353, 16] on span "3" at bounding box center [354, 13] width 14 height 10
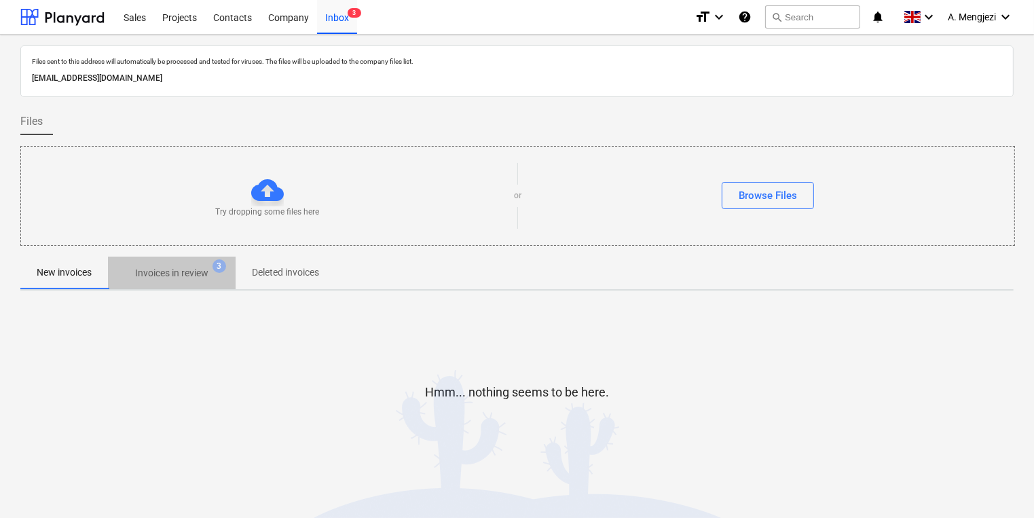
click at [225, 267] on span "3" at bounding box center [219, 266] width 14 height 14
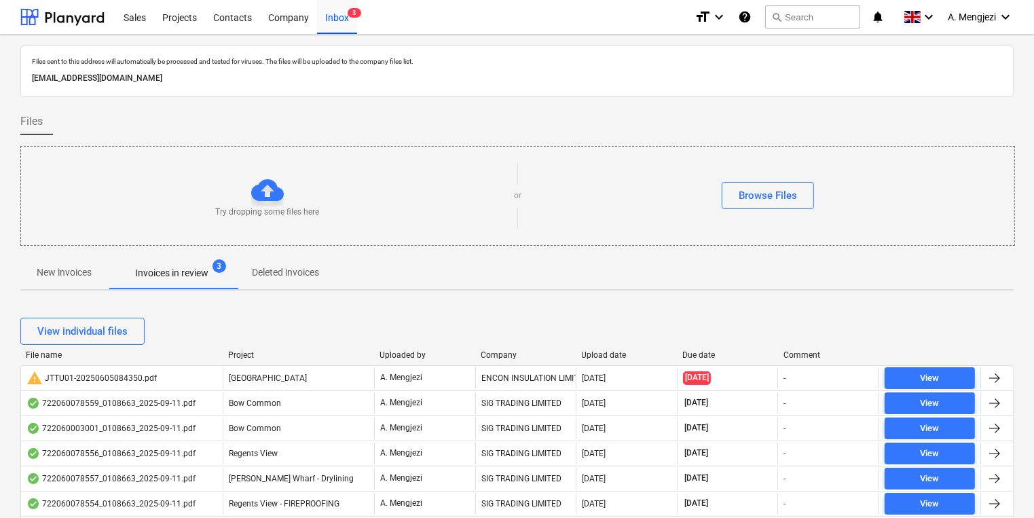
click at [502, 347] on div "View individual files" at bounding box center [516, 331] width 993 height 38
click at [505, 354] on div "Company" at bounding box center [525, 355] width 90 height 10
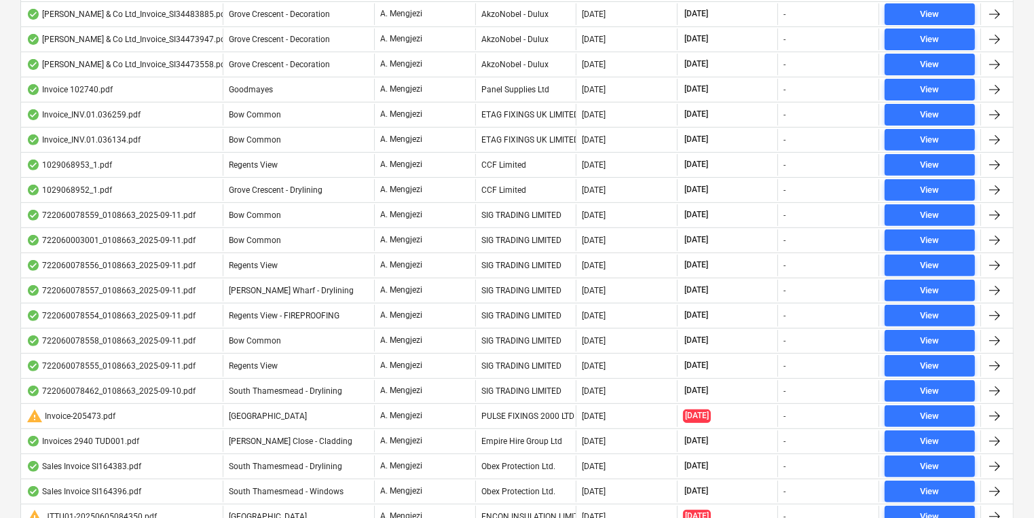
scroll to position [543, 0]
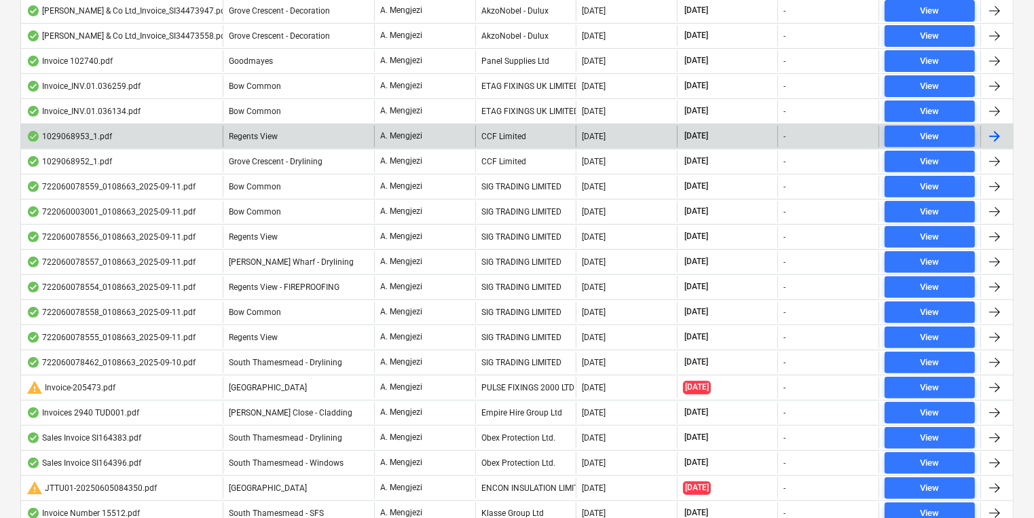
click at [515, 138] on div "CCF Limited" at bounding box center [525, 137] width 101 height 22
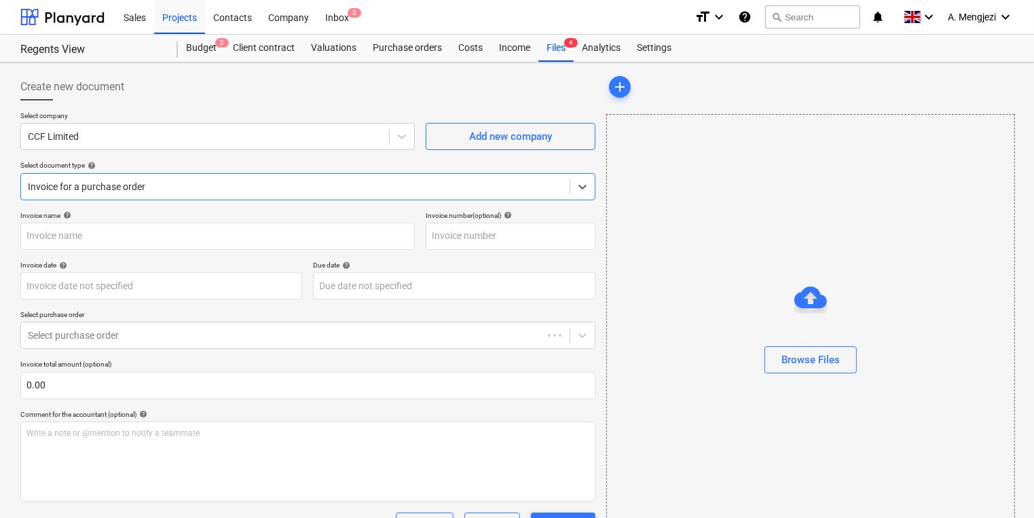
type input "1029068953"
type input "[DATE]"
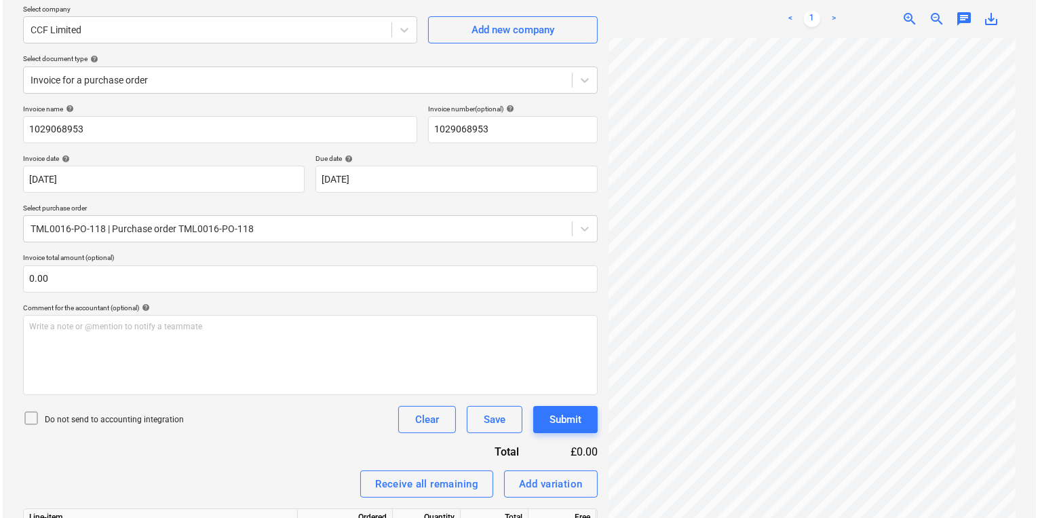
scroll to position [223, 0]
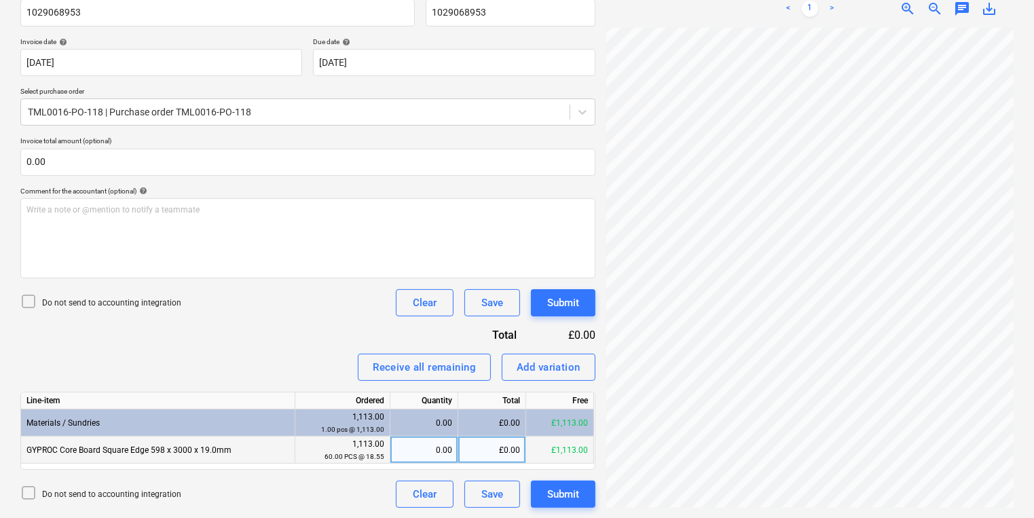
click at [426, 445] on div "0.00" at bounding box center [424, 449] width 56 height 27
type input "60"
click at [562, 486] on div "Submit" at bounding box center [563, 494] width 32 height 18
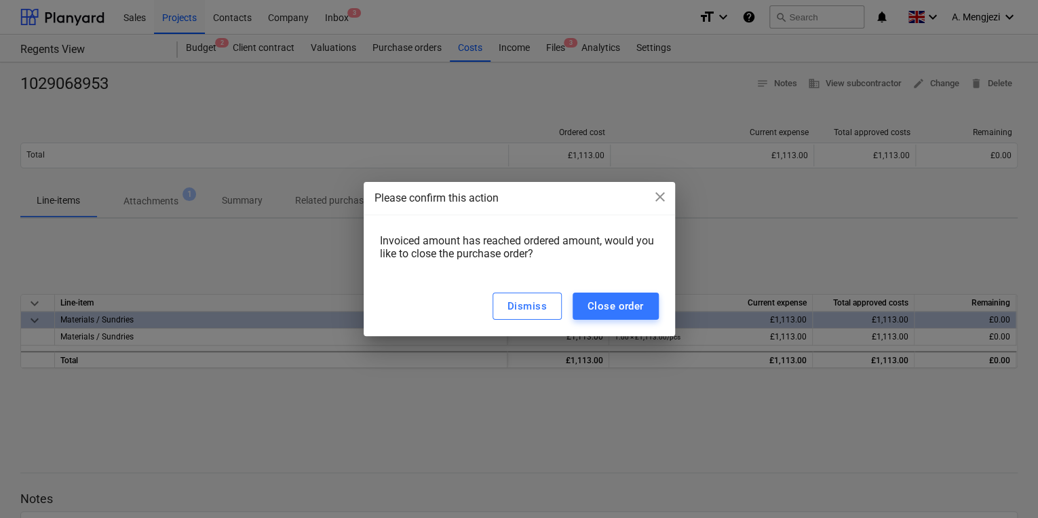
click at [614, 291] on div "Dismiss Close order" at bounding box center [520, 306] width 312 height 60
click at [616, 303] on div "Close order" at bounding box center [616, 306] width 56 height 18
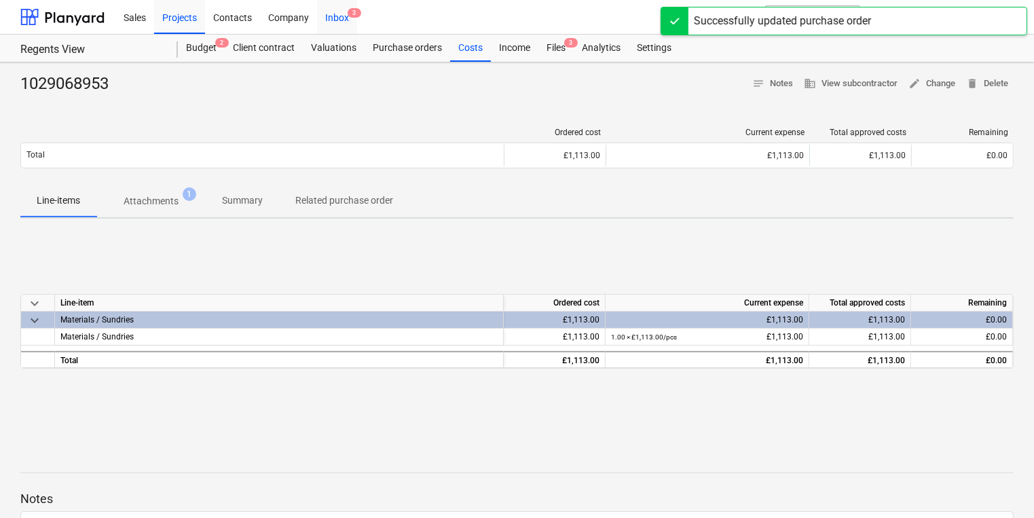
click at [344, 14] on div "Inbox 3" at bounding box center [337, 16] width 40 height 35
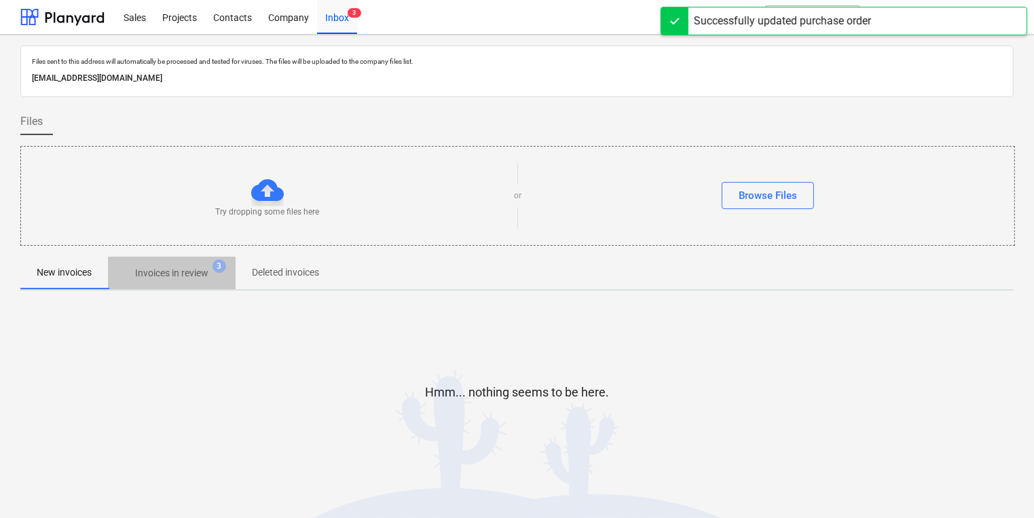
click at [179, 269] on p "Invoices in review" at bounding box center [171, 273] width 73 height 14
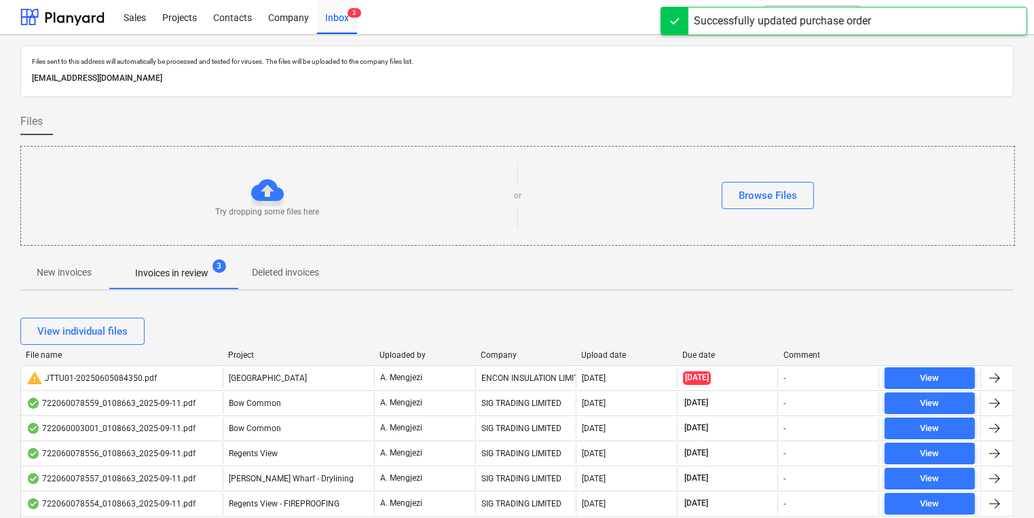
click at [521, 347] on div "View individual files" at bounding box center [516, 331] width 993 height 38
click at [516, 357] on div "Company" at bounding box center [525, 355] width 90 height 10
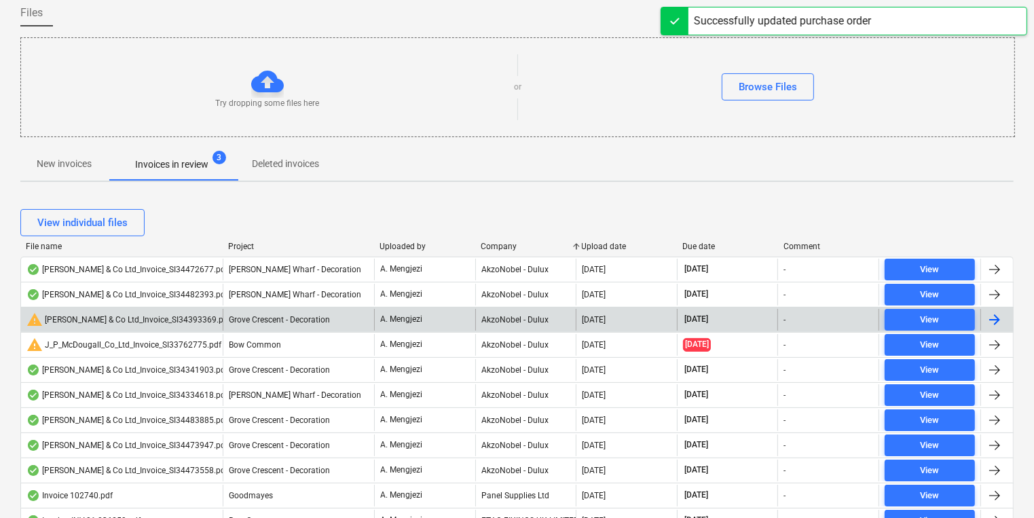
scroll to position [326, 0]
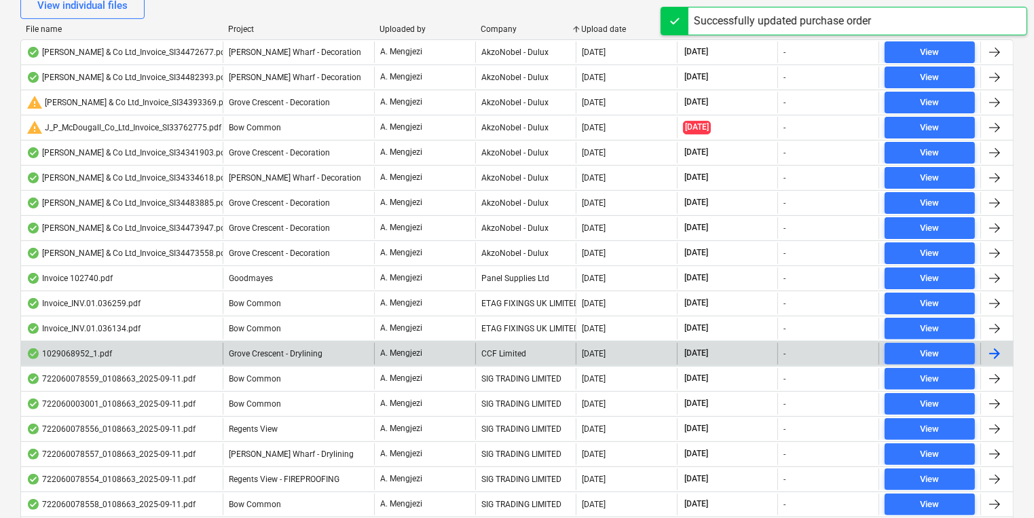
click at [513, 358] on div "CCF Limited" at bounding box center [525, 354] width 101 height 22
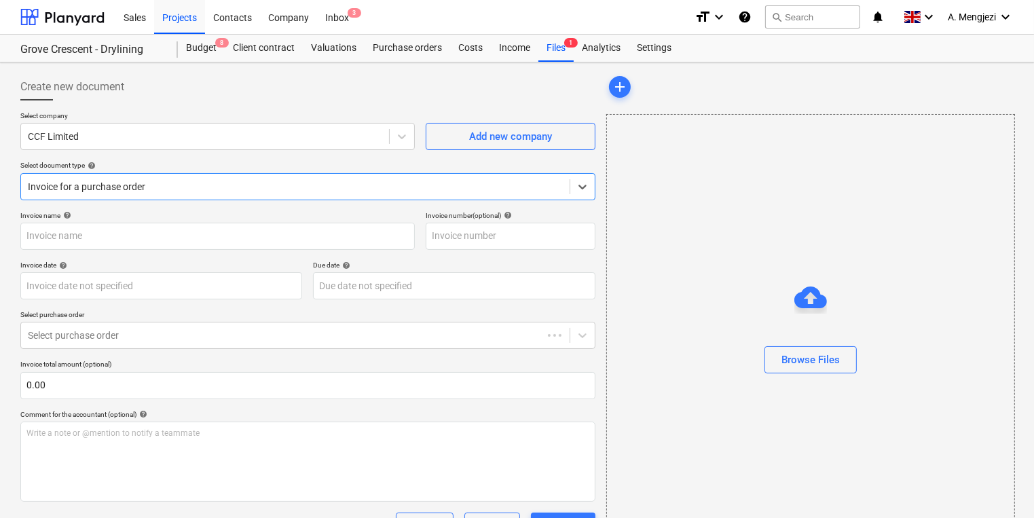
type input "1029068952"
type input "[DATE]"
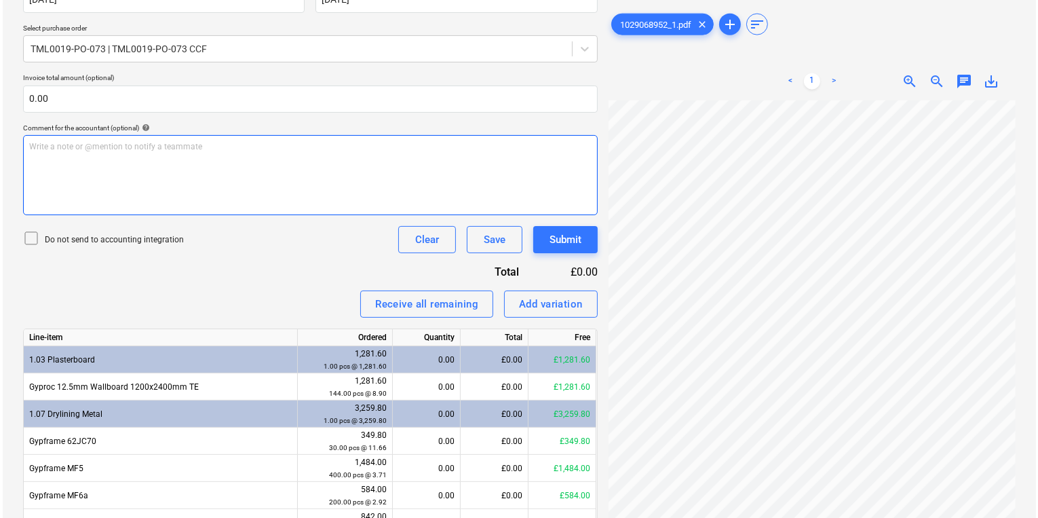
scroll to position [359, 0]
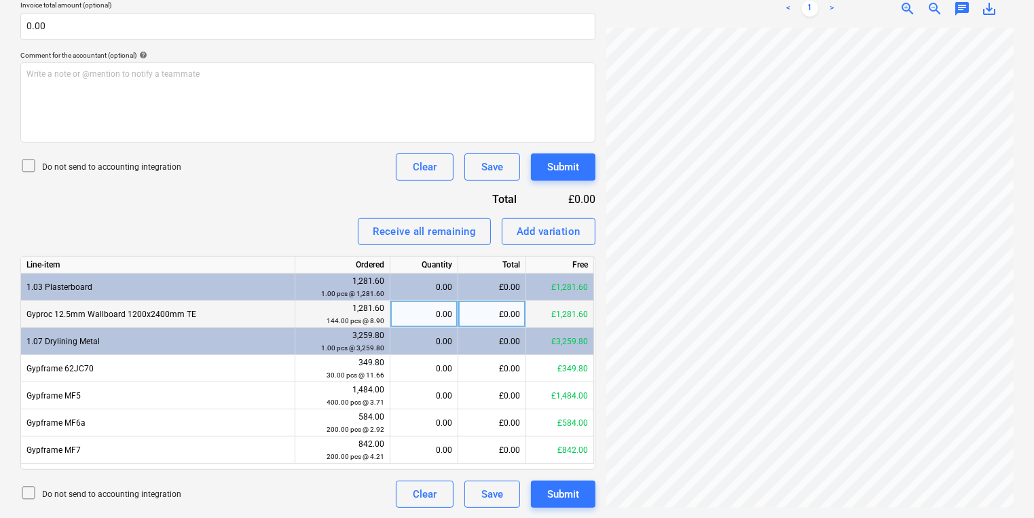
click at [433, 307] on div "0.00" at bounding box center [424, 314] width 56 height 27
type input "144"
click at [434, 342] on div "0.00" at bounding box center [424, 341] width 56 height 27
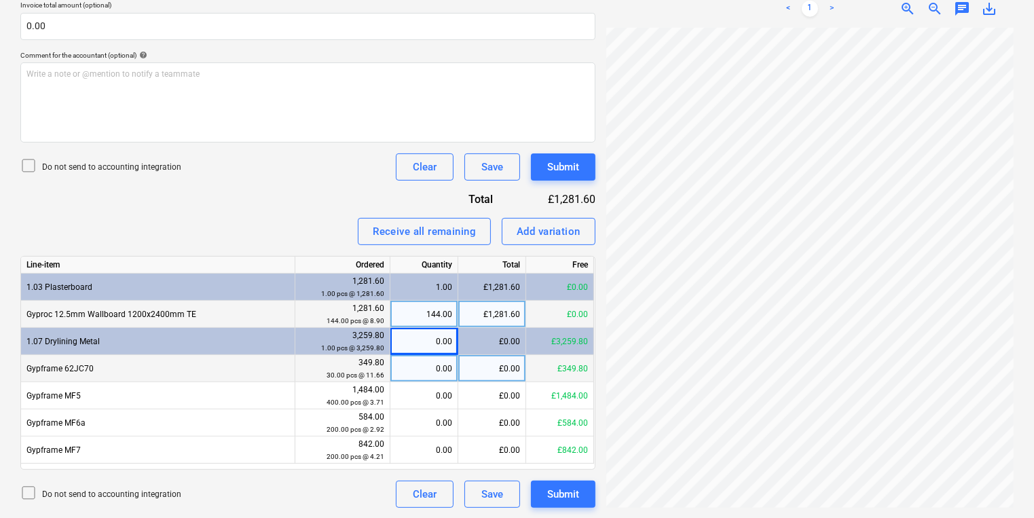
click at [417, 359] on div "0.00" at bounding box center [424, 368] width 56 height 27
type input "30"
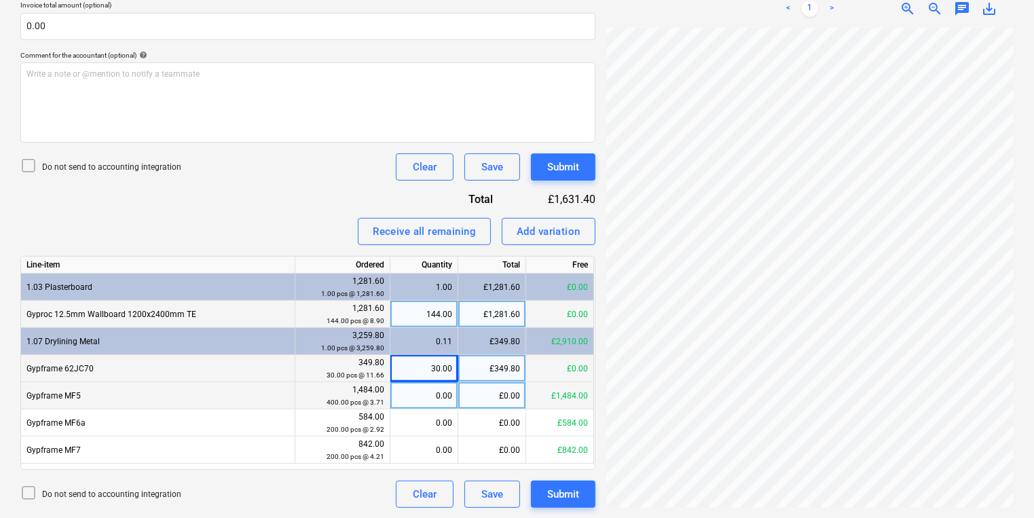
click at [445, 400] on div "0.00" at bounding box center [424, 395] width 56 height 27
type input "400"
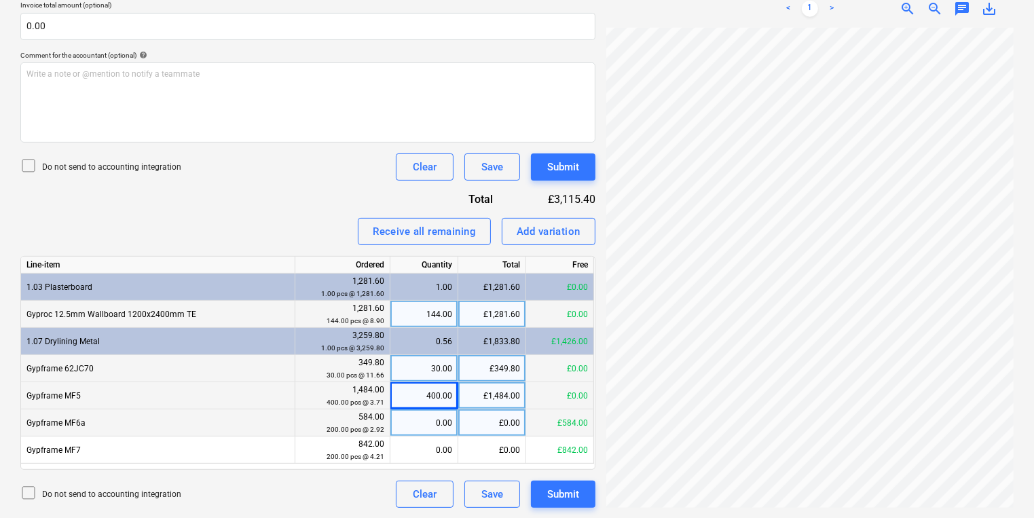
click at [446, 424] on div "0.00" at bounding box center [424, 422] width 56 height 27
type input "200"
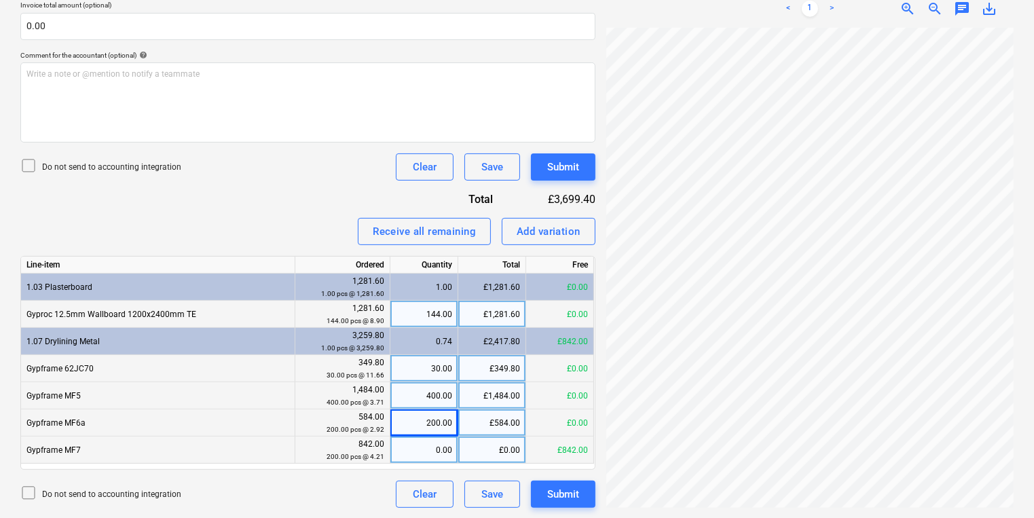
click at [430, 456] on div "0.00" at bounding box center [424, 449] width 56 height 27
click at [579, 495] on button "Submit" at bounding box center [563, 493] width 64 height 27
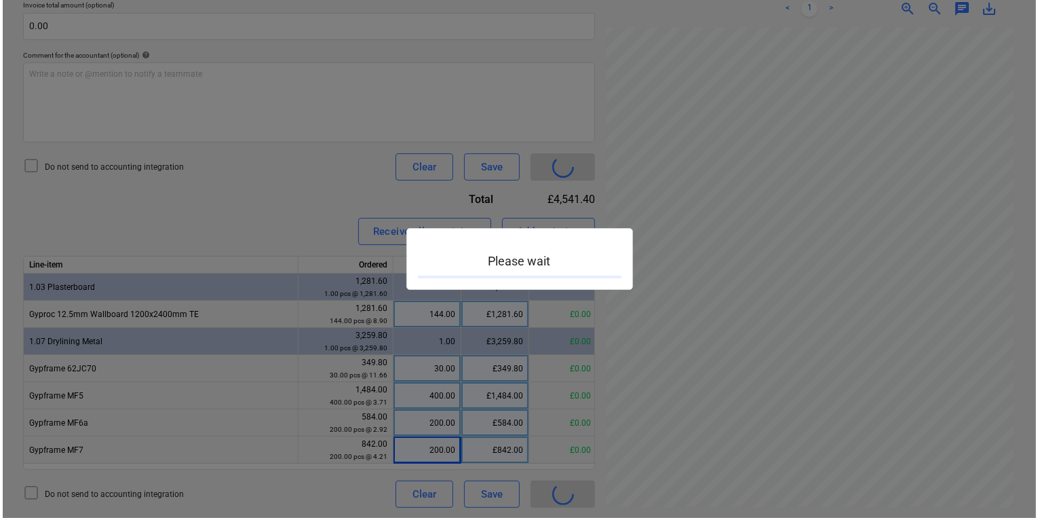
scroll to position [163, 104]
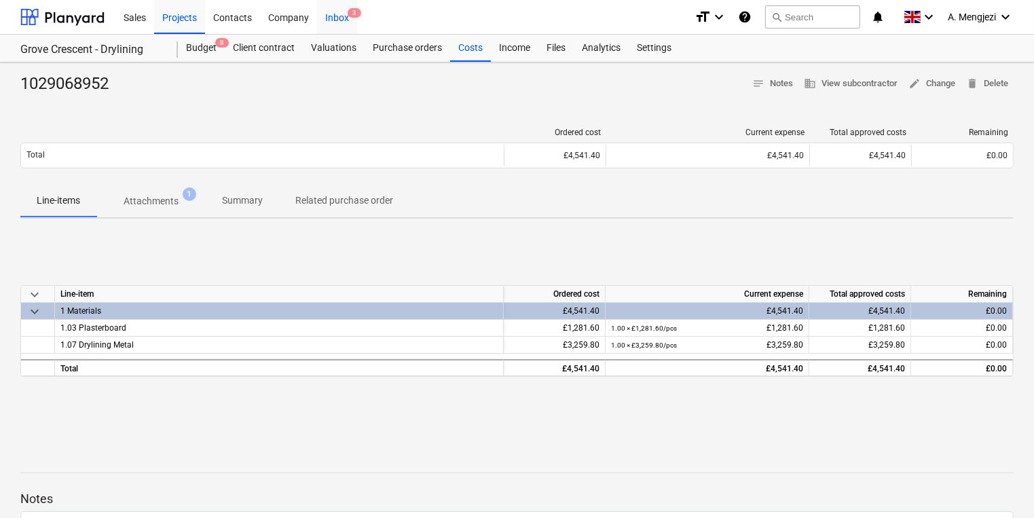
click at [342, 7] on div "Inbox 3" at bounding box center [337, 16] width 40 height 35
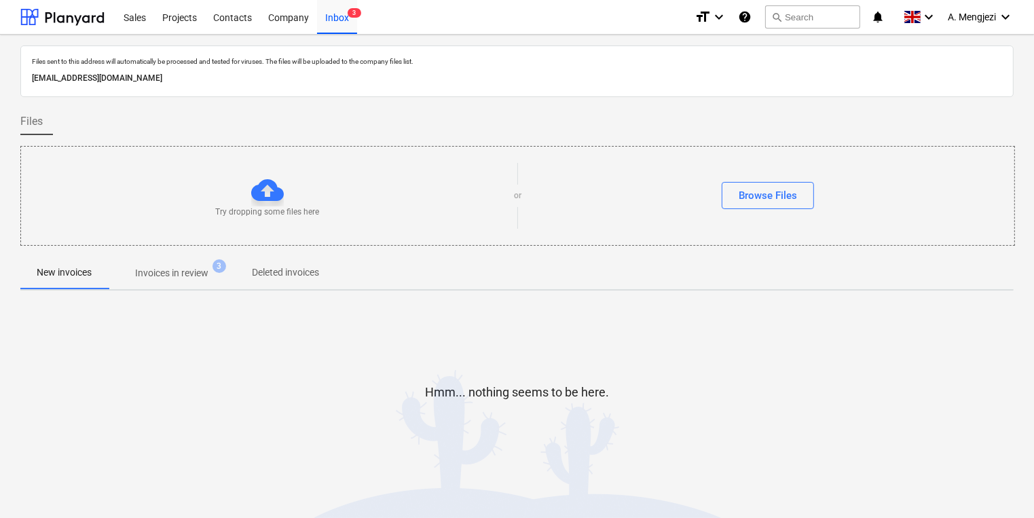
click at [198, 262] on span "Invoices in review 3" at bounding box center [172, 273] width 128 height 24
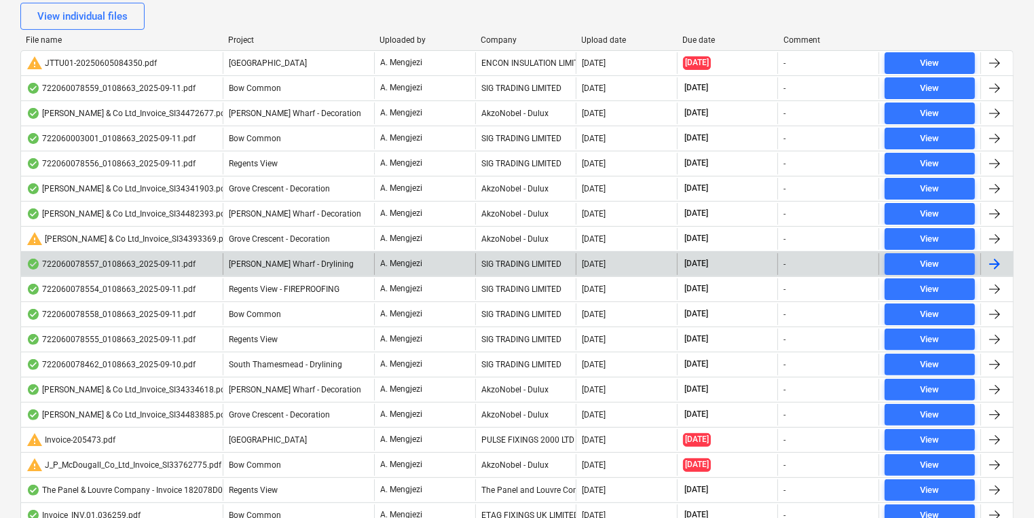
scroll to position [326, 0]
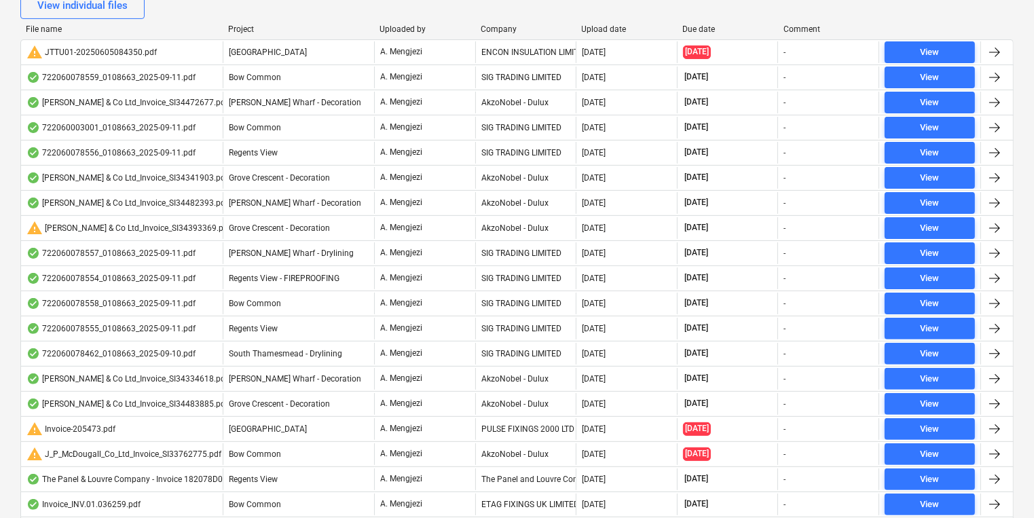
click at [501, 24] on div "Company" at bounding box center [525, 29] width 90 height 10
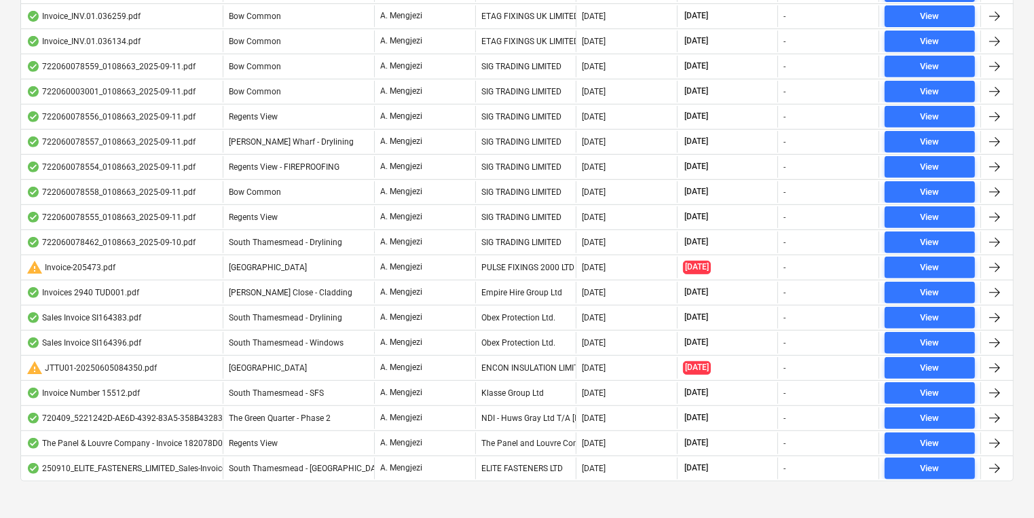
scroll to position [620, 0]
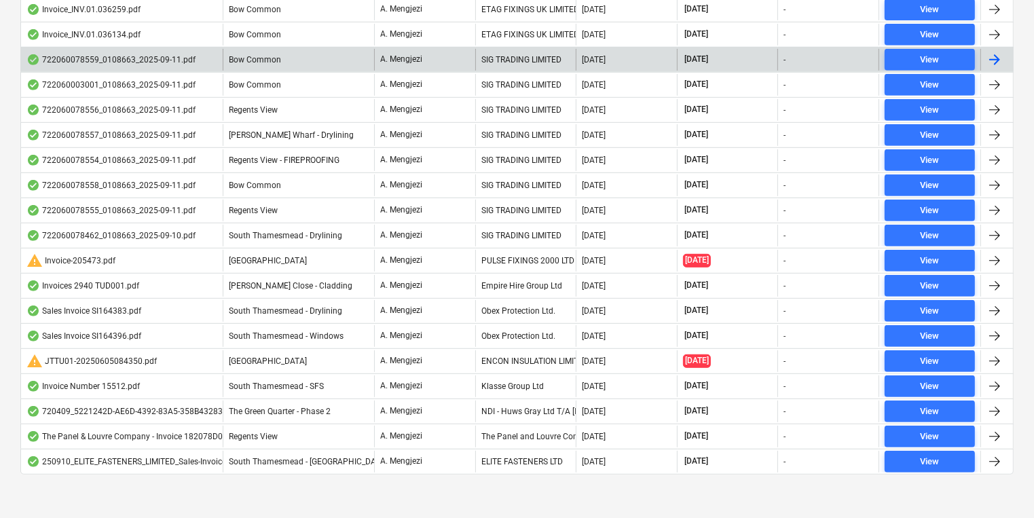
click at [512, 65] on div "SIG TRADING LIMITED" at bounding box center [525, 60] width 101 height 22
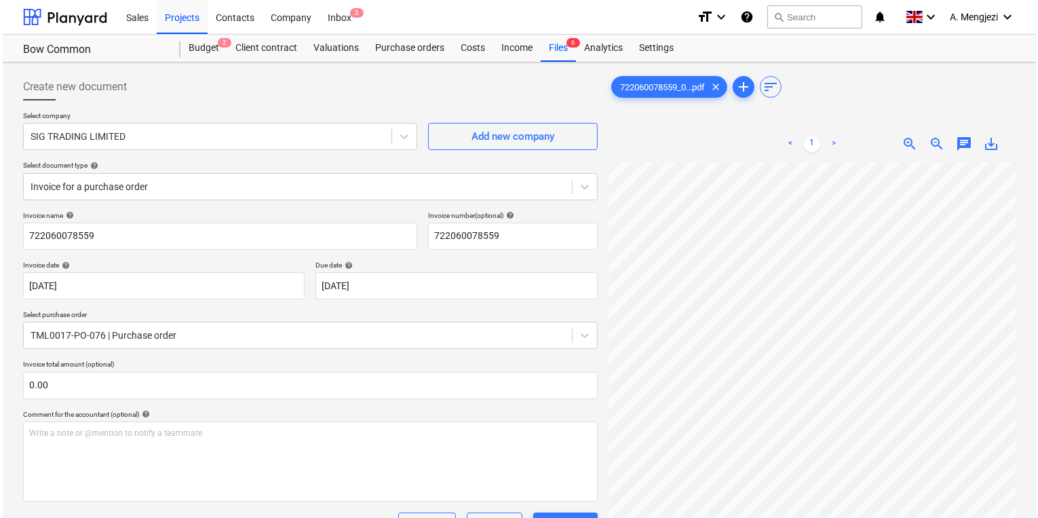
scroll to position [250, 0]
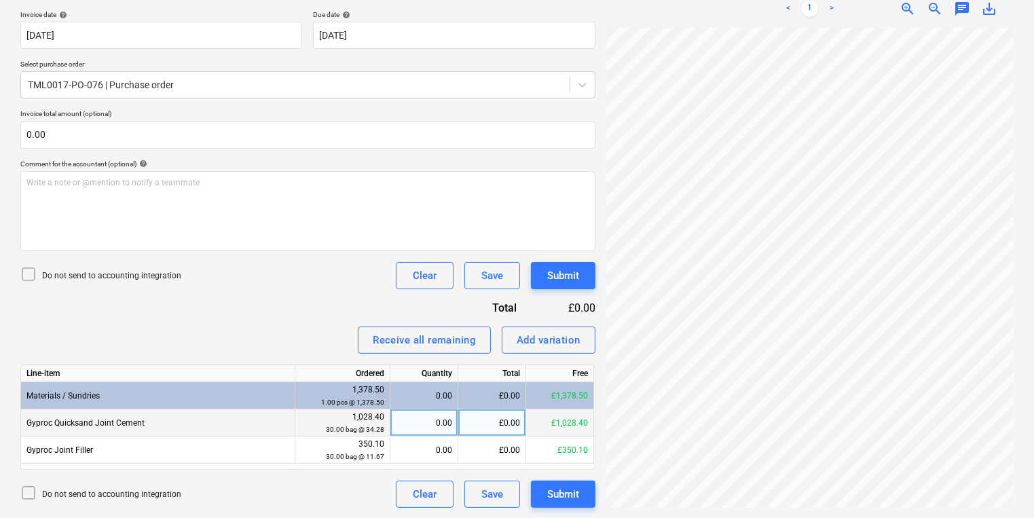
click at [436, 416] on div "0.00" at bounding box center [424, 422] width 56 height 27
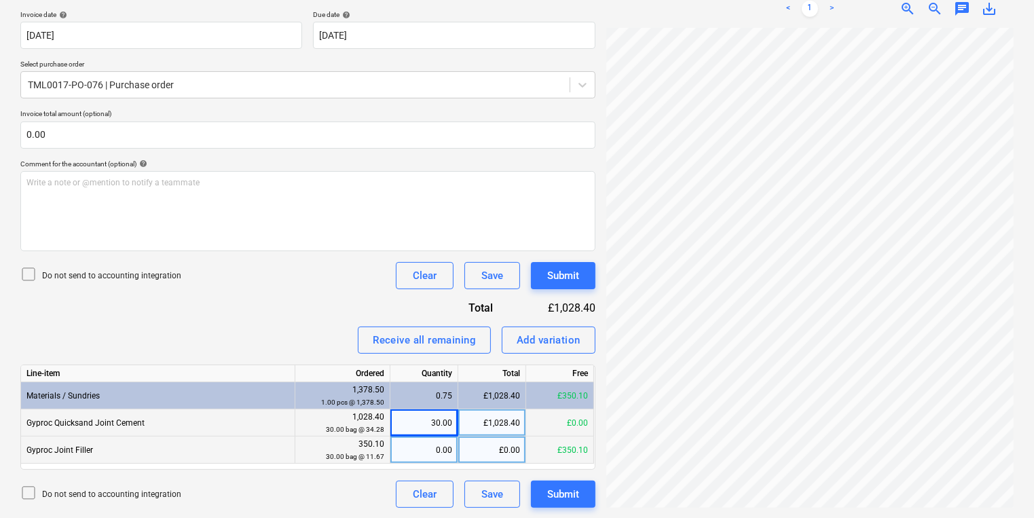
click at [437, 453] on div "0.00" at bounding box center [424, 449] width 56 height 27
click at [585, 493] on button "Submit" at bounding box center [563, 493] width 64 height 27
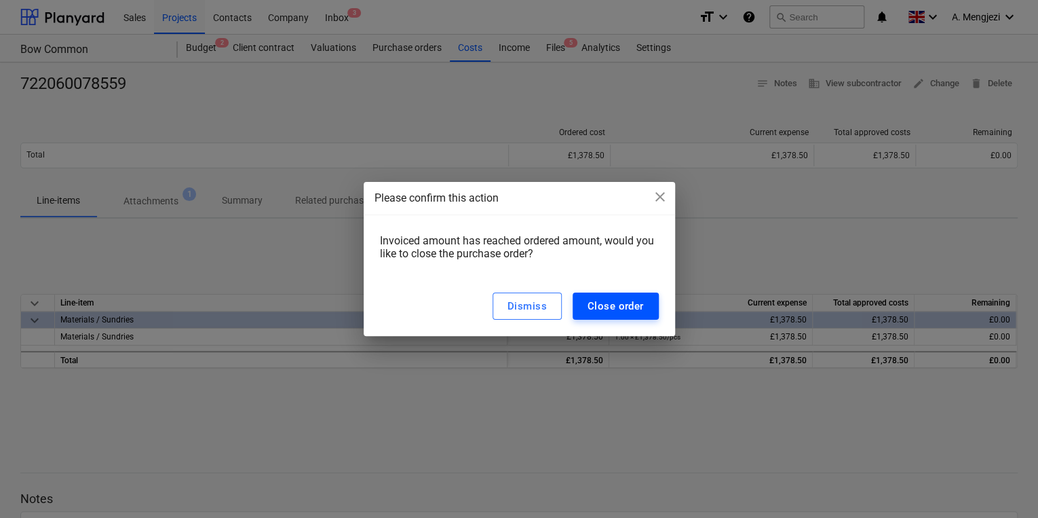
click at [630, 314] on div "Close order" at bounding box center [616, 306] width 56 height 18
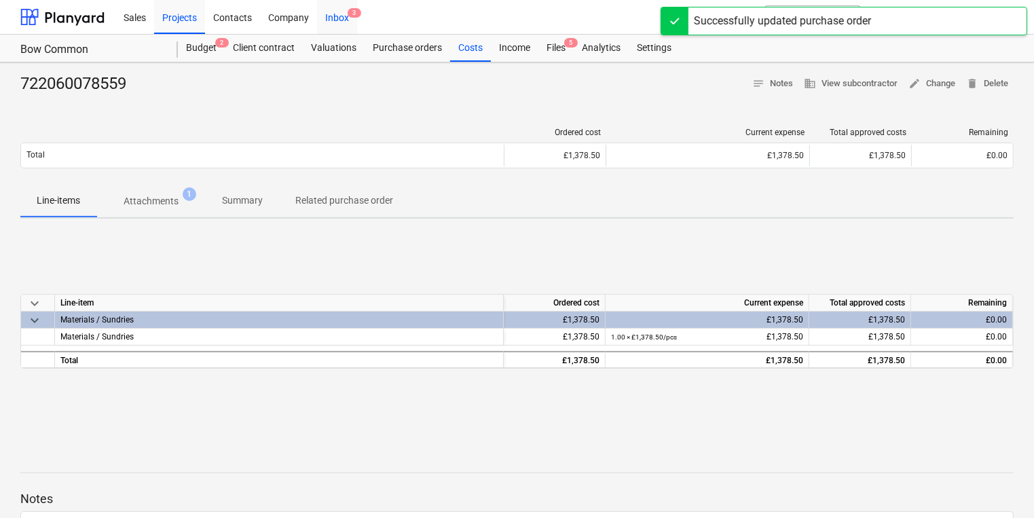
click at [340, 7] on div "Inbox 3" at bounding box center [337, 16] width 40 height 35
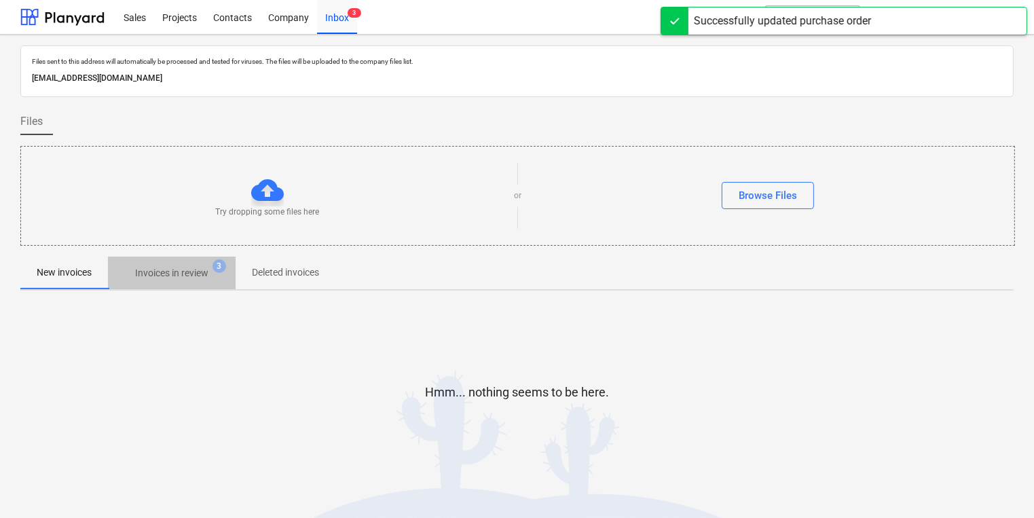
click at [155, 277] on p "Invoices in review" at bounding box center [171, 273] width 73 height 14
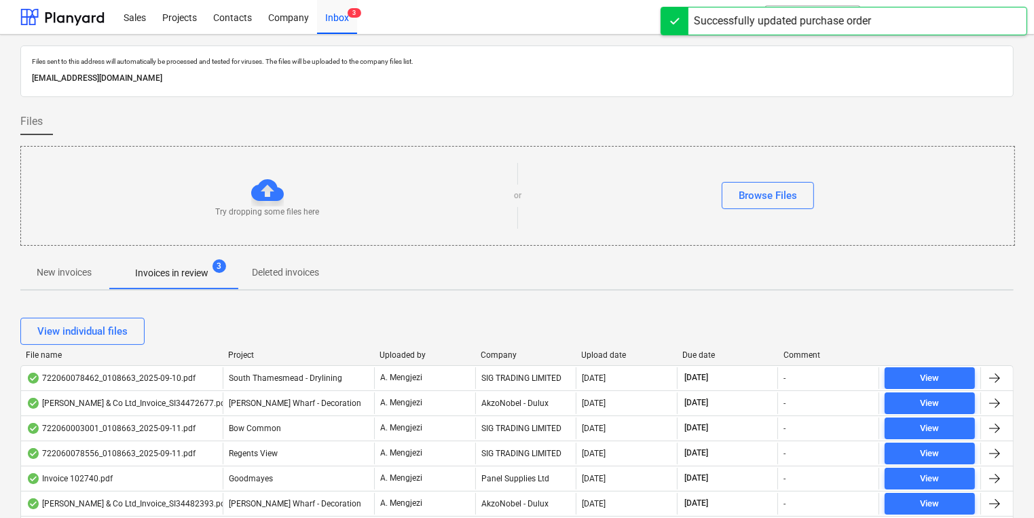
click at [502, 352] on div "Company" at bounding box center [525, 355] width 90 height 10
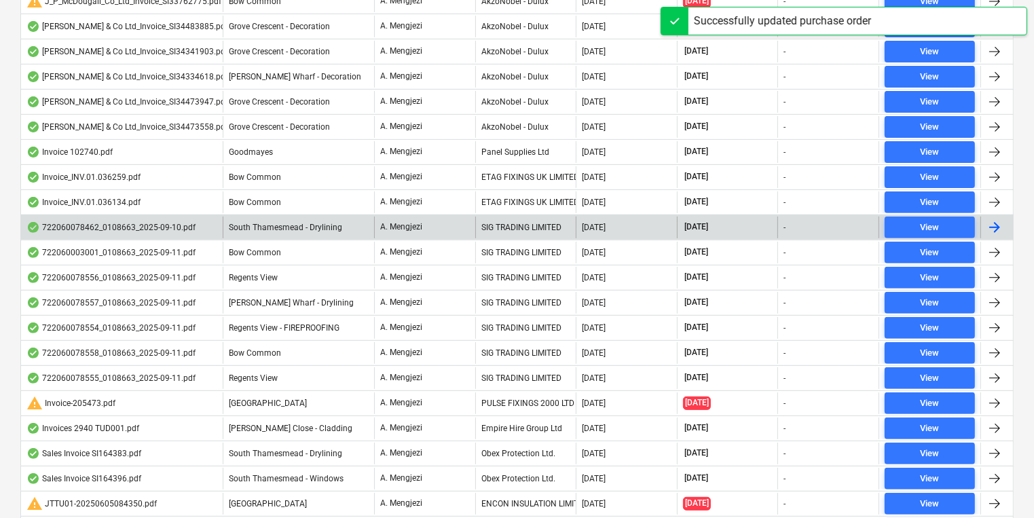
scroll to position [543, 0]
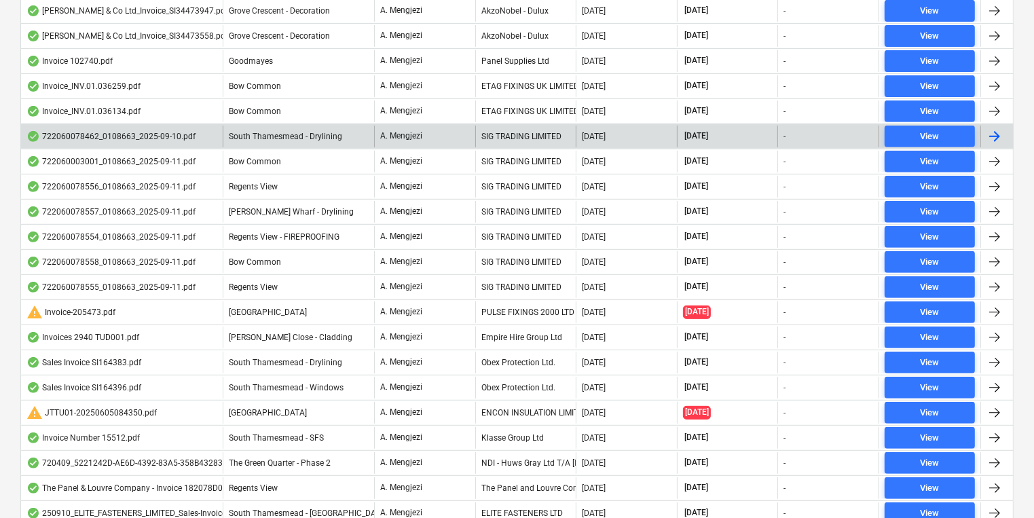
click at [511, 142] on div "SIG TRADING LIMITED" at bounding box center [525, 137] width 101 height 22
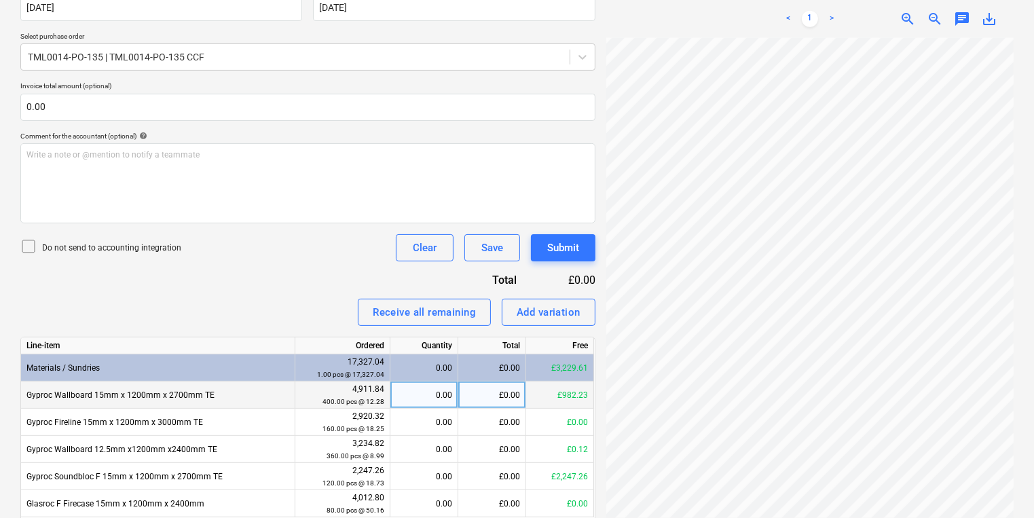
scroll to position [332, 0]
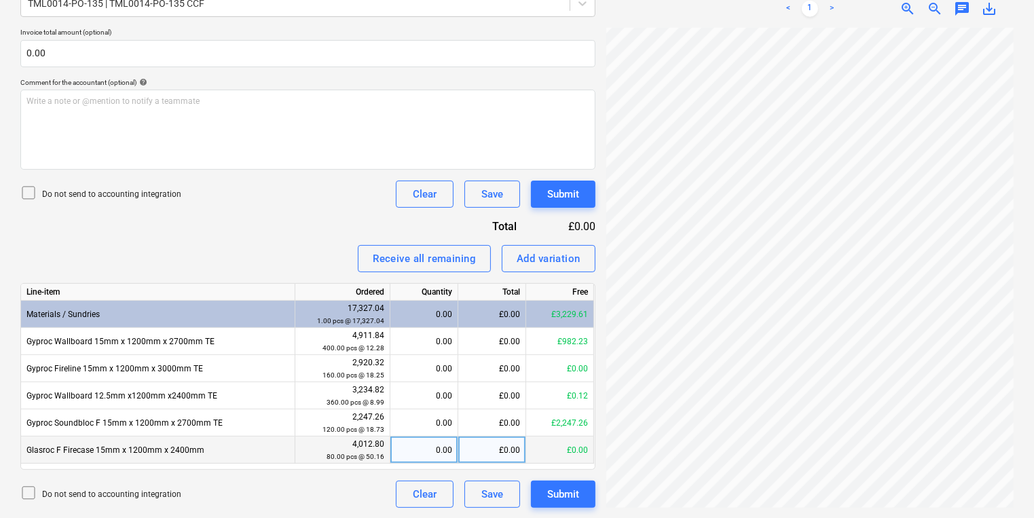
click at [441, 450] on div "0.00" at bounding box center [424, 449] width 56 height 27
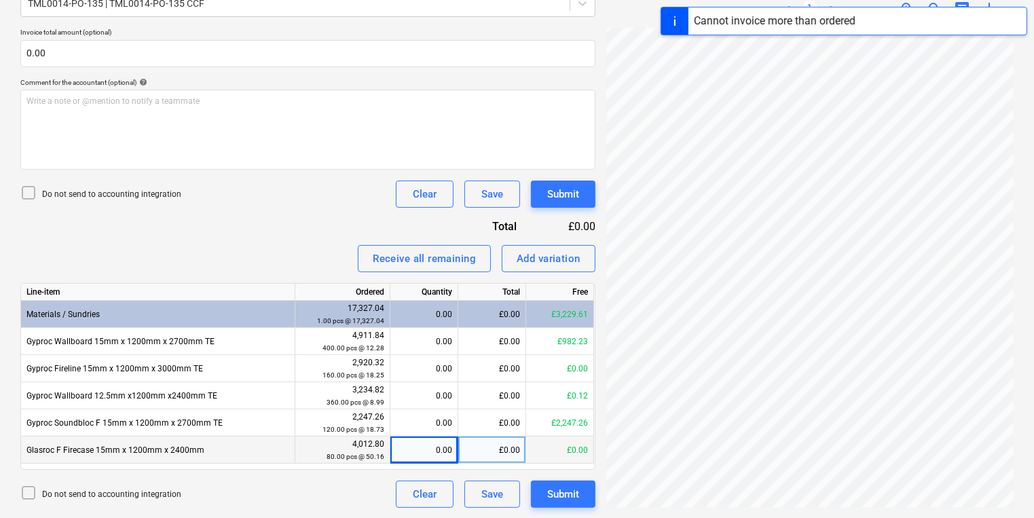
click at [414, 461] on div "0.00" at bounding box center [424, 449] width 56 height 27
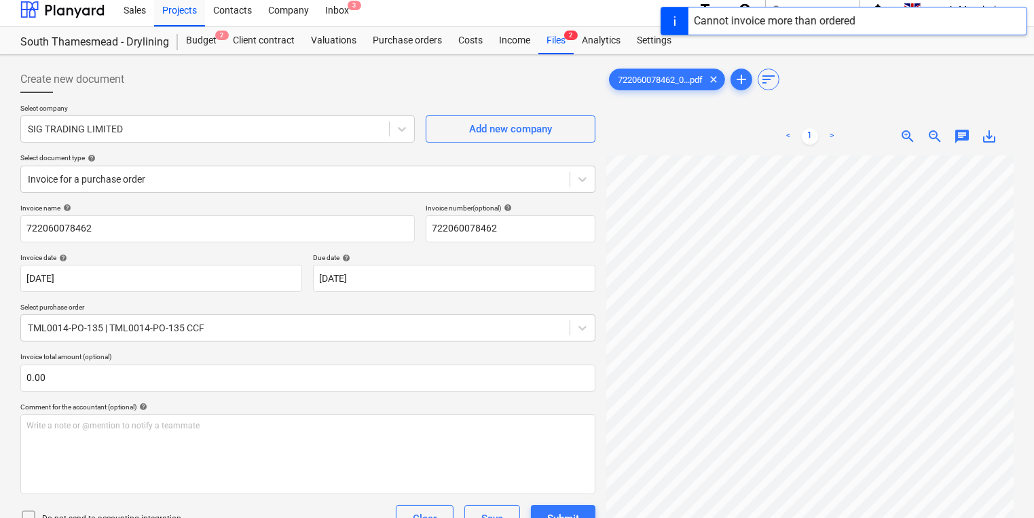
scroll to position [0, 0]
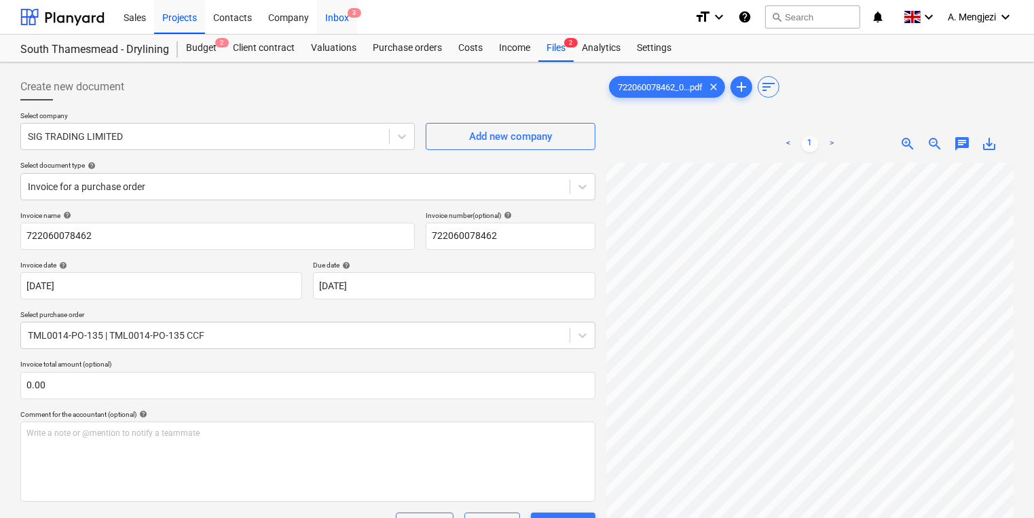
click at [324, 16] on div "Inbox 3" at bounding box center [337, 16] width 40 height 35
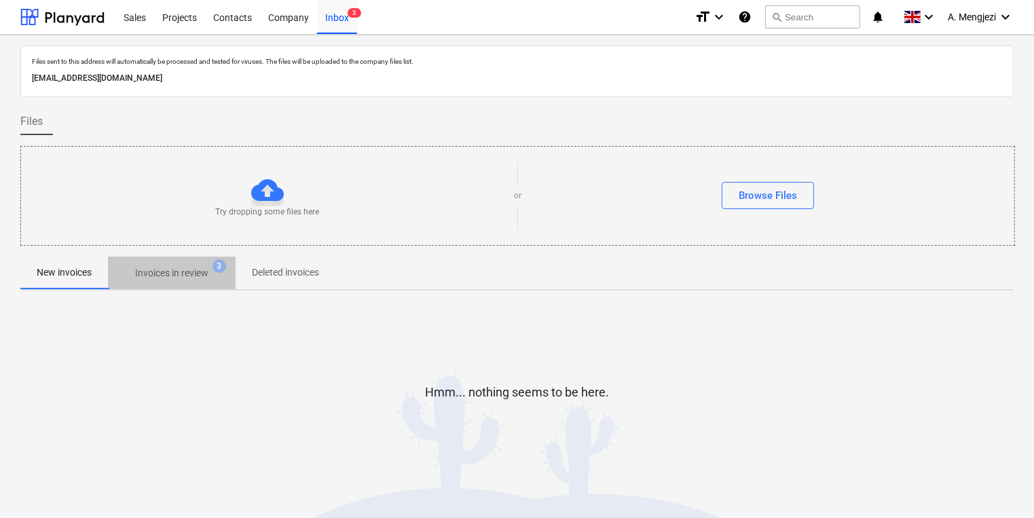
click at [201, 271] on p "Invoices in review" at bounding box center [171, 273] width 73 height 14
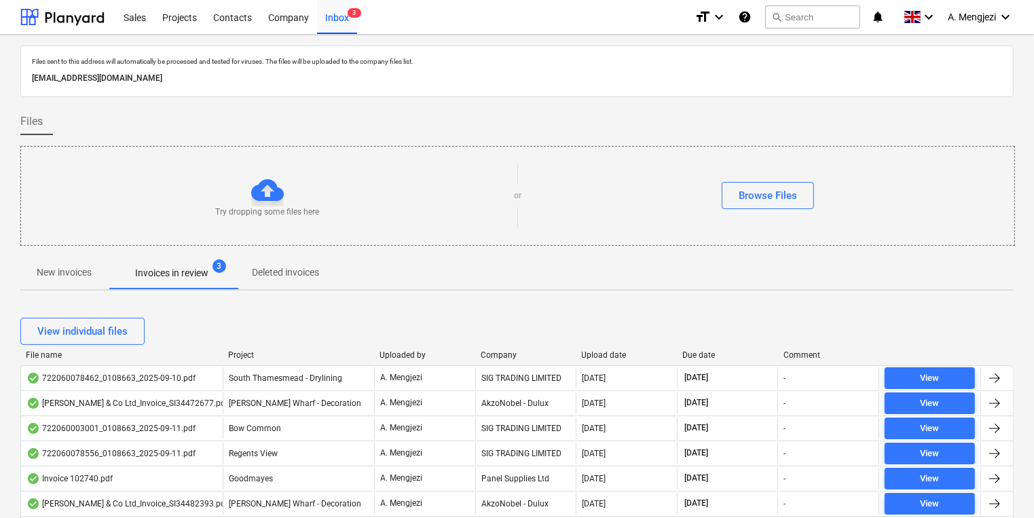
click at [505, 350] on div "Company" at bounding box center [525, 355] width 90 height 10
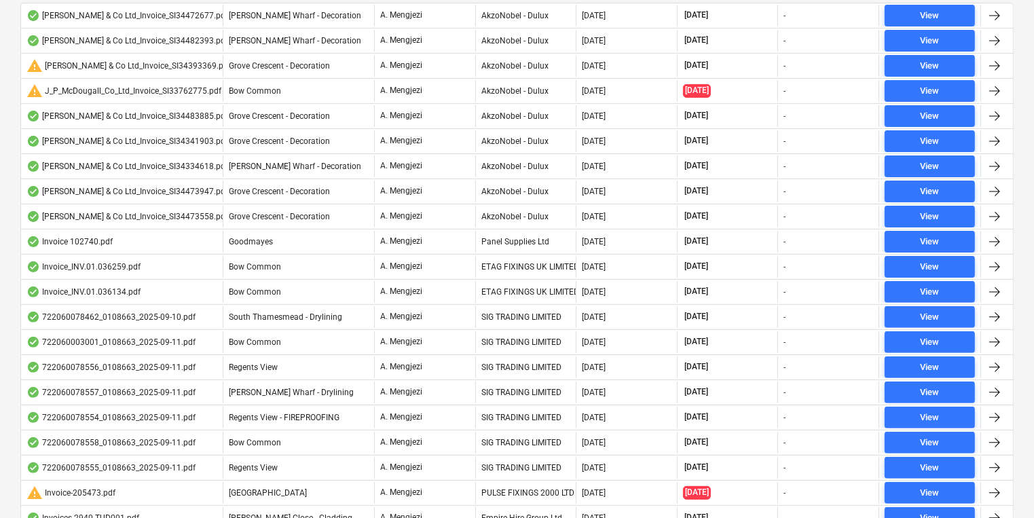
scroll to position [489, 0]
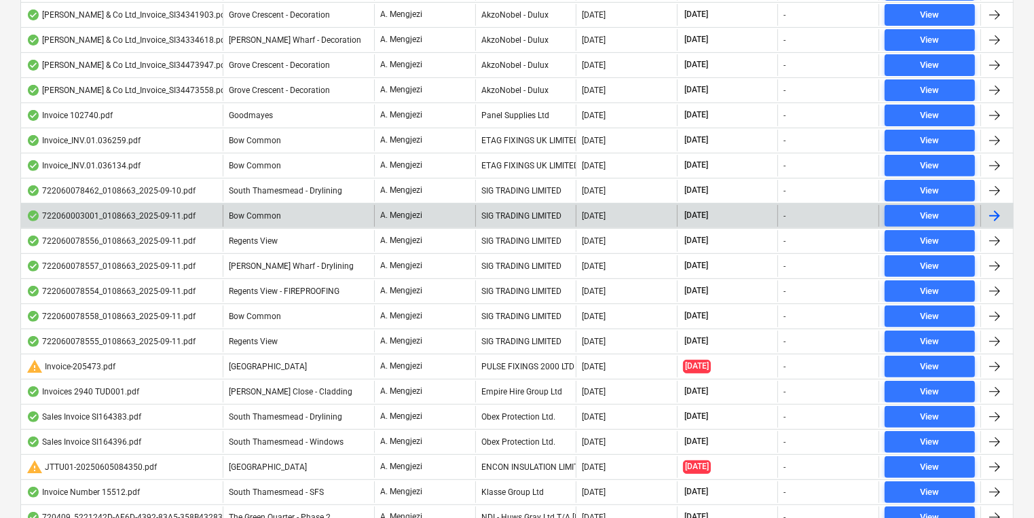
click at [508, 223] on div "SIG TRADING LIMITED" at bounding box center [525, 216] width 101 height 22
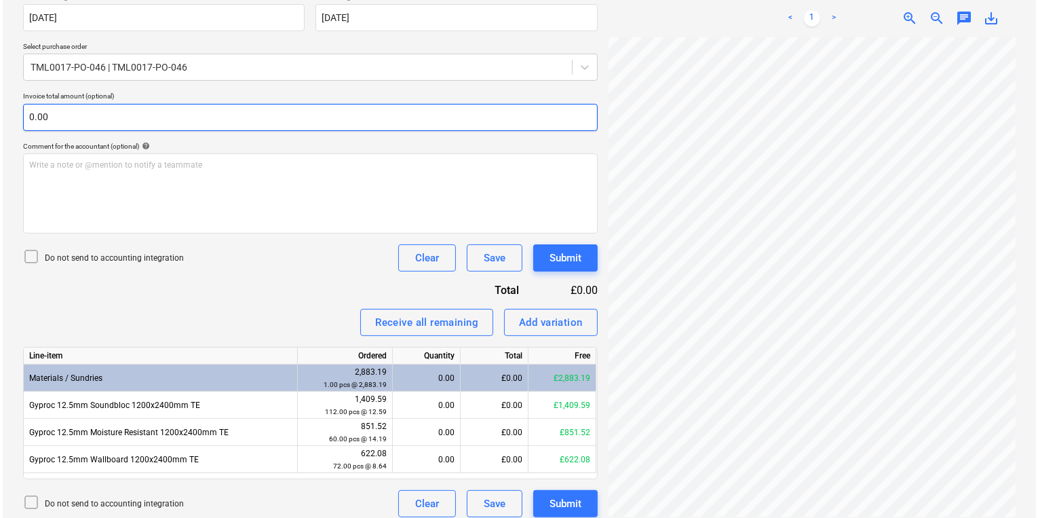
scroll to position [278, 0]
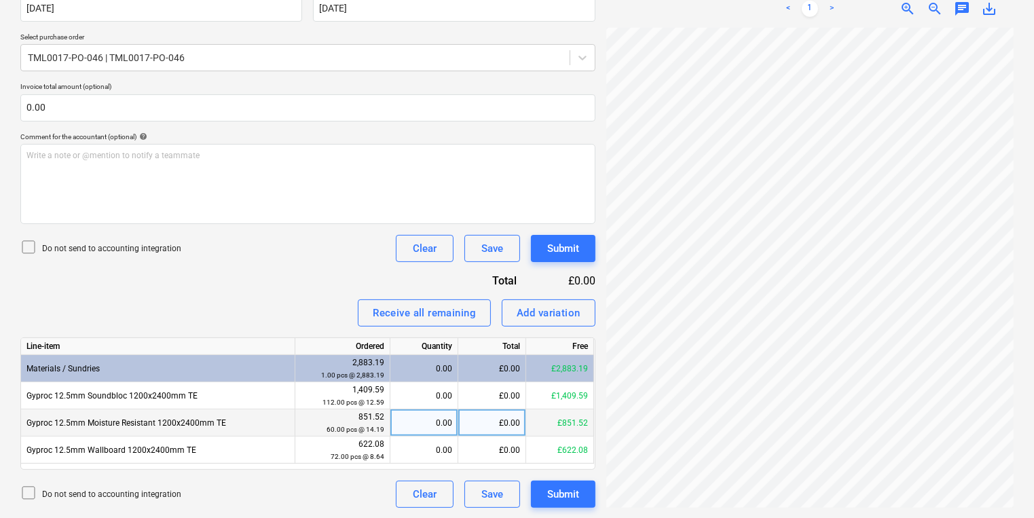
click at [411, 430] on div "0.00" at bounding box center [424, 422] width 56 height 27
click at [581, 496] on button "Submit" at bounding box center [563, 493] width 64 height 27
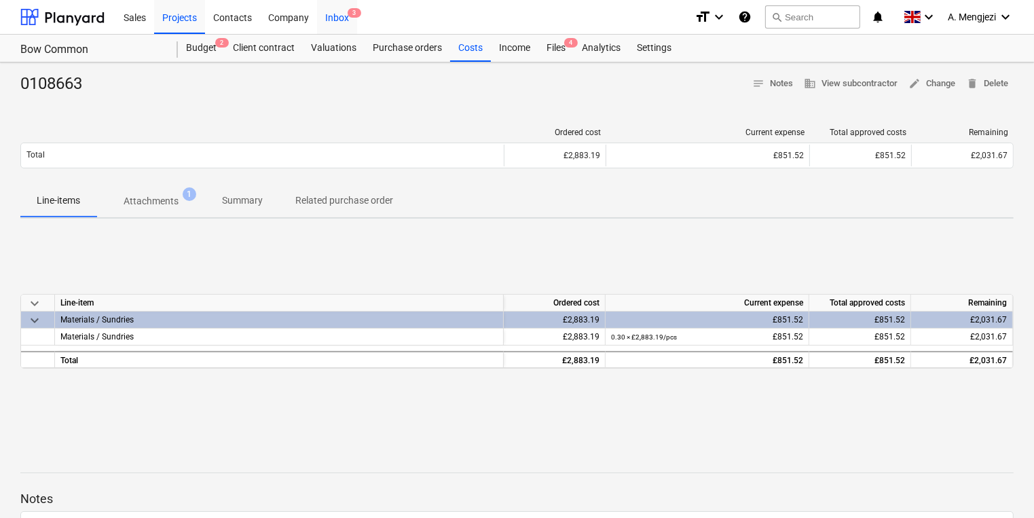
click at [340, 11] on div "Inbox 3" at bounding box center [337, 16] width 40 height 35
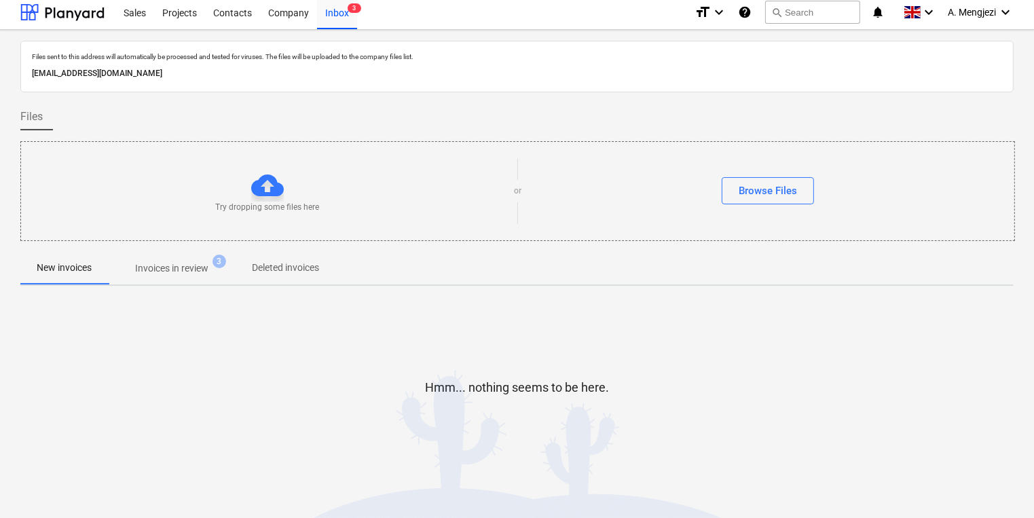
click at [227, 277] on button "Invoices in review 3" at bounding box center [172, 268] width 128 height 33
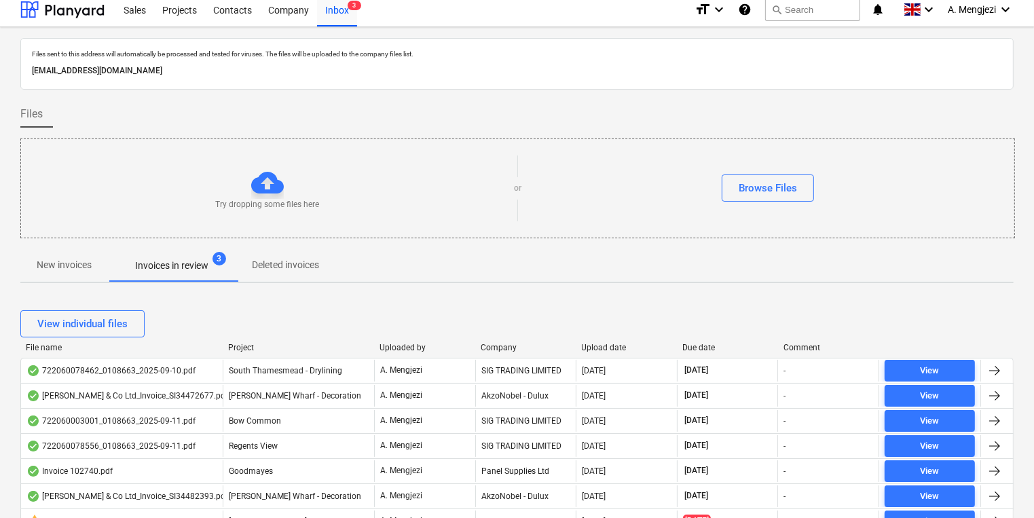
click at [200, 267] on p "Invoices in review" at bounding box center [171, 266] width 73 height 14
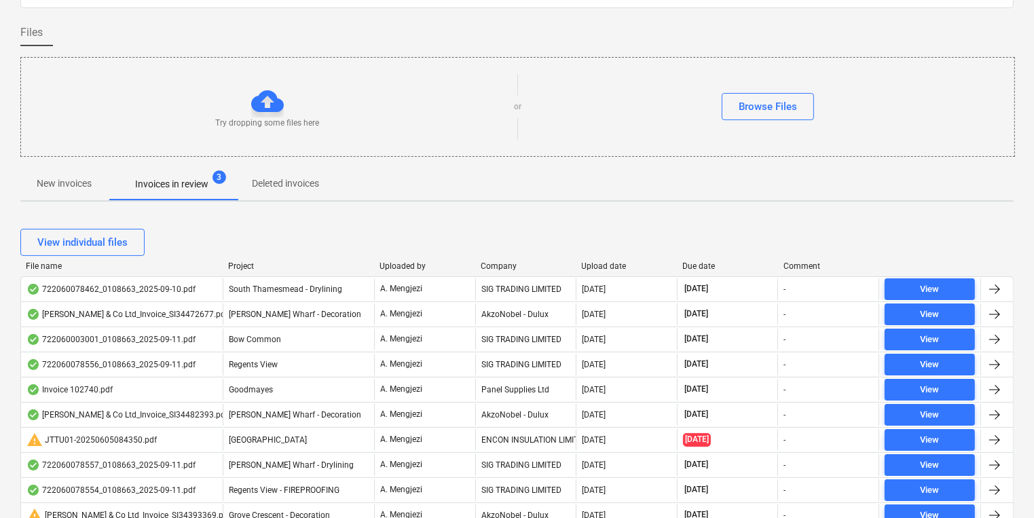
scroll to position [279, 0]
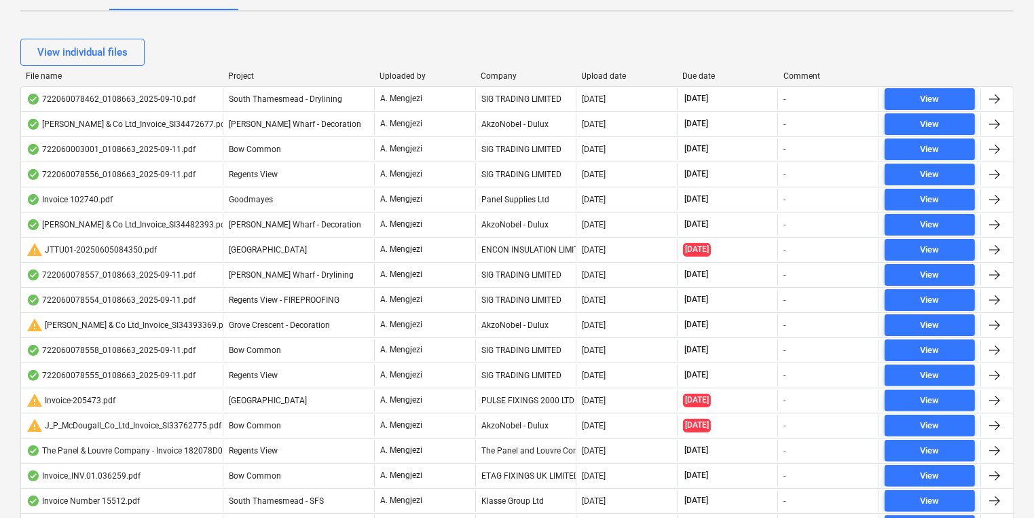
click at [500, 75] on div "Company" at bounding box center [525, 76] width 90 height 10
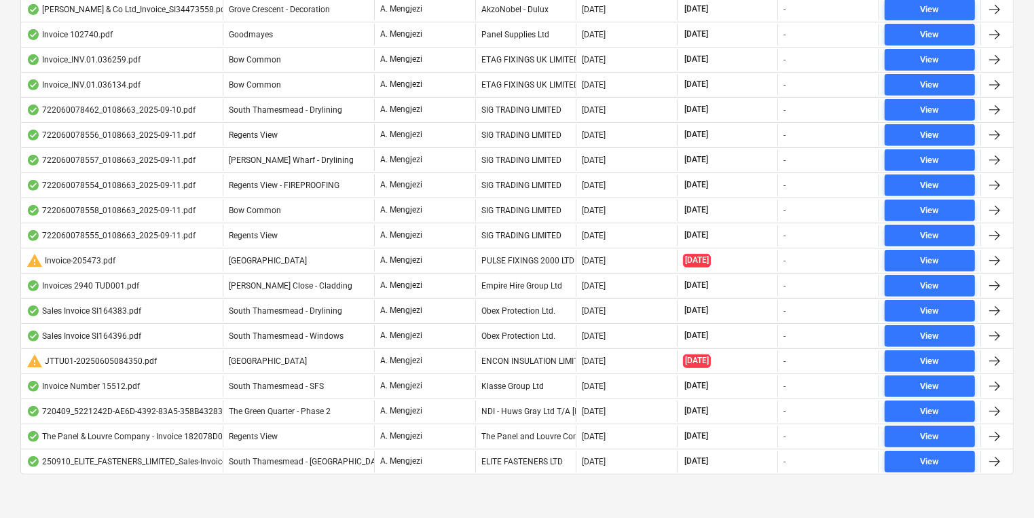
scroll to position [570, 0]
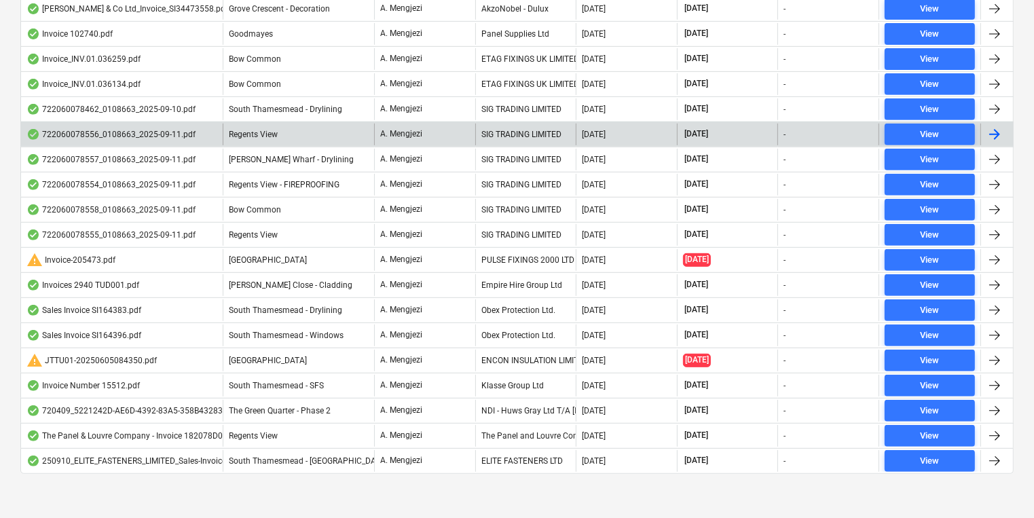
click at [507, 128] on div "SIG TRADING LIMITED" at bounding box center [525, 135] width 101 height 22
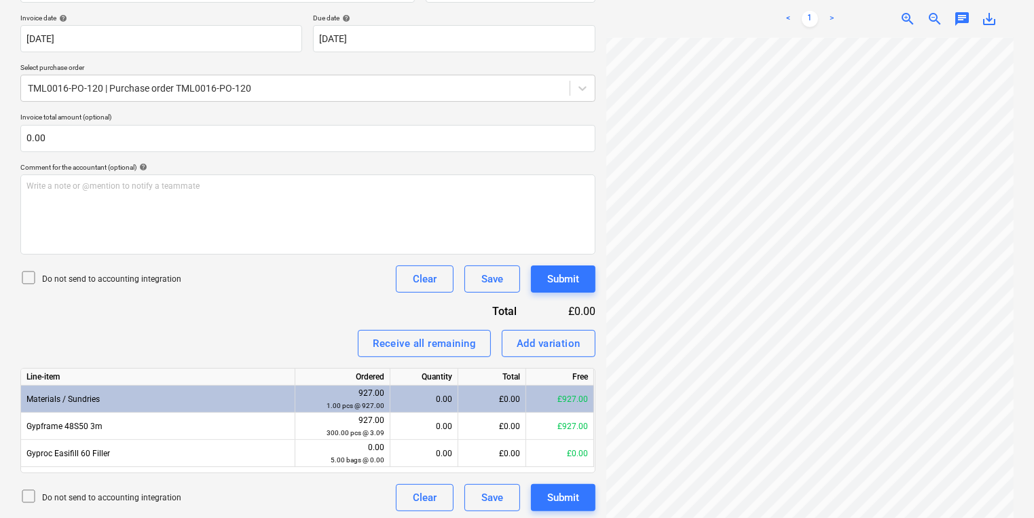
scroll to position [250, 0]
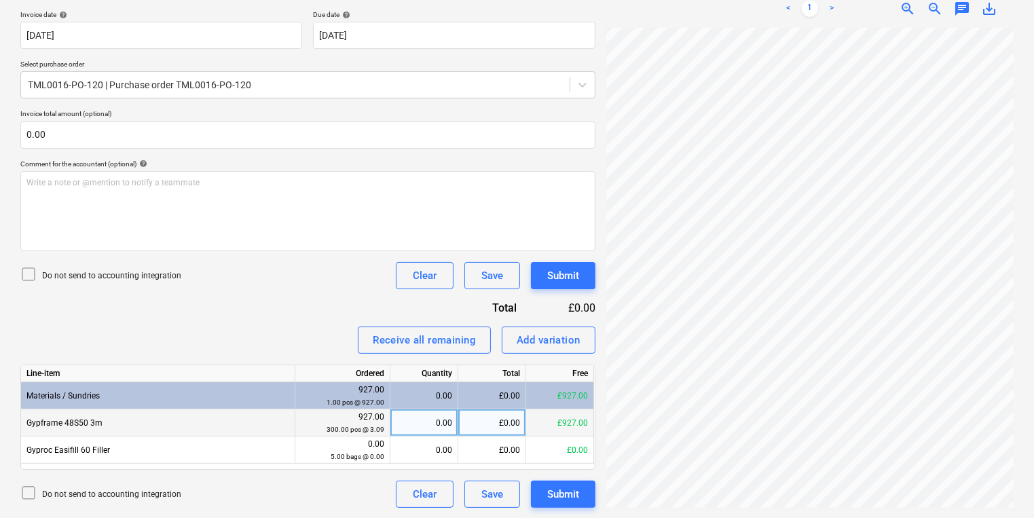
click at [407, 428] on div "0.00" at bounding box center [424, 422] width 56 height 27
click at [432, 463] on div "Line-item Ordered Quantity Total Free Materials / Sundries 927.00 1.00 pcs @ 92…" at bounding box center [307, 416] width 575 height 105
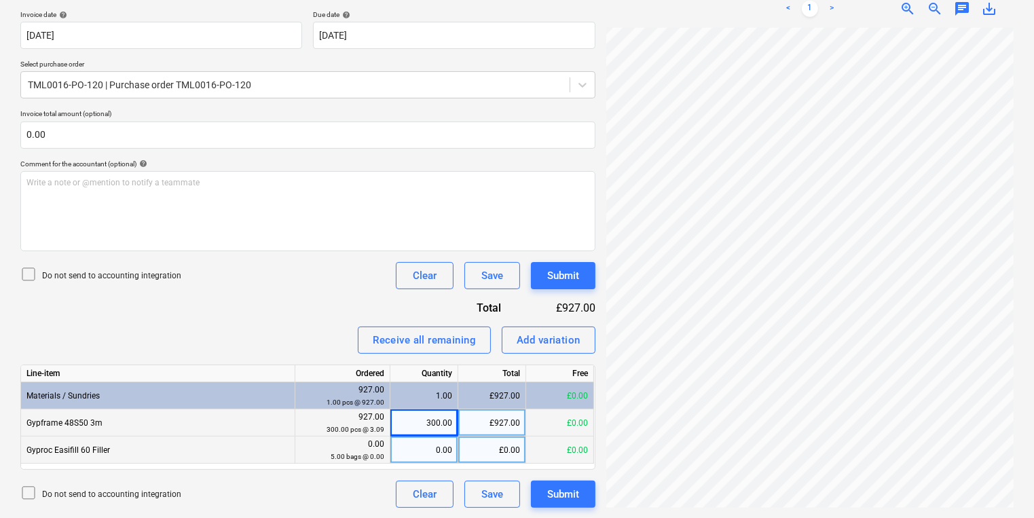
click at [433, 456] on div "0.00" at bounding box center [424, 449] width 56 height 27
click at [592, 299] on div "Create new document Select company SIG TRADING LIMITED Add new company Select d…" at bounding box center [517, 165] width 1004 height 696
click at [512, 445] on div "£0.00" at bounding box center [492, 449] width 68 height 27
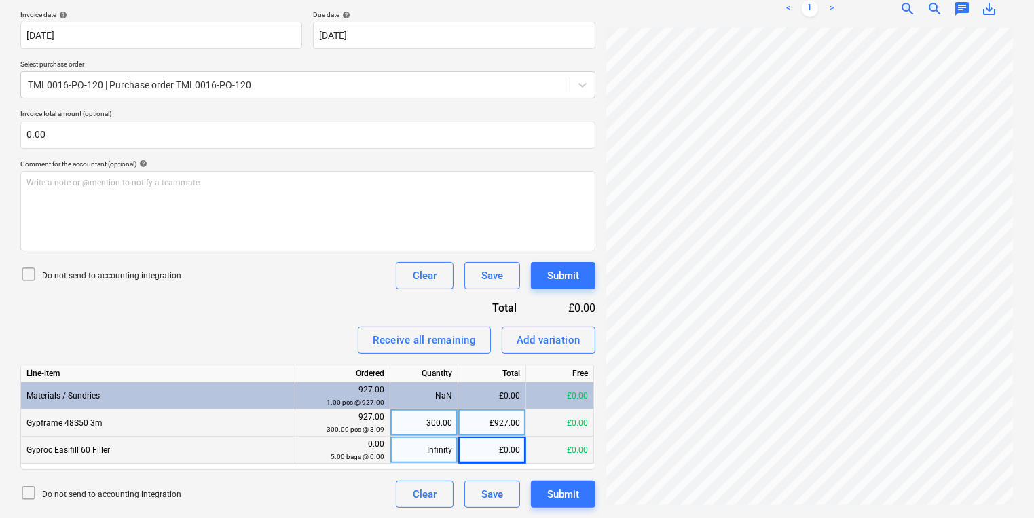
scroll to position [244, 105]
click at [423, 453] on div "Infinity" at bounding box center [424, 449] width 56 height 27
click at [504, 444] on div "£0.00" at bounding box center [492, 449] width 68 height 27
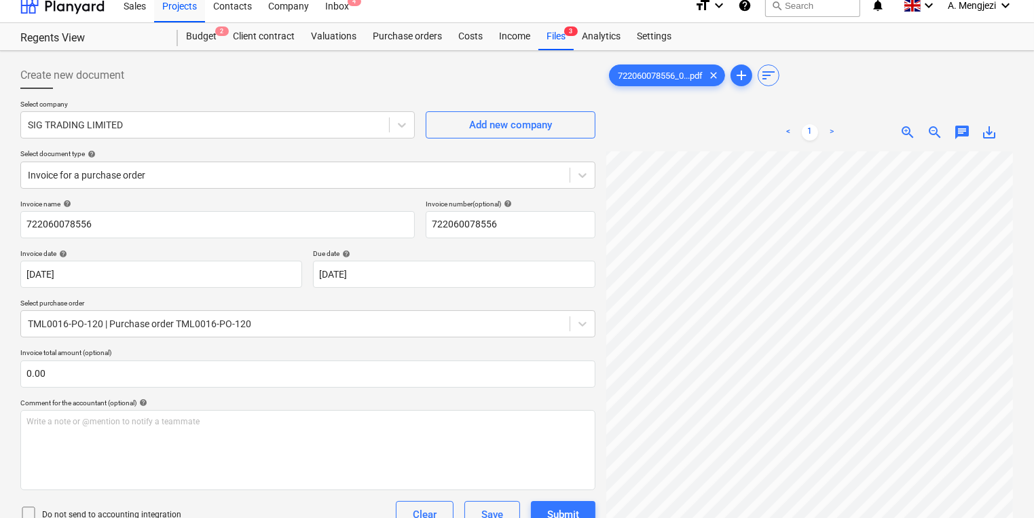
scroll to position [0, 0]
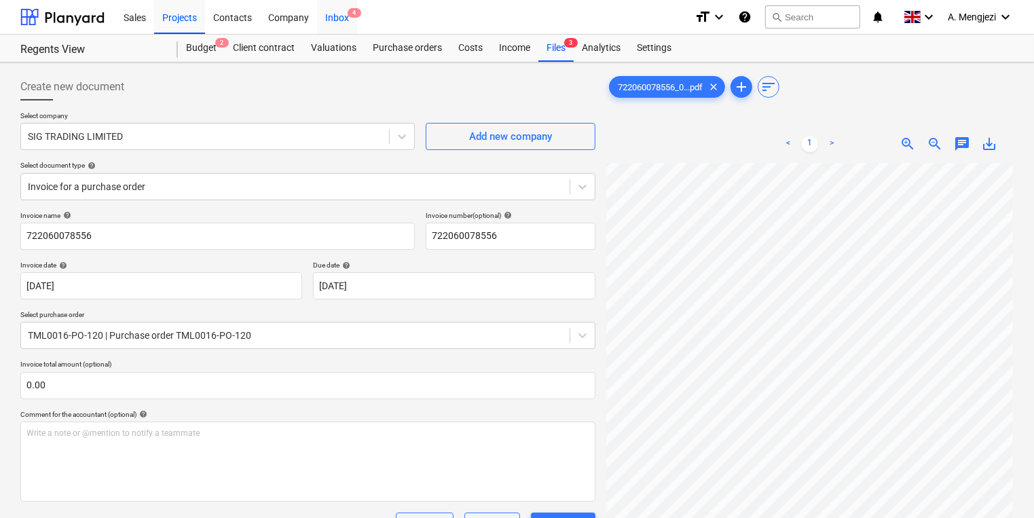
click at [348, 26] on div "Inbox 4" at bounding box center [337, 16] width 40 height 35
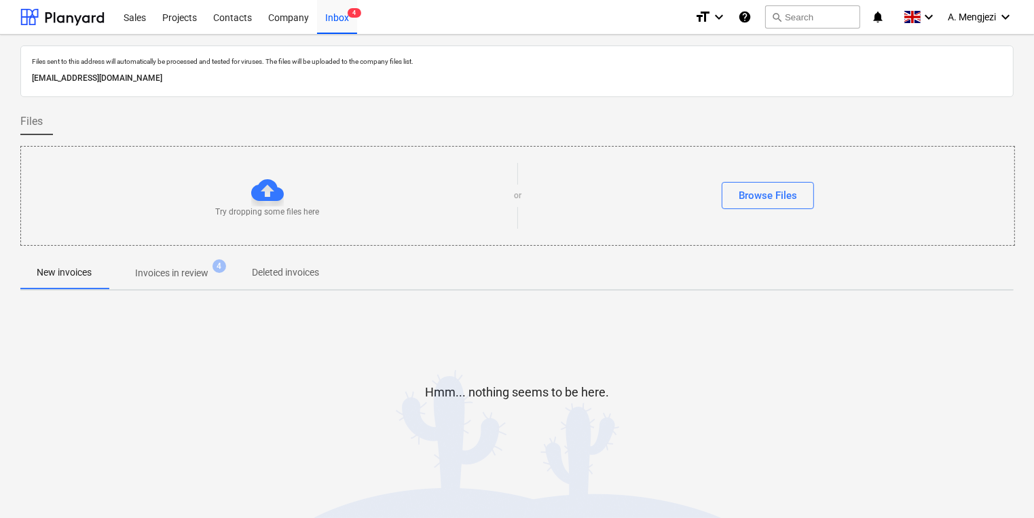
click at [916, 438] on div at bounding box center [516, 441] width 993 height 27
click at [204, 274] on p "Invoices in review" at bounding box center [171, 273] width 73 height 14
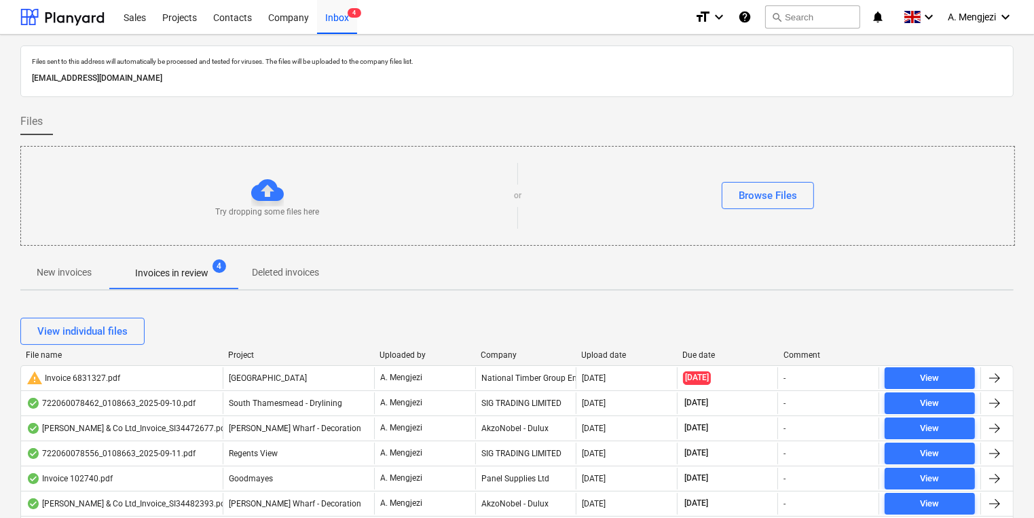
click at [497, 352] on div "Company" at bounding box center [525, 355] width 90 height 10
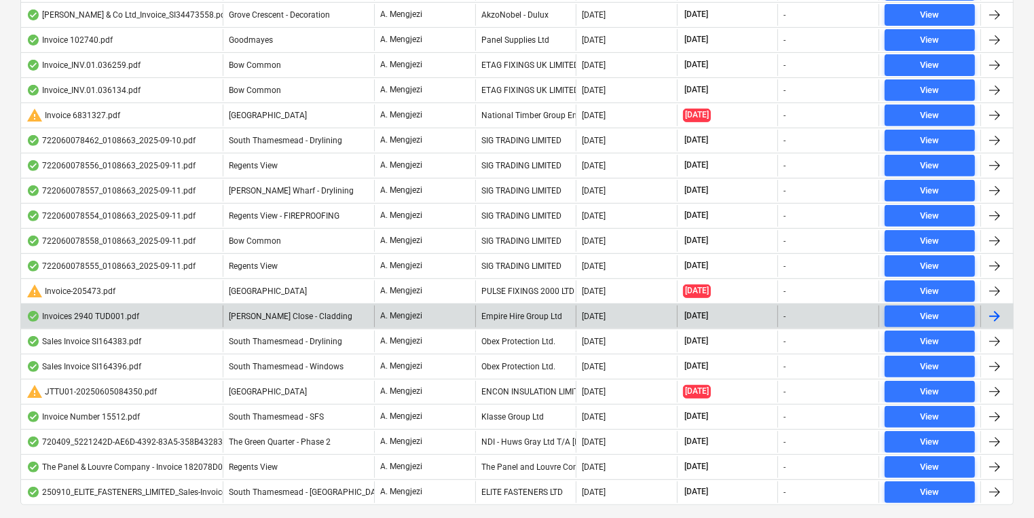
scroll to position [595, 0]
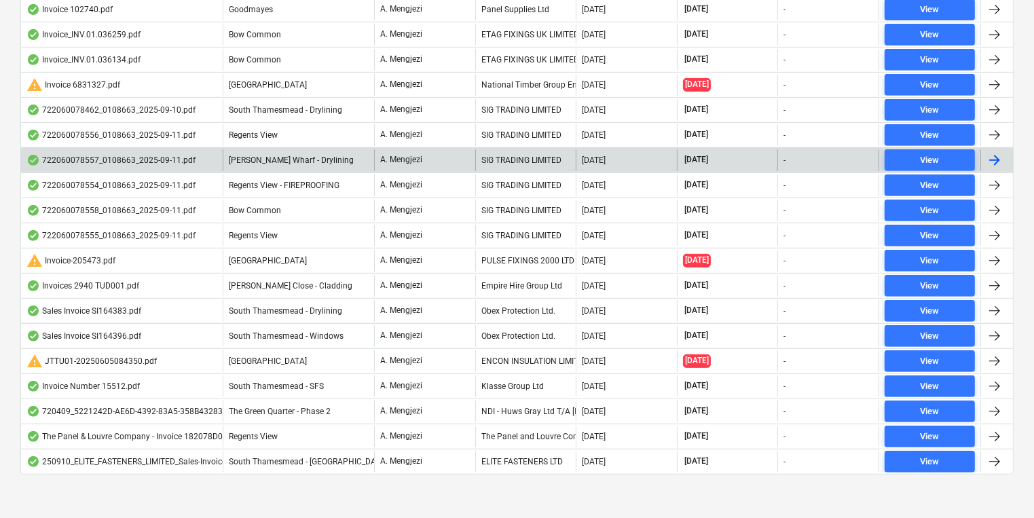
click at [514, 153] on div "SIG TRADING LIMITED" at bounding box center [525, 160] width 101 height 22
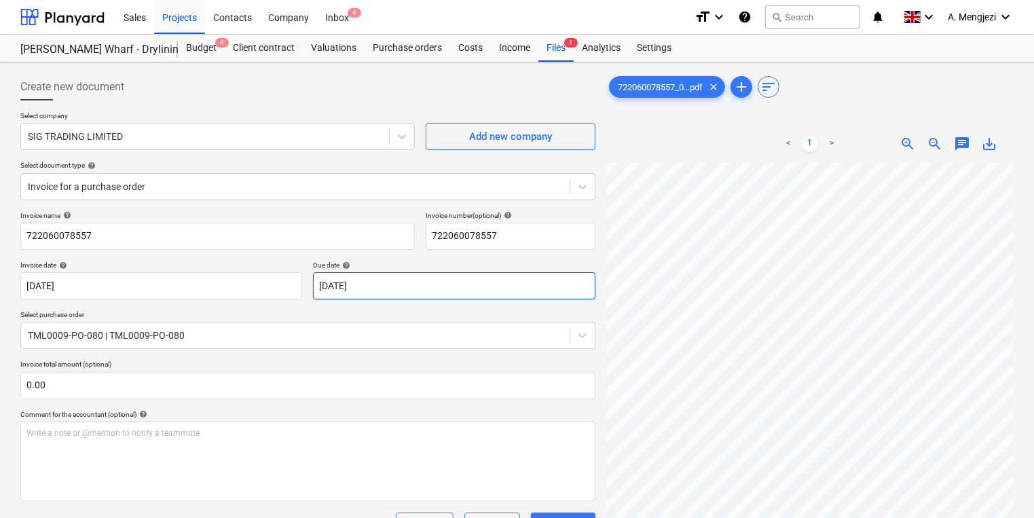
scroll to position [4, 105]
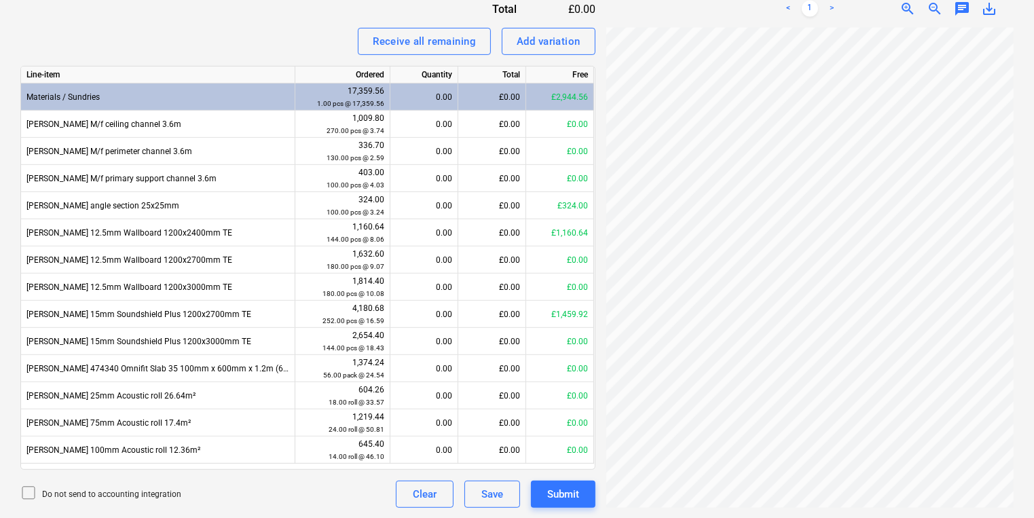
scroll to position [163, 75]
click at [428, 236] on div "0.00" at bounding box center [424, 232] width 56 height 27
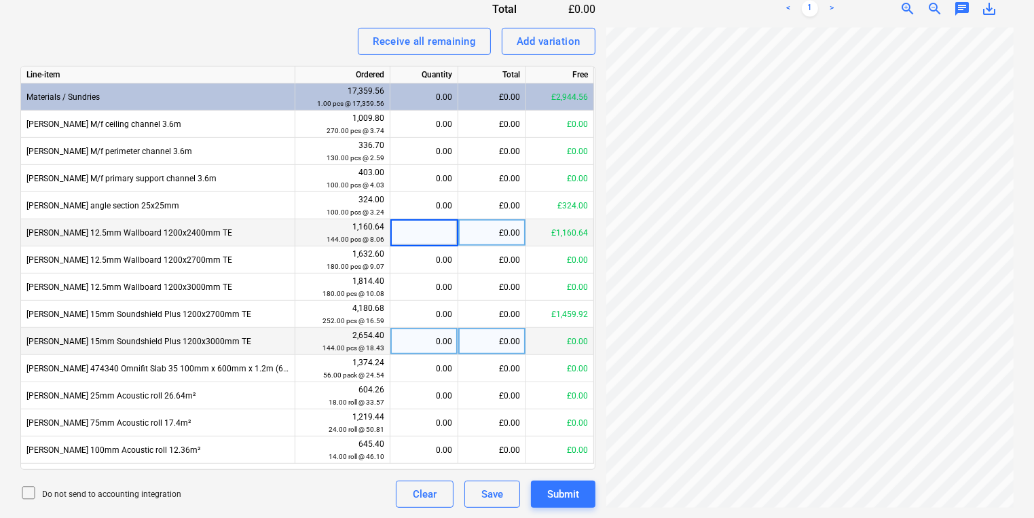
click at [451, 338] on div "0.00" at bounding box center [424, 341] width 56 height 27
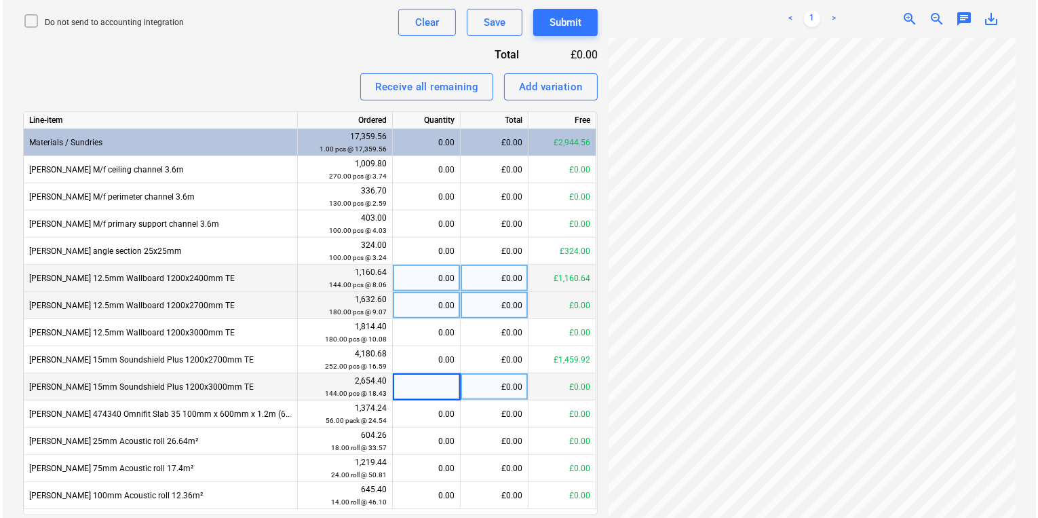
scroll to position [549, 0]
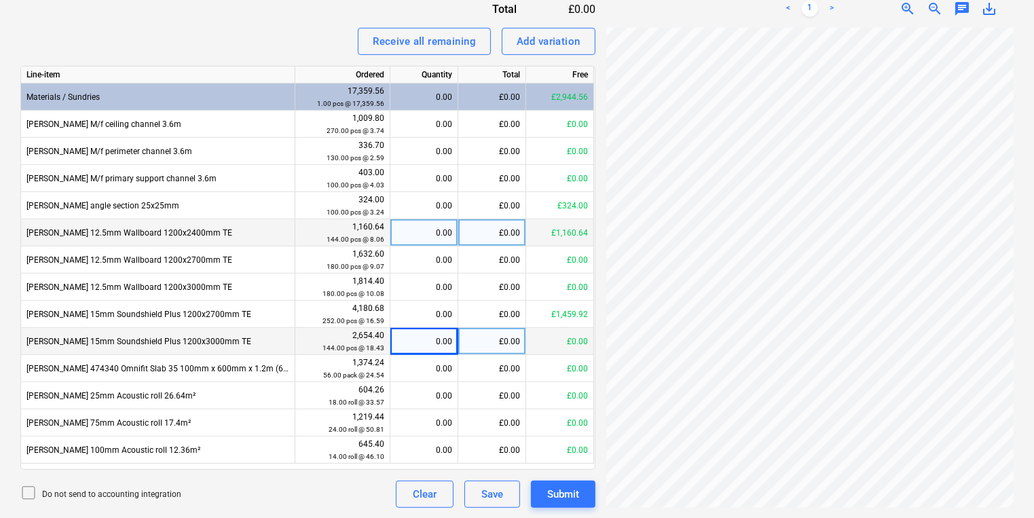
click at [410, 240] on div "0.00" at bounding box center [424, 232] width 56 height 27
type input "144"
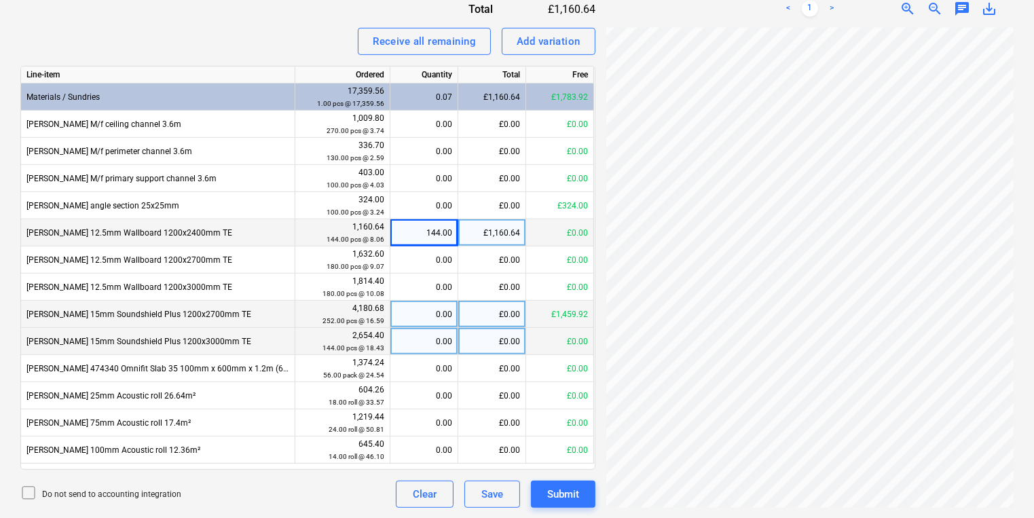
click at [460, 318] on div "£0.00" at bounding box center [492, 314] width 68 height 27
click at [441, 320] on div "0.00" at bounding box center [424, 314] width 56 height 27
type input "84"
click at [565, 495] on div "Submit" at bounding box center [563, 494] width 32 height 18
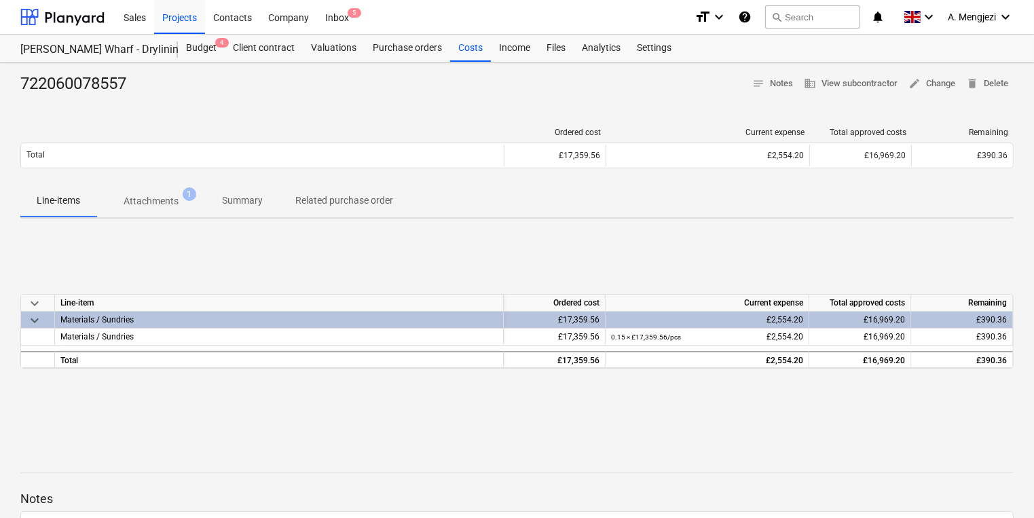
click at [698, 434] on div "722060078557 notes Notes business View subcontractor edit Change delete Delete …" at bounding box center [517, 353] width 1034 height 583
click at [328, 14] on div "Inbox 5" at bounding box center [337, 16] width 40 height 35
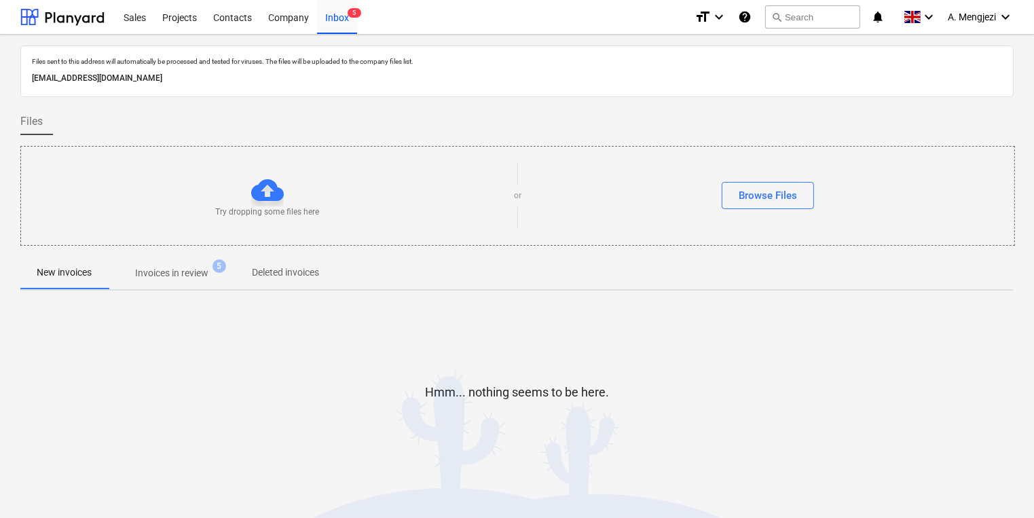
click at [208, 269] on p "Invoices in review" at bounding box center [171, 273] width 73 height 14
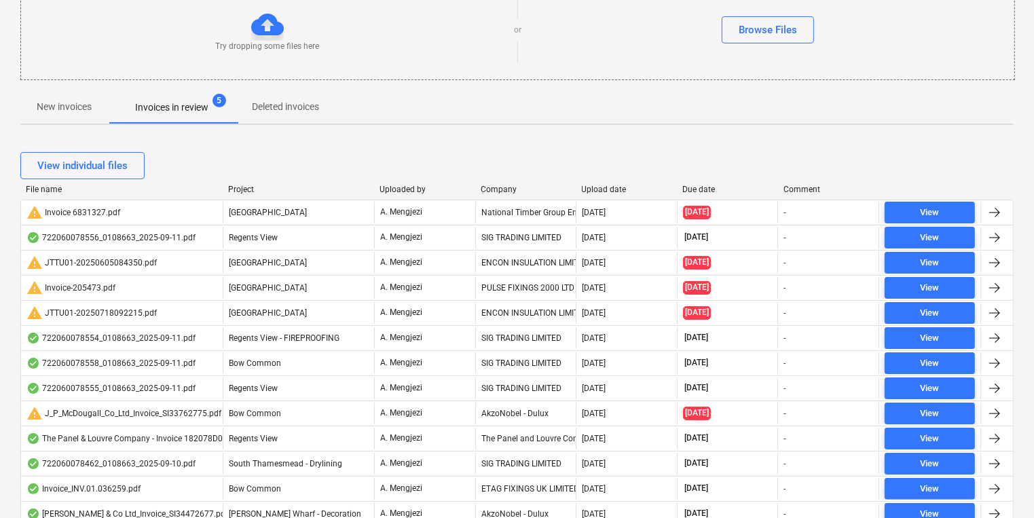
scroll to position [163, 0]
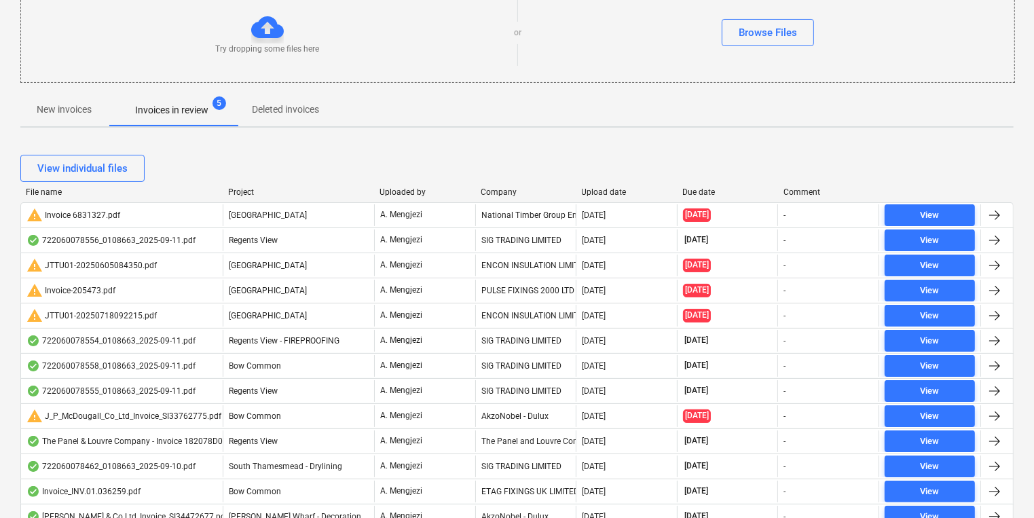
click at [518, 194] on div "Company" at bounding box center [525, 192] width 90 height 10
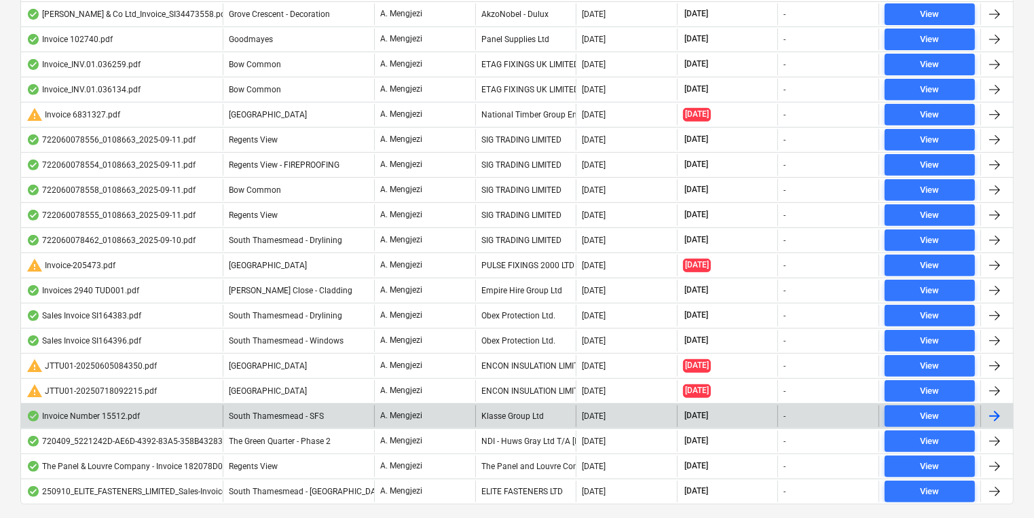
scroll to position [540, 0]
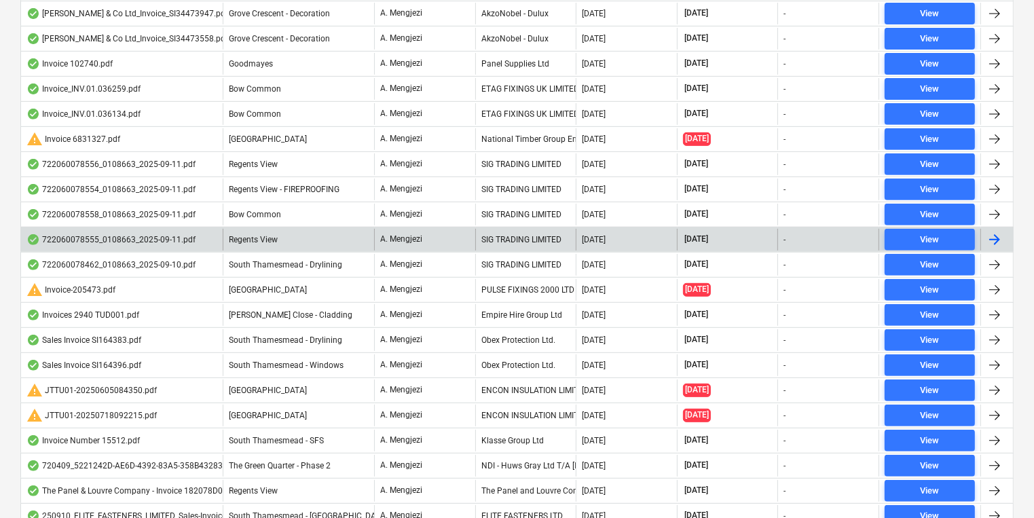
click at [520, 229] on div "SIG TRADING LIMITED" at bounding box center [525, 240] width 101 height 22
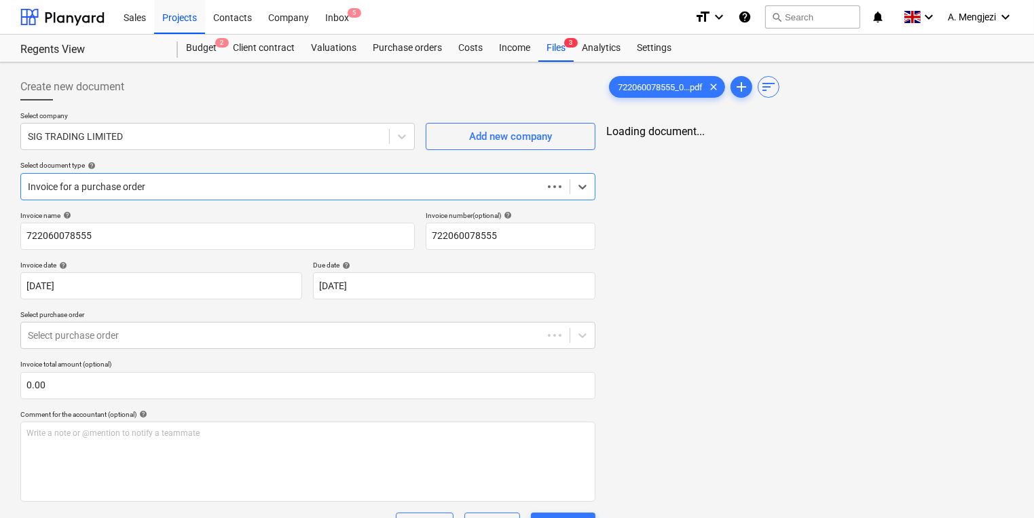
type input "722060078555"
type input "[DATE]"
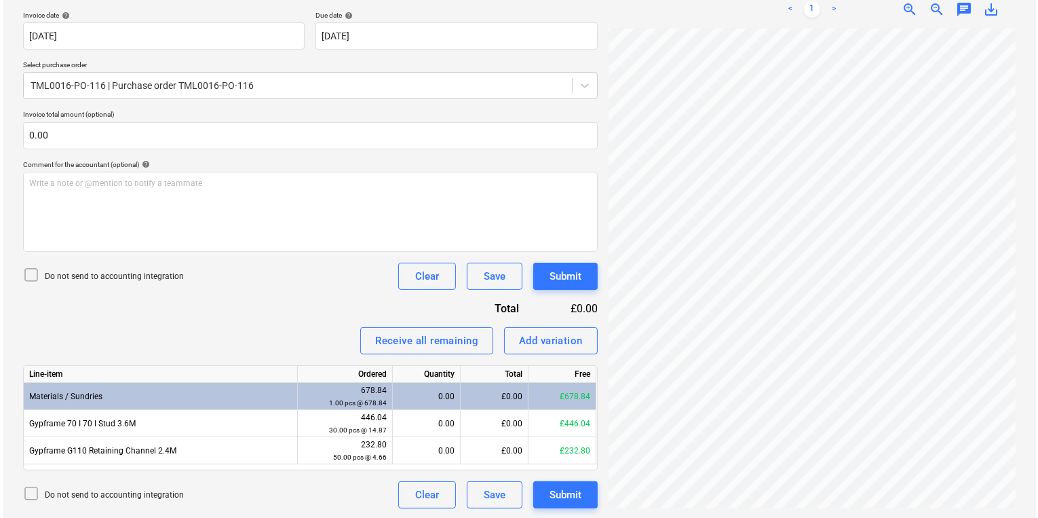
scroll to position [250, 0]
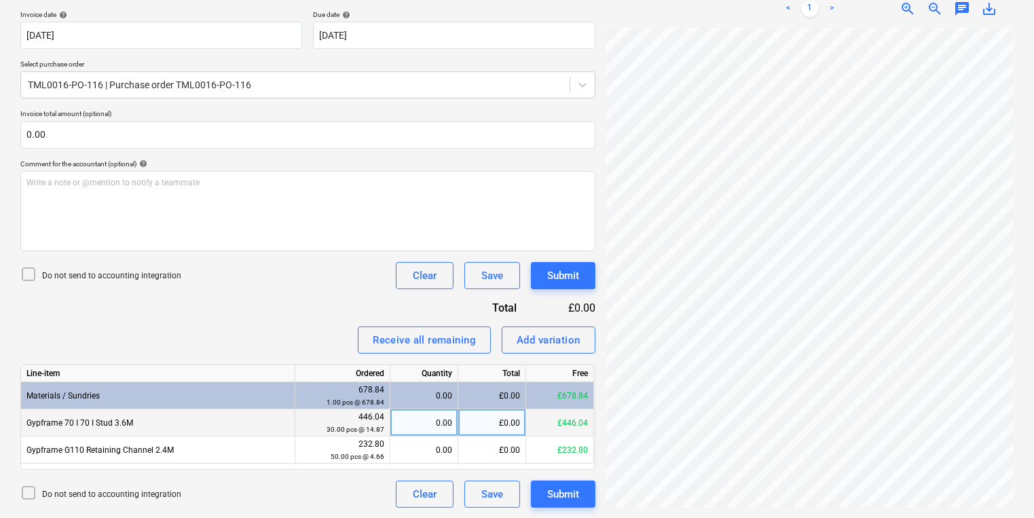
click at [413, 419] on div "0.00" at bounding box center [424, 422] width 56 height 27
type input "30"
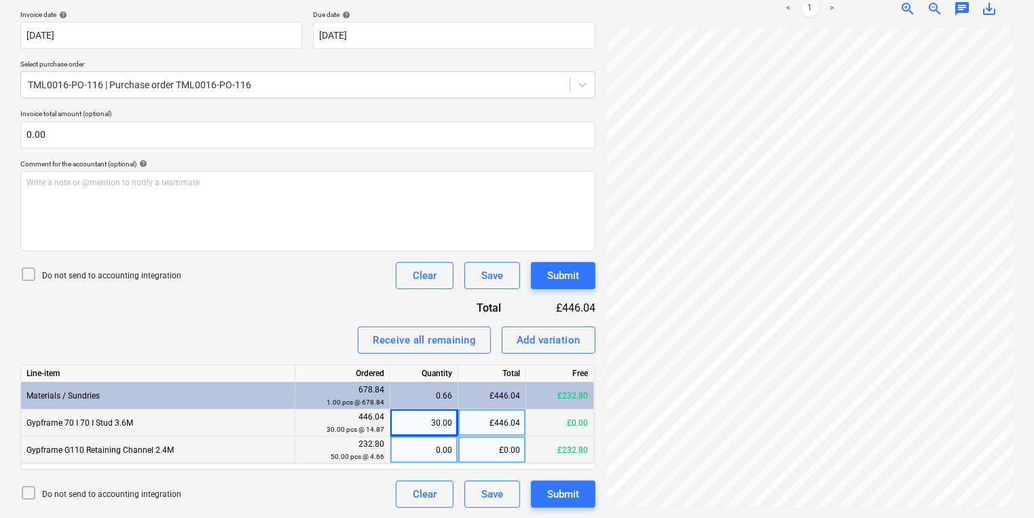
click at [429, 455] on div "0.00" at bounding box center [424, 449] width 56 height 27
type input "50"
click at [553, 490] on div "Submit" at bounding box center [563, 494] width 32 height 18
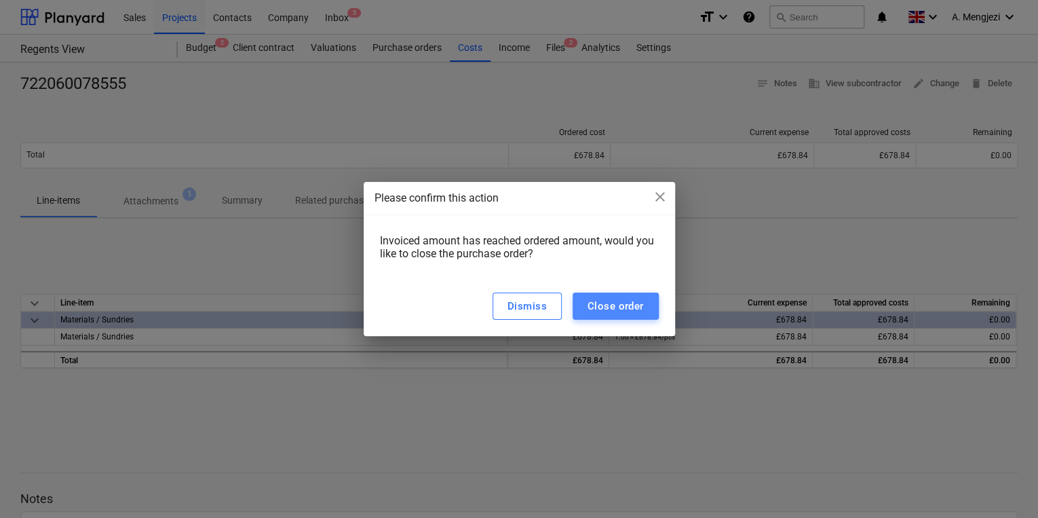
click at [630, 293] on button "Close order" at bounding box center [616, 306] width 86 height 27
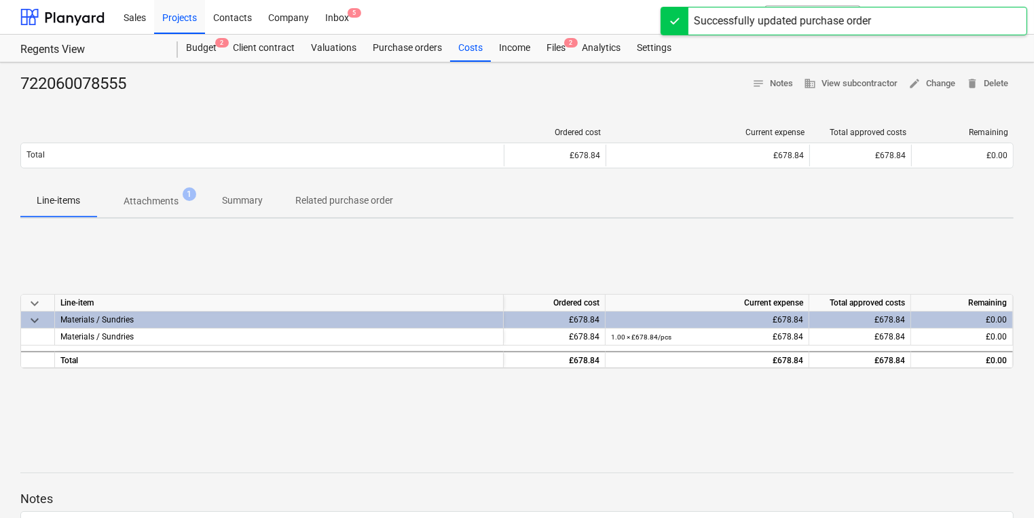
click at [364, 19] on div "Sales Projects Contacts Company Inbox 5" at bounding box center [399, 17] width 568 height 34
click at [342, 19] on div "Inbox 5" at bounding box center [337, 16] width 40 height 35
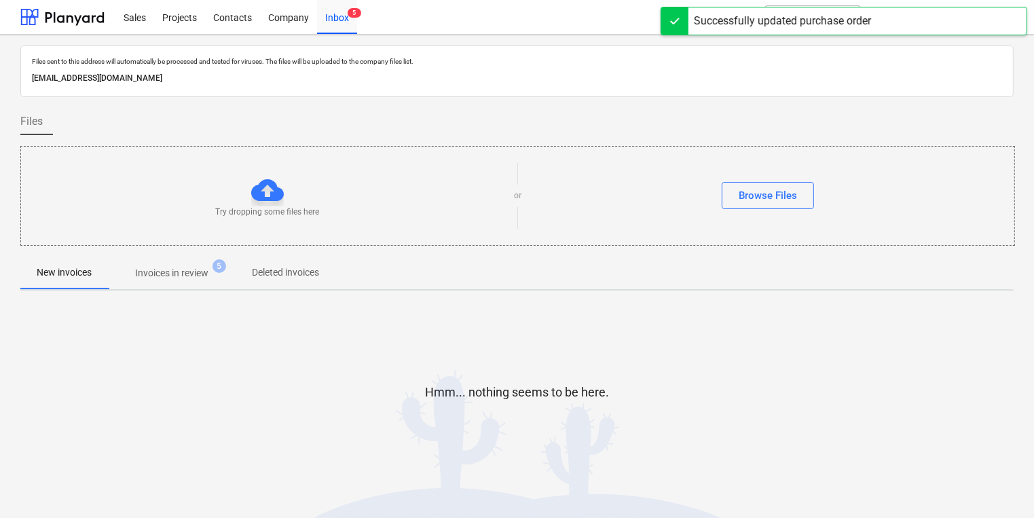
click at [203, 250] on div at bounding box center [516, 251] width 993 height 11
click at [196, 271] on p "Invoices in review" at bounding box center [171, 273] width 73 height 14
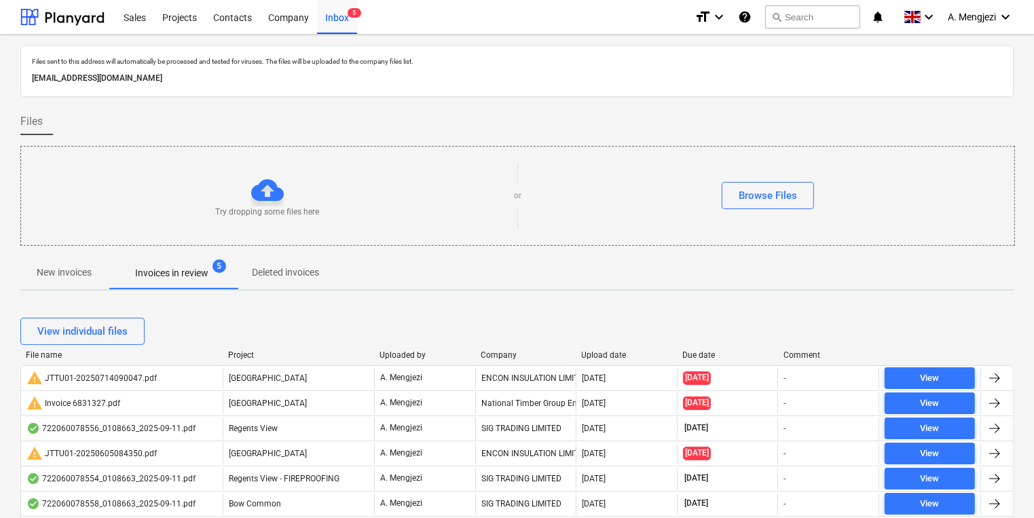
click at [878, 158] on div "Try dropping some files here or Browse Files" at bounding box center [517, 195] width 993 height 77
click at [486, 353] on div at bounding box center [475, 355] width 24 height 10
click at [492, 355] on div "Company" at bounding box center [525, 355] width 90 height 10
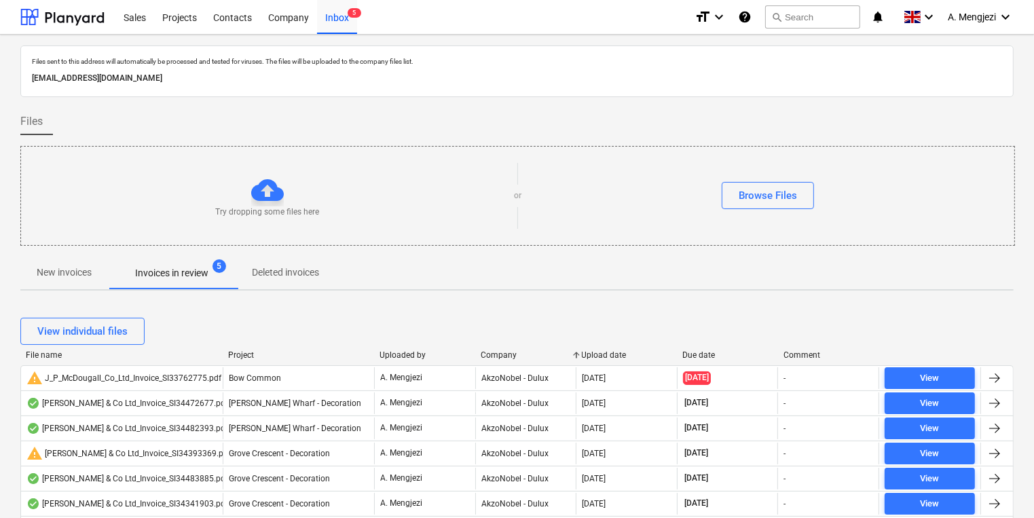
click at [731, 315] on div "View individual files" at bounding box center [516, 331] width 993 height 38
click at [904, 108] on div "Files" at bounding box center [516, 121] width 993 height 27
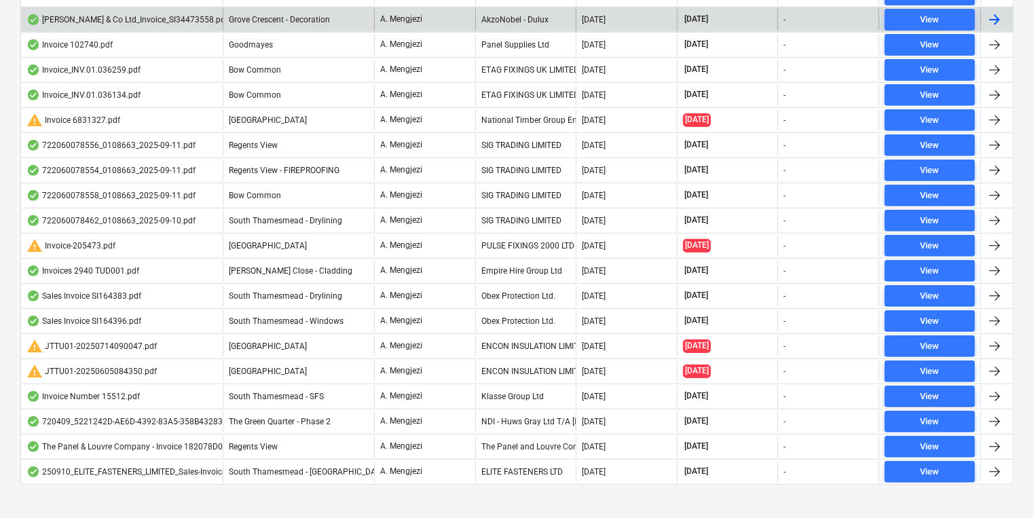
scroll to position [570, 0]
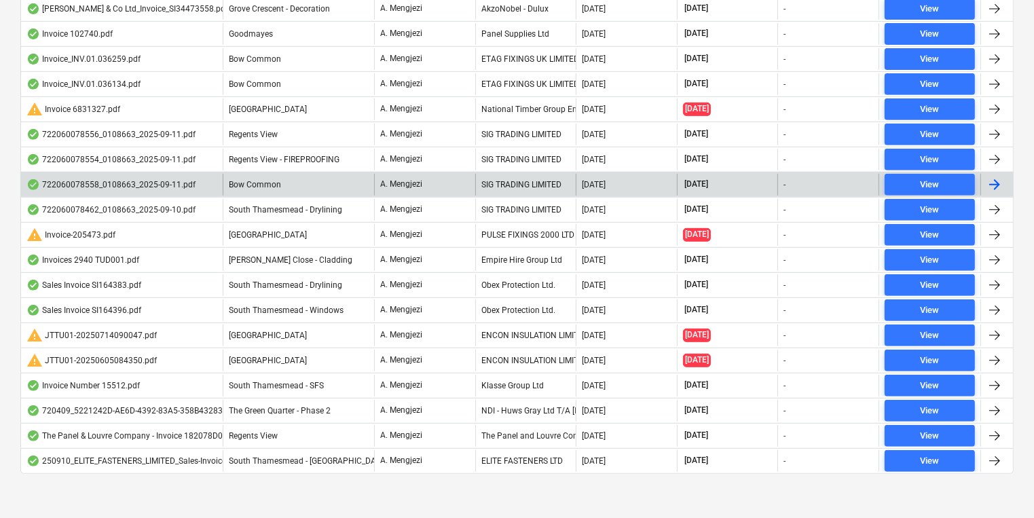
click at [519, 184] on div "SIG TRADING LIMITED" at bounding box center [525, 185] width 101 height 22
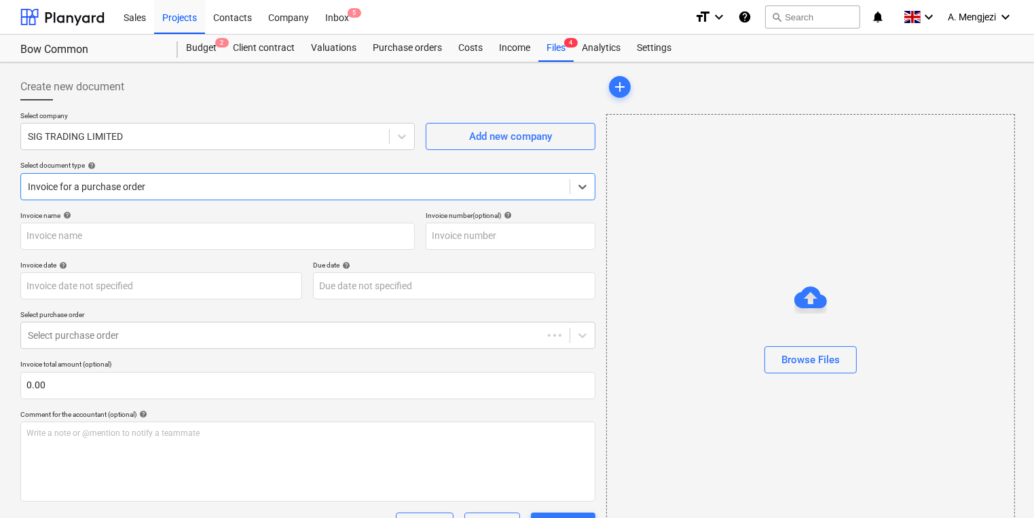
type input "722060078558"
type input "[DATE]"
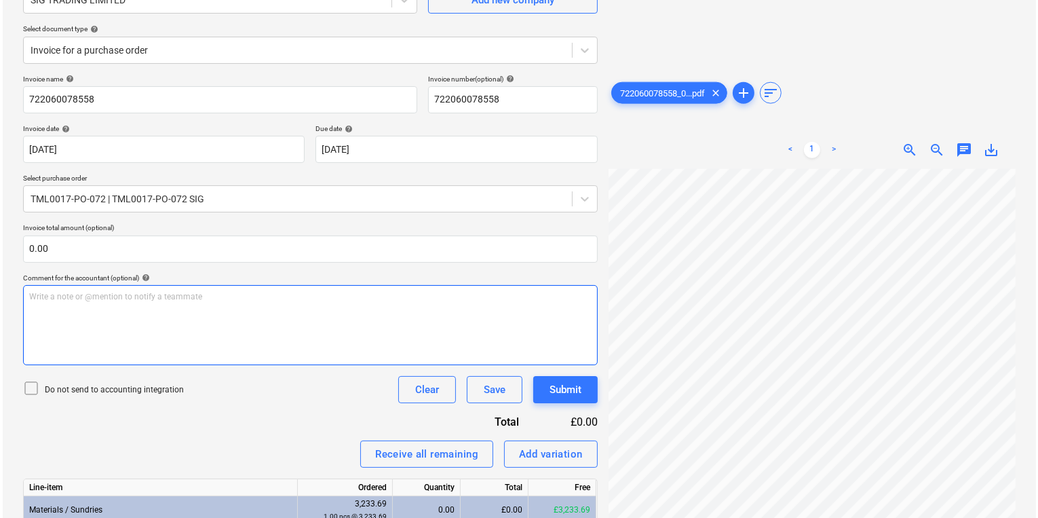
scroll to position [278, 0]
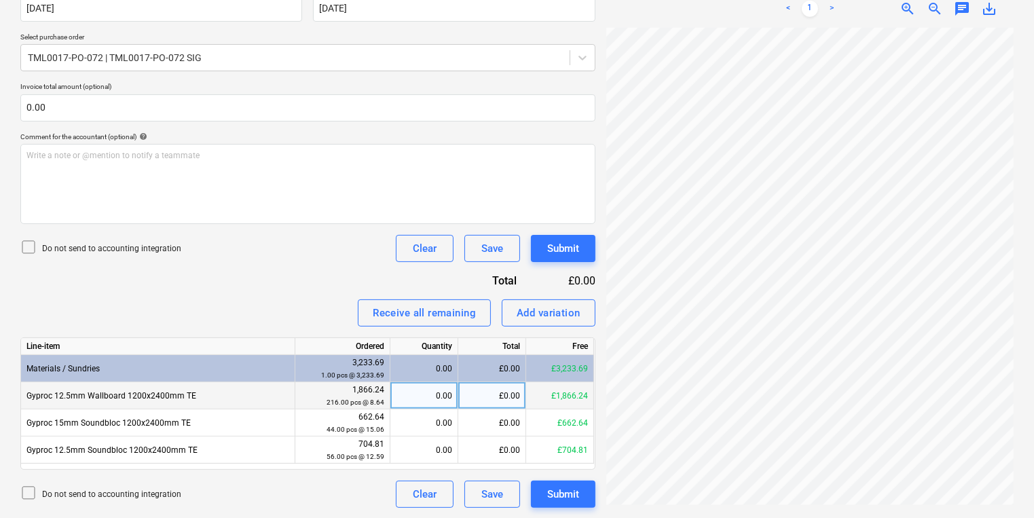
click at [423, 394] on div "0.00" at bounding box center [424, 395] width 56 height 27
type input "216"
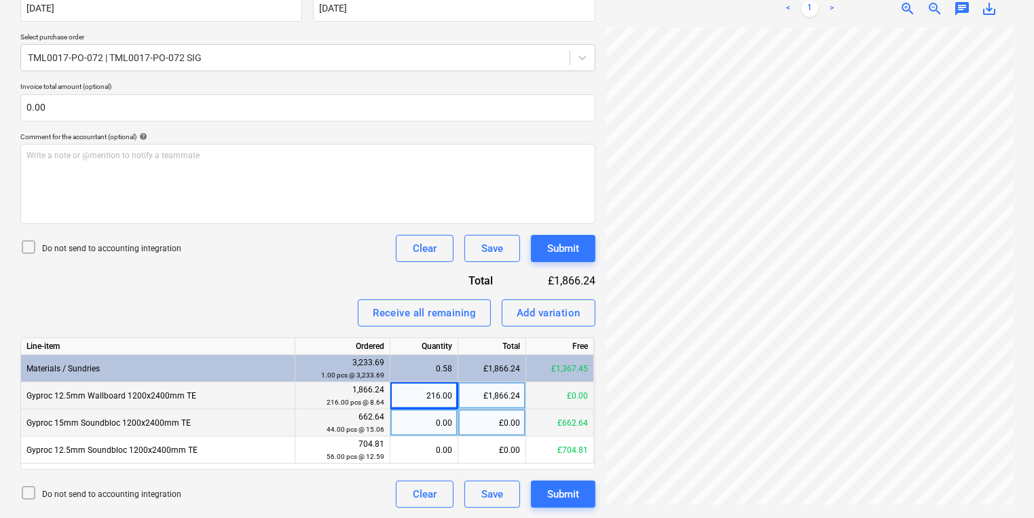
click at [426, 421] on div "0.00" at bounding box center [424, 422] width 56 height 27
type input "44"
click at [435, 463] on div "Line-item Ordered Quantity Total Free Materials / Sundries 3,233.69 1.00 pcs @ …" at bounding box center [307, 403] width 575 height 132
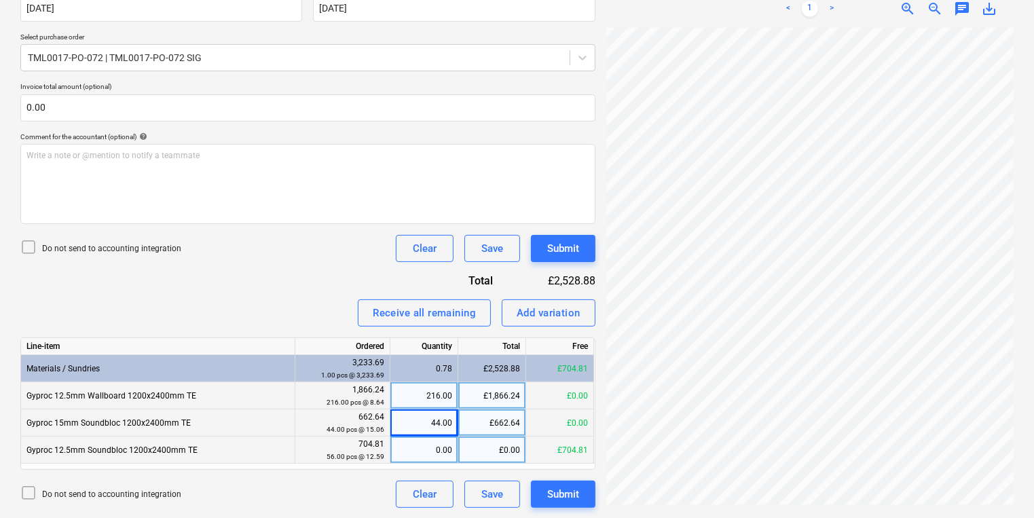
click at [413, 440] on div "0.00" at bounding box center [424, 449] width 56 height 27
type input "56"
click at [552, 489] on div "Submit" at bounding box center [563, 494] width 32 height 18
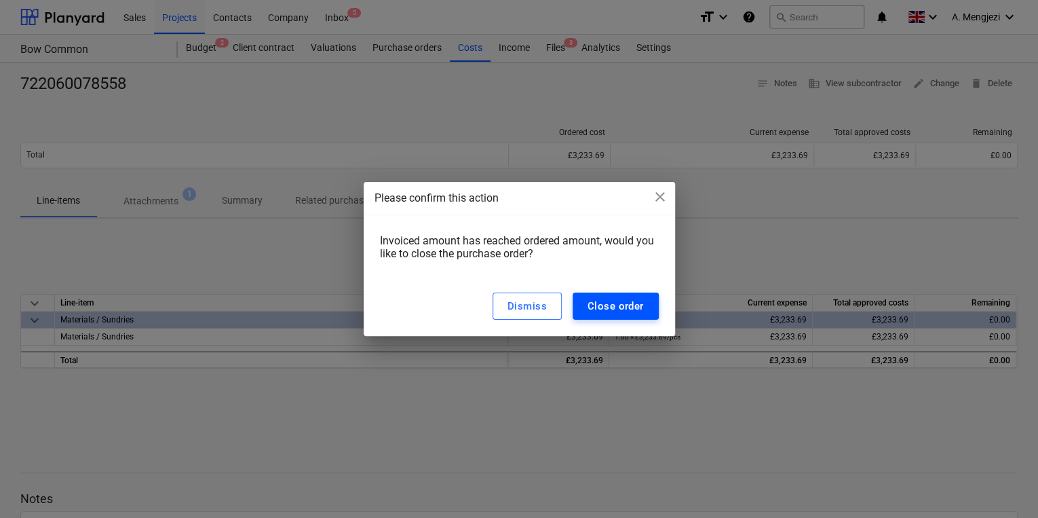
click at [634, 296] on button "Close order" at bounding box center [616, 306] width 86 height 27
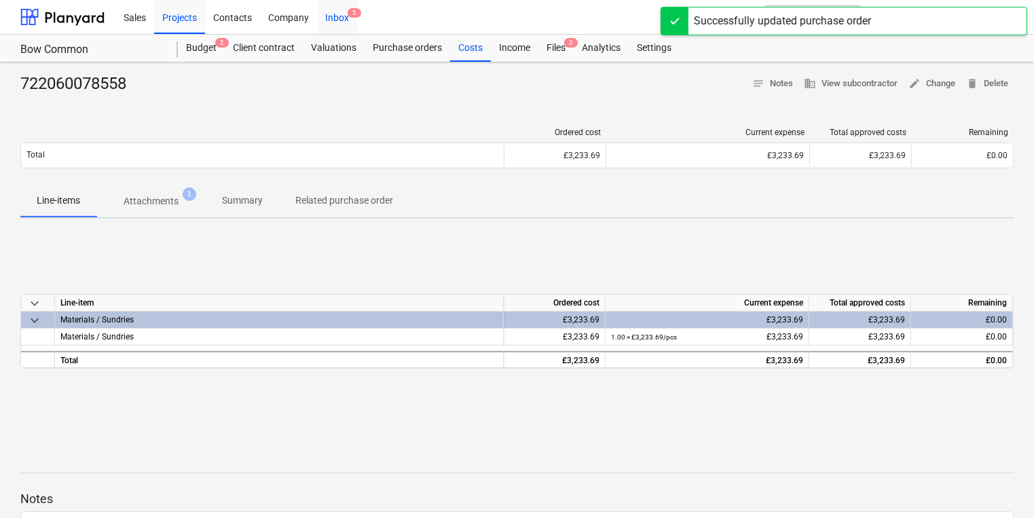
click at [335, 8] on div "Inbox 5" at bounding box center [337, 16] width 40 height 35
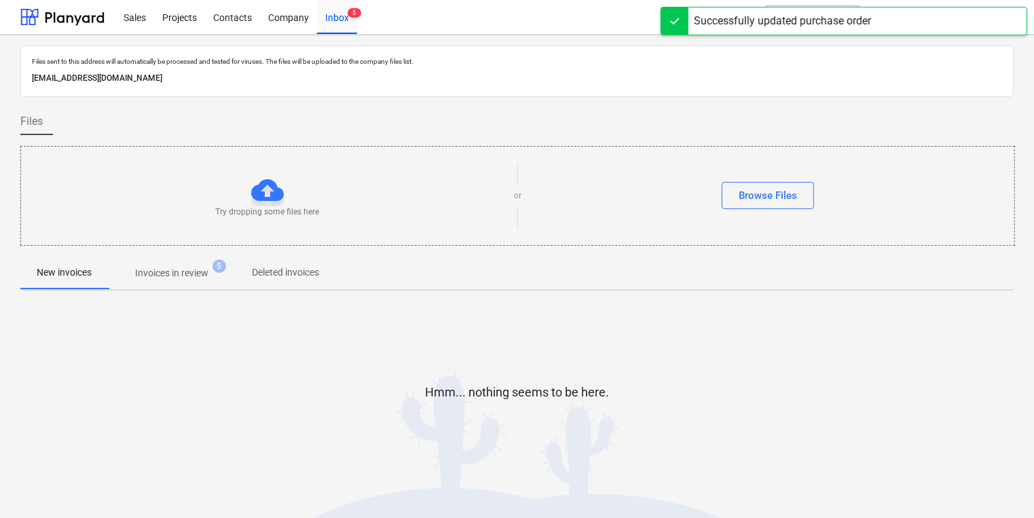
click at [202, 273] on p "Invoices in review" at bounding box center [171, 273] width 73 height 14
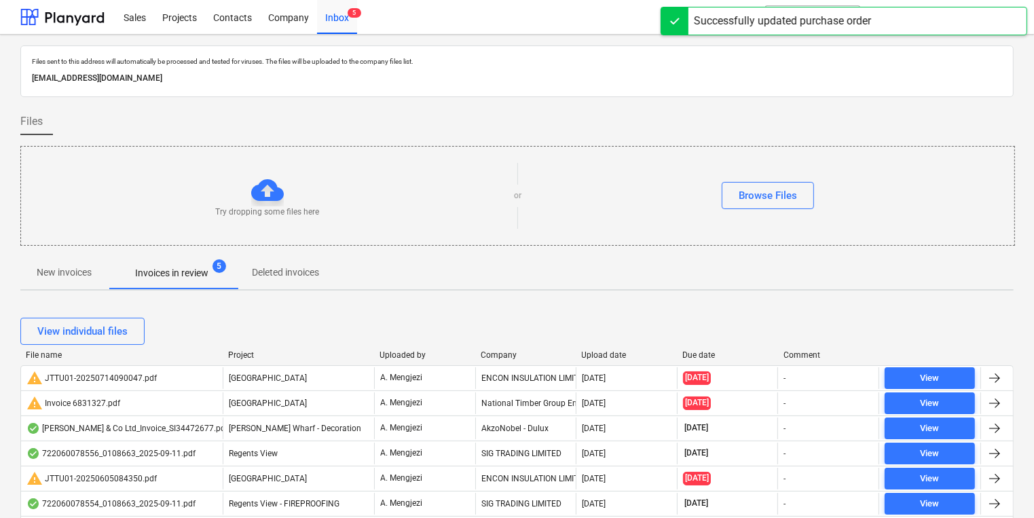
click at [495, 356] on div "Company" at bounding box center [525, 355] width 90 height 10
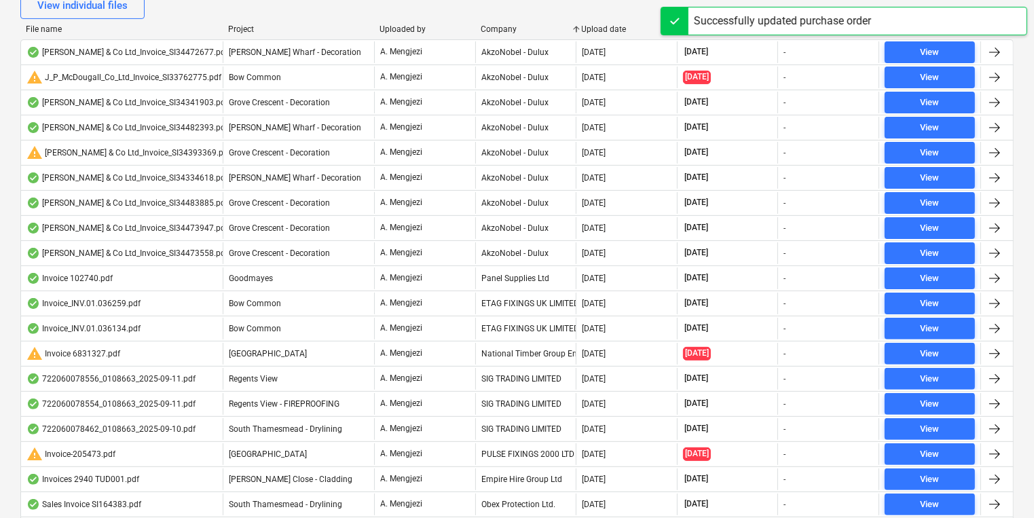
scroll to position [545, 0]
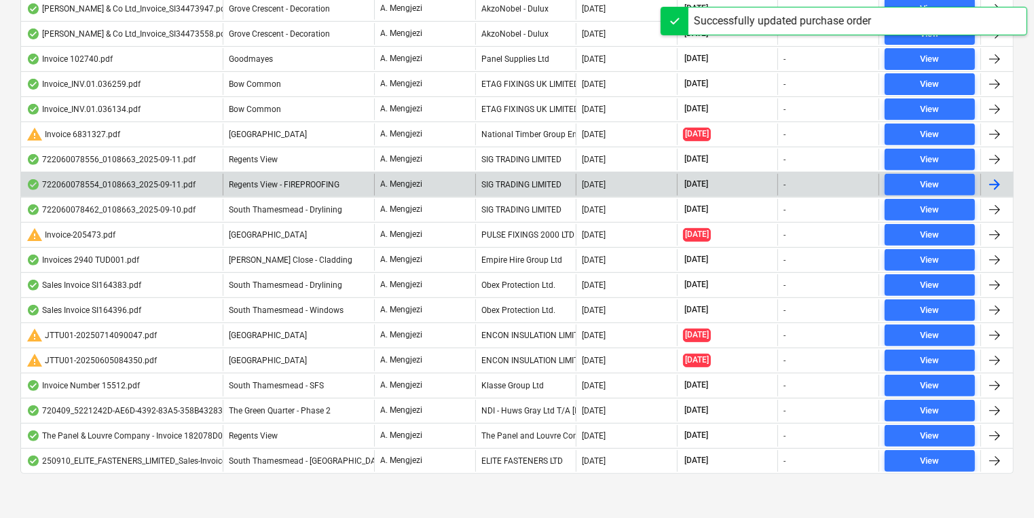
click at [510, 176] on div "SIG TRADING LIMITED" at bounding box center [525, 185] width 101 height 22
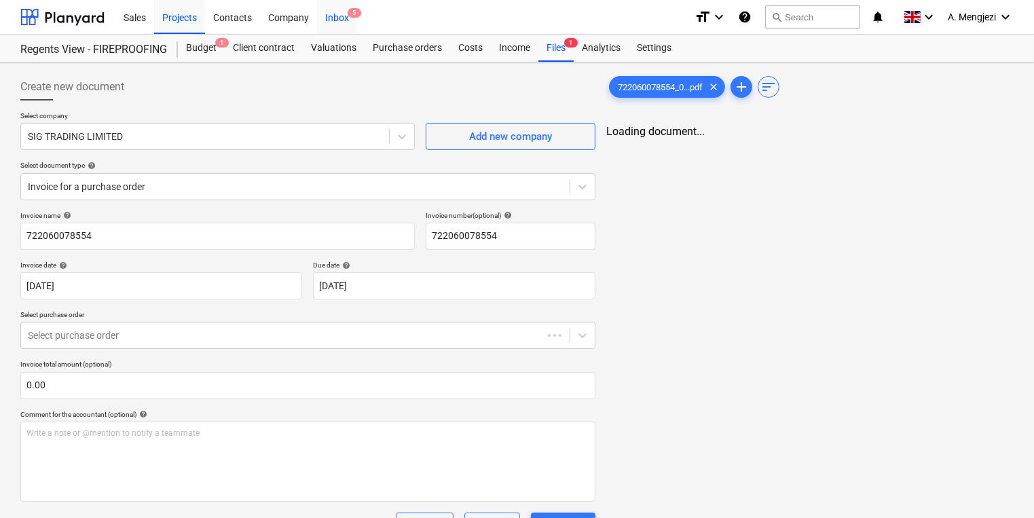
click at [345, 10] on div "Inbox 5" at bounding box center [337, 16] width 40 height 35
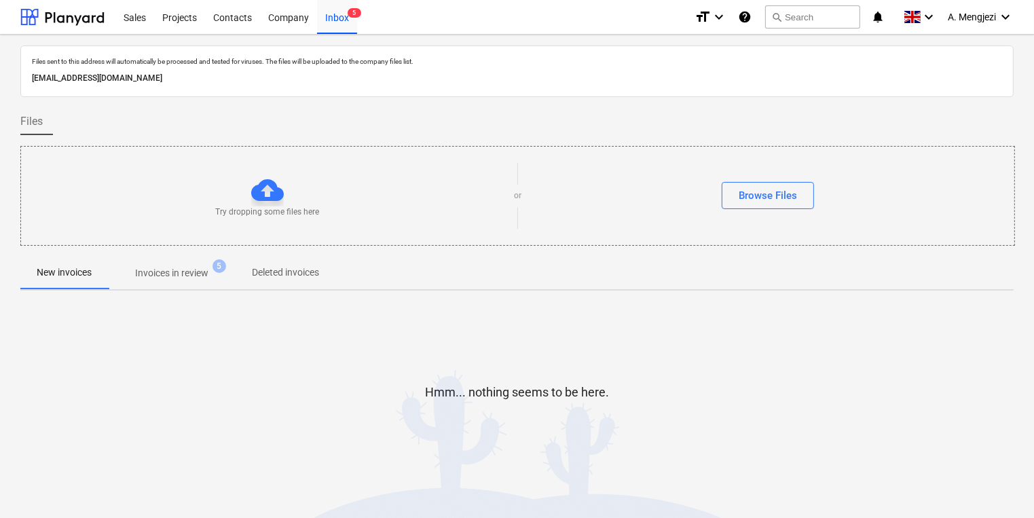
click at [202, 269] on p "Invoices in review" at bounding box center [171, 273] width 73 height 14
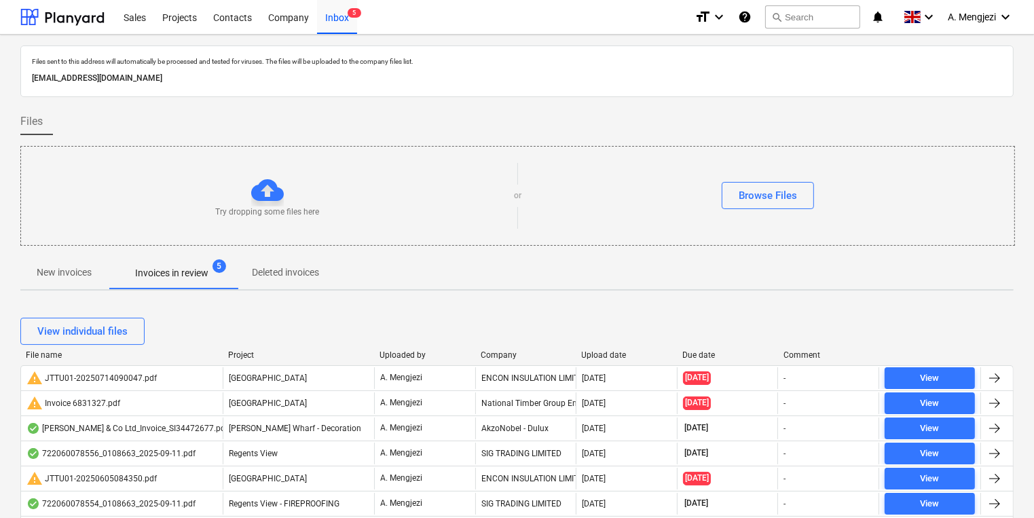
click at [474, 350] on div at bounding box center [475, 355] width 24 height 10
click at [502, 352] on div "Company" at bounding box center [525, 355] width 90 height 10
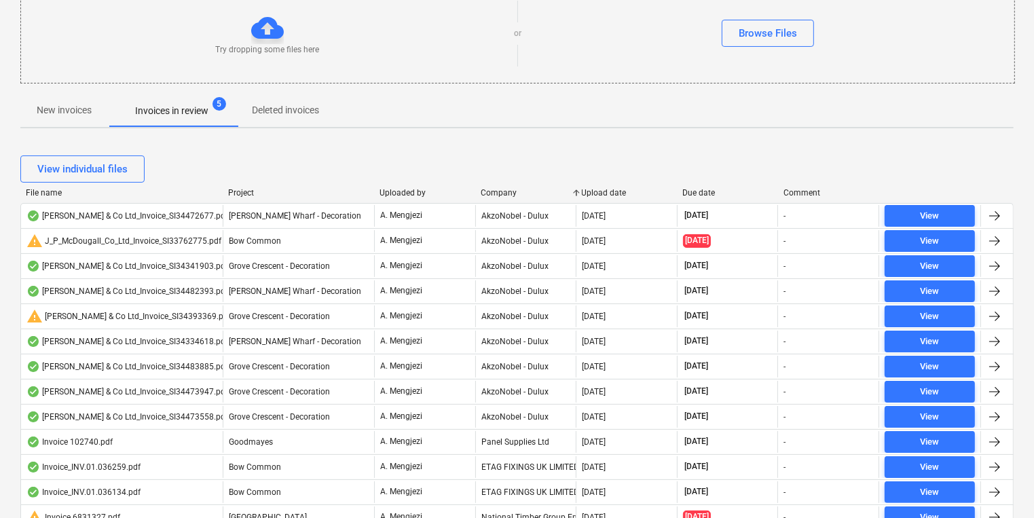
scroll to position [380, 0]
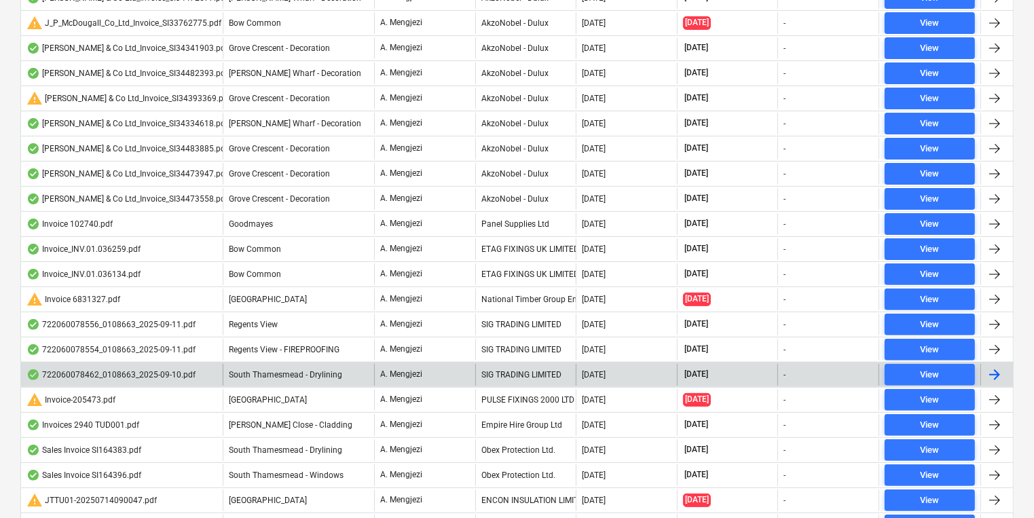
click at [505, 364] on div "SIG TRADING LIMITED" at bounding box center [525, 375] width 101 height 22
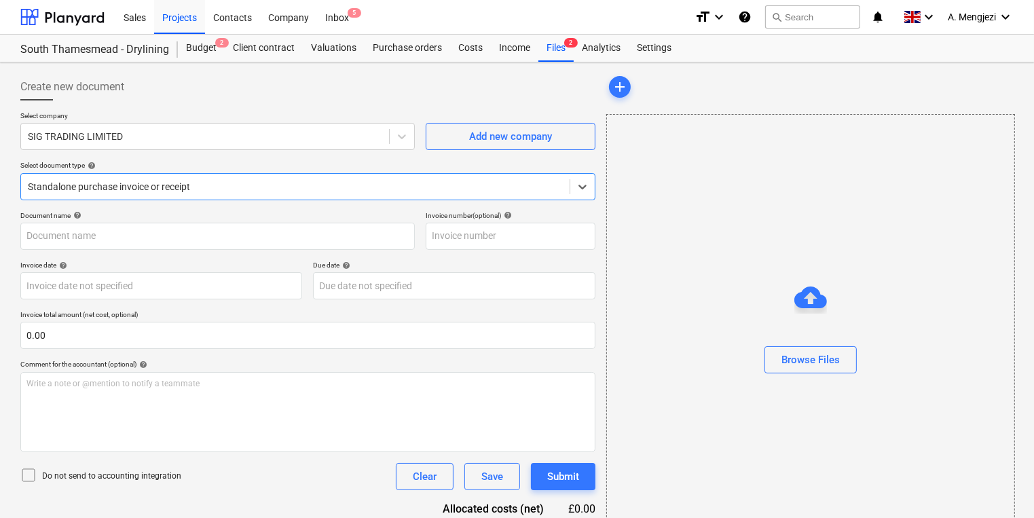
type input "722060078462"
type input "[DATE]"
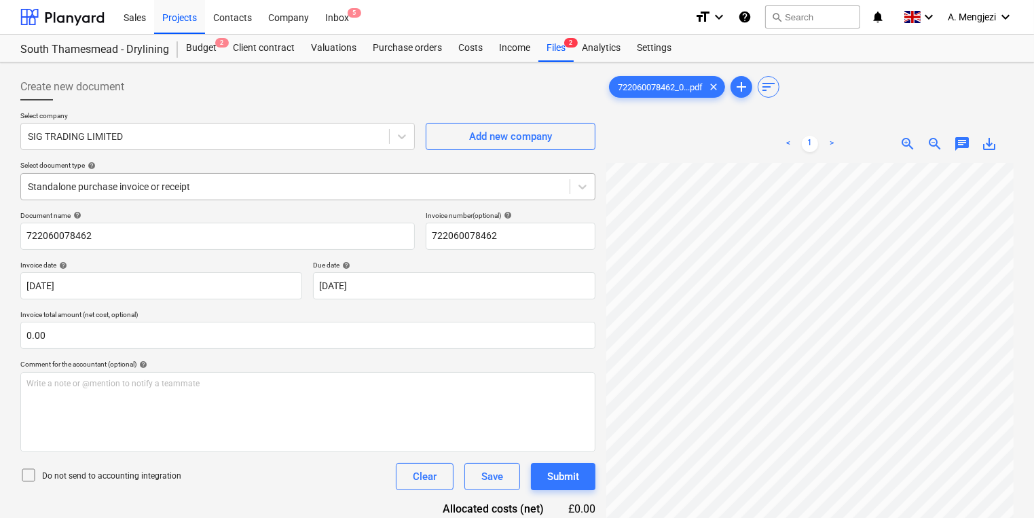
click at [498, 189] on div at bounding box center [295, 187] width 535 height 14
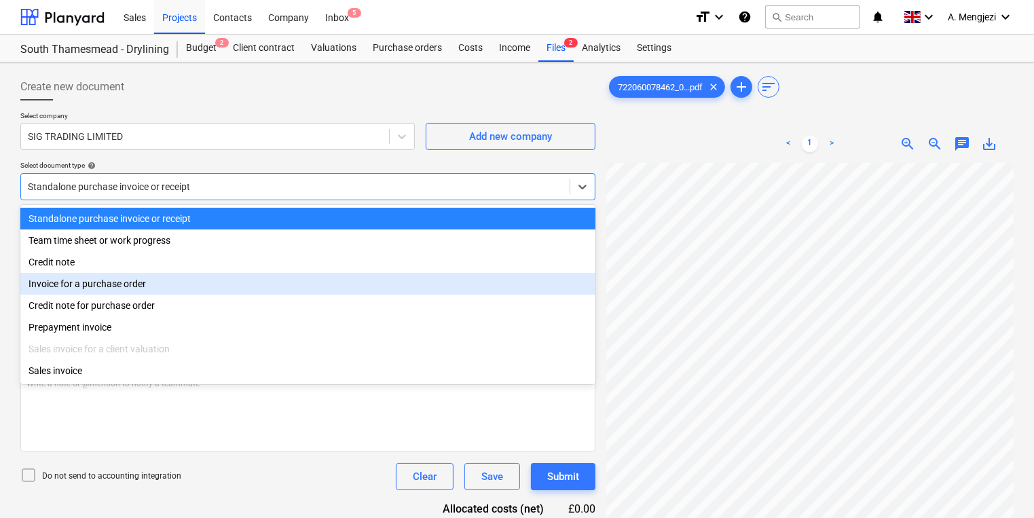
click at [435, 274] on div "Invoice for a purchase order" at bounding box center [307, 284] width 575 height 22
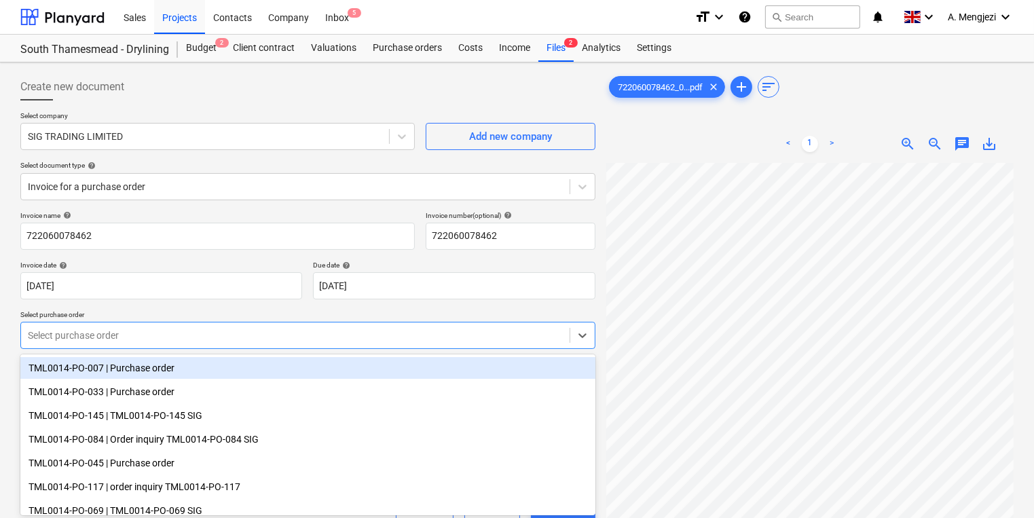
scroll to position [48, 0]
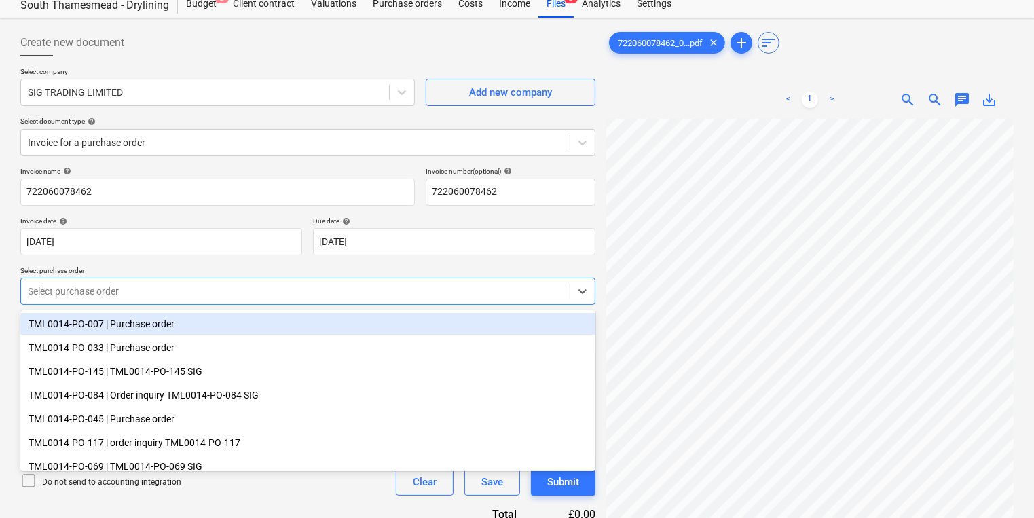
click at [402, 346] on body "Sales Projects Contacts Company Inbox 5 format_size keyboard_arrow_down help se…" at bounding box center [517, 215] width 1034 height 518
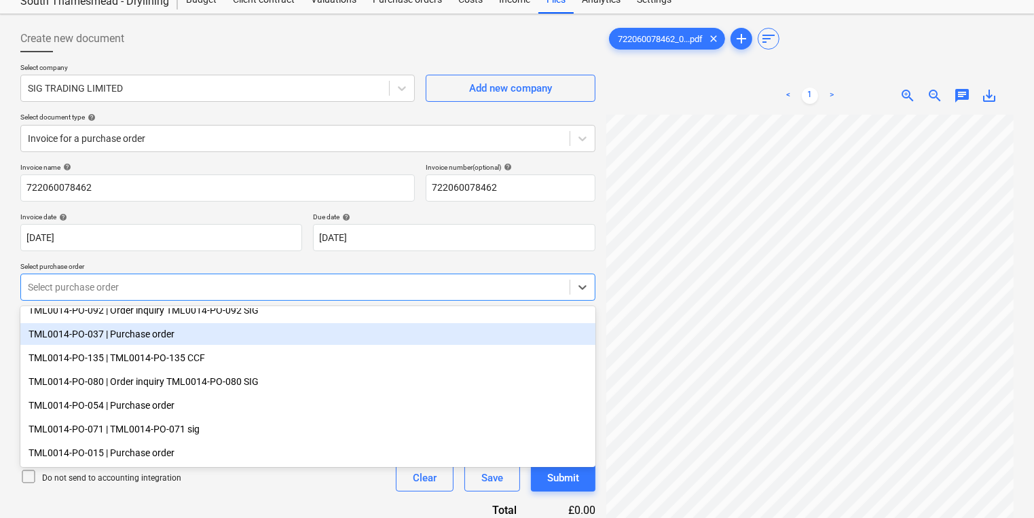
scroll to position [217, 0]
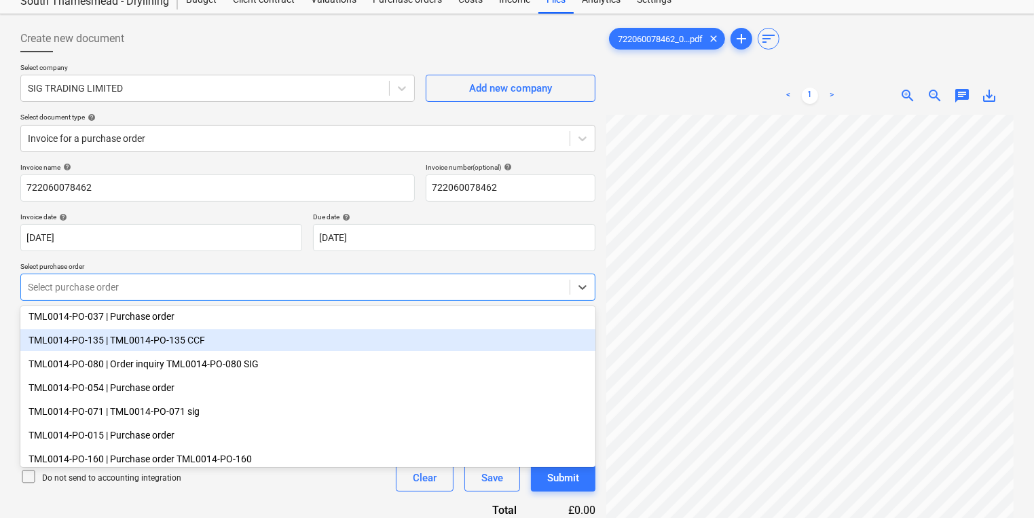
click at [229, 333] on div "TML0014-PO-135 | TML0014-PO-135 CCF" at bounding box center [307, 340] width 575 height 22
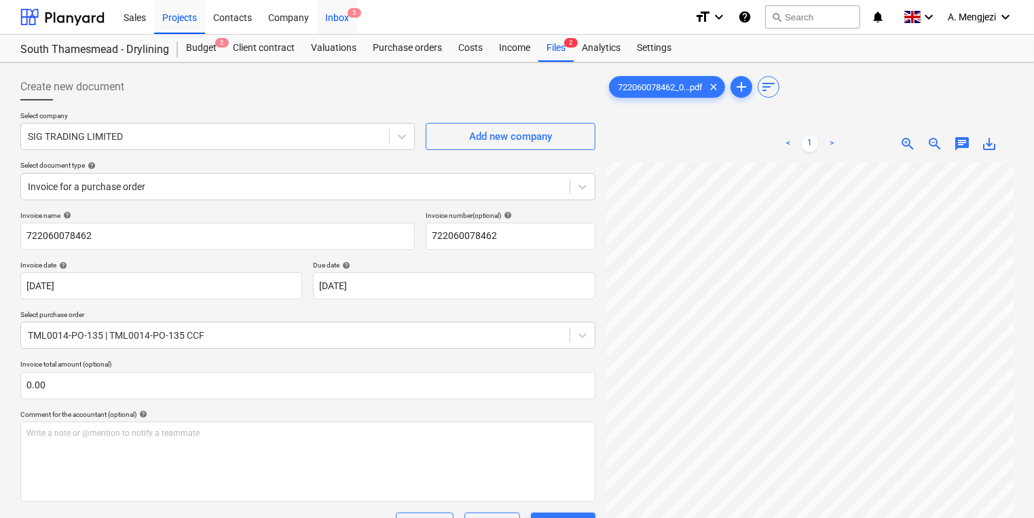
click at [320, 11] on div "Inbox 5" at bounding box center [337, 16] width 40 height 35
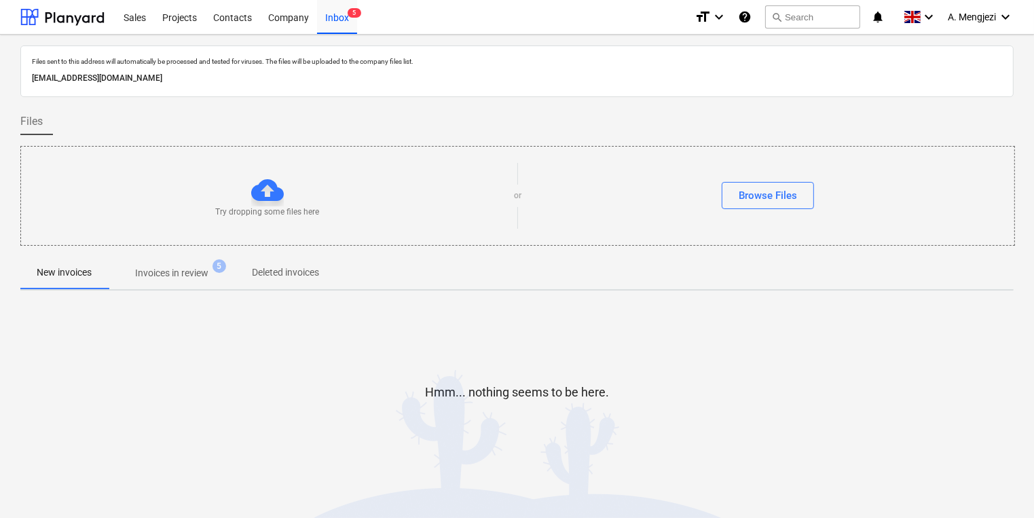
click at [200, 269] on p "Invoices in review" at bounding box center [171, 273] width 73 height 14
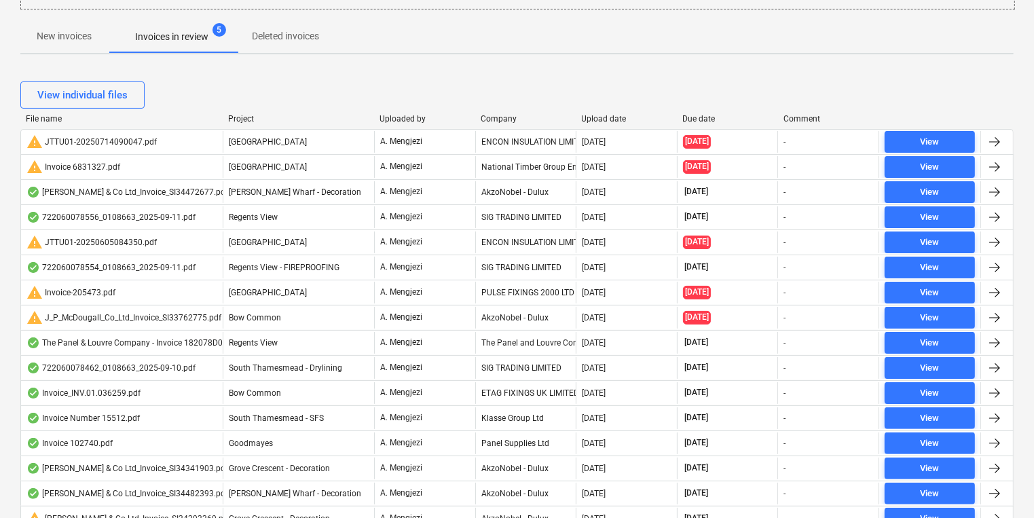
scroll to position [217, 0]
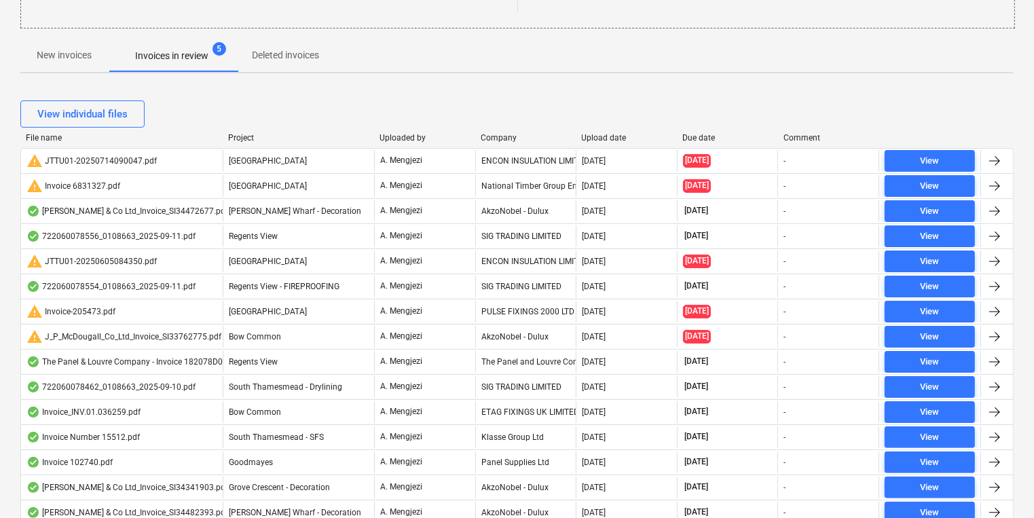
click at [483, 133] on div "View individual files File name Project Uploaded by Company Upload date Due dat…" at bounding box center [516, 456] width 993 height 744
click at [488, 137] on div "Company" at bounding box center [525, 138] width 90 height 10
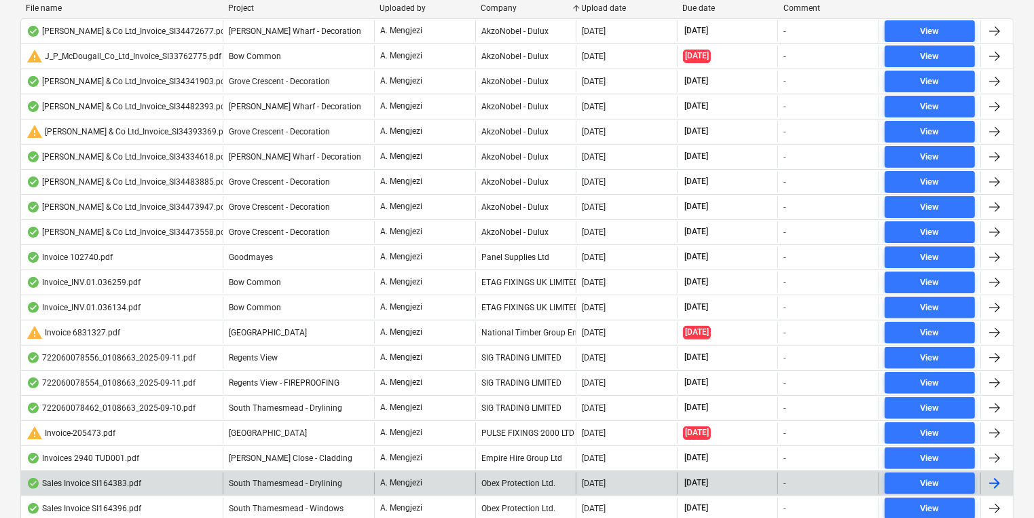
scroll to position [328, 0]
